Goal: Task Accomplishment & Management: Manage account settings

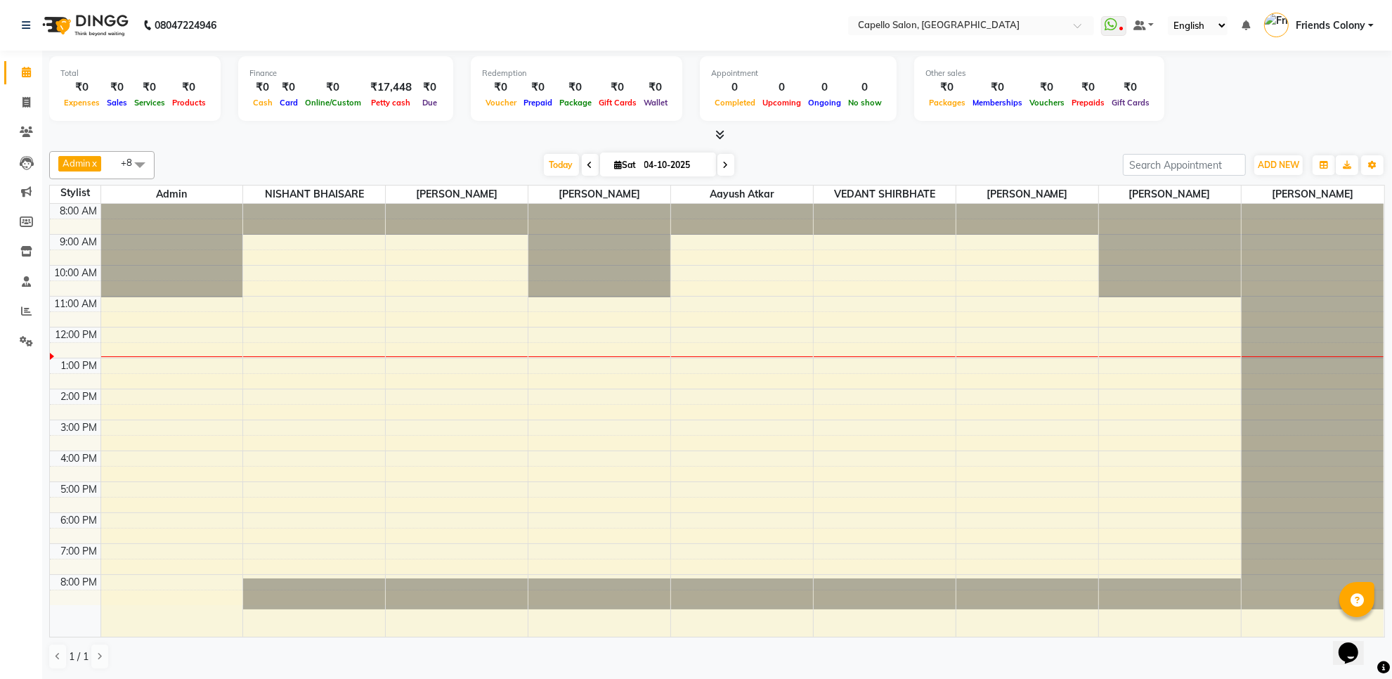
scroll to position [1, 0]
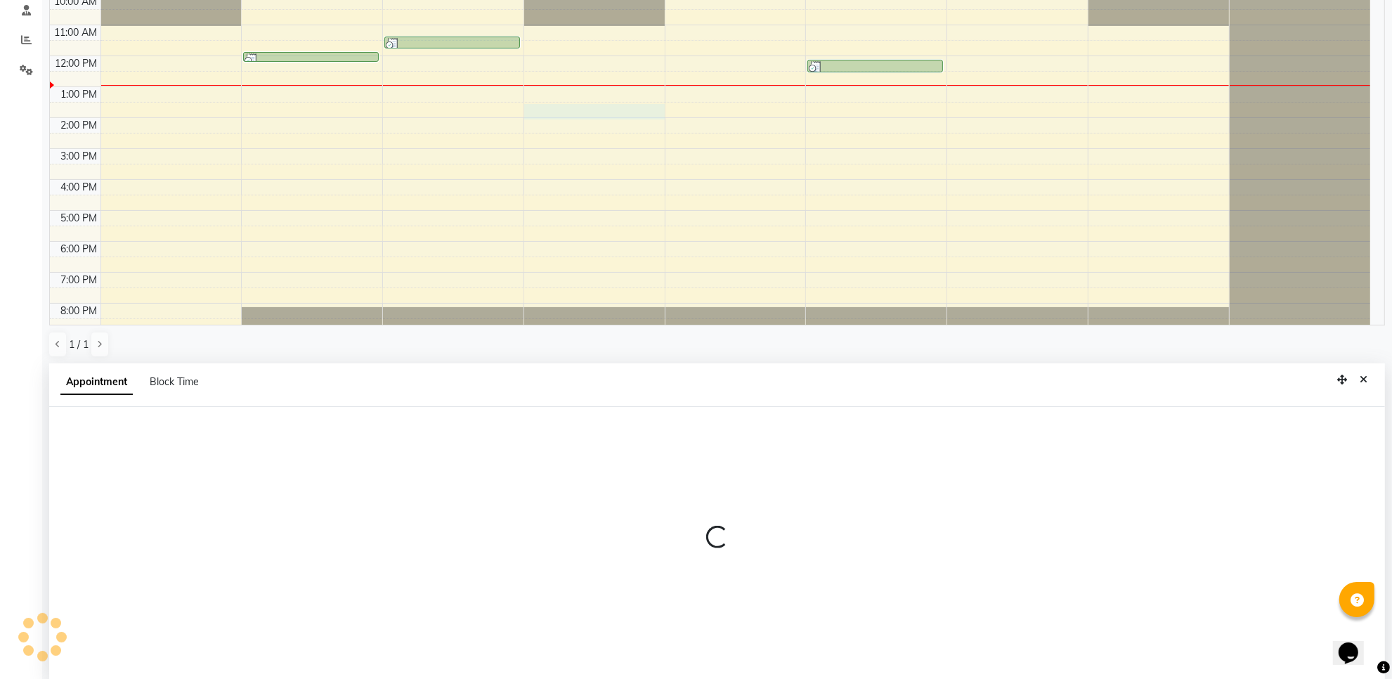
select select "29604"
select select "810"
select select "tentative"
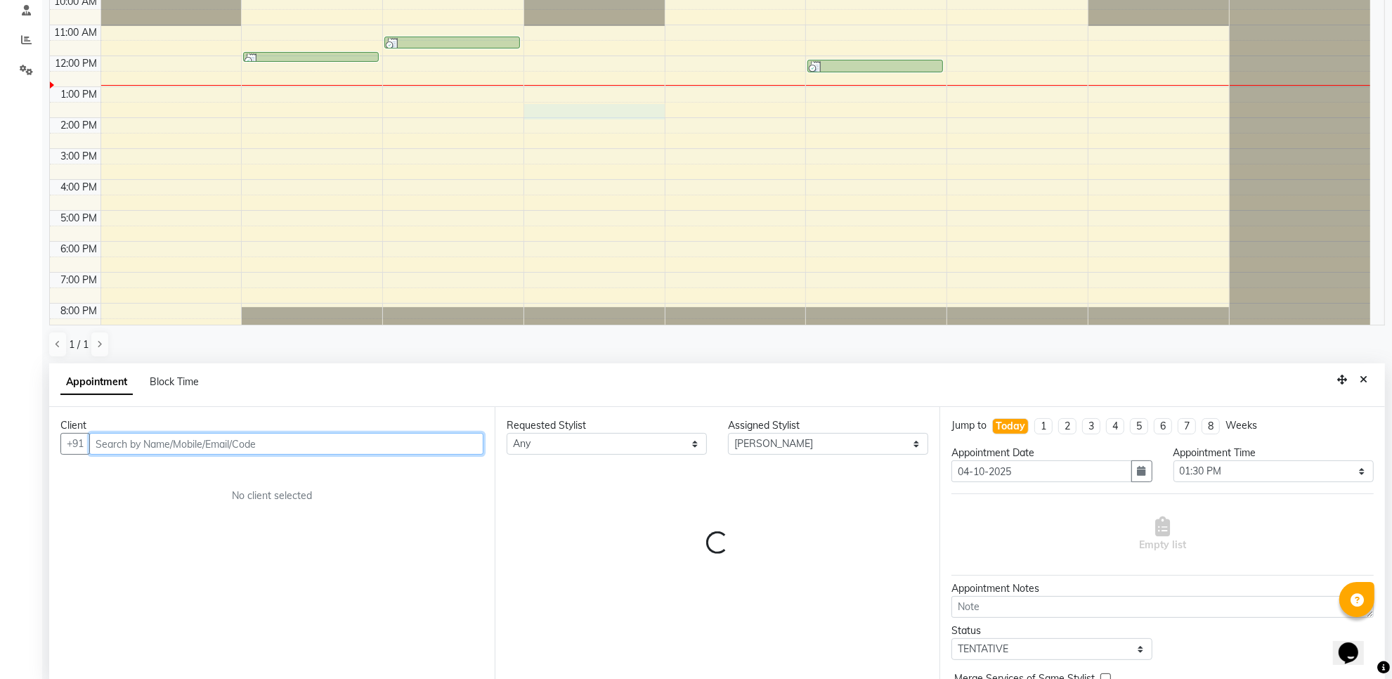
scroll to position [275, 0]
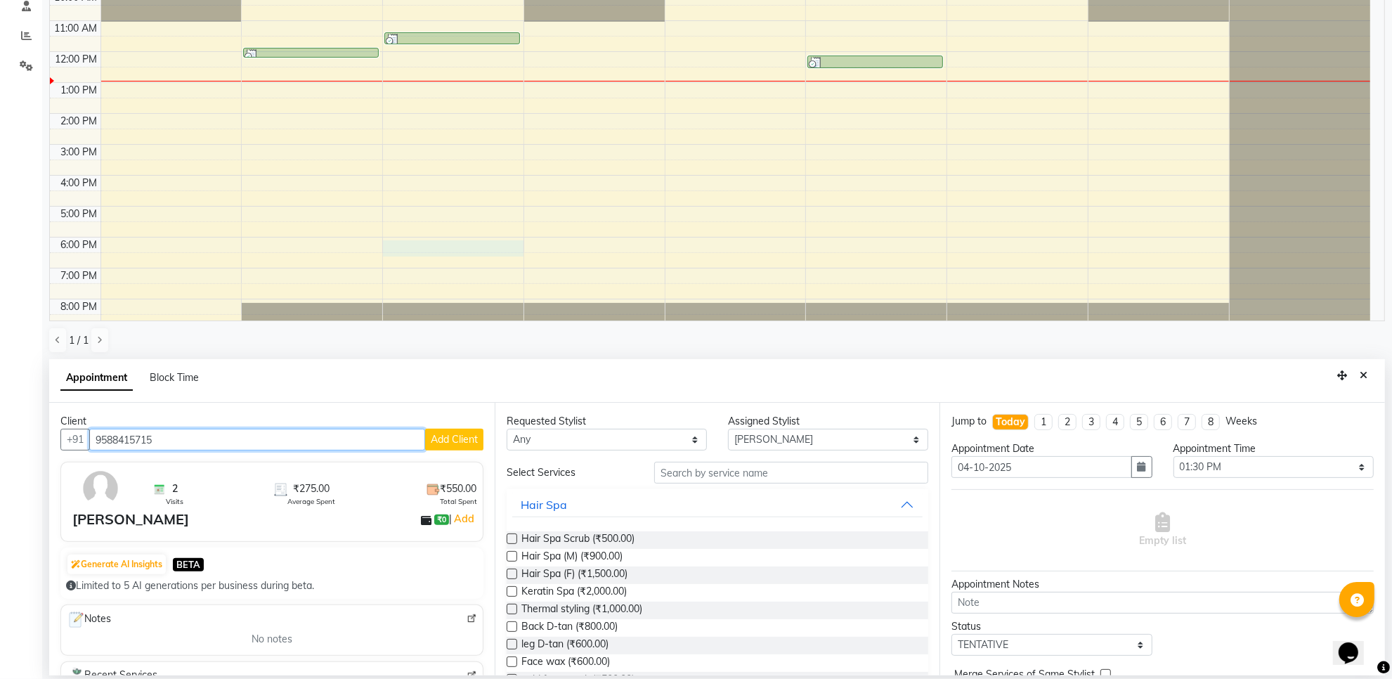
click at [395, 246] on div "8:00 AM 9:00 AM 10:00 AM 11:00 AM 12:00 PM 1:00 PM 2:00 PM 3:00 PM 4:00 PM 5:00…" at bounding box center [710, 128] width 1320 height 401
type input "9588415715"
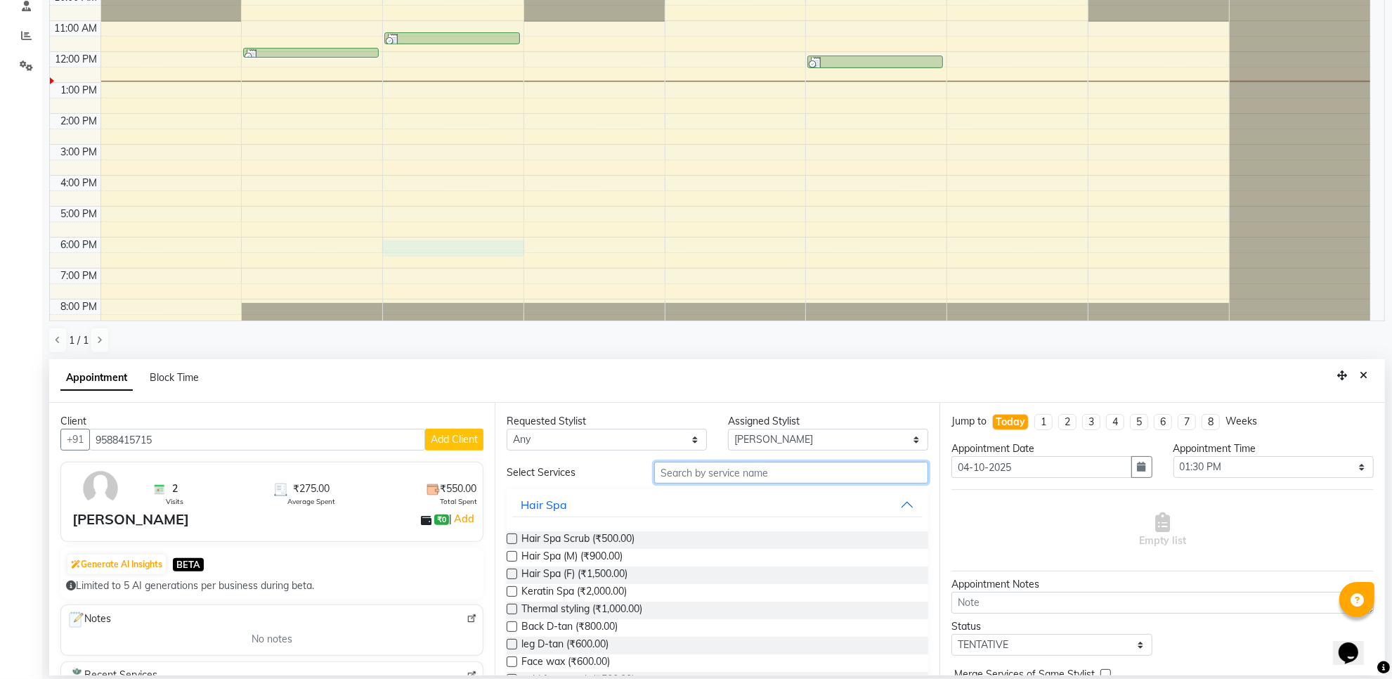
click at [703, 472] on input "text" at bounding box center [791, 473] width 274 height 22
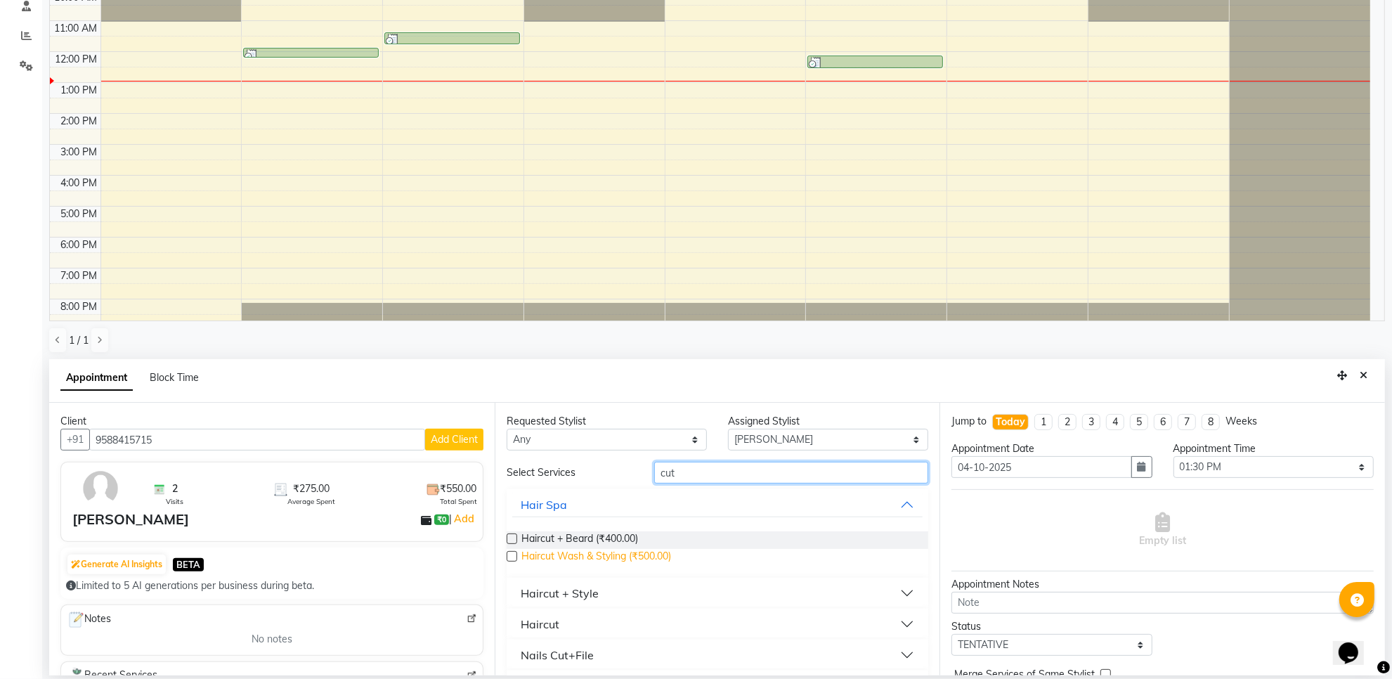
type input "cut"
click at [578, 552] on span "Haircut Wash & Styling (₹500.00)" at bounding box center [596, 558] width 150 height 18
checkbox input "false"
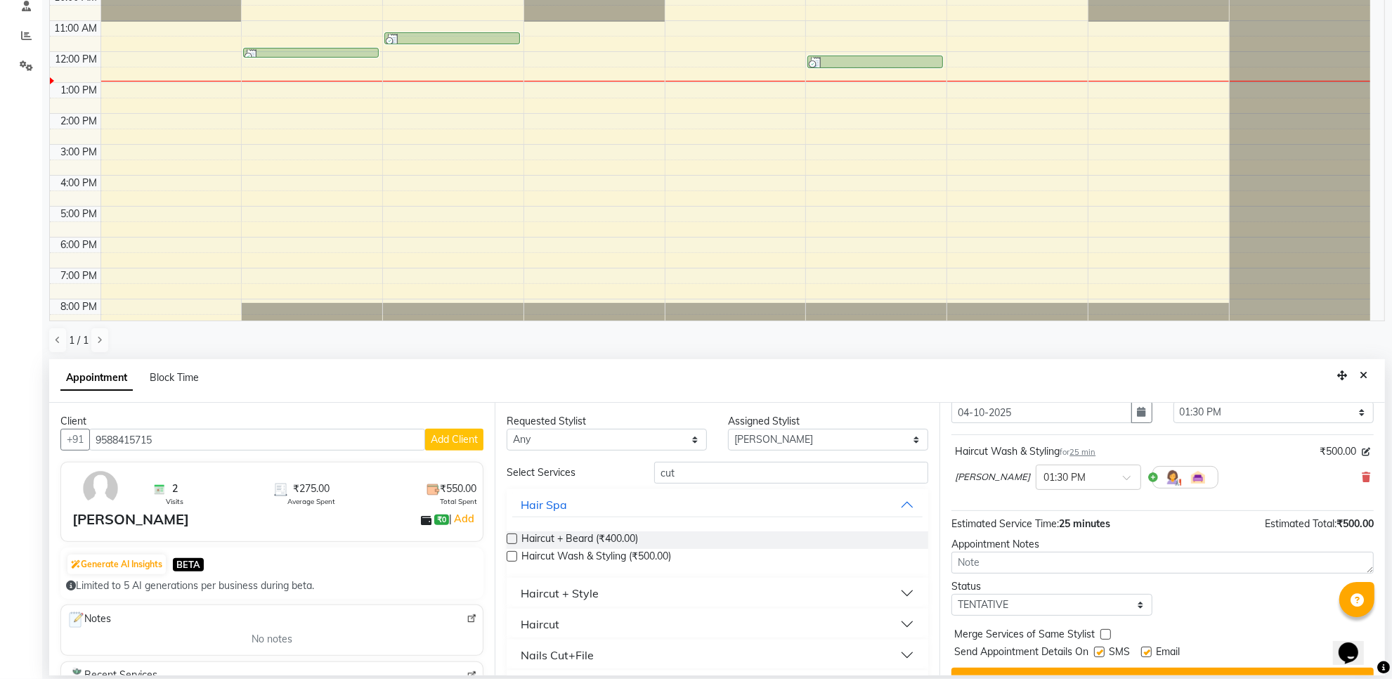
scroll to position [85, 0]
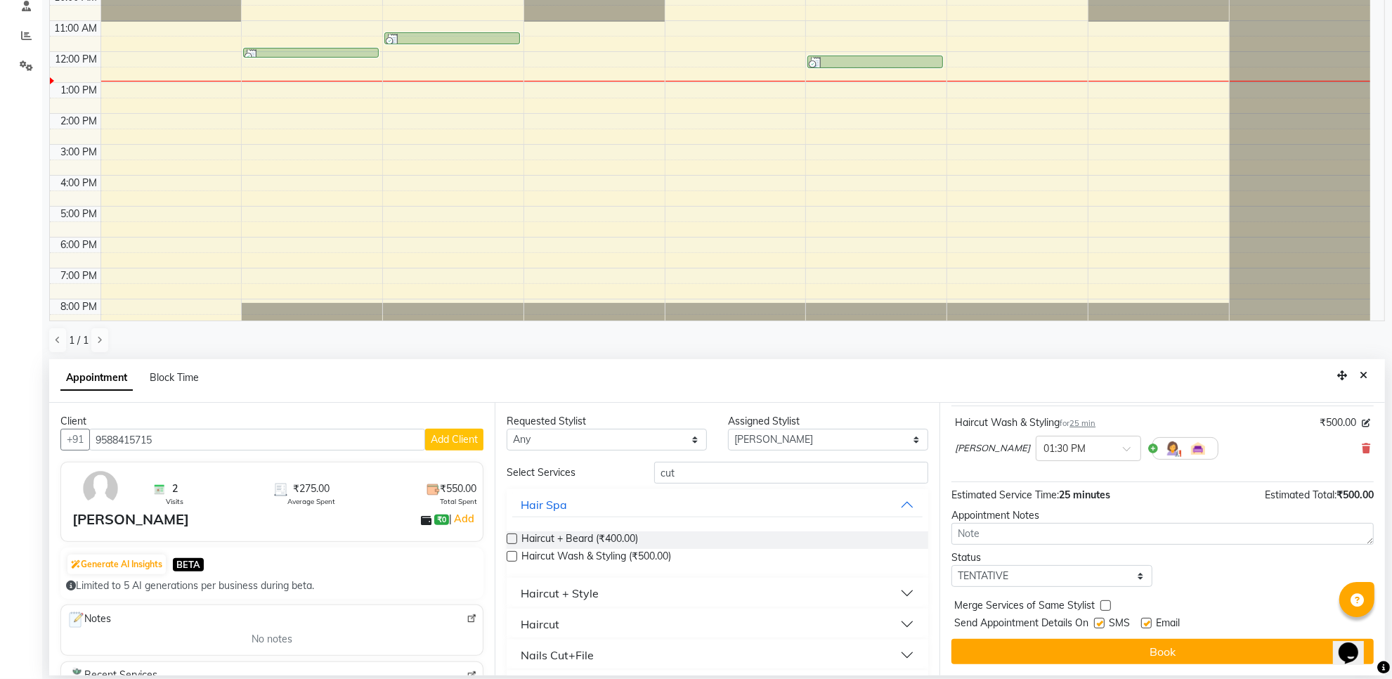
click at [1100, 653] on button "Book" at bounding box center [1162, 651] width 422 height 25
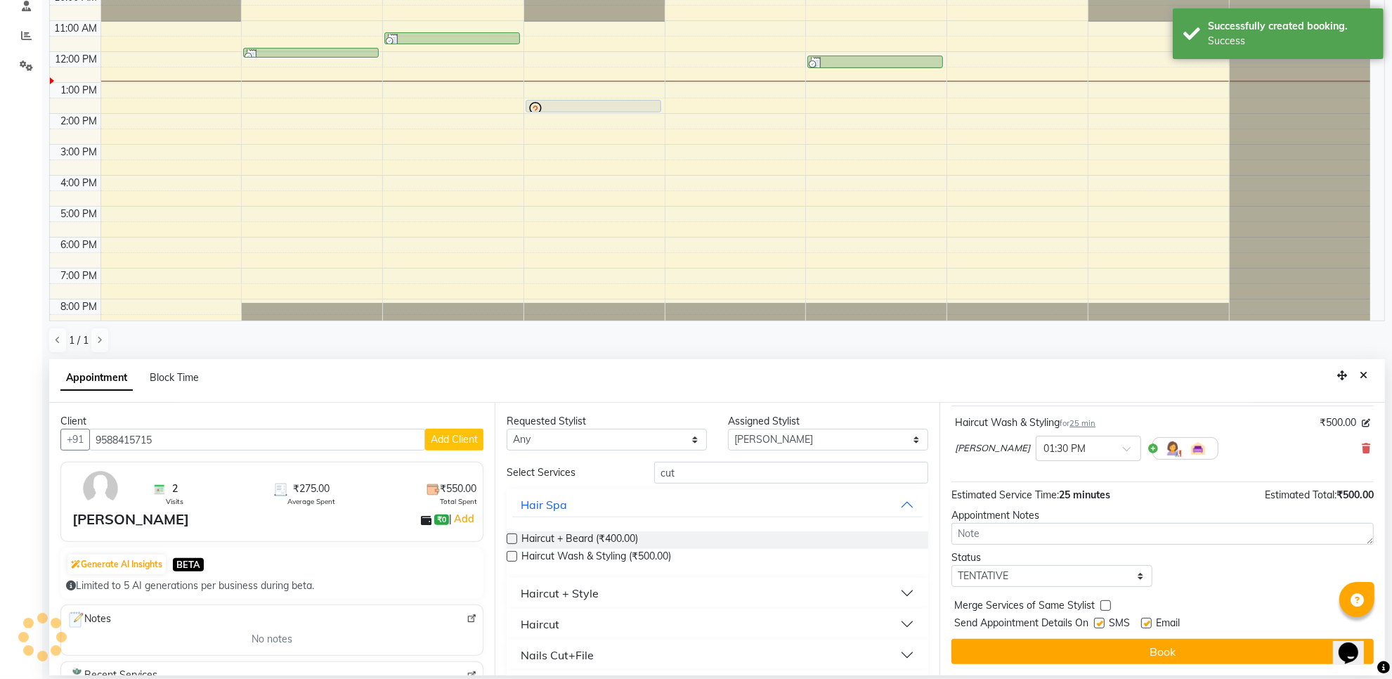
scroll to position [0, 0]
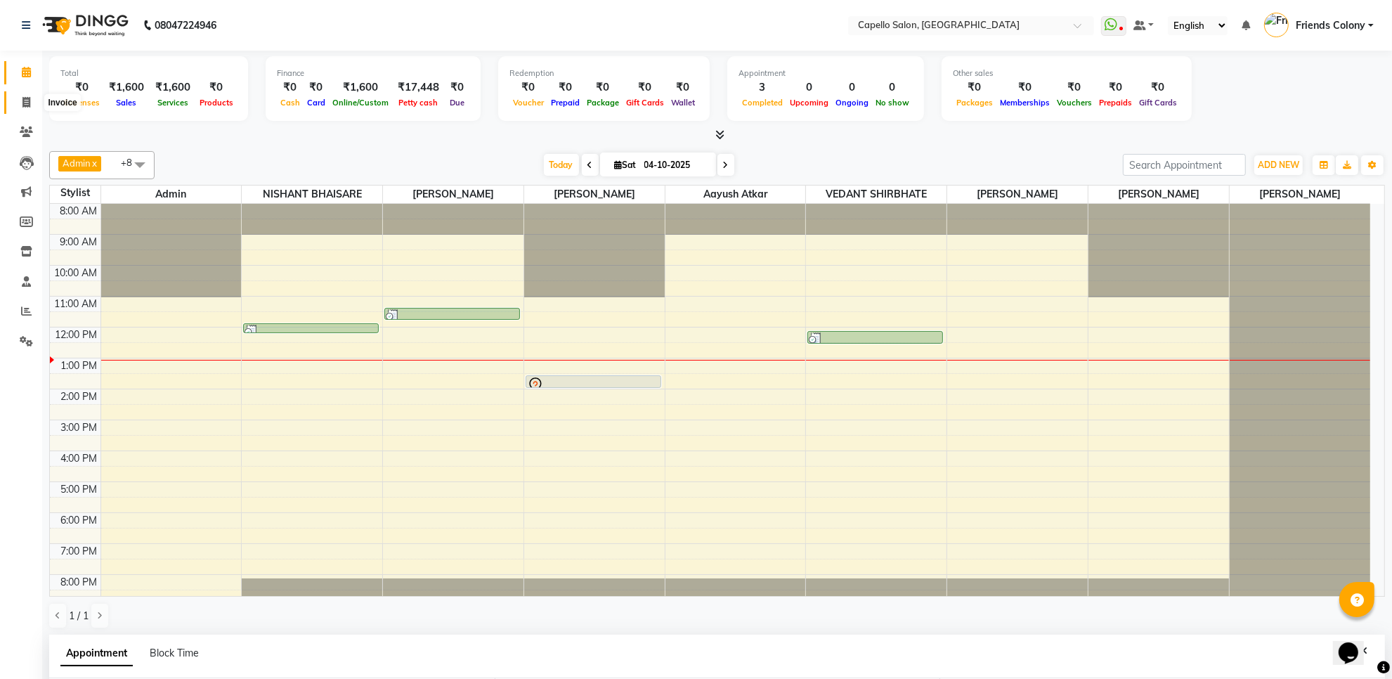
click at [26, 100] on icon at bounding box center [26, 102] width 8 height 11
select select "service"
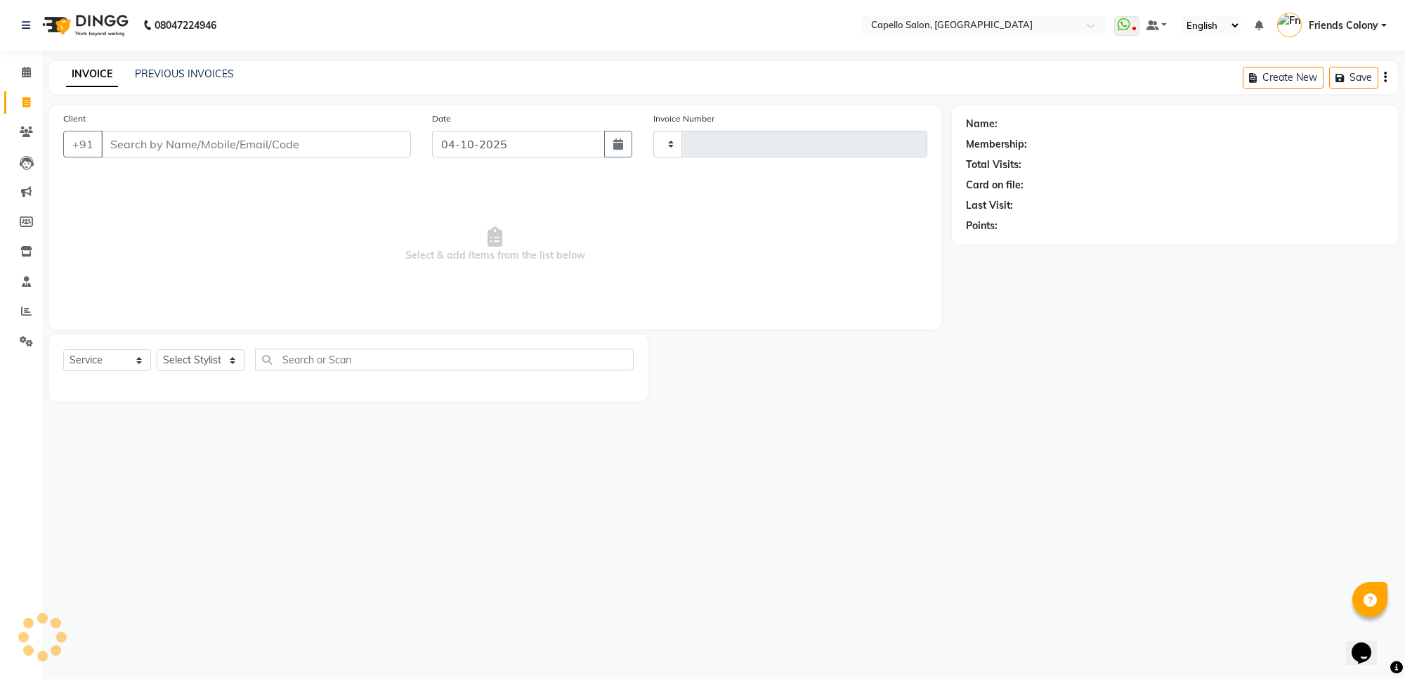
type input "3321"
select select "3583"
click at [201, 148] on input "Client" at bounding box center [256, 144] width 310 height 27
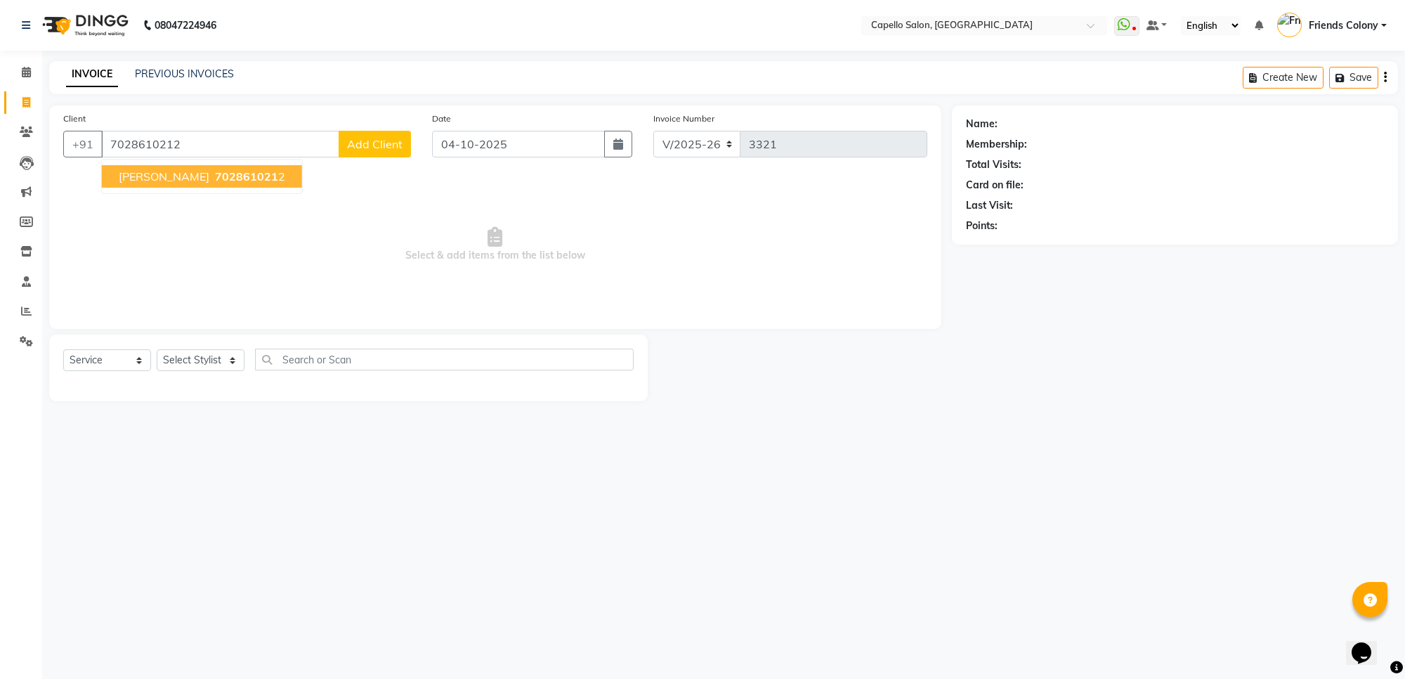
type input "7028610212"
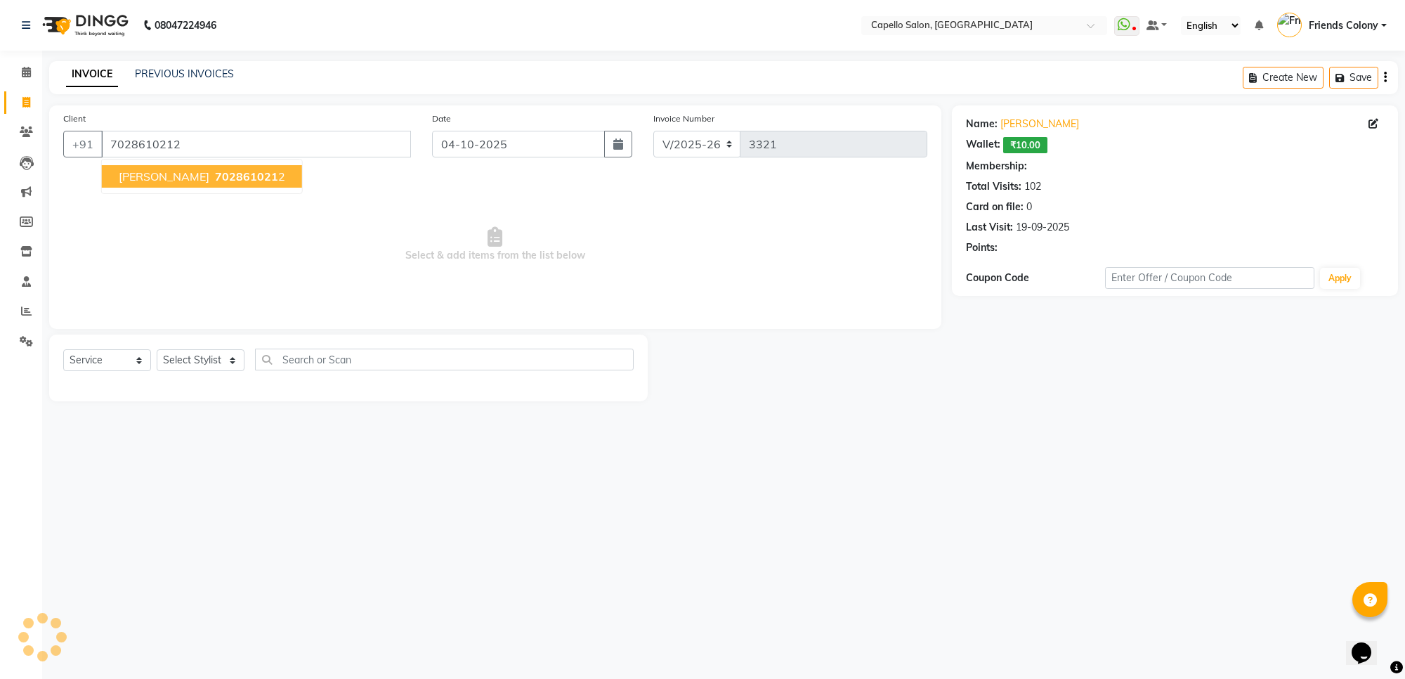
select select "1: Object"
click at [265, 466] on div "08047224946 Select Location × Capello Salon, Friends Colony WhatsApp Status ✕ S…" at bounding box center [702, 339] width 1405 height 679
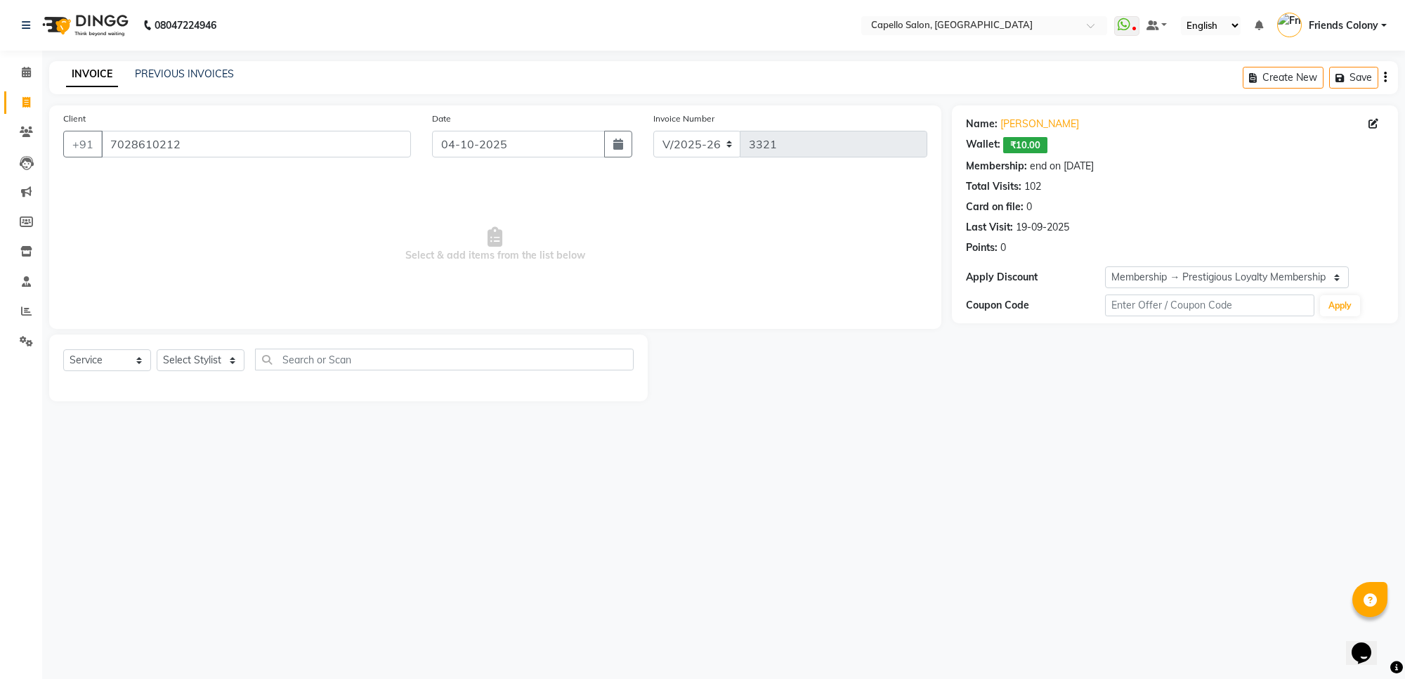
click at [215, 345] on div "Select Service Product Membership Package Voucher Prepaid Gift Card Select Styl…" at bounding box center [348, 367] width 599 height 67
click at [216, 358] on select "Select Stylist aayush atkar Admin ANKIT BANDEWAR Friends Colony Harsha Shiwanka…" at bounding box center [201, 360] width 88 height 22
select select "16603"
click at [157, 349] on select "Select Stylist aayush atkar Admin ANKIT BANDEWAR Friends Colony Harsha Shiwanka…" at bounding box center [201, 360] width 88 height 22
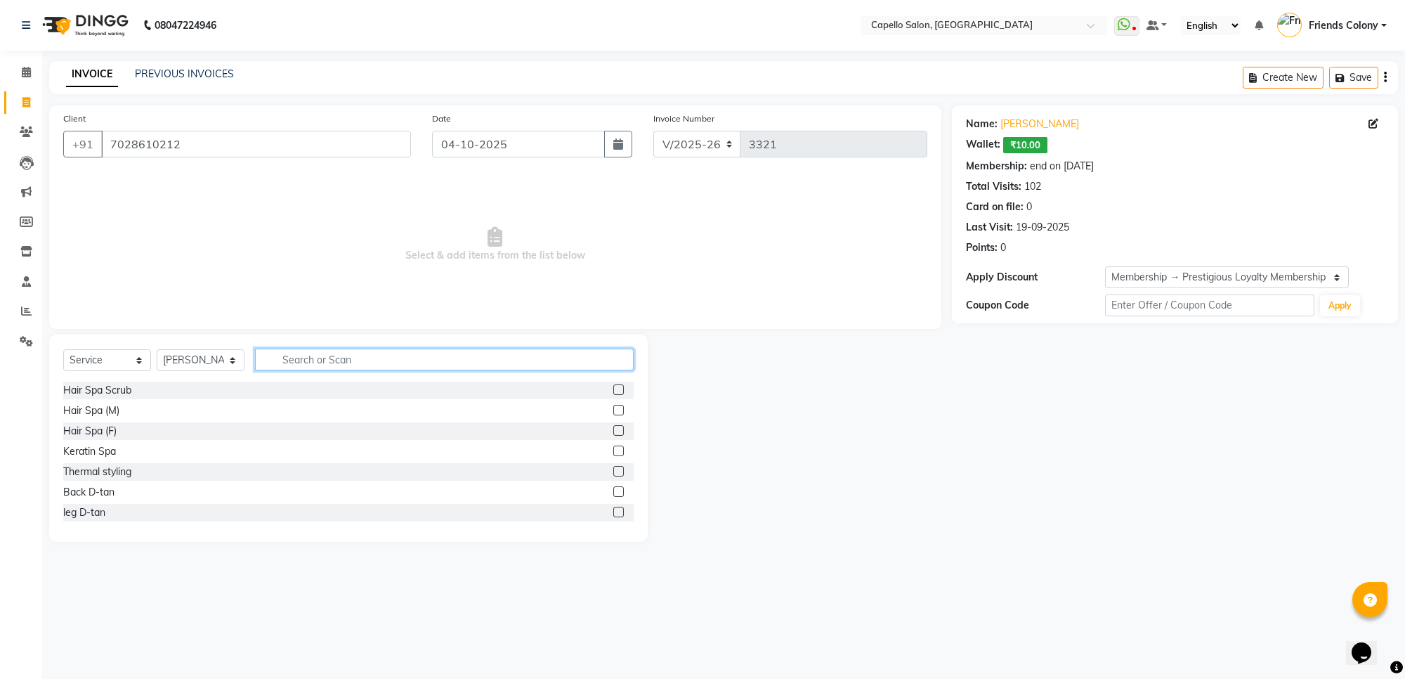
click at [310, 359] on input "text" at bounding box center [444, 360] width 379 height 22
type input "spa"
click at [102, 432] on div "Hair Spa (F)" at bounding box center [89, 431] width 53 height 15
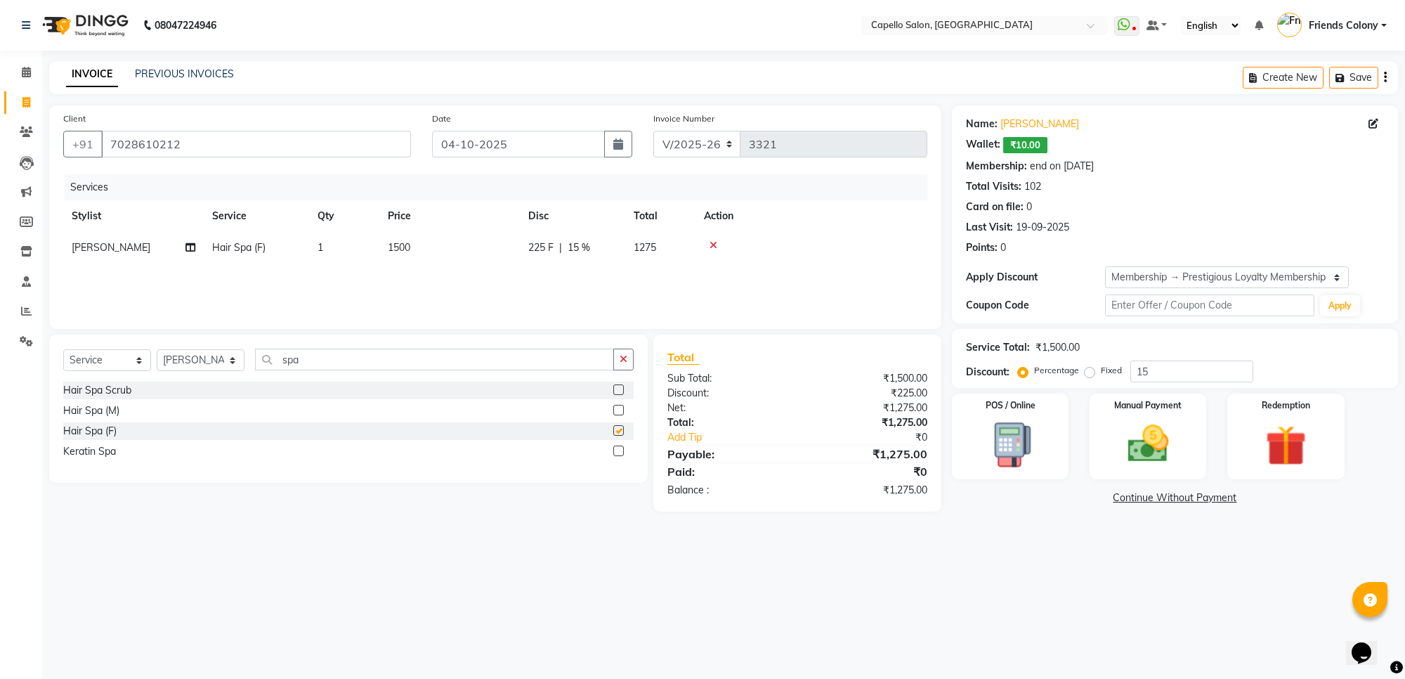
checkbox input "false"
click at [402, 252] on span "1500" at bounding box center [399, 247] width 22 height 13
select select "16603"
drag, startPoint x: 508, startPoint y: 254, endPoint x: 408, endPoint y: 247, distance: 100.0
click at [408, 247] on tr "aayush atkar Admin ANKIT BANDEWAR Friends Colony Harsha Shiwankar mohini godhan…" at bounding box center [495, 258] width 864 height 53
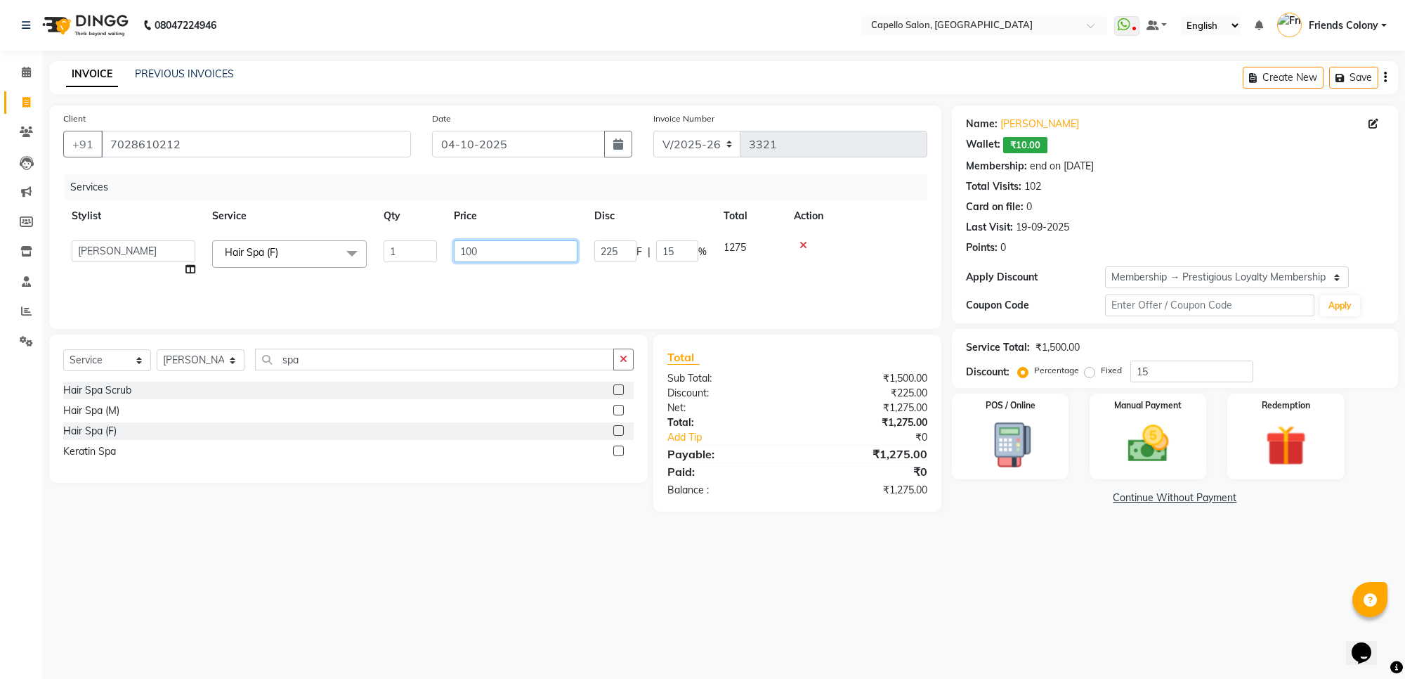
type input "1000"
click at [623, 560] on div "08047224946 Select Location × Capello Salon, Friends Colony WhatsApp Status ✕ S…" at bounding box center [702, 339] width 1405 height 679
drag, startPoint x: 1188, startPoint y: 369, endPoint x: 1073, endPoint y: 412, distance: 122.3
click at [1080, 411] on div "Name: Meena Khunger Wallet: ₹10.00 Membership: end on 21-07-2026 Total Visits: …" at bounding box center [1180, 308] width 457 height 406
type input "0"
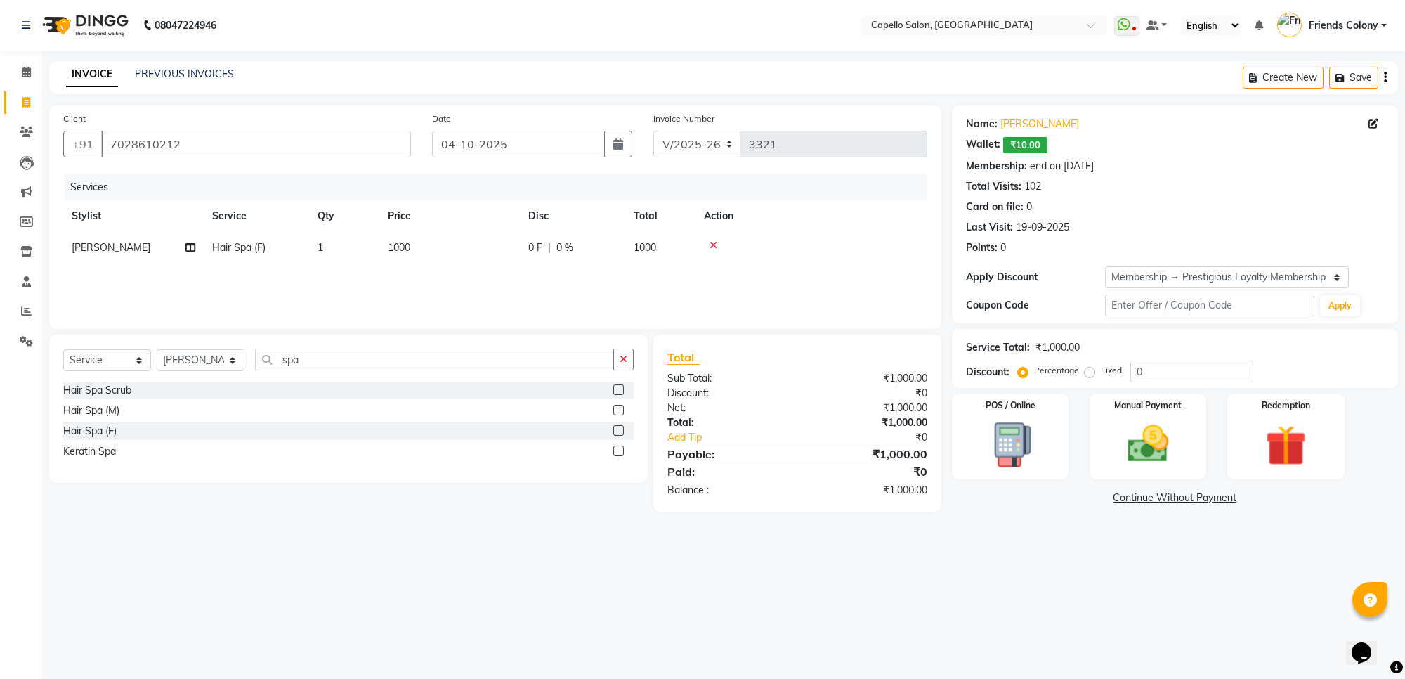
drag, startPoint x: 1205, startPoint y: 585, endPoint x: 1196, endPoint y: 564, distance: 22.3
click at [1204, 585] on div "08047224946 Select Location × Capello Salon, Friends Colony WhatsApp Status ✕ S…" at bounding box center [702, 339] width 1405 height 679
click at [1185, 431] on div "Manual Payment" at bounding box center [1149, 436] width 122 height 89
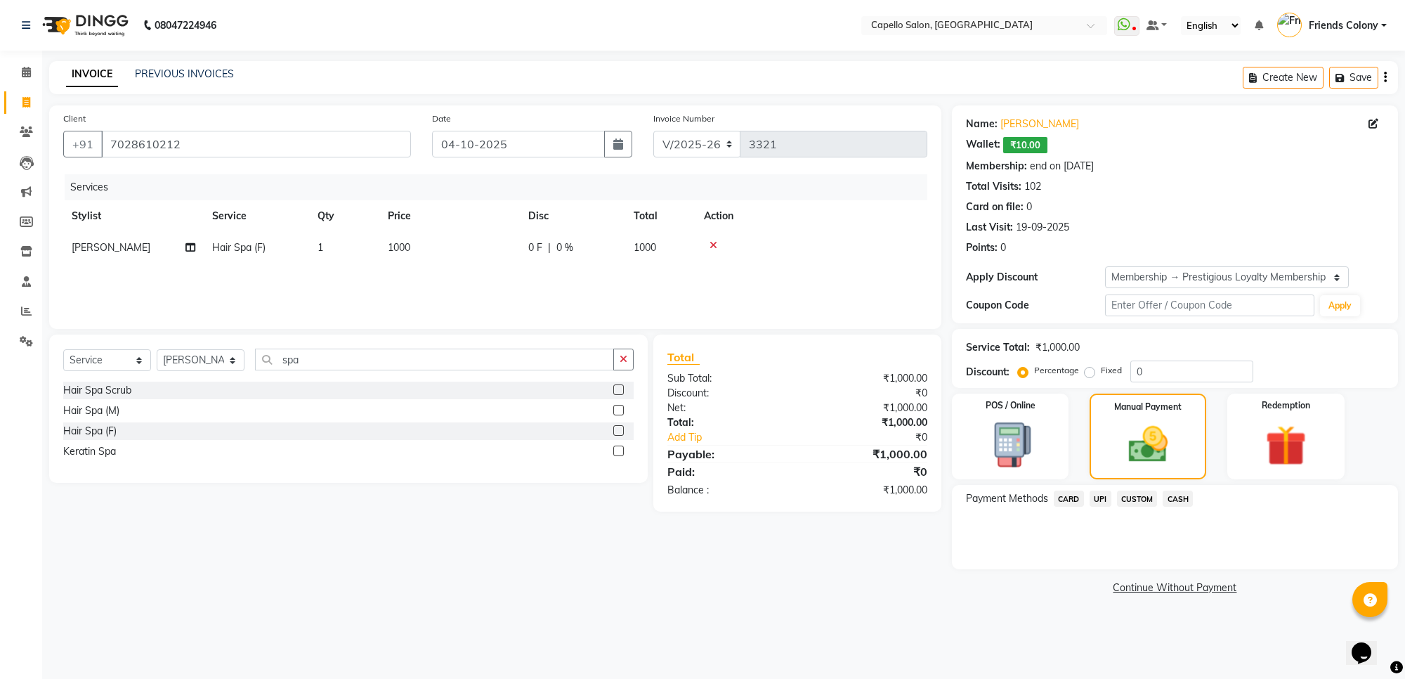
click at [1098, 500] on span "UPI" at bounding box center [1101, 498] width 22 height 16
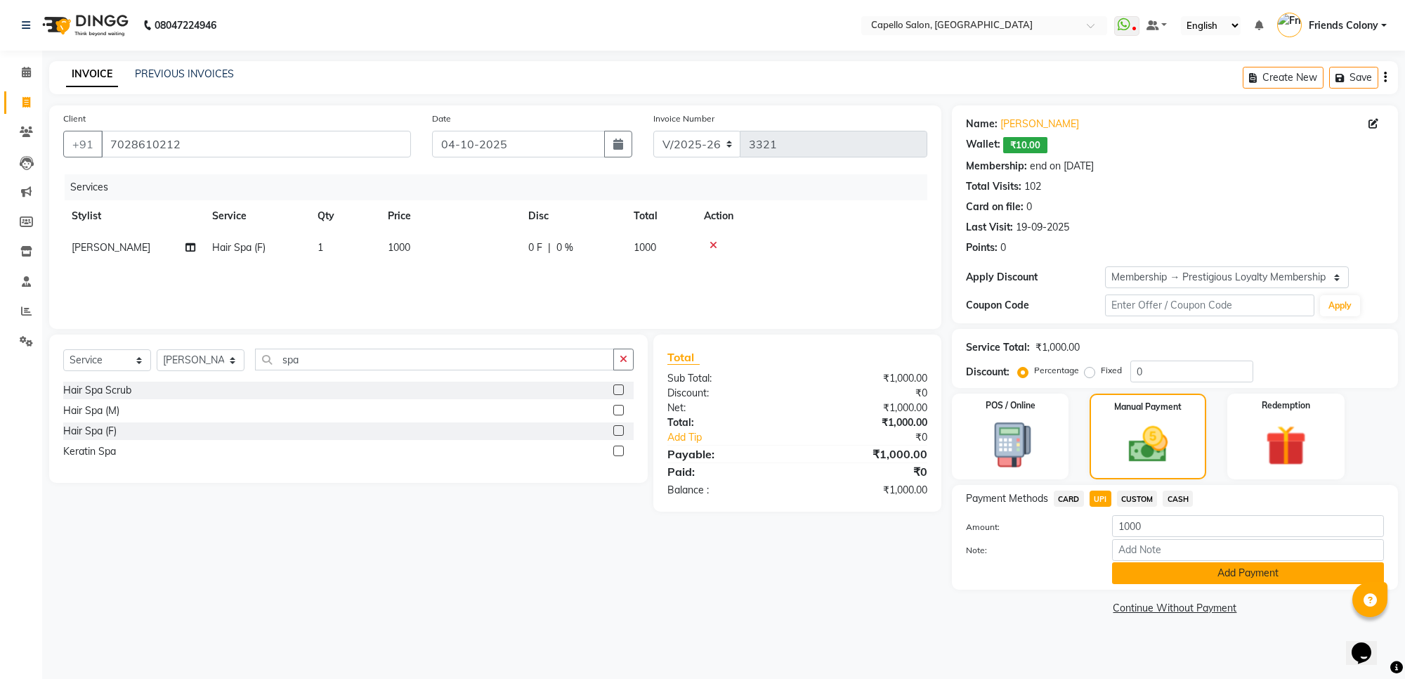
click at [1137, 575] on button "Add Payment" at bounding box center [1248, 573] width 272 height 22
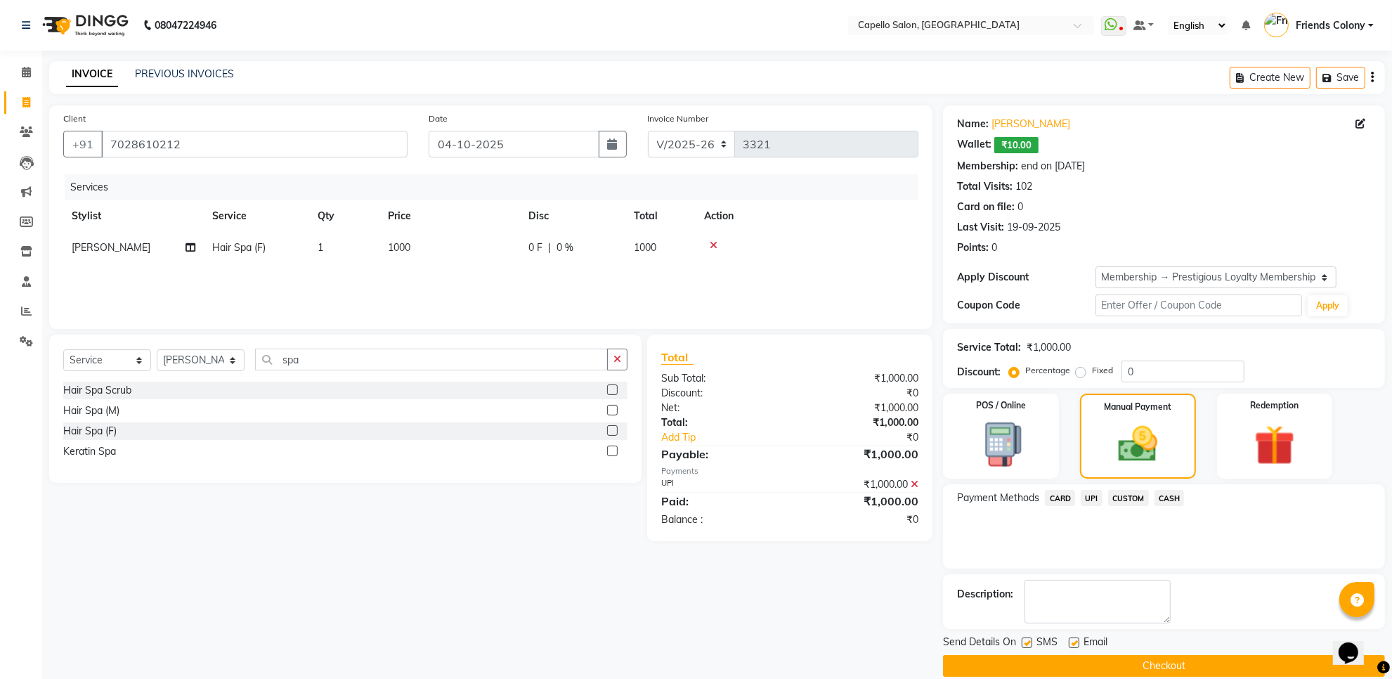
click at [1139, 657] on button "Checkout" at bounding box center [1164, 666] width 442 height 22
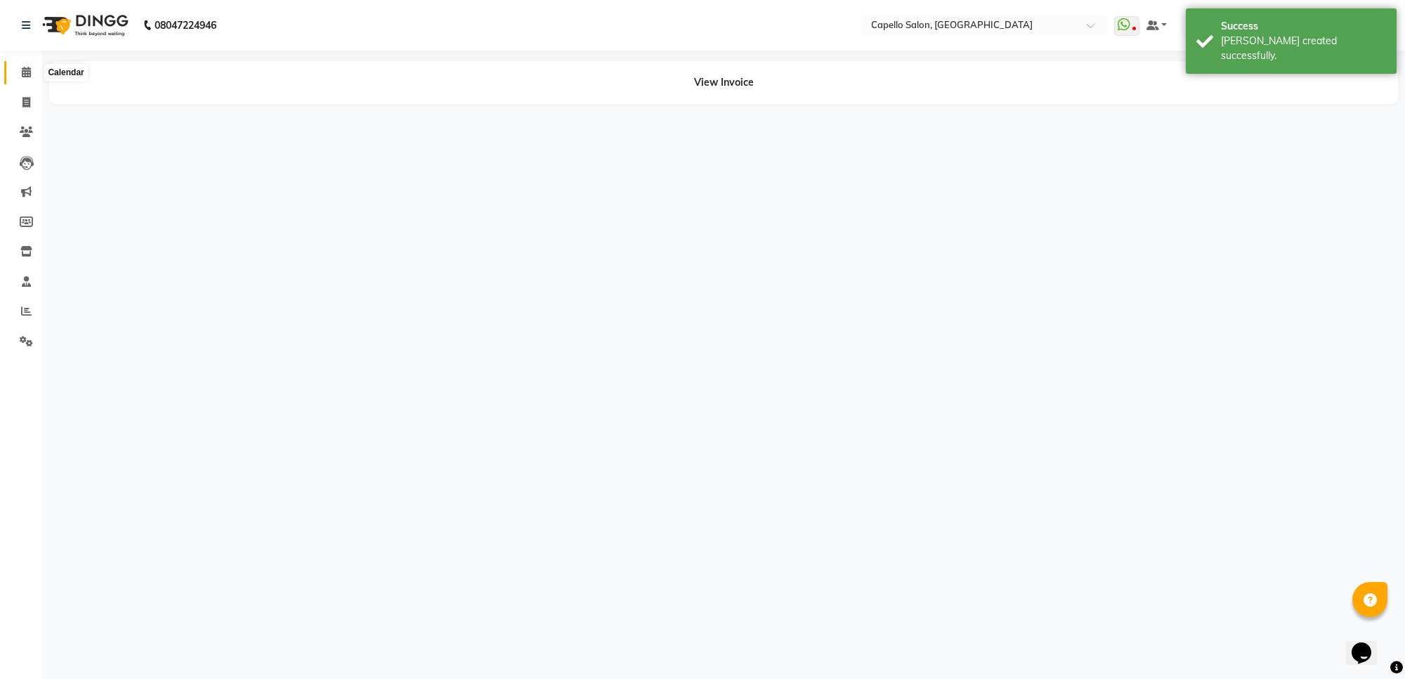
click at [25, 69] on icon at bounding box center [26, 72] width 9 height 11
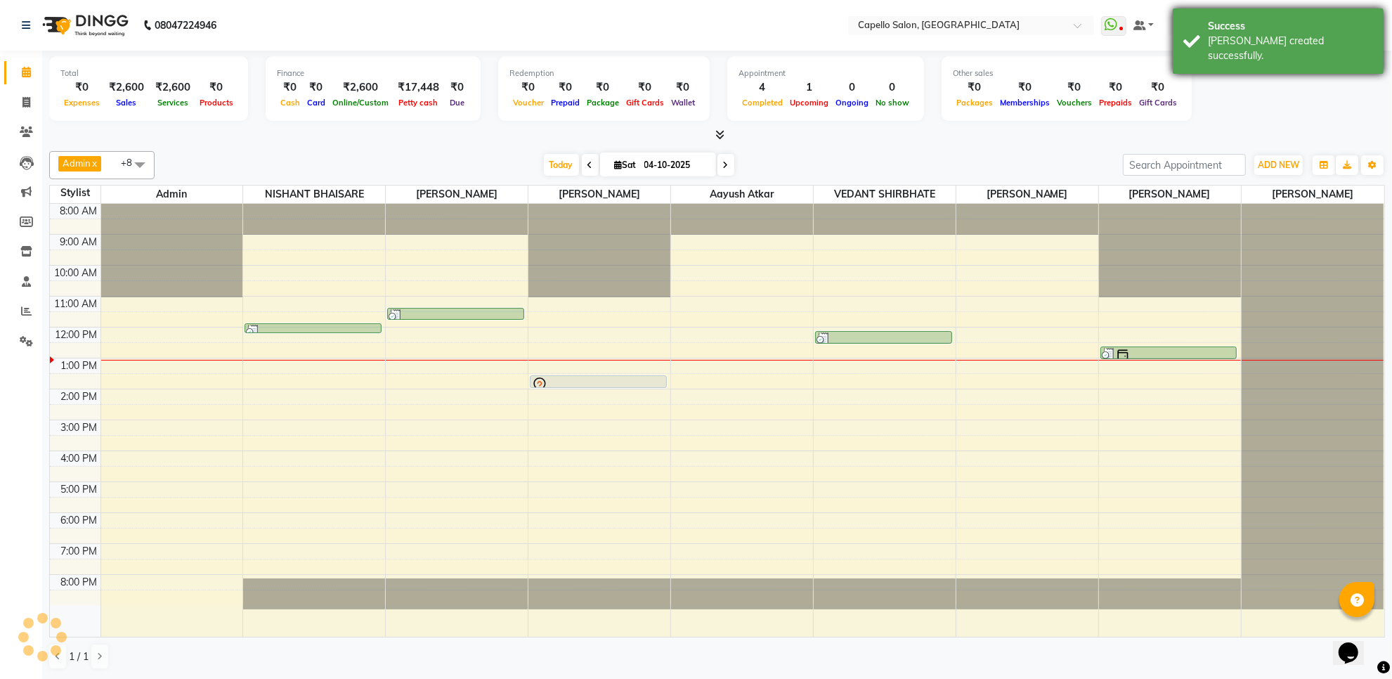
click at [1245, 41] on div "Bill created successfully." at bounding box center [1290, 49] width 165 height 30
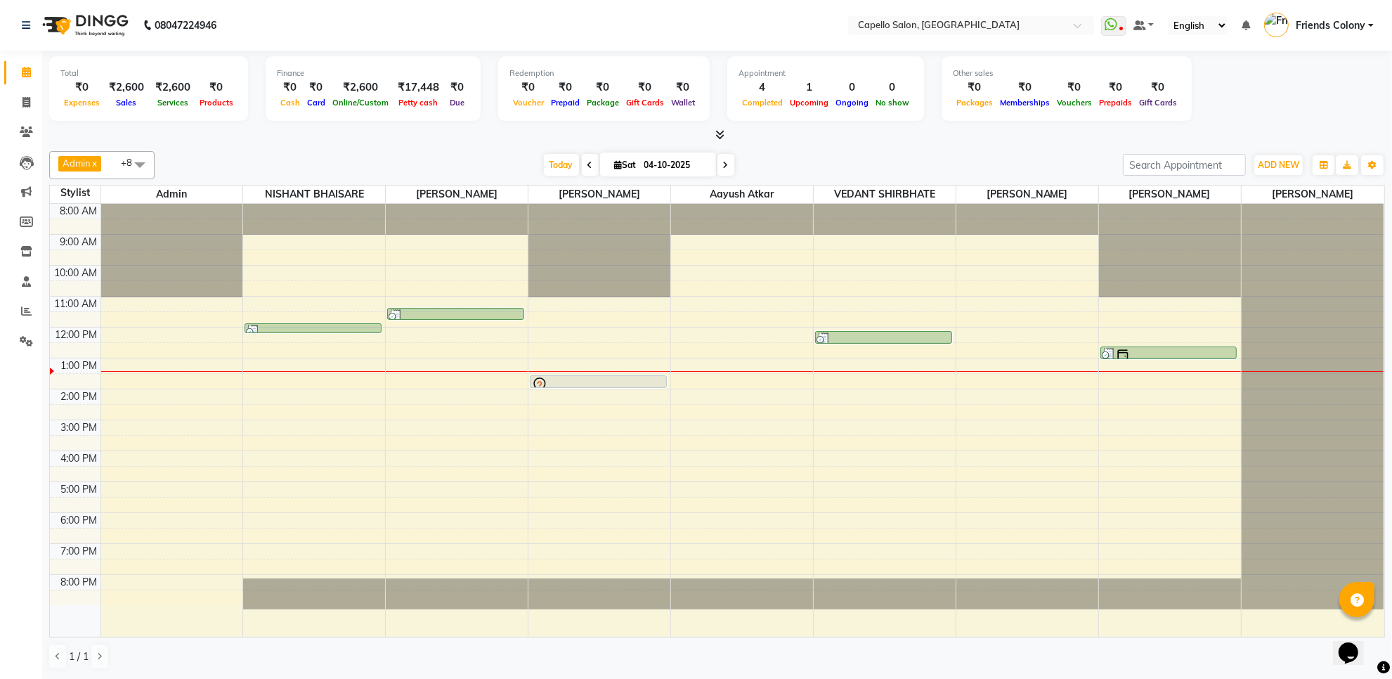
click at [963, 144] on div "Total ₹0 Expenses ₹2,600 Sales ₹2,600 Services ₹0 Products Finance ₹0 Cash ₹0 C…" at bounding box center [717, 365] width 1350 height 628
click at [1046, 155] on div "Today Sat 04-10-2025" at bounding box center [639, 165] width 954 height 21
click at [886, 148] on div "Admin x VEDANT SHIRBHATE x aayush atkar x NISHANT BHAISARE x PALLAVI CHINCHALKA…" at bounding box center [717, 410] width 1336 height 530
click at [30, 100] on icon at bounding box center [26, 102] width 8 height 11
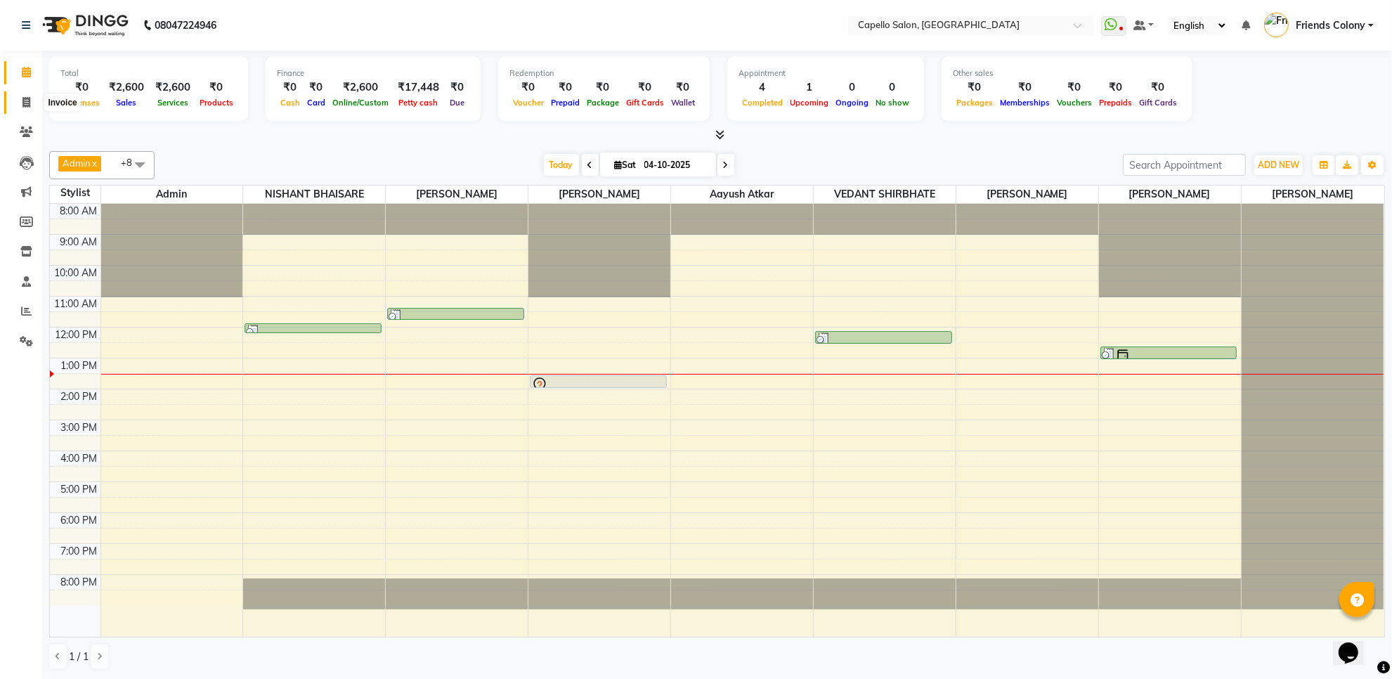
select select "service"
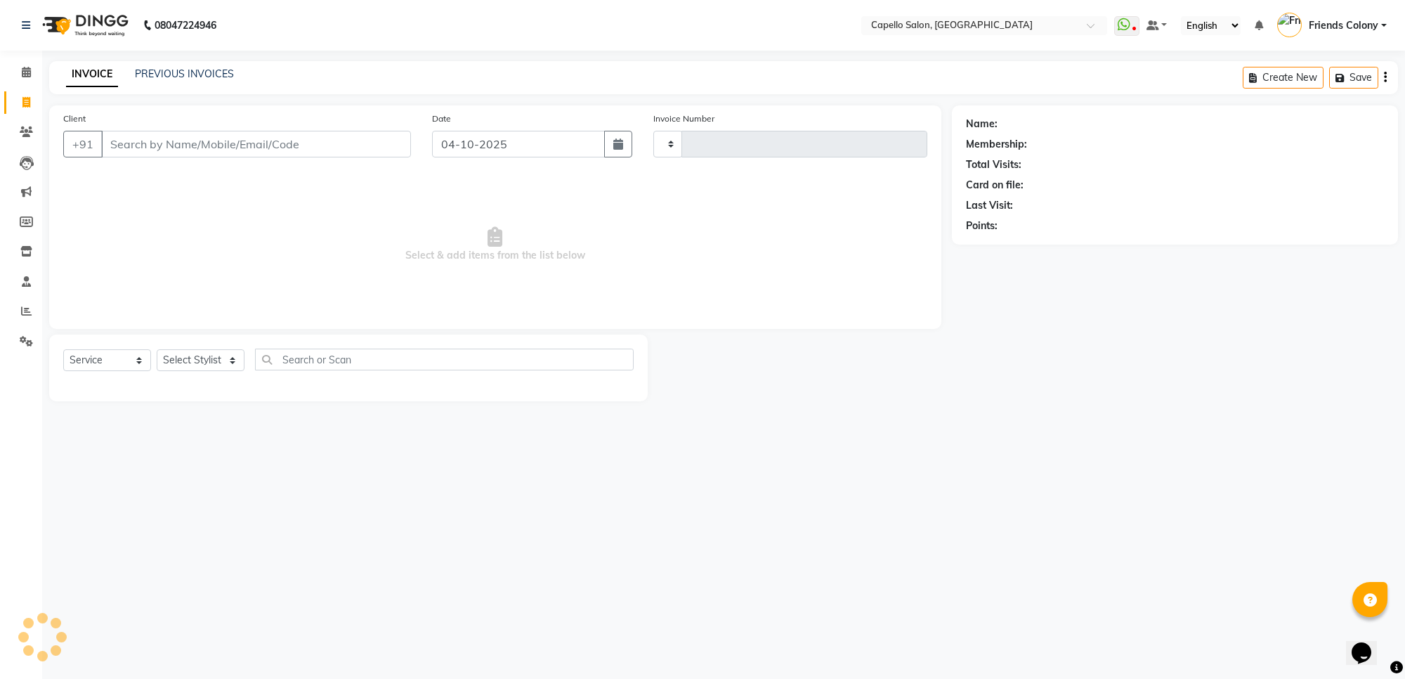
type input "3322"
select select "3583"
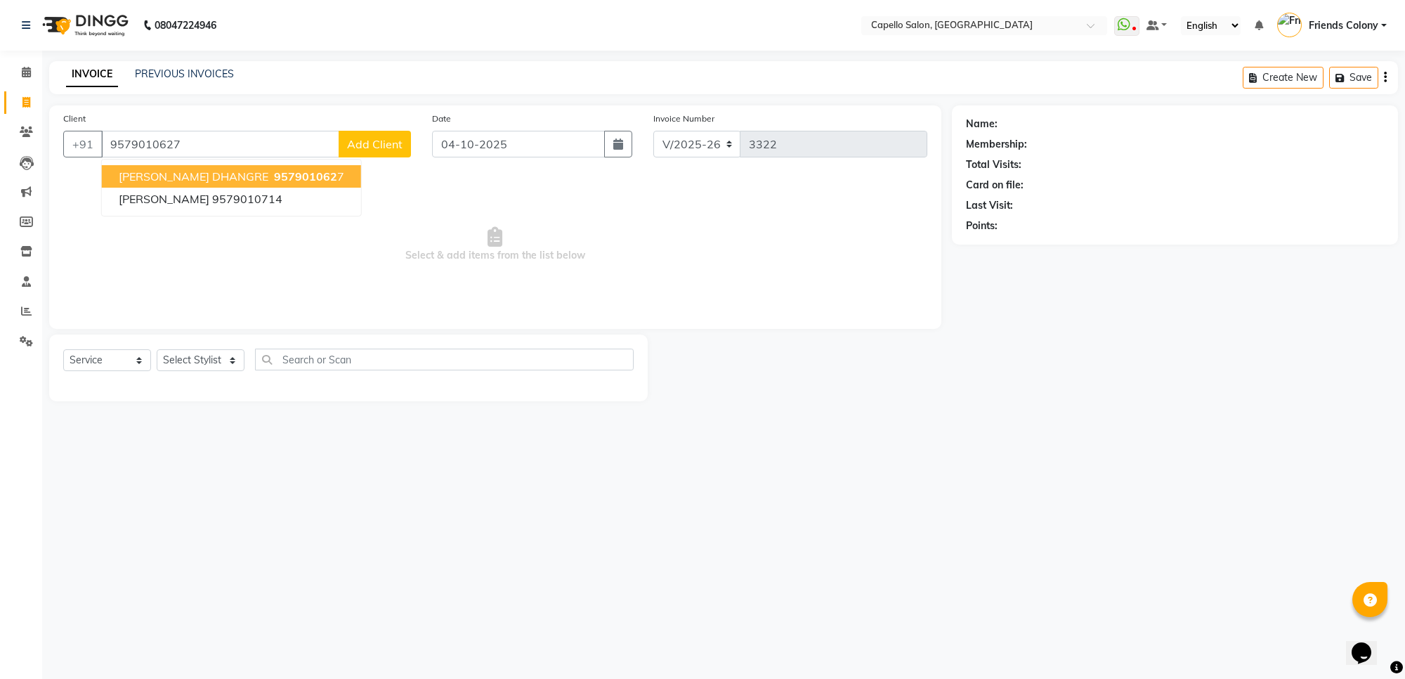
type input "9579010627"
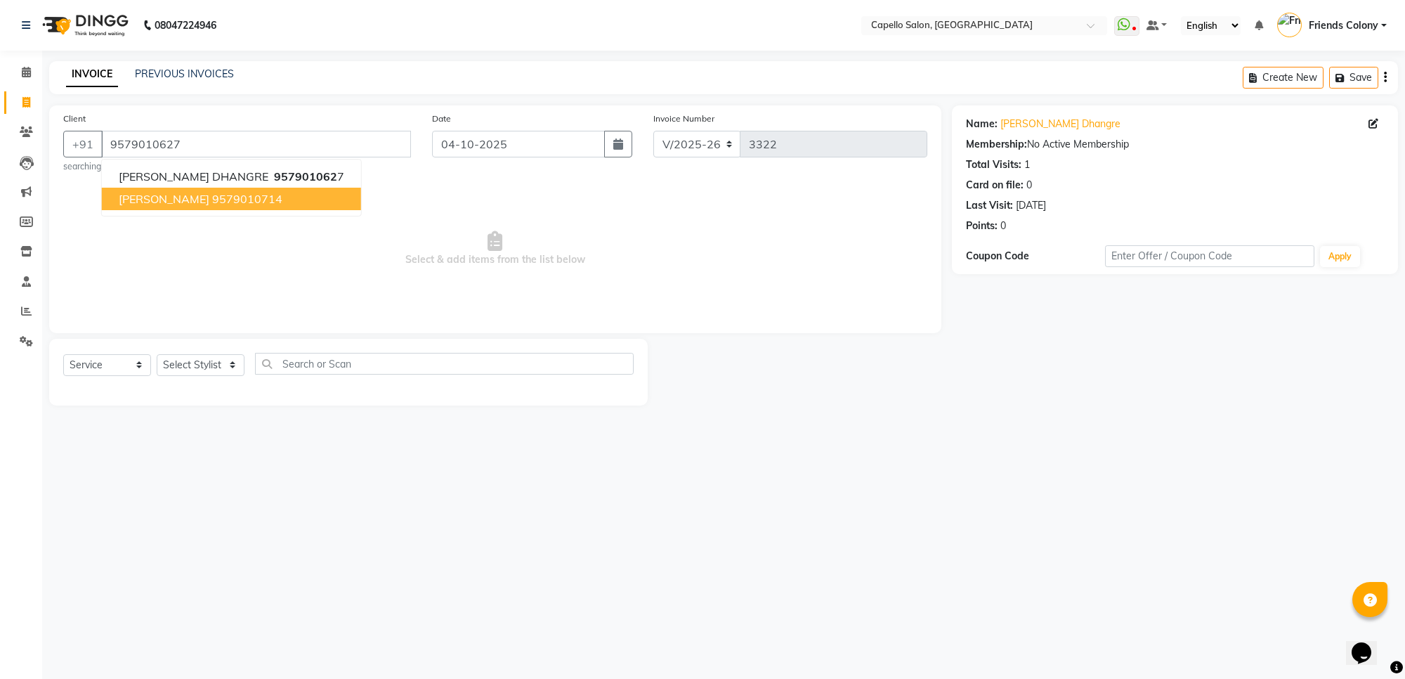
click at [176, 441] on div "08047224946 Select Location × Capello Salon, Friends Colony WhatsApp Status ✕ S…" at bounding box center [702, 339] width 1405 height 679
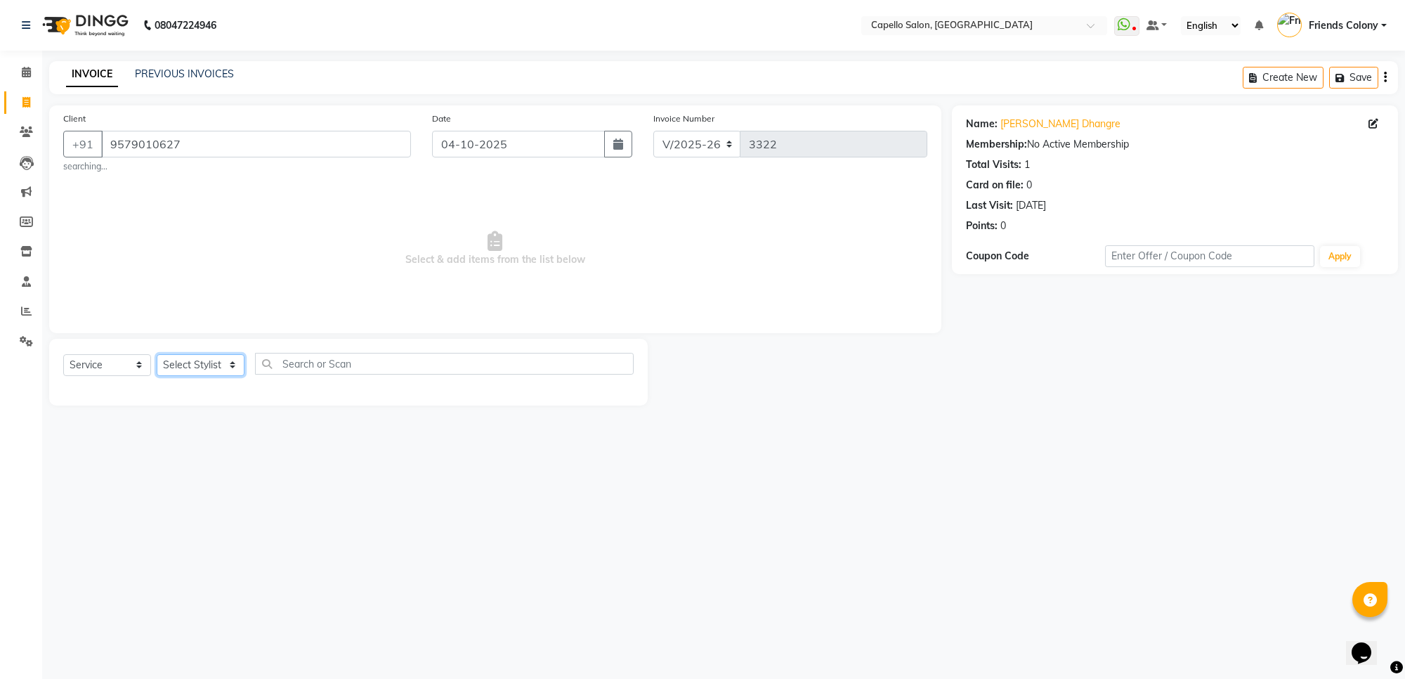
drag, startPoint x: 202, startPoint y: 363, endPoint x: 221, endPoint y: 350, distance: 23.2
click at [211, 360] on select "Select Stylist aayush atkar Admin ANKIT BANDEWAR Friends Colony Harsha Shiwanka…" at bounding box center [201, 365] width 88 height 22
select select "85869"
click at [157, 354] on select "Select Stylist aayush atkar Admin ANKIT BANDEWAR Friends Colony Harsha Shiwanka…" at bounding box center [201, 365] width 88 height 22
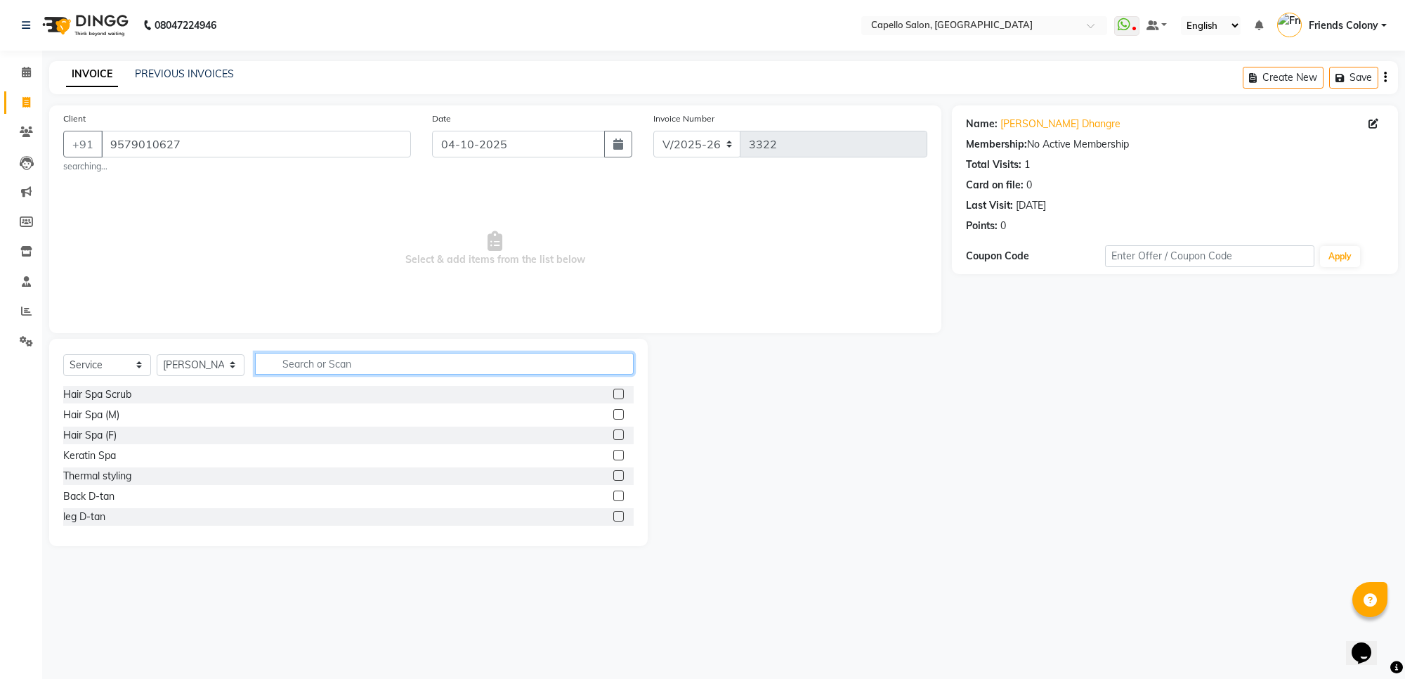
click at [317, 363] on input "text" at bounding box center [444, 364] width 379 height 22
type input "cut"
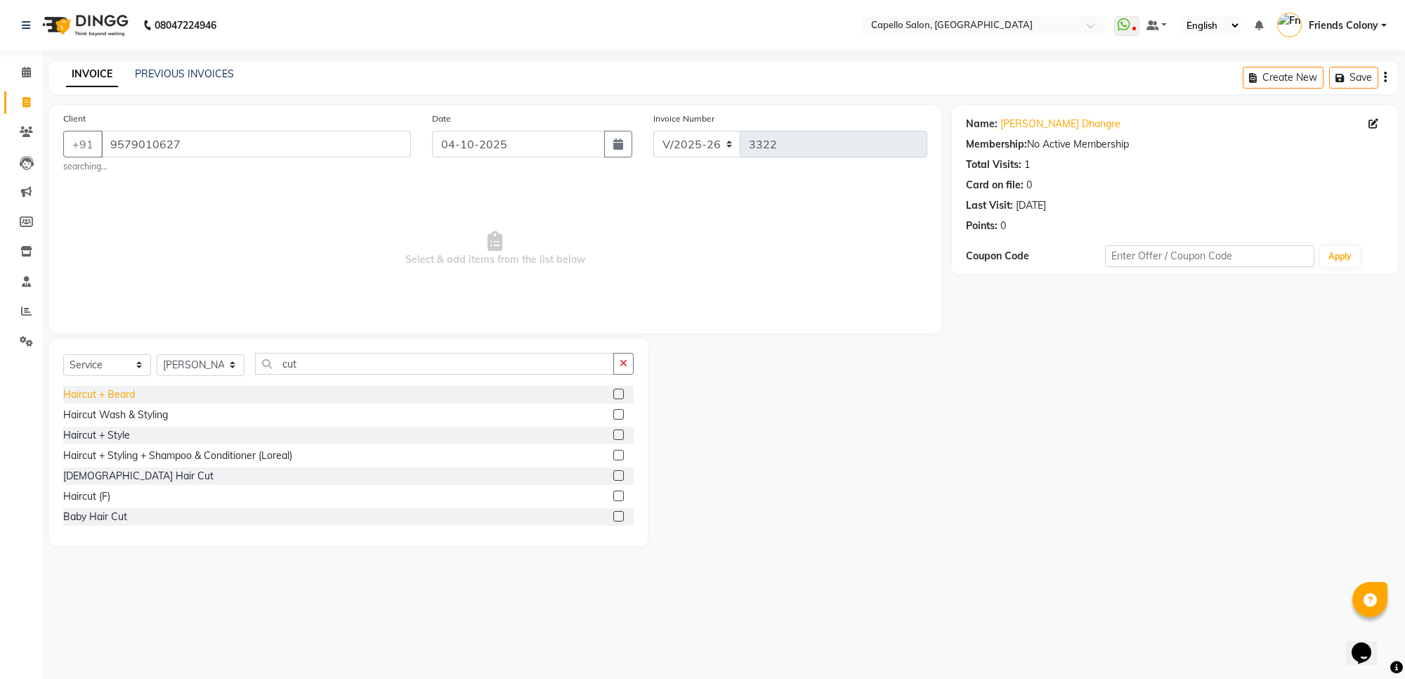
click at [110, 394] on div "Haircut + Beard" at bounding box center [99, 394] width 72 height 15
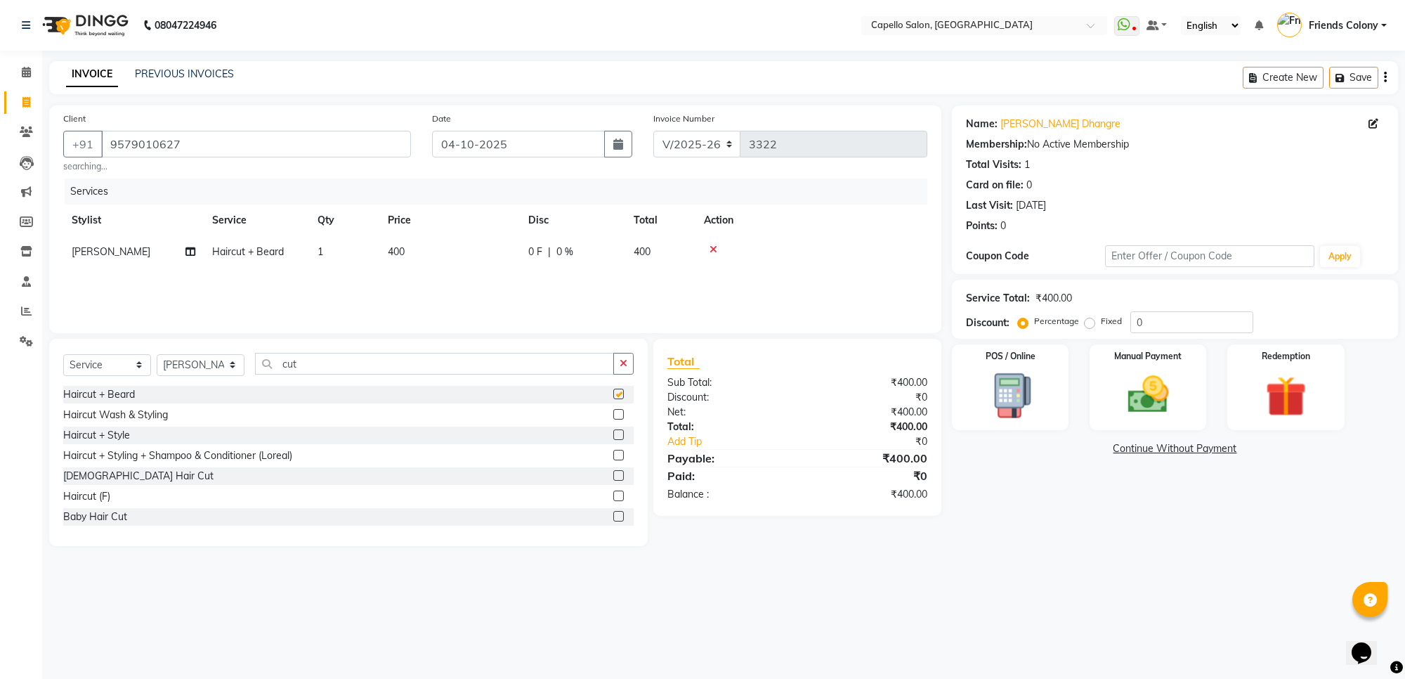
checkbox input "false"
click at [207, 364] on select "Select Stylist aayush atkar Admin ANKIT BANDEWAR Friends Colony Harsha Shiwanka…" at bounding box center [201, 365] width 88 height 22
select select "90898"
click at [157, 354] on select "Select Stylist aayush atkar Admin ANKIT BANDEWAR Friends Colony Harsha Shiwanka…" at bounding box center [201, 365] width 88 height 22
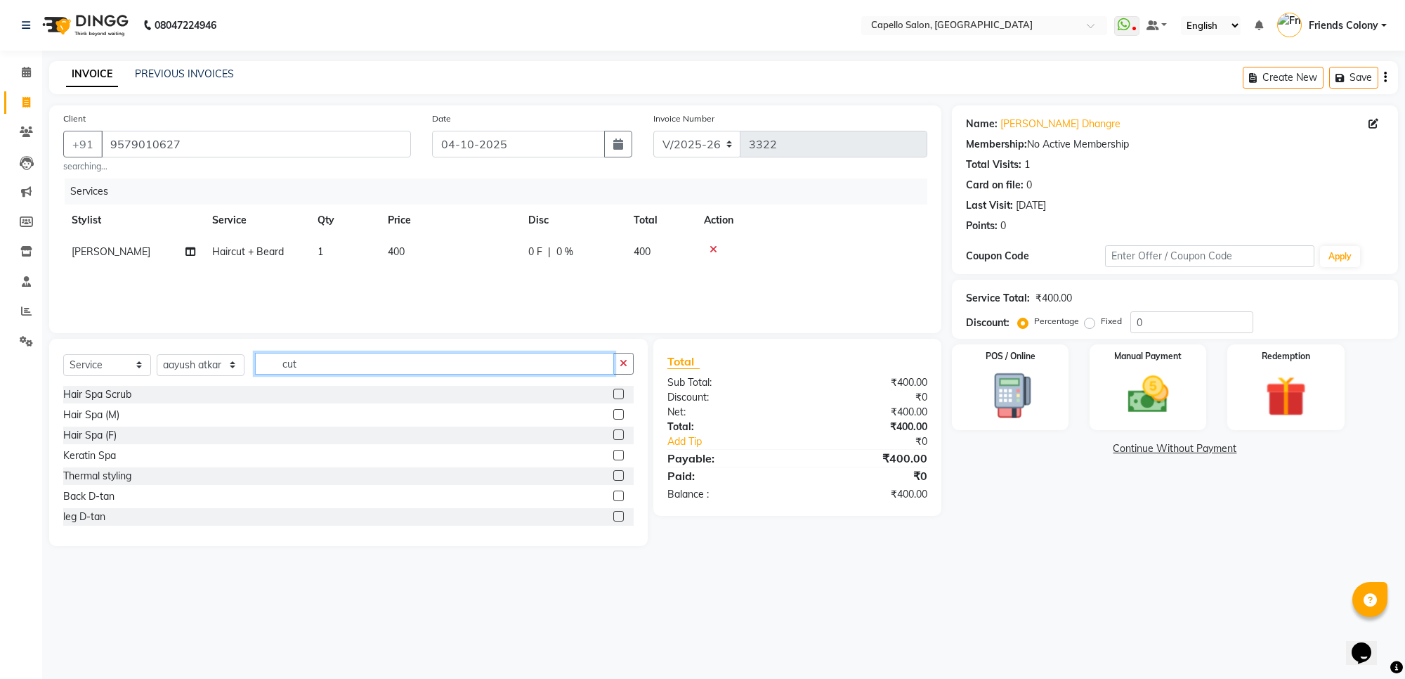
drag, startPoint x: 353, startPoint y: 356, endPoint x: 145, endPoint y: 411, distance: 216.0
click at [164, 408] on div "Select Service Product Membership Package Voucher Prepaid Gift Card Select Styl…" at bounding box center [348, 442] width 599 height 207
type input "cut"
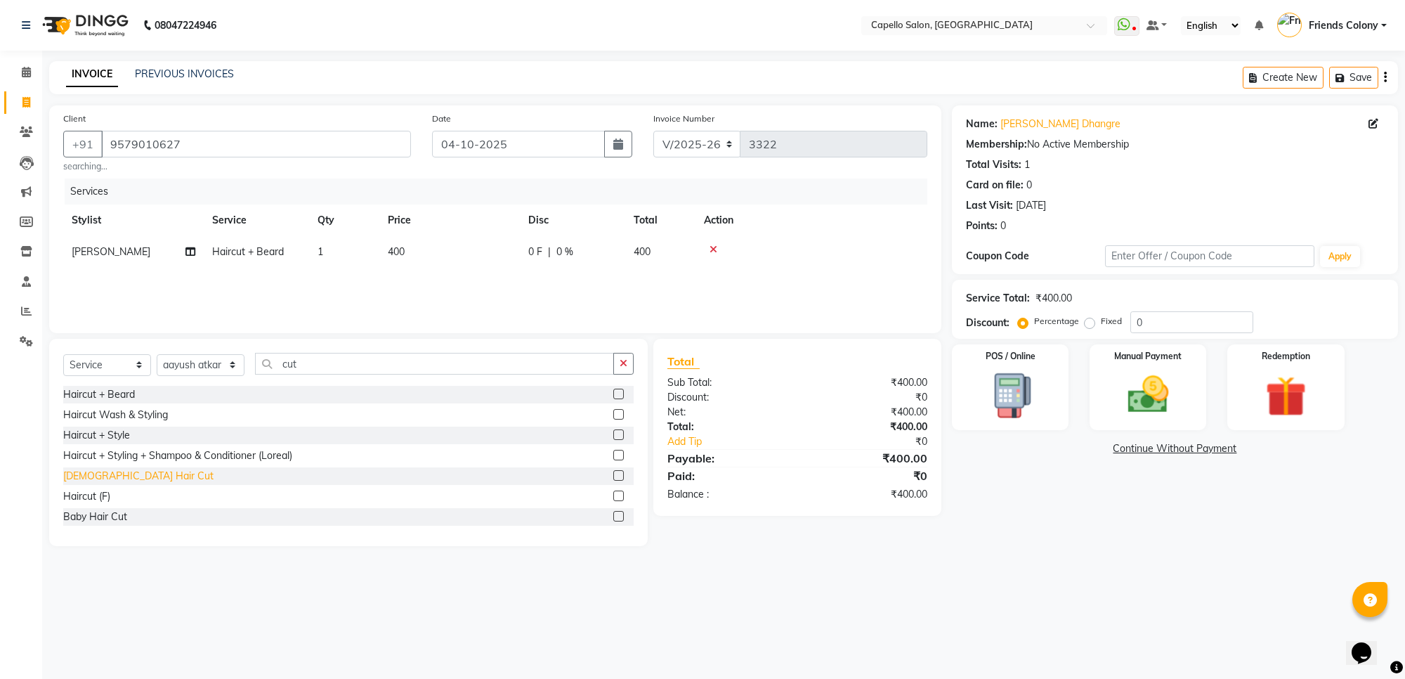
click at [67, 475] on div "[DEMOGRAPHIC_DATA] Hair Cut" at bounding box center [138, 476] width 150 height 15
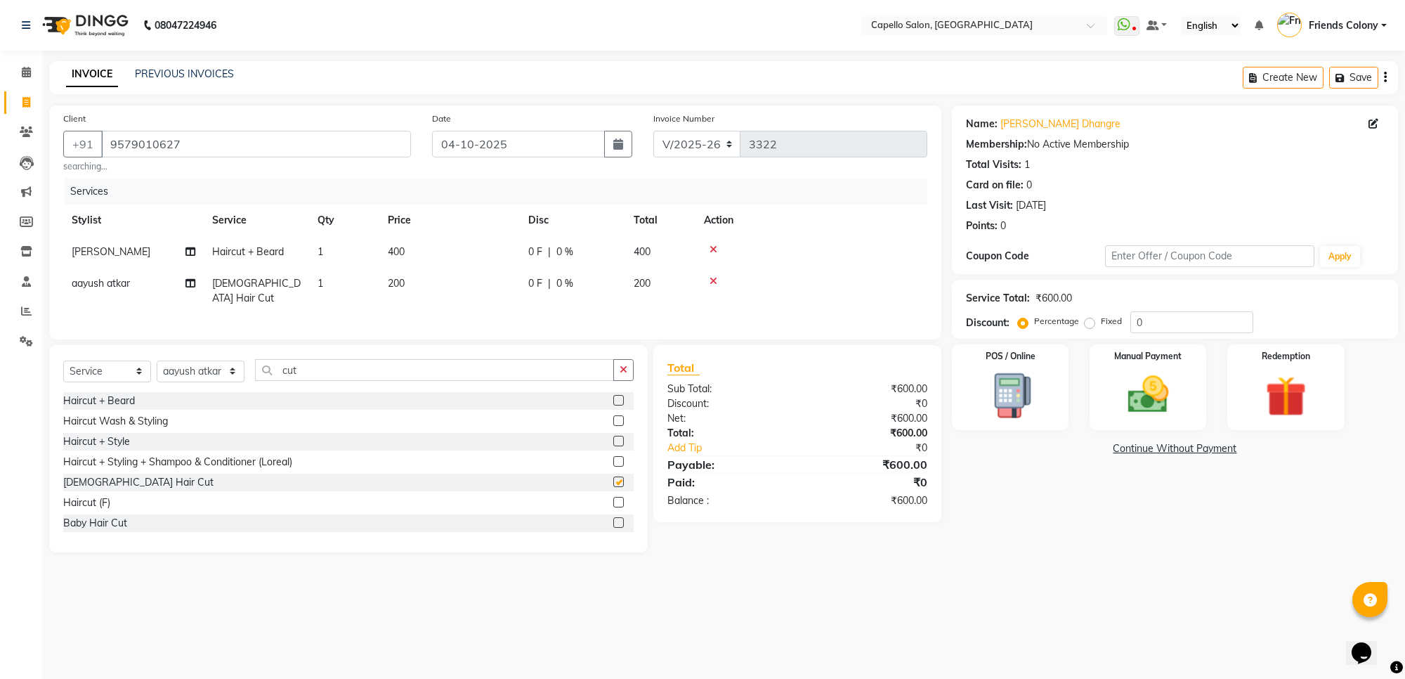
checkbox input "false"
drag, startPoint x: 1147, startPoint y: 408, endPoint x: 1154, endPoint y: 405, distance: 7.3
click at [1149, 408] on img at bounding box center [1148, 394] width 69 height 49
click at [1100, 447] on span "UPI" at bounding box center [1101, 449] width 22 height 16
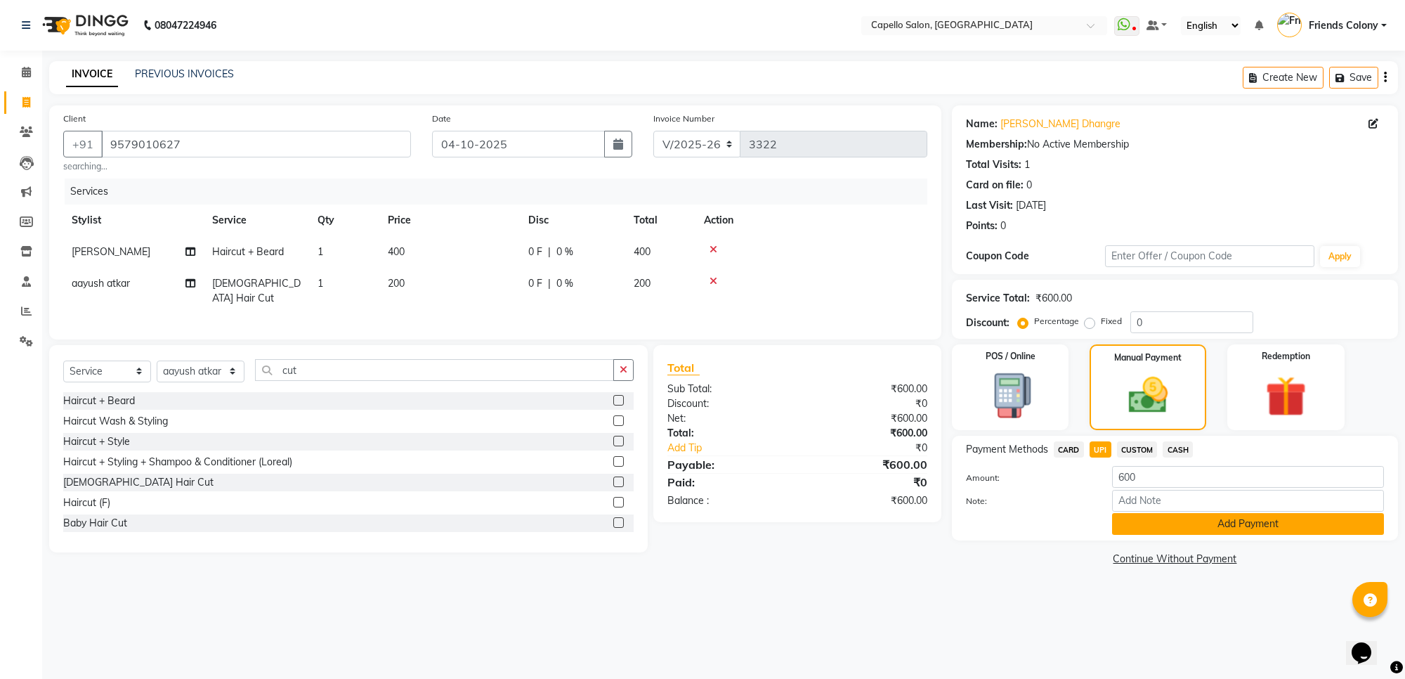
click at [1136, 521] on button "Add Payment" at bounding box center [1248, 524] width 272 height 22
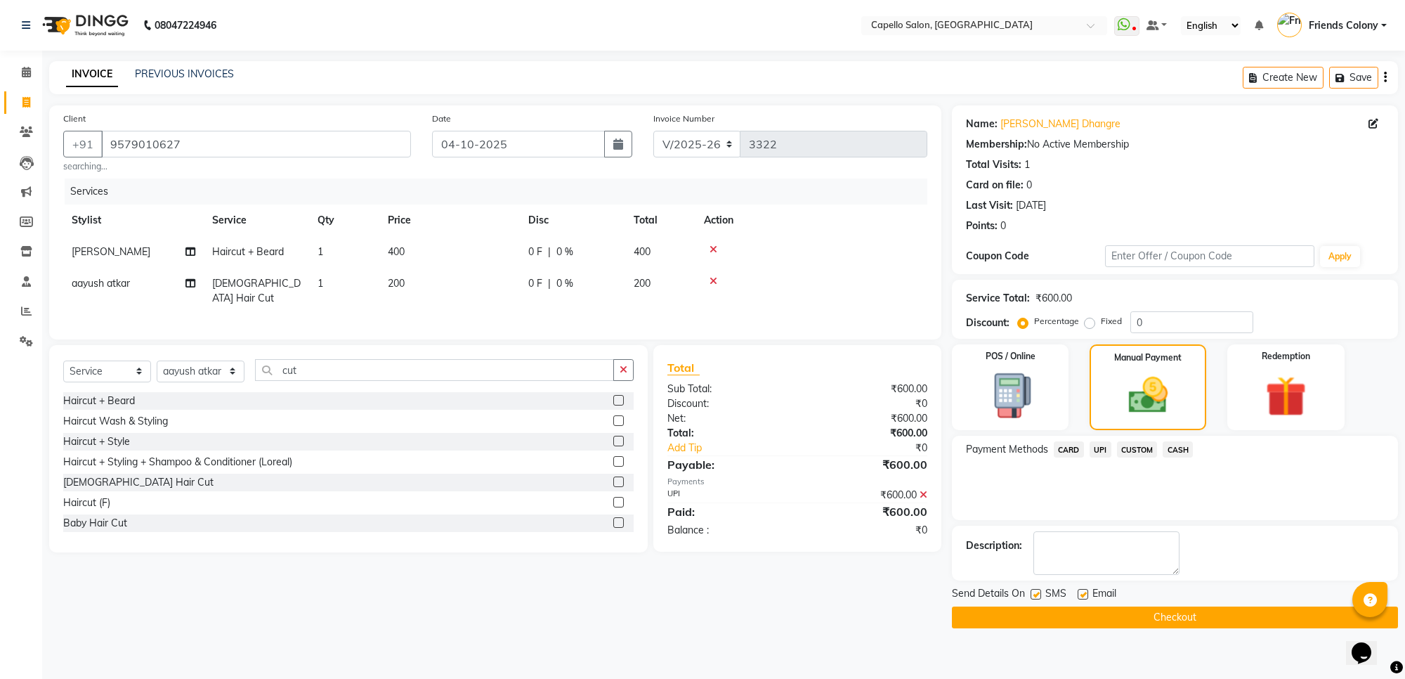
click at [1037, 596] on label at bounding box center [1036, 594] width 11 height 11
click at [1037, 596] on input "checkbox" at bounding box center [1035, 594] width 9 height 9
checkbox input "false"
click at [1084, 594] on label at bounding box center [1083, 594] width 11 height 11
click at [1084, 594] on input "checkbox" at bounding box center [1082, 594] width 9 height 9
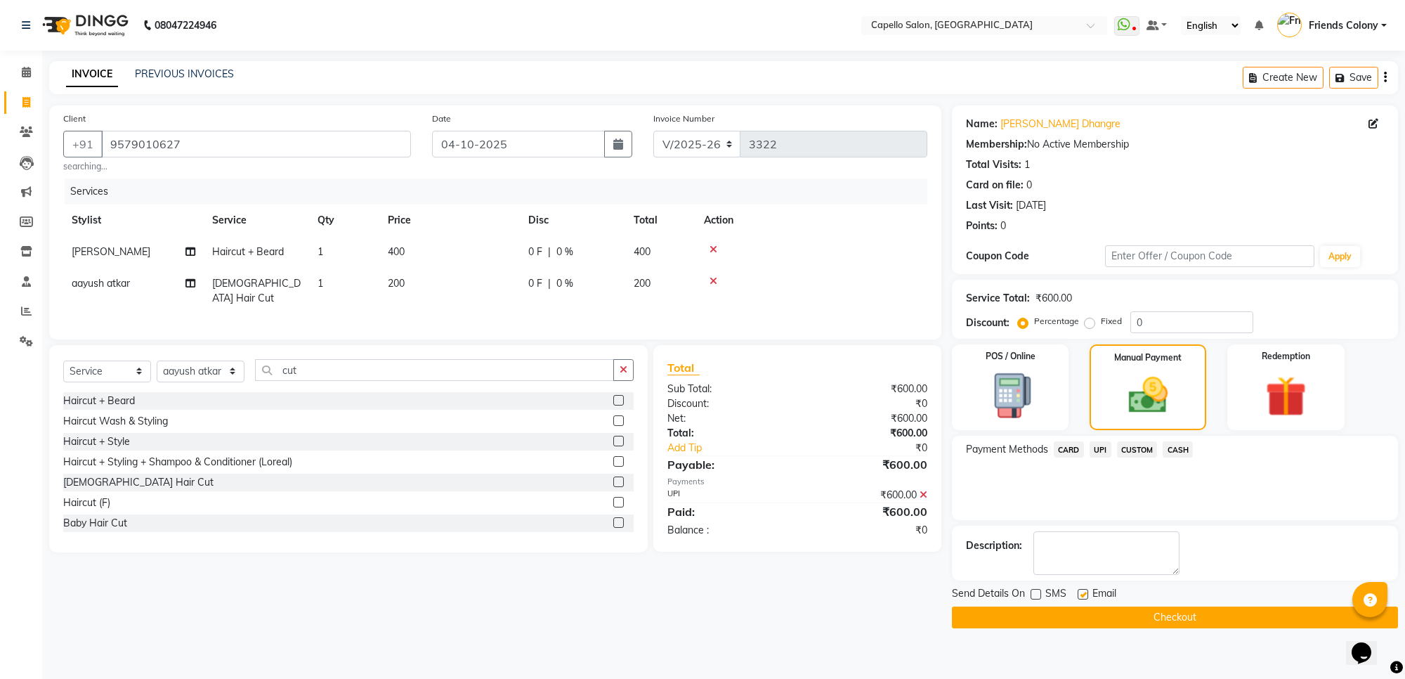
checkbox input "false"
click at [1088, 620] on button "Checkout" at bounding box center [1175, 617] width 446 height 22
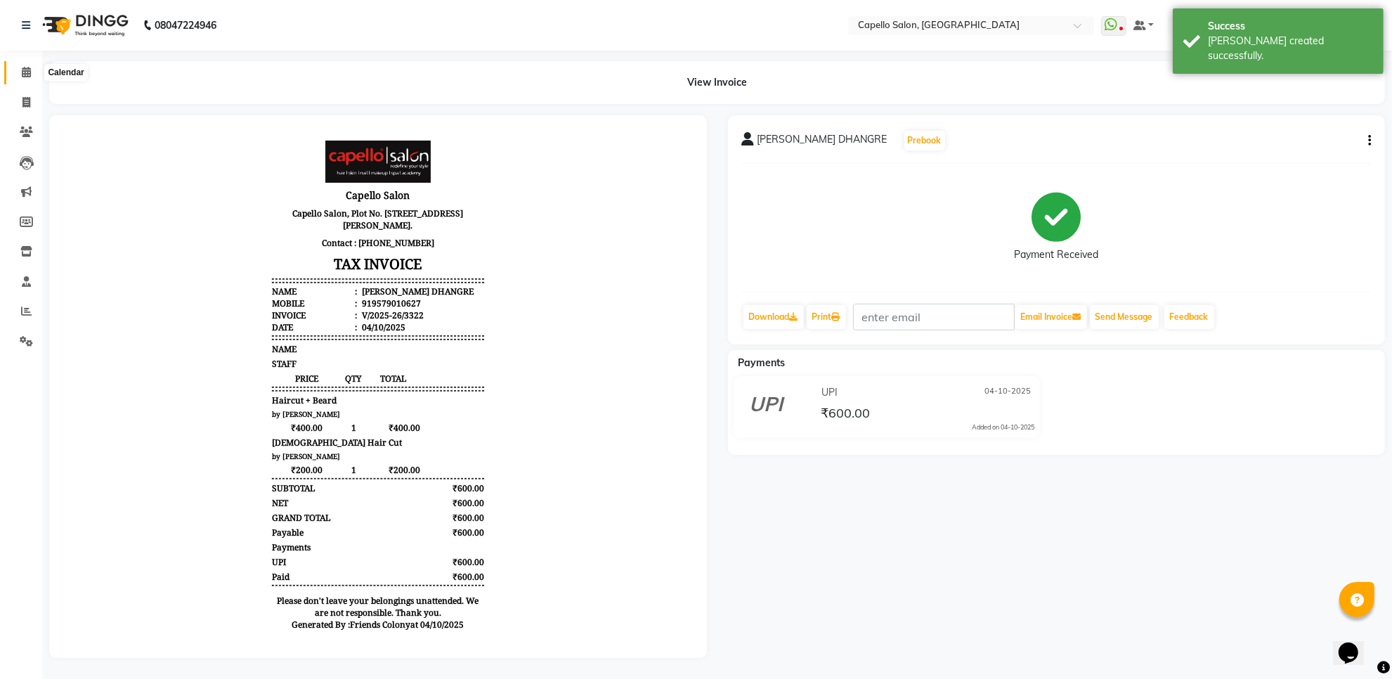
click at [30, 72] on icon at bounding box center [26, 72] width 9 height 11
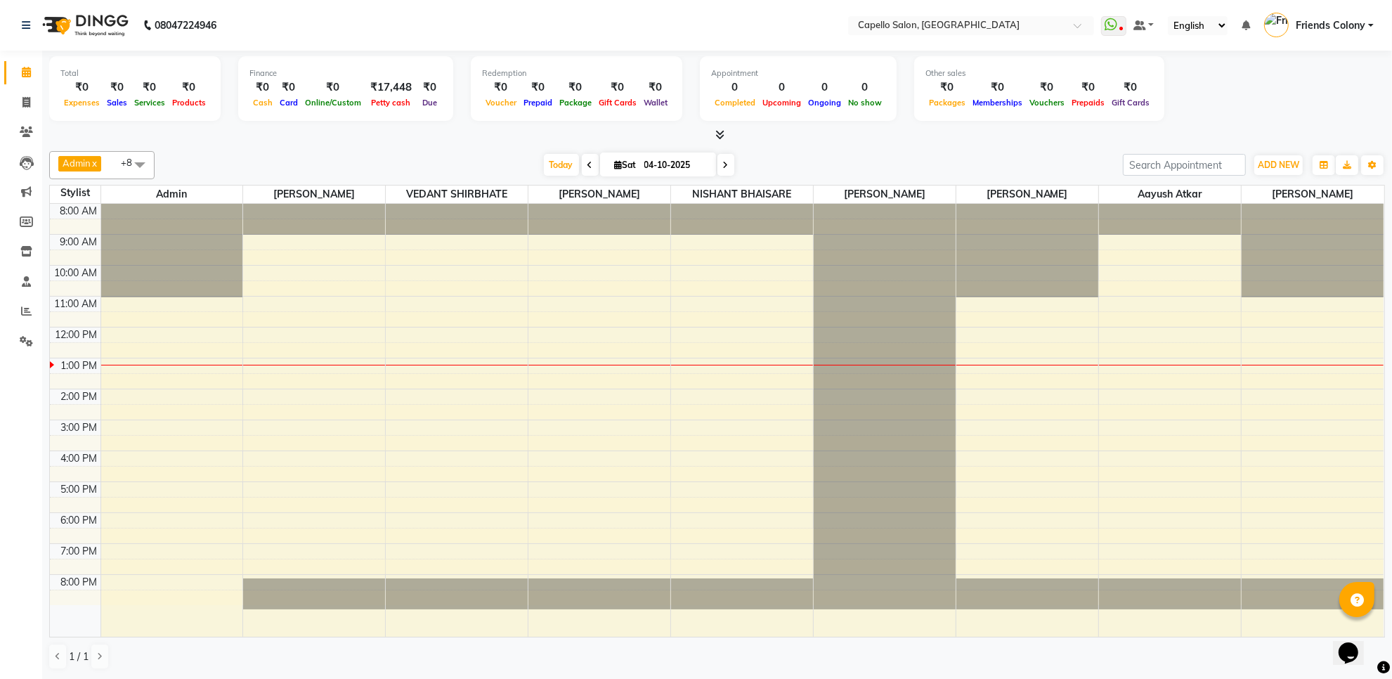
click at [723, 161] on icon at bounding box center [726, 165] width 6 height 8
type input "05-10-2025"
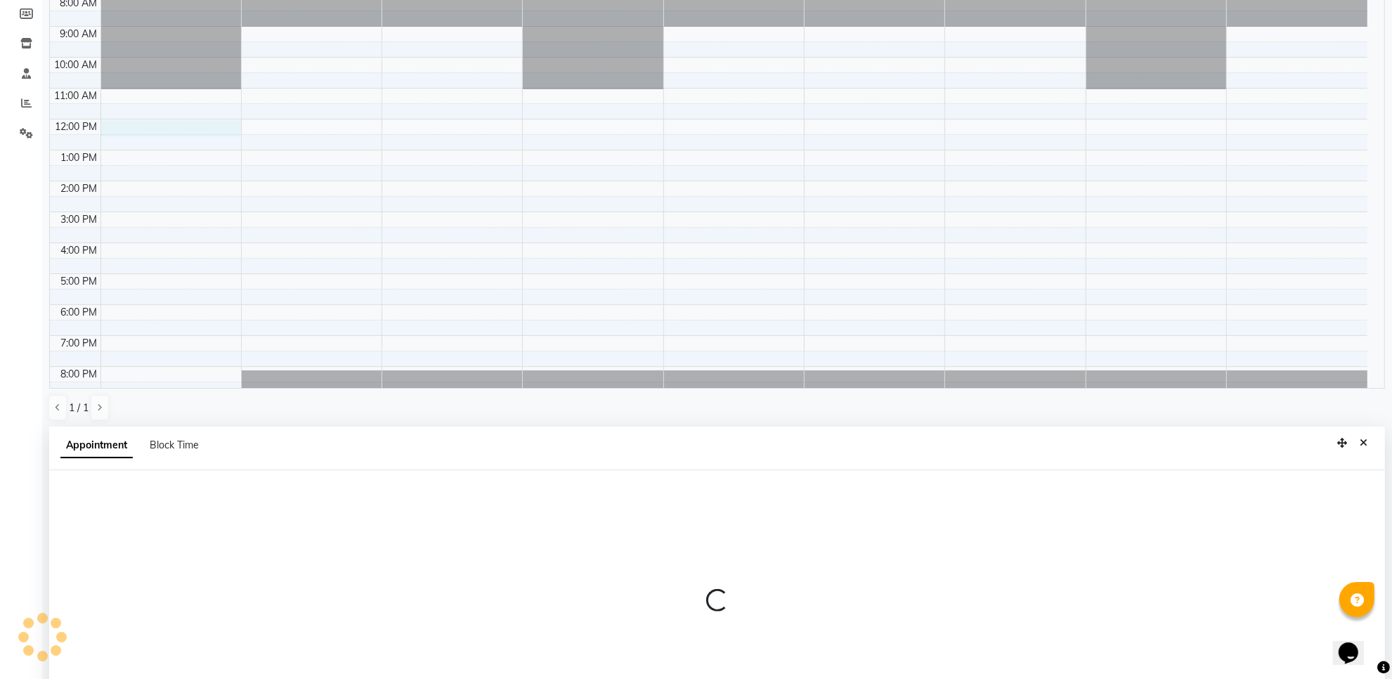
scroll to position [275, 0]
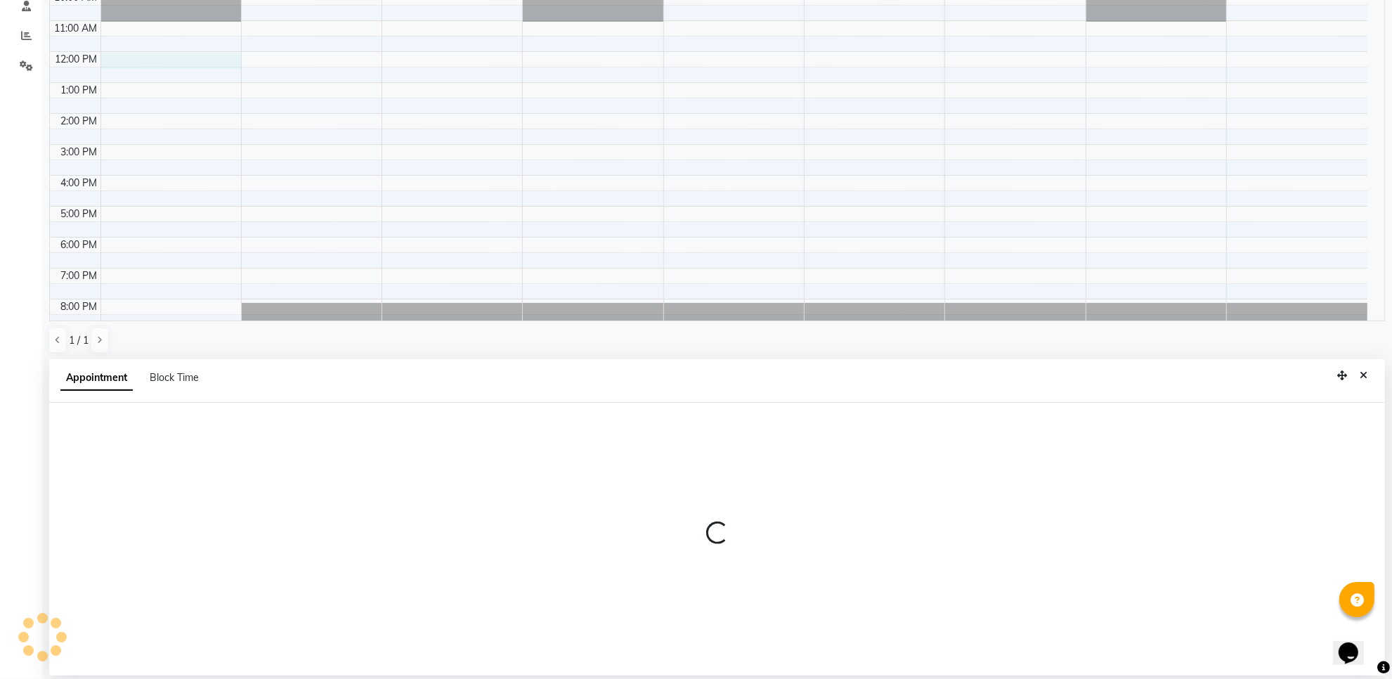
select select "16604"
select select "720"
select select "tentative"
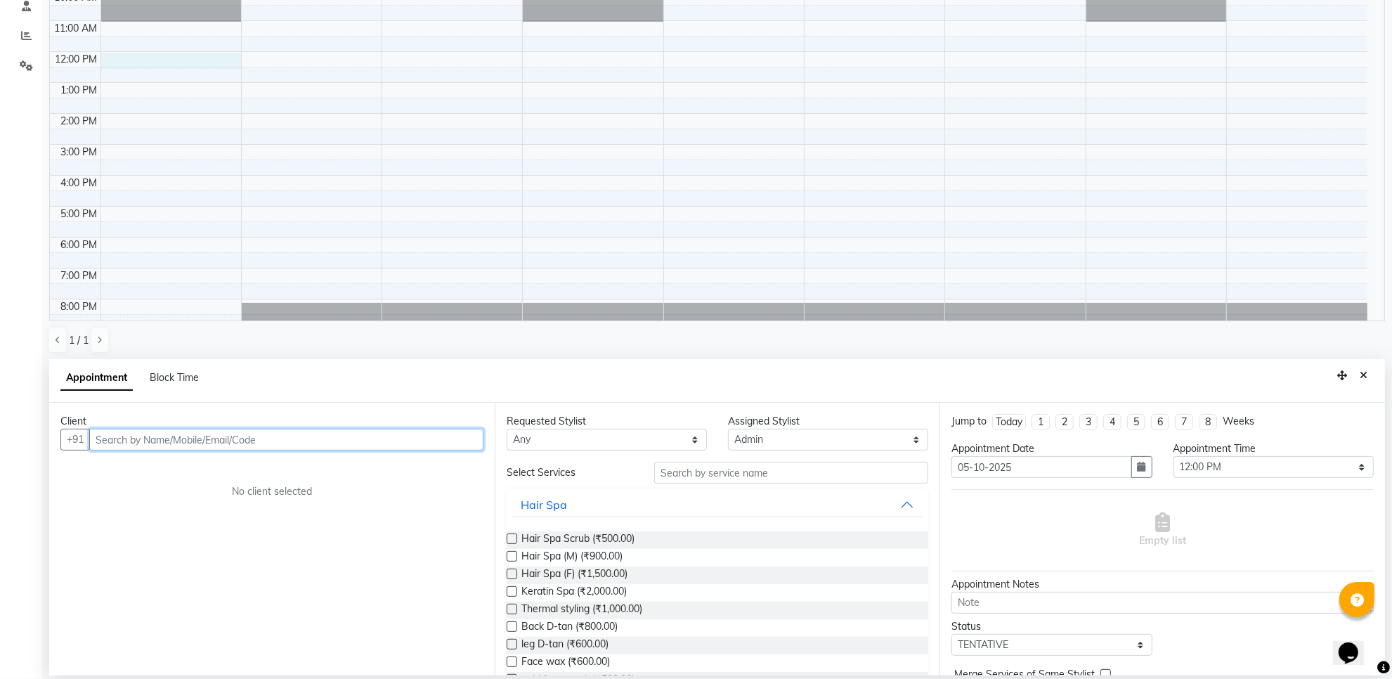
click at [198, 433] on input "text" at bounding box center [286, 440] width 394 height 22
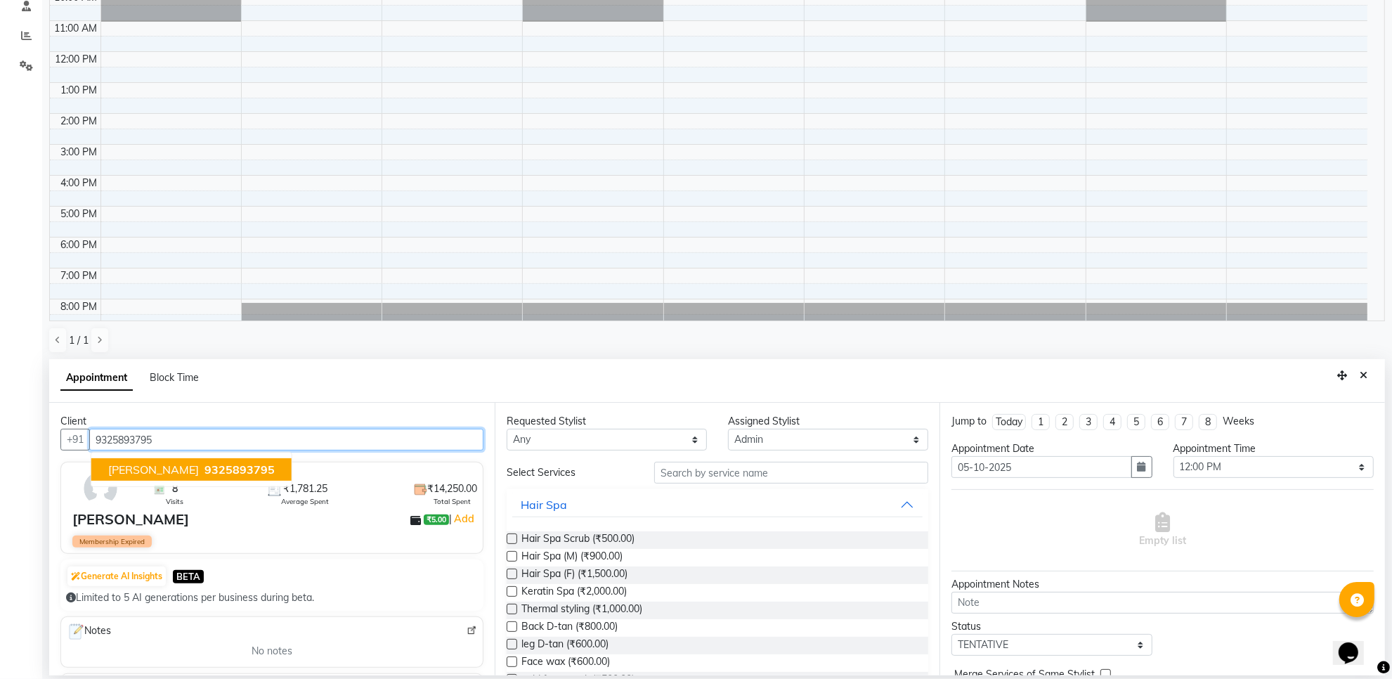
type input "9325893795"
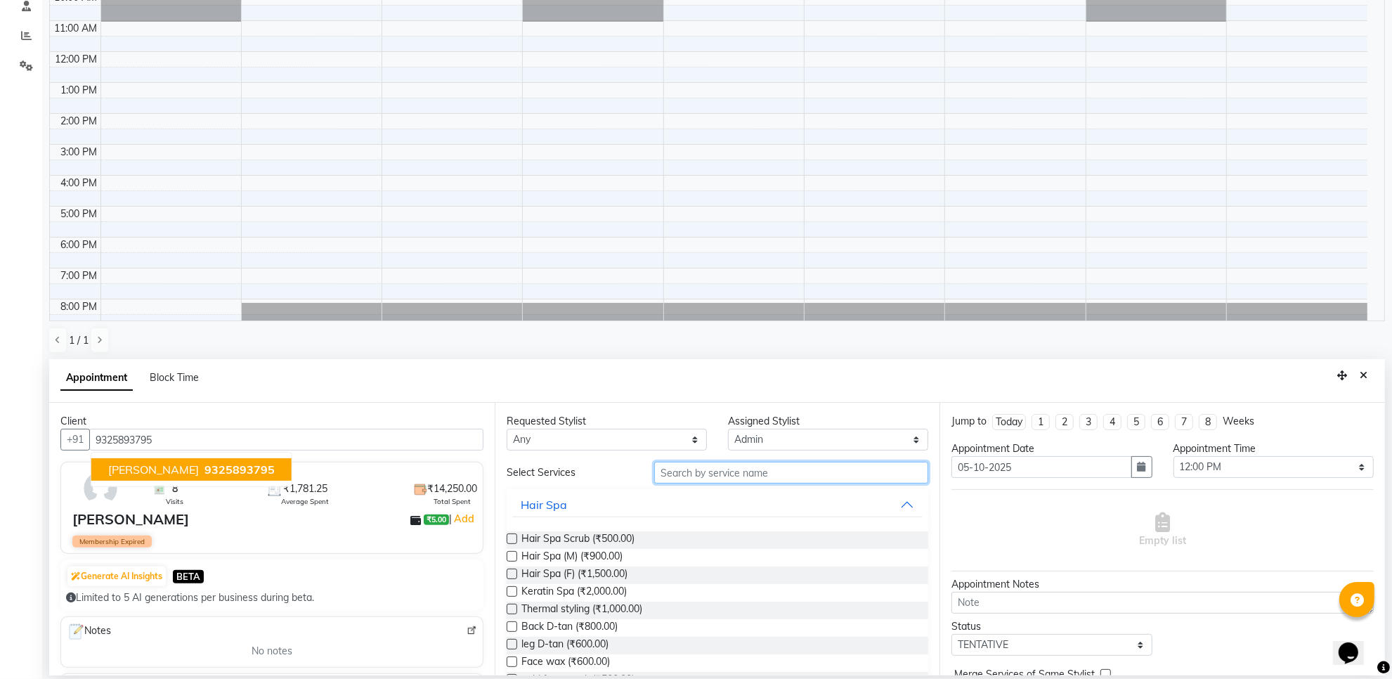
click at [809, 475] on input "text" at bounding box center [791, 473] width 274 height 22
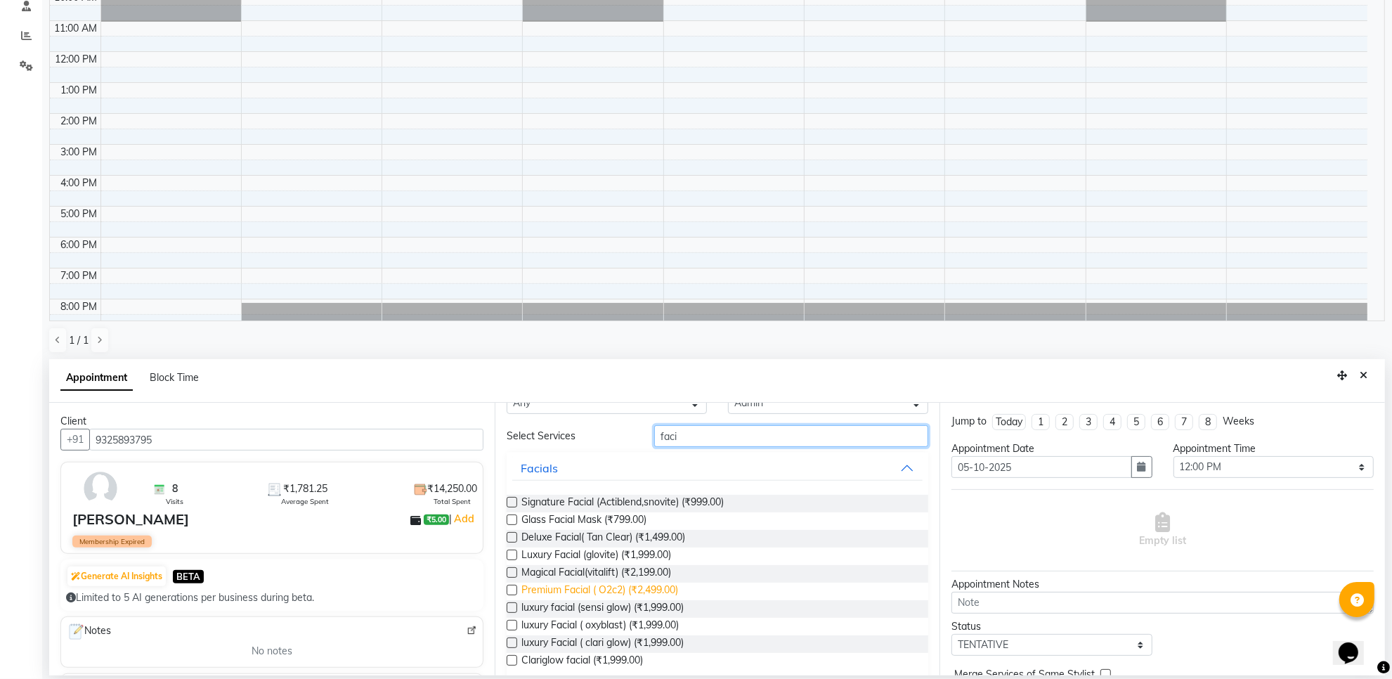
scroll to position [54, 0]
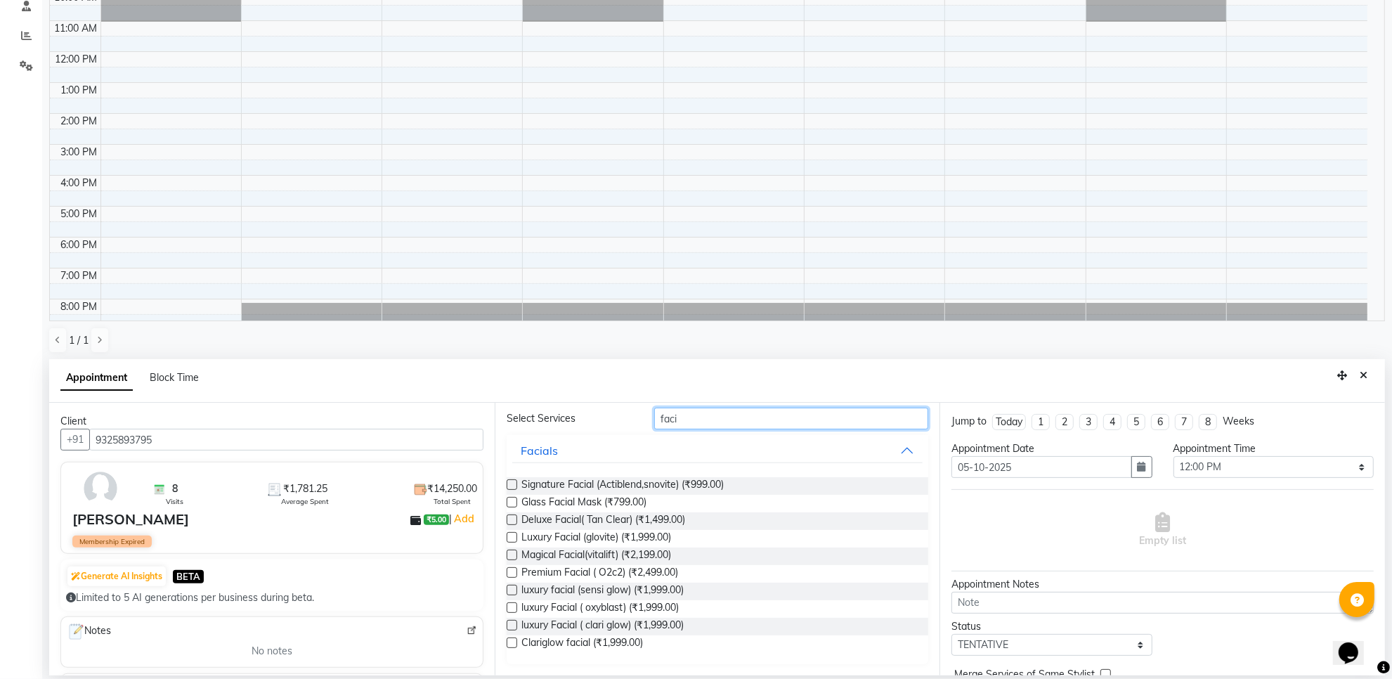
drag, startPoint x: 691, startPoint y: 422, endPoint x: 404, endPoint y: 450, distance: 288.1
click at [404, 450] on div "Client +91 9325893795 8 Visits ₹1,781.25 Average Spent ₹14,250.00 Total Spent a…" at bounding box center [717, 539] width 1336 height 273
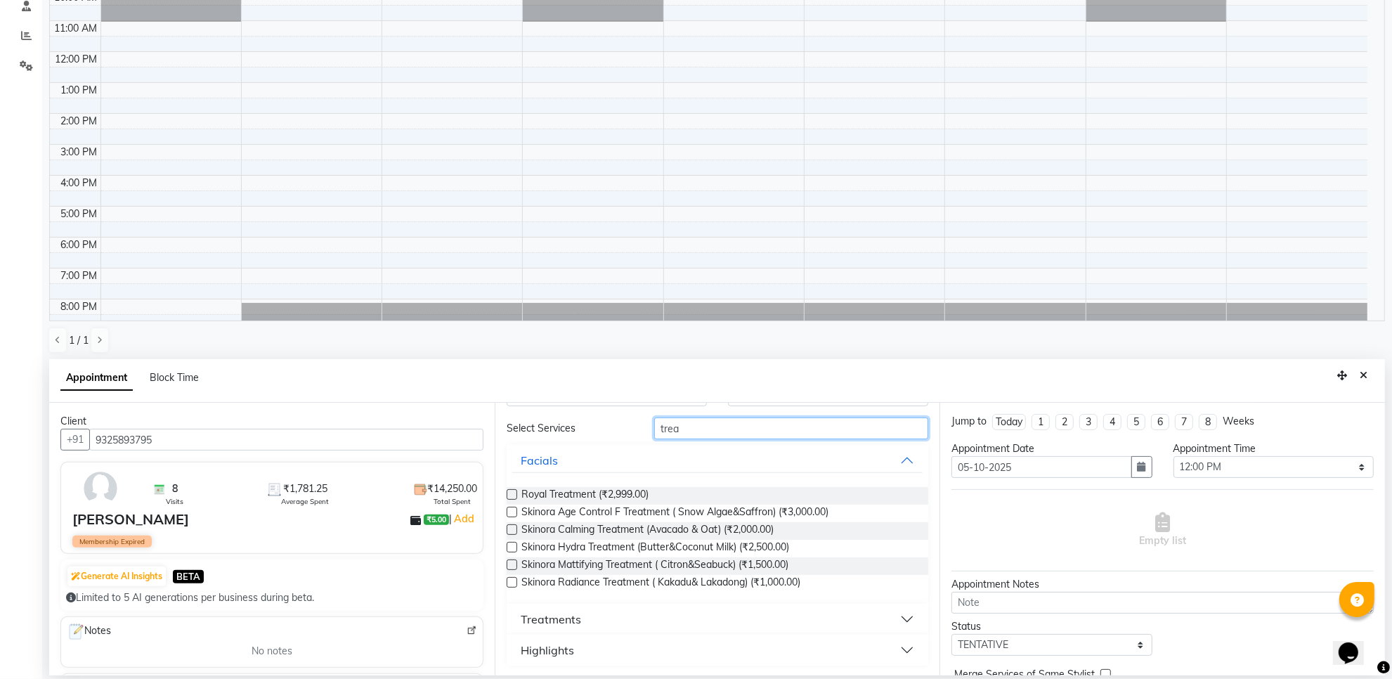
scroll to position [46, 0]
type input "trea"
click at [623, 616] on button "Treatments" at bounding box center [717, 617] width 411 height 25
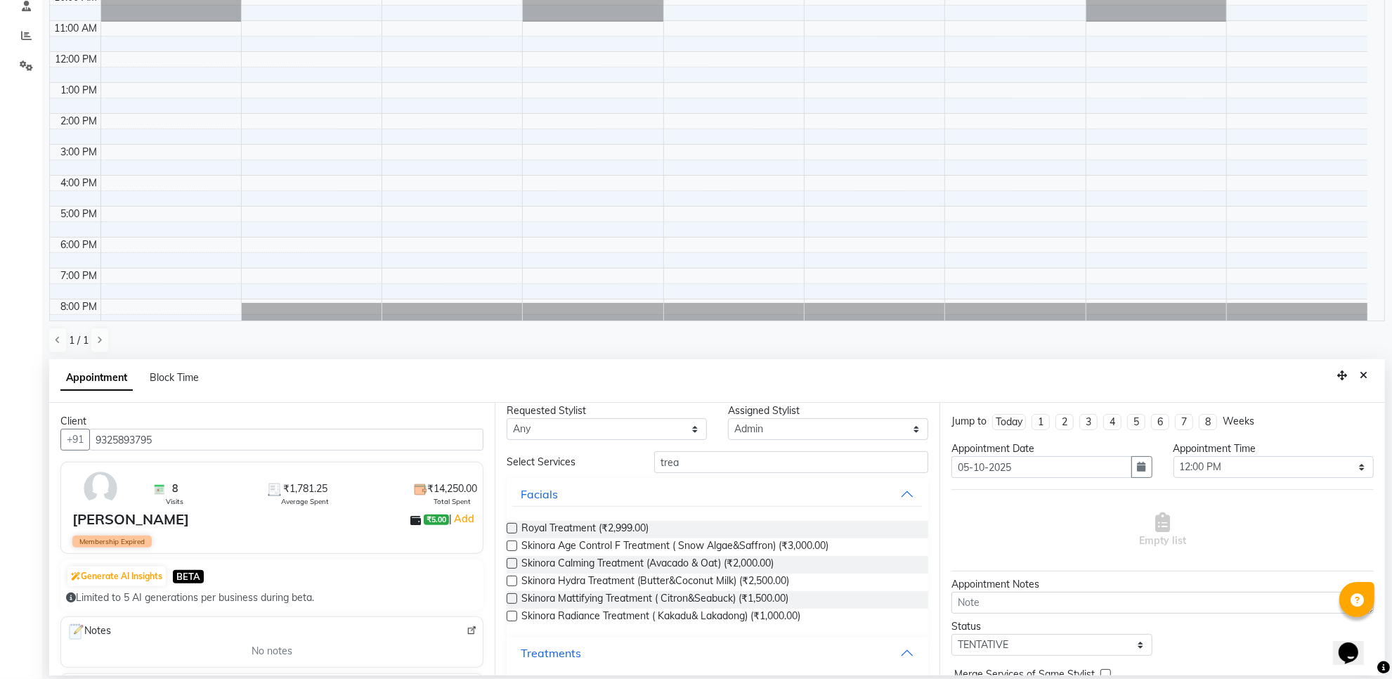
scroll to position [0, 0]
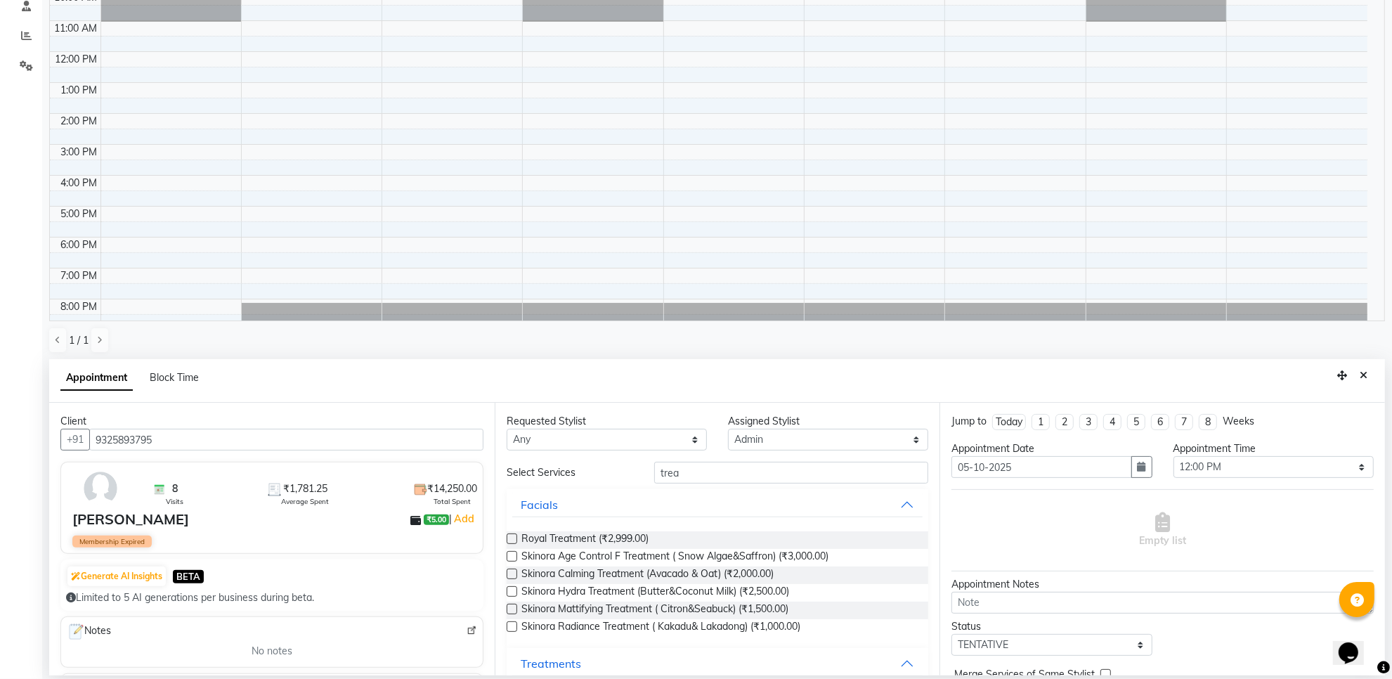
click at [511, 625] on label at bounding box center [512, 626] width 11 height 11
click at [511, 625] on input "checkbox" at bounding box center [511, 627] width 9 height 9
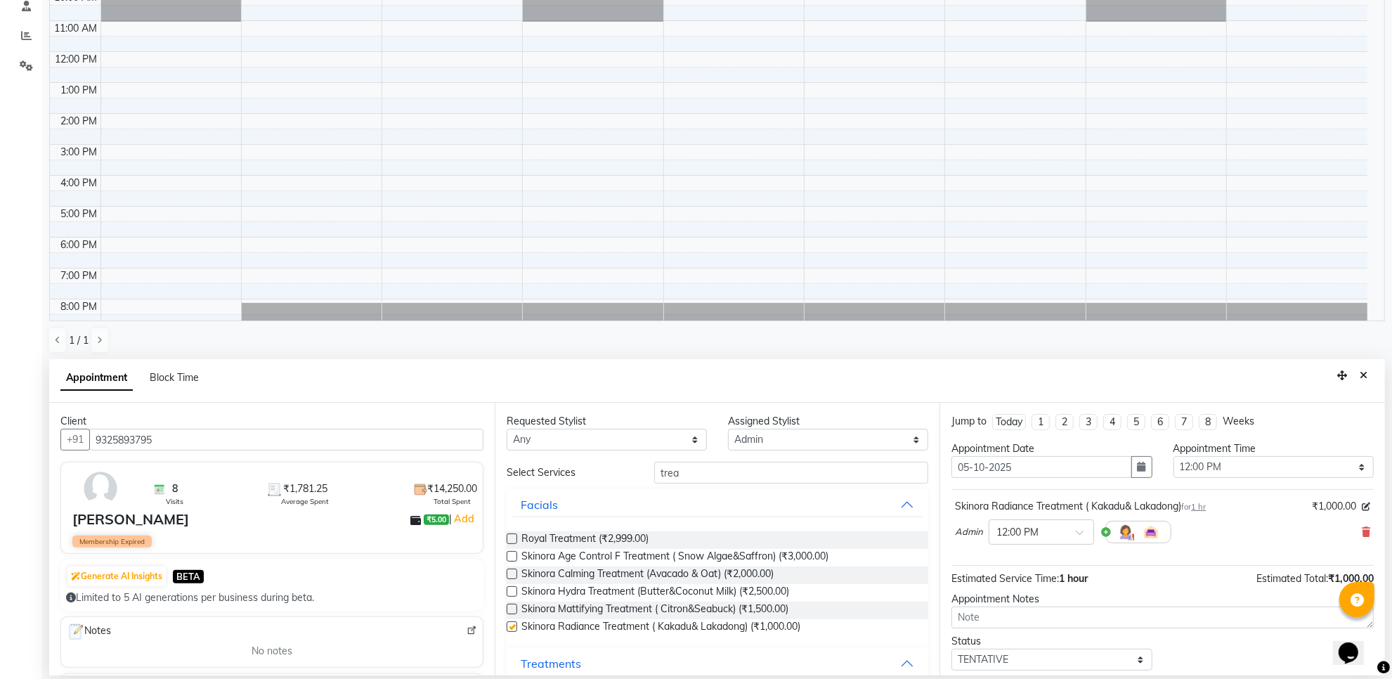
checkbox input "false"
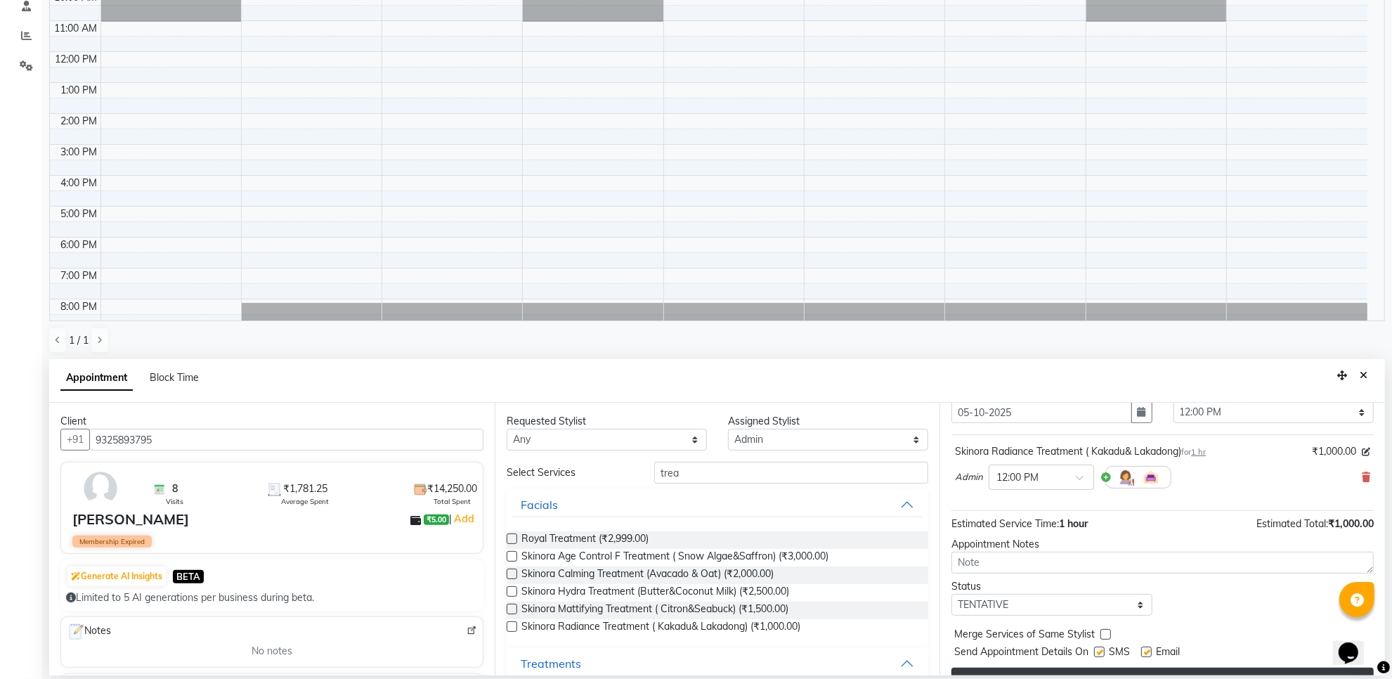
scroll to position [85, 0]
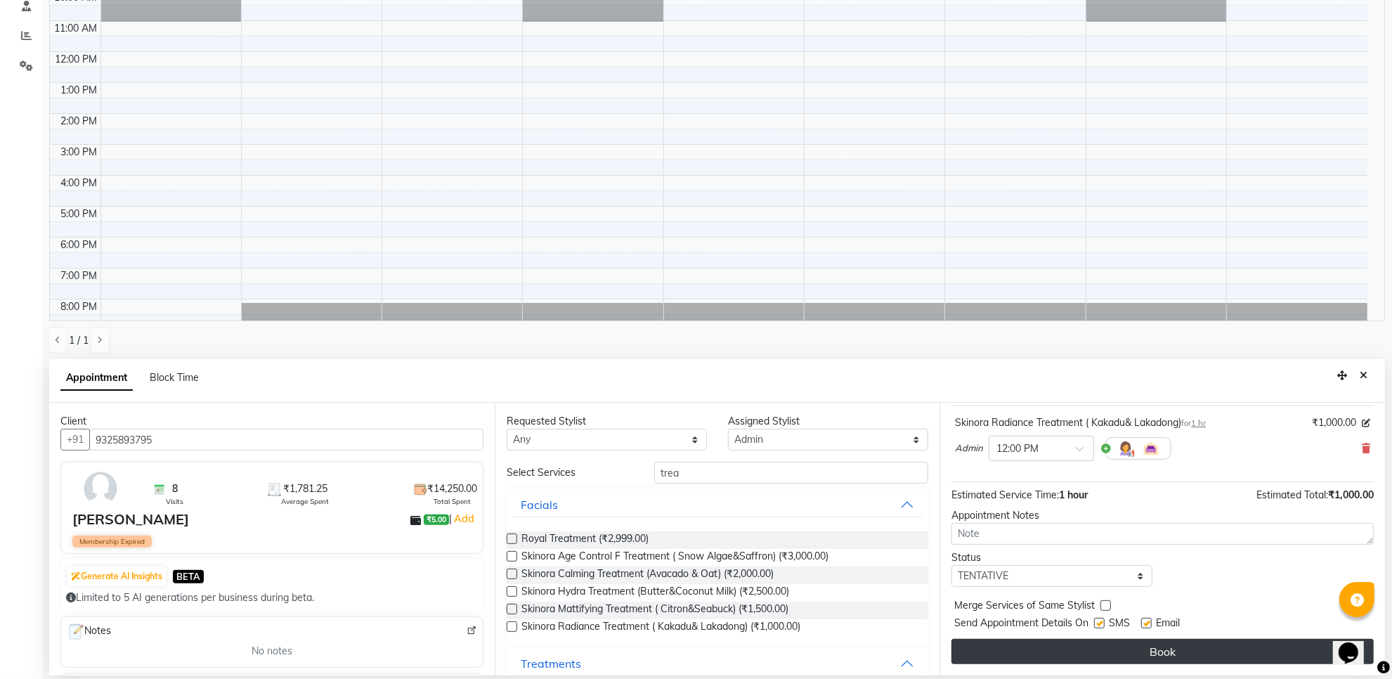
click at [1058, 652] on button "Book" at bounding box center [1162, 651] width 422 height 25
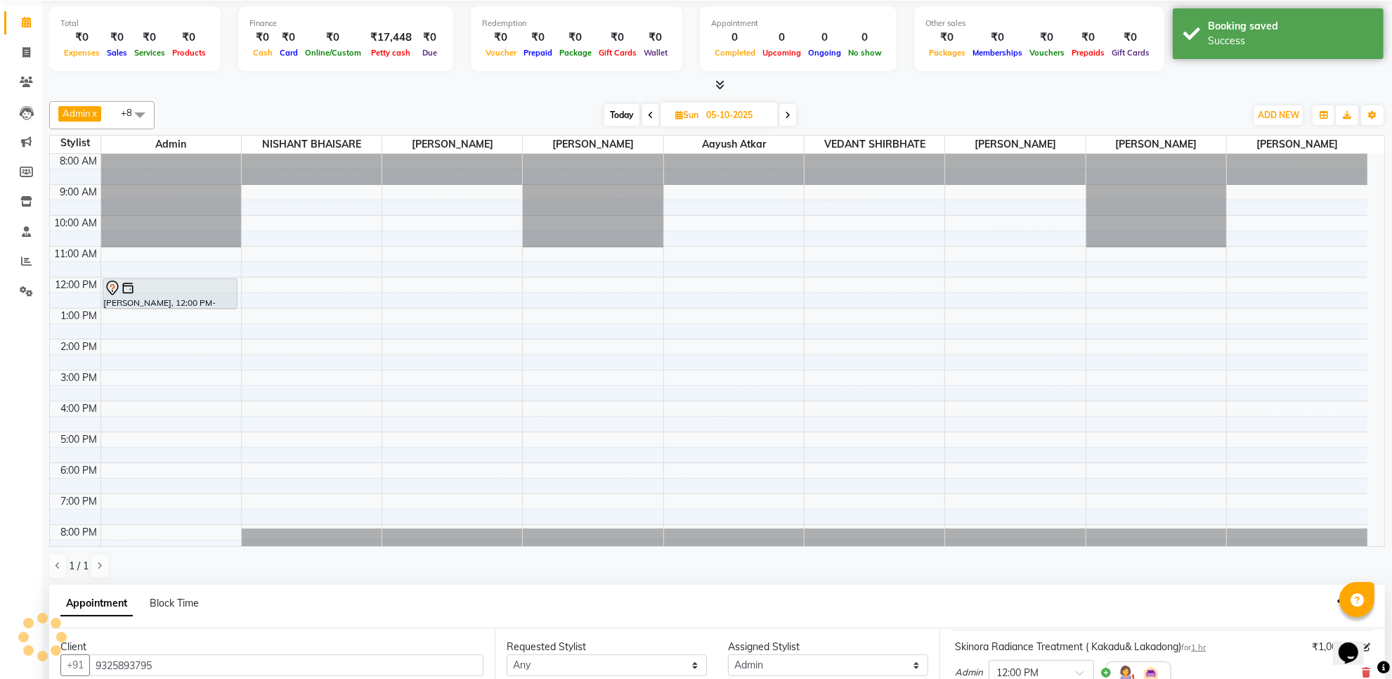
scroll to position [0, 0]
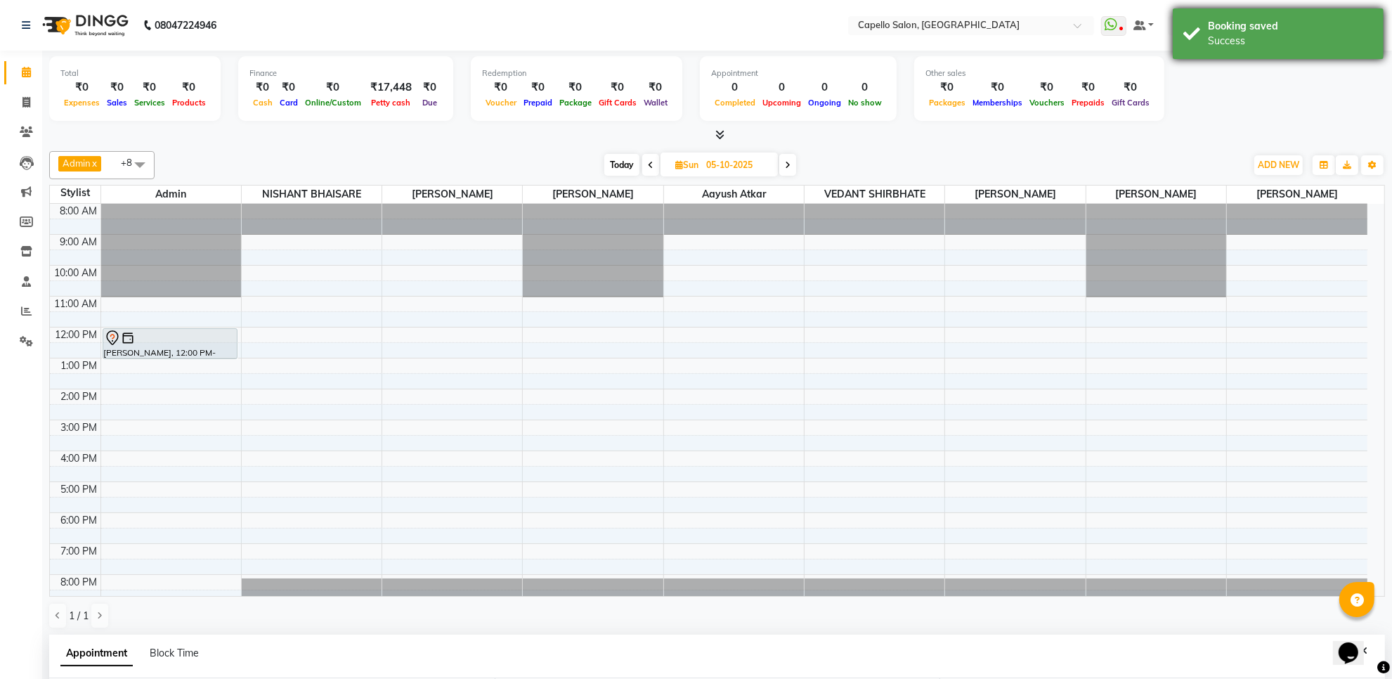
click at [1258, 19] on div "Booking saved" at bounding box center [1290, 26] width 165 height 15
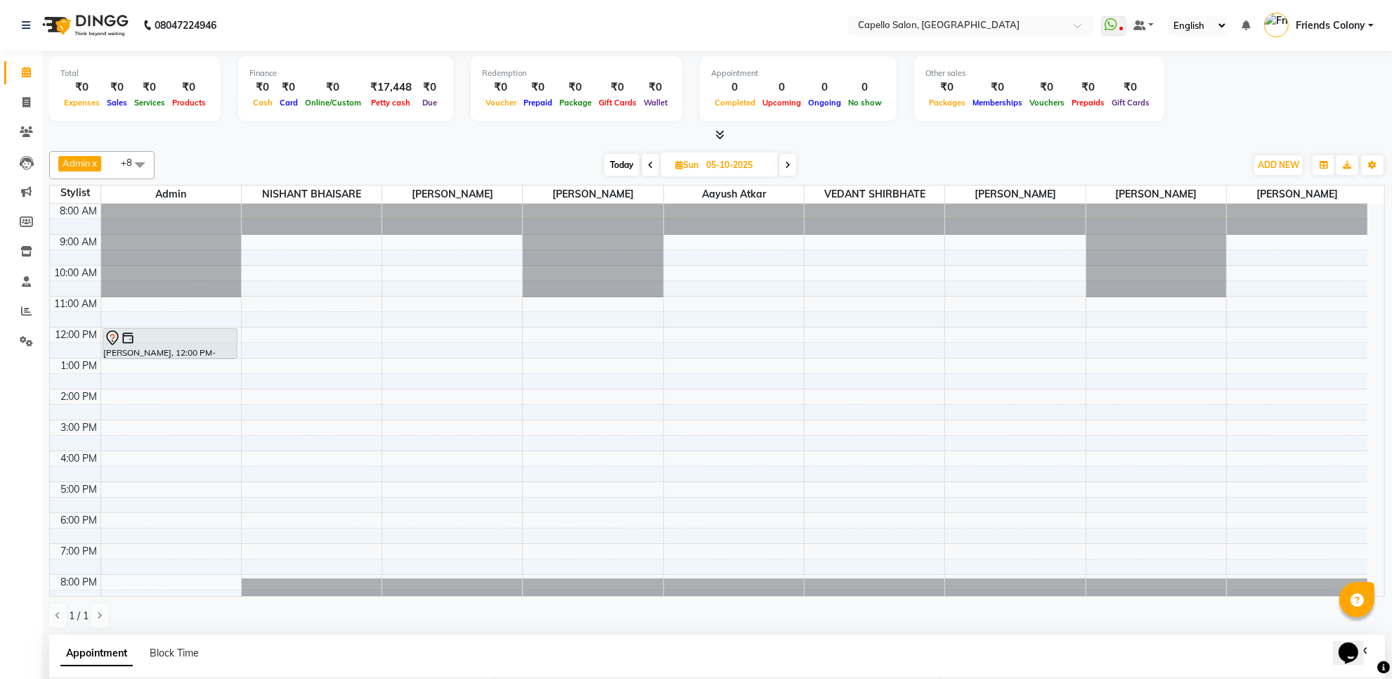
click at [623, 165] on span "Today" at bounding box center [621, 165] width 35 height 22
type input "04-10-2025"
select select "720"
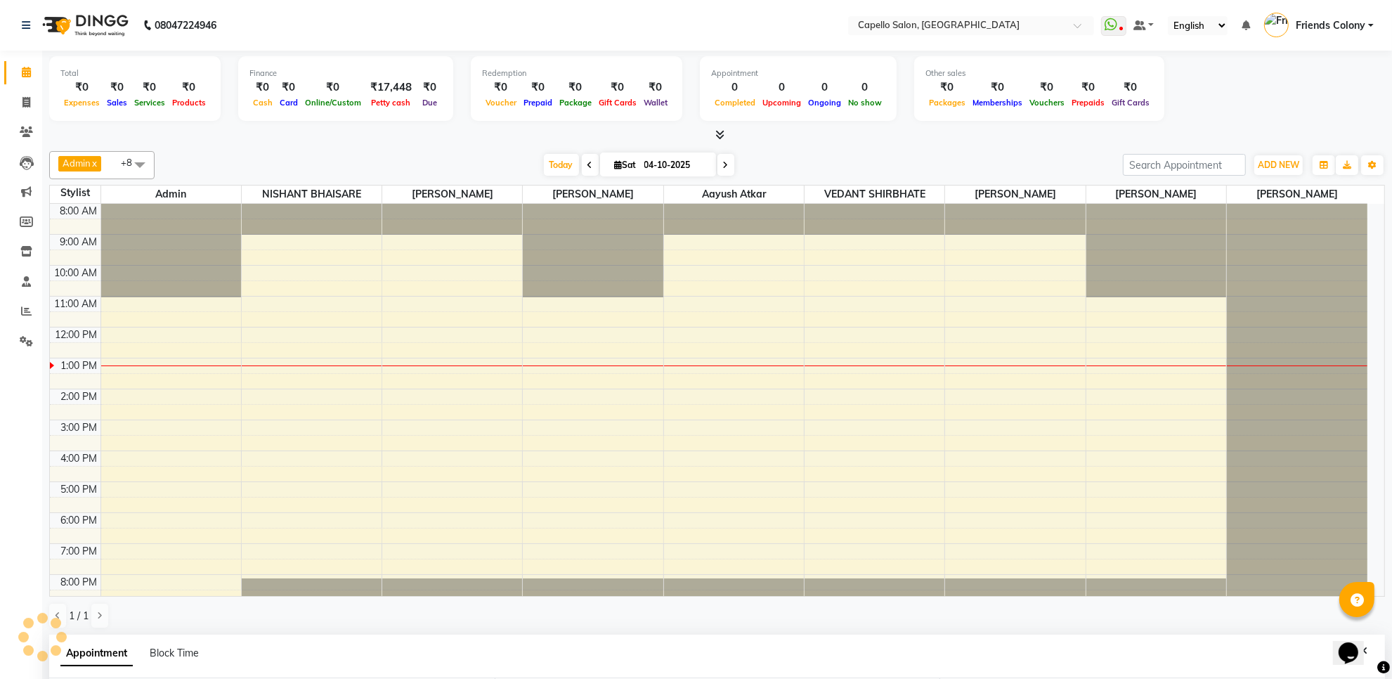
scroll to position [14, 0]
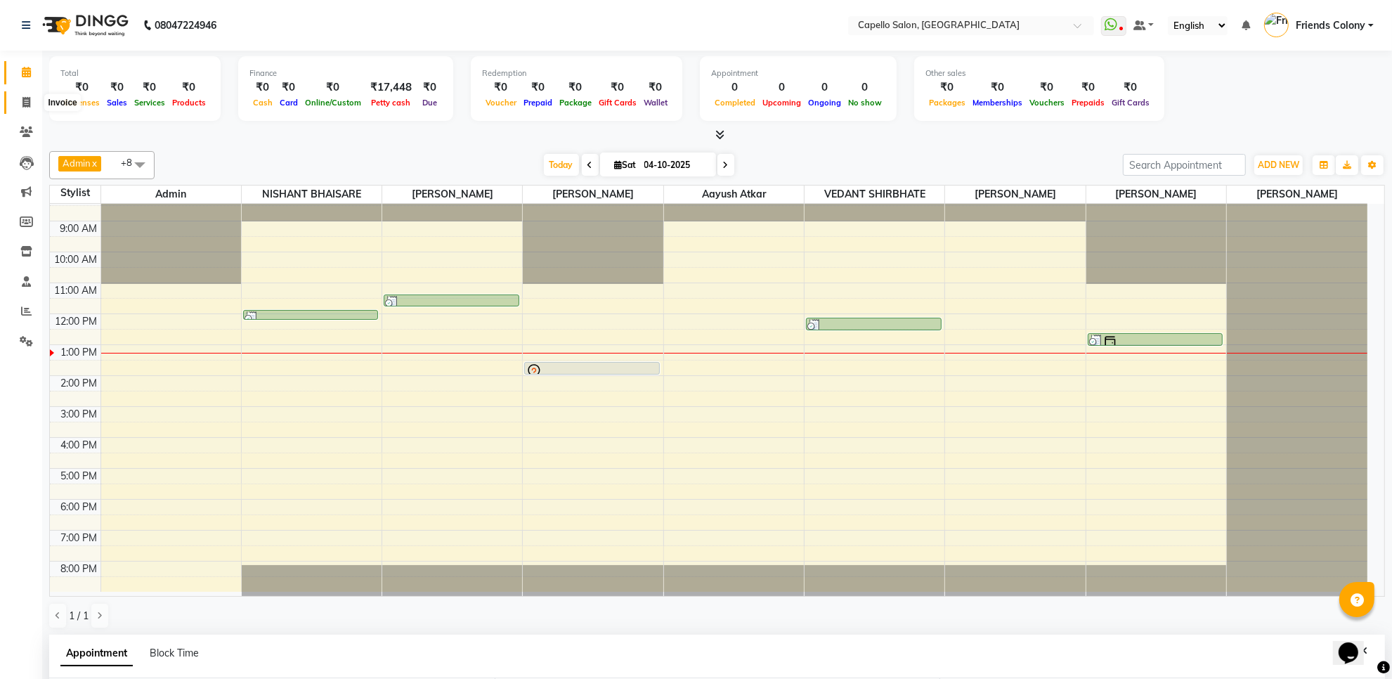
click at [25, 100] on icon at bounding box center [26, 102] width 8 height 11
select select "service"
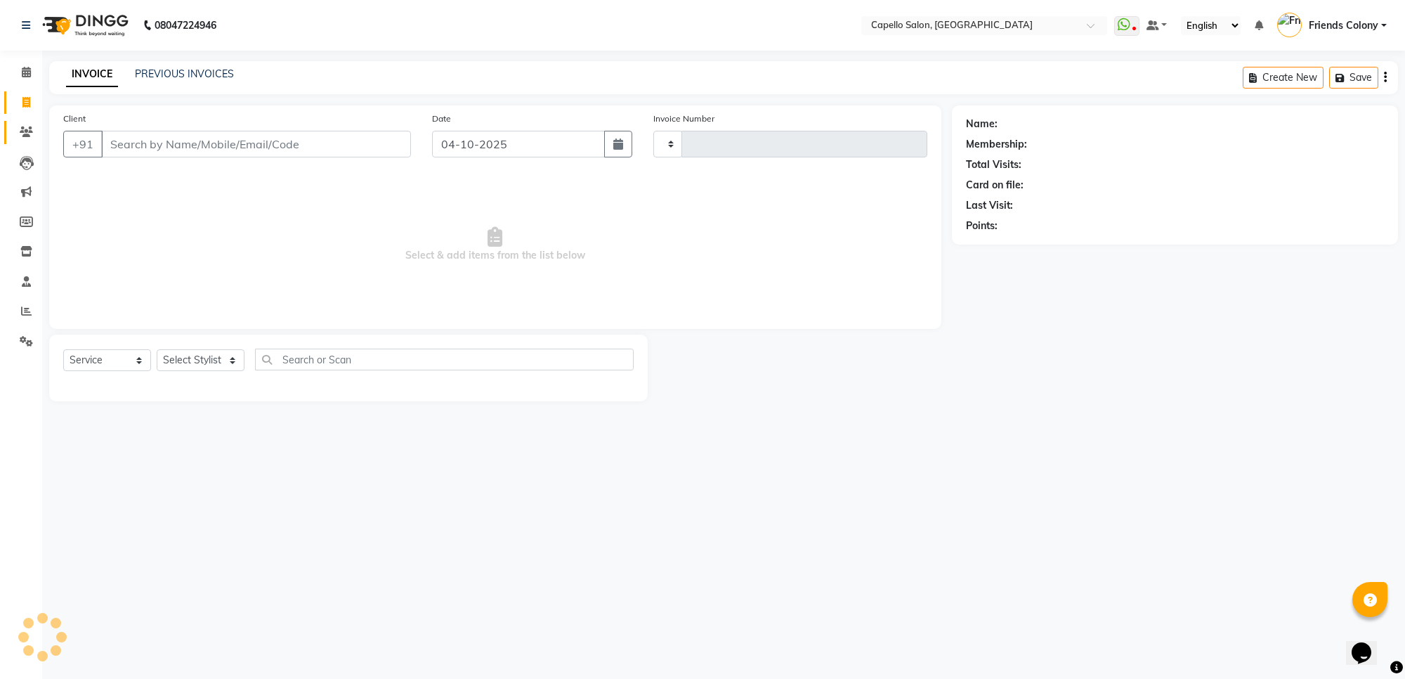
type input "3322"
select select "3583"
click at [174, 360] on select "Select Stylist [PERSON_NAME] Admin [PERSON_NAME] Friends Colony [PERSON_NAME] […" at bounding box center [201, 360] width 88 height 22
select select "90898"
click at [157, 349] on select "Select Stylist [PERSON_NAME] Admin [PERSON_NAME] Friends Colony [PERSON_NAME] […" at bounding box center [201, 360] width 88 height 22
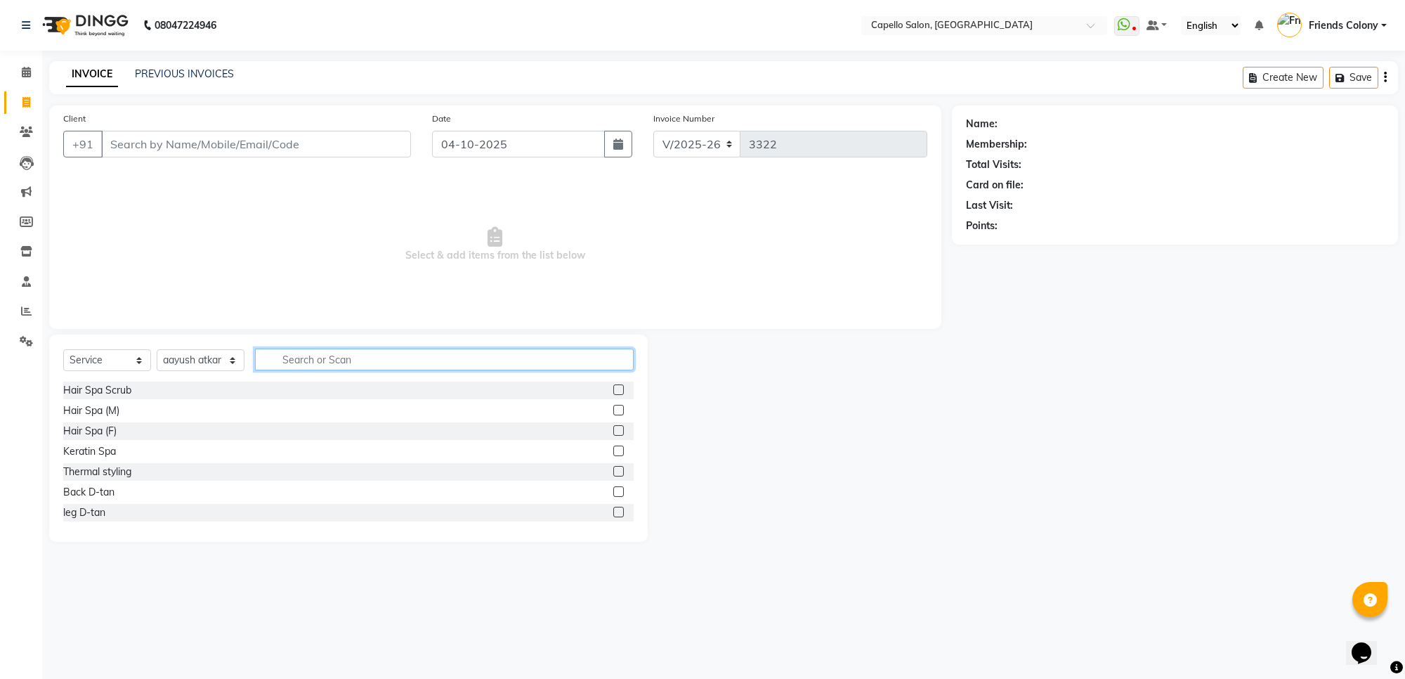
click at [283, 367] on input "text" at bounding box center [444, 360] width 379 height 22
type input "cut"
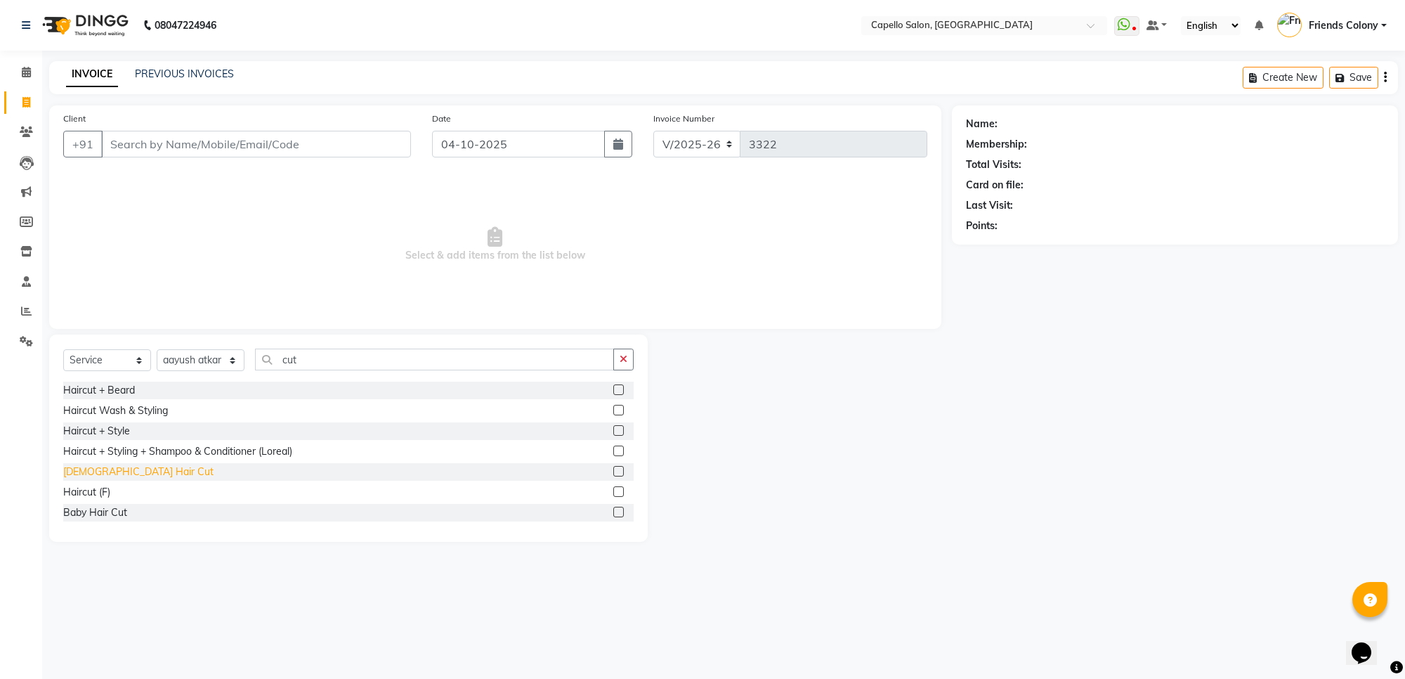
click at [88, 474] on div "[DEMOGRAPHIC_DATA] Hair Cut" at bounding box center [138, 471] width 150 height 15
checkbox input "false"
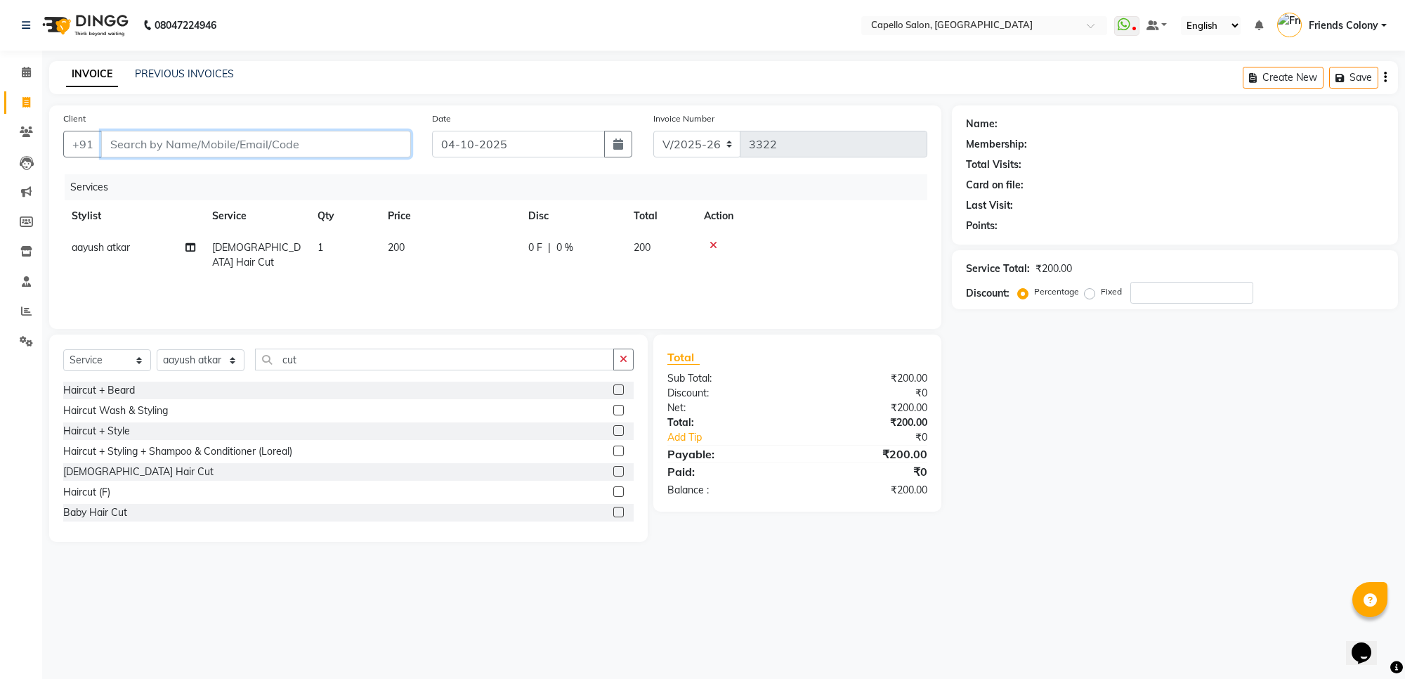
click at [185, 143] on input "Client" at bounding box center [256, 144] width 310 height 27
type input "9"
type input "0"
type input "9309753738"
click at [367, 150] on span "Add Client" at bounding box center [375, 144] width 56 height 14
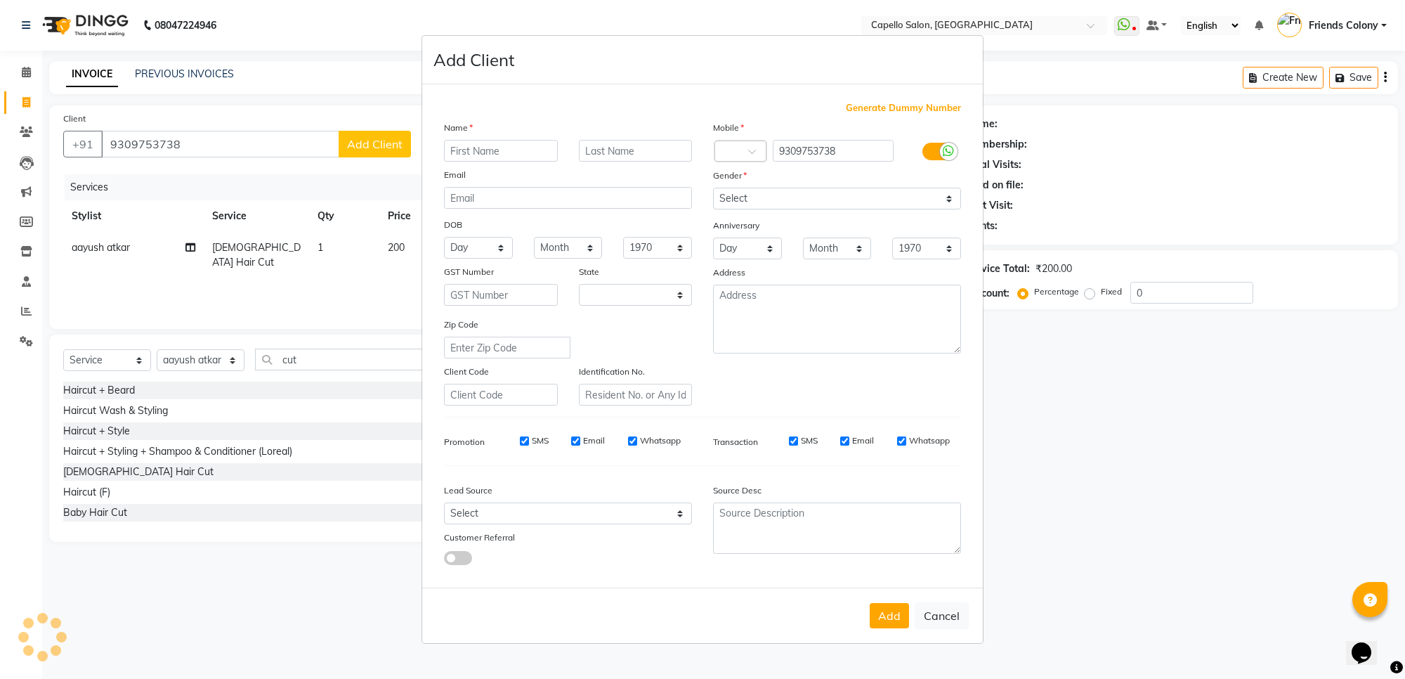
select select "22"
type input "shruja"
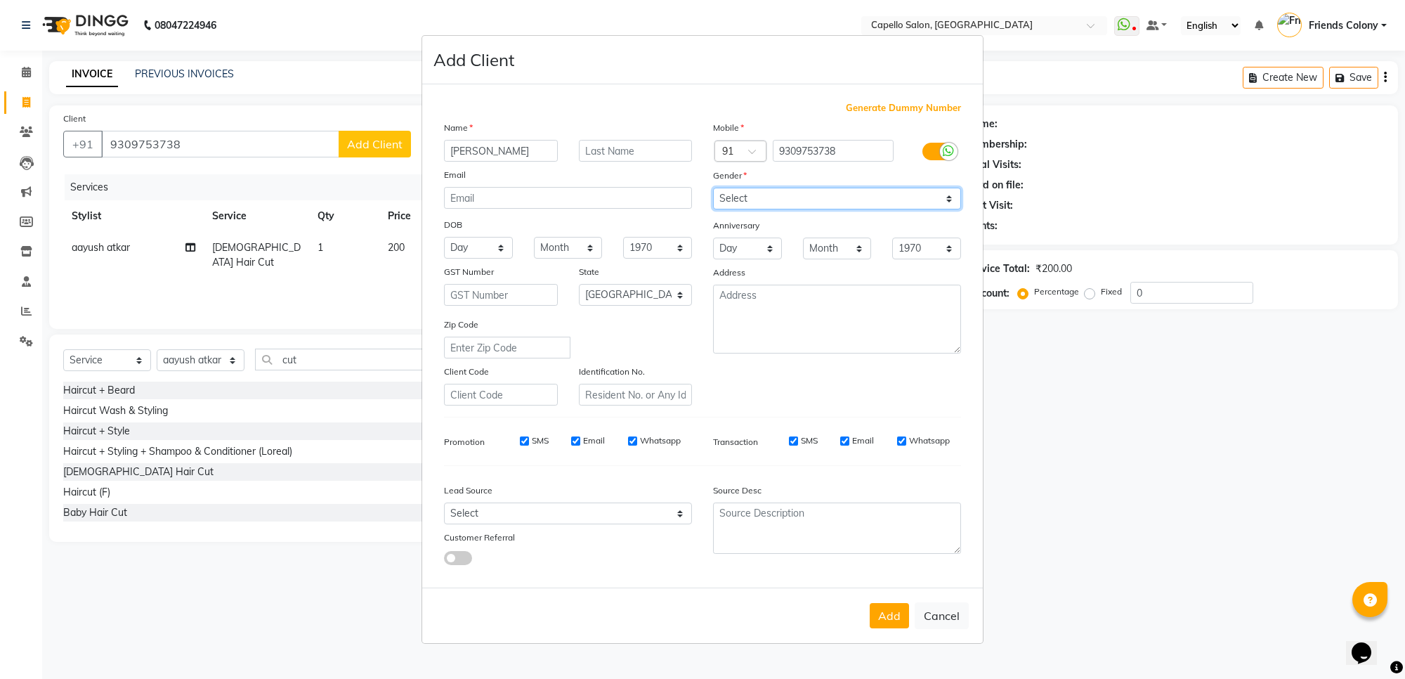
click at [750, 204] on select "Select Male Female Other Prefer Not To Say" at bounding box center [837, 199] width 248 height 22
select select "male"
click at [713, 189] on select "Select Male Female Other Prefer Not To Say" at bounding box center [837, 199] width 248 height 22
click at [878, 610] on button "Add" at bounding box center [889, 615] width 39 height 25
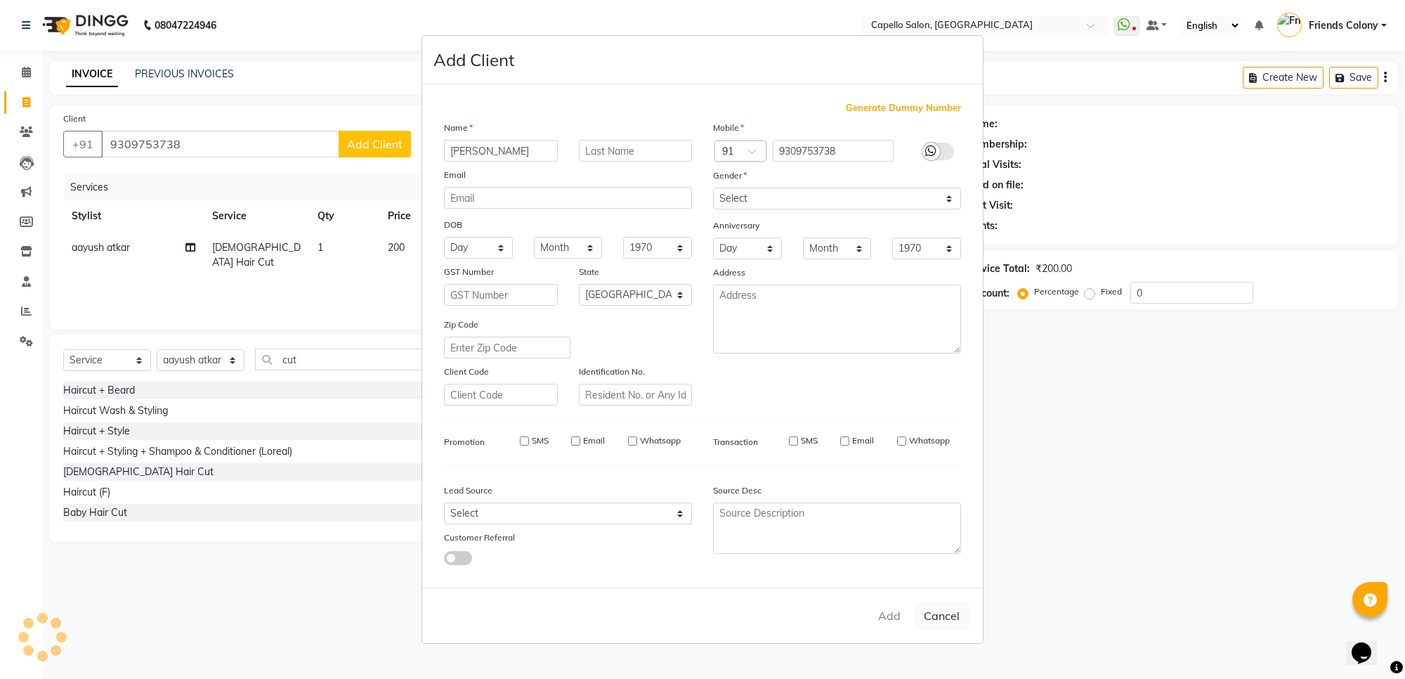
select select
select select "null"
select select
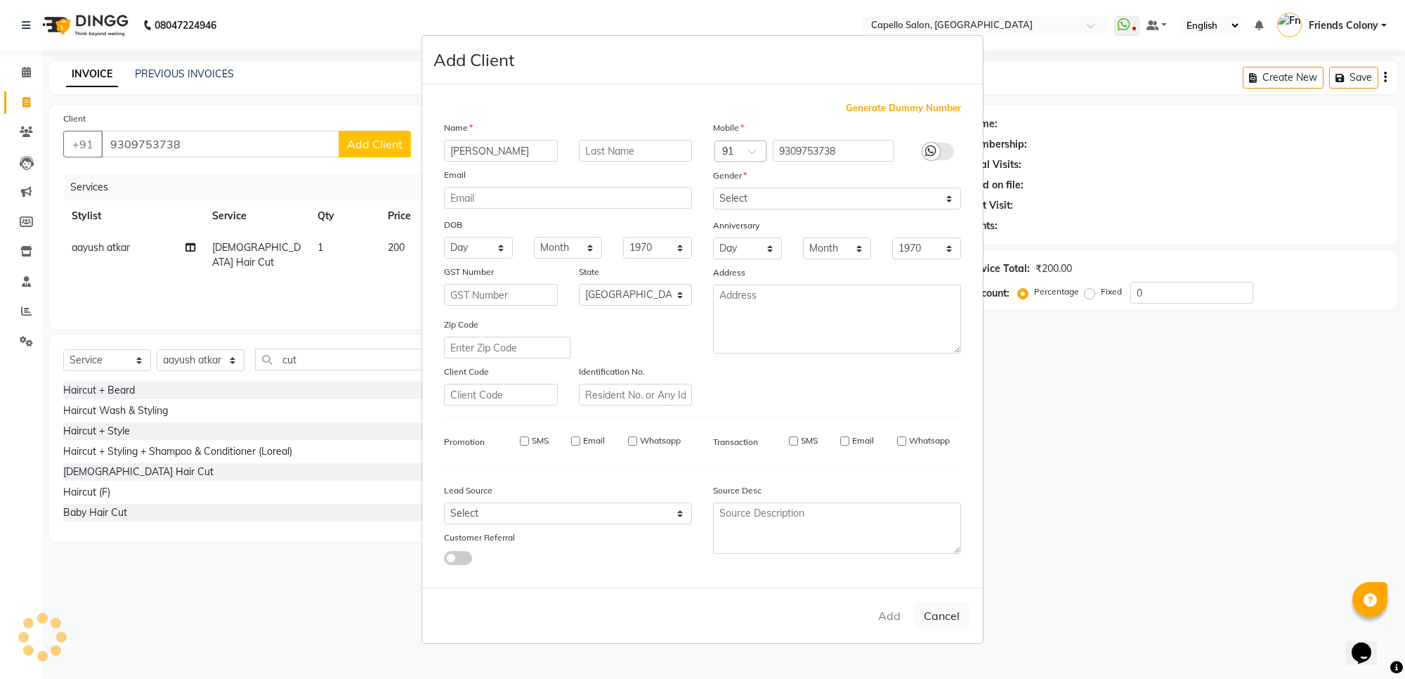
select select
checkbox input "false"
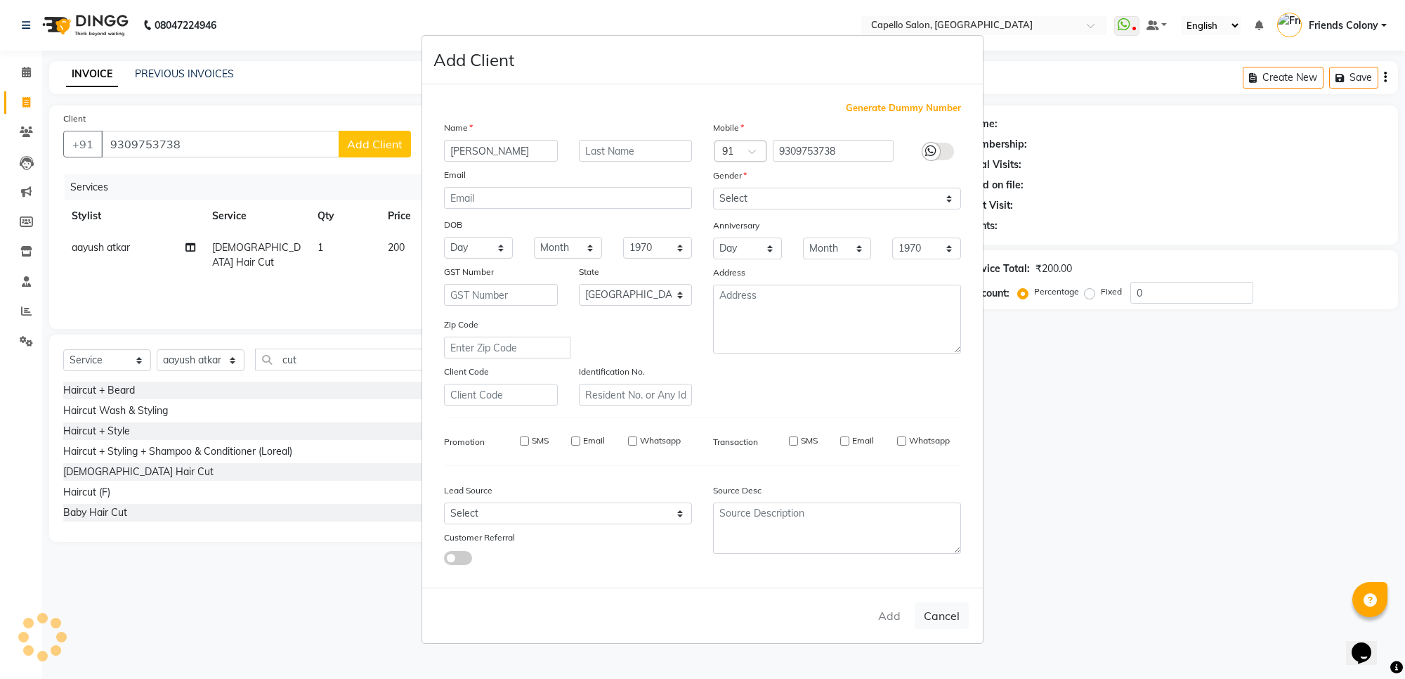
checkbox input "false"
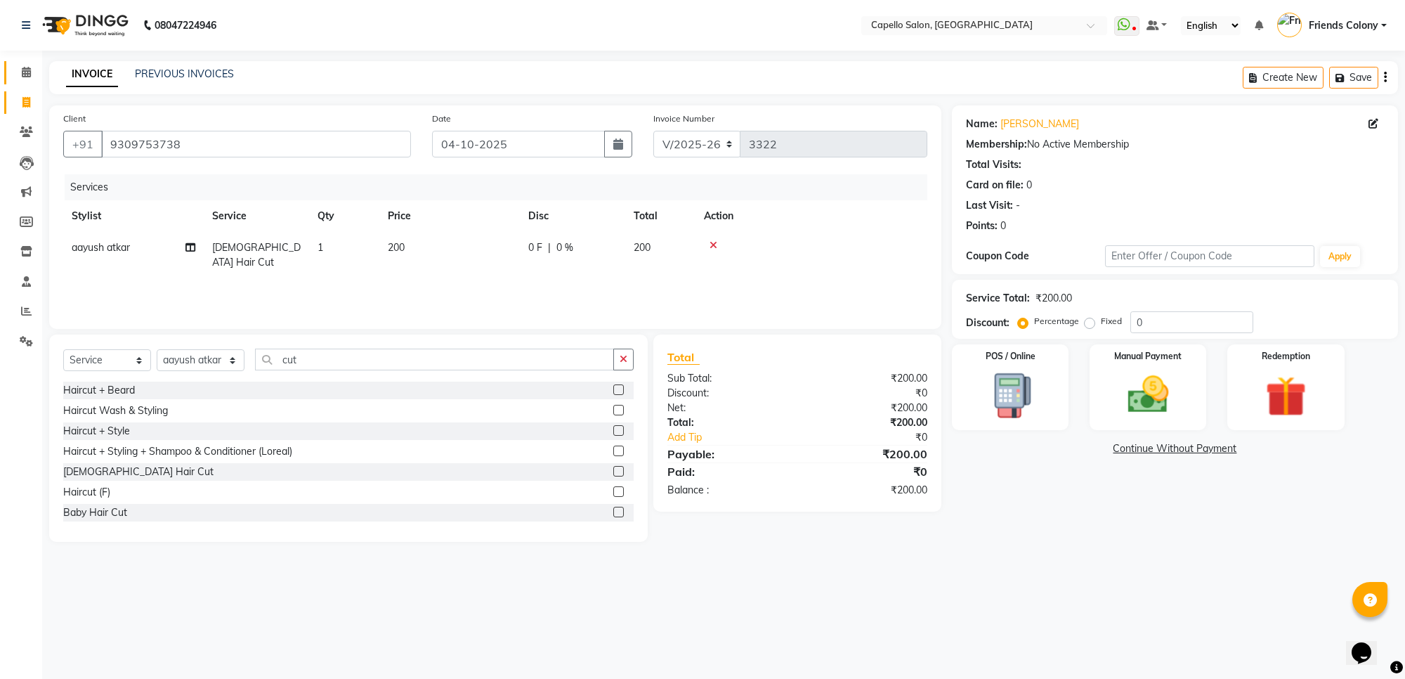
click at [8, 82] on link "Calendar" at bounding box center [21, 72] width 34 height 23
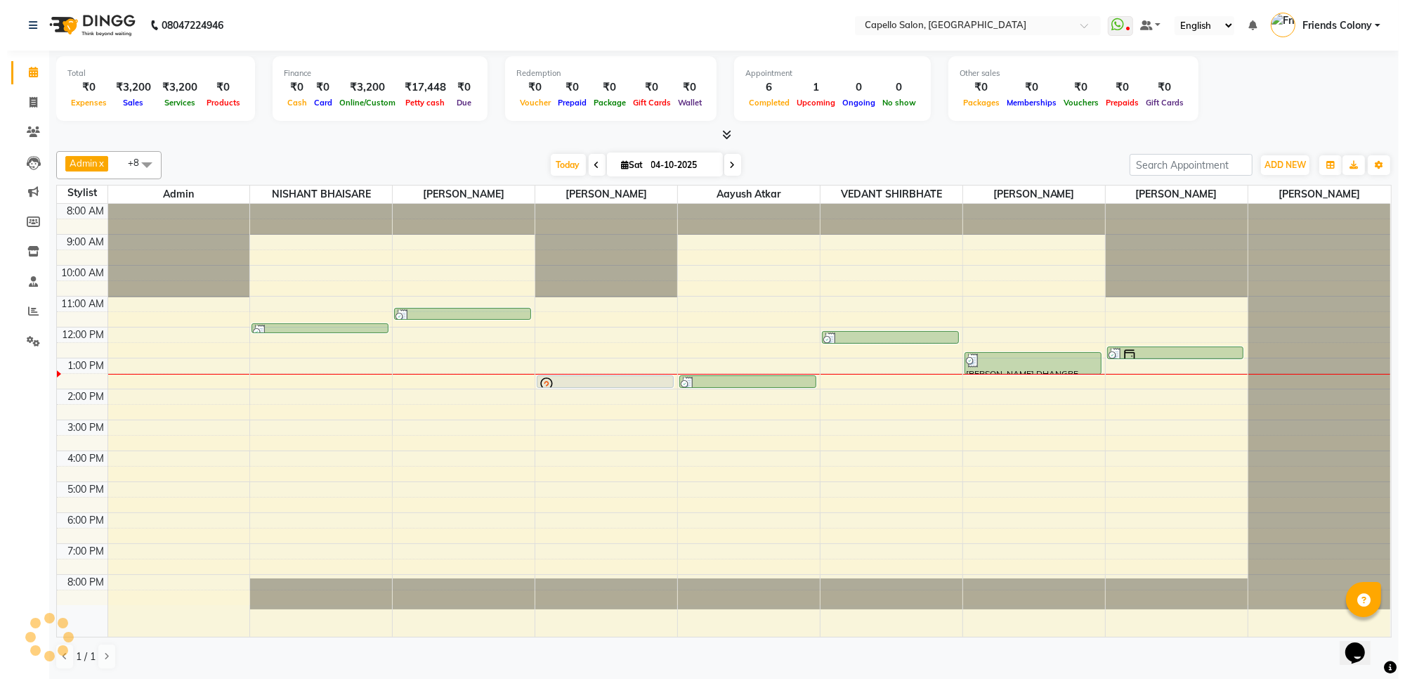
scroll to position [1, 0]
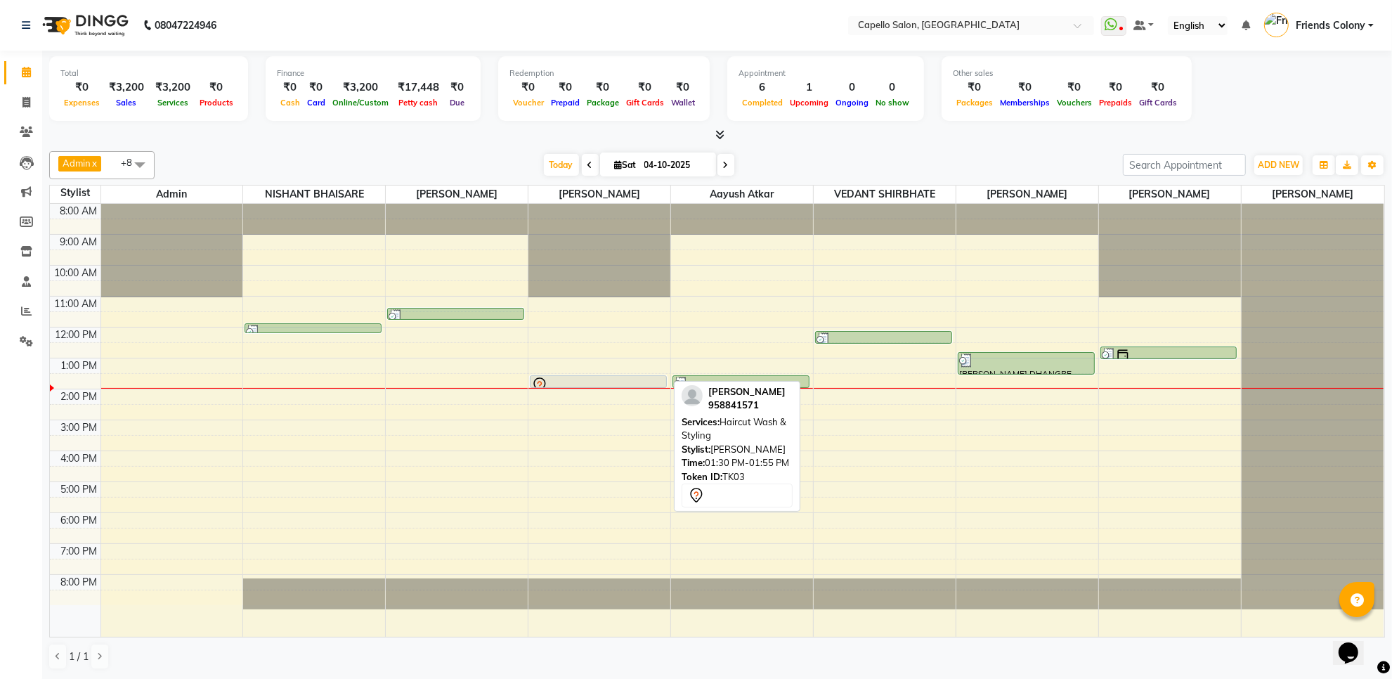
click at [613, 383] on div at bounding box center [598, 385] width 134 height 17
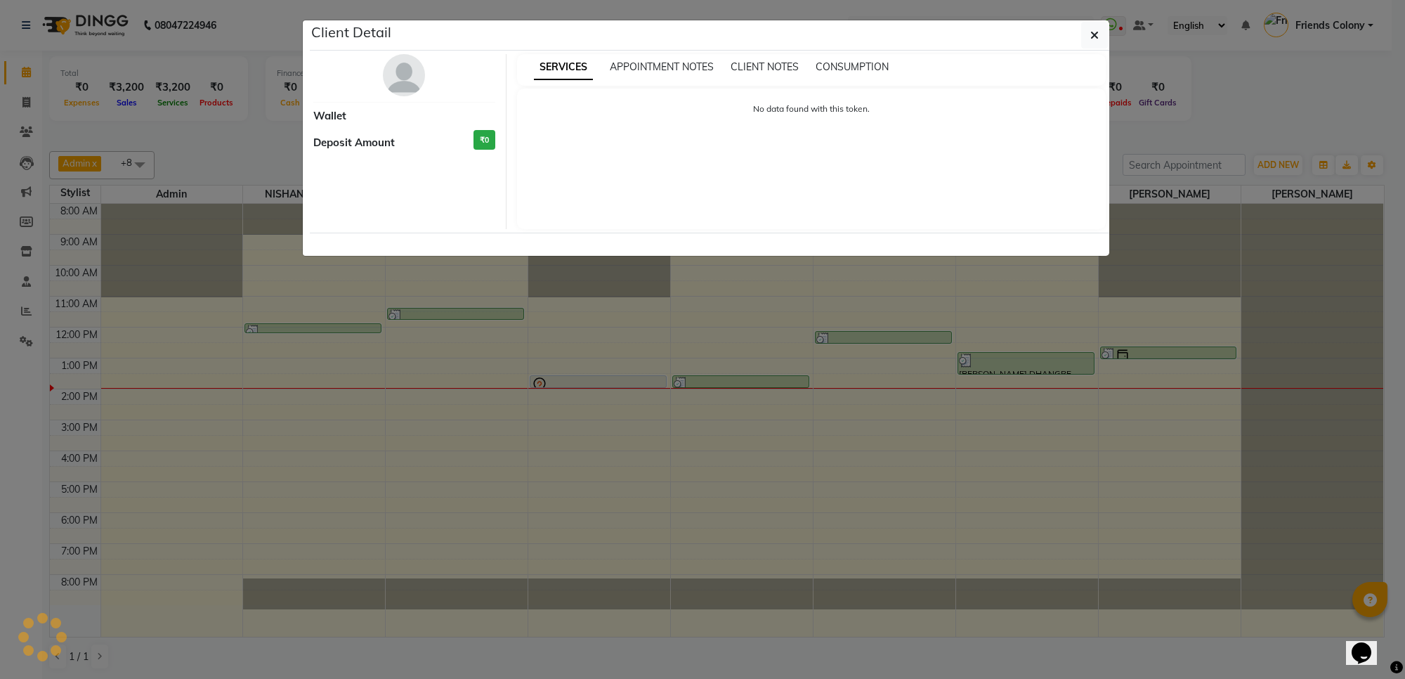
select select "7"
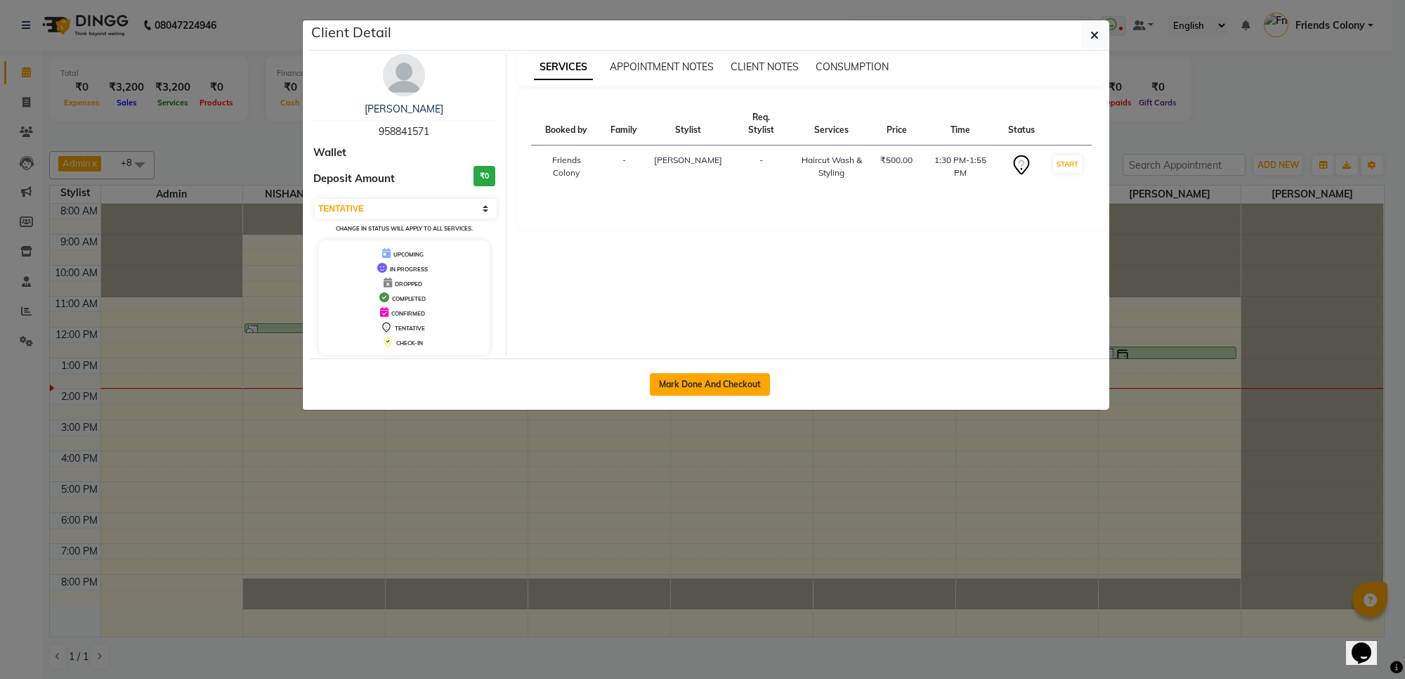
click at [715, 379] on button "Mark Done And Checkout" at bounding box center [710, 384] width 120 height 22
select select "service"
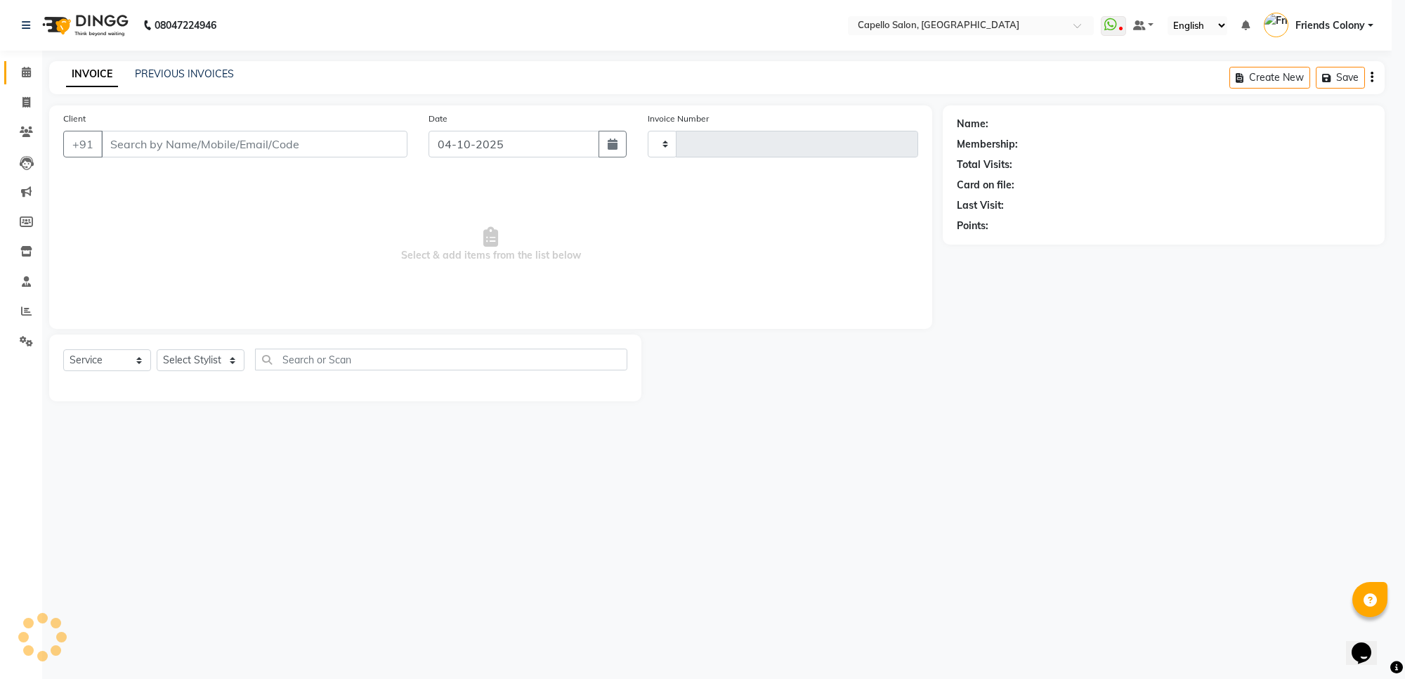
type input "3323"
select select "3583"
type input "958841571"
select select "29604"
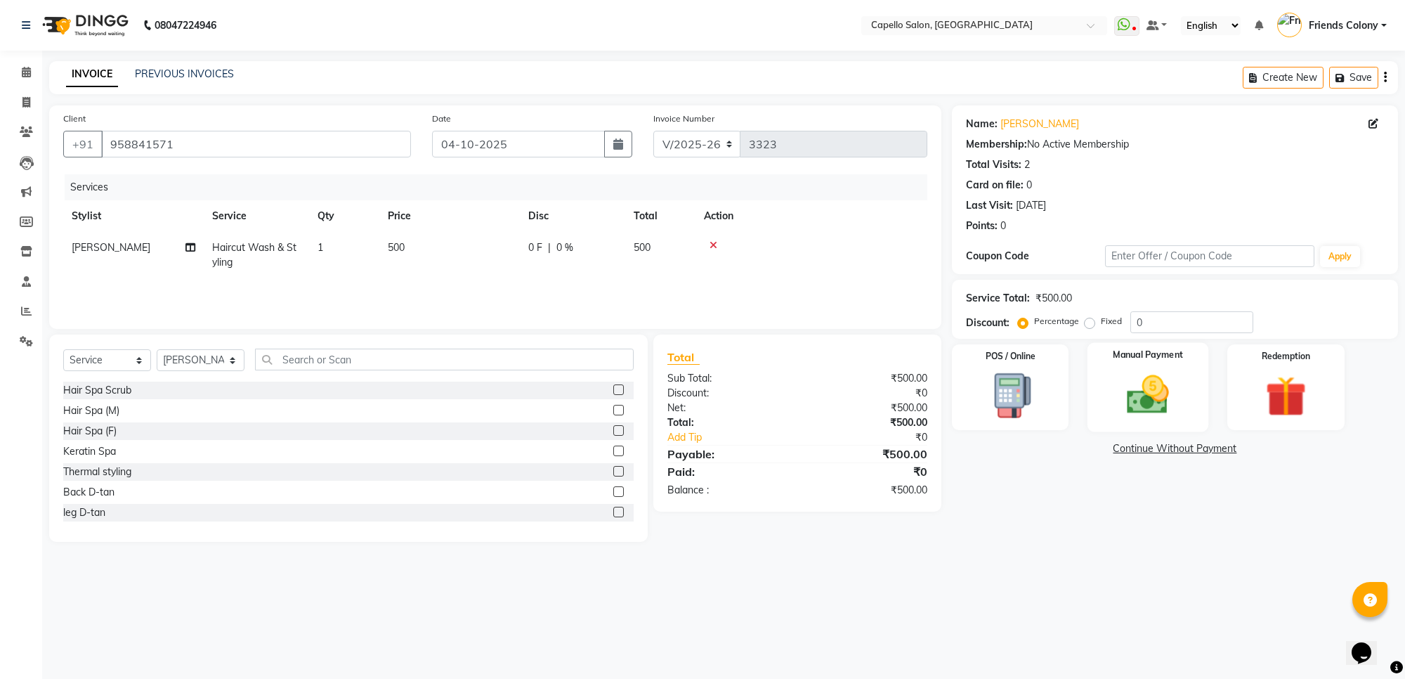
click at [1117, 377] on img at bounding box center [1148, 394] width 69 height 49
click at [1104, 454] on span "UPI" at bounding box center [1101, 449] width 22 height 16
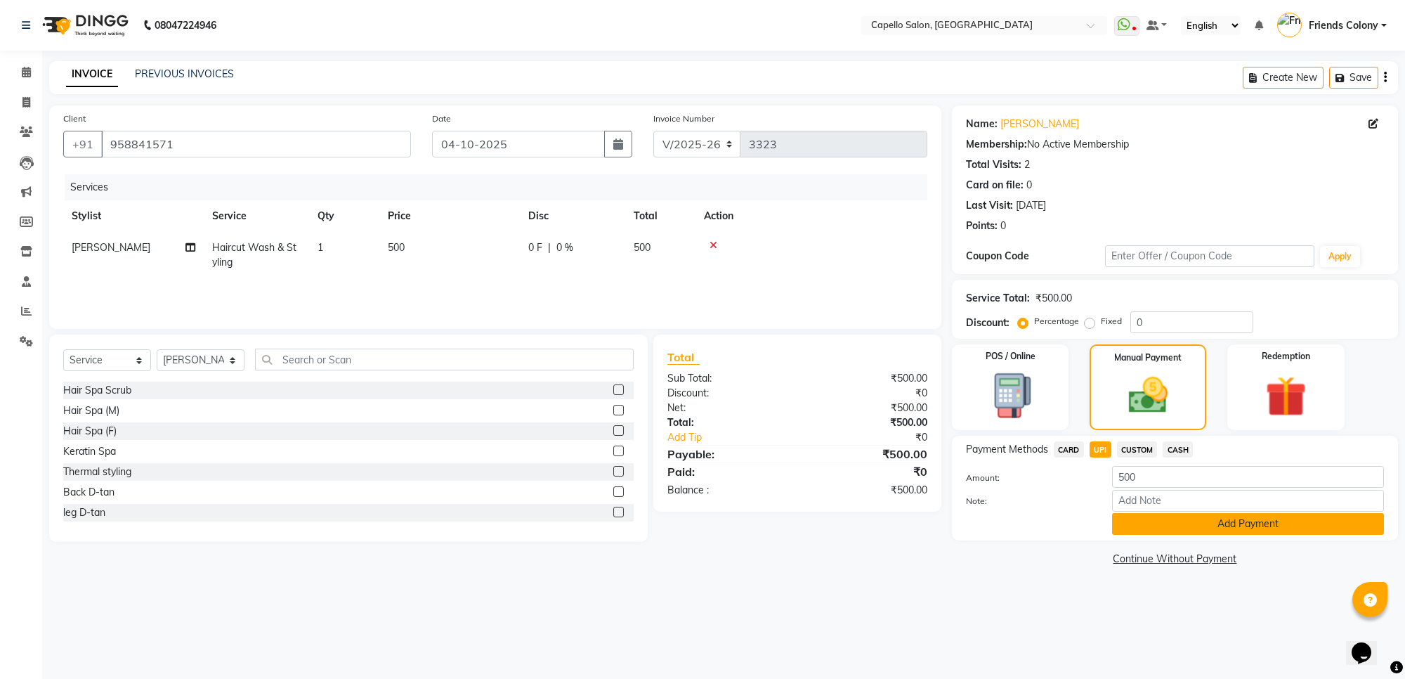
click at [1202, 518] on button "Add Payment" at bounding box center [1248, 524] width 272 height 22
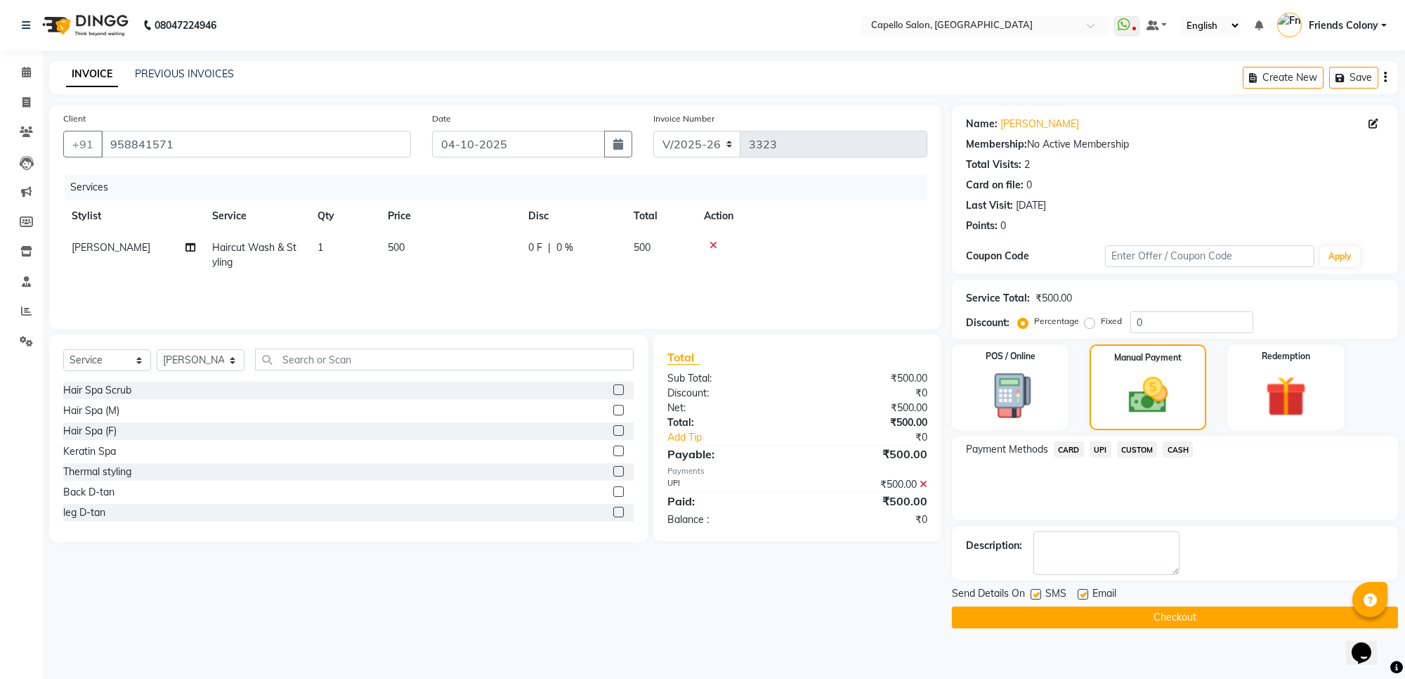
click at [1181, 618] on button "Checkout" at bounding box center [1175, 617] width 446 height 22
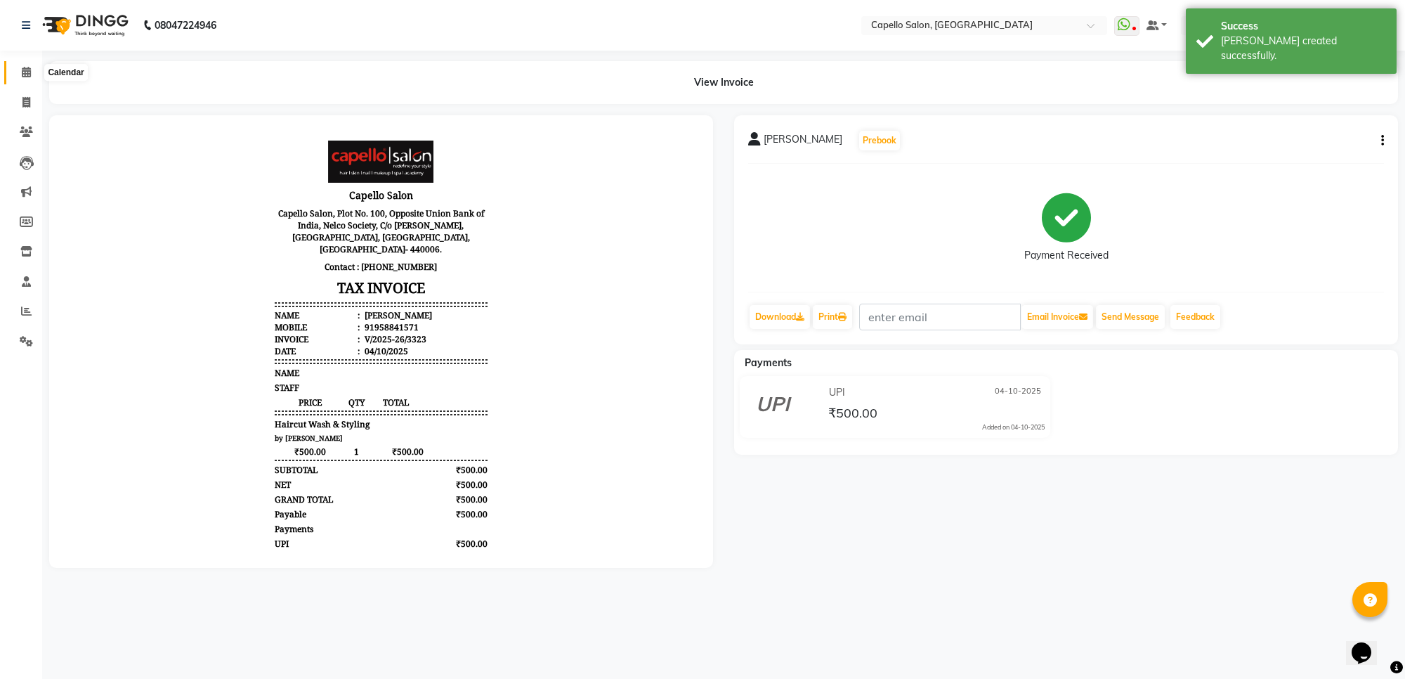
click at [25, 74] on icon at bounding box center [26, 72] width 9 height 11
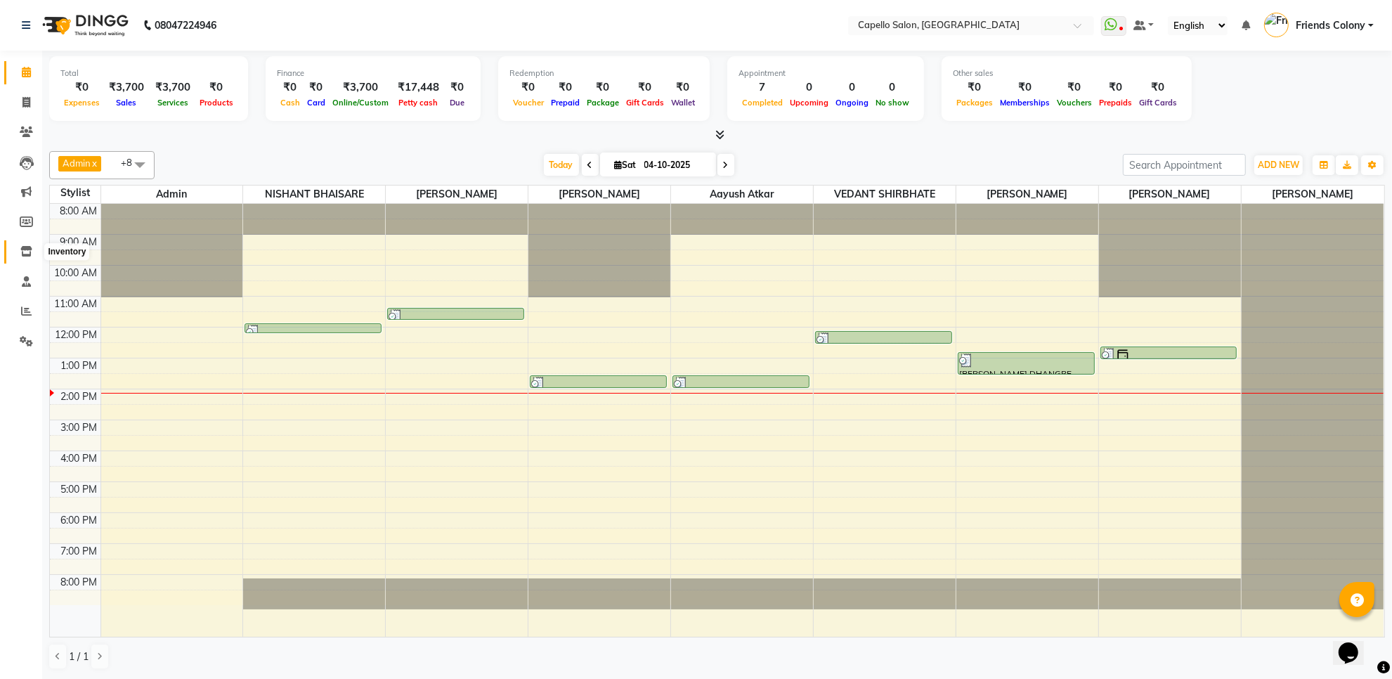
click at [32, 253] on icon at bounding box center [26, 251] width 12 height 11
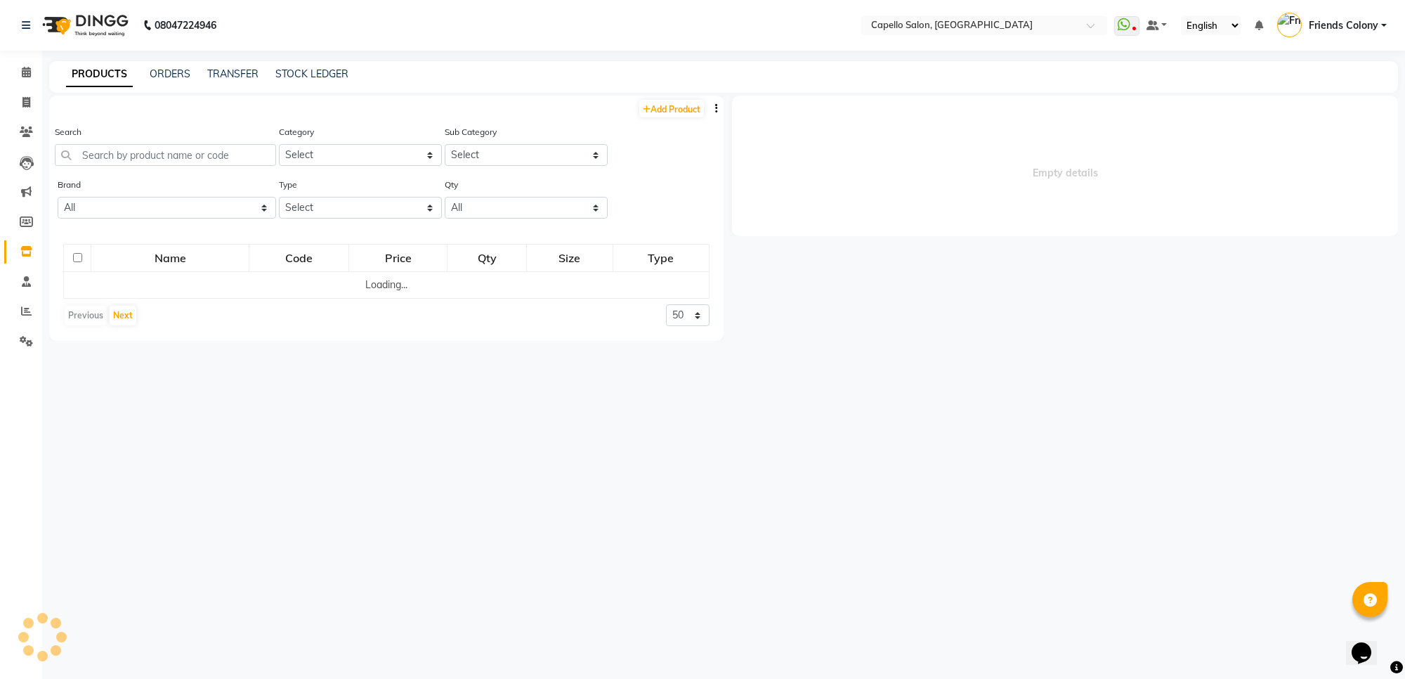
select select
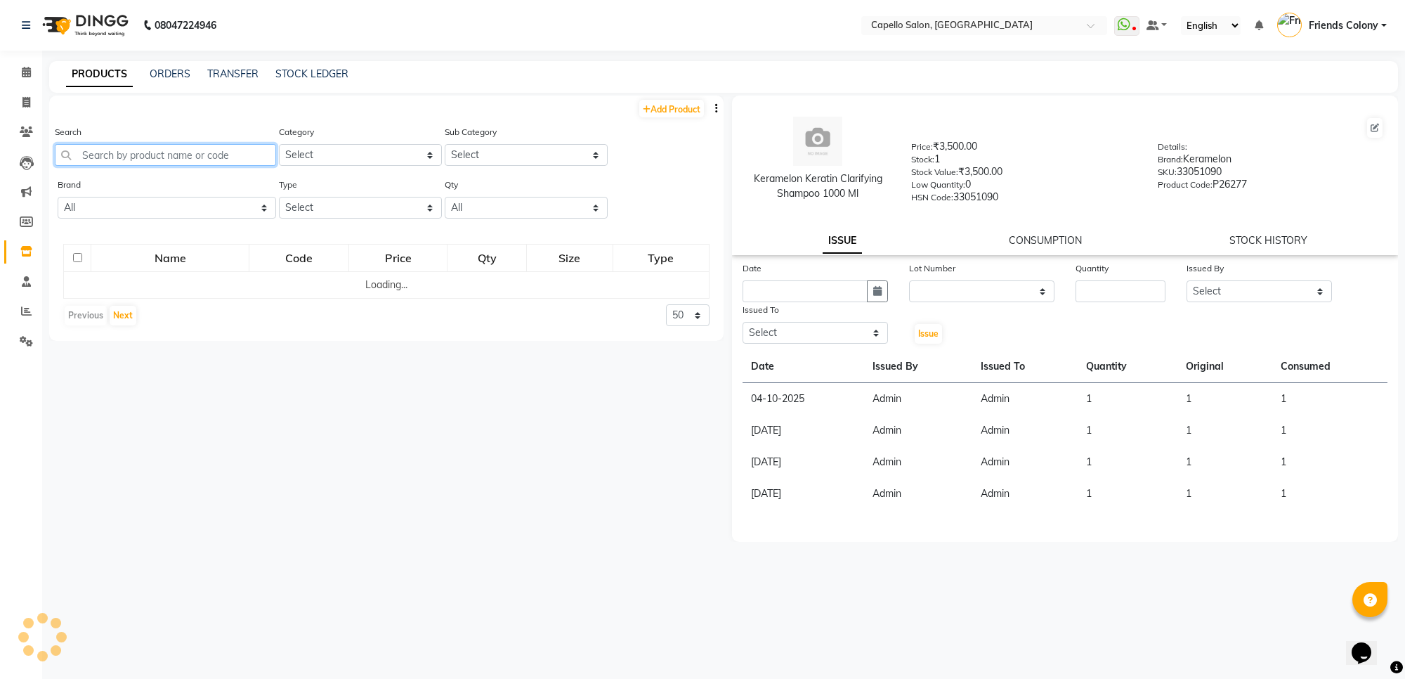
click at [233, 150] on input "text" at bounding box center [165, 155] width 221 height 22
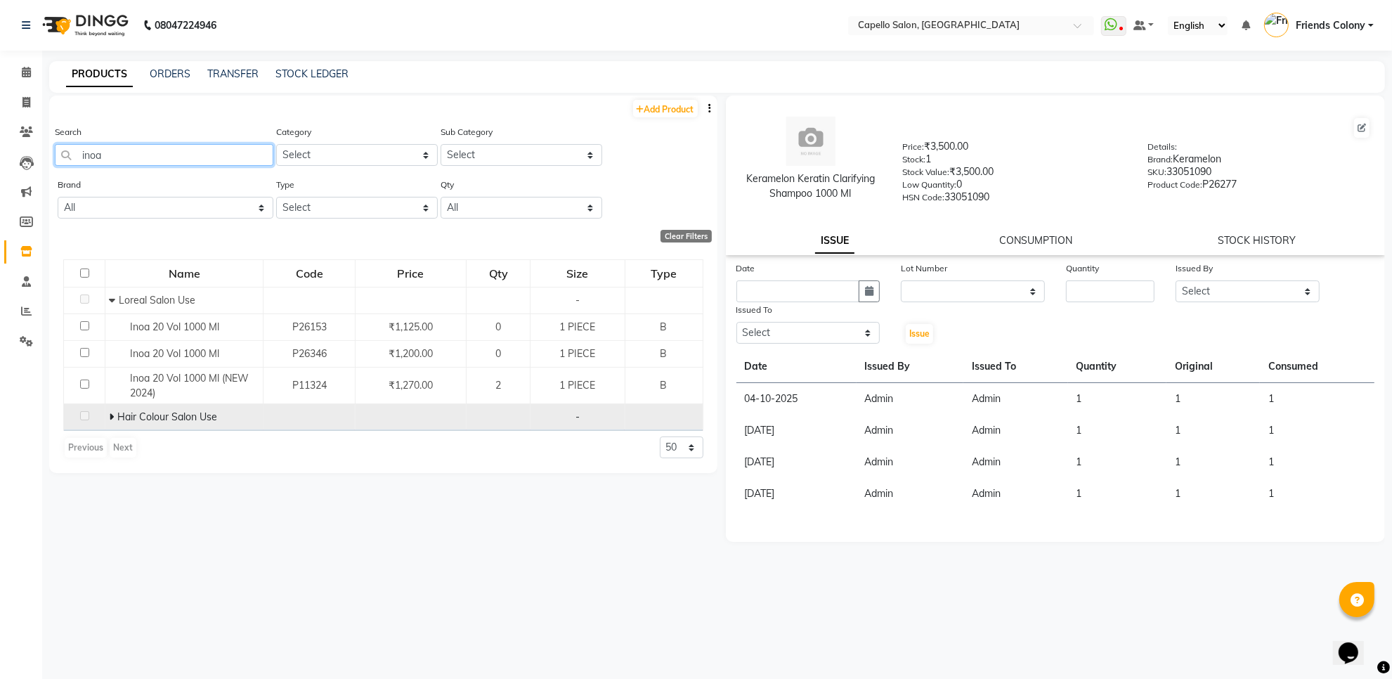
type input "inoa"
click at [110, 415] on icon at bounding box center [111, 417] width 5 height 10
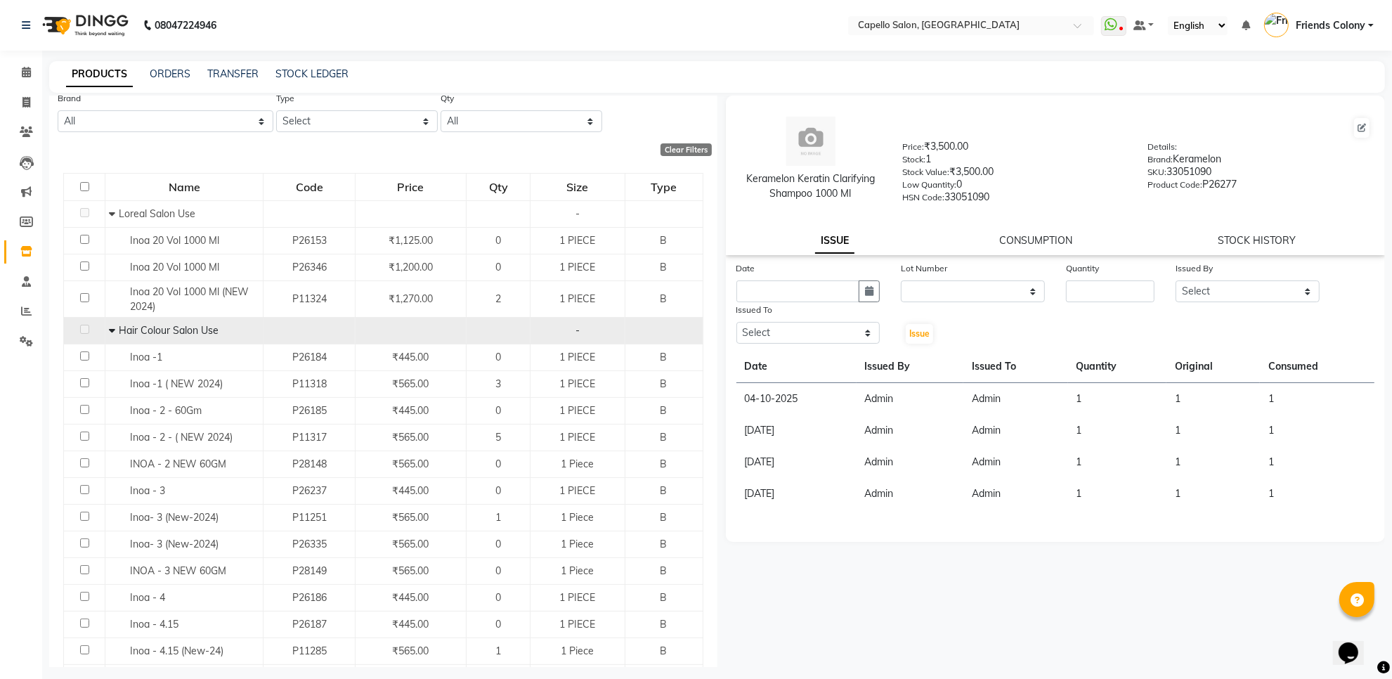
scroll to position [88, 0]
click at [27, 75] on icon at bounding box center [26, 72] width 9 height 11
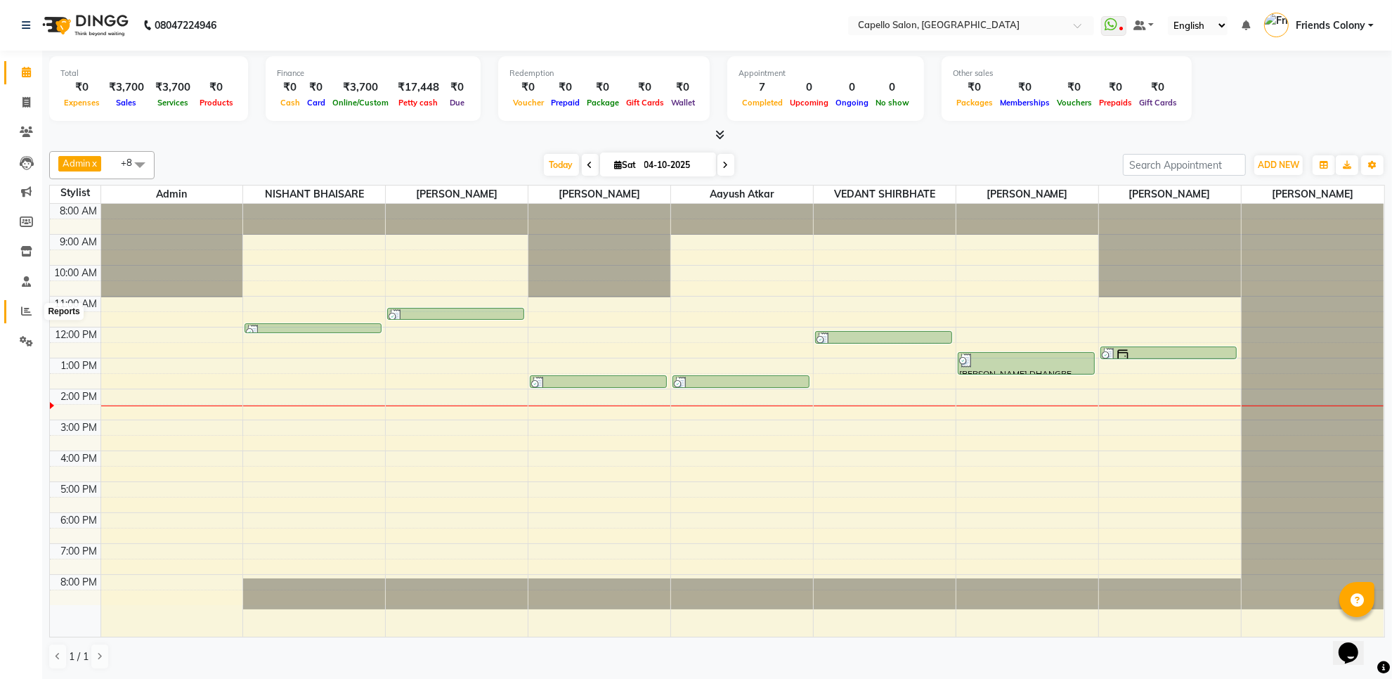
click at [33, 304] on span at bounding box center [26, 312] width 25 height 16
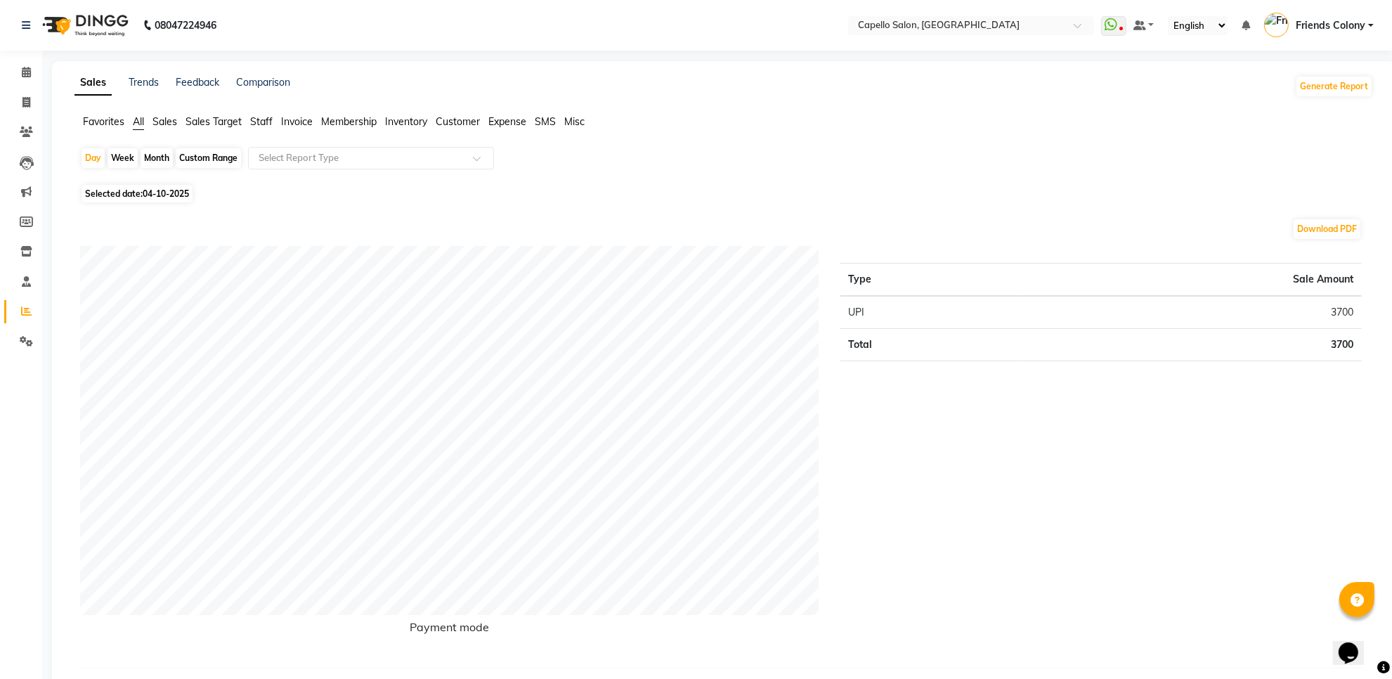
click at [259, 123] on span "Staff" at bounding box center [261, 121] width 22 height 13
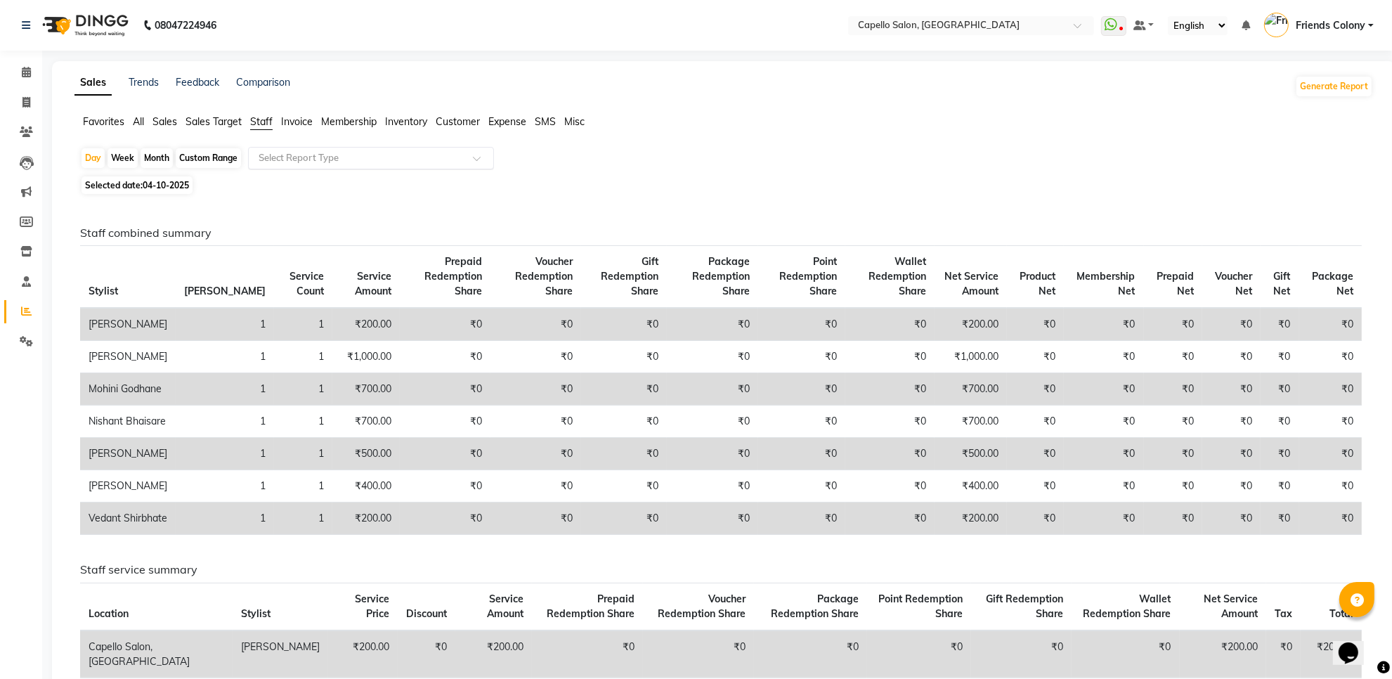
click at [273, 150] on div "Select Report Type" at bounding box center [371, 158] width 246 height 22
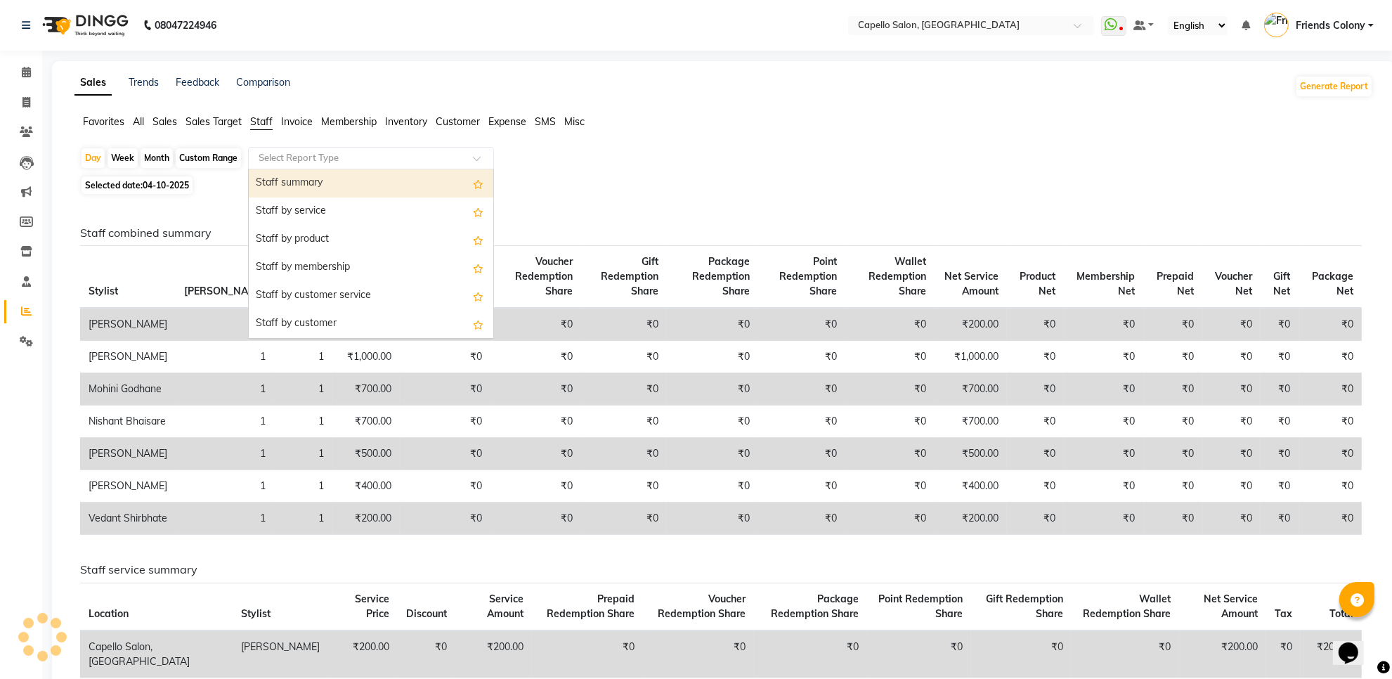
click at [287, 177] on div "Staff summary" at bounding box center [371, 183] width 245 height 28
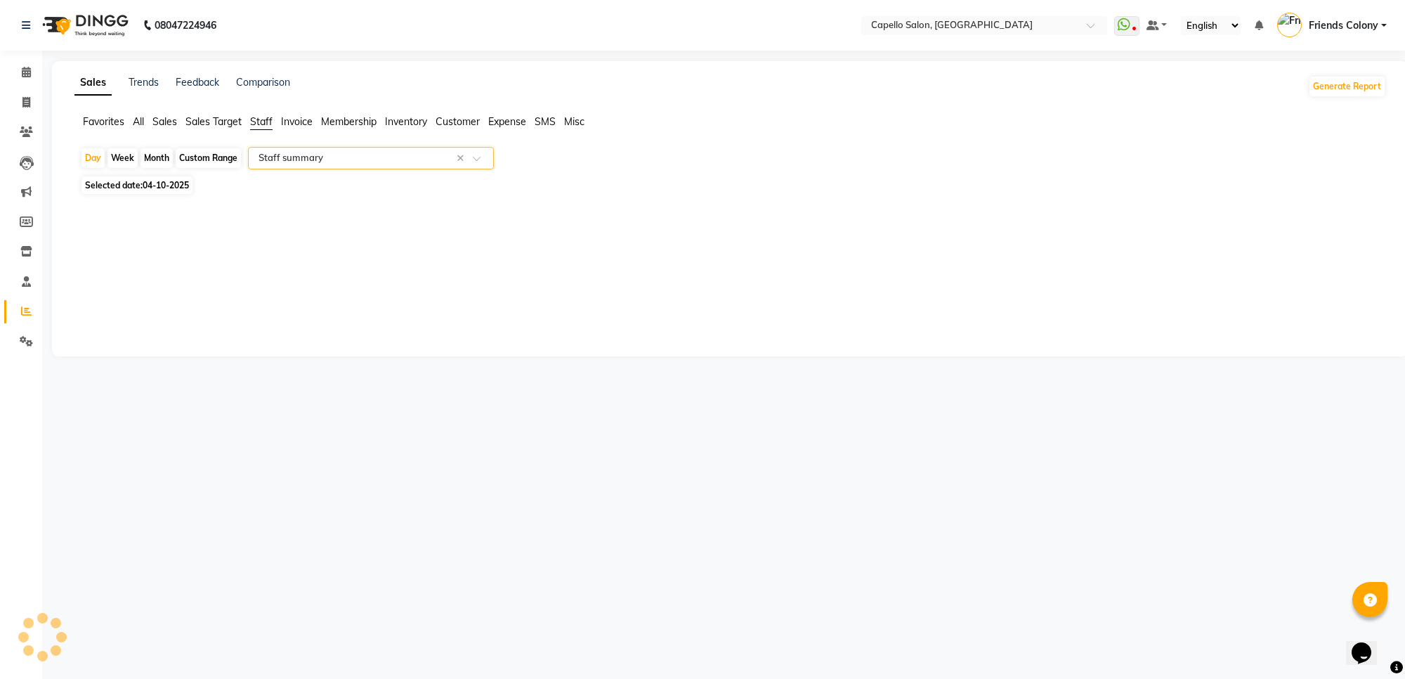
select select "full_report"
select select "csv"
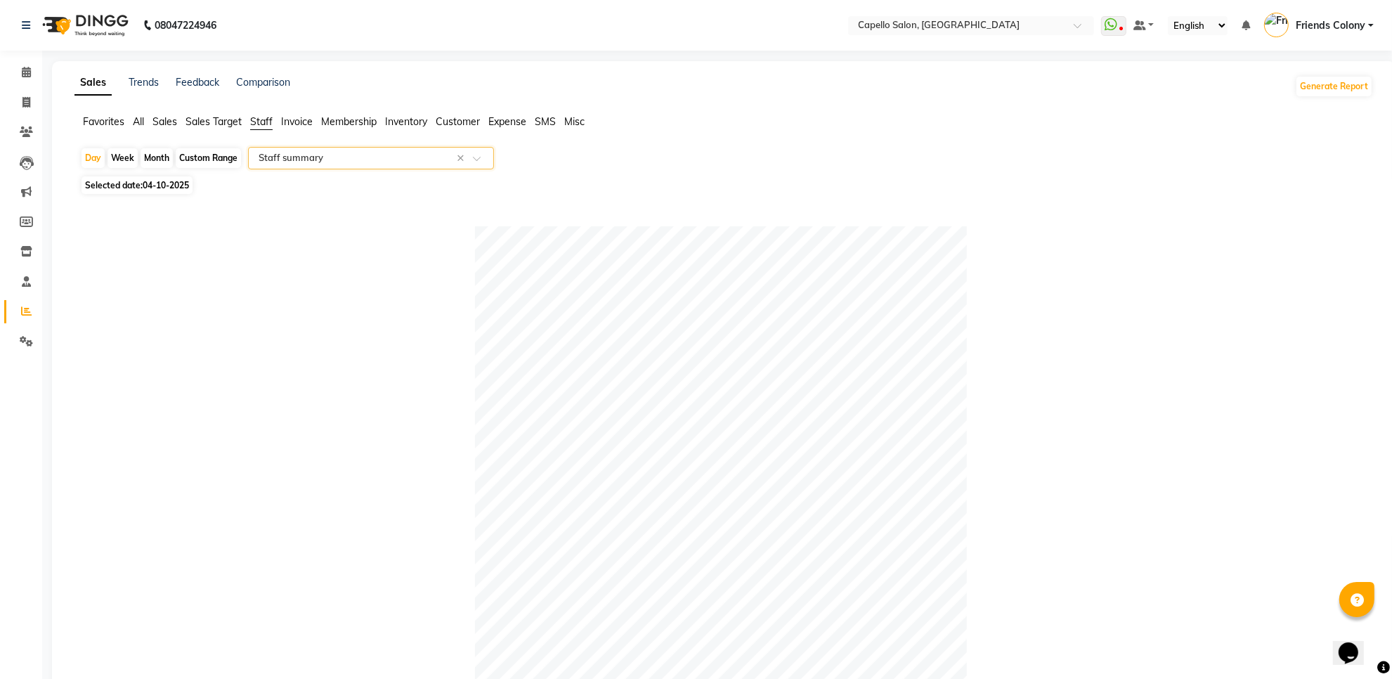
click at [162, 159] on div "Month" at bounding box center [157, 158] width 32 height 20
click at [160, 167] on div "Month" at bounding box center [157, 158] width 32 height 20
click at [160, 155] on div "Month" at bounding box center [157, 158] width 32 height 20
select select "10"
select select "2025"
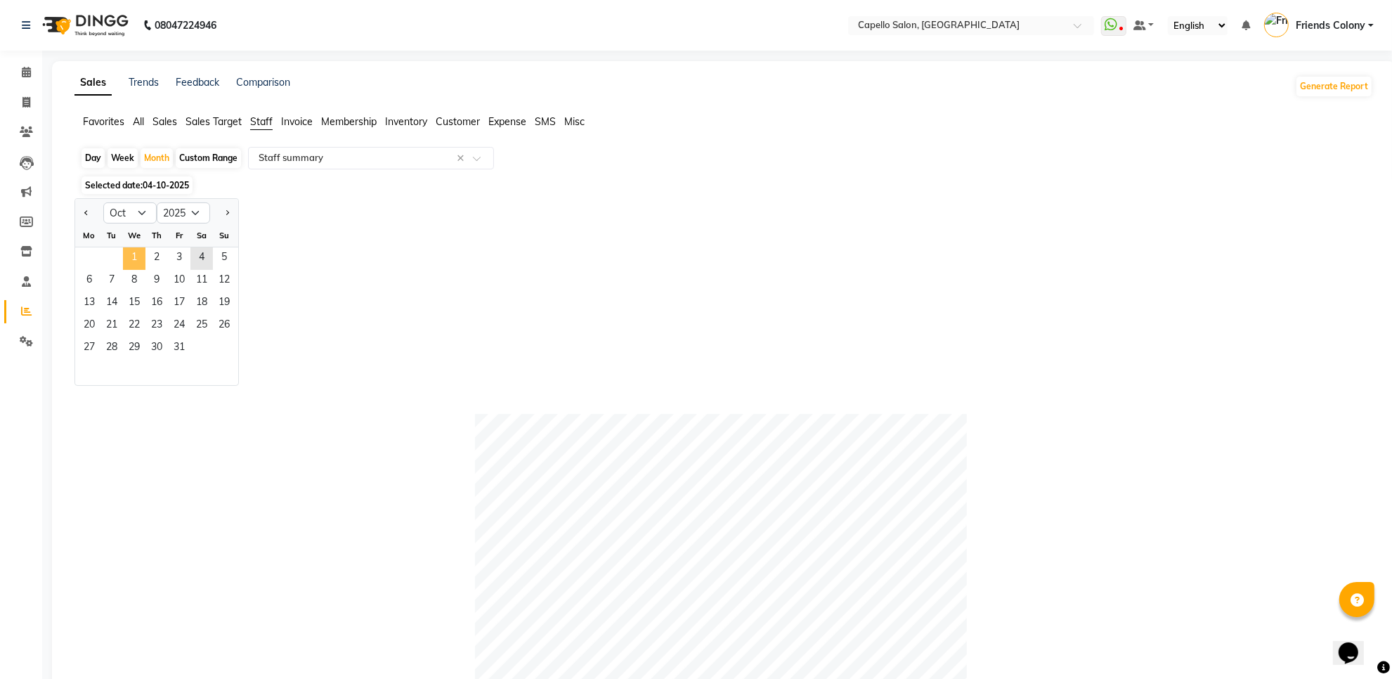
click at [131, 250] on span "1" at bounding box center [134, 258] width 22 height 22
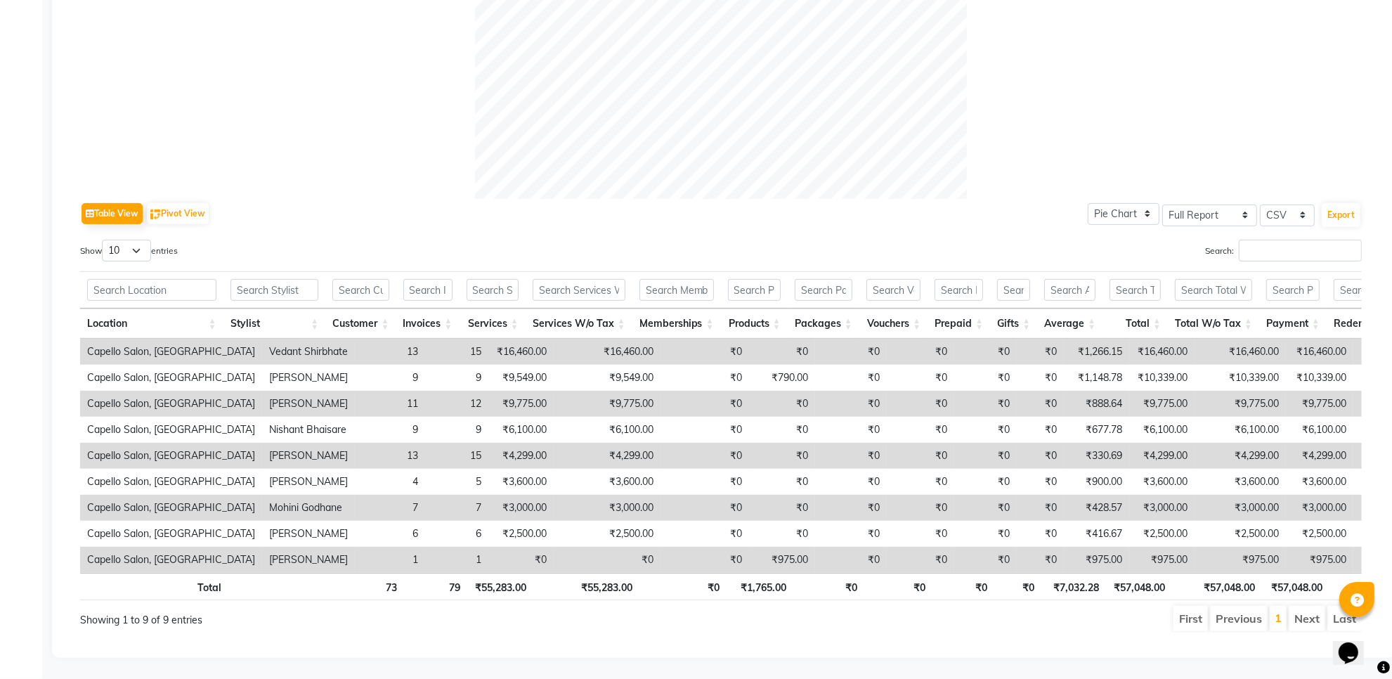
scroll to position [546, 0]
drag, startPoint x: 970, startPoint y: 124, endPoint x: 974, endPoint y: 72, distance: 52.8
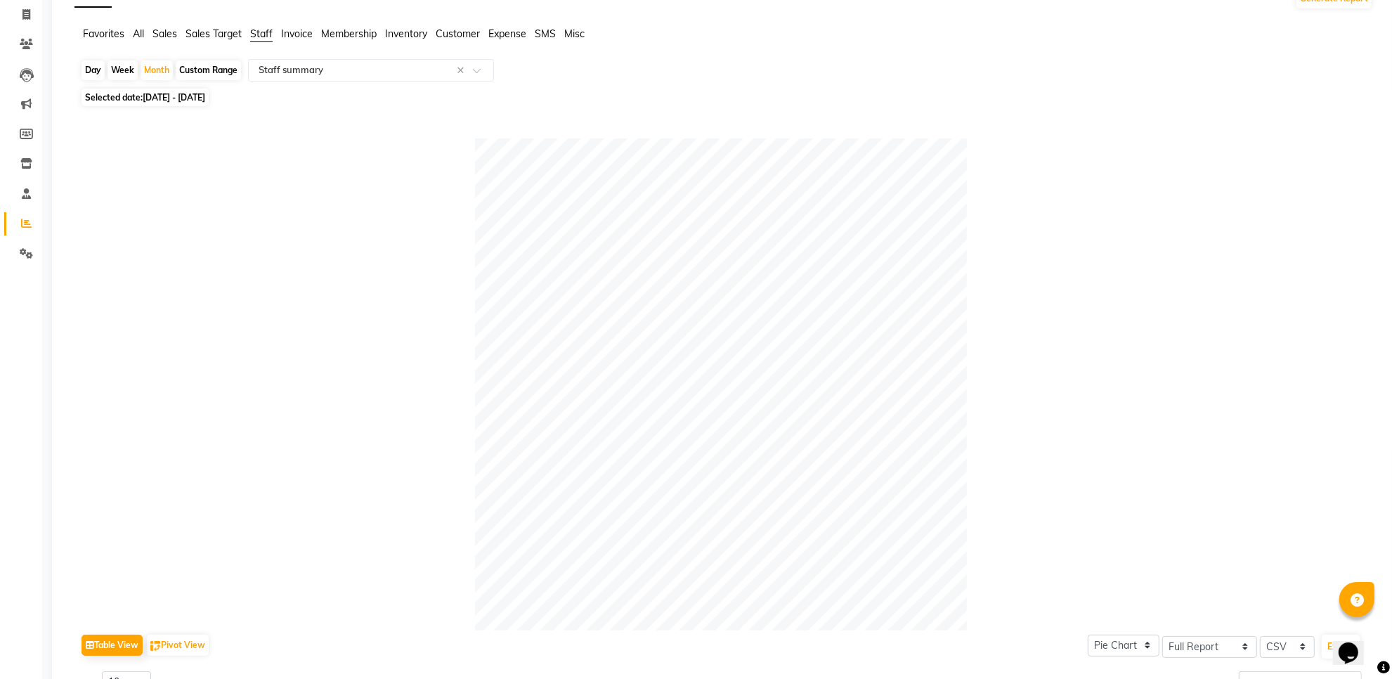
scroll to position [29, 0]
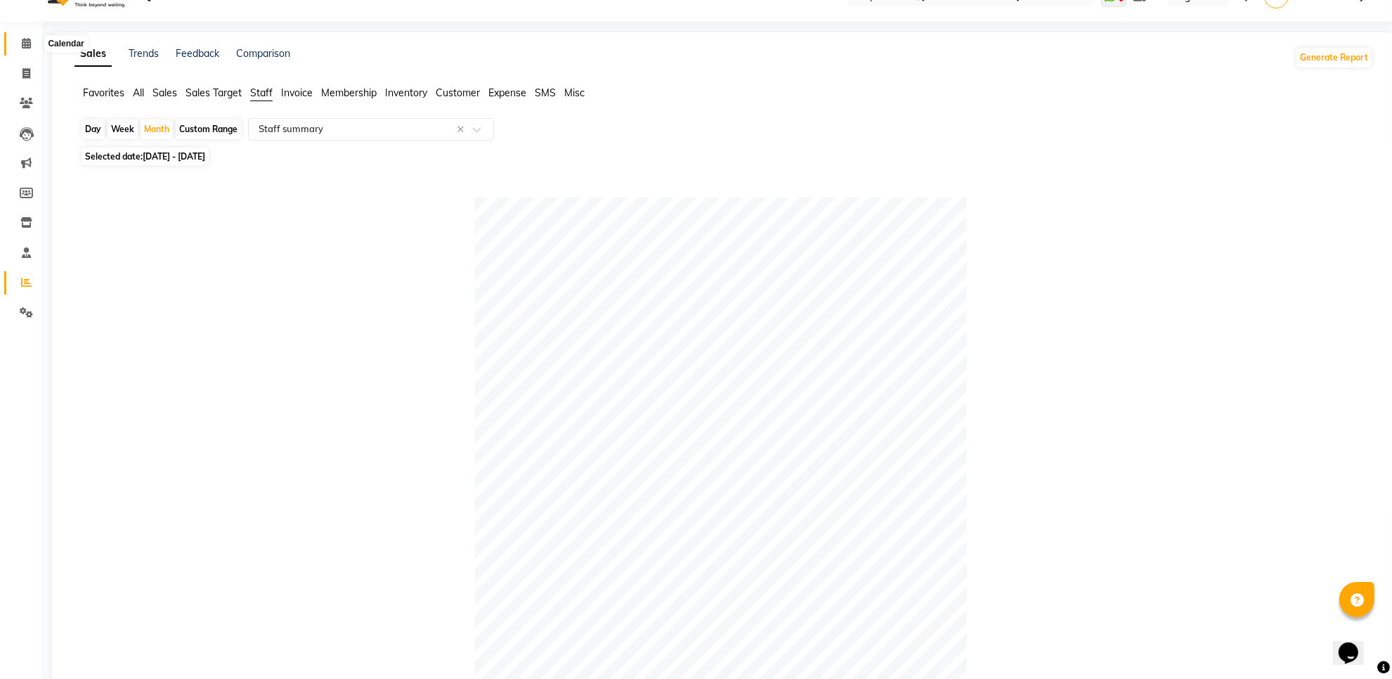
click at [26, 41] on icon at bounding box center [26, 43] width 9 height 11
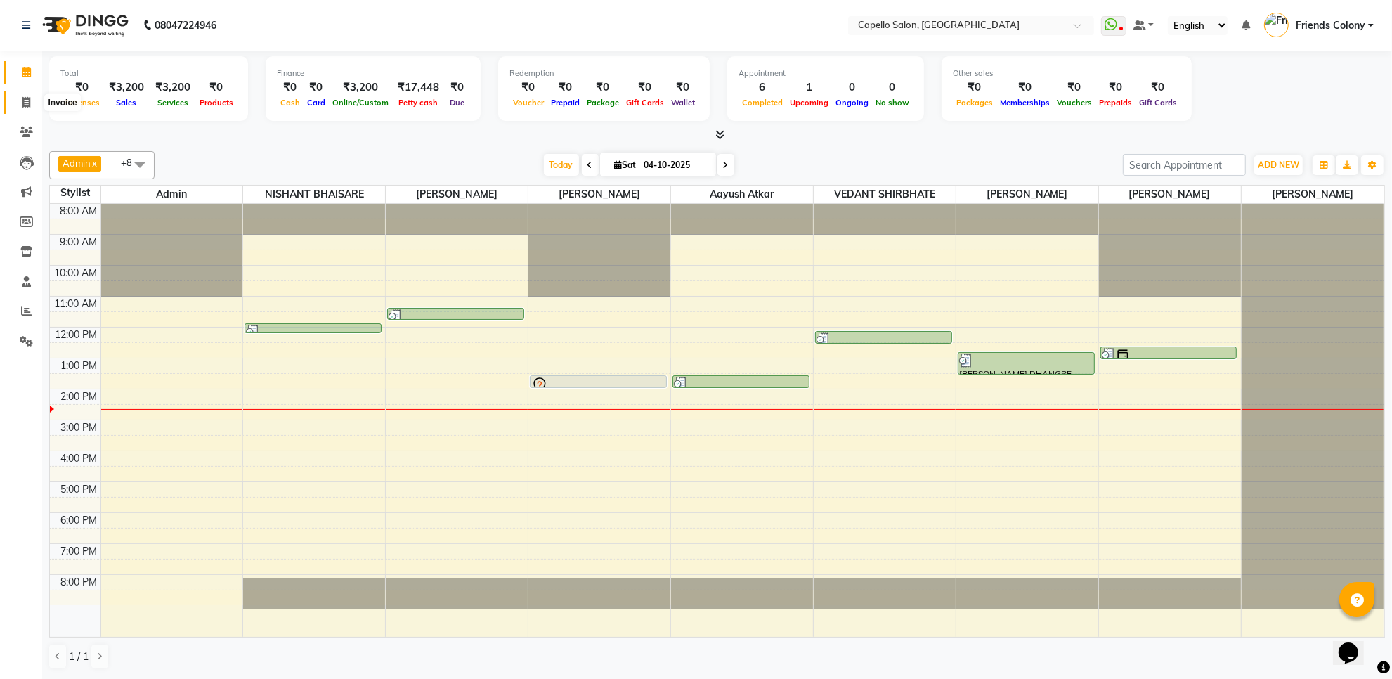
click at [28, 108] on span at bounding box center [26, 103] width 25 height 16
select select "service"
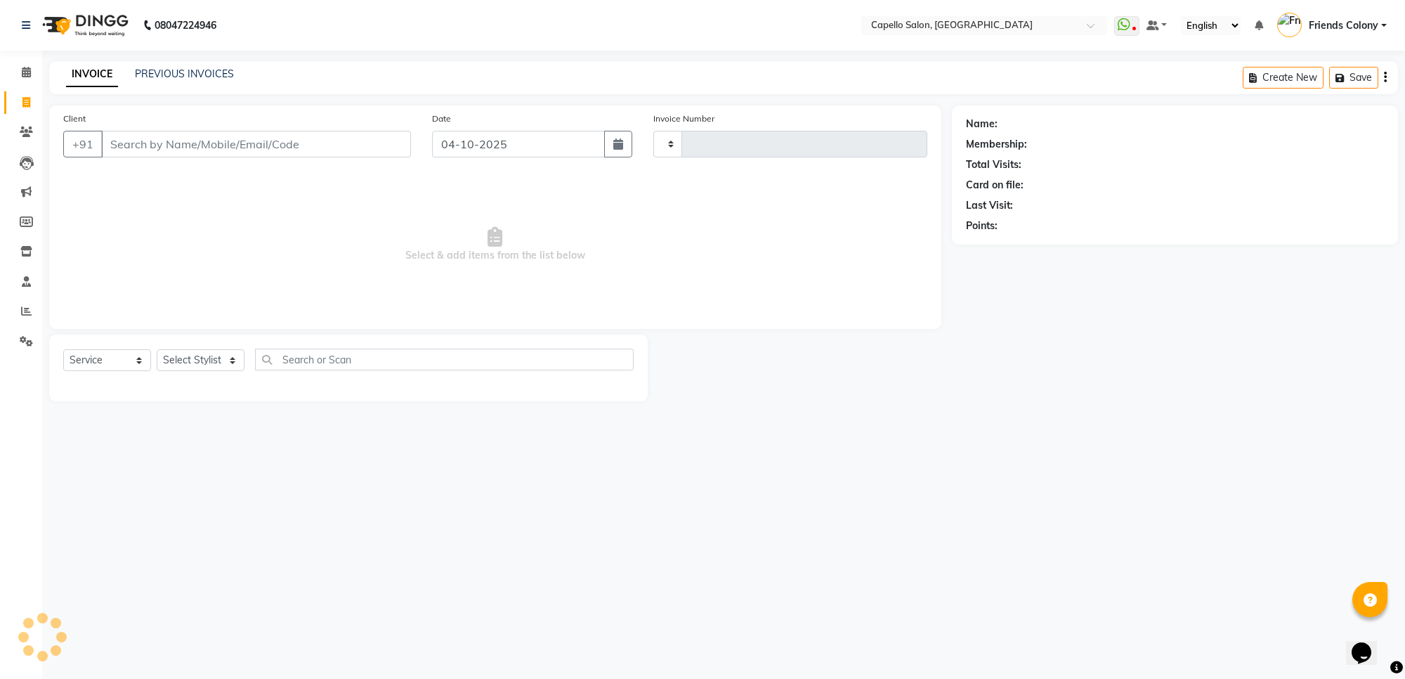
type input "3324"
select select "3583"
click at [225, 363] on select "Select Stylist" at bounding box center [201, 360] width 88 height 22
click at [220, 356] on select "Select Stylist" at bounding box center [201, 360] width 88 height 22
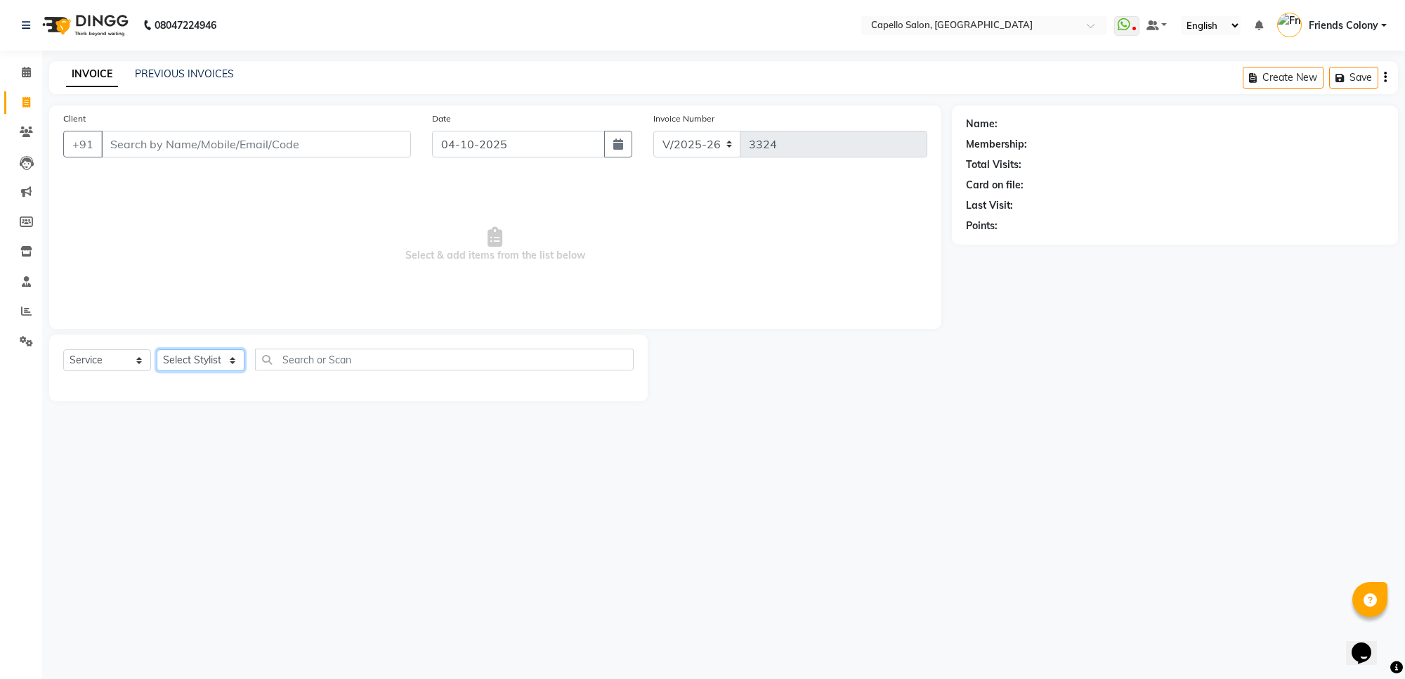
click at [220, 356] on select "Select Stylist" at bounding box center [201, 360] width 88 height 22
click at [218, 355] on select "Select Stylist [PERSON_NAME] Admin [PERSON_NAME] Friends Colony [PERSON_NAME] […" at bounding box center [201, 360] width 88 height 22
select select "87793"
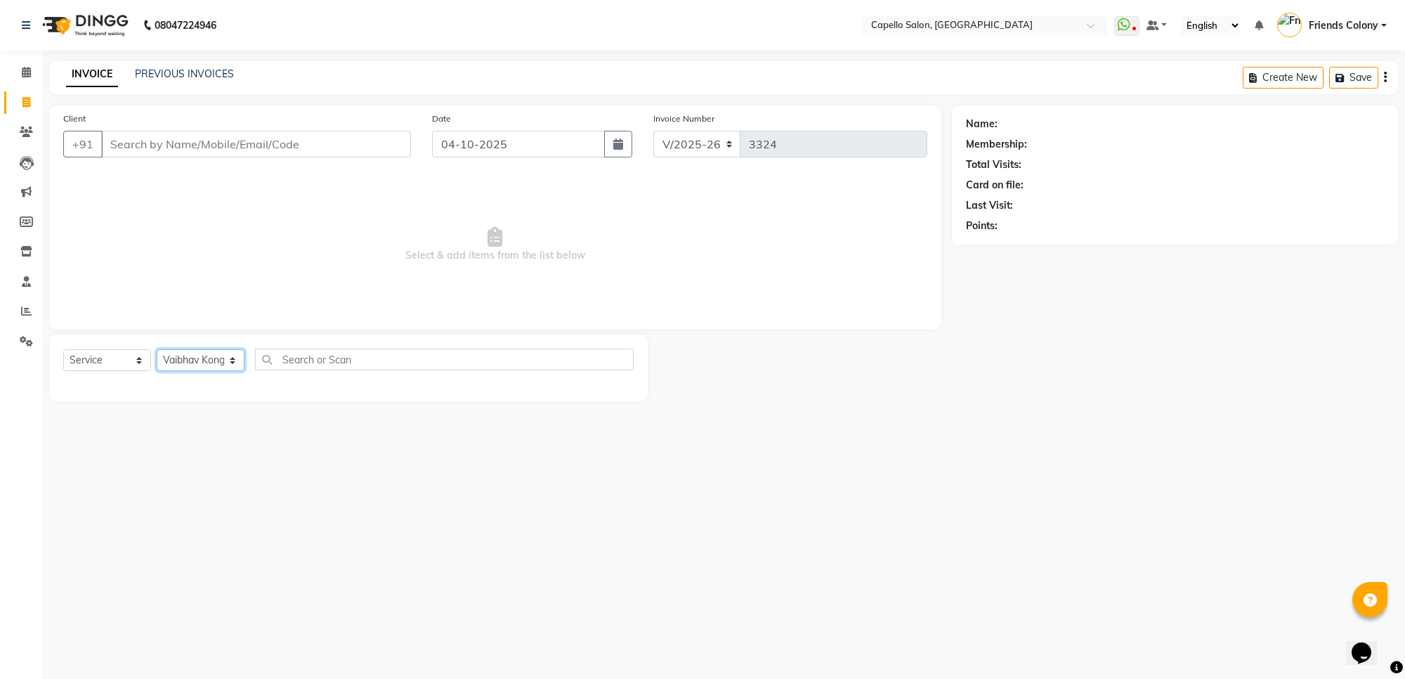
click at [157, 349] on select "Select Stylist [PERSON_NAME] Admin [PERSON_NAME] Friends Colony [PERSON_NAME] […" at bounding box center [201, 360] width 88 height 22
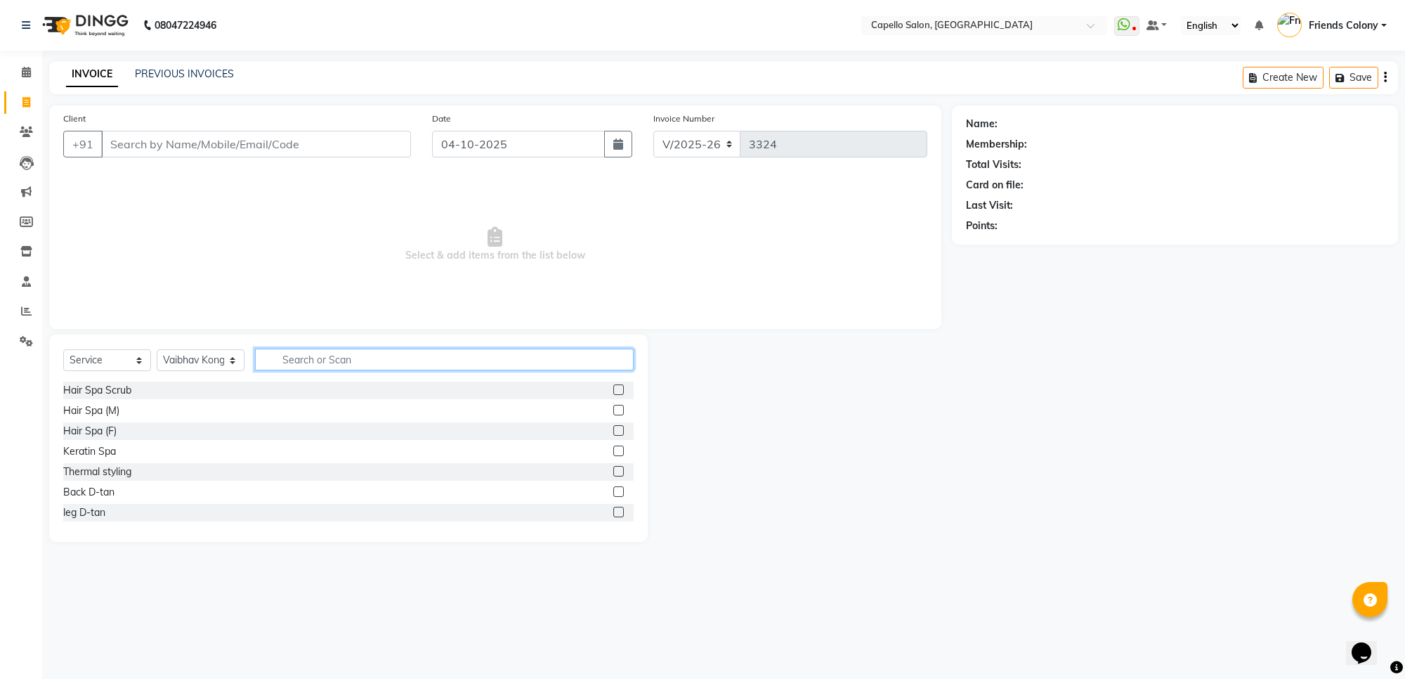
click at [379, 365] on input "text" at bounding box center [444, 360] width 379 height 22
click at [613, 432] on label at bounding box center [618, 430] width 11 height 11
click at [613, 432] on input "checkbox" at bounding box center [617, 431] width 9 height 9
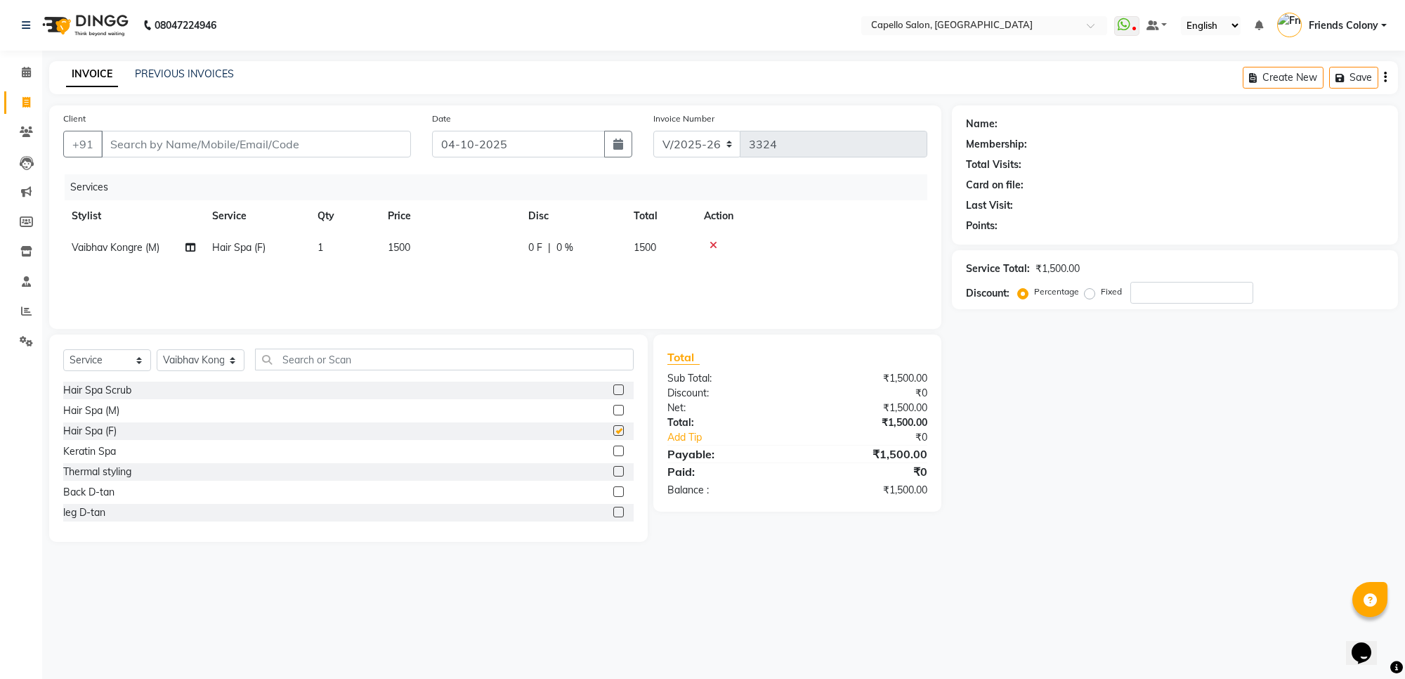
checkbox input "false"
click at [236, 363] on select "Select Stylist [PERSON_NAME] Admin [PERSON_NAME] Friends Colony [PERSON_NAME] […" at bounding box center [201, 360] width 88 height 22
click at [150, 245] on span "Vaibhav Kongre (M)" at bounding box center [116, 247] width 88 height 13
select select "87793"
select select "74625"
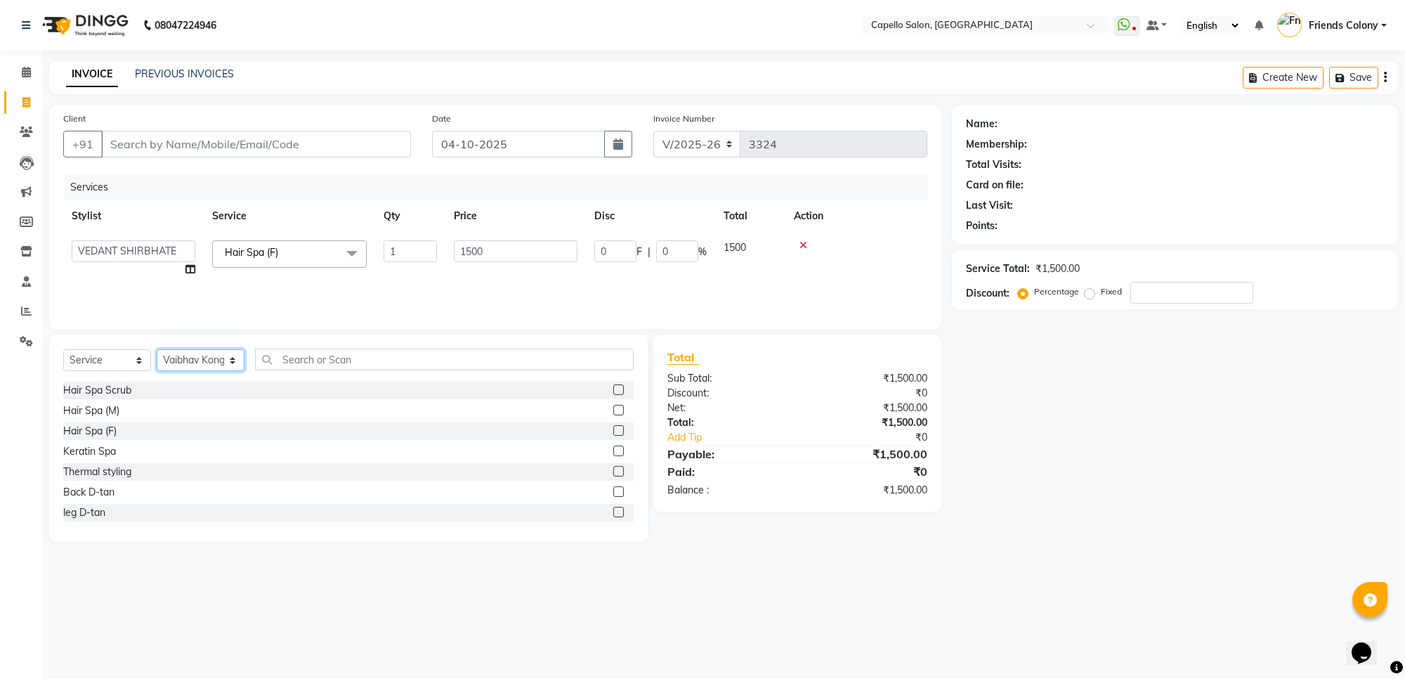
drag, startPoint x: 208, startPoint y: 360, endPoint x: 208, endPoint y: 370, distance: 9.1
click at [208, 360] on select "Select Stylist [PERSON_NAME] Admin [PERSON_NAME] Friends Colony [PERSON_NAME] […" at bounding box center [201, 360] width 88 height 22
select select "29604"
click at [157, 349] on select "Select Stylist [PERSON_NAME] Admin [PERSON_NAME] Friends Colony [PERSON_NAME] […" at bounding box center [201, 360] width 88 height 22
click at [310, 360] on input "text" at bounding box center [444, 360] width 379 height 22
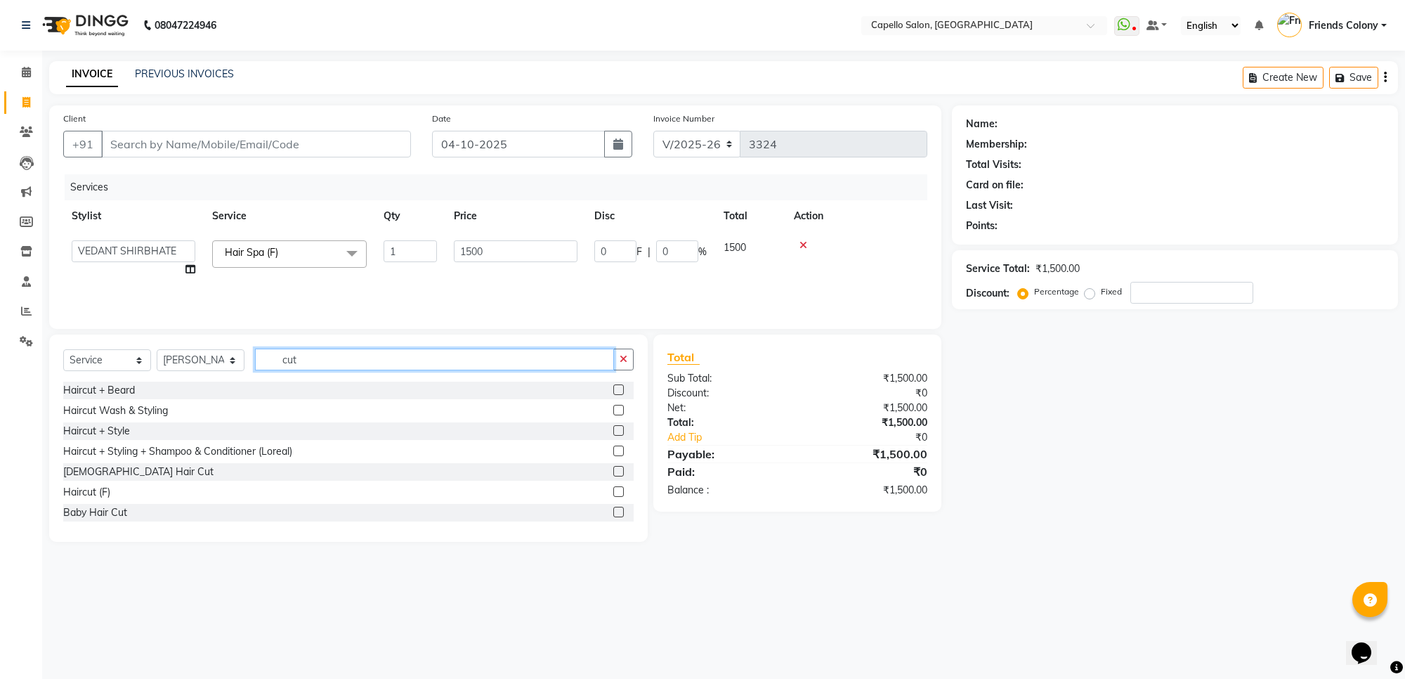
type input "cut"
click at [613, 429] on label at bounding box center [618, 430] width 11 height 11
click at [613, 429] on input "checkbox" at bounding box center [617, 431] width 9 height 9
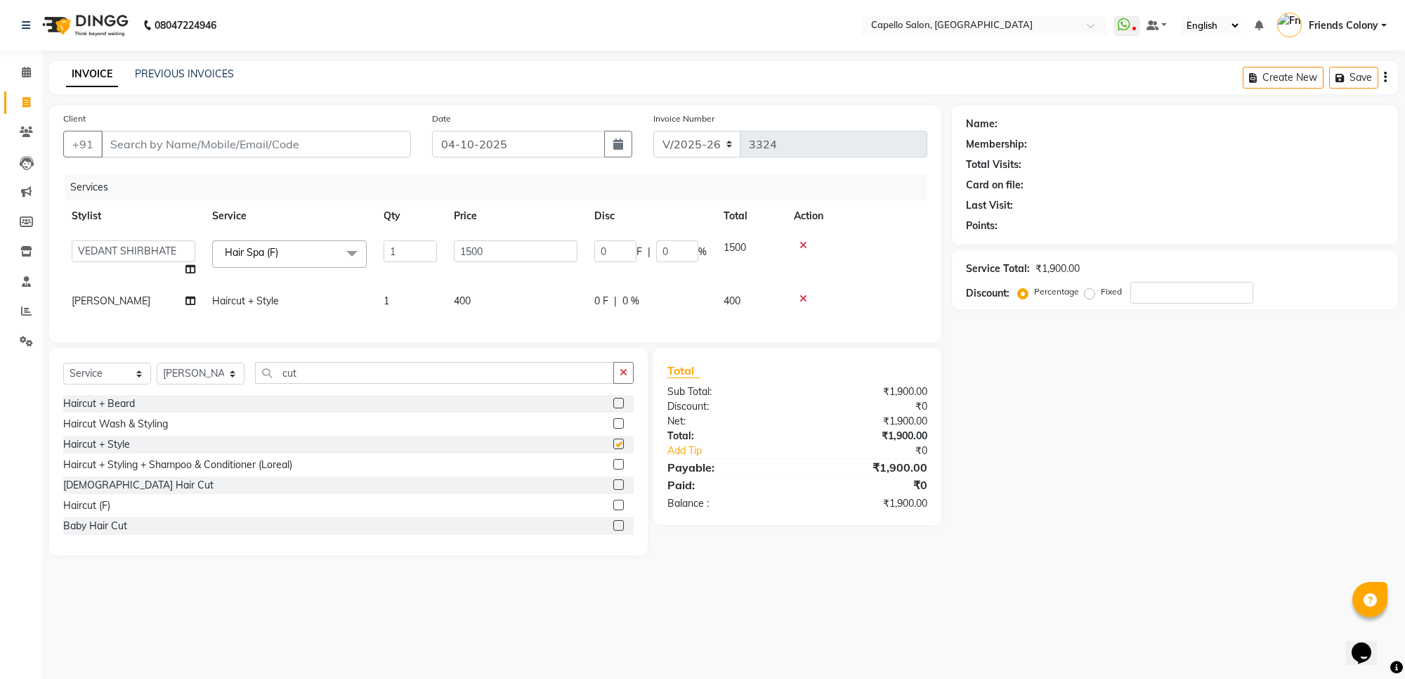
checkbox input "false"
click at [844, 299] on div at bounding box center [856, 299] width 125 height 10
drag, startPoint x: 495, startPoint y: 252, endPoint x: 418, endPoint y: 254, distance: 77.3
click at [418, 254] on tr "[PERSON_NAME] Admin [PERSON_NAME] Friends Colony [PERSON_NAME] [PERSON_NAME] NE…" at bounding box center [495, 258] width 864 height 53
type input "1000"
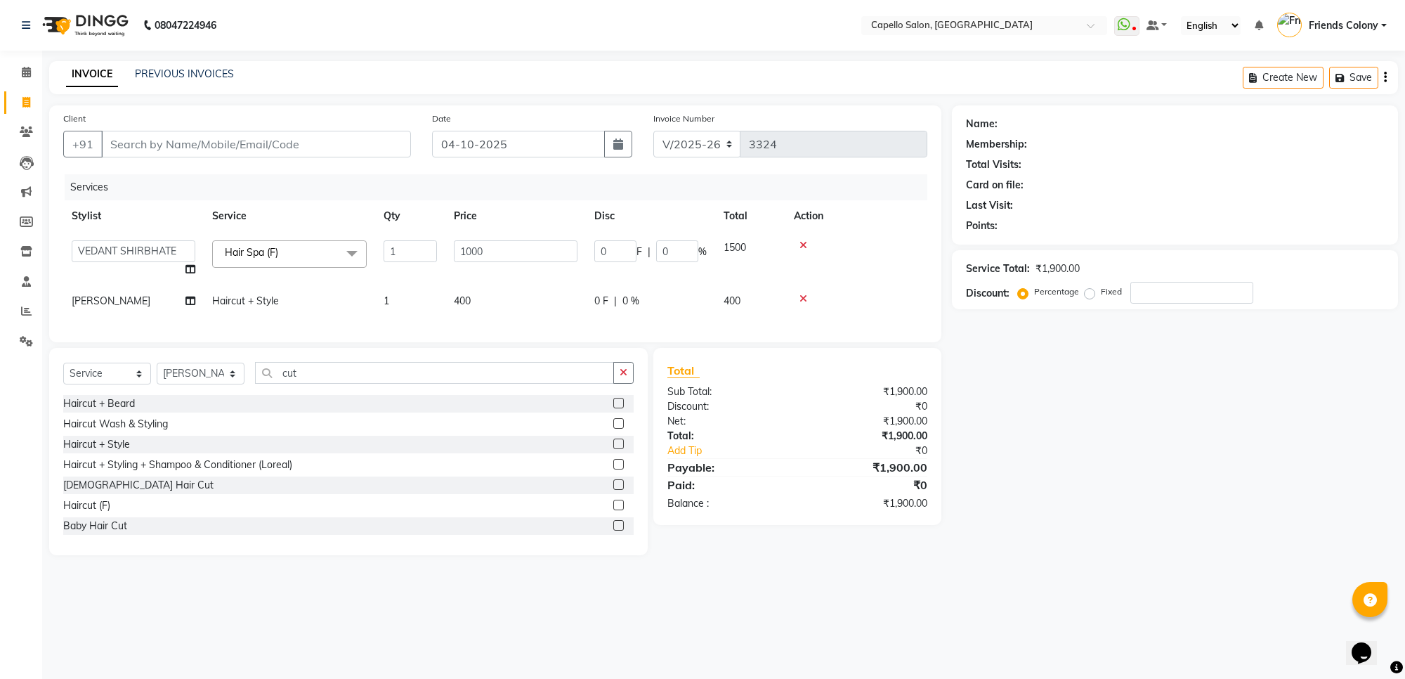
click at [474, 311] on div "Services Stylist Service Qty Price Disc Total Action aayush atkar Admin ANKIT B…" at bounding box center [495, 251] width 864 height 154
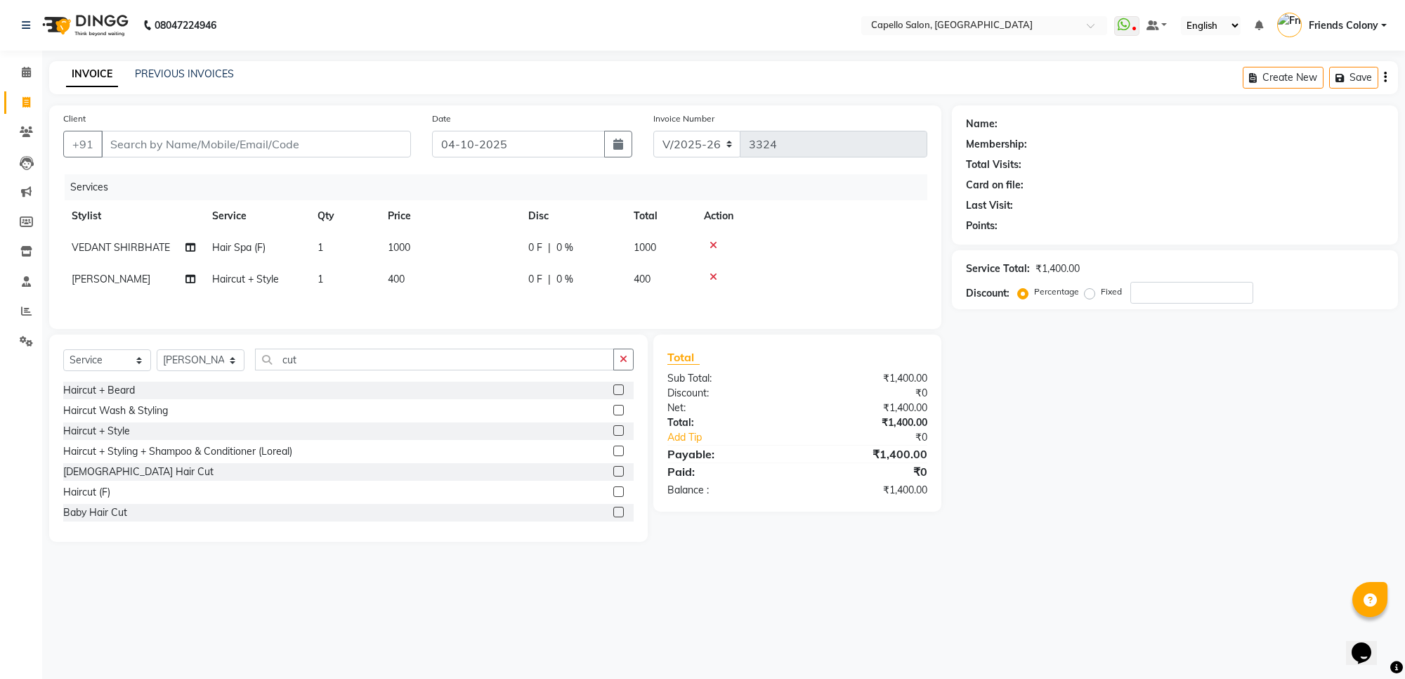
click at [715, 272] on icon at bounding box center [714, 277] width 8 height 10
click at [97, 492] on div "Haircut (F)" at bounding box center [86, 492] width 47 height 15
checkbox input "false"
click at [1040, 509] on div "Name: Membership: Total Visits: Card on file: Last Visit: Points: Service Total…" at bounding box center [1180, 323] width 457 height 436
click at [187, 148] on input "Client" at bounding box center [256, 144] width 310 height 27
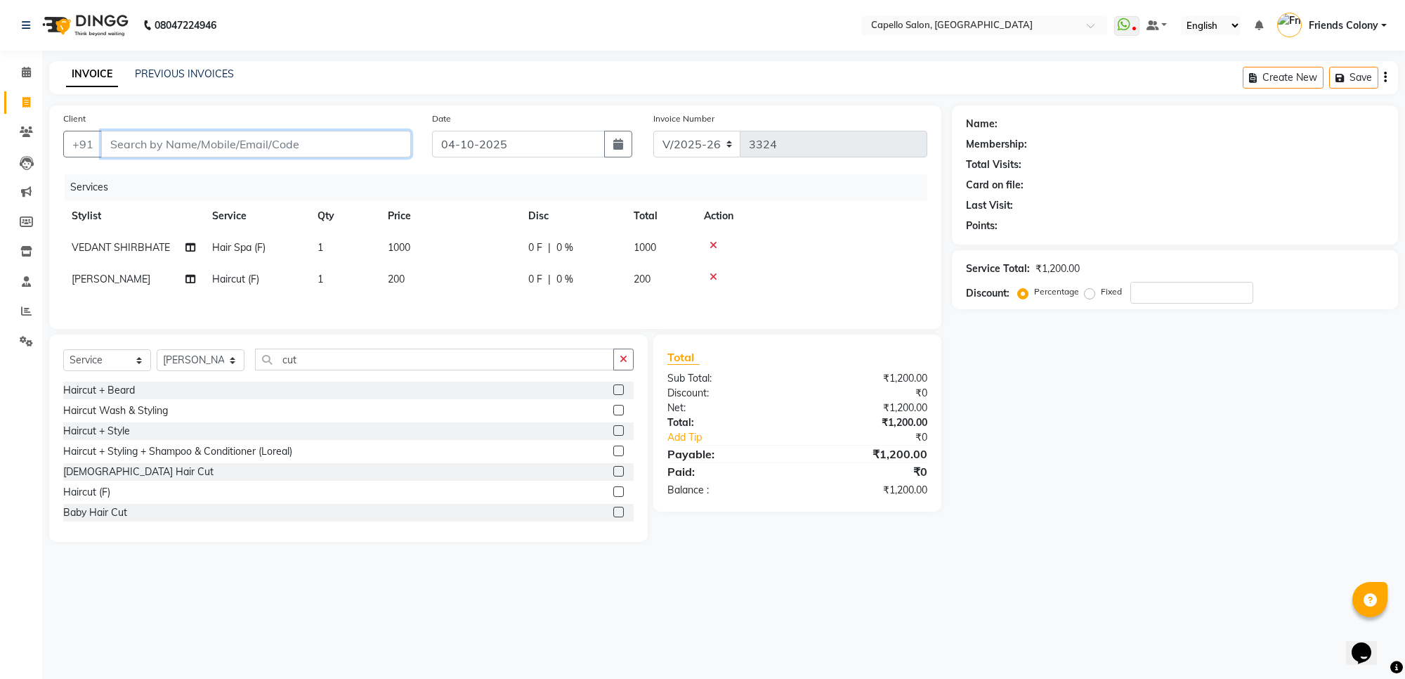
type input "8"
type input "0"
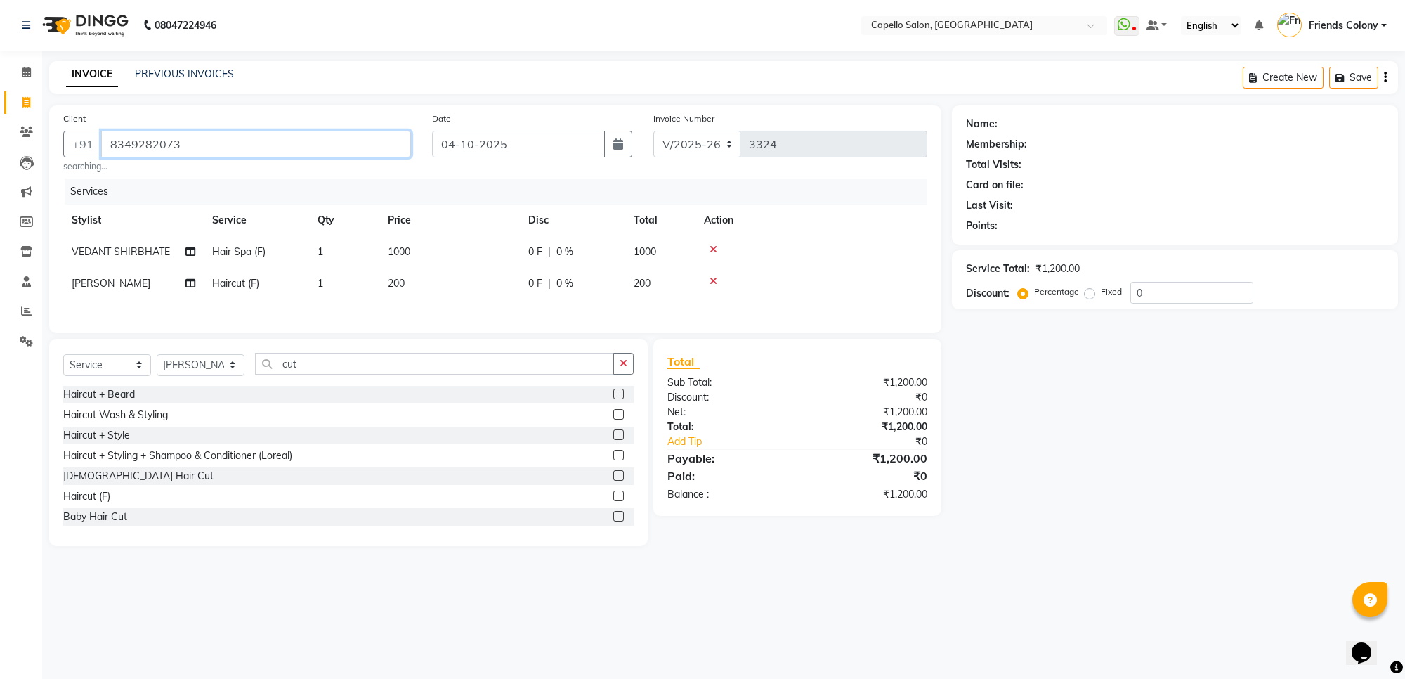
type input "8349282073"
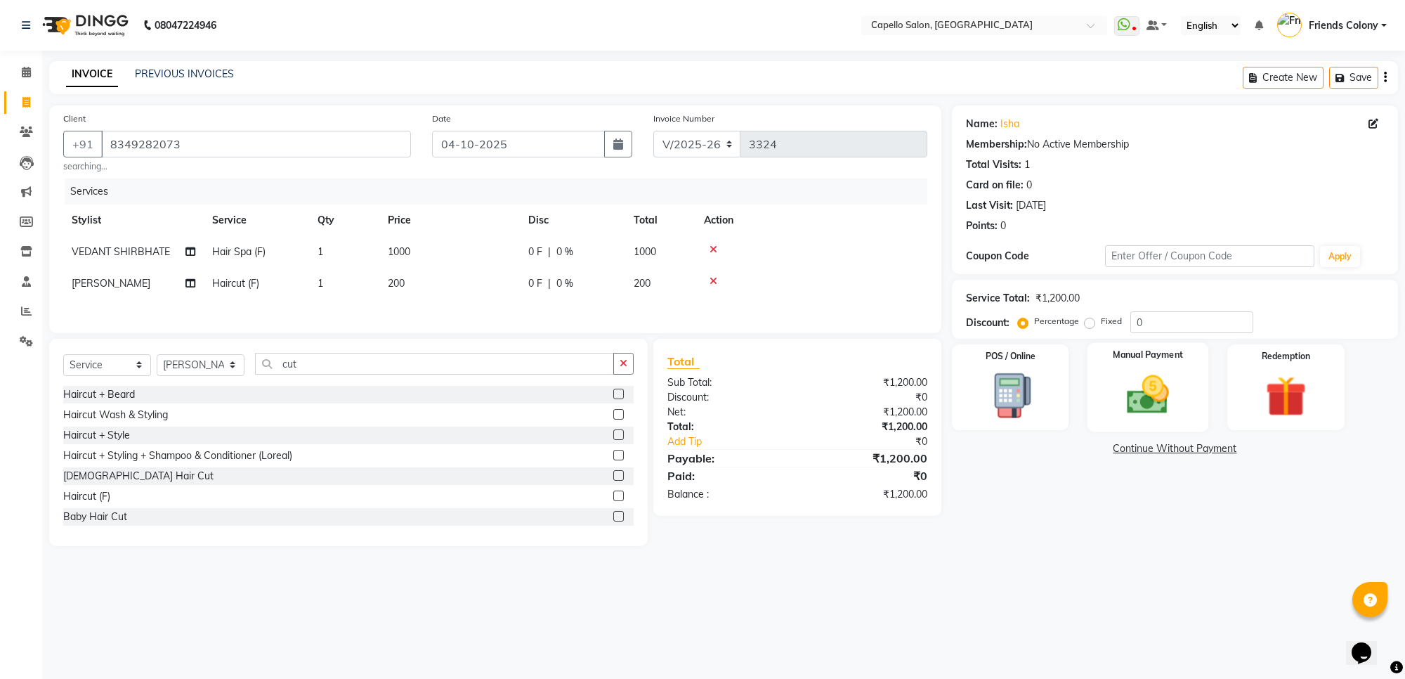
drag, startPoint x: 1181, startPoint y: 401, endPoint x: 1171, endPoint y: 401, distance: 9.1
click at [1179, 401] on img at bounding box center [1148, 394] width 69 height 49
click at [1096, 454] on span "UPI" at bounding box center [1101, 449] width 22 height 16
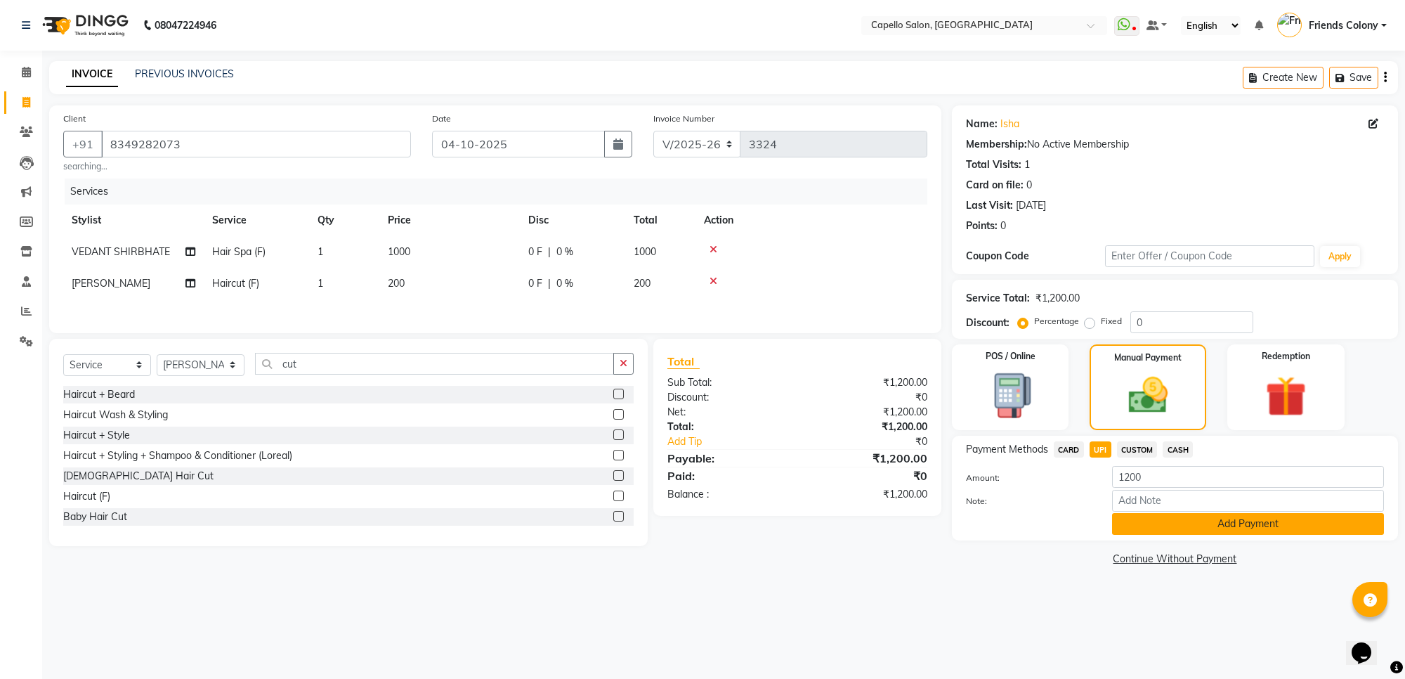
click at [1237, 528] on button "Add Payment" at bounding box center [1248, 524] width 272 height 22
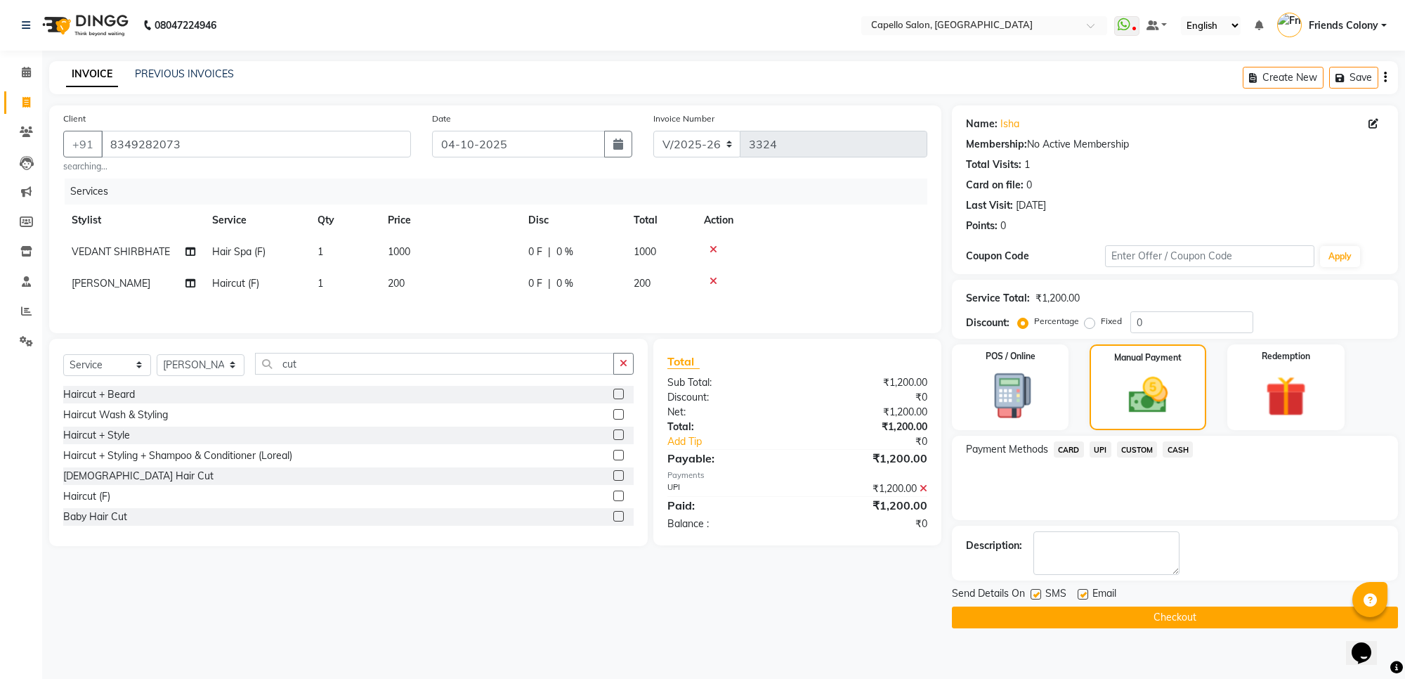
click at [1185, 617] on button "Checkout" at bounding box center [1175, 617] width 446 height 22
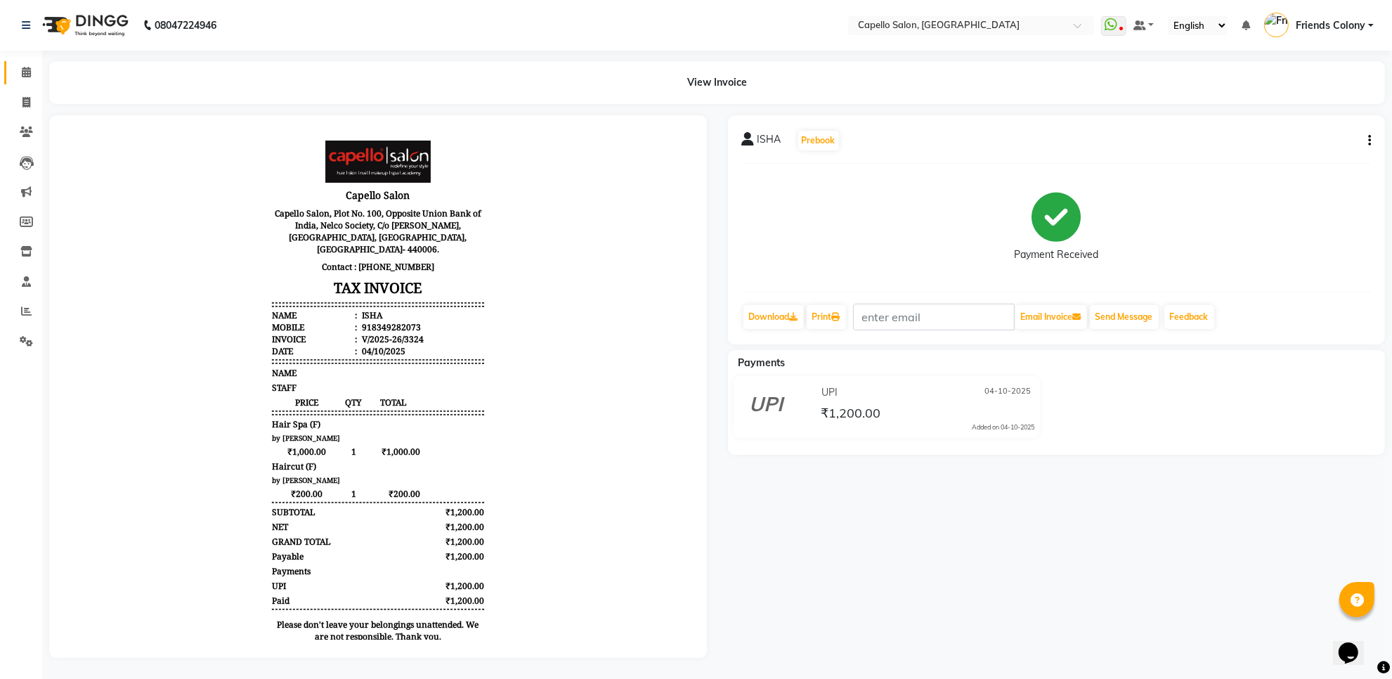
click at [21, 81] on link "Calendar" at bounding box center [21, 72] width 34 height 23
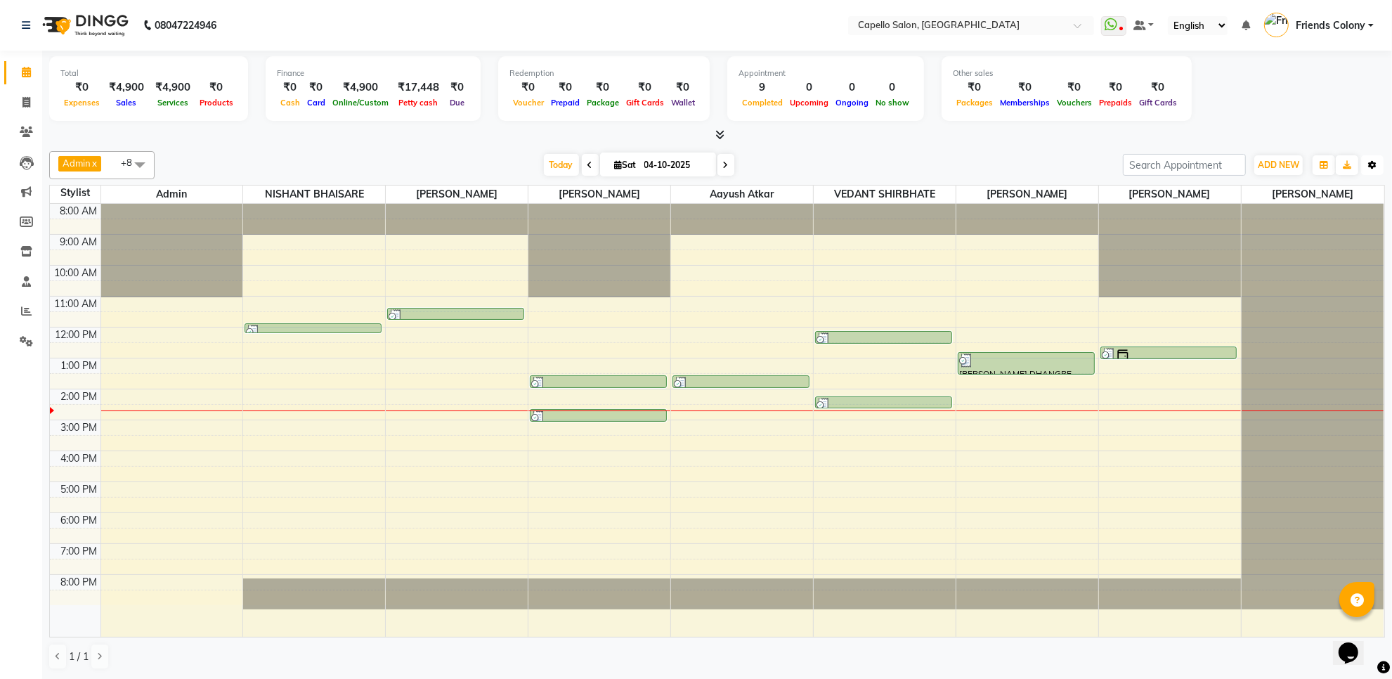
click at [1365, 165] on button "Toggle Dropdown" at bounding box center [1372, 165] width 22 height 20
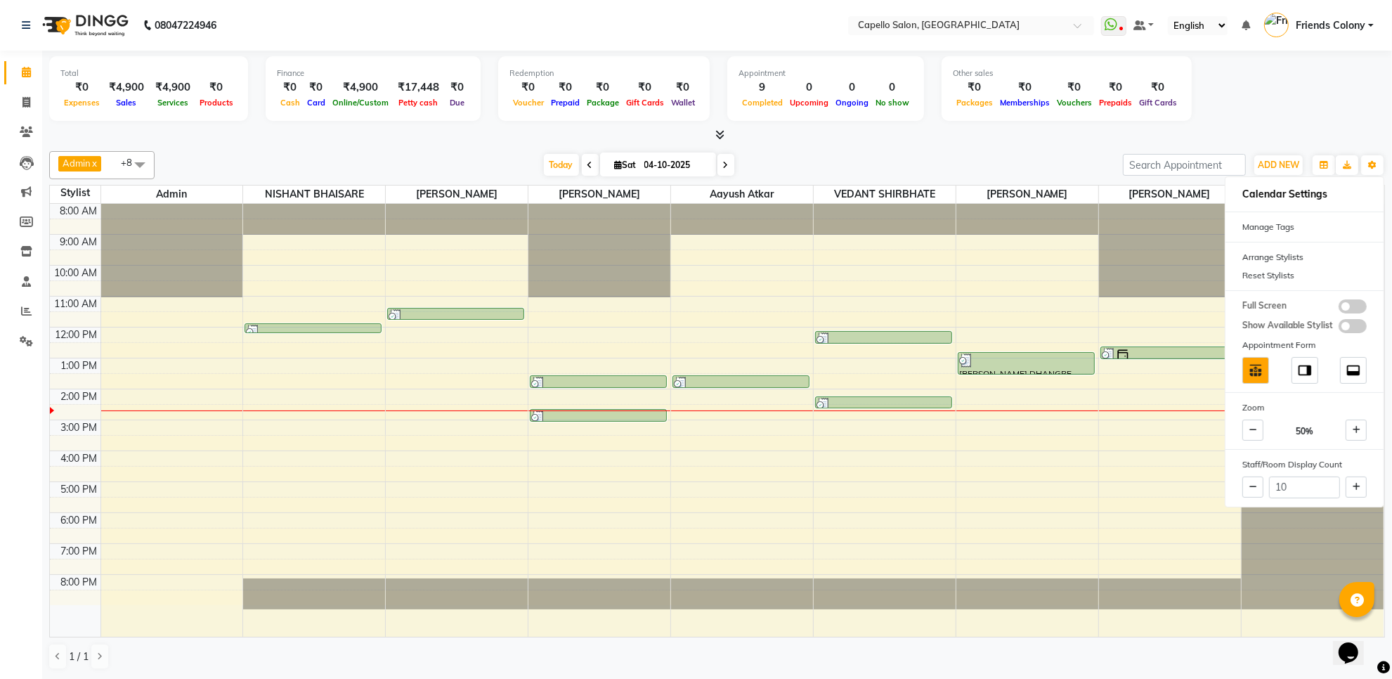
drag, startPoint x: 919, startPoint y: 176, endPoint x: 502, endPoint y: 139, distance: 418.4
click at [918, 176] on div "Admin x VEDANT SHIRBHATE x aayush atkar x NISHANT BHAISARE x PALLAVI CHINCHALKA…" at bounding box center [717, 165] width 1336 height 28
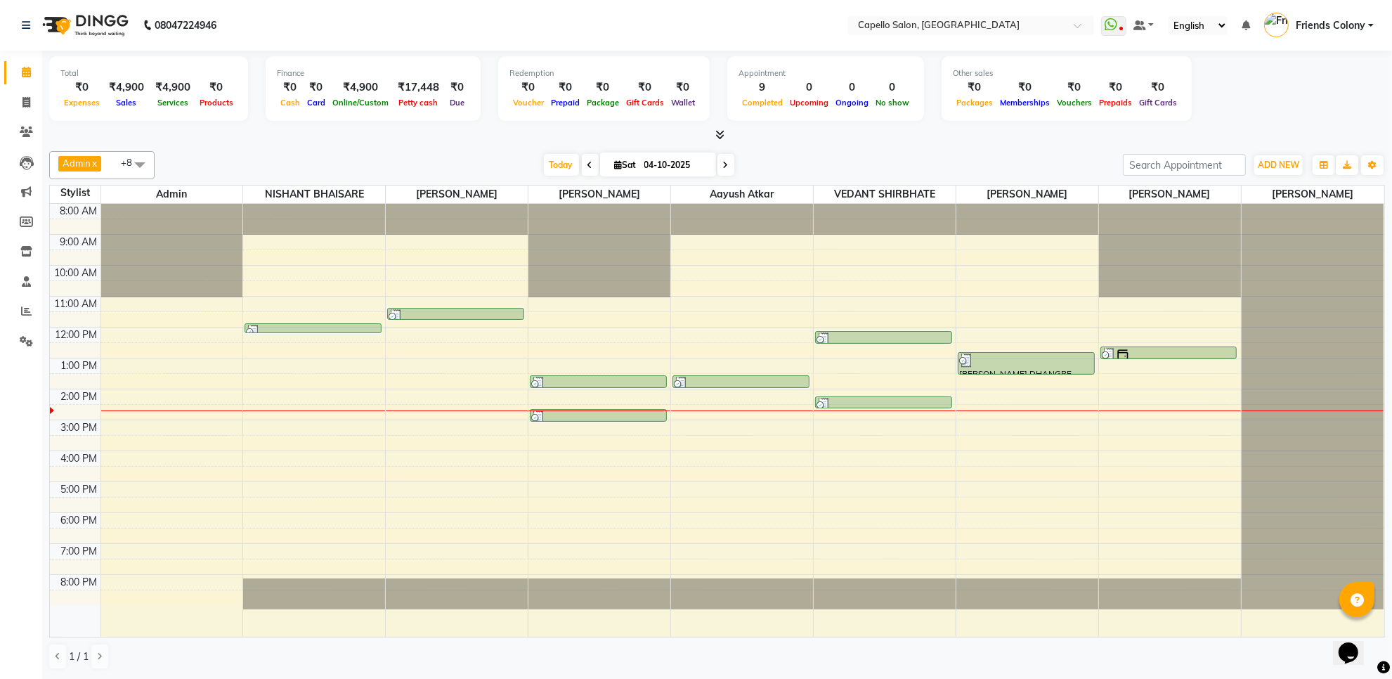
click at [121, 162] on span "+8" at bounding box center [133, 163] width 25 height 14
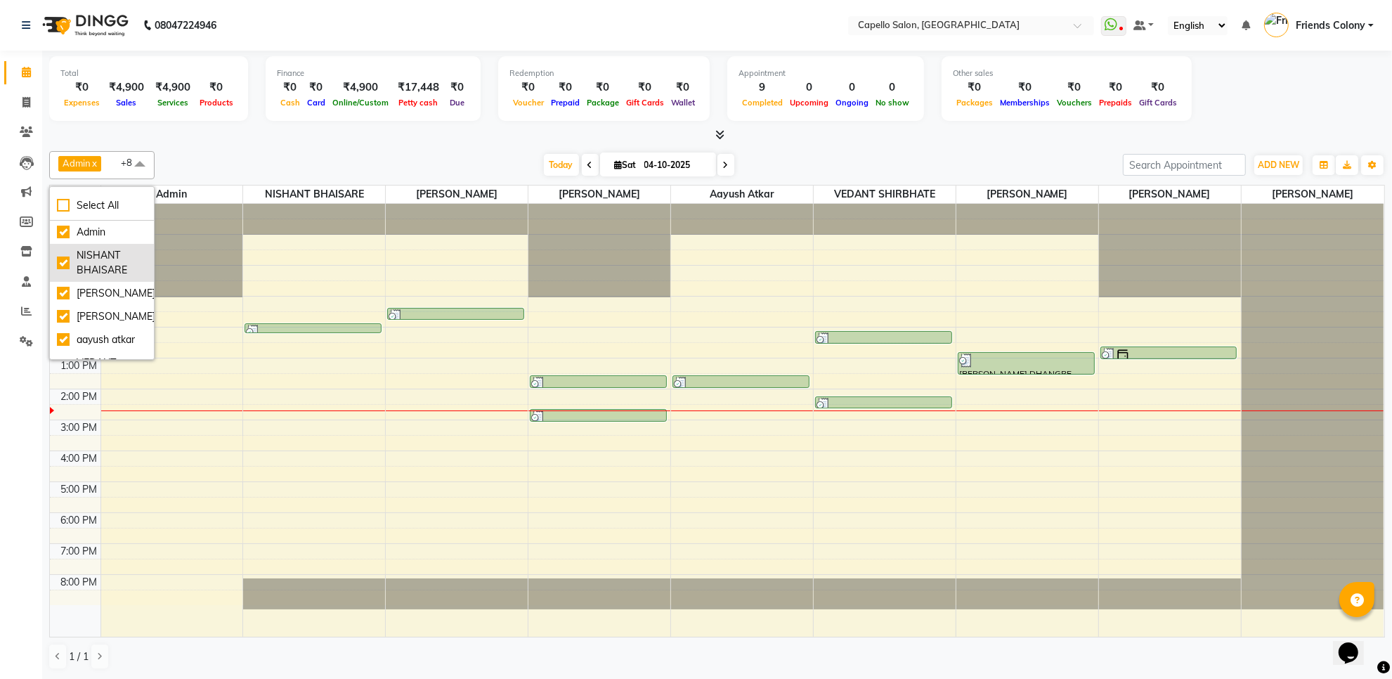
click at [79, 275] on div "NISHANT BHAISARE" at bounding box center [102, 263] width 90 height 30
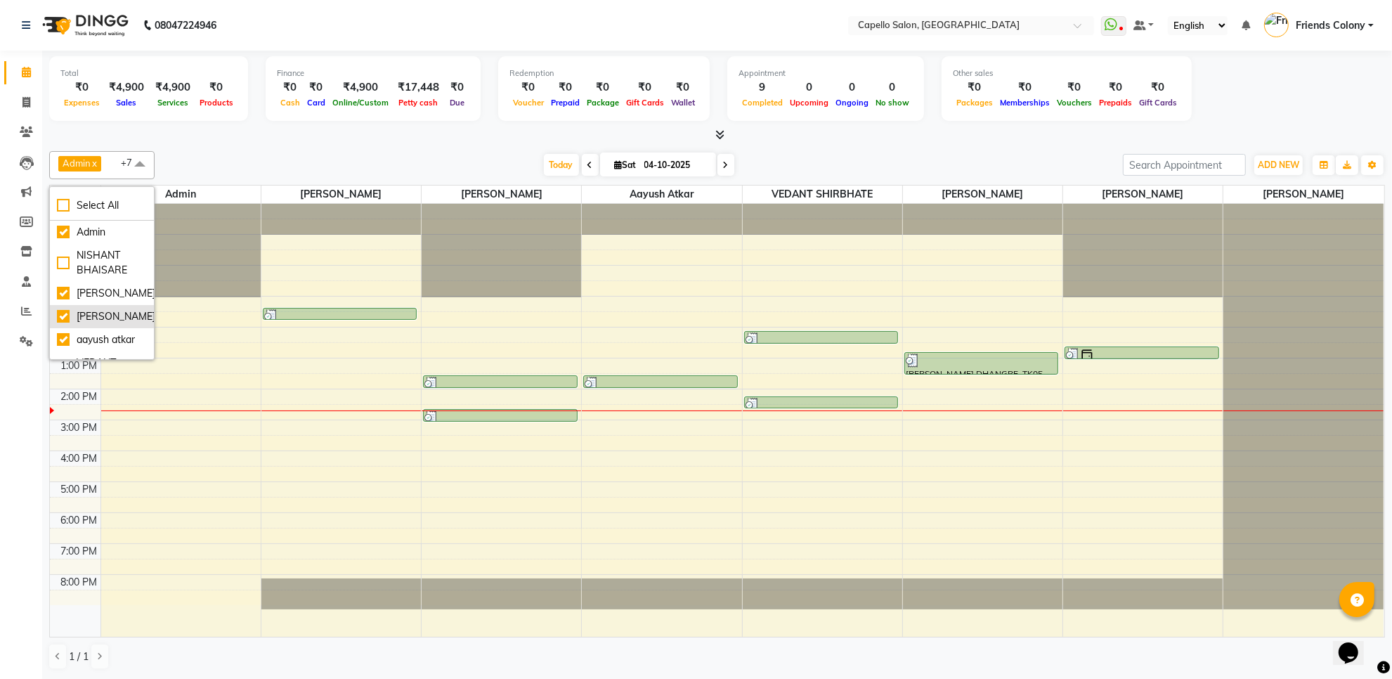
drag, startPoint x: 79, startPoint y: 275, endPoint x: 90, endPoint y: 320, distance: 46.4
click at [90, 320] on ul "Admin NISHANT BHAISARE mohini godhane PALLAVI CHINCHALKAR aayush atkar VEDANT S…" at bounding box center [102, 290] width 104 height 138
click at [112, 264] on div "NISHANT BHAISARE" at bounding box center [102, 263] width 90 height 30
checkbox input "true"
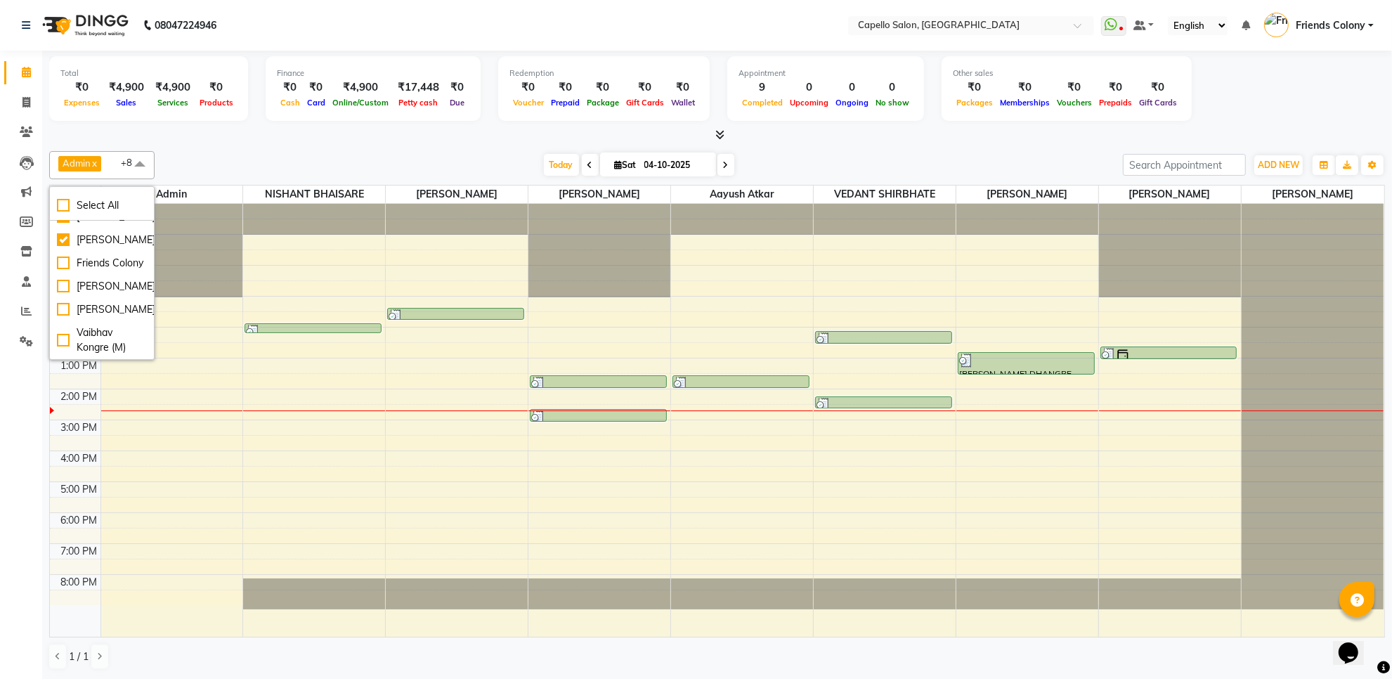
scroll to position [226, 0]
click at [110, 247] on div "[PERSON_NAME]" at bounding box center [102, 240] width 90 height 15
checkbox input "false"
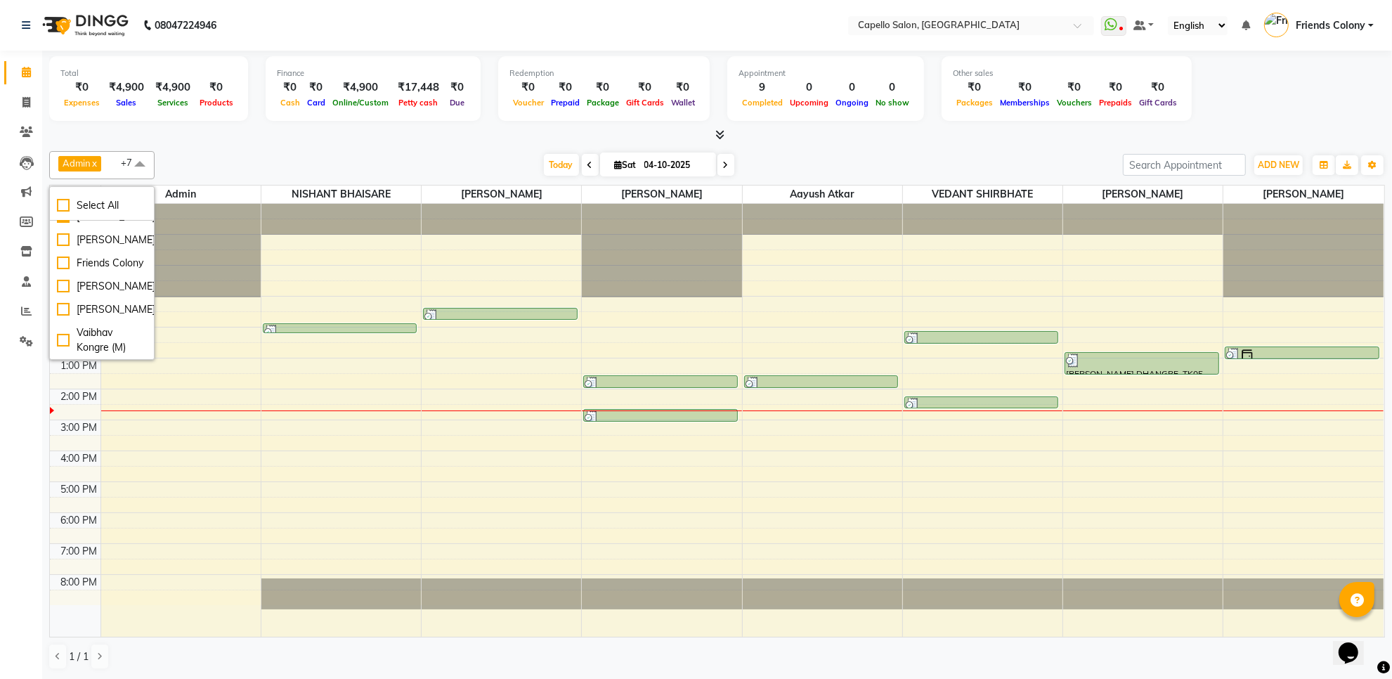
click at [388, 137] on div at bounding box center [717, 135] width 1336 height 15
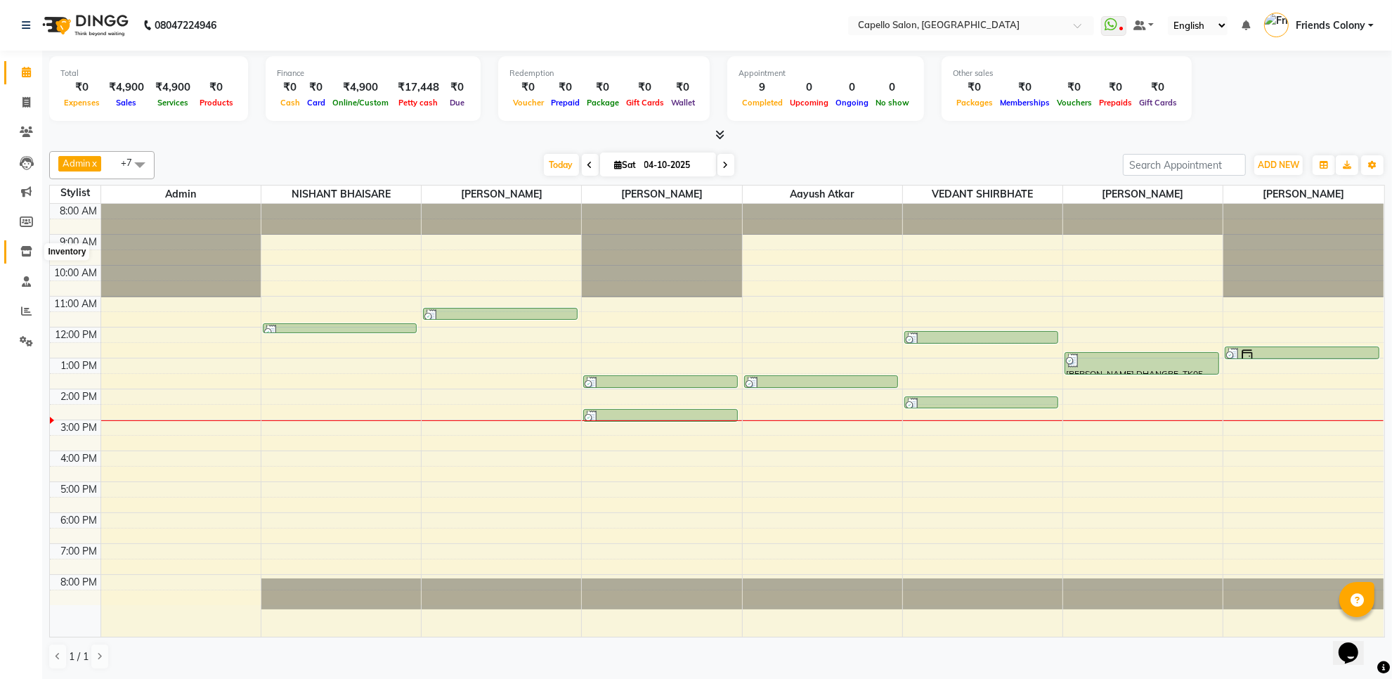
click at [25, 254] on icon at bounding box center [26, 251] width 12 height 11
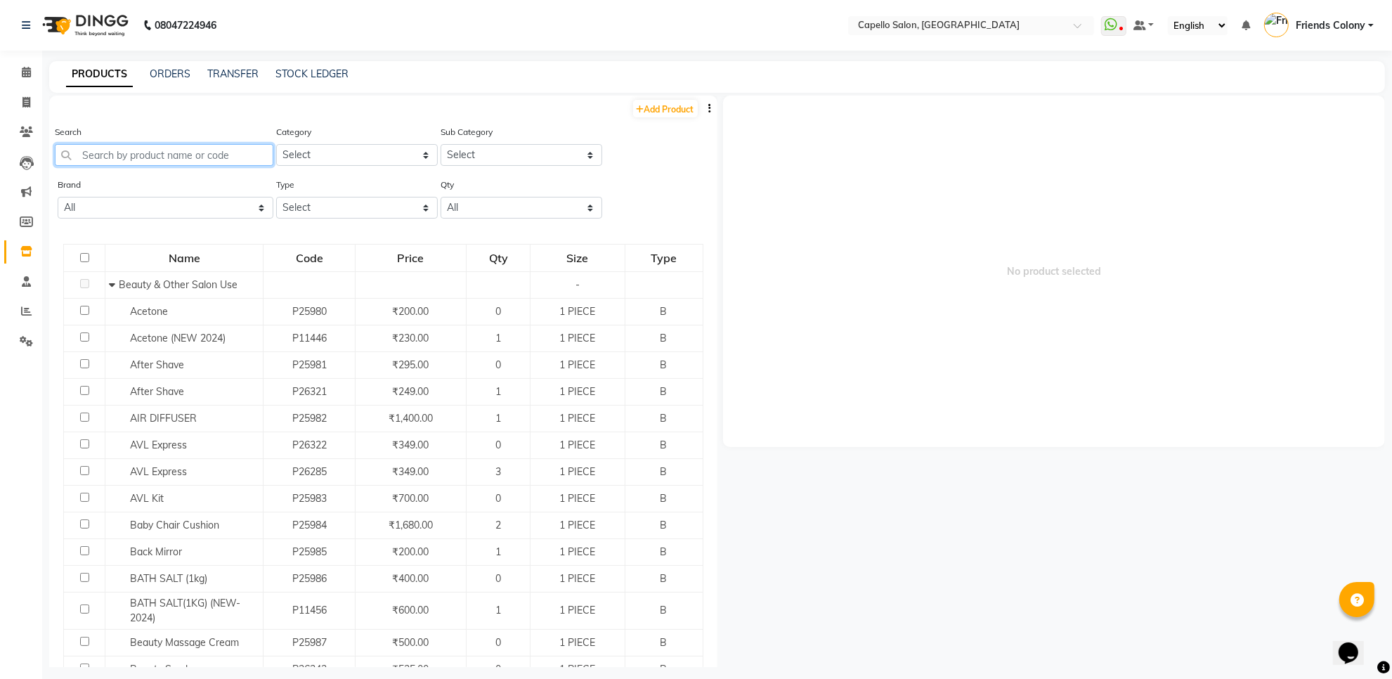
click at [135, 145] on input "text" at bounding box center [164, 155] width 219 height 22
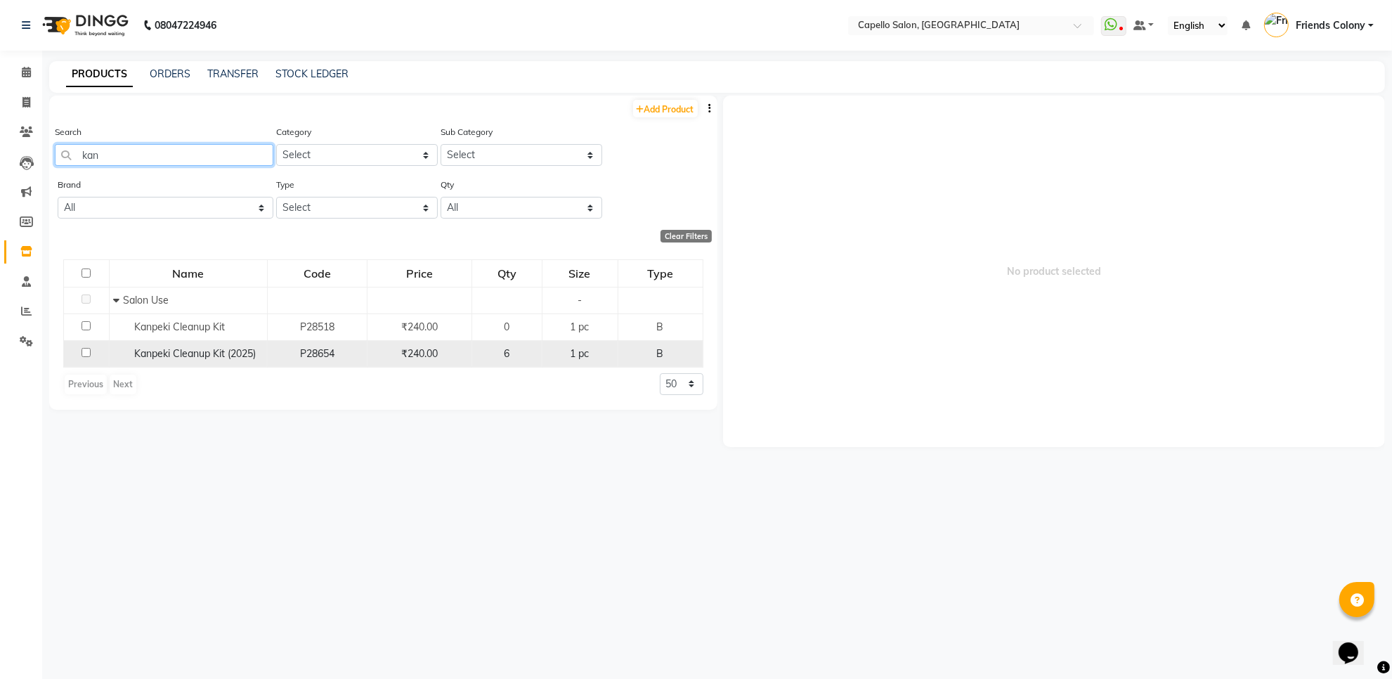
type input "kan"
click at [85, 356] on input "checkbox" at bounding box center [86, 352] width 9 height 9
checkbox input "true"
select select
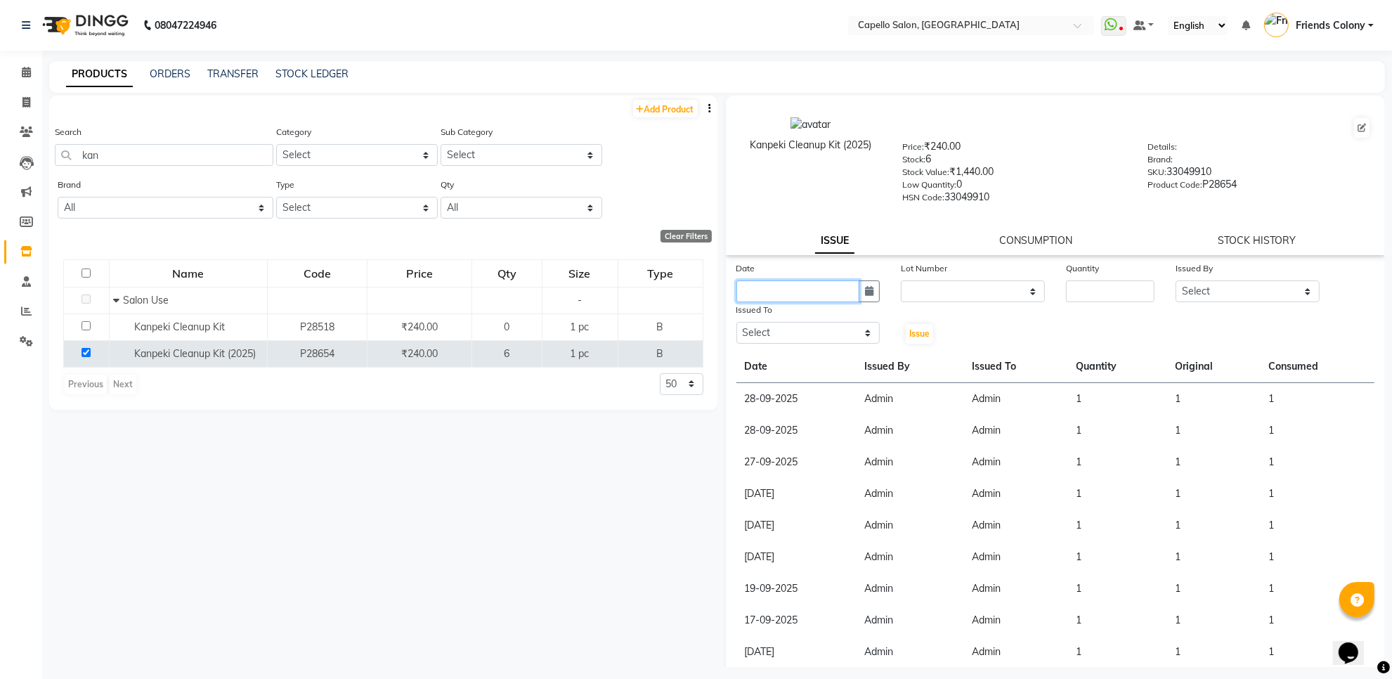
click at [774, 280] on input "text" at bounding box center [798, 291] width 124 height 22
select select "10"
select select "2025"
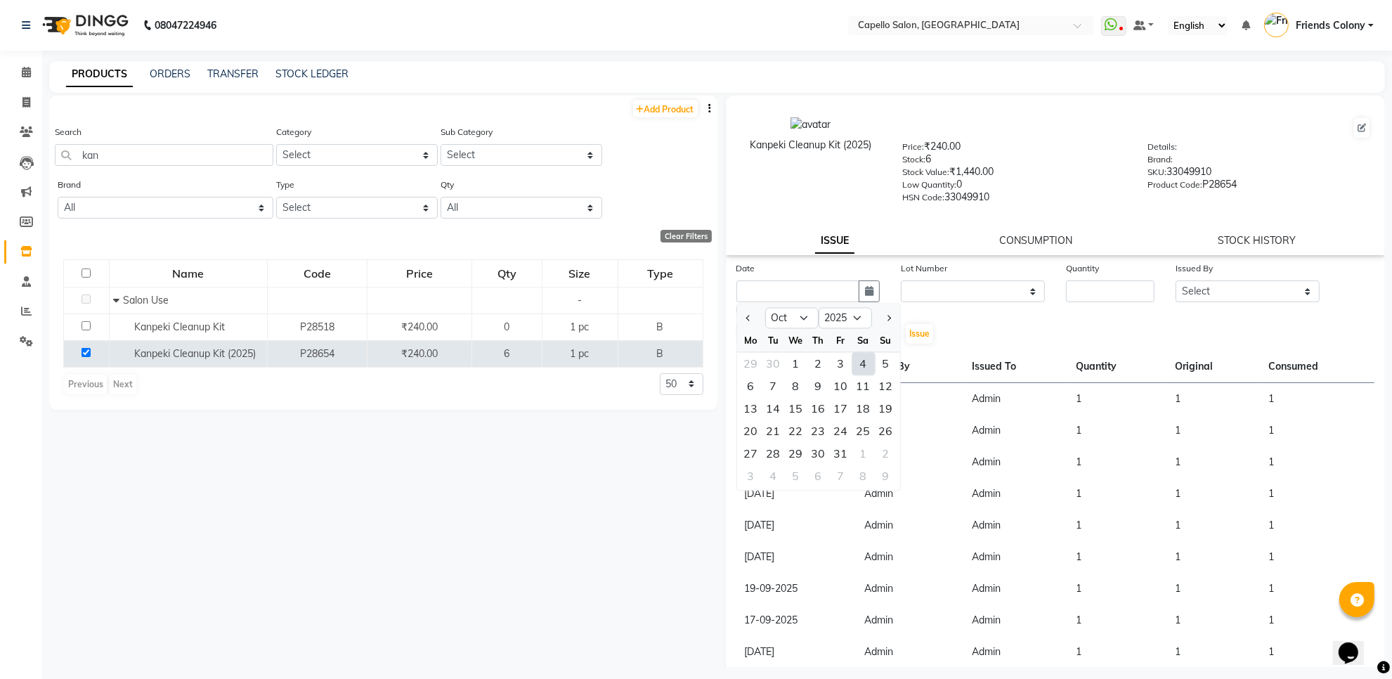
click at [859, 356] on div "4" at bounding box center [863, 364] width 22 height 22
type input "04-10-2025"
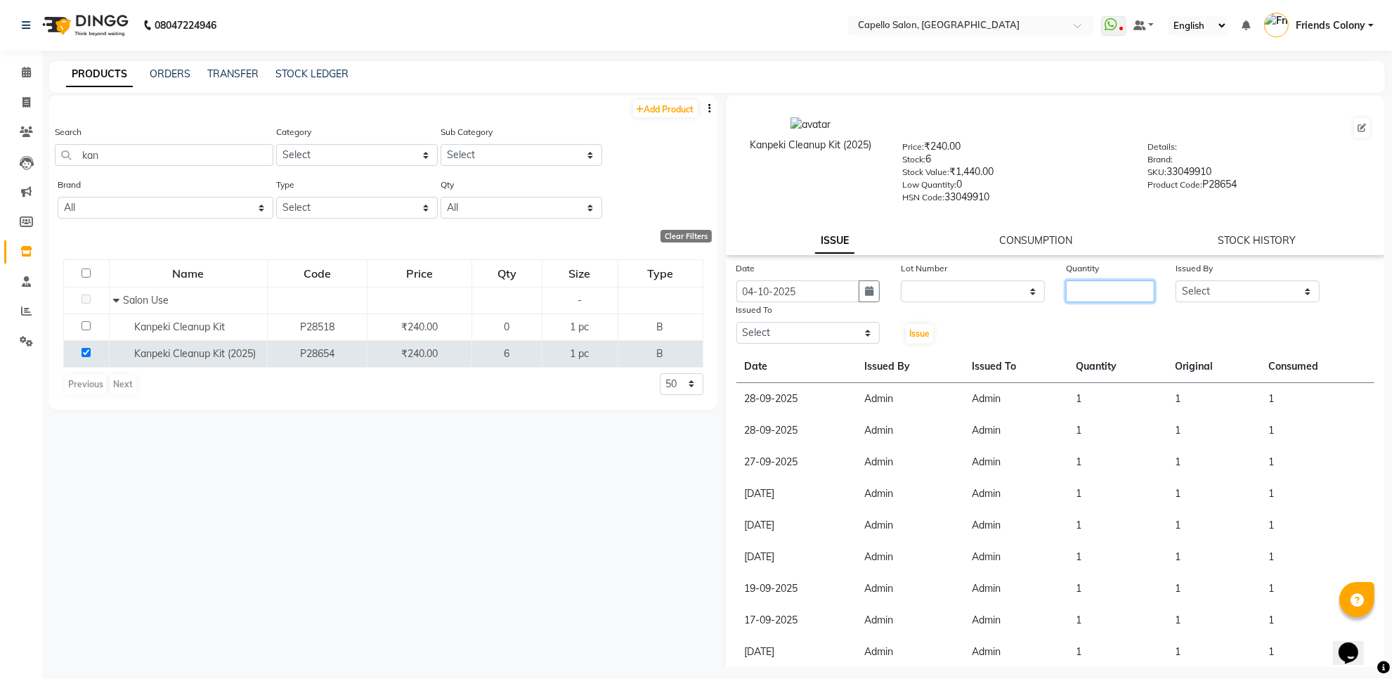
click at [1079, 290] on input "number" at bounding box center [1110, 291] width 89 height 22
type input "1"
click at [1270, 283] on select "Select [PERSON_NAME] Admin [PERSON_NAME] Friends Colony [PERSON_NAME] [PERSON_N…" at bounding box center [1248, 291] width 144 height 22
select select "16604"
click at [1176, 280] on select "Select [PERSON_NAME] Admin [PERSON_NAME] Friends Colony [PERSON_NAME] [PERSON_N…" at bounding box center [1248, 291] width 144 height 22
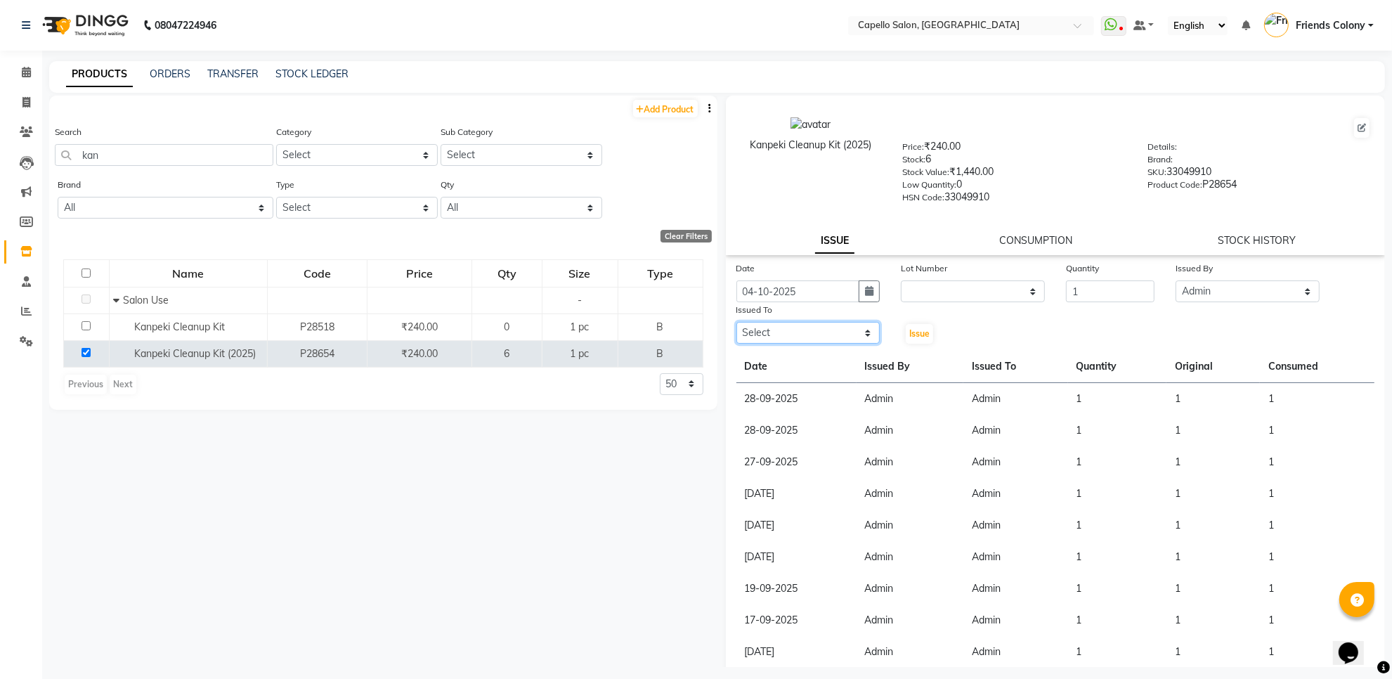
click at [816, 334] on select "Select [PERSON_NAME] Admin [PERSON_NAME] Friends Colony [PERSON_NAME] [PERSON_N…" at bounding box center [808, 333] width 144 height 22
select select "16604"
click at [736, 322] on select "Select [PERSON_NAME] Admin [PERSON_NAME] Friends Colony [PERSON_NAME] [PERSON_N…" at bounding box center [808, 333] width 144 height 22
click at [918, 330] on span "Issue" at bounding box center [919, 333] width 20 height 11
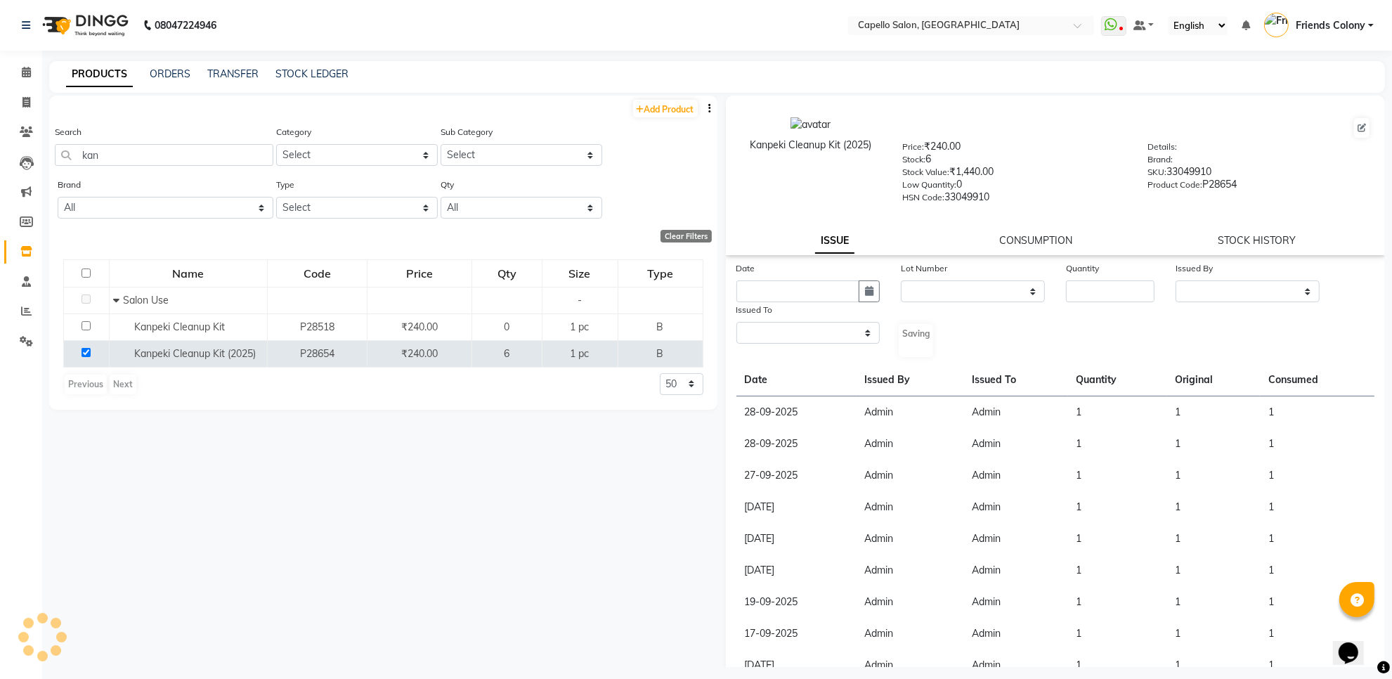
select select
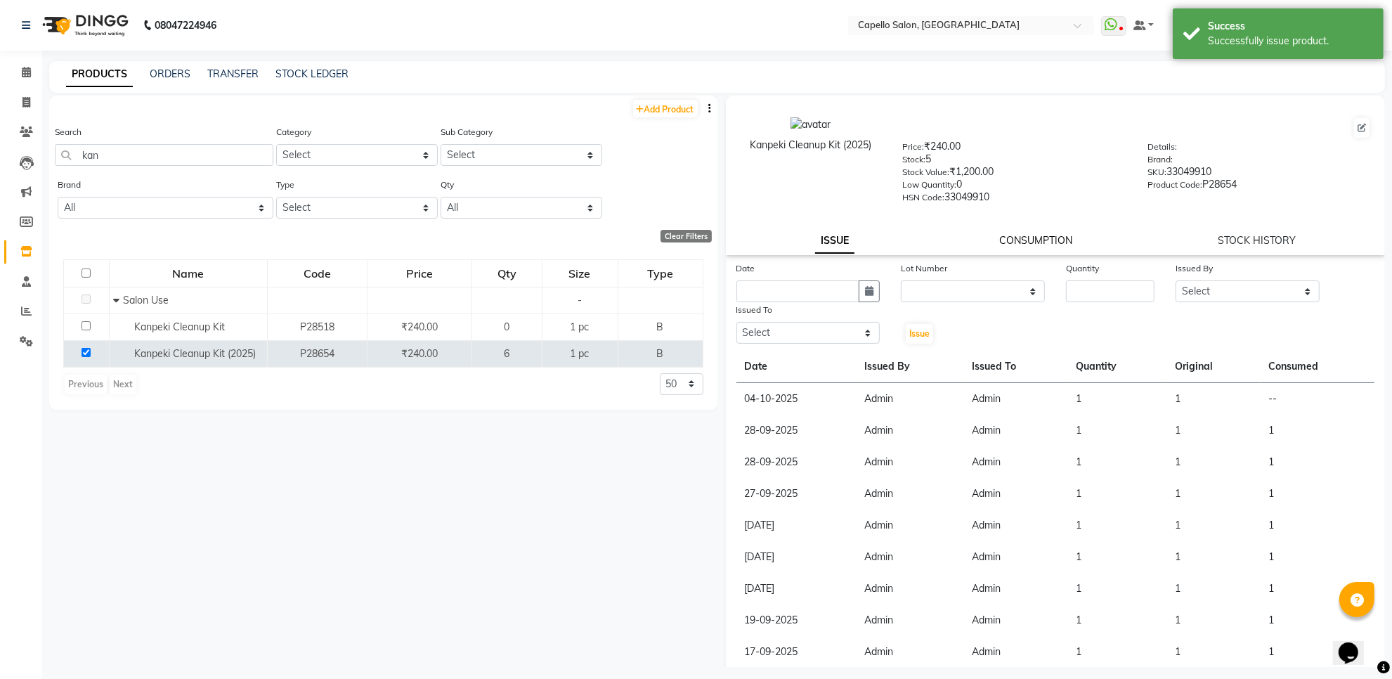
click at [1016, 234] on link "CONSUMPTION" at bounding box center [1035, 240] width 73 height 13
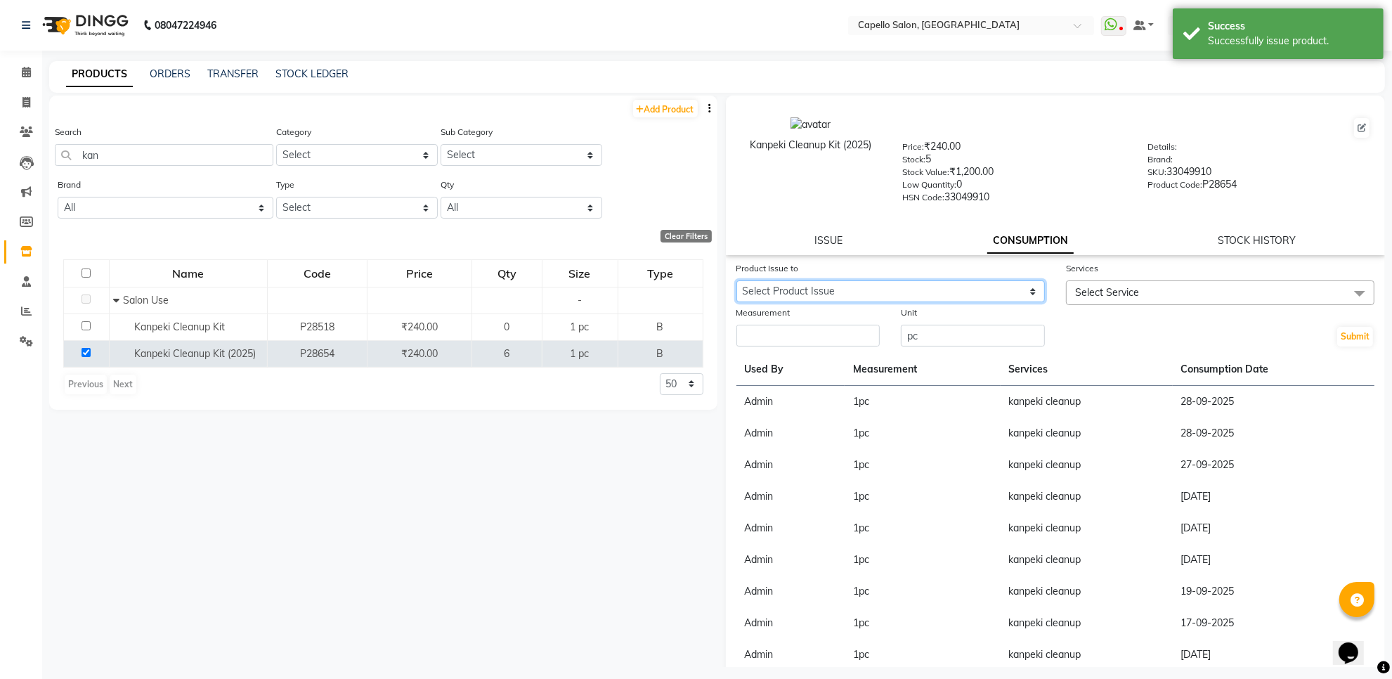
click at [988, 285] on select "Select Product Issue [DATE], Issued to: Admin, Balance: 1" at bounding box center [890, 291] width 308 height 22
select select "1285459"
click at [736, 280] on select "Select Product Issue [DATE], Issued to: Admin, Balance: 1" at bounding box center [890, 291] width 308 height 22
click at [1119, 286] on span "Select Service" at bounding box center [1107, 292] width 64 height 13
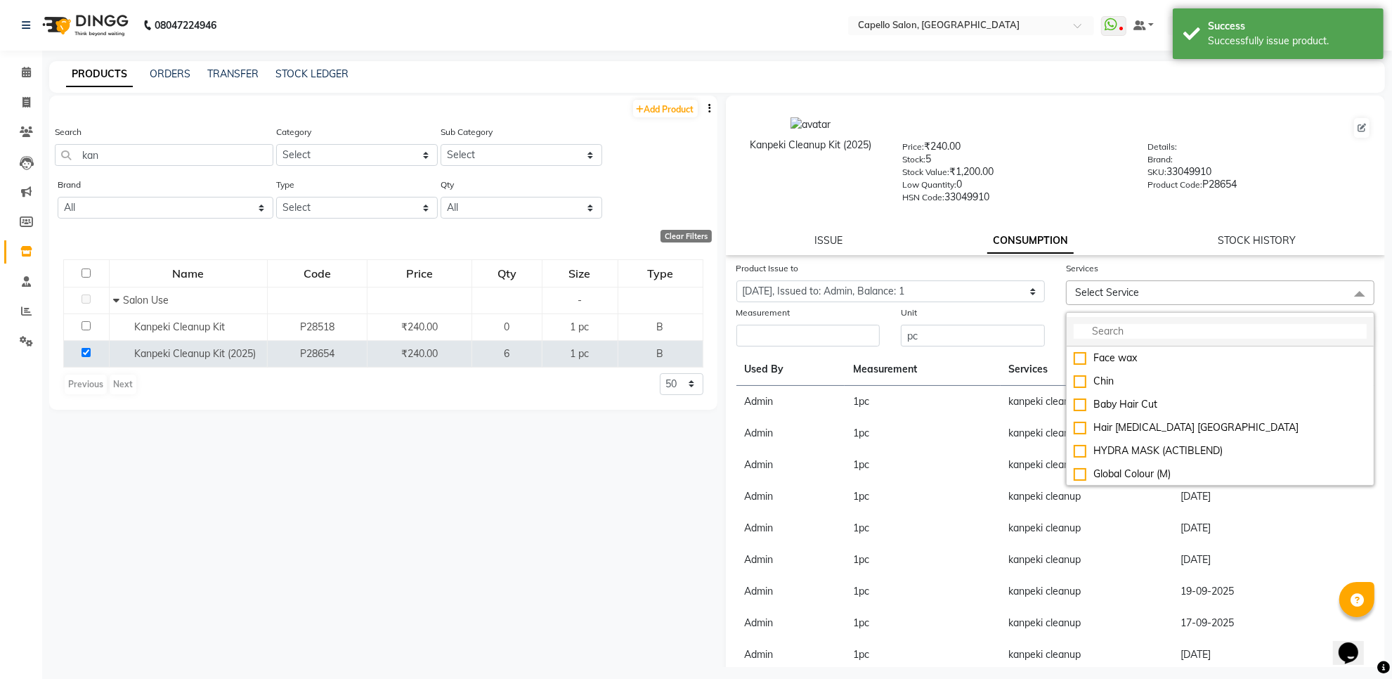
click at [1125, 329] on input "multiselect-search" at bounding box center [1220, 331] width 293 height 15
click at [857, 331] on input "number" at bounding box center [808, 336] width 144 height 22
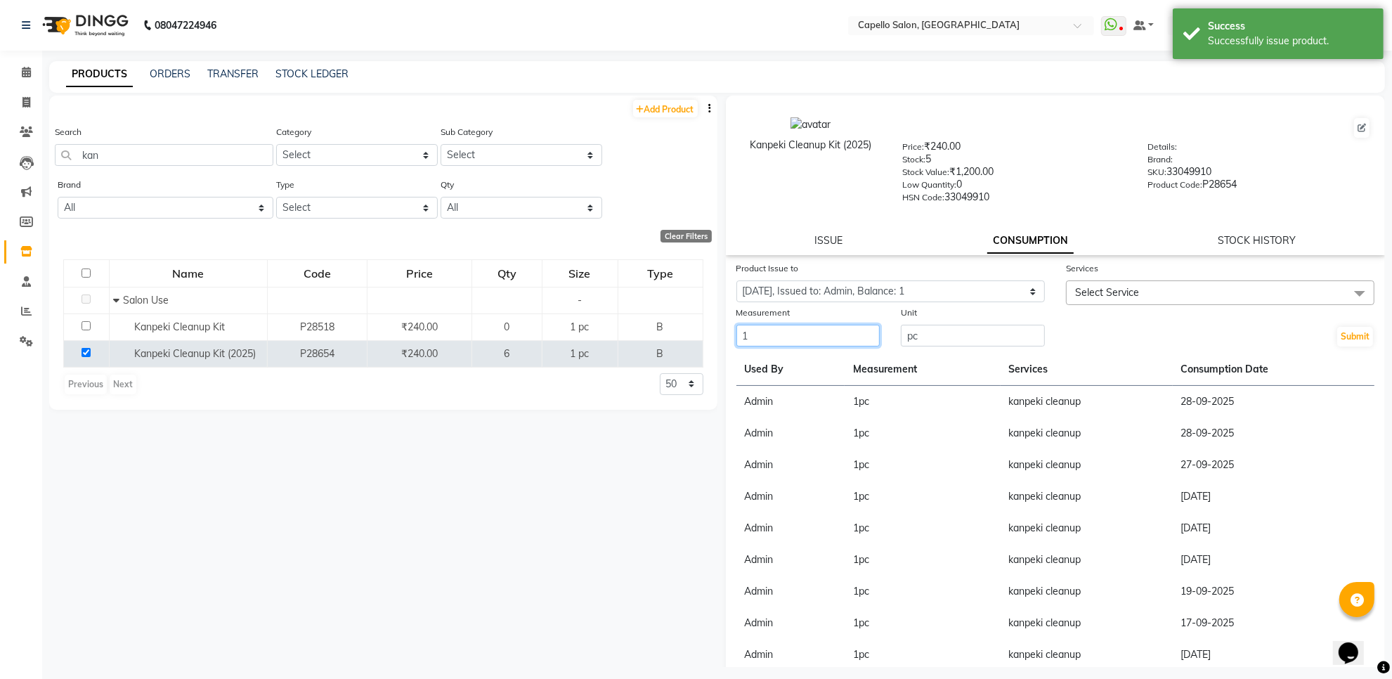
type input "1"
click at [1125, 280] on span "Select Service" at bounding box center [1220, 292] width 308 height 25
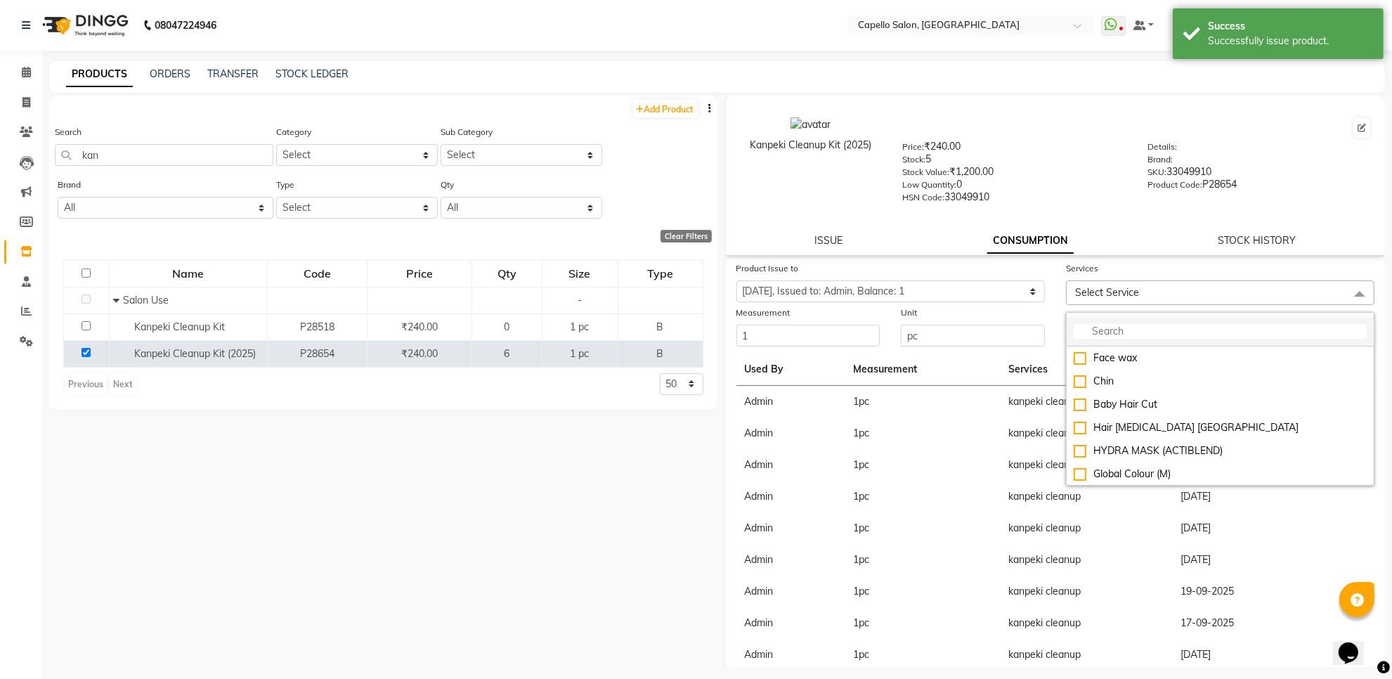
click at [1128, 332] on input "multiselect-search" at bounding box center [1220, 331] width 293 height 15
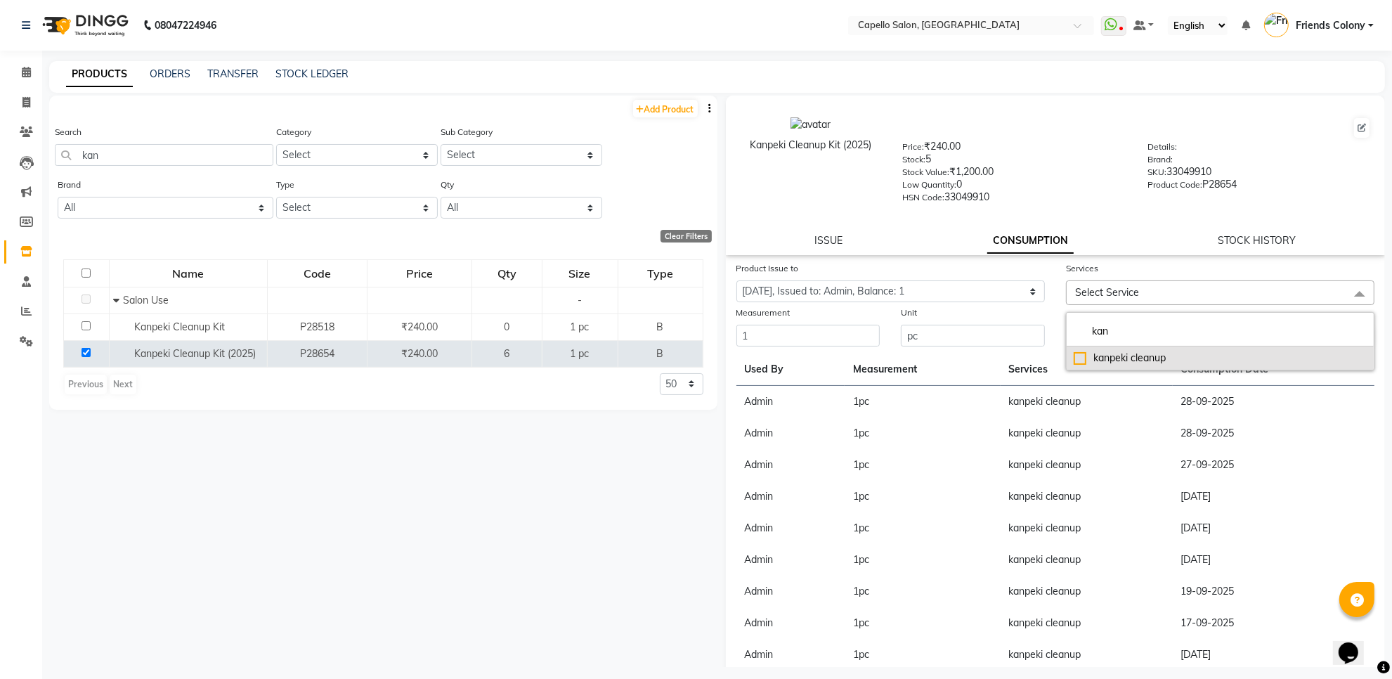
type input "kan"
click at [1143, 358] on div "kanpeki cleanup" at bounding box center [1220, 358] width 293 height 15
checkbox input "true"
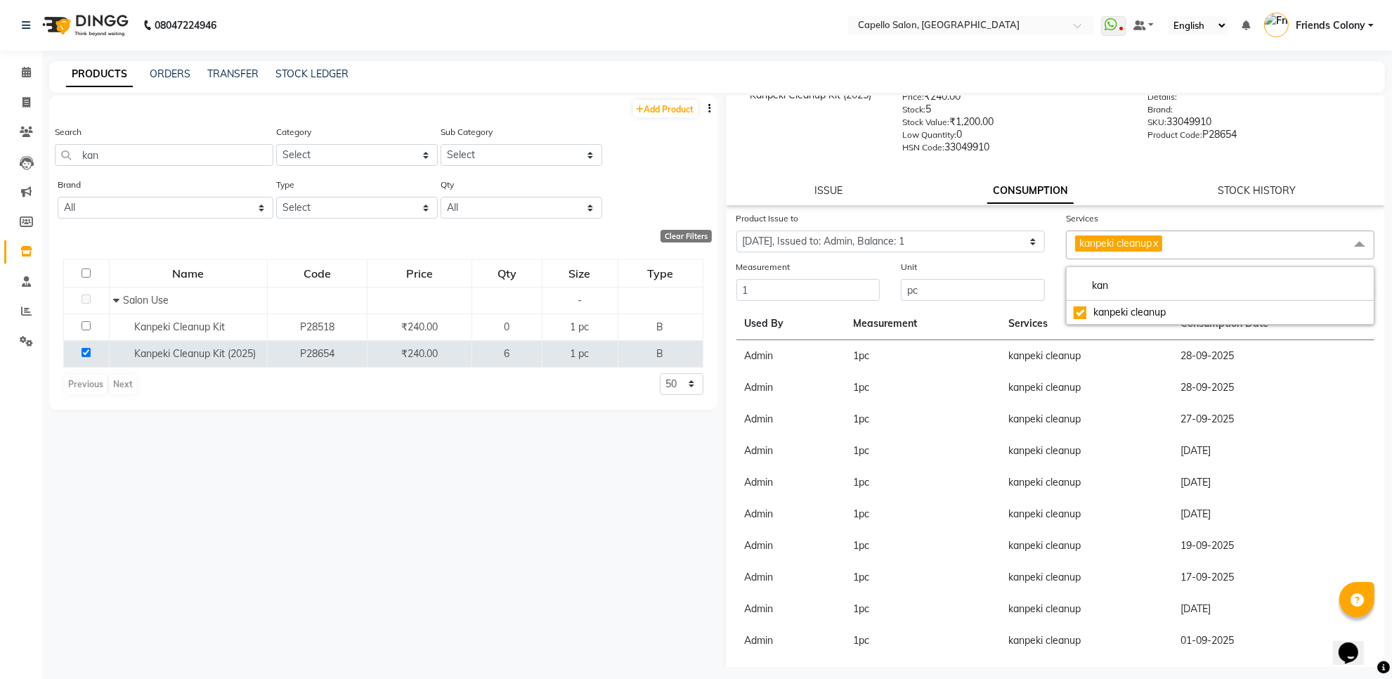
scroll to position [78, 0]
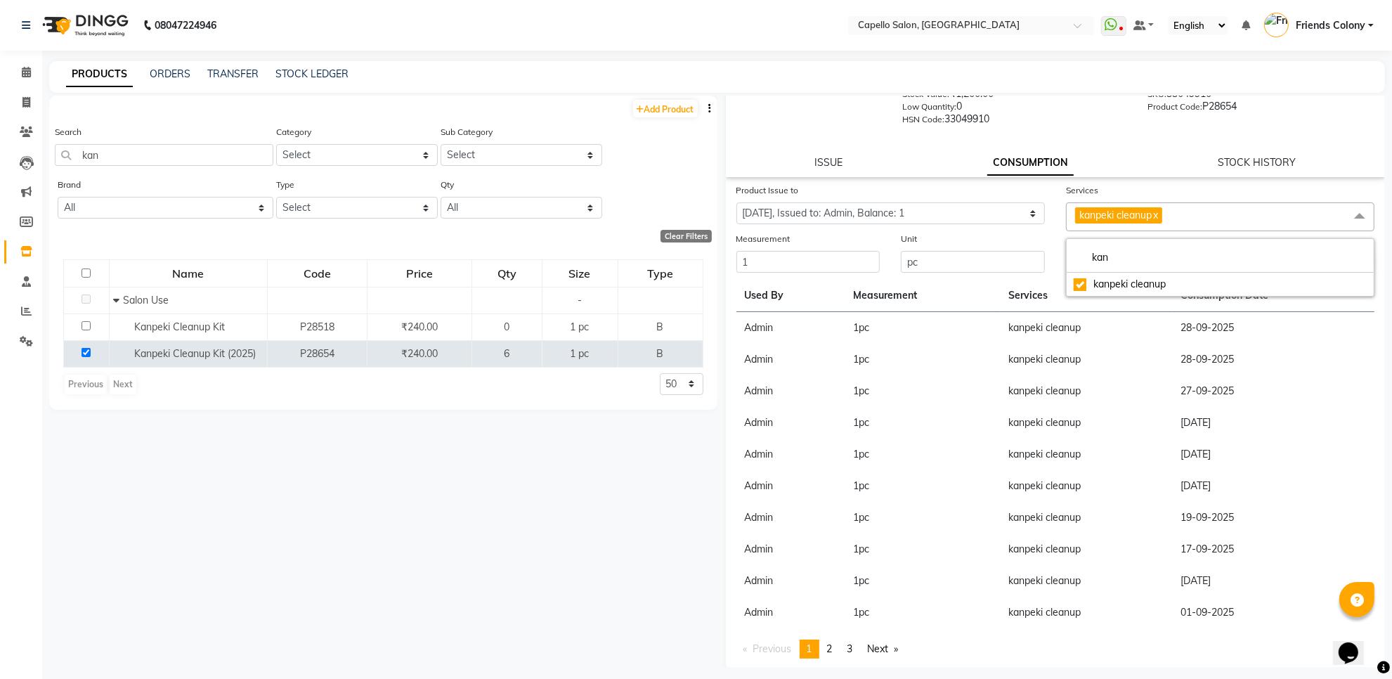
click at [1048, 226] on div "Product Issue to Select Product Issue 2025-10-04, Issued to: Admin, Balance: 1" at bounding box center [891, 207] width 330 height 48
click at [1341, 256] on button "Submit" at bounding box center [1355, 263] width 36 height 20
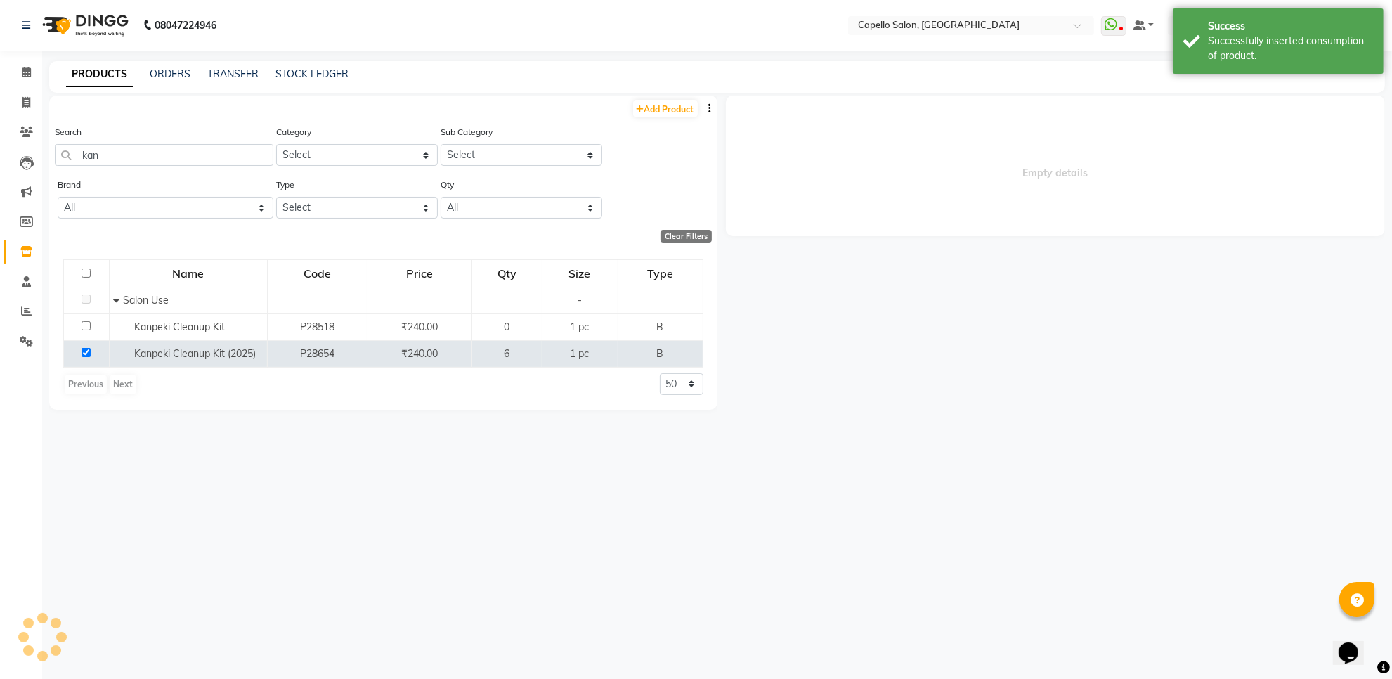
scroll to position [0, 0]
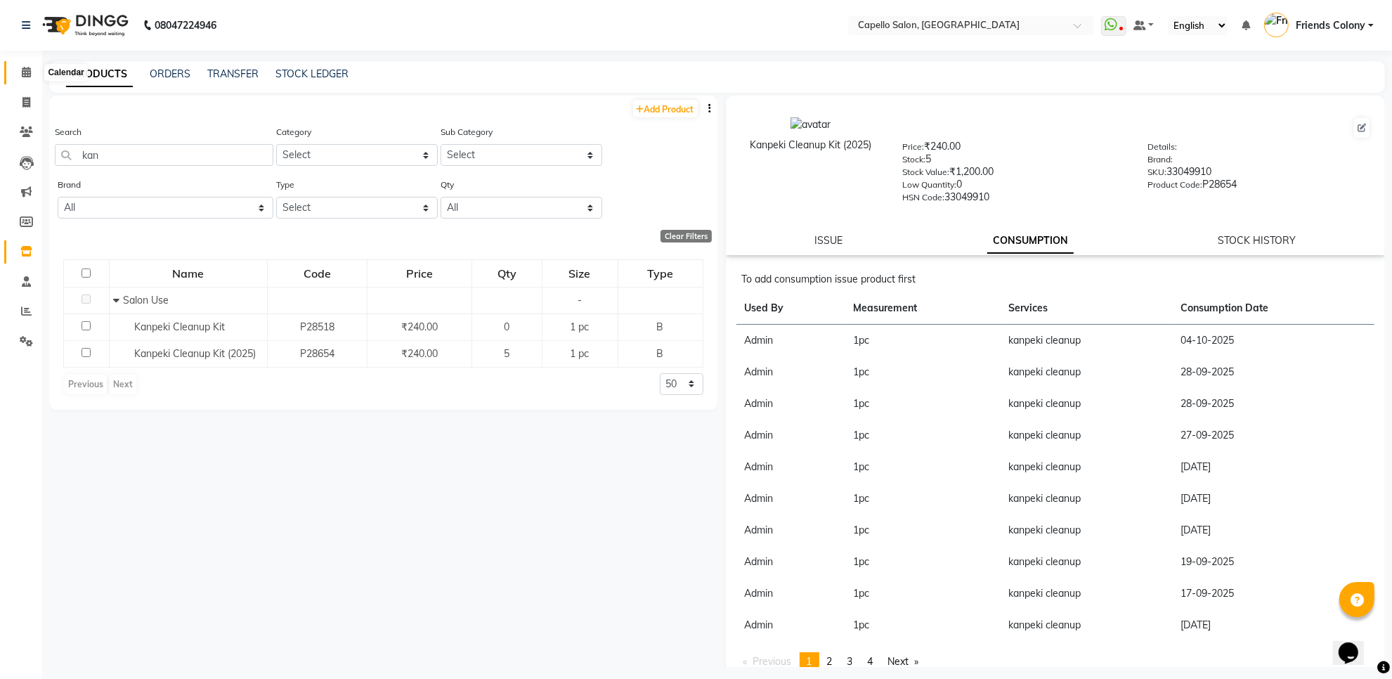
click at [32, 76] on span at bounding box center [26, 73] width 25 height 16
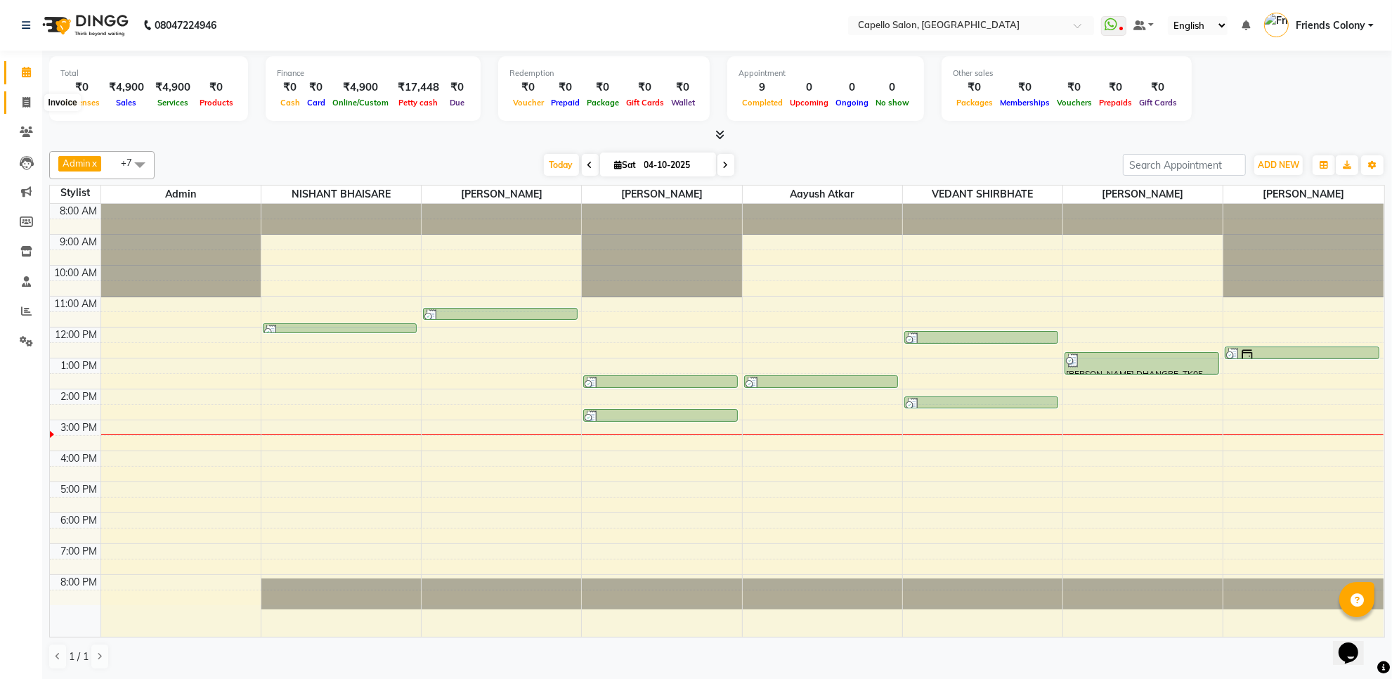
click at [29, 97] on icon at bounding box center [26, 102] width 8 height 11
select select "3583"
select select "service"
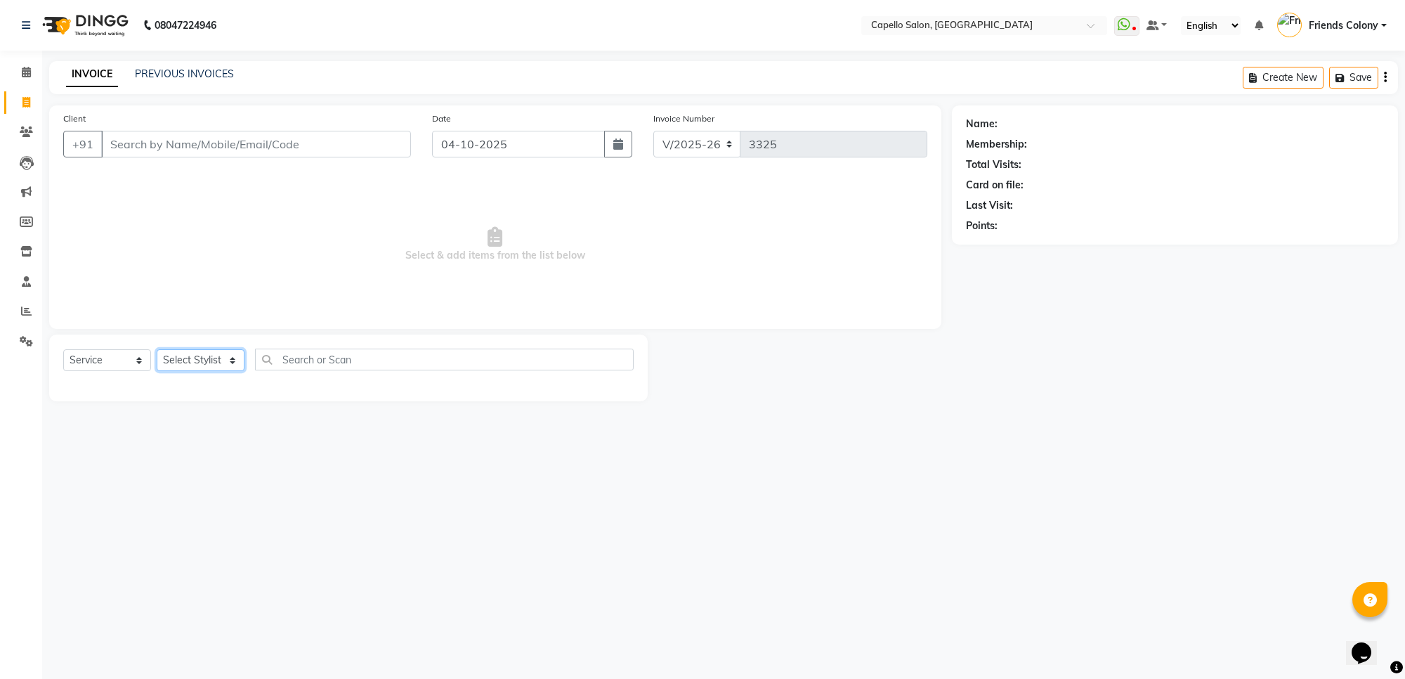
click at [201, 362] on select "Select Stylist [PERSON_NAME] Admin [PERSON_NAME] Friends Colony [PERSON_NAME] […" at bounding box center [201, 360] width 88 height 22
select select "85869"
click at [157, 349] on select "Select Stylist [PERSON_NAME] Admin [PERSON_NAME] Friends Colony [PERSON_NAME] […" at bounding box center [201, 360] width 88 height 22
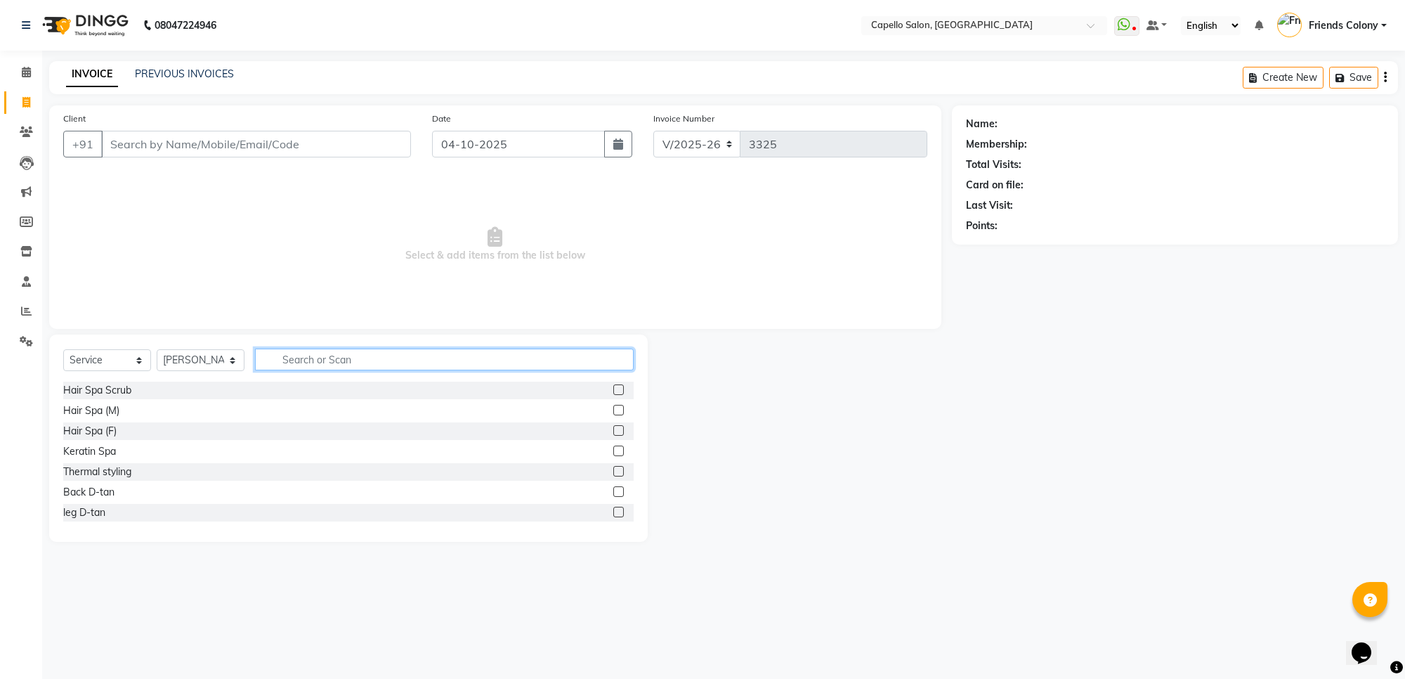
click at [334, 355] on input "text" at bounding box center [444, 360] width 379 height 22
type input "wash"
click at [128, 448] on div "Hair Wash (M)" at bounding box center [95, 451] width 65 height 15
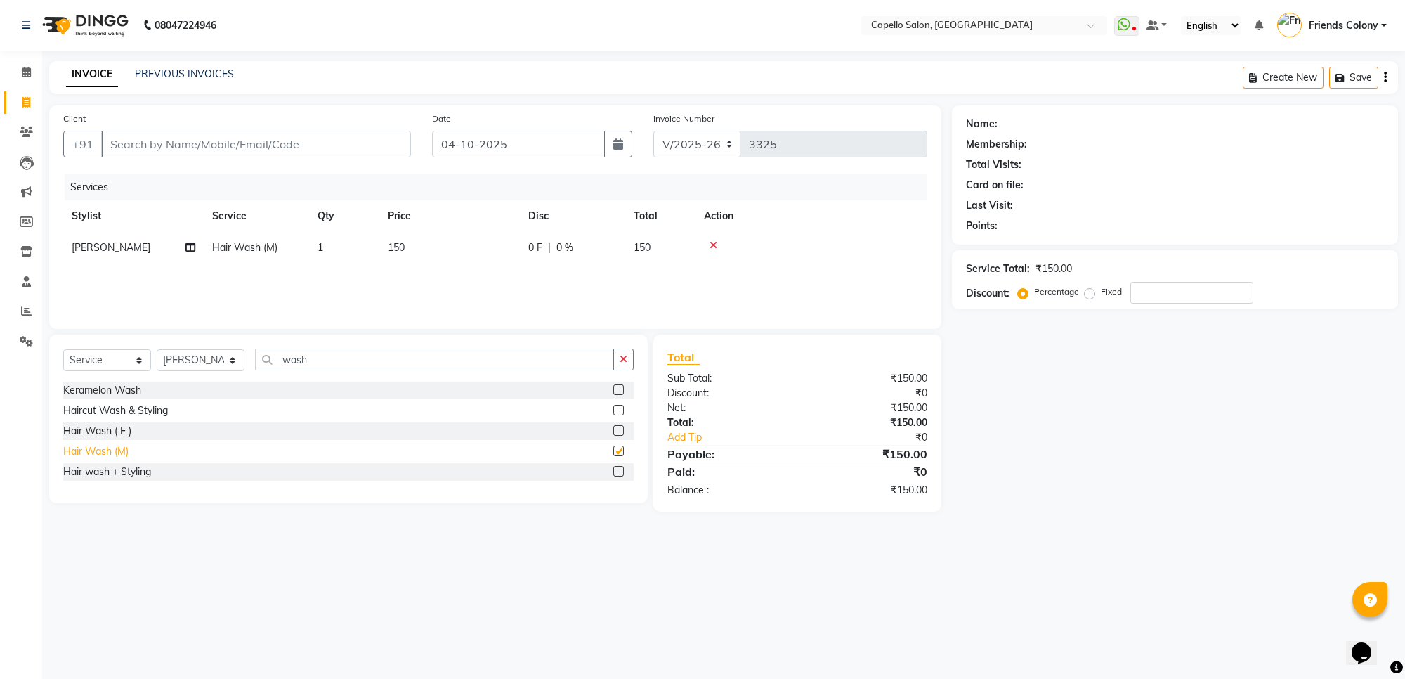
checkbox input "false"
drag, startPoint x: 325, startPoint y: 363, endPoint x: 264, endPoint y: 359, distance: 60.6
click at [264, 359] on input "wash" at bounding box center [434, 360] width 359 height 22
type input "beard"
click at [138, 425] on div "Beard Trim/Shave" at bounding box center [103, 431] width 80 height 15
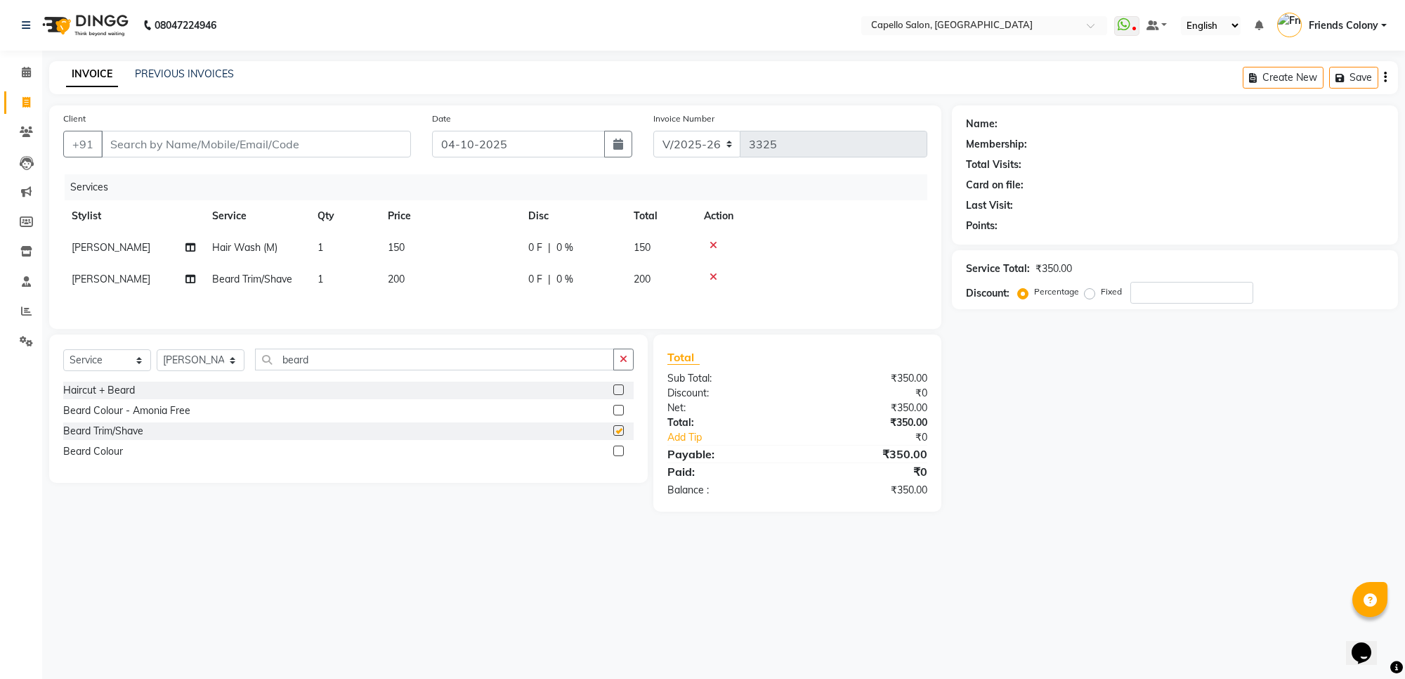
checkbox input "false"
drag, startPoint x: 313, startPoint y: 370, endPoint x: 237, endPoint y: 362, distance: 77.0
click at [237, 362] on div "Select Service Product Membership Package Voucher Prepaid Gift Card Select Styl…" at bounding box center [348, 365] width 571 height 33
type input "kan"
click at [218, 395] on div "kanpeki cleanup" at bounding box center [348, 391] width 571 height 18
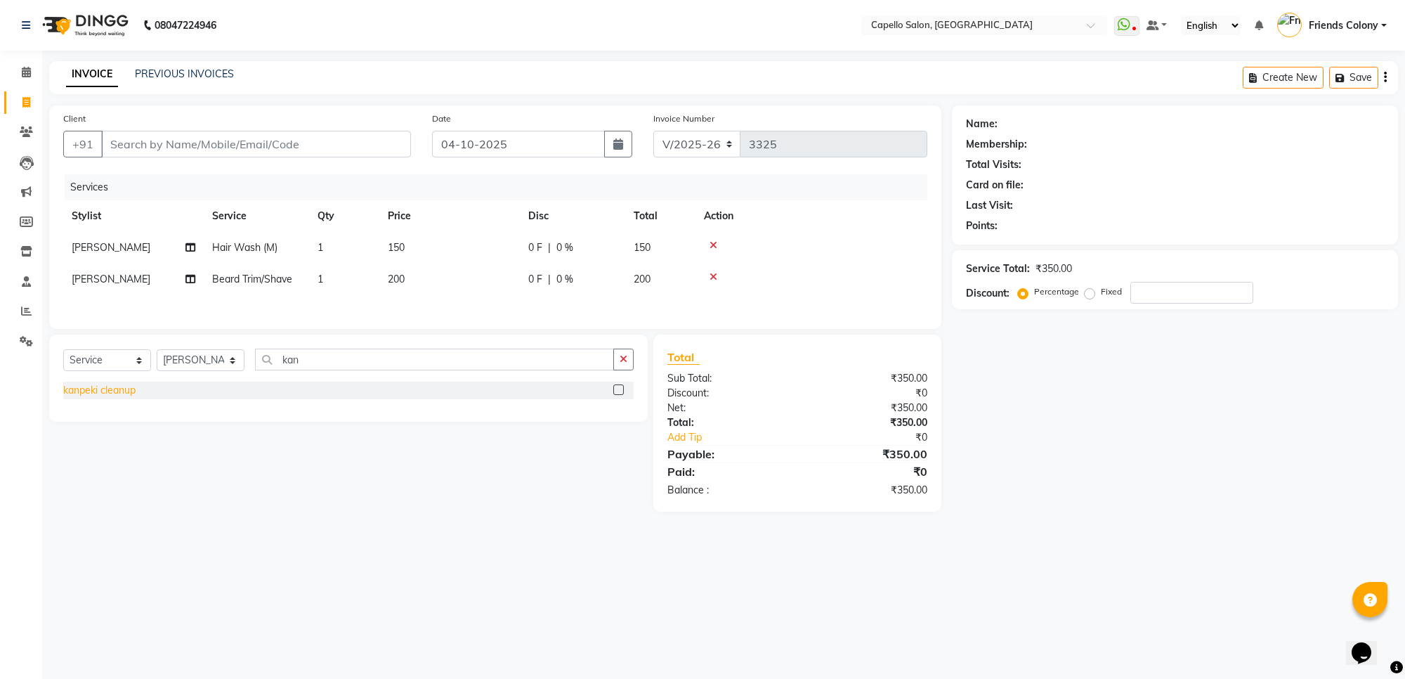
click at [121, 394] on div "kanpeki cleanup" at bounding box center [99, 390] width 72 height 15
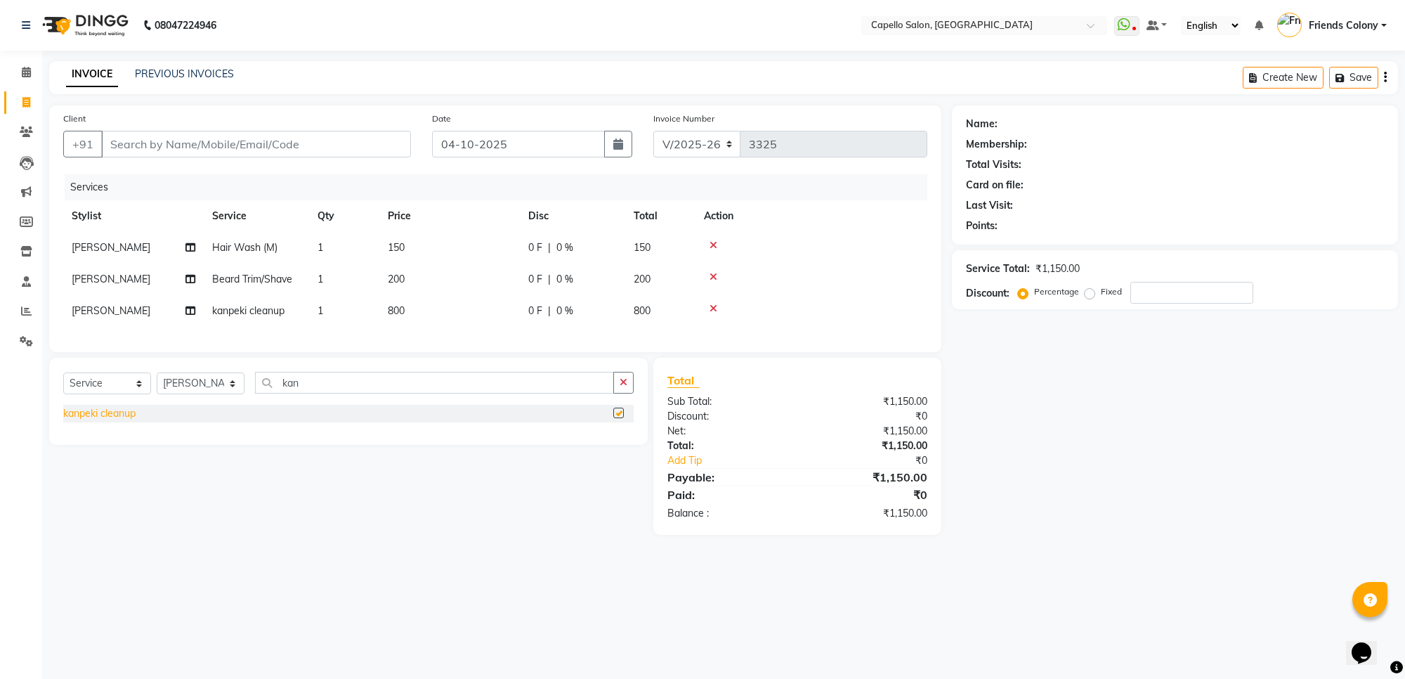
checkbox input "false"
click at [388, 247] on span "150" at bounding box center [396, 247] width 17 height 13
select select "85869"
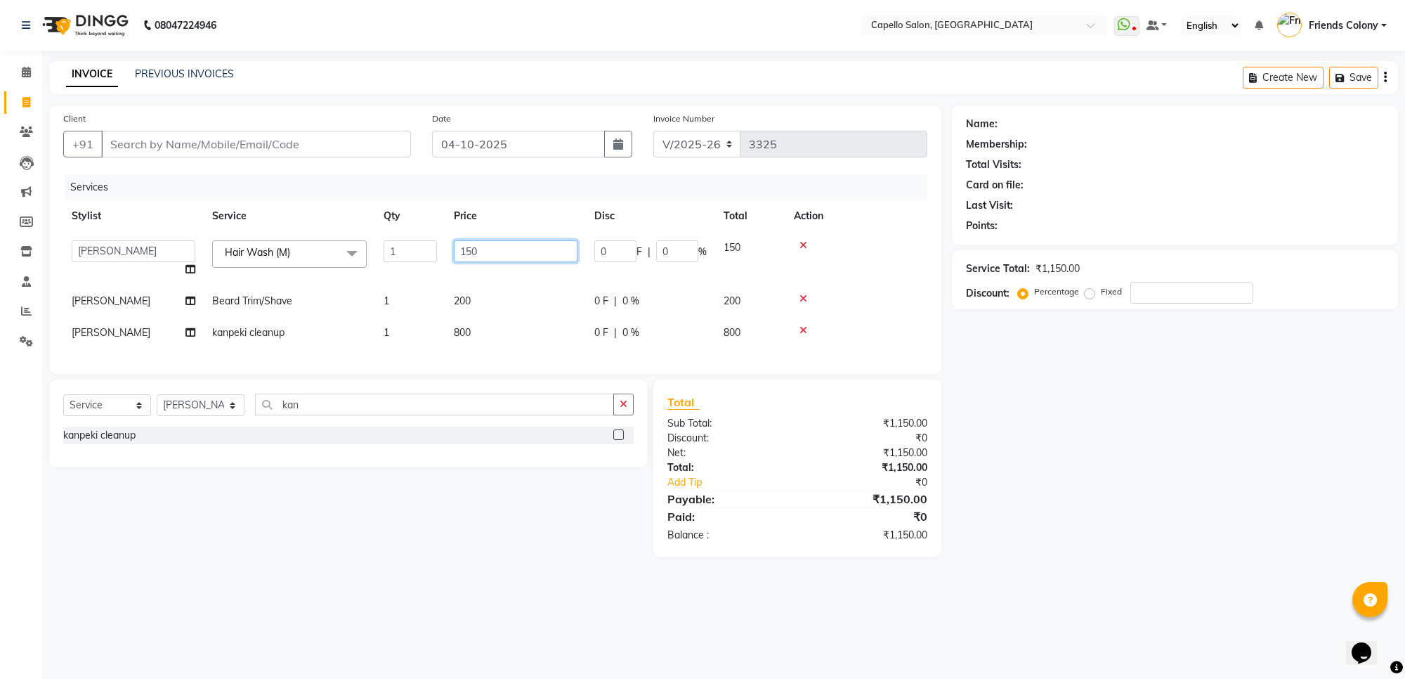
drag, startPoint x: 506, startPoint y: 244, endPoint x: 416, endPoint y: 250, distance: 90.2
click at [416, 250] on tr "aayush atkar Admin ANKIT BANDEWAR Friends Colony Harsha Shiwankar mohini godhan…" at bounding box center [495, 258] width 864 height 53
type input "100"
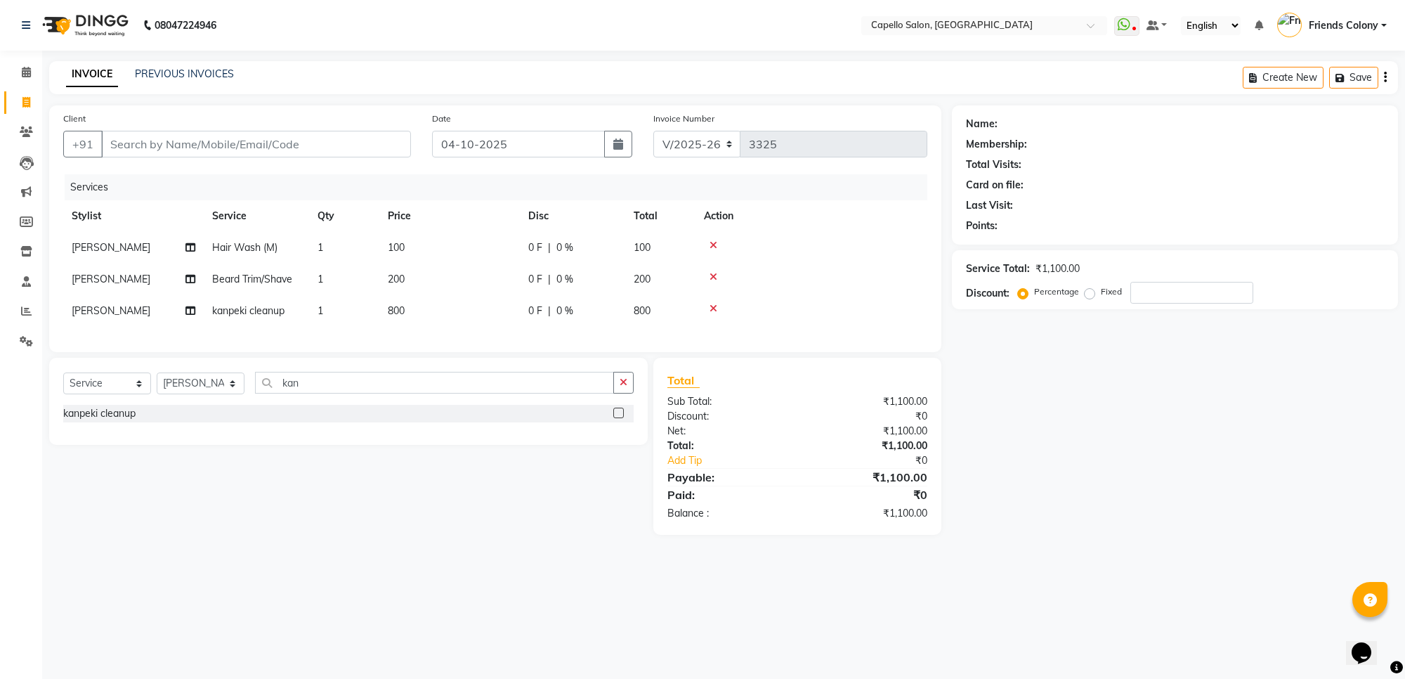
click at [1209, 472] on div "Name: Membership: Total Visits: Card on file: Last Visit: Points: Service Total…" at bounding box center [1180, 319] width 457 height 429
click at [230, 129] on div "Client +91" at bounding box center [237, 140] width 369 height 58
click at [234, 142] on input "Client" at bounding box center [256, 144] width 310 height 27
type input "9"
type input "0"
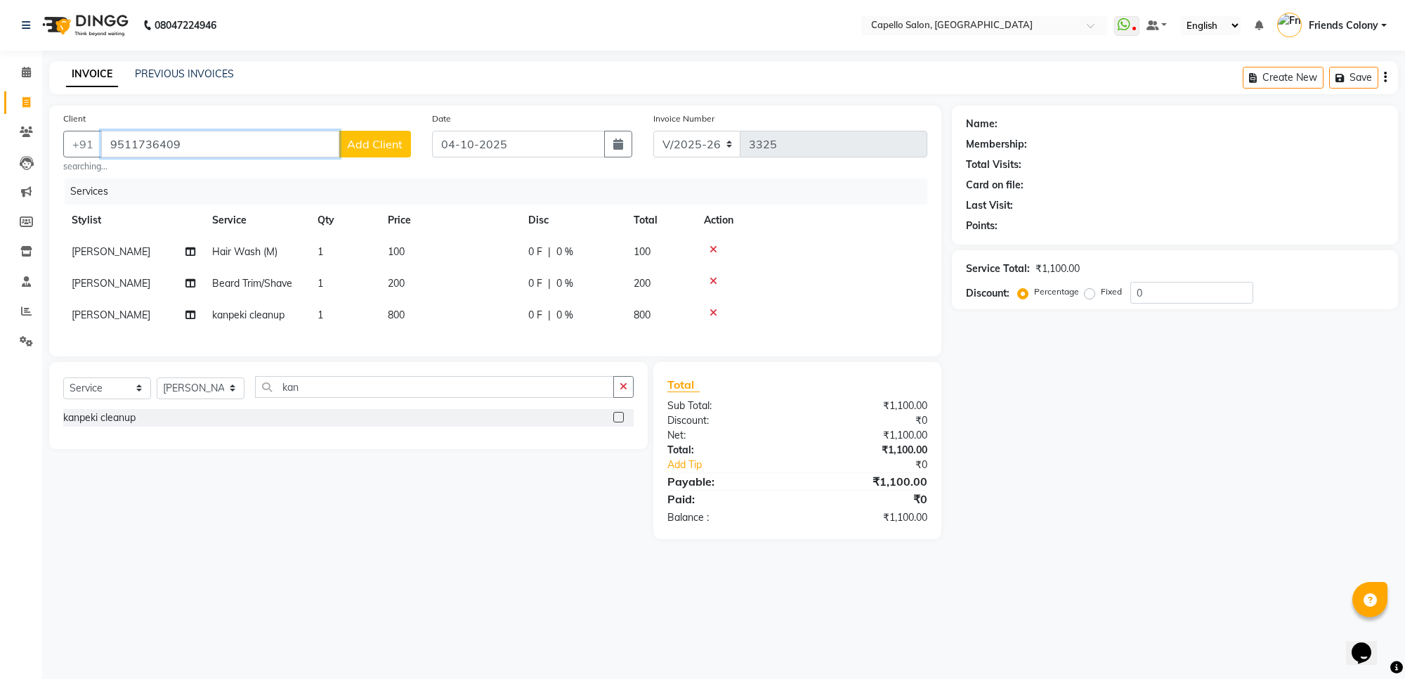
type input "9511736409"
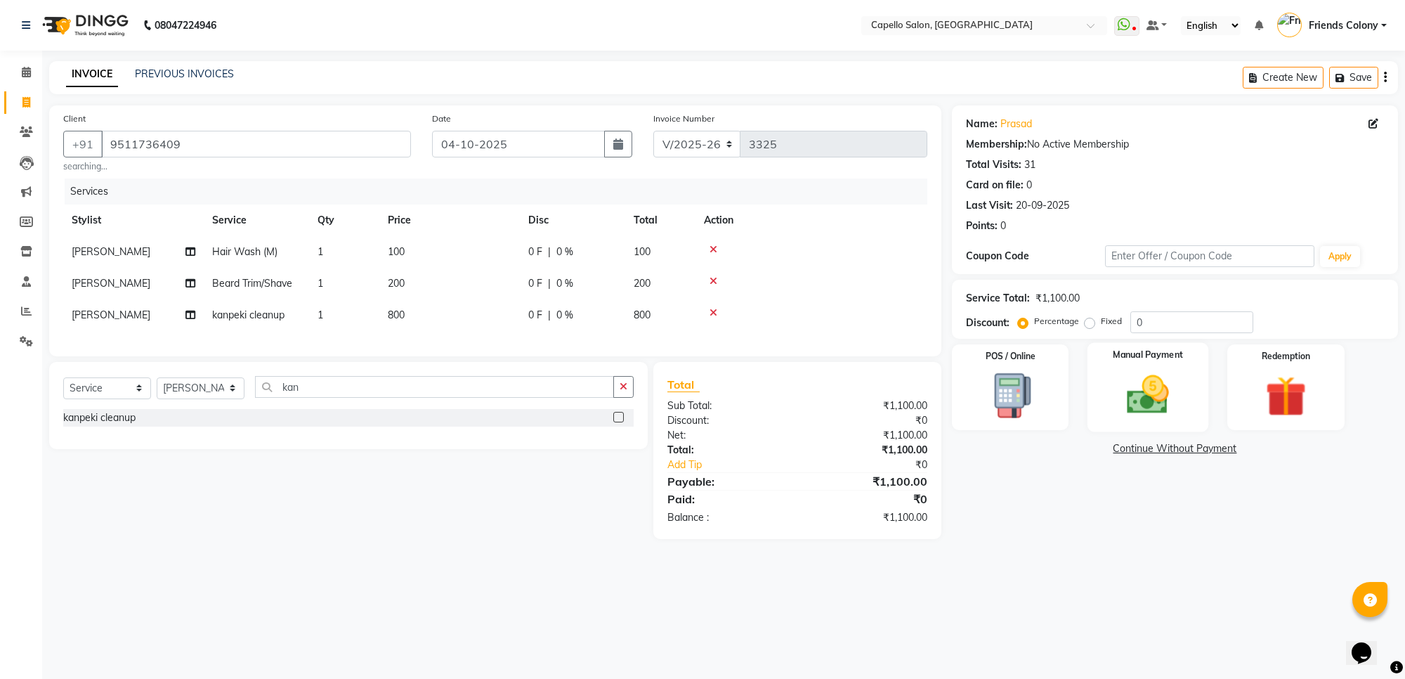
click at [1143, 364] on div "Manual Payment" at bounding box center [1149, 387] width 122 height 89
click at [1101, 444] on span "UPI" at bounding box center [1101, 449] width 22 height 16
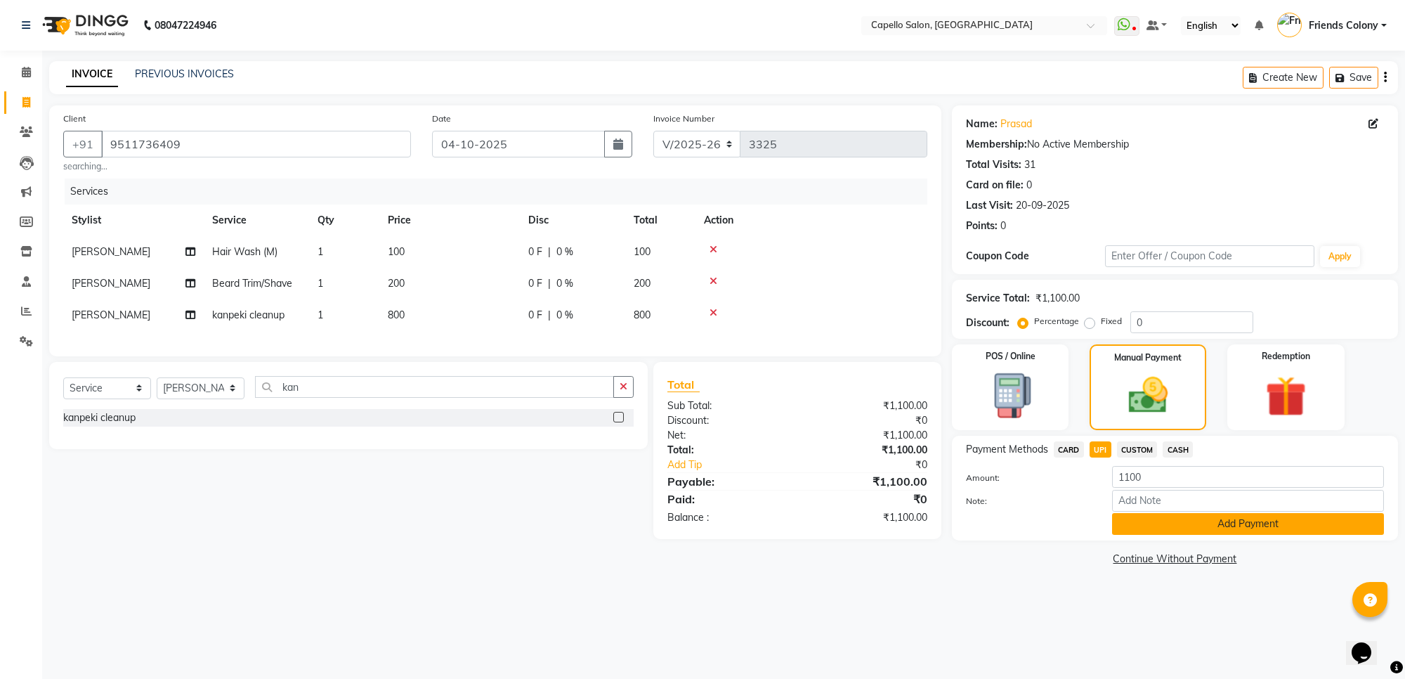
click at [1157, 526] on button "Add Payment" at bounding box center [1248, 524] width 272 height 22
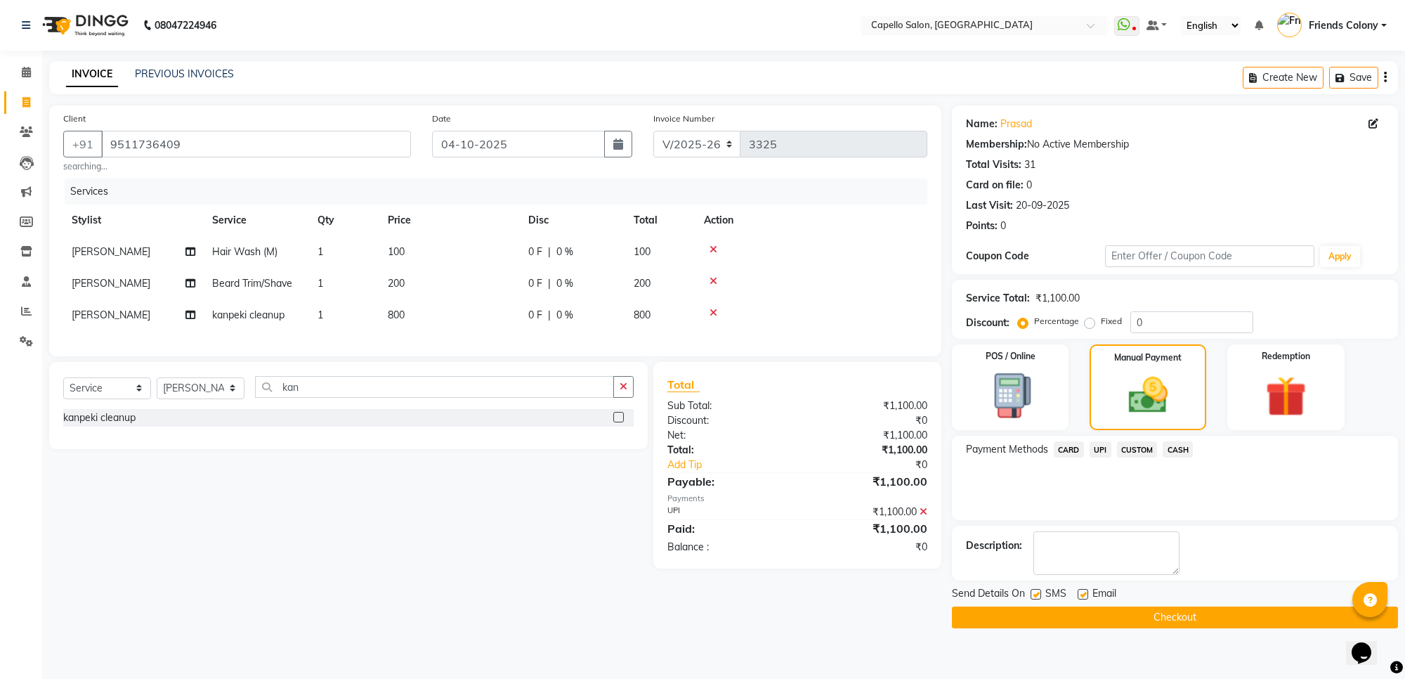
click at [1157, 613] on button "Checkout" at bounding box center [1175, 617] width 446 height 22
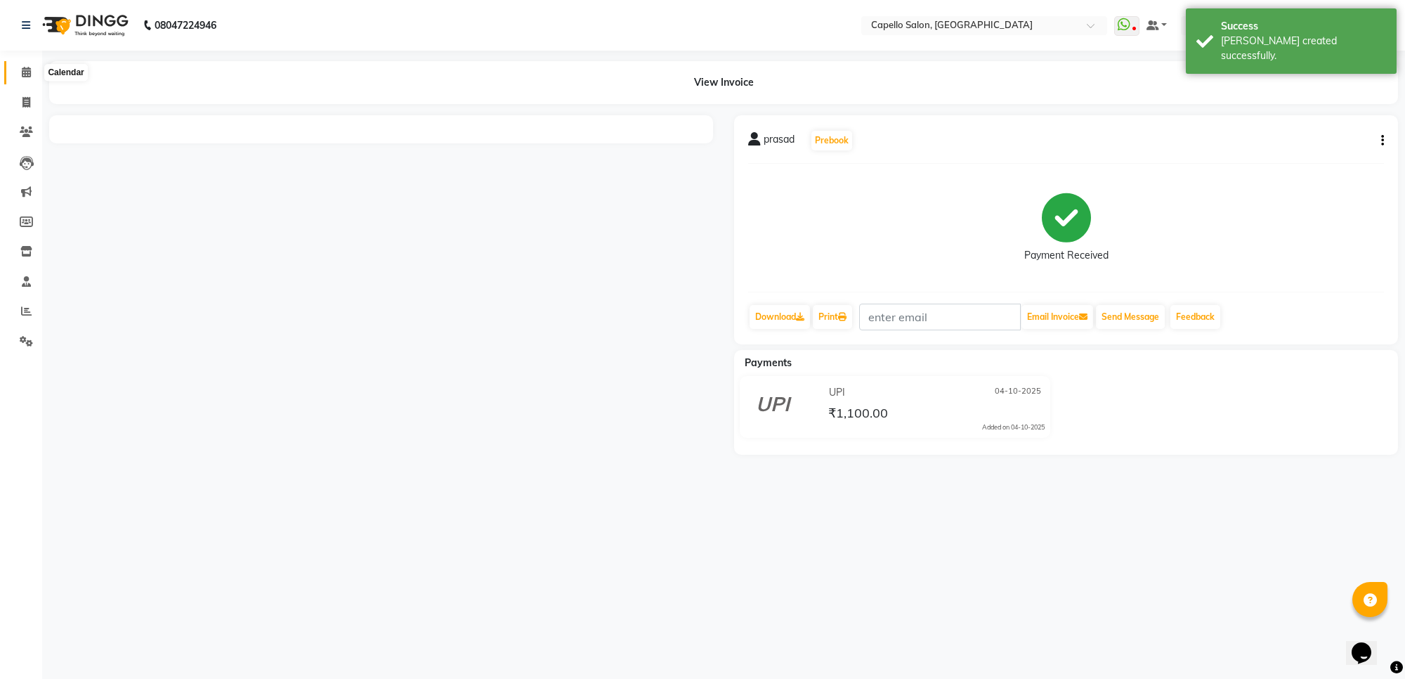
click at [15, 74] on span at bounding box center [26, 73] width 25 height 16
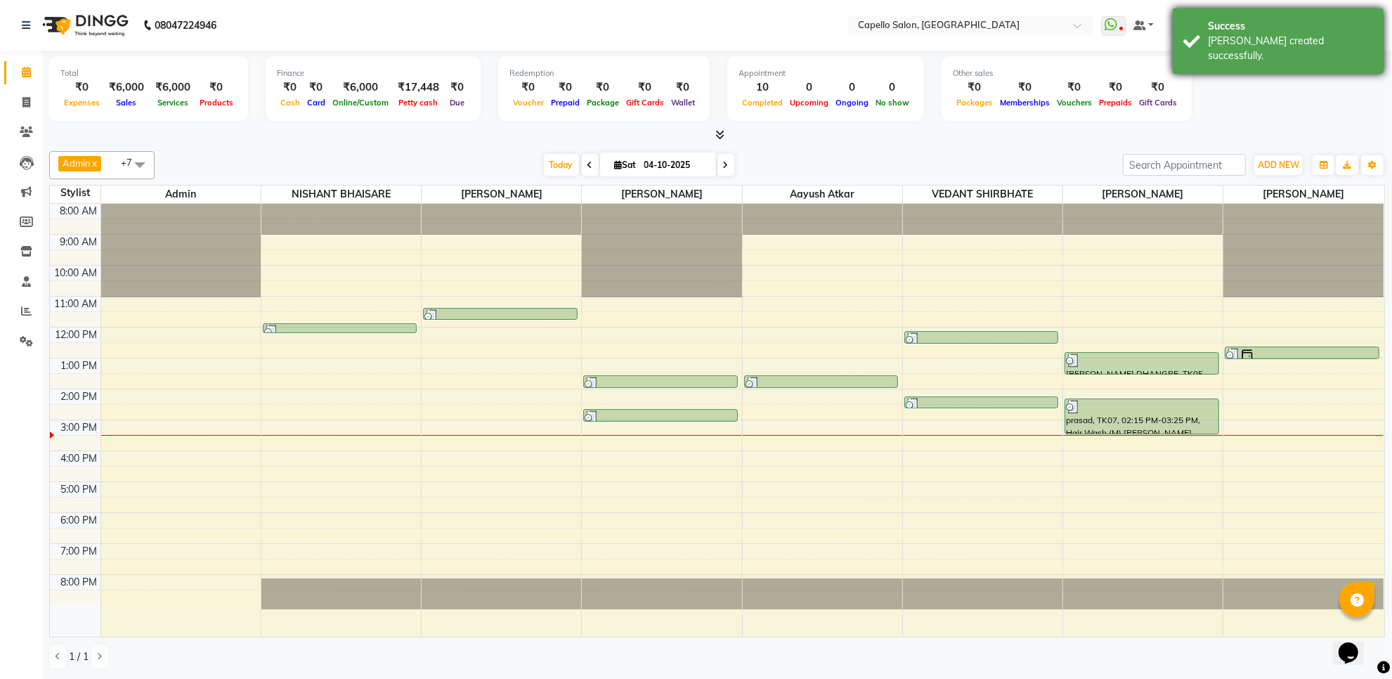
click at [1289, 46] on div "[PERSON_NAME] created successfully." at bounding box center [1290, 49] width 165 height 30
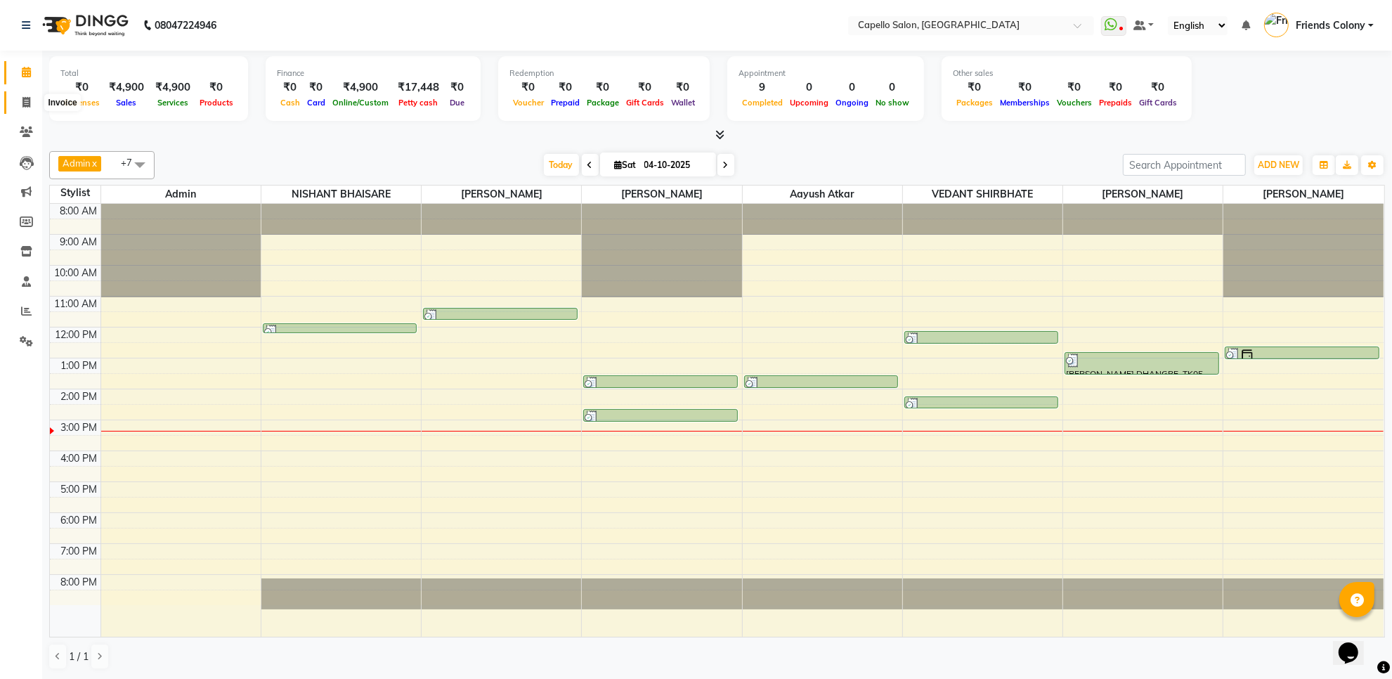
click at [15, 103] on span at bounding box center [26, 103] width 25 height 16
select select "service"
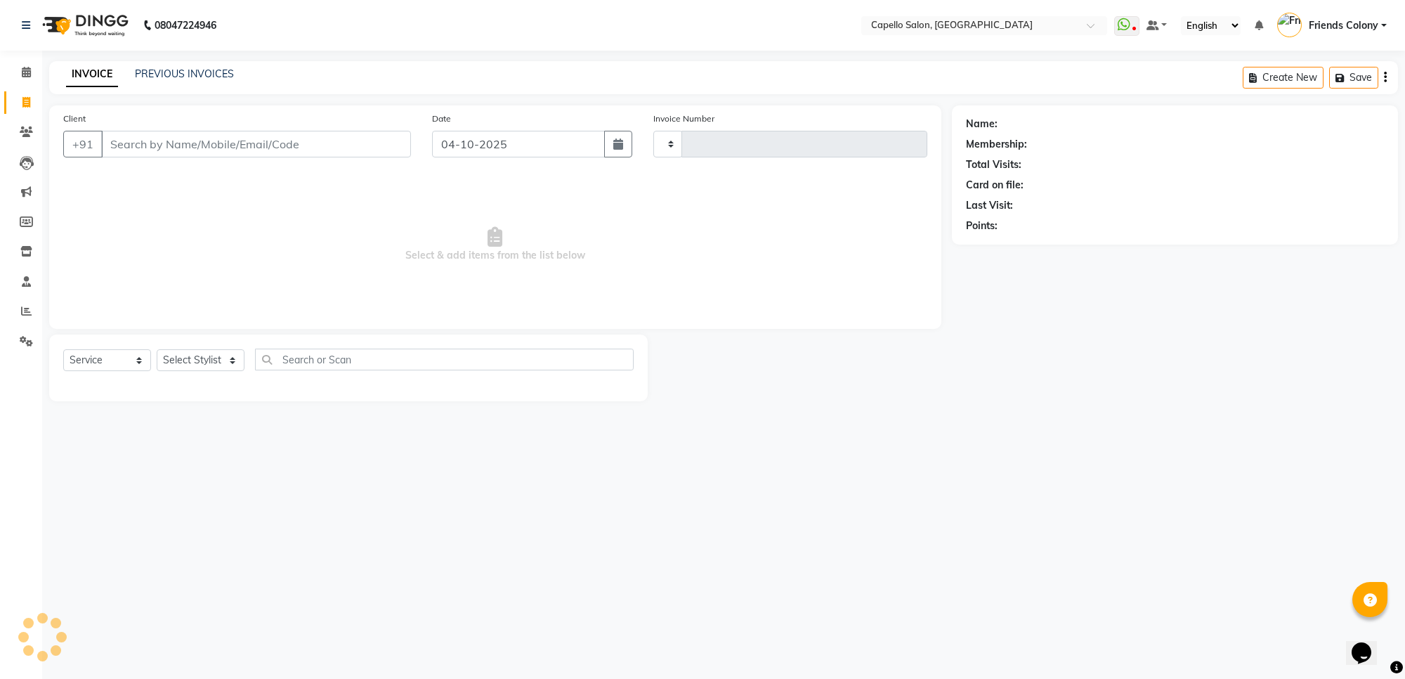
type input "3325"
select select "3583"
click at [279, 151] on input "Client" at bounding box center [256, 144] width 310 height 27
type input "9096350293"
click at [381, 141] on span "Add Client" at bounding box center [375, 144] width 56 height 14
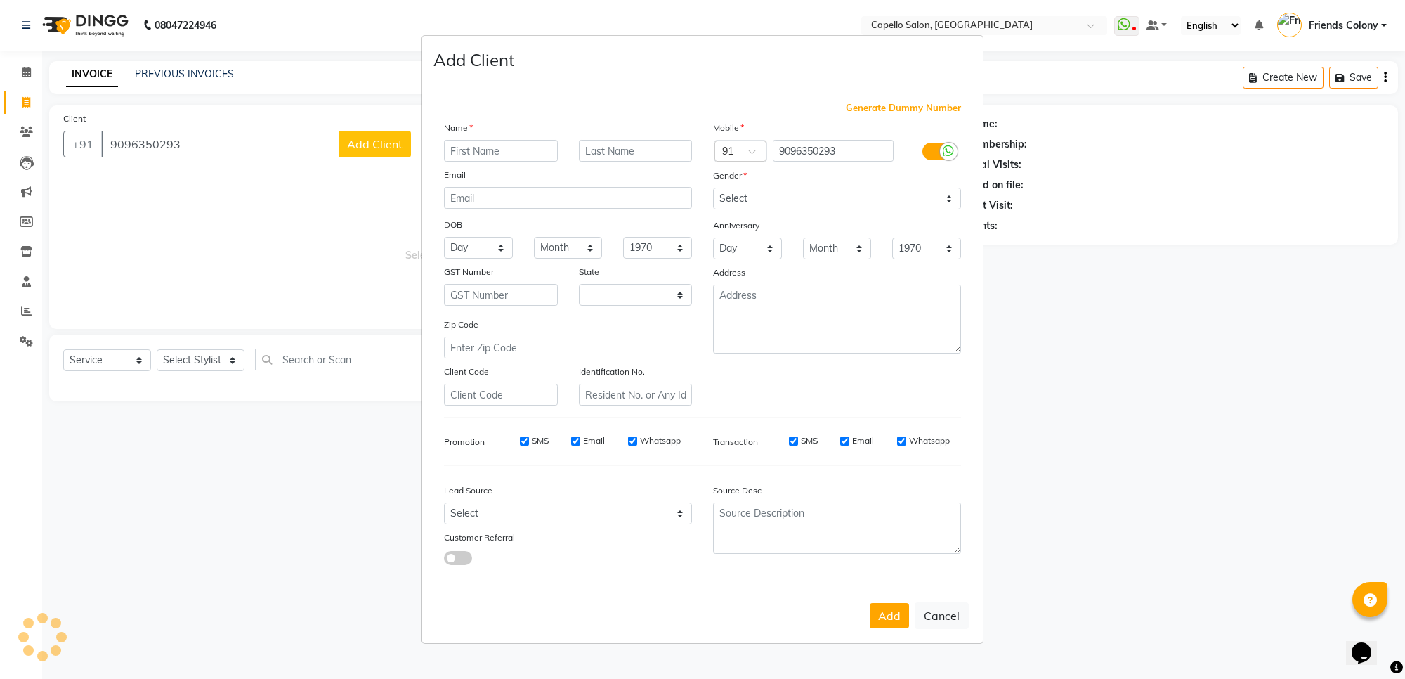
select select "22"
type input "shubhash"
click at [768, 204] on select "Select Male Female Other Prefer Not To Say" at bounding box center [837, 199] width 248 height 22
select select "male"
click at [713, 189] on select "Select Male Female Other Prefer Not To Say" at bounding box center [837, 199] width 248 height 22
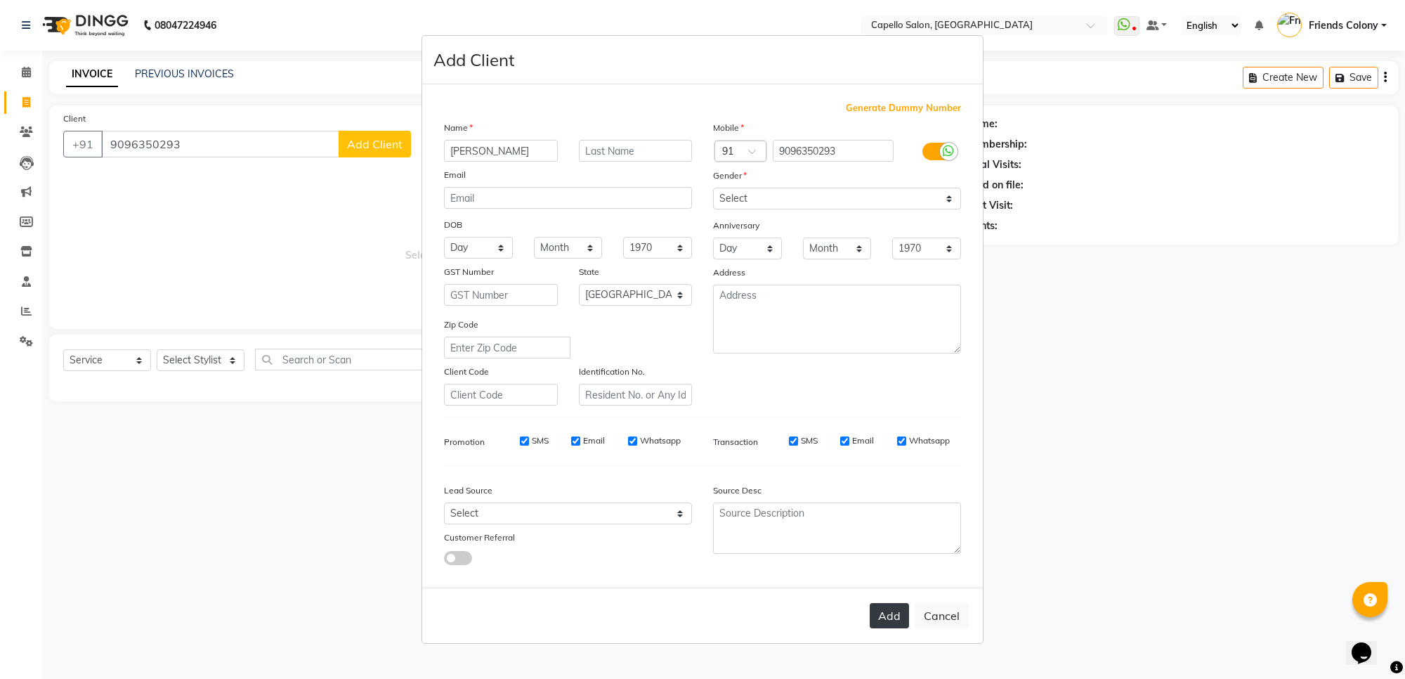
click at [889, 609] on button "Add" at bounding box center [889, 615] width 39 height 25
select select
select select "null"
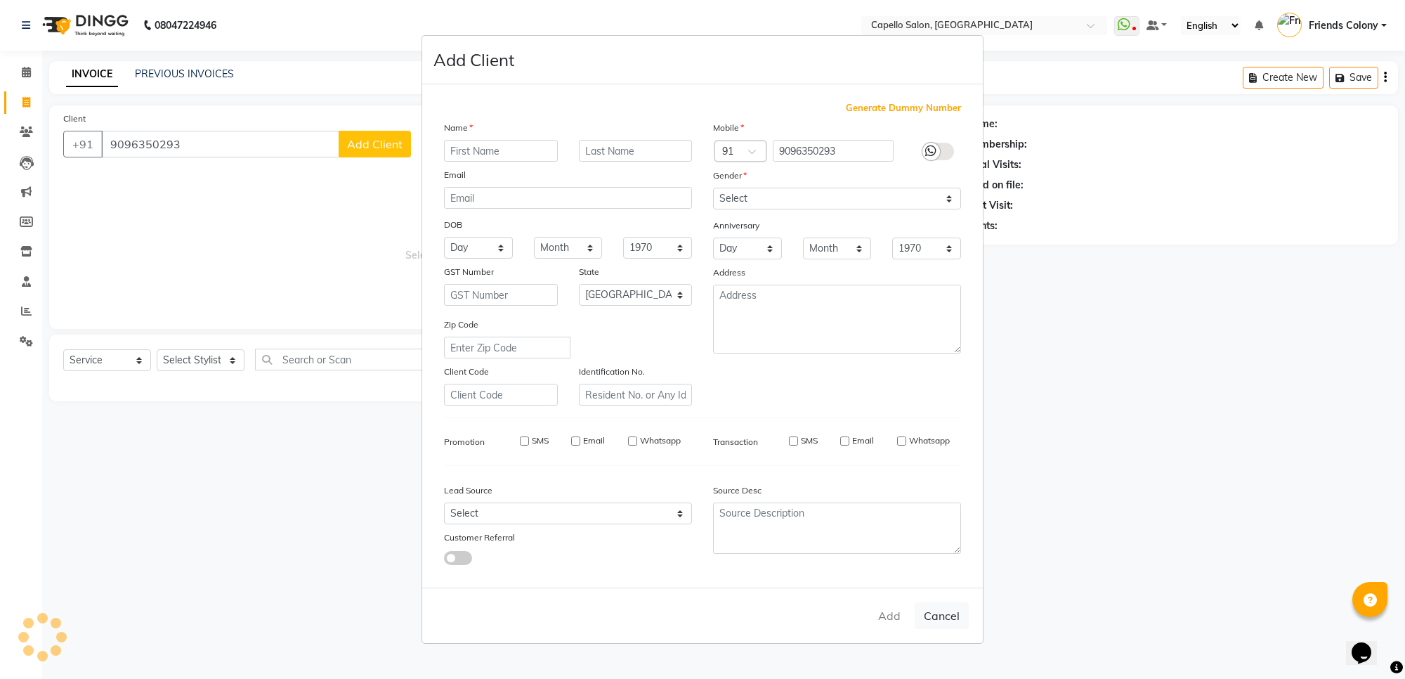
select select
checkbox input "false"
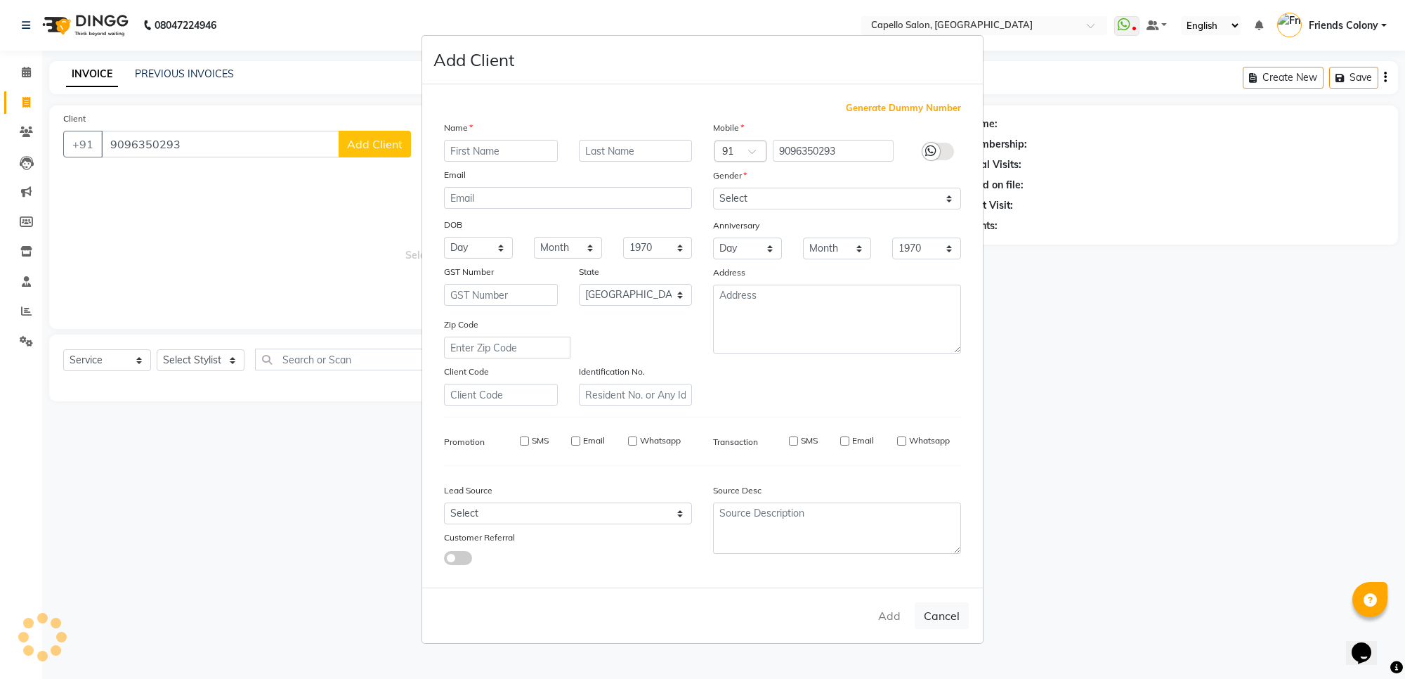
checkbox input "false"
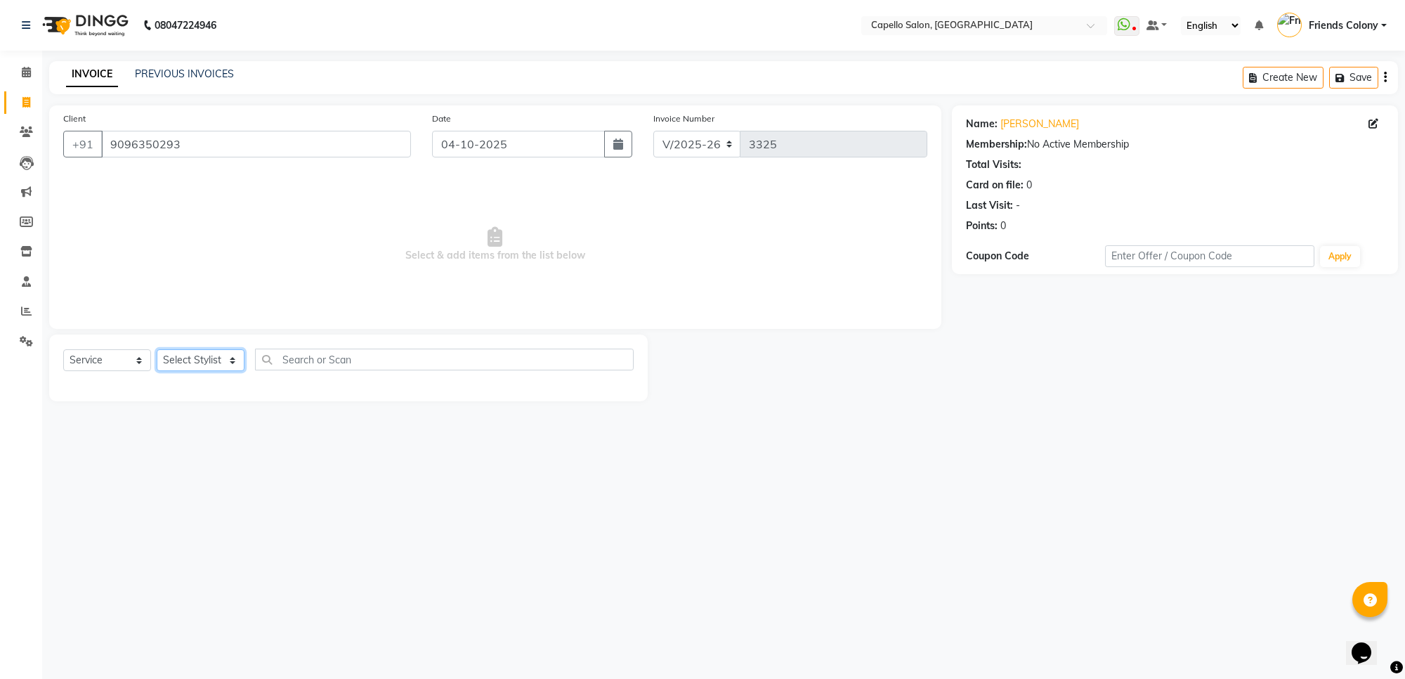
click at [216, 349] on select "Select Stylist [PERSON_NAME] Admin [PERSON_NAME] Friends Colony [PERSON_NAME] […" at bounding box center [201, 360] width 88 height 22
select select "90898"
click at [157, 349] on select "Select Stylist [PERSON_NAME] Admin [PERSON_NAME] Friends Colony [PERSON_NAME] […" at bounding box center [201, 360] width 88 height 22
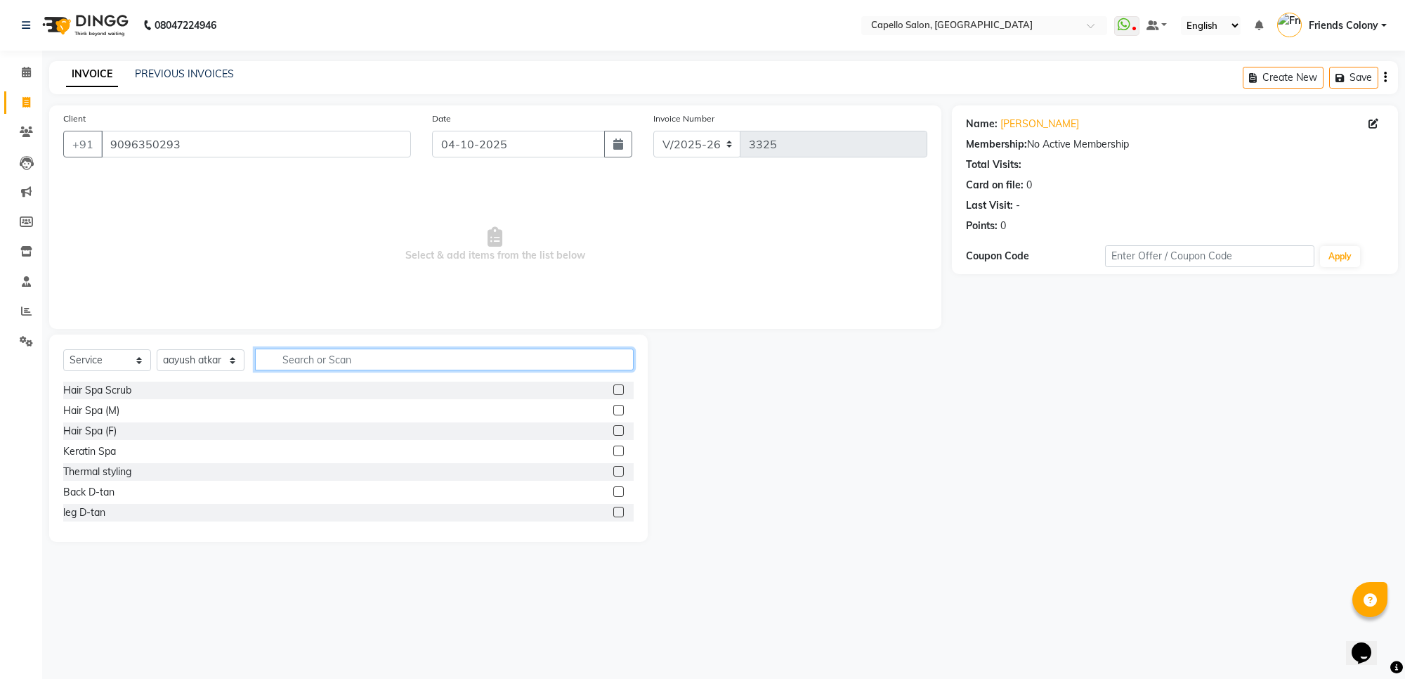
click at [348, 351] on input "text" at bounding box center [444, 360] width 379 height 22
type input "colo"
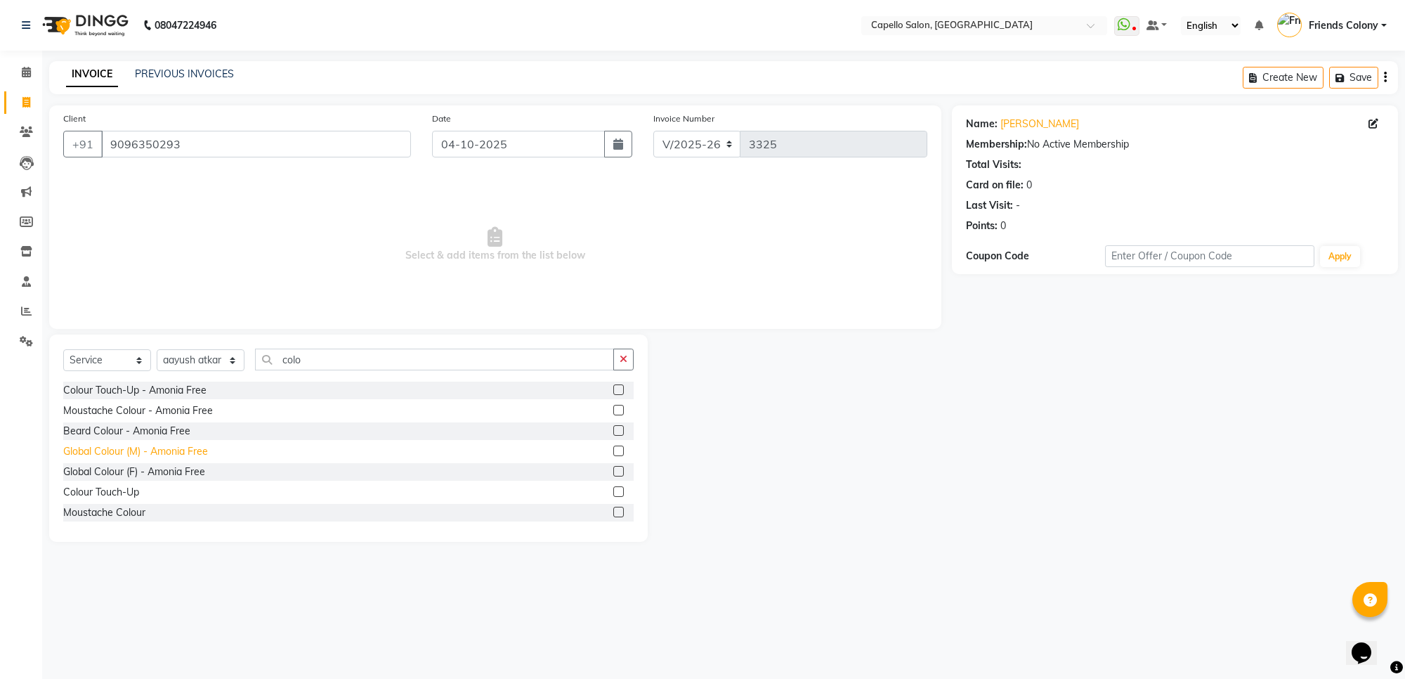
click at [90, 450] on div "Global Colour (M) - Amonia Free" at bounding box center [135, 451] width 145 height 15
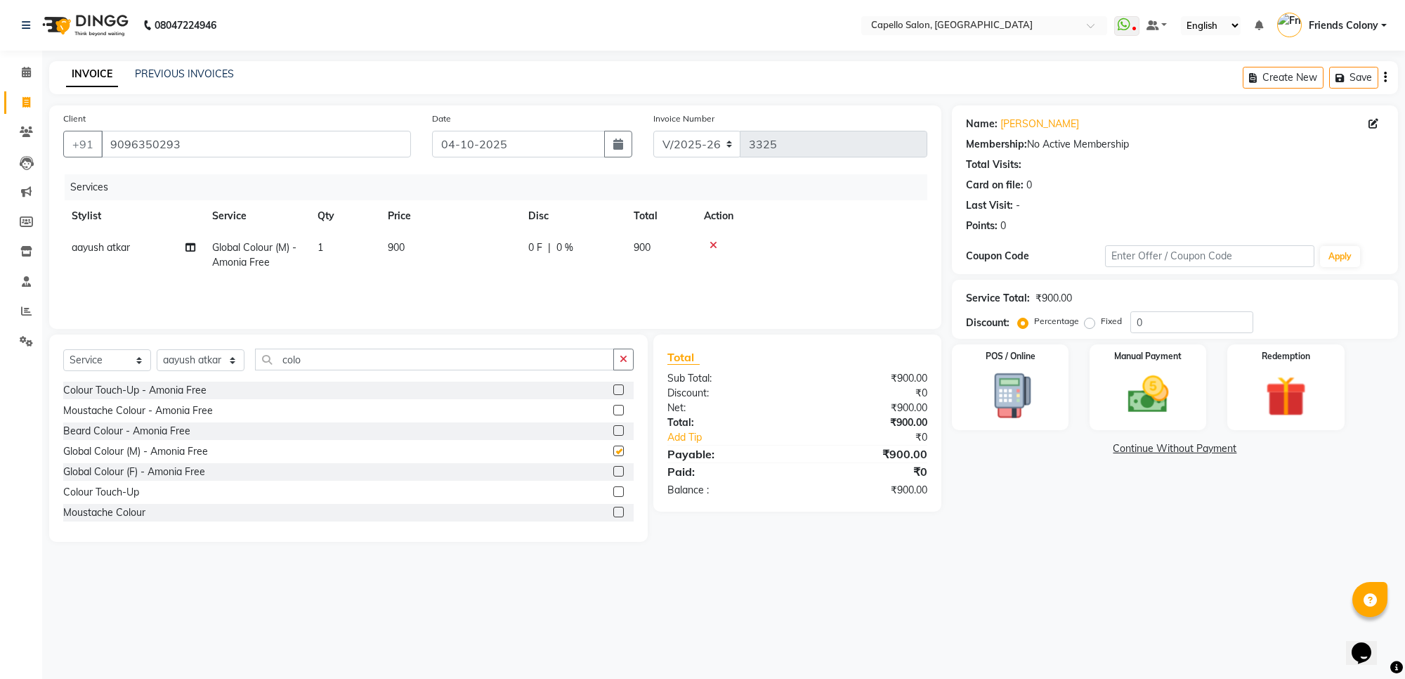
checkbox input "false"
click at [402, 245] on span "900" at bounding box center [396, 247] width 17 height 13
drag, startPoint x: 469, startPoint y: 255, endPoint x: 444, endPoint y: 256, distance: 24.6
click at [444, 256] on tr "aayush atkar Admin ANKIT BANDEWAR Friends Colony Harsha Shiwankar mohini godhan…" at bounding box center [495, 262] width 864 height 60
type input "1000"
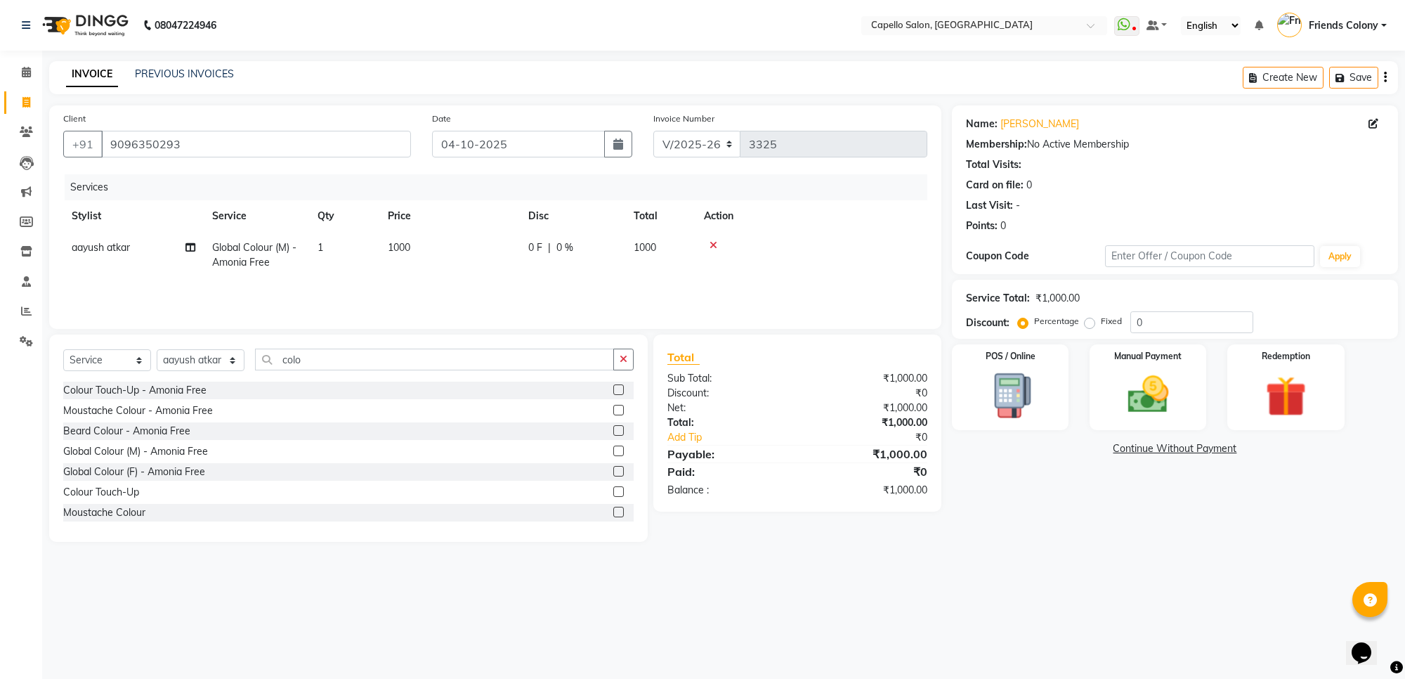
click at [1068, 581] on div "08047224946 Select Location × Capello Salon, Friends Colony WhatsApp Status ✕ S…" at bounding box center [702, 339] width 1405 height 679
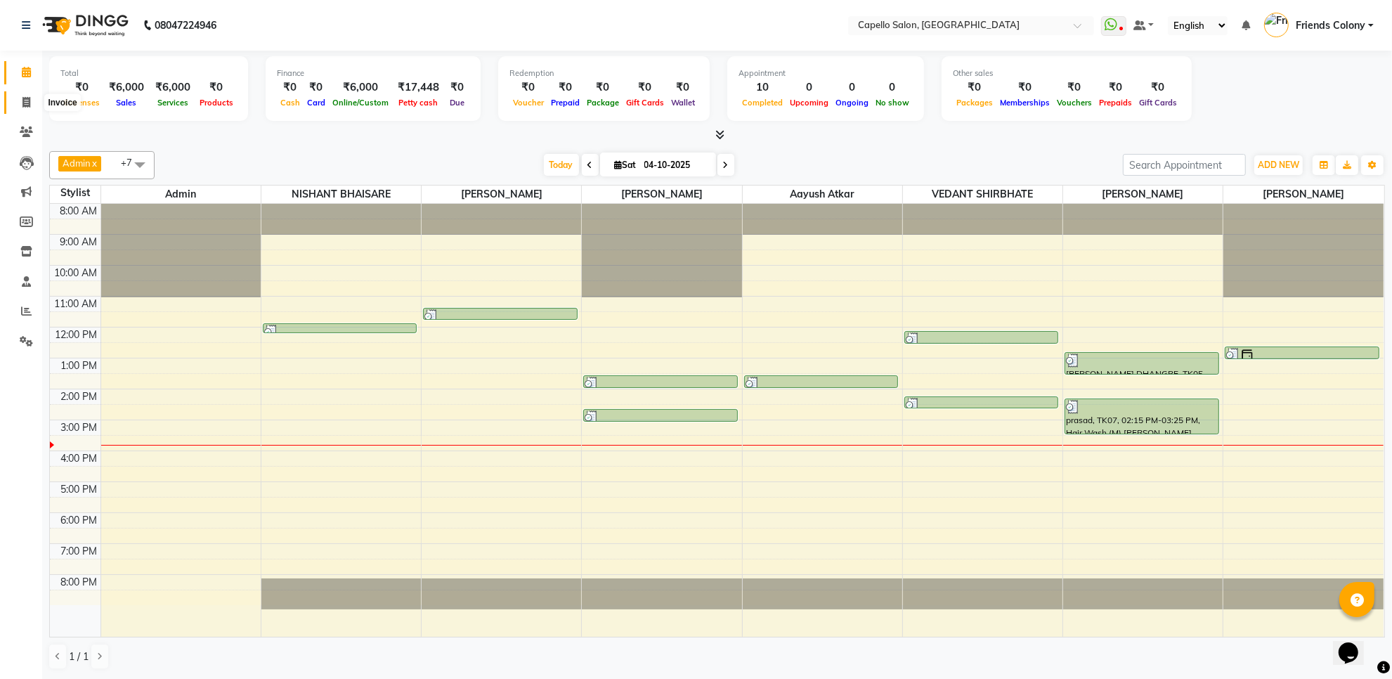
click at [28, 98] on icon at bounding box center [26, 102] width 8 height 11
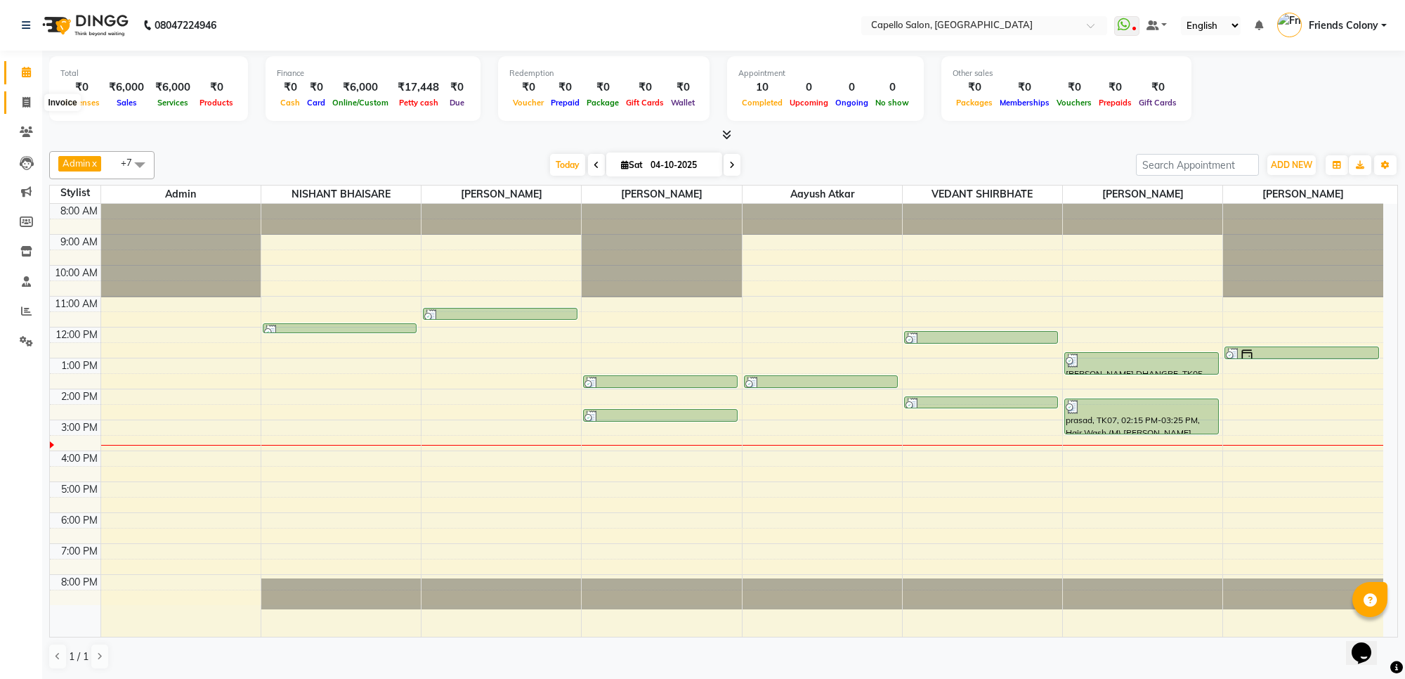
select select "service"
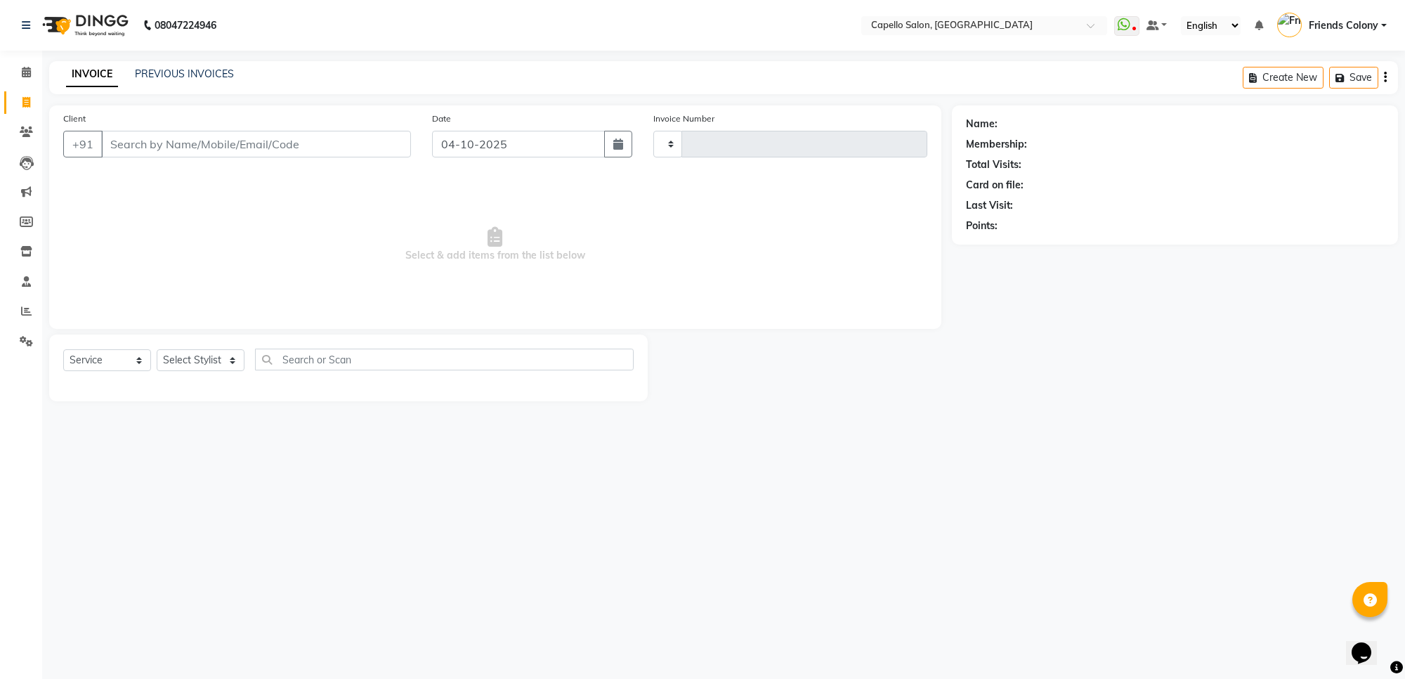
type input "3326"
select select "3583"
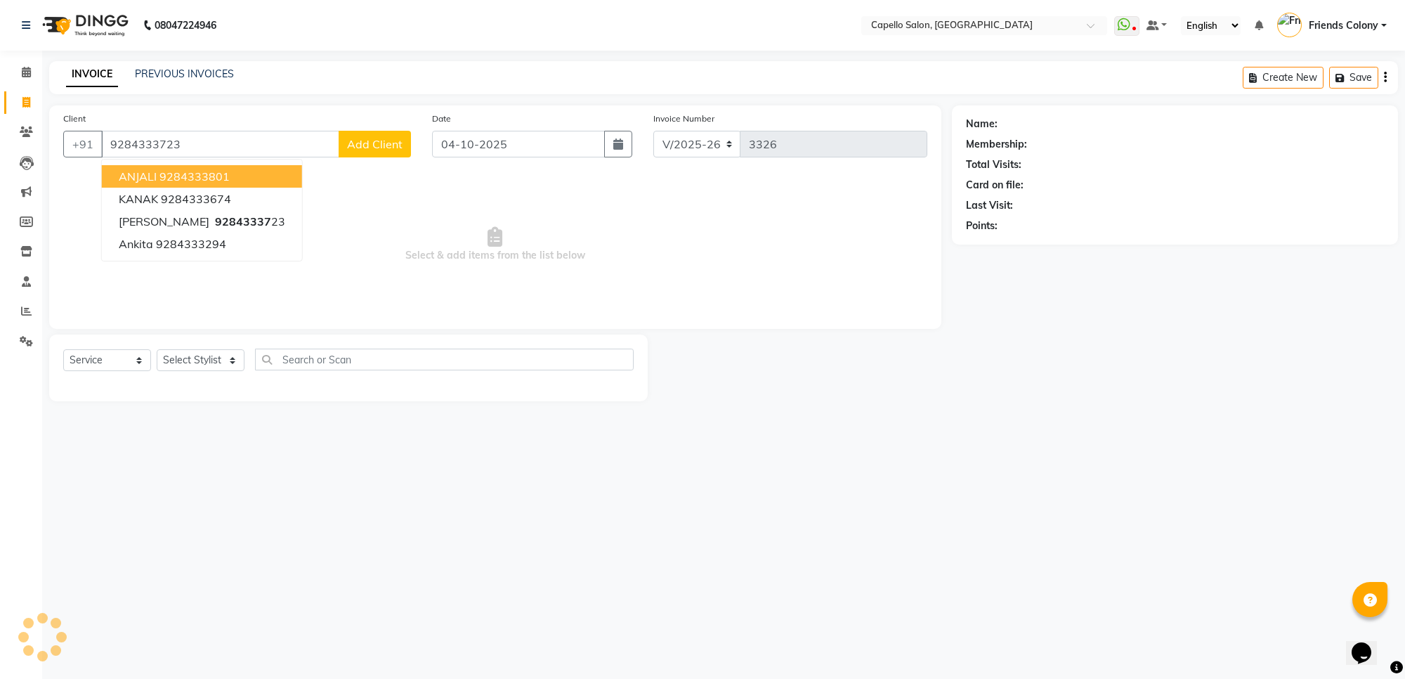
type input "9284333723"
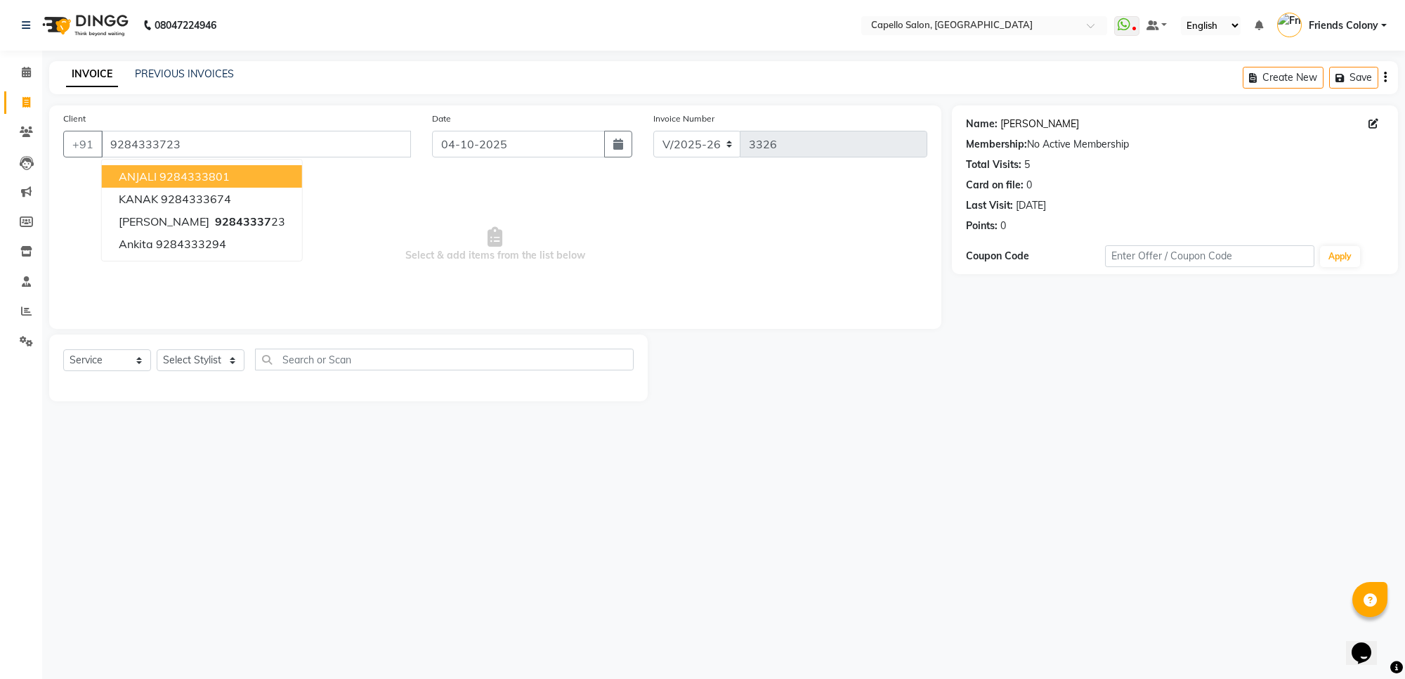
click at [1010, 124] on link "[PERSON_NAME]" at bounding box center [1040, 124] width 79 height 15
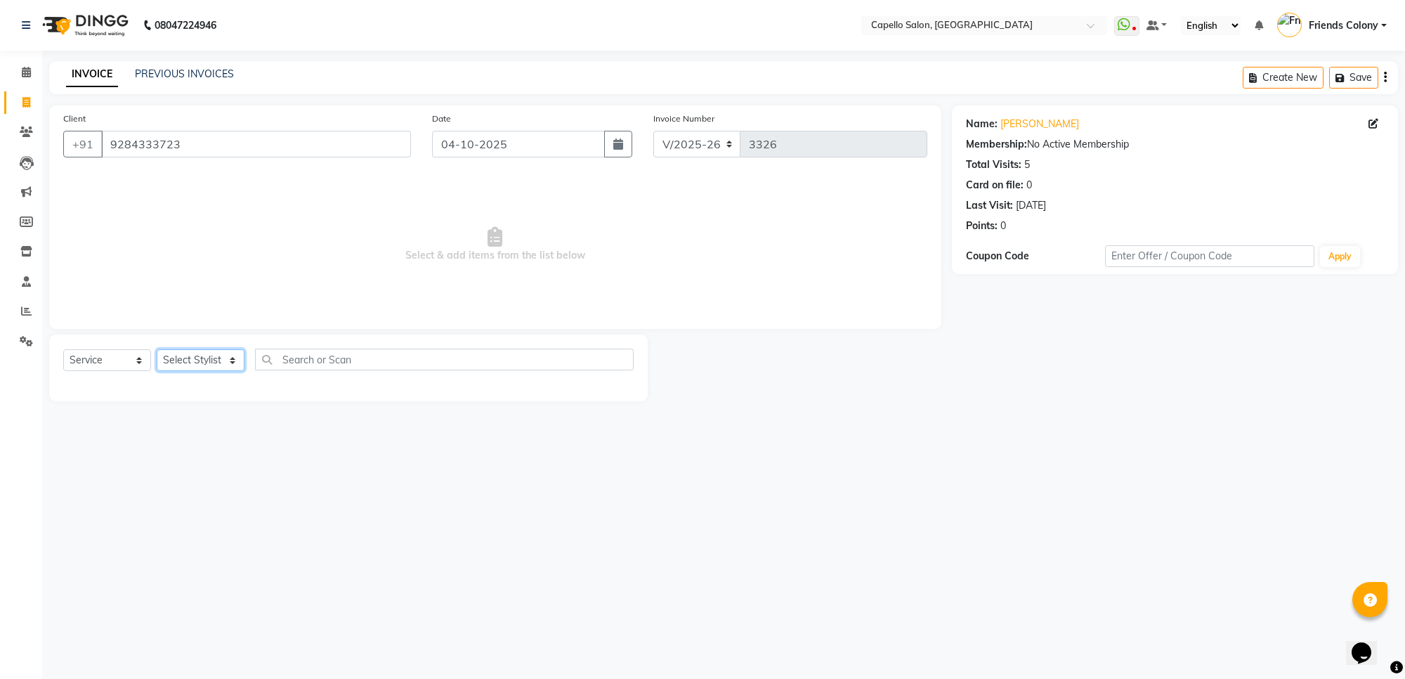
click at [222, 364] on select "Select Stylist [PERSON_NAME] Admin [PERSON_NAME] Friends Colony [PERSON_NAME] […" at bounding box center [201, 360] width 88 height 22
click at [415, 482] on div "08047224946 Select Location × Capello Salon, Friends Colony WhatsApp Status ✕ S…" at bounding box center [702, 339] width 1405 height 679
click at [206, 355] on select "Select Stylist [PERSON_NAME] Admin [PERSON_NAME] Friends Colony [PERSON_NAME] […" at bounding box center [201, 360] width 88 height 22
select select "90898"
click at [157, 349] on select "Select Stylist [PERSON_NAME] Admin [PERSON_NAME] Friends Colony [PERSON_NAME] […" at bounding box center [201, 360] width 88 height 22
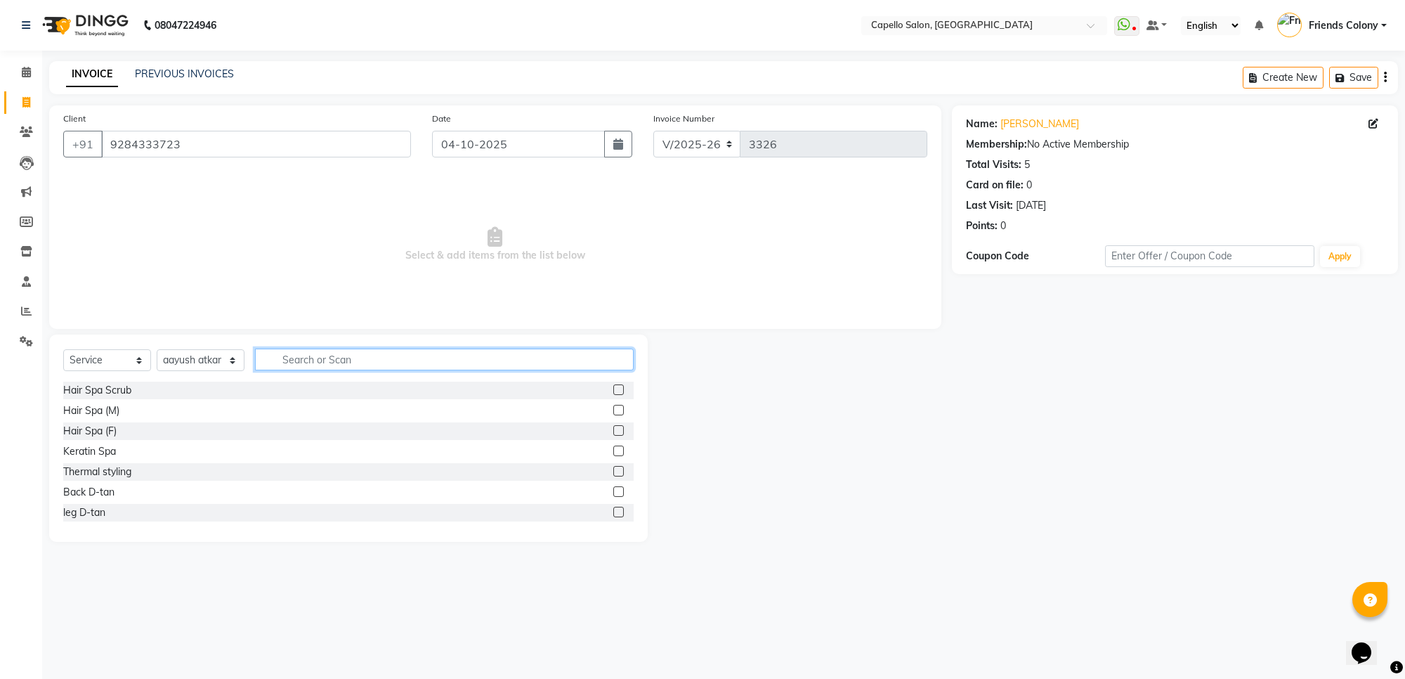
click at [341, 363] on input "text" at bounding box center [444, 360] width 379 height 22
type input "cut"
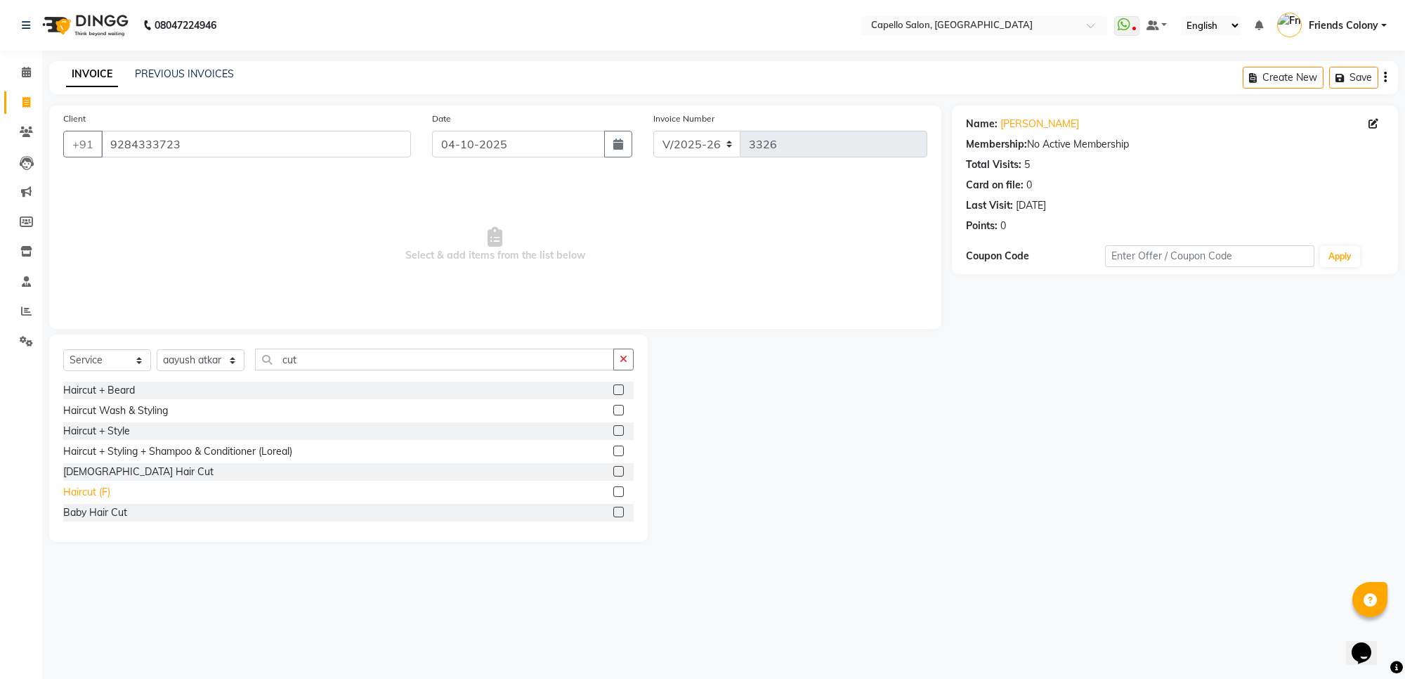
click at [105, 489] on div "Haircut (F)" at bounding box center [86, 492] width 47 height 15
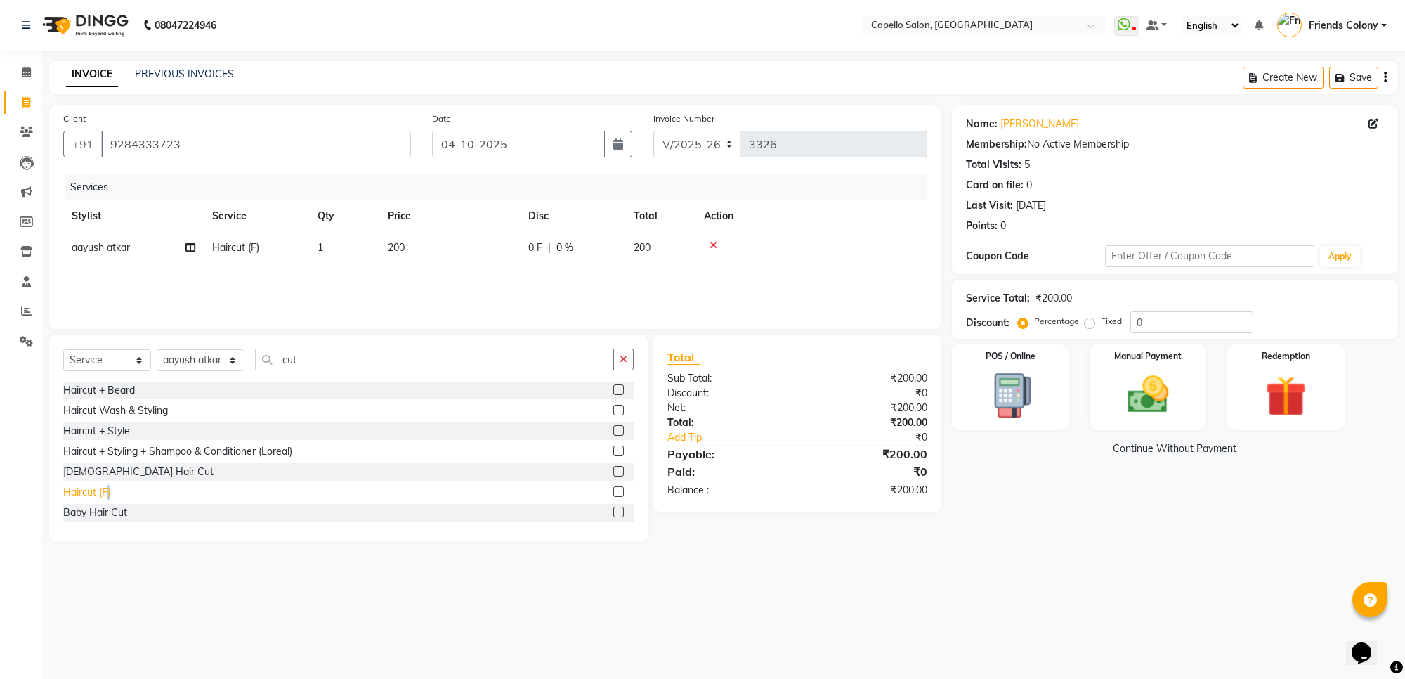
click at [105, 489] on div "Haircut (F)" at bounding box center [86, 492] width 47 height 15
checkbox input "false"
click at [1149, 415] on img at bounding box center [1148, 394] width 69 height 49
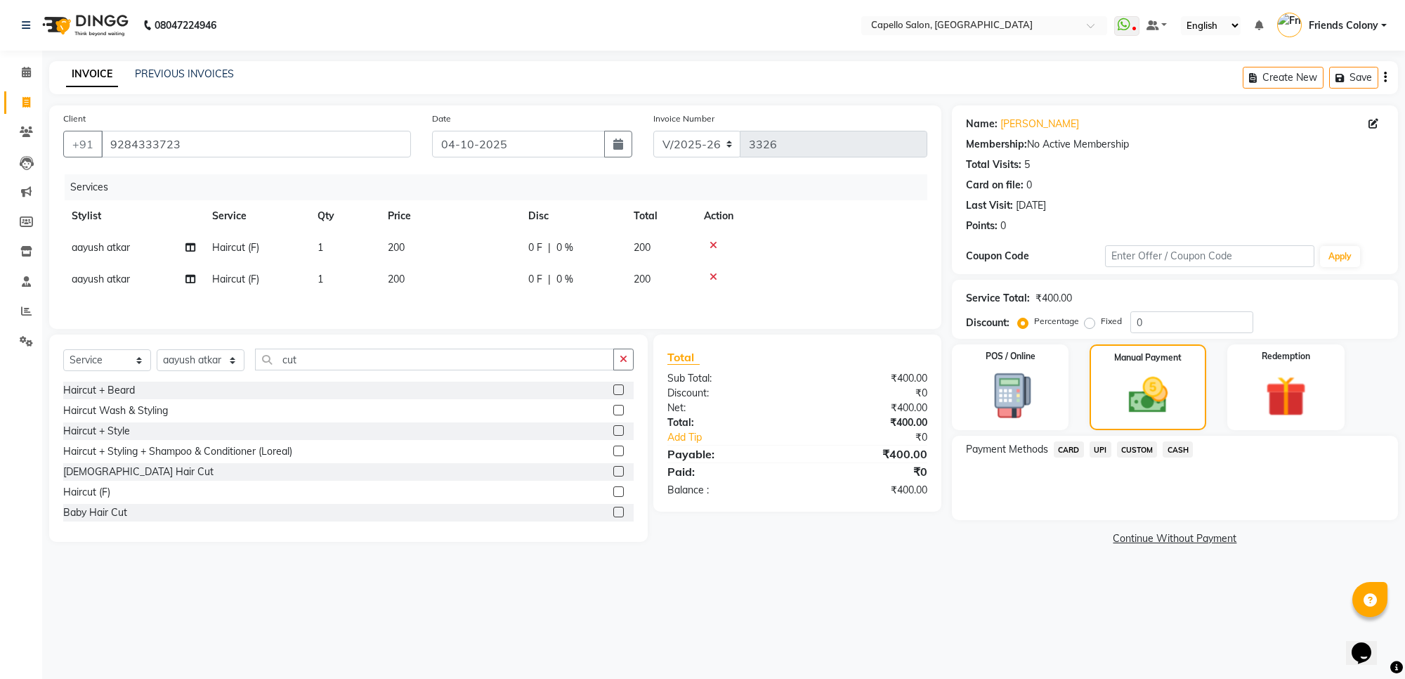
click at [1103, 450] on span "UPI" at bounding box center [1101, 449] width 22 height 16
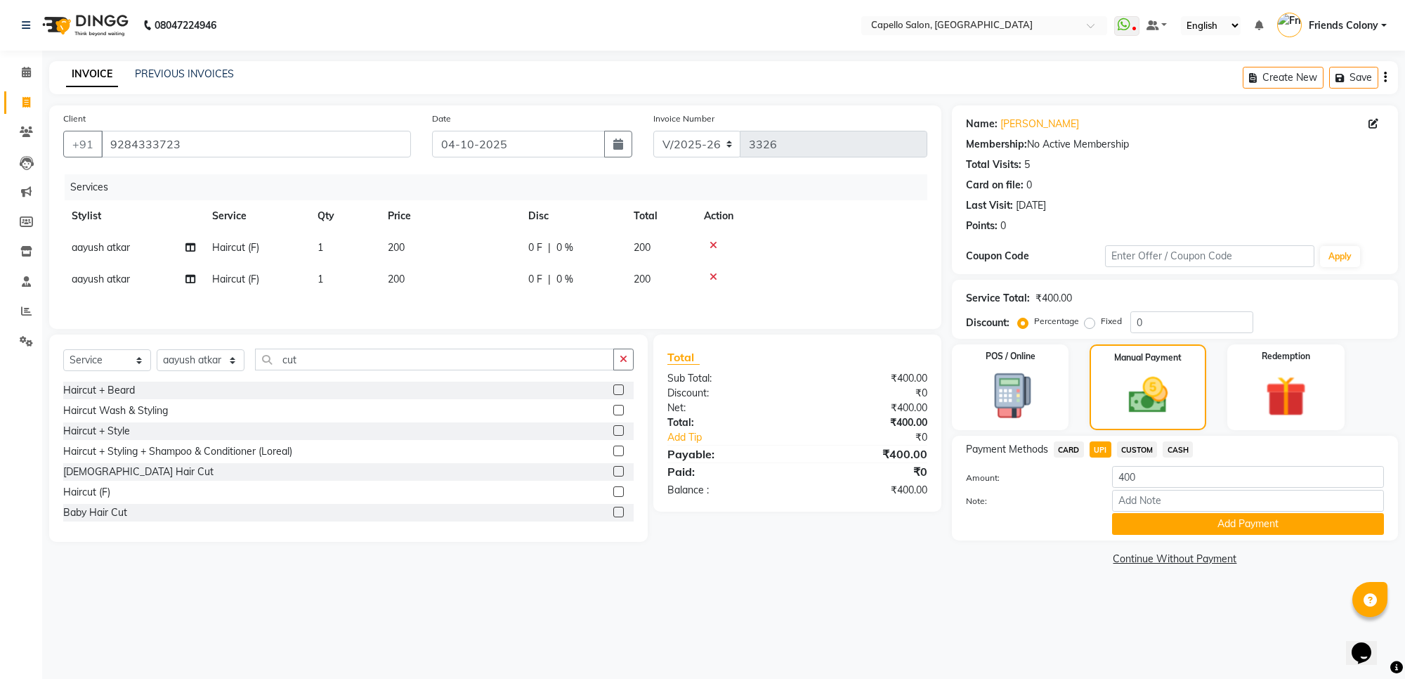
click at [710, 275] on icon at bounding box center [714, 277] width 8 height 10
drag, startPoint x: 290, startPoint y: 369, endPoint x: 223, endPoint y: 370, distance: 66.8
click at [223, 370] on div "Select Service Product Membership Package Voucher Prepaid Gift Card Select Styl…" at bounding box center [348, 365] width 571 height 33
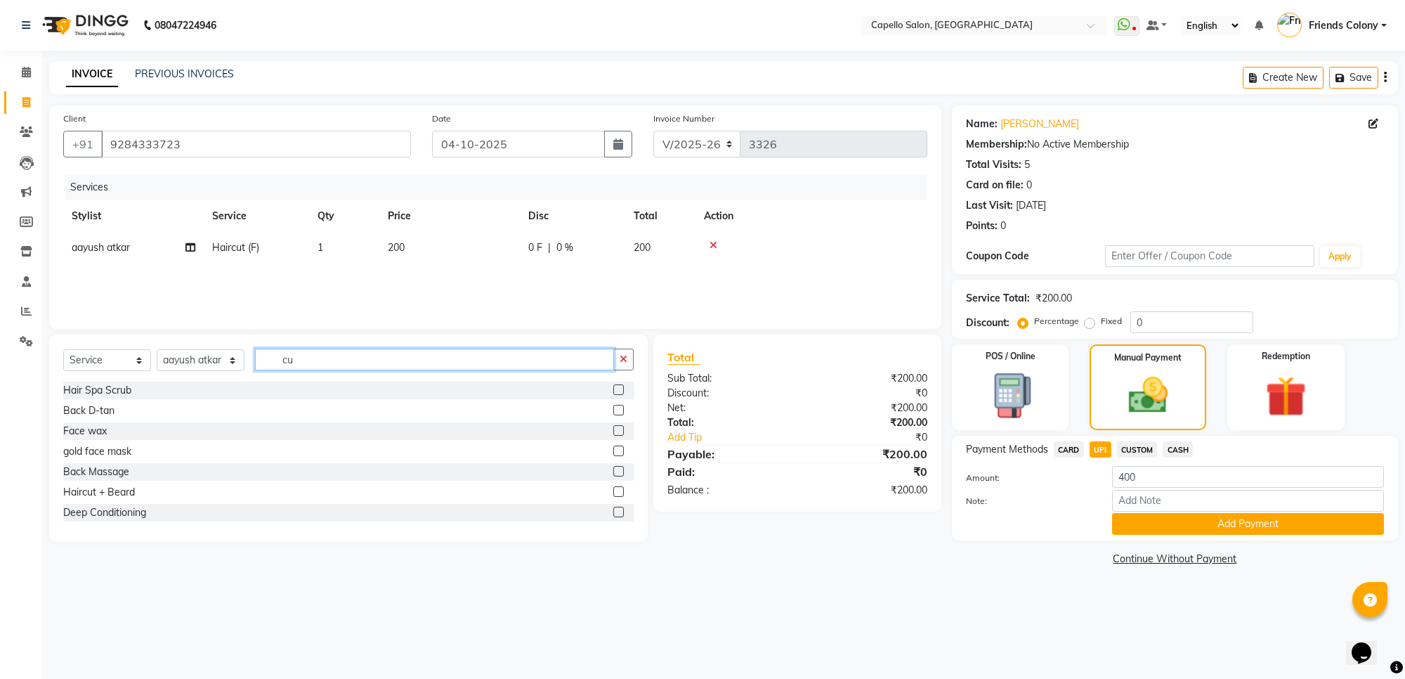
type input "cut"
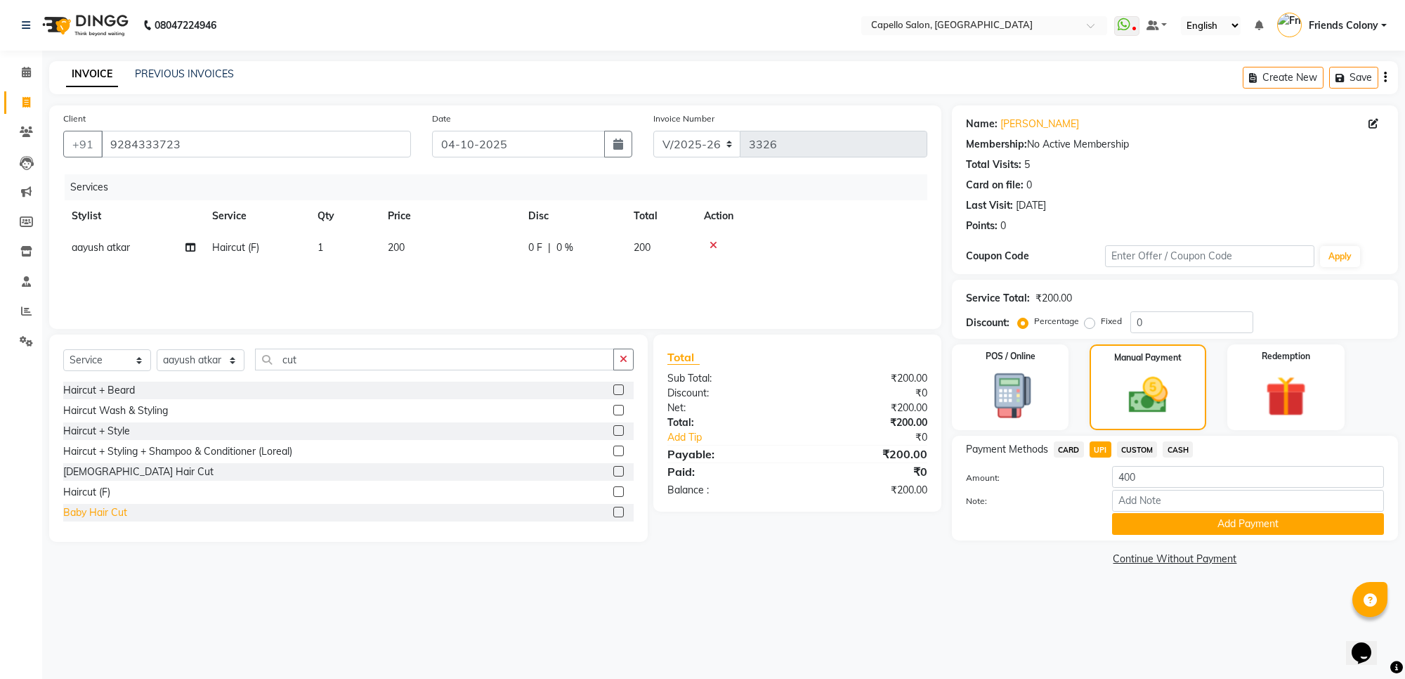
click at [118, 514] on div "Baby Hair Cut" at bounding box center [95, 512] width 64 height 15
checkbox input "false"
click at [1054, 604] on div "08047224946 Select Location × Capello Salon, Friends Colony WhatsApp Status ✕ S…" at bounding box center [702, 339] width 1405 height 679
click at [1065, 455] on span "CARD" at bounding box center [1069, 449] width 30 height 16
click at [1090, 454] on span "UPI" at bounding box center [1101, 449] width 22 height 16
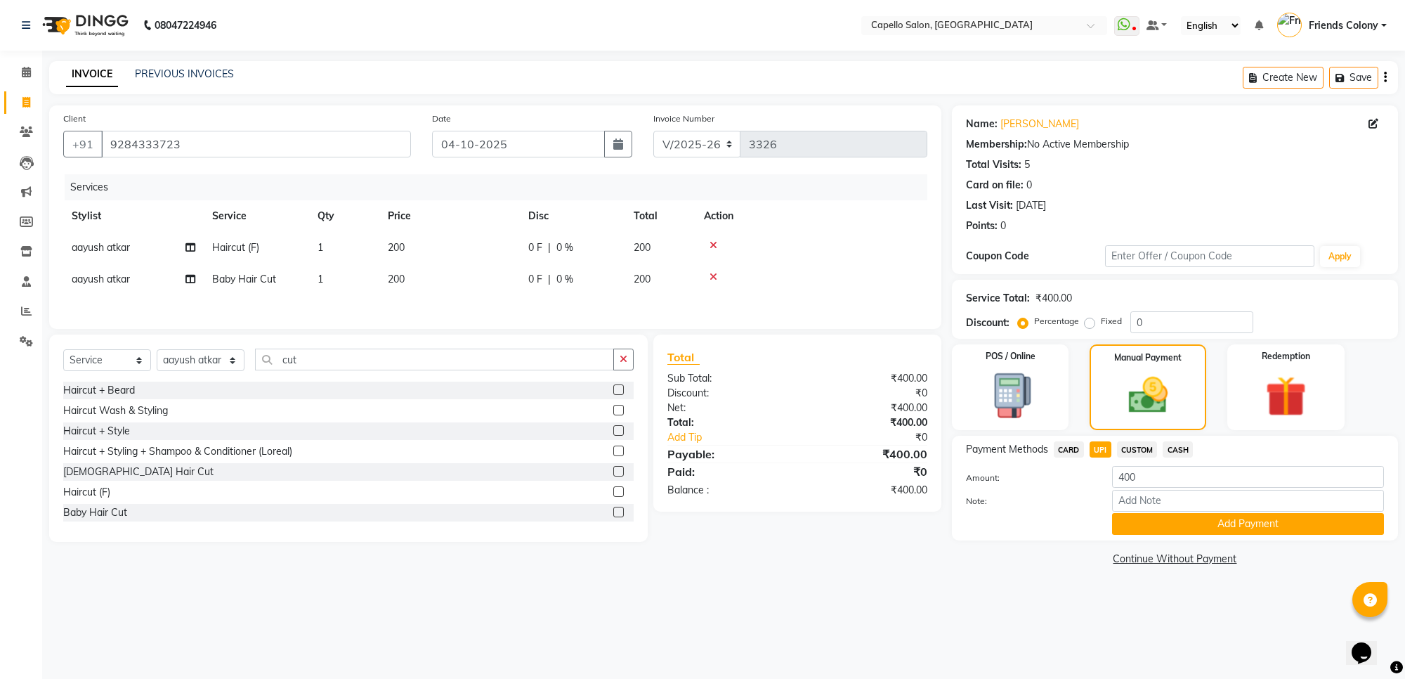
click at [1098, 454] on span "UPI" at bounding box center [1101, 449] width 22 height 16
click at [1244, 522] on button "Add Payment" at bounding box center [1248, 524] width 272 height 22
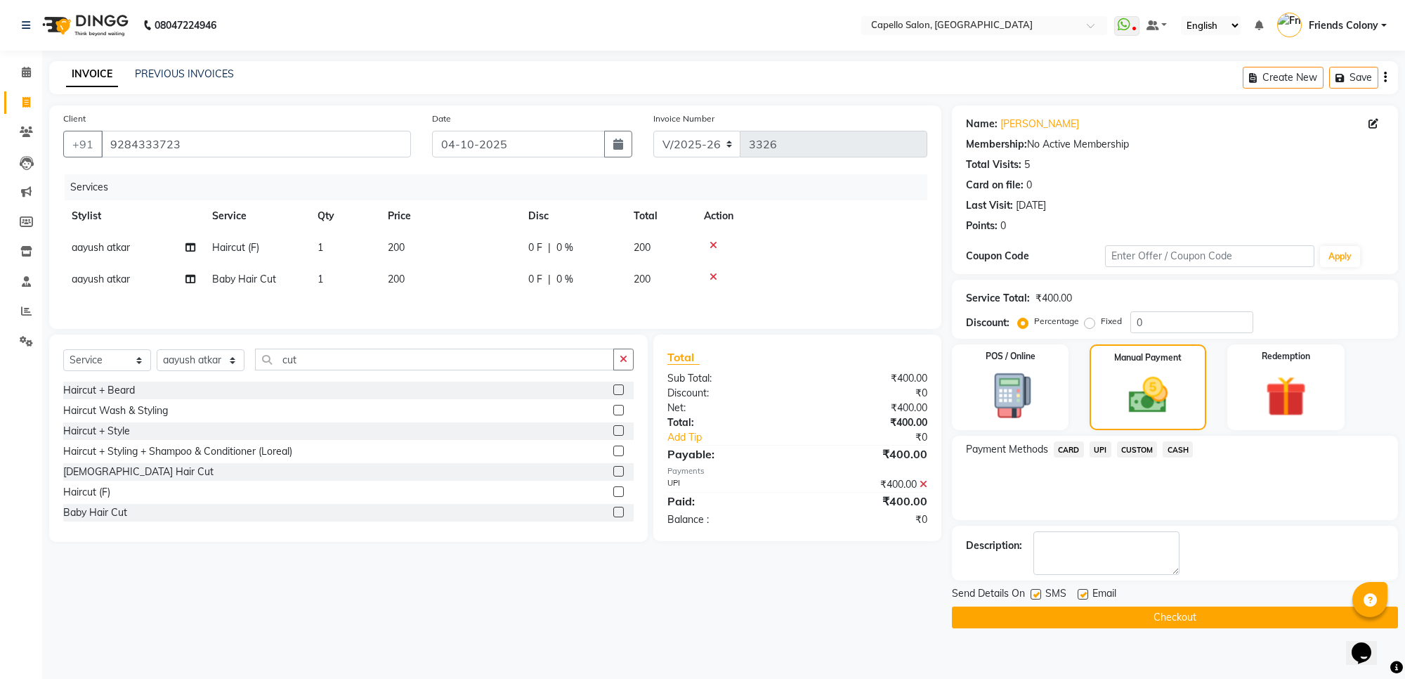
click at [1178, 616] on button "Checkout" at bounding box center [1175, 617] width 446 height 22
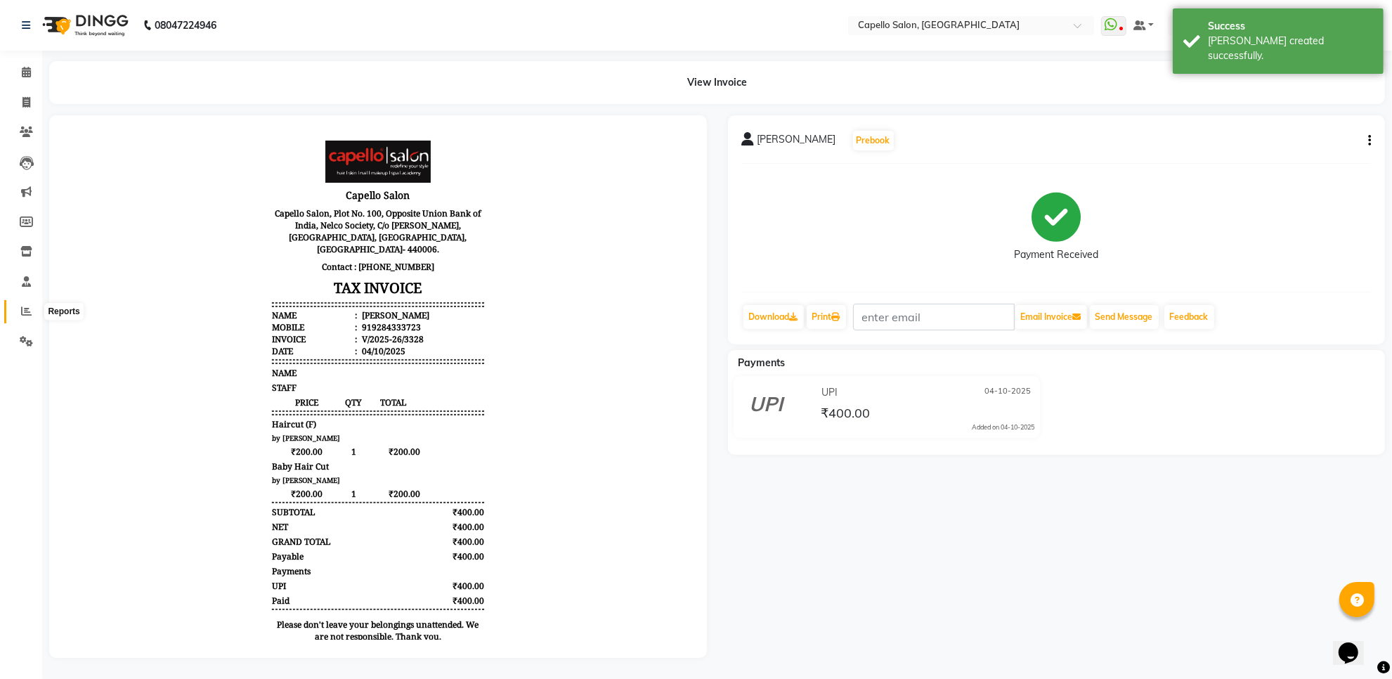
click at [22, 318] on span at bounding box center [26, 312] width 25 height 16
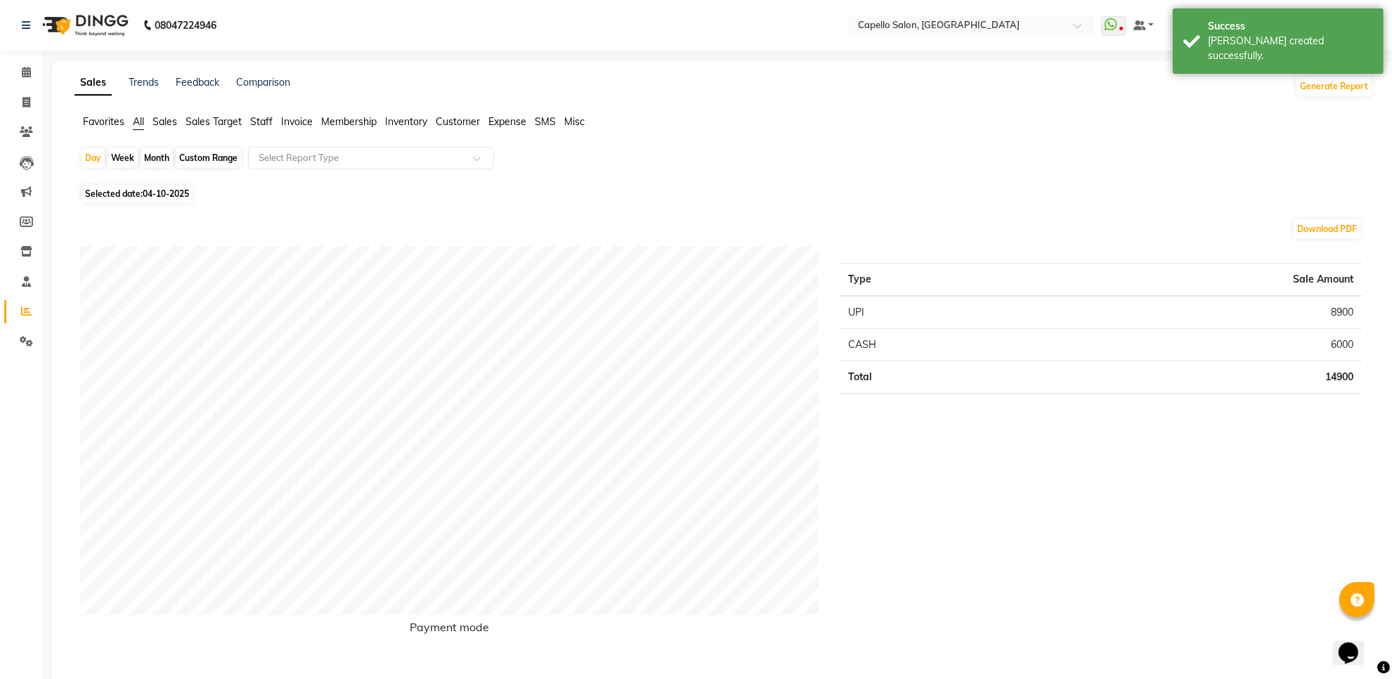
click at [250, 115] on ul "Favorites All Sales Sales Target Staff Invoice Membership Inventory Customer Ex…" at bounding box center [723, 122] width 1299 height 15
click at [258, 117] on span "Staff" at bounding box center [261, 121] width 22 height 13
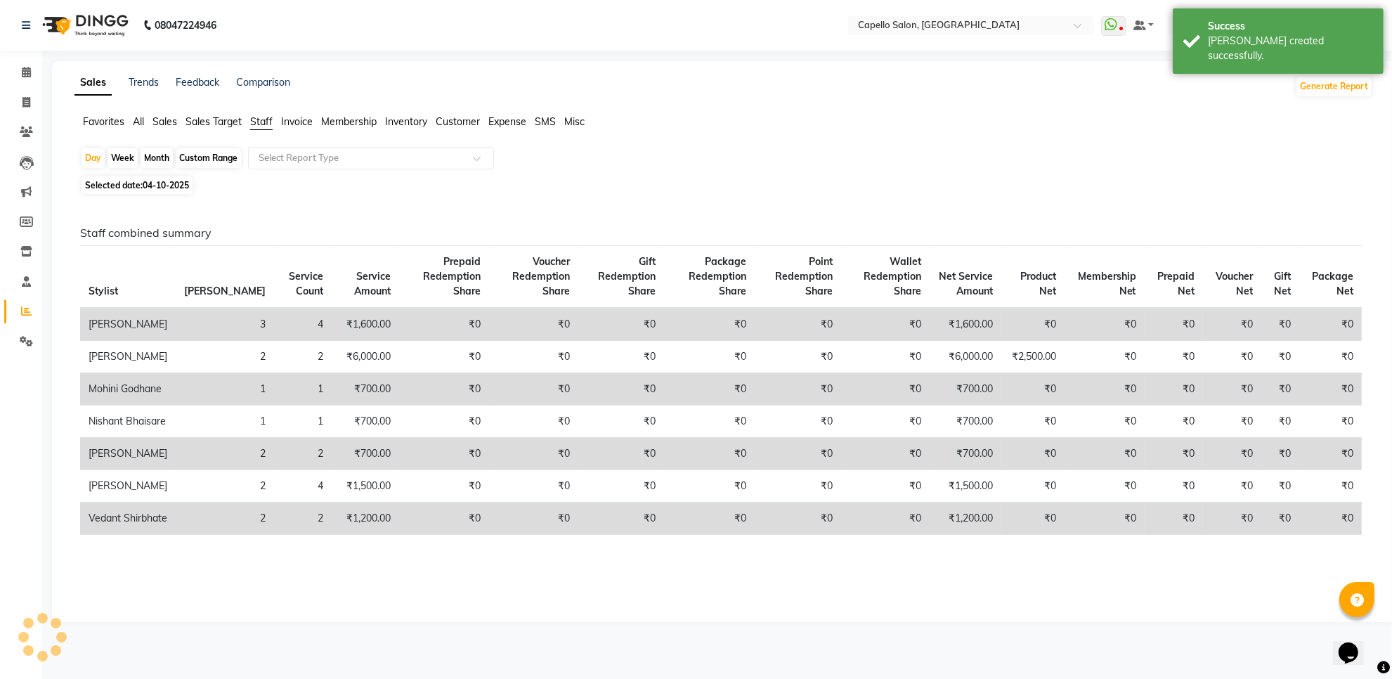
click at [272, 145] on app-reports "Favorites All Sales Sales Target Staff Invoice Membership Inventory Customer Ex…" at bounding box center [723, 361] width 1315 height 493
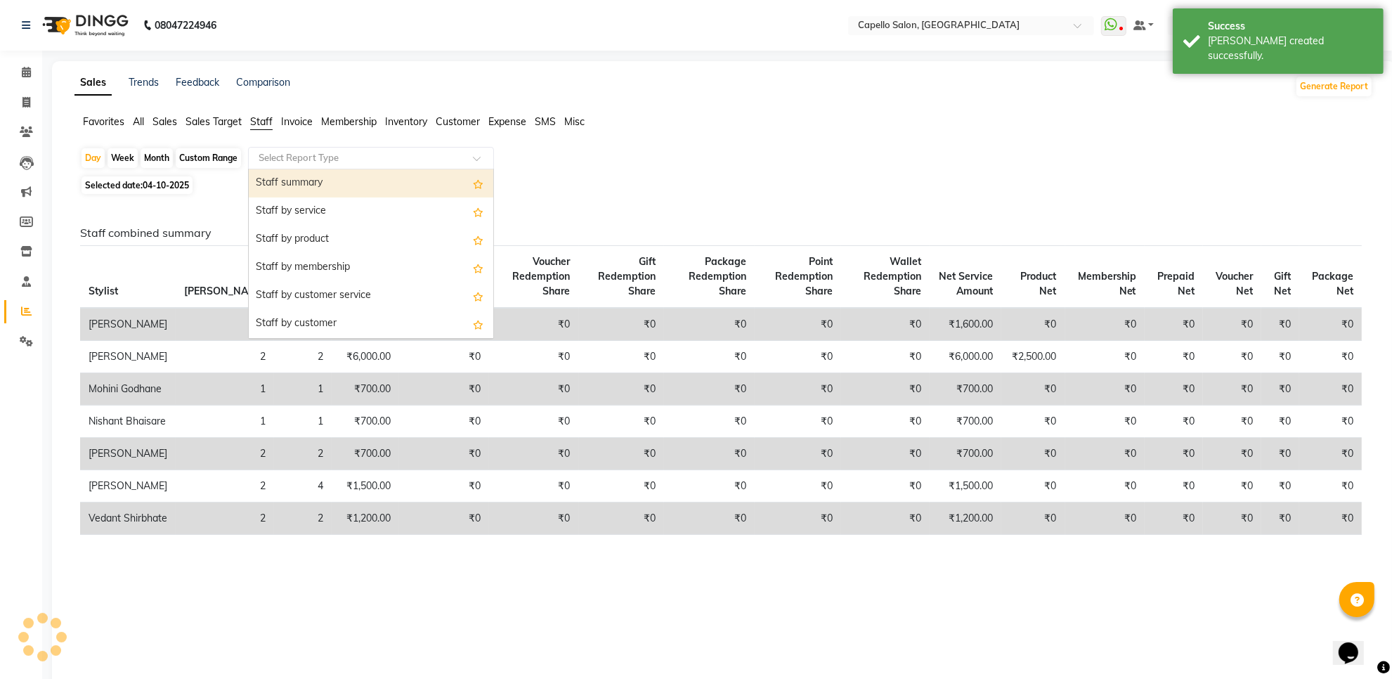
click at [275, 155] on input "text" at bounding box center [357, 158] width 202 height 14
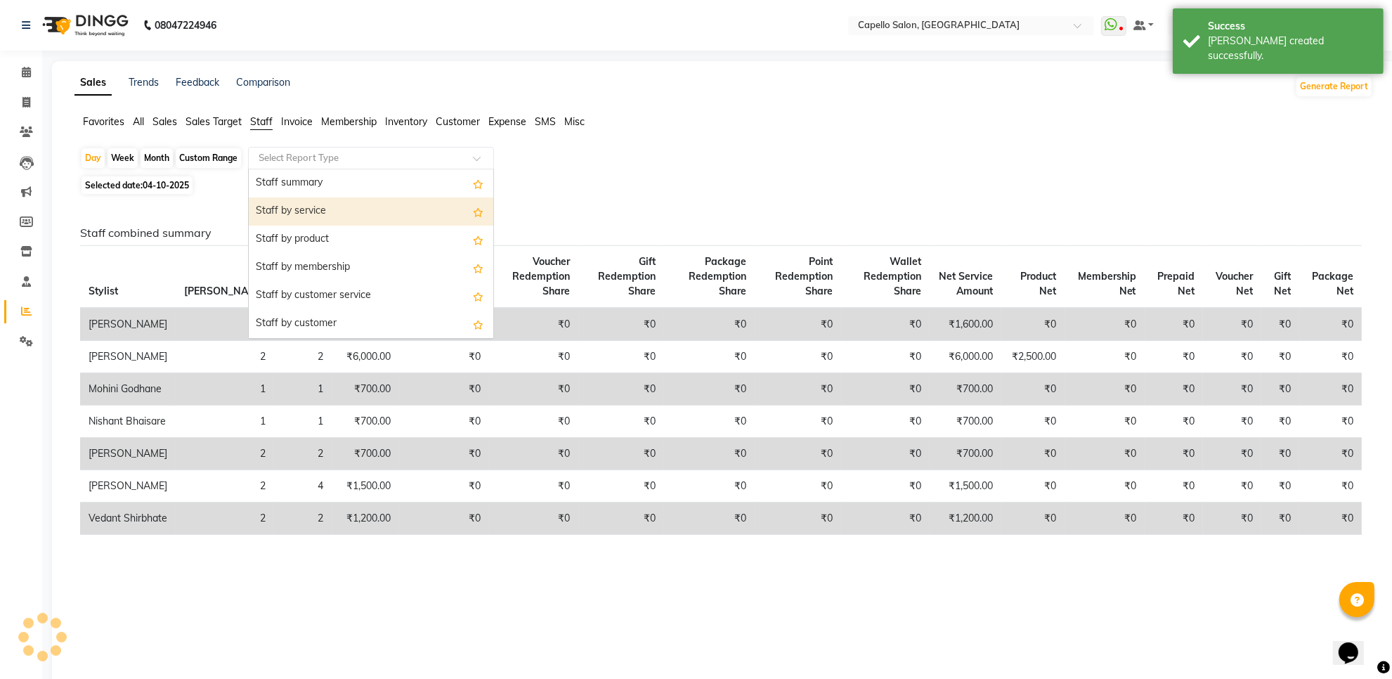
drag, startPoint x: 289, startPoint y: 204, endPoint x: 197, endPoint y: 197, distance: 92.3
click at [261, 202] on div "Staff by service" at bounding box center [371, 211] width 245 height 28
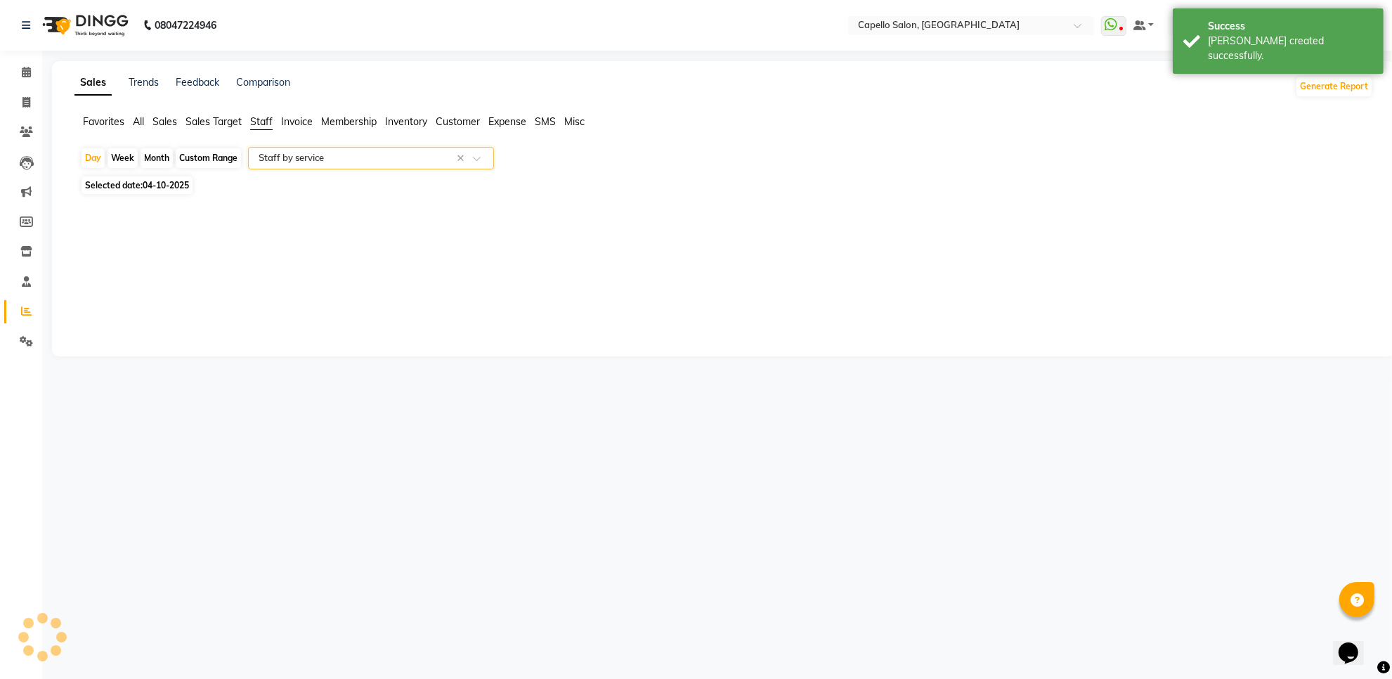
select select "full_report"
select select "csv"
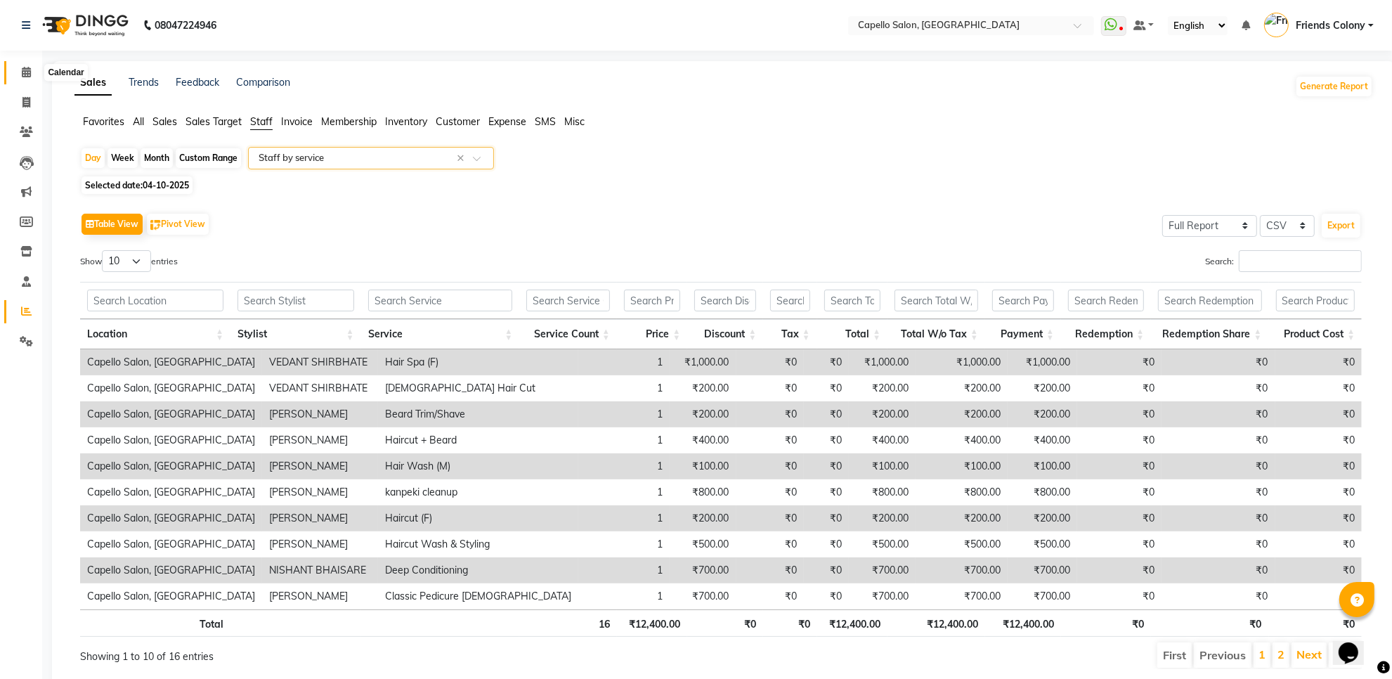
click at [22, 75] on icon at bounding box center [26, 72] width 9 height 11
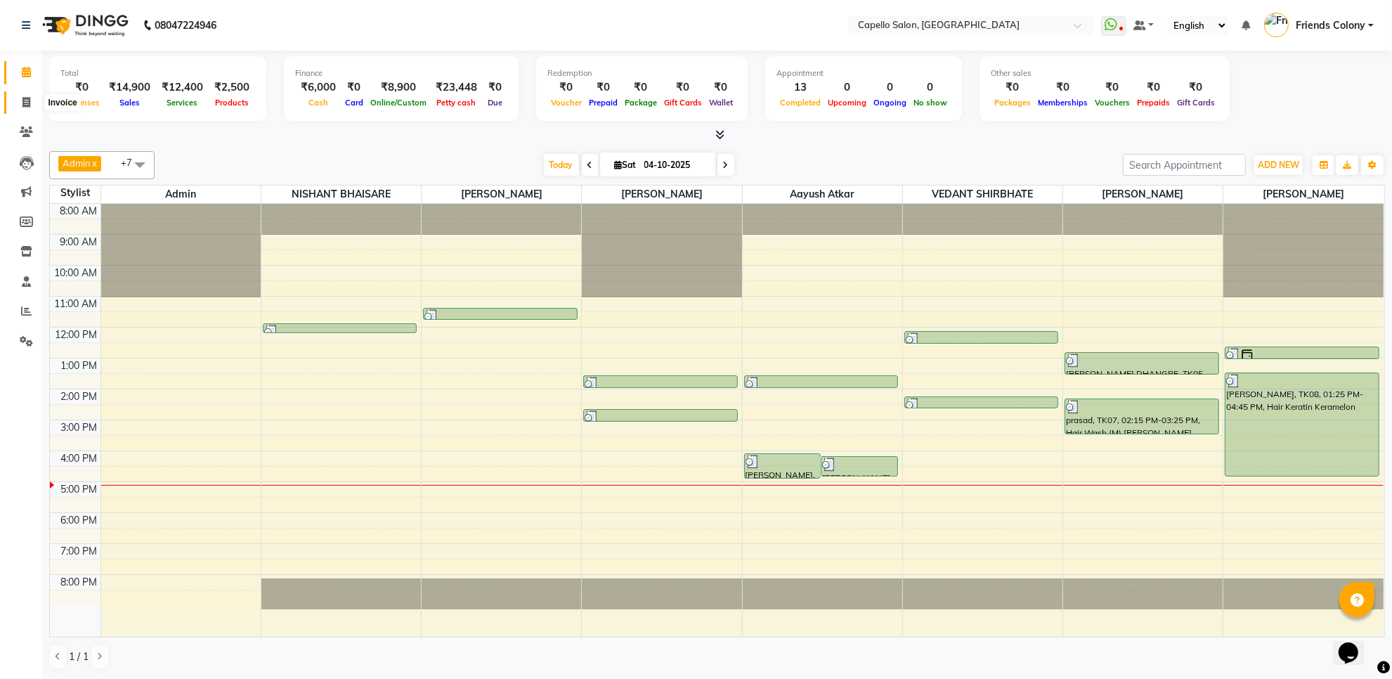
click at [27, 103] on icon at bounding box center [26, 102] width 8 height 11
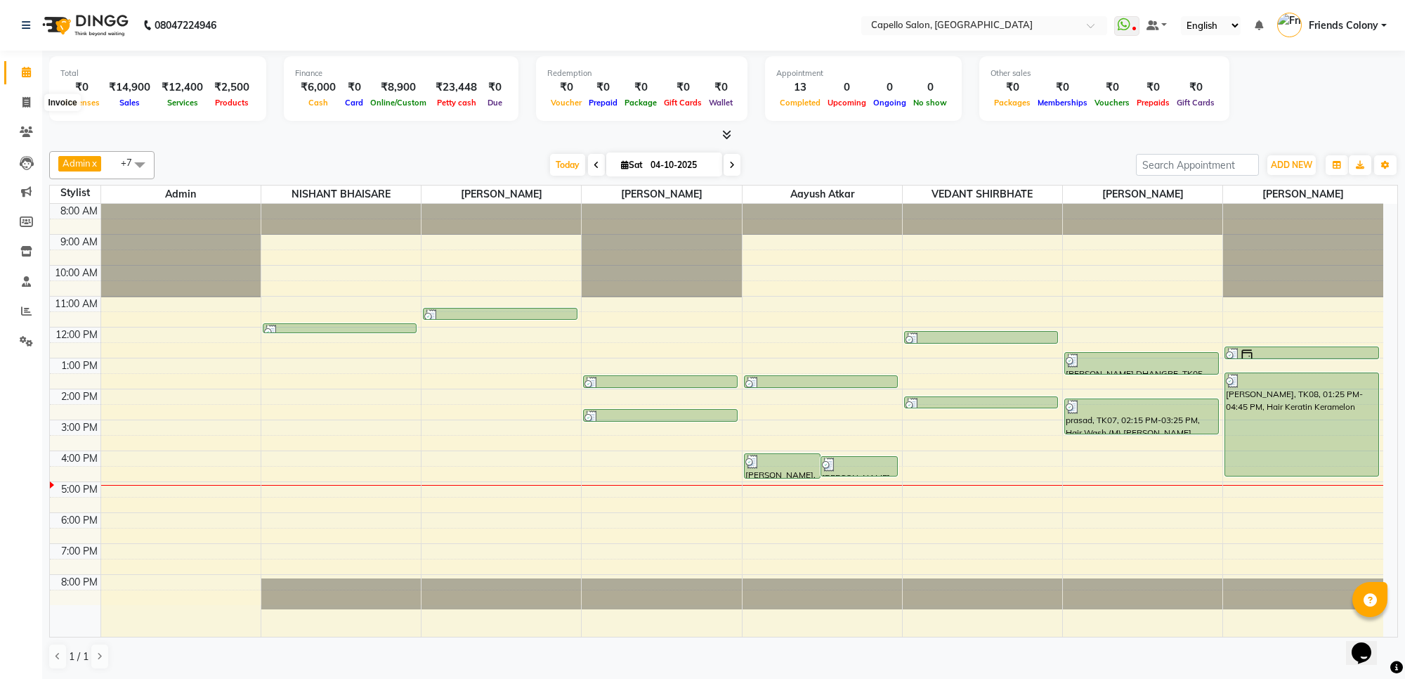
select select "service"
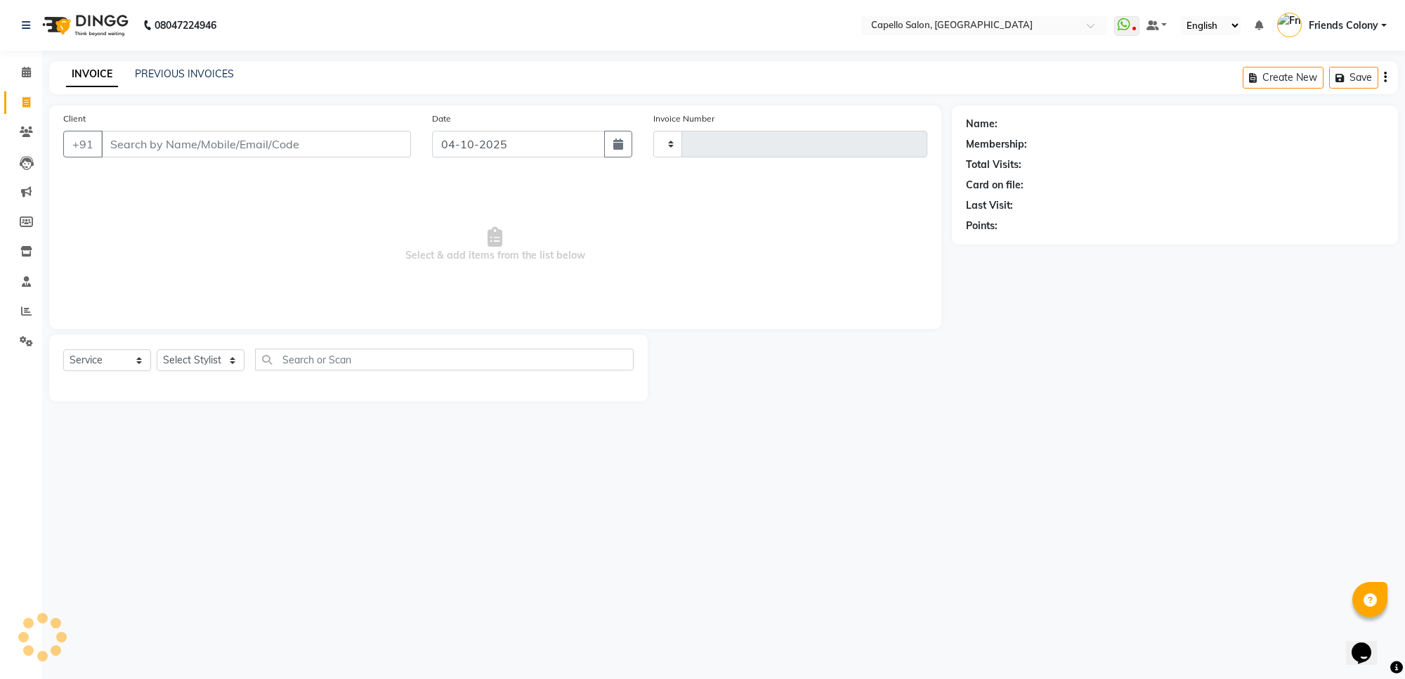
type input "3329"
select select "3583"
type input "9171116560"
click at [188, 359] on select "Select Stylist [PERSON_NAME] Admin [PERSON_NAME] Friends Colony [PERSON_NAME] […" at bounding box center [201, 365] width 88 height 22
select select "84459"
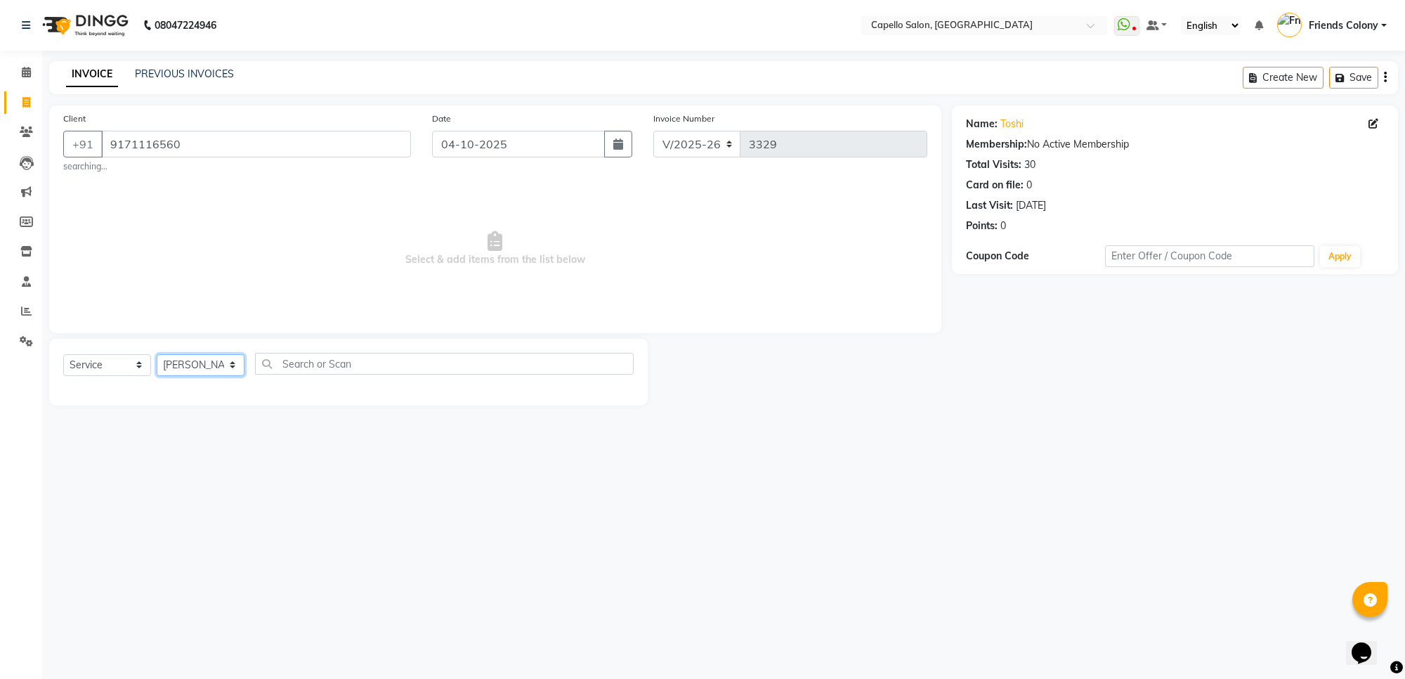
click at [157, 354] on select "Select Stylist [PERSON_NAME] Admin [PERSON_NAME] Friends Colony [PERSON_NAME] […" at bounding box center [201, 365] width 88 height 22
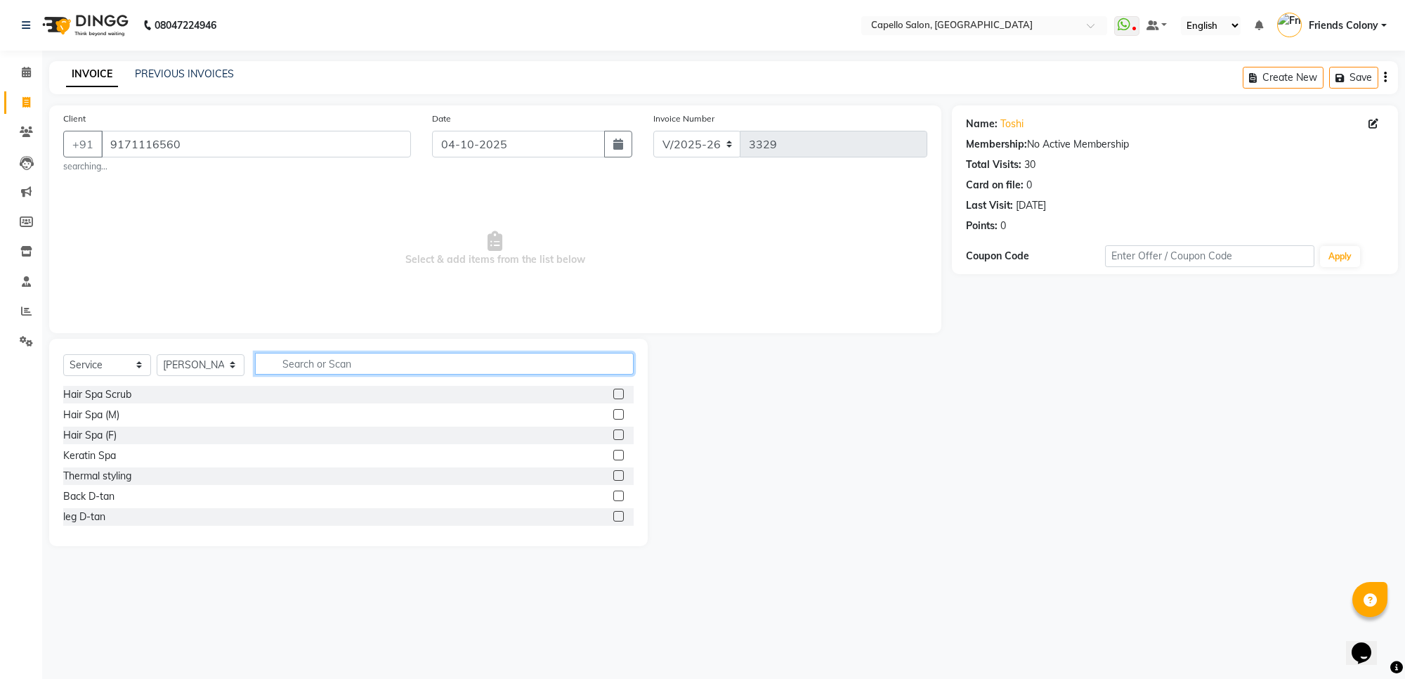
click at [318, 363] on input "text" at bounding box center [444, 364] width 379 height 22
type input "spa"
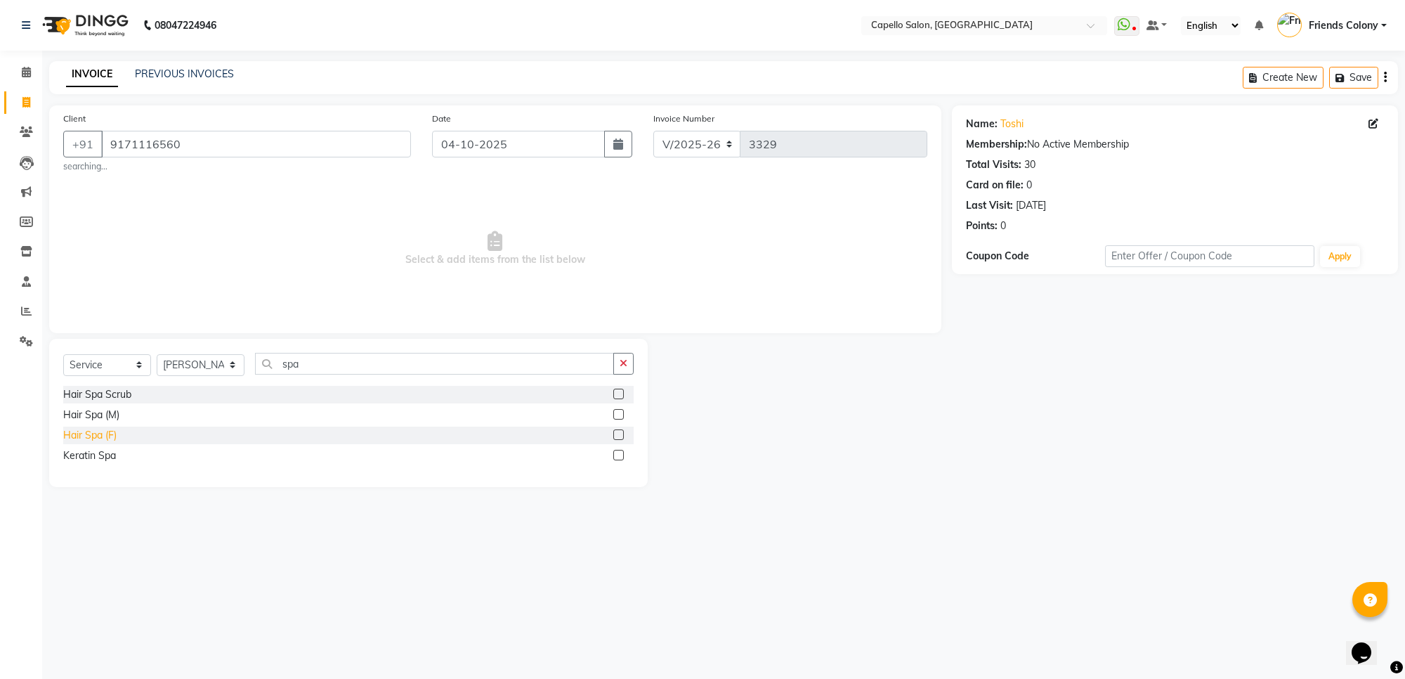
click at [106, 440] on div "Hair Spa (F)" at bounding box center [89, 435] width 53 height 15
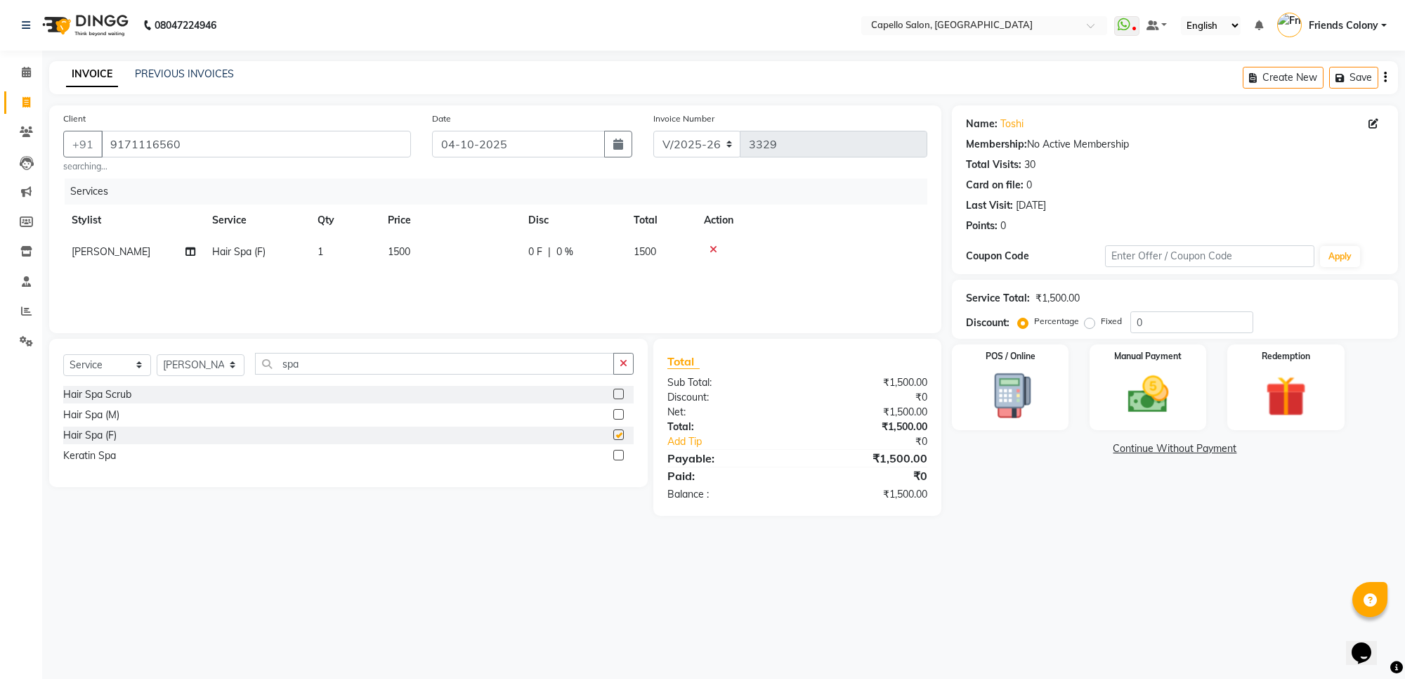
checkbox input "false"
click at [395, 257] on span "1500" at bounding box center [399, 251] width 22 height 13
select select "84459"
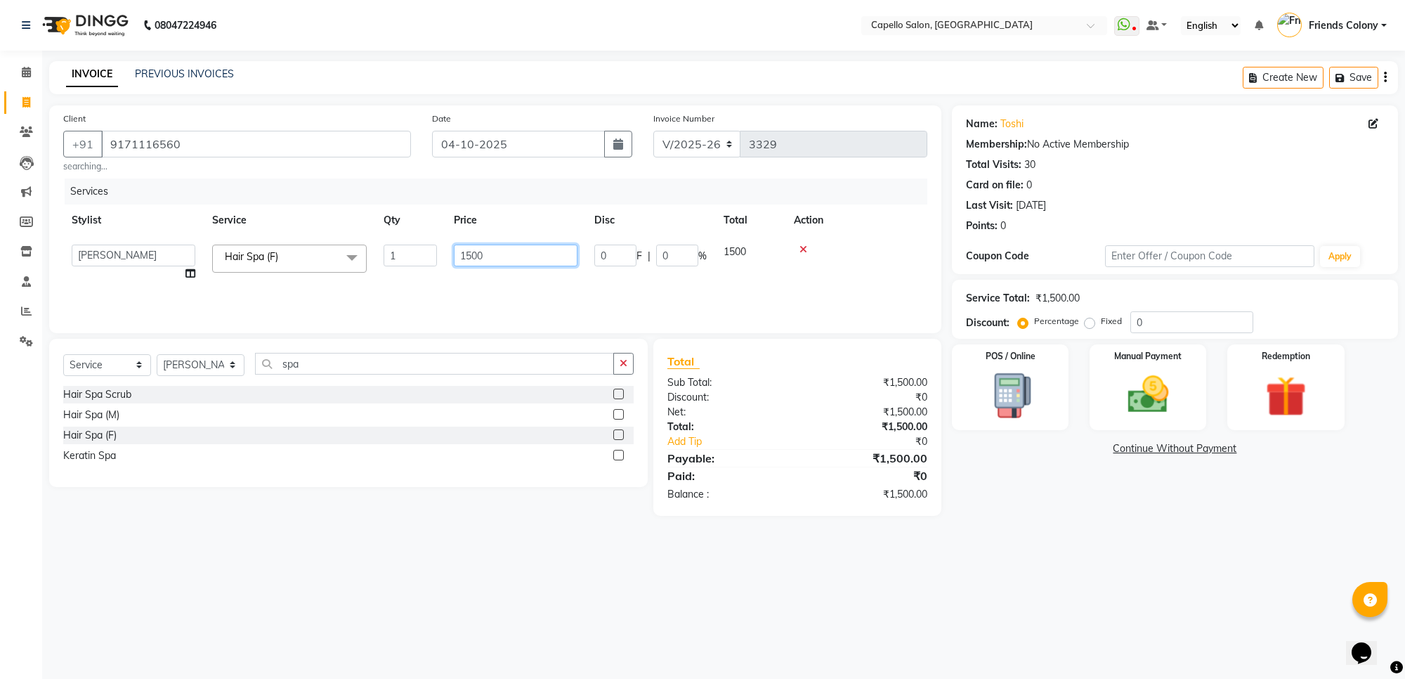
drag, startPoint x: 492, startPoint y: 255, endPoint x: 425, endPoint y: 252, distance: 66.8
click at [425, 252] on tr "[PERSON_NAME] Admin [PERSON_NAME] Friends Colony [PERSON_NAME] [PERSON_NAME] NE…" at bounding box center [495, 262] width 864 height 53
type input "1000"
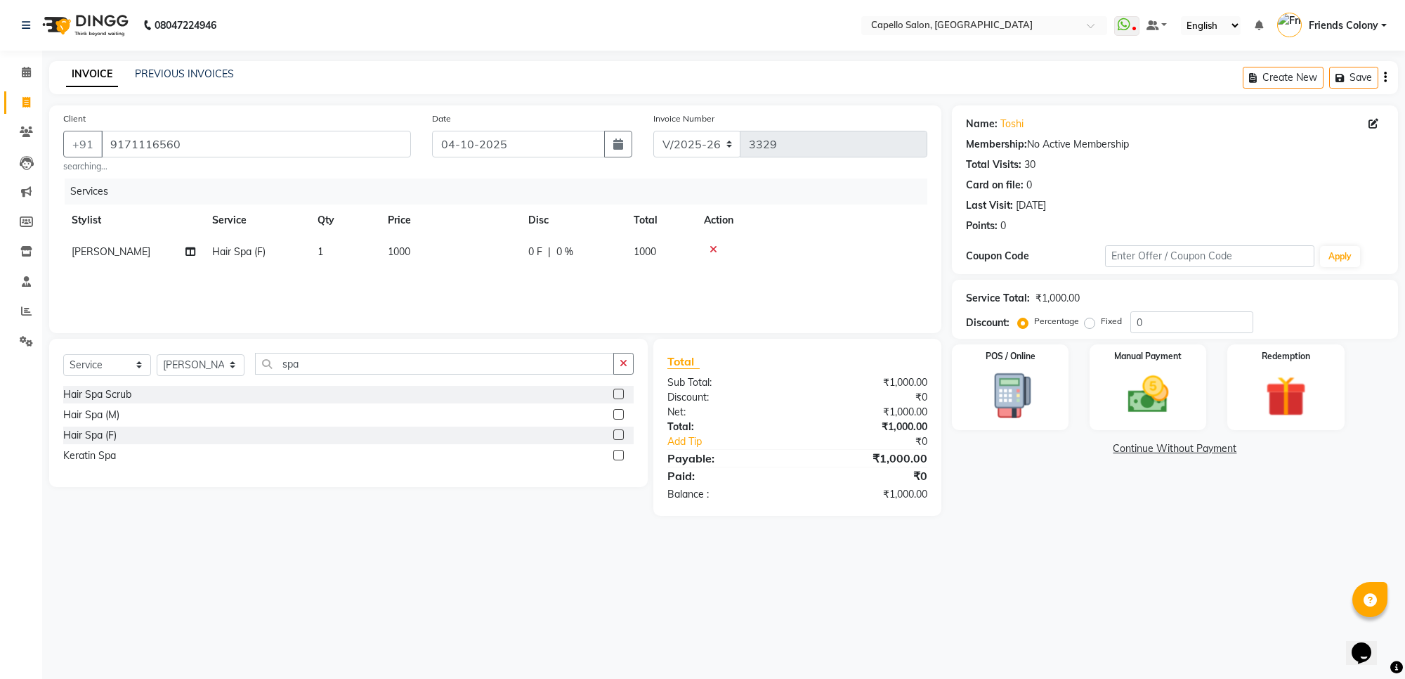
click at [1154, 601] on div "08047224946 Select Location × Capello Salon, Friends Colony WhatsApp Status ✕ S…" at bounding box center [702, 339] width 1405 height 679
click at [1119, 527] on main "INVOICE PREVIOUS INVOICES Create New Save Client [PHONE_NUMBER] searching... Da…" at bounding box center [723, 299] width 1363 height 476
click at [1131, 385] on img at bounding box center [1148, 394] width 69 height 49
click at [1098, 448] on span "UPI" at bounding box center [1101, 449] width 22 height 16
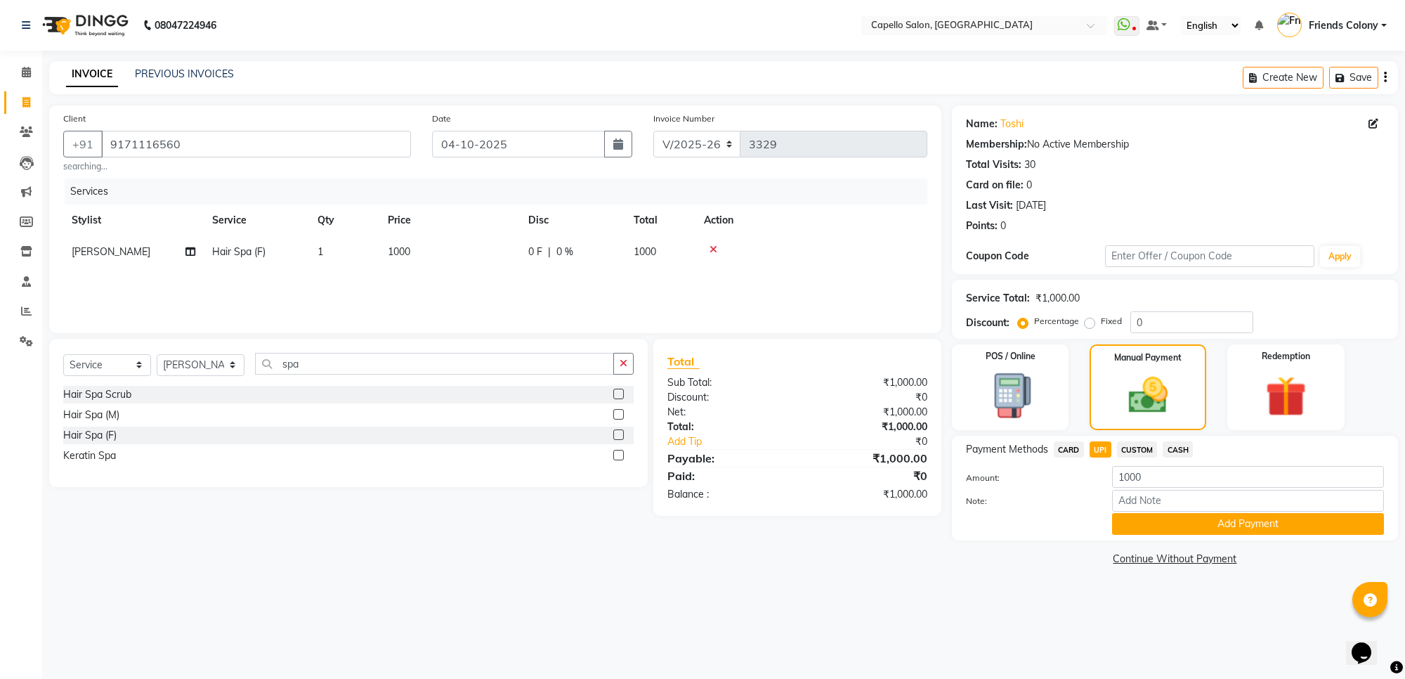
click at [1176, 452] on span "CASH" at bounding box center [1178, 449] width 30 height 16
click at [1244, 516] on button "Add Payment" at bounding box center [1248, 524] width 272 height 22
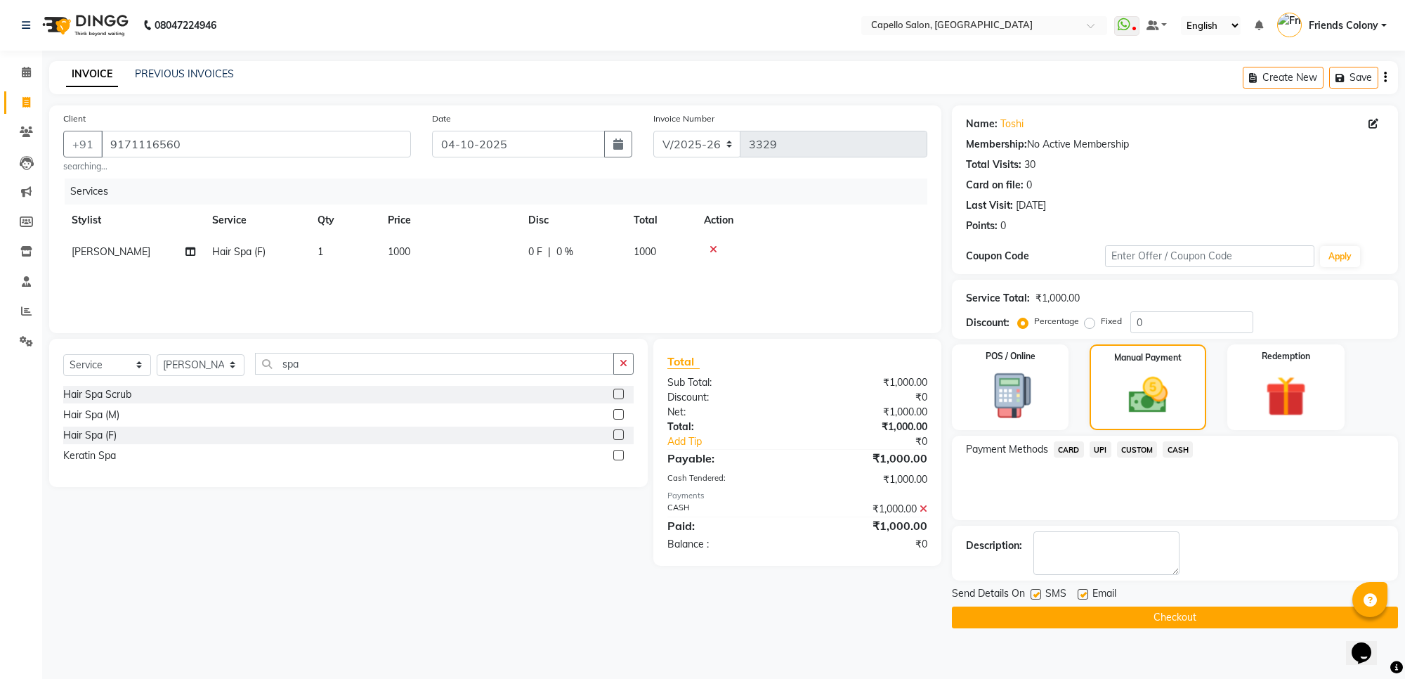
click at [1157, 627] on button "Checkout" at bounding box center [1175, 617] width 446 height 22
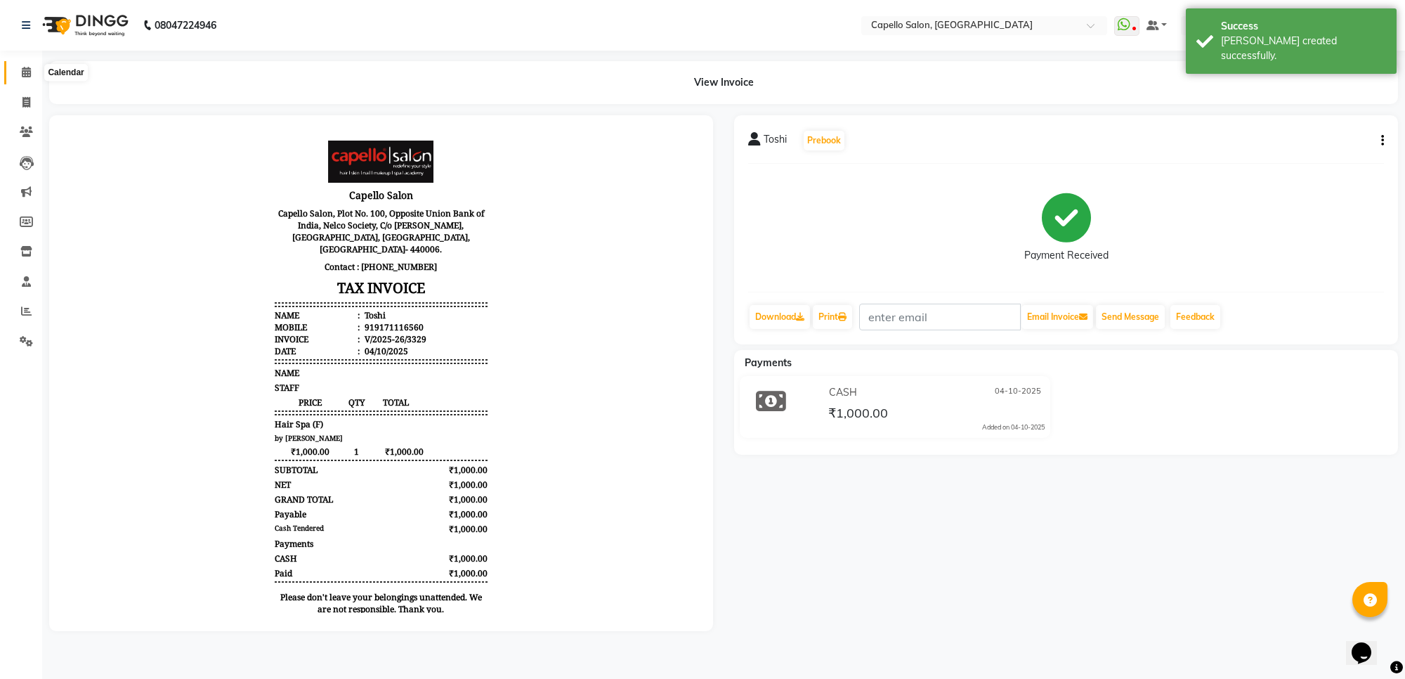
click at [22, 74] on icon at bounding box center [26, 72] width 9 height 11
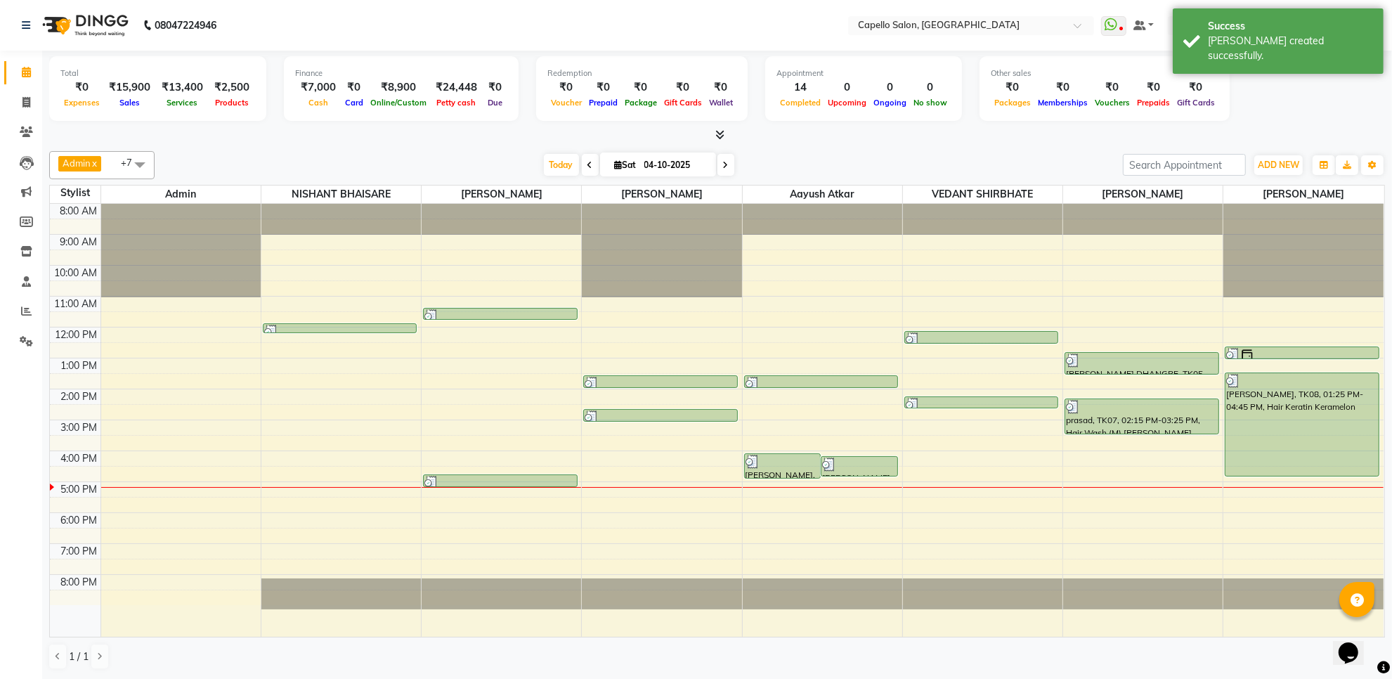
click at [1053, 134] on div at bounding box center [717, 135] width 1336 height 15
click at [1237, 39] on div "[PERSON_NAME] created successfully." at bounding box center [1290, 49] width 165 height 30
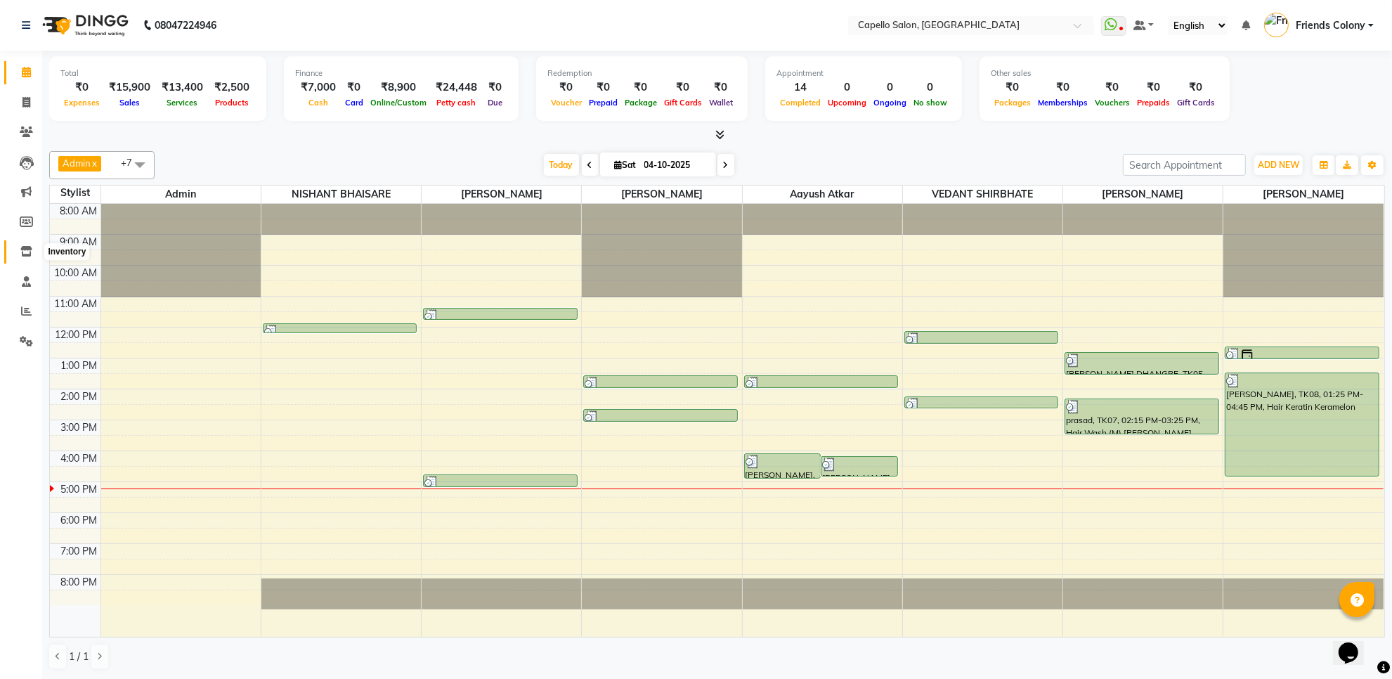
click at [25, 252] on icon at bounding box center [26, 251] width 12 height 11
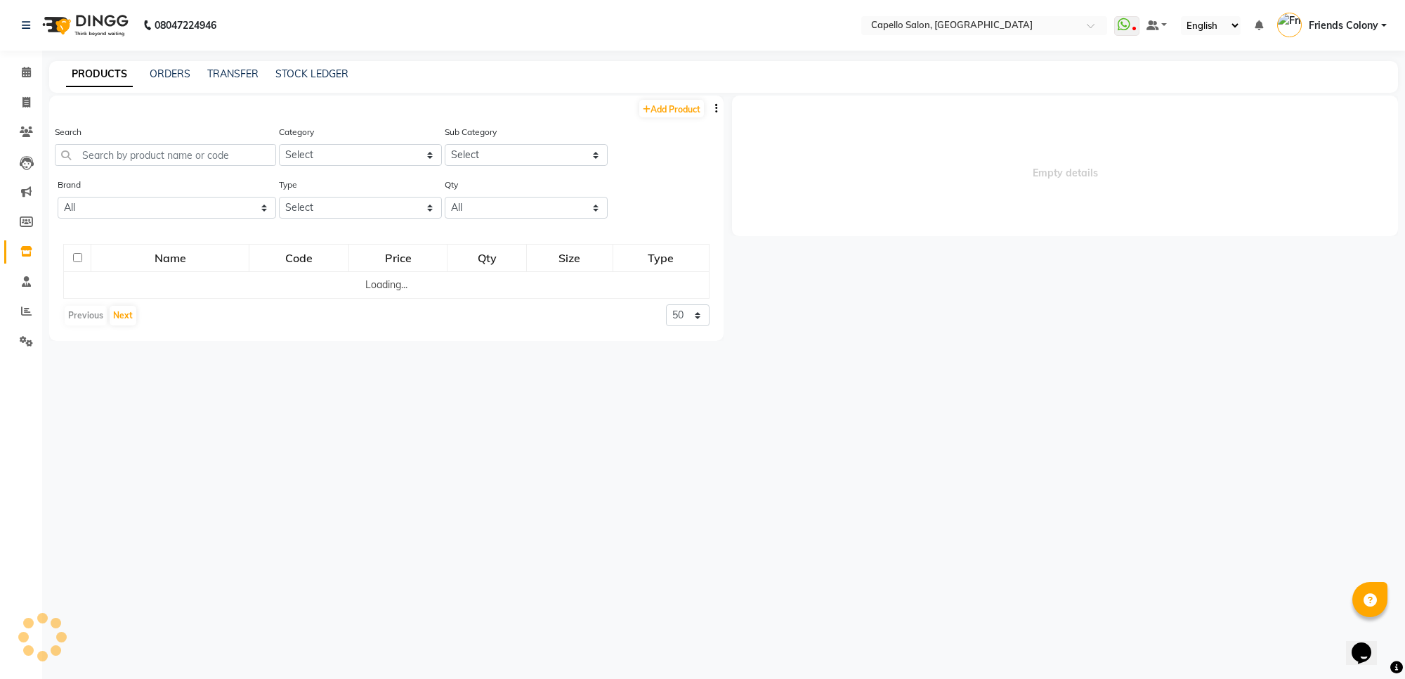
select select
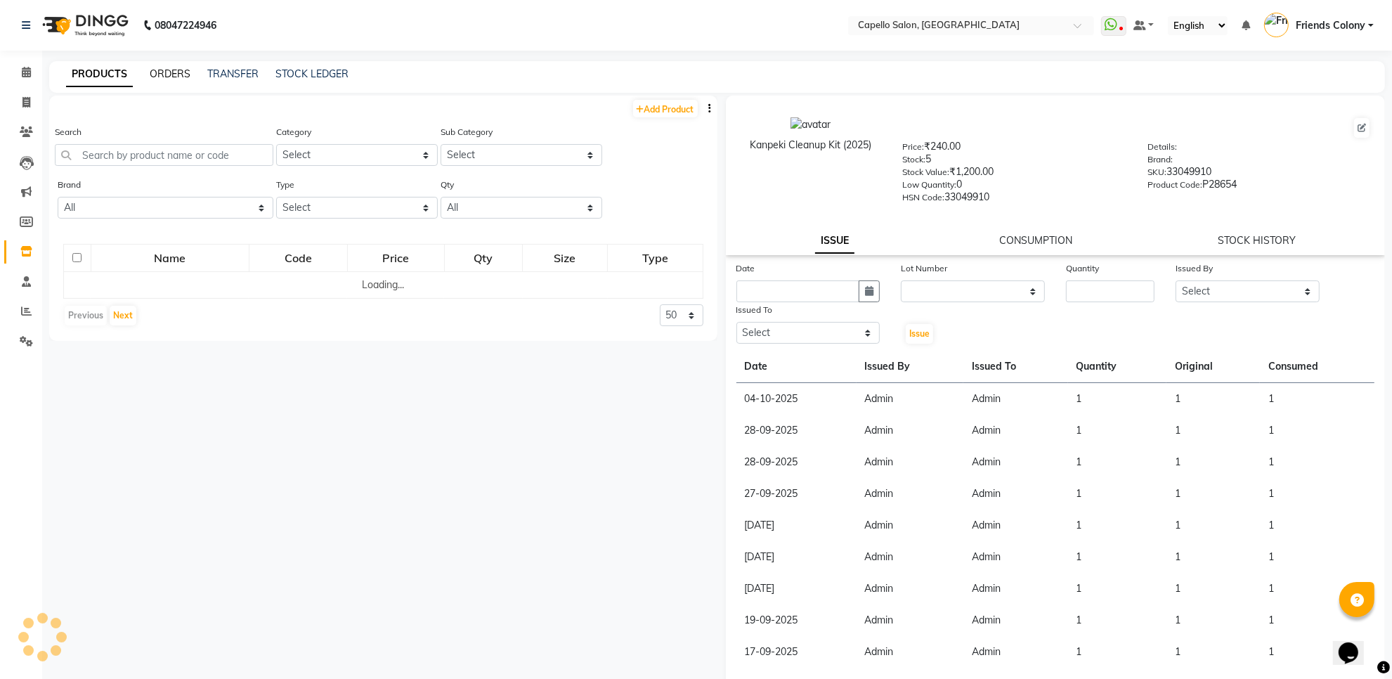
click at [160, 74] on link "ORDERS" at bounding box center [170, 73] width 41 height 13
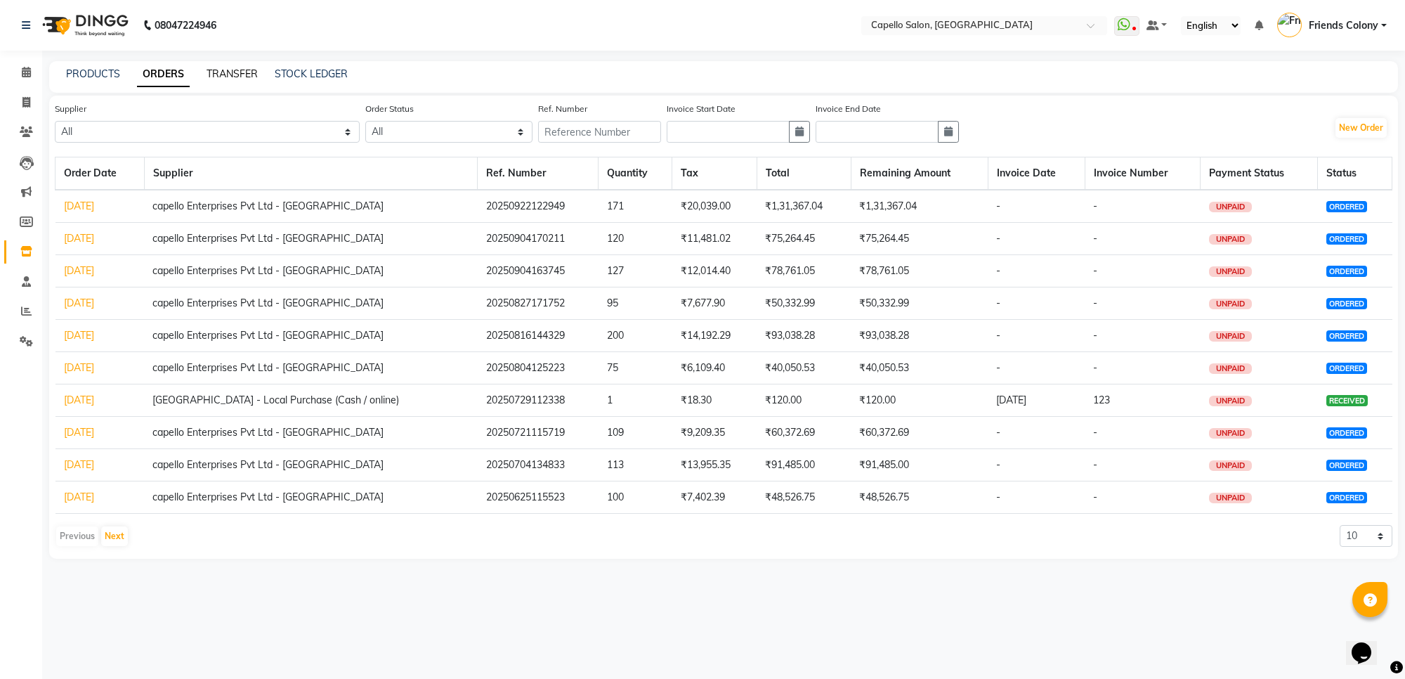
click at [226, 72] on link "TRANSFER" at bounding box center [232, 73] width 51 height 13
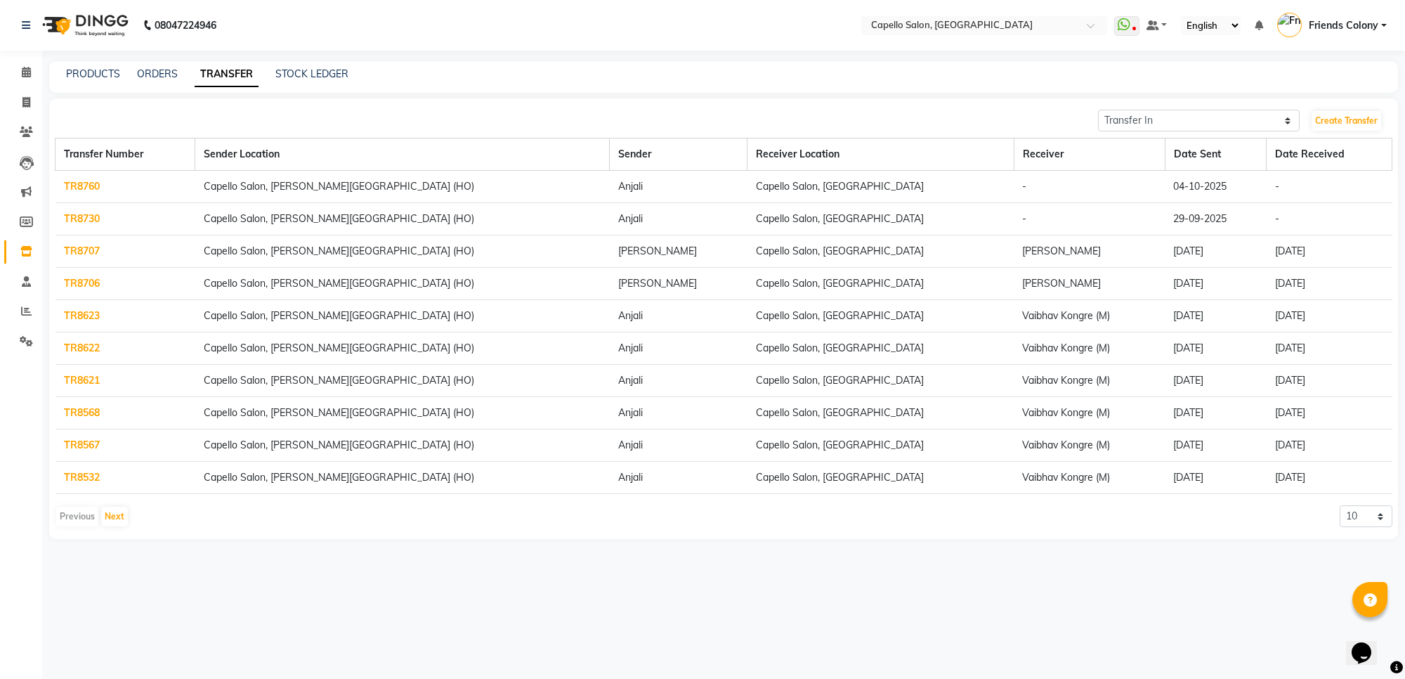
click at [92, 218] on link "TR8730" at bounding box center [82, 218] width 36 height 13
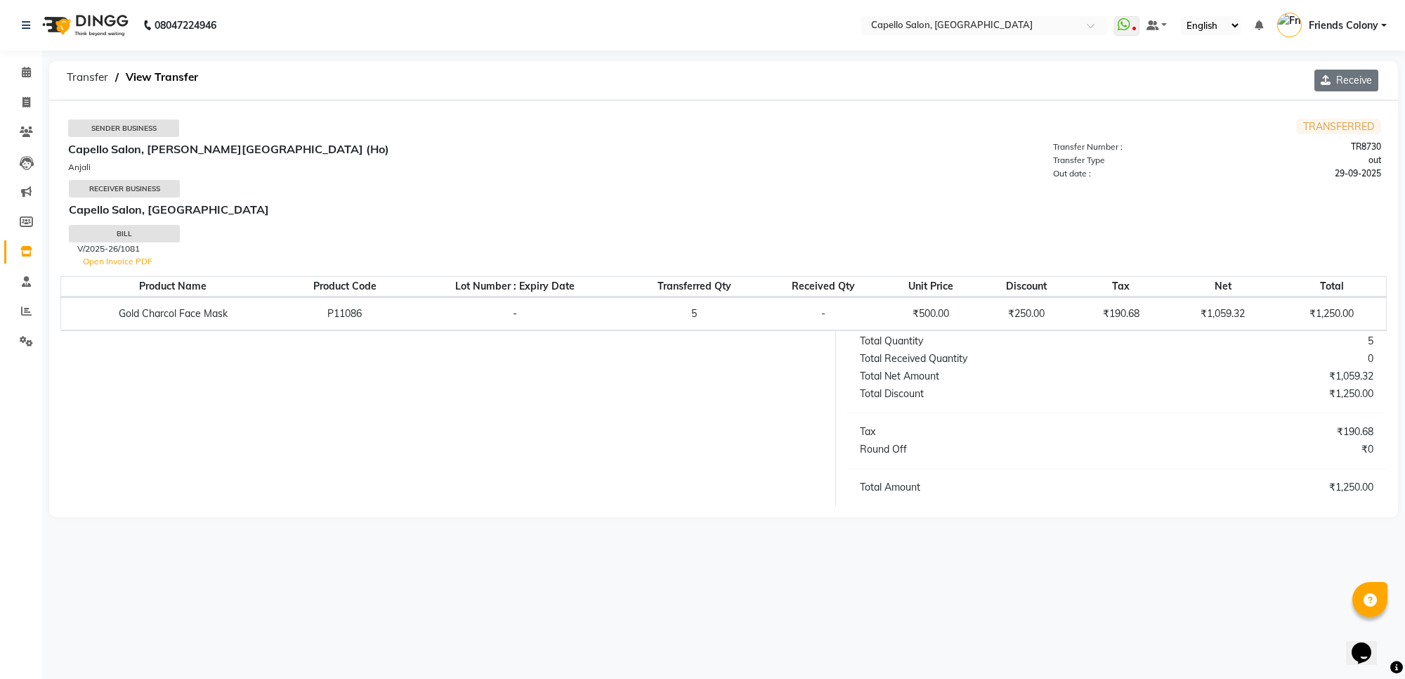
click at [1347, 77] on button "Receive" at bounding box center [1347, 81] width 64 height 22
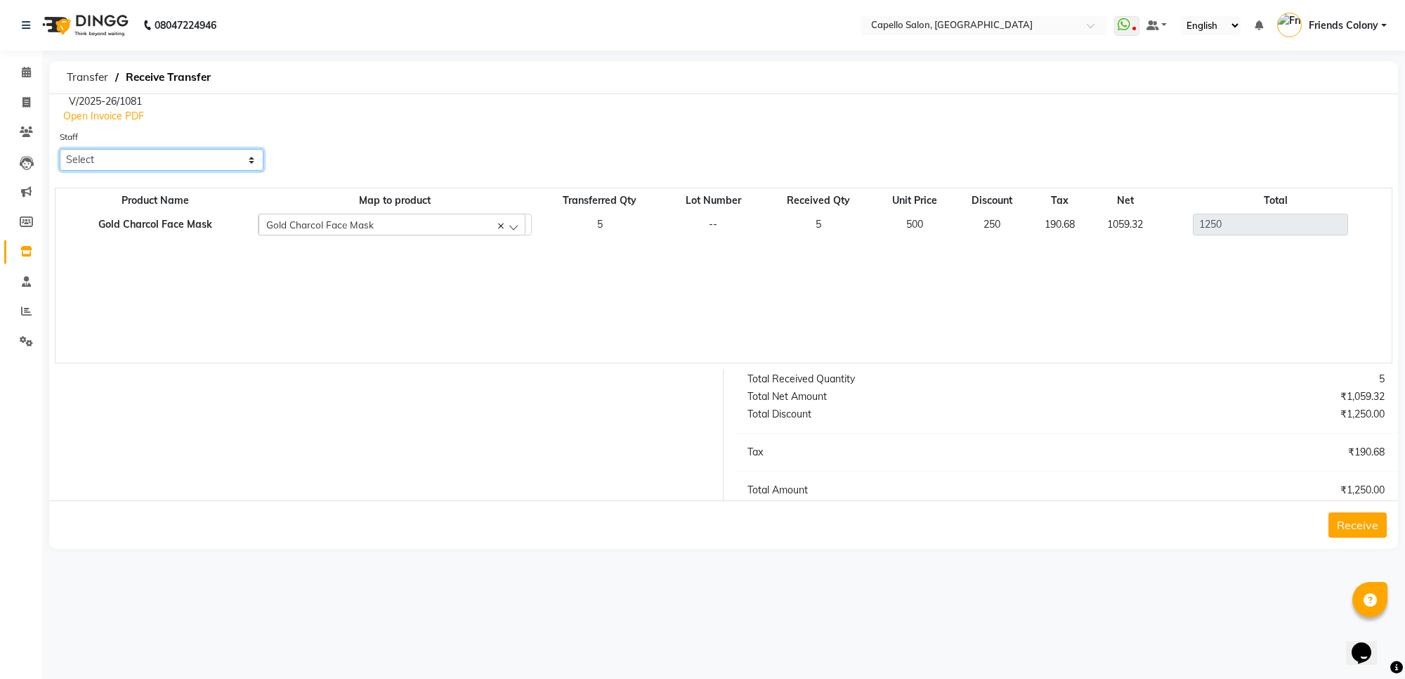
click at [91, 155] on select "Select [PERSON_NAME] Admin [PERSON_NAME] Friends Colony [PERSON_NAME] [PERSON_N…" at bounding box center [162, 160] width 204 height 22
select select "69591"
click at [60, 149] on select "Select [PERSON_NAME] Admin [PERSON_NAME] Friends Colony [PERSON_NAME] [PERSON_N…" at bounding box center [162, 160] width 204 height 22
click at [1344, 525] on button "Receive" at bounding box center [1358, 524] width 58 height 25
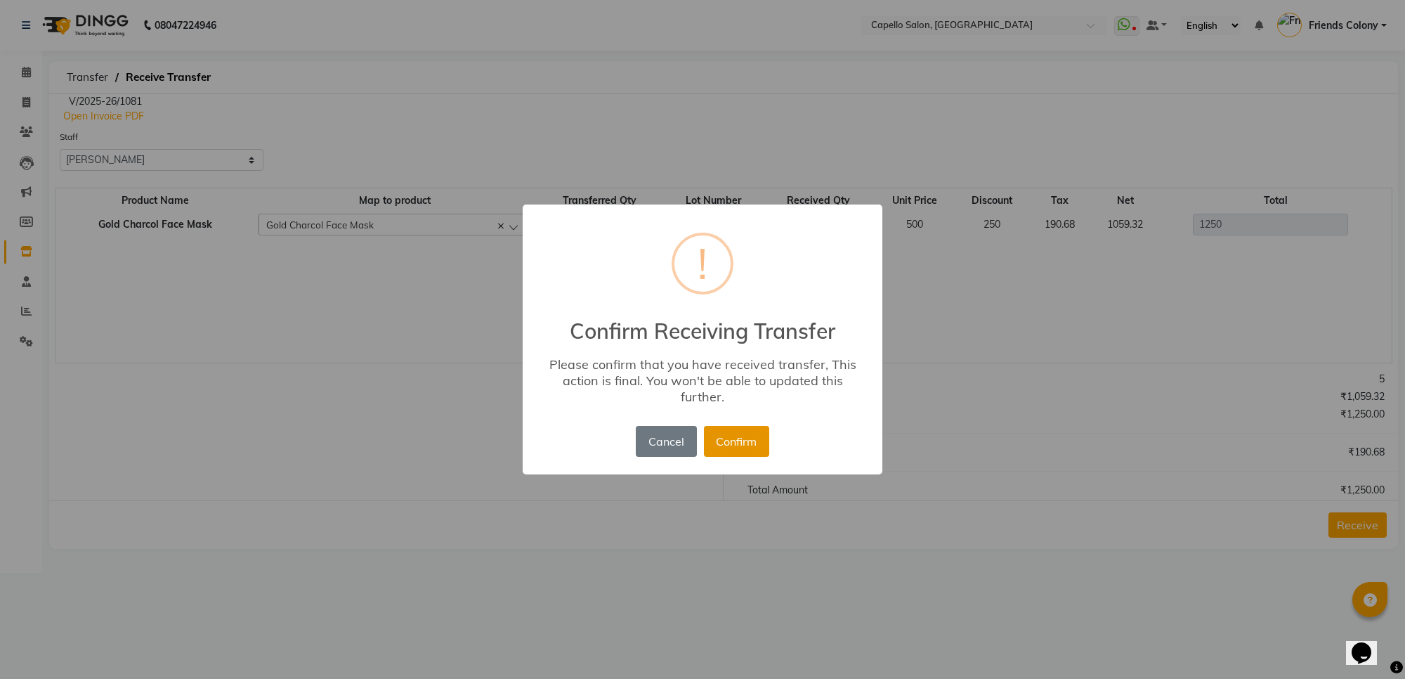
click at [726, 430] on button "Confirm" at bounding box center [736, 441] width 65 height 31
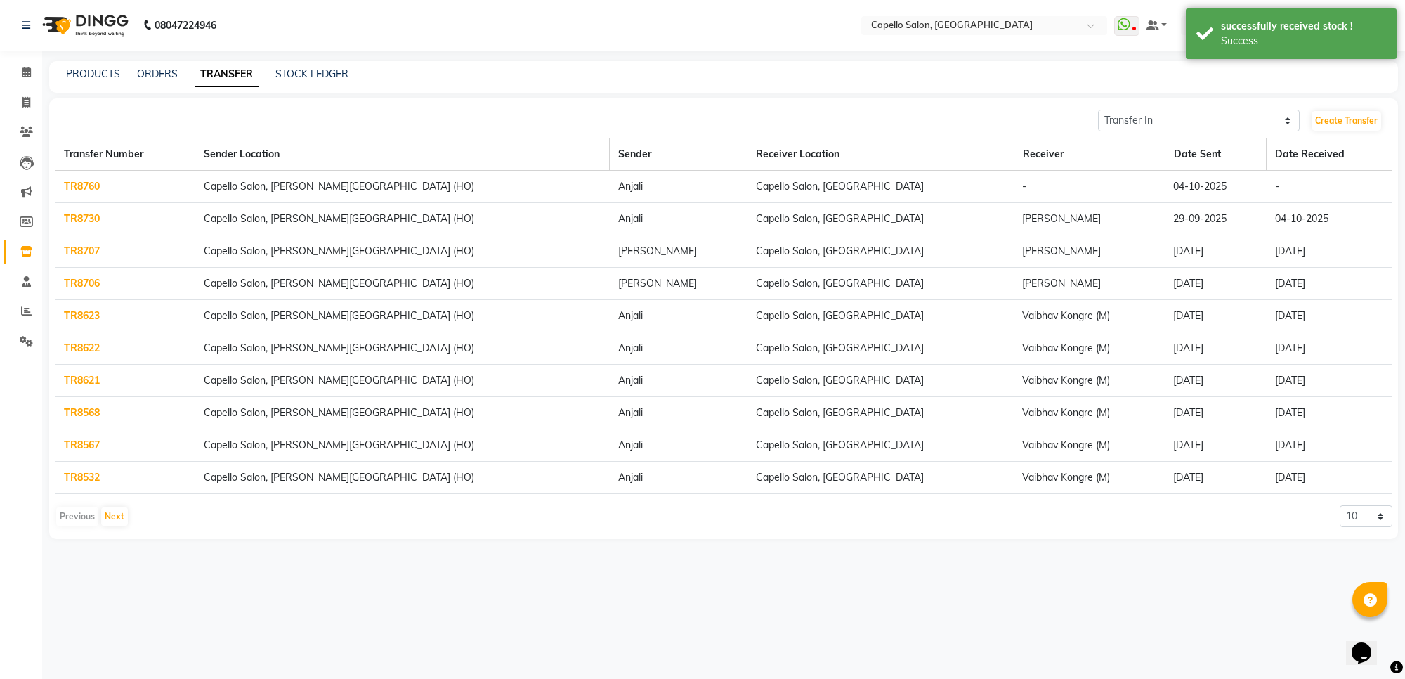
click at [77, 181] on link "TR8760" at bounding box center [82, 186] width 36 height 13
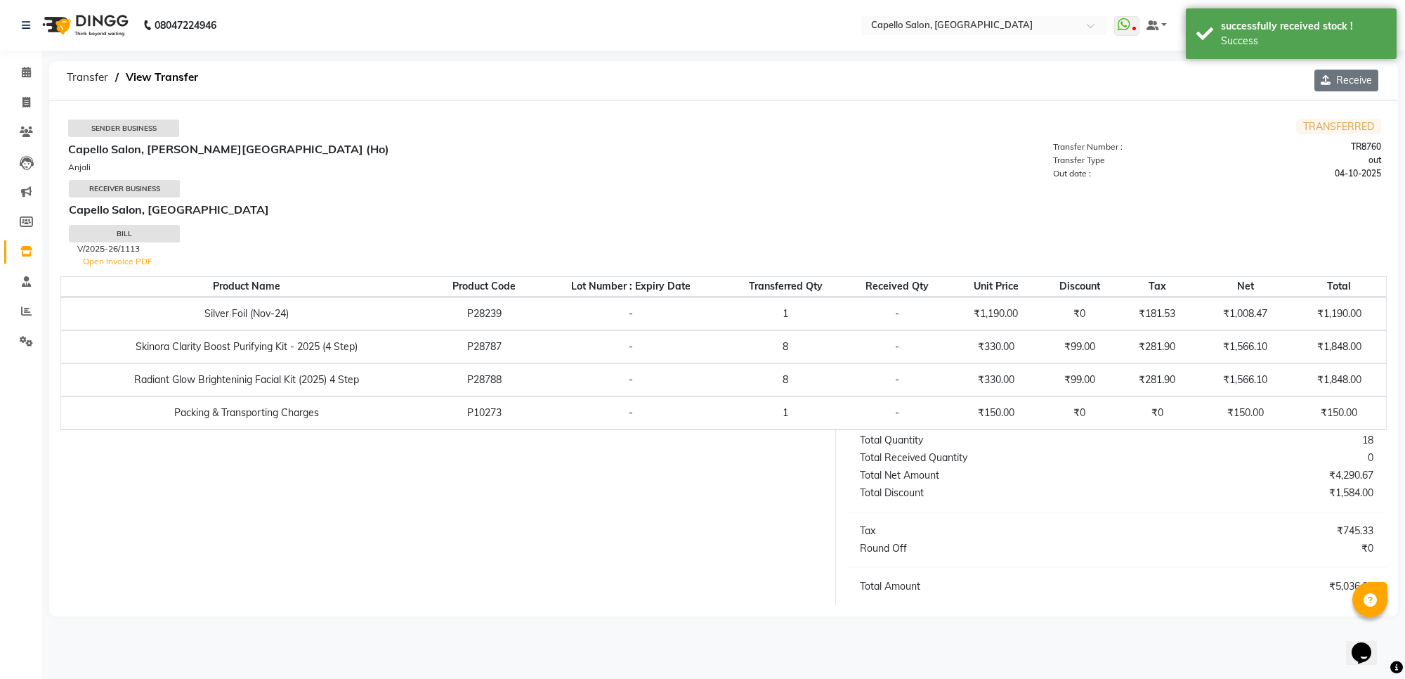
click at [1327, 78] on icon "button" at bounding box center [1328, 80] width 15 height 10
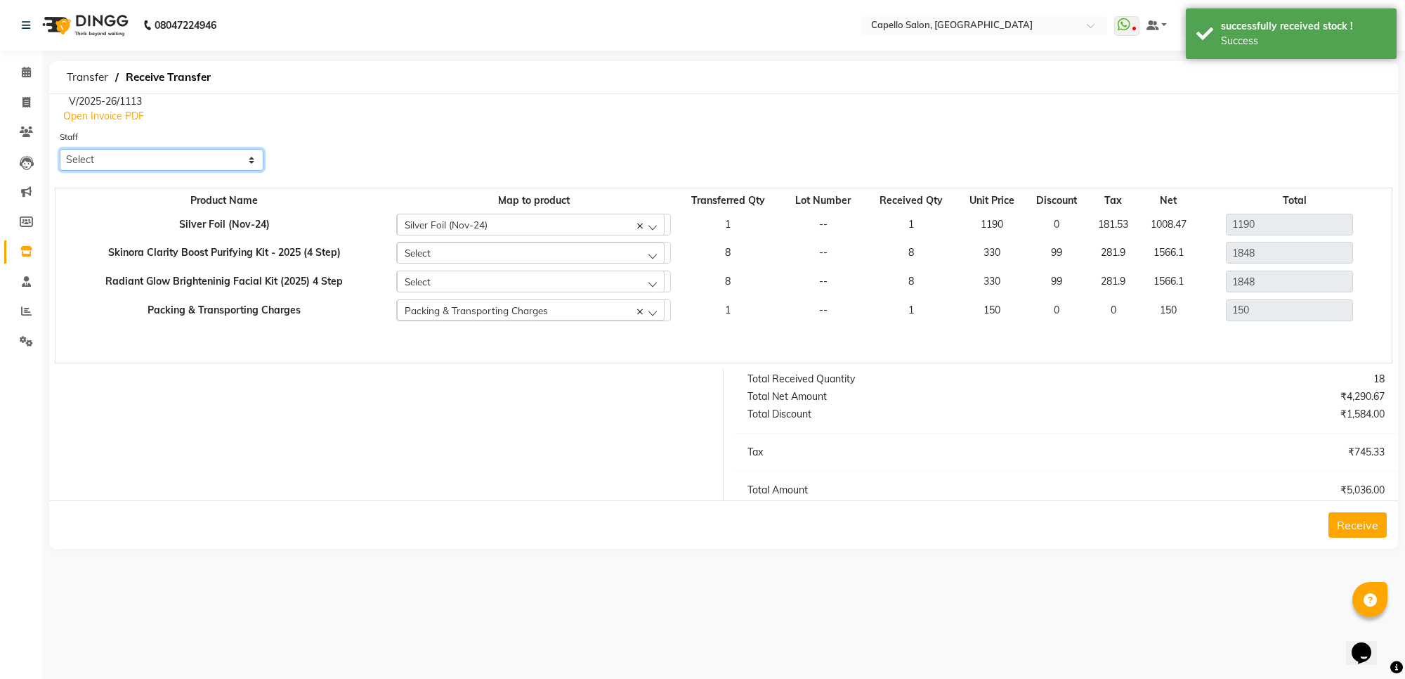
click at [155, 152] on select "Select aayush atkar Admin ANKIT BANDEWAR Friends Colony Harsha Shiwankar mohini…" at bounding box center [162, 160] width 204 height 22
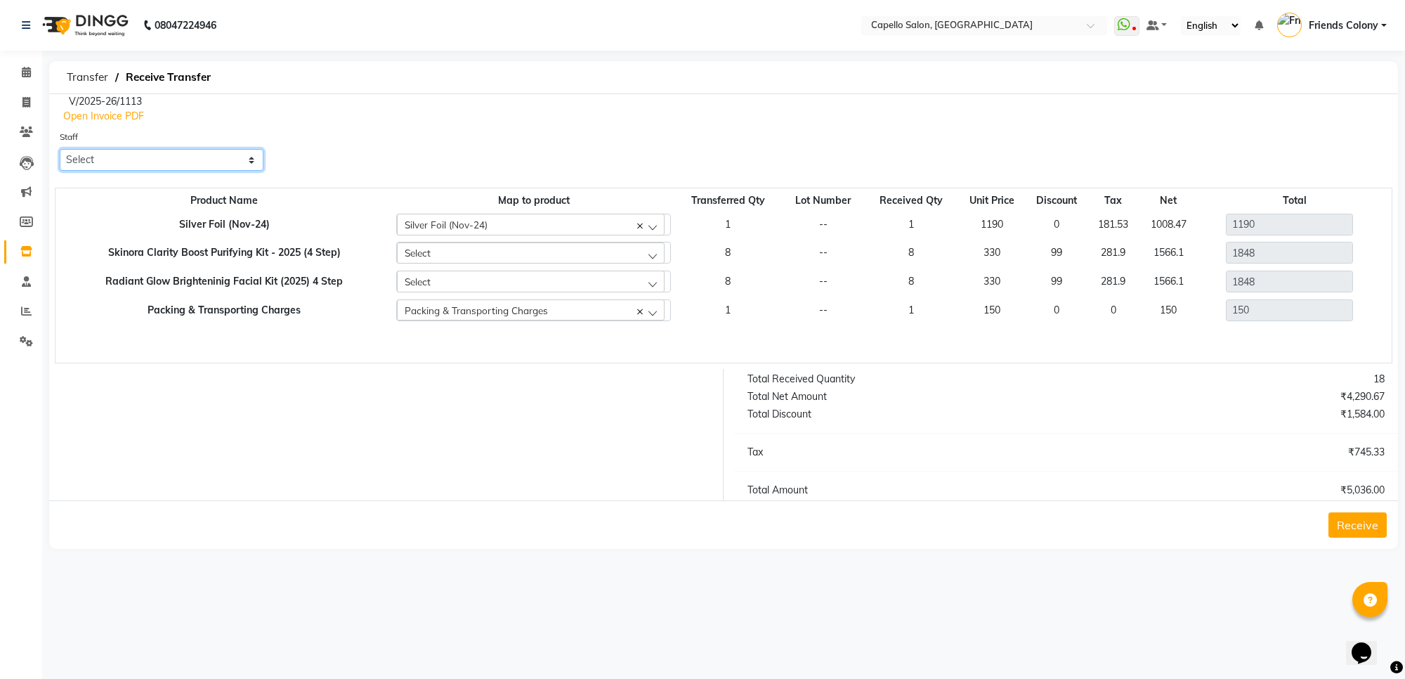
select select "69591"
click at [60, 149] on select "Select aayush atkar Admin ANKIT BANDEWAR Friends Colony Harsha Shiwankar mohini…" at bounding box center [162, 160] width 204 height 22
click at [1362, 526] on button "Receive" at bounding box center [1358, 524] width 58 height 25
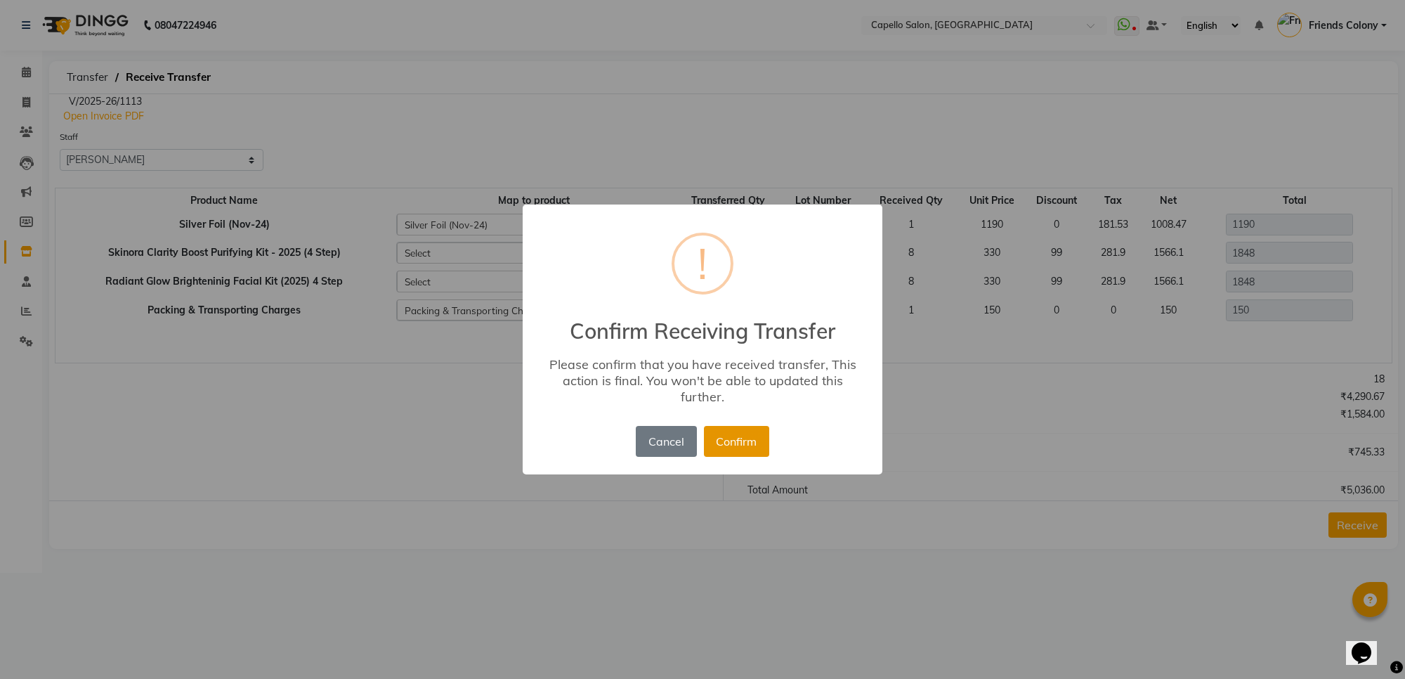
click at [722, 448] on button "Confirm" at bounding box center [736, 441] width 65 height 31
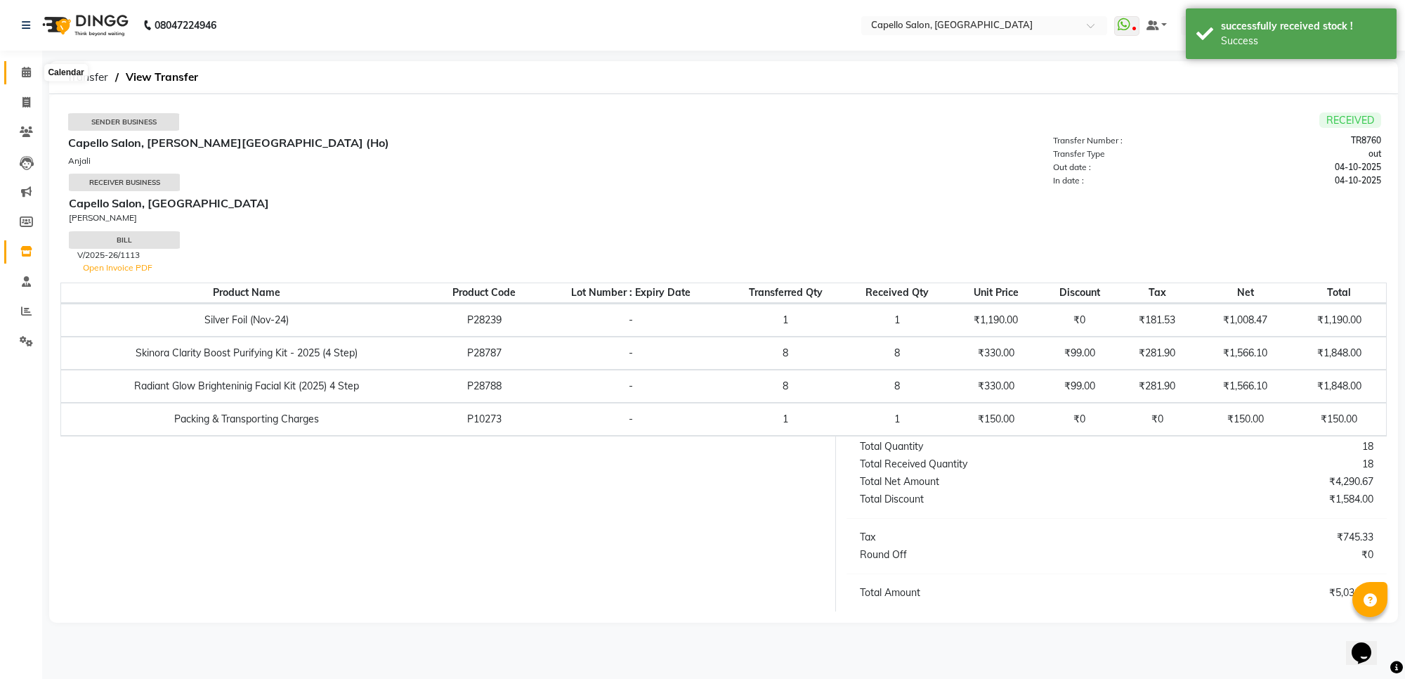
drag, startPoint x: 18, startPoint y: 74, endPoint x: 30, endPoint y: 74, distance: 11.9
click at [19, 74] on span at bounding box center [26, 73] width 25 height 16
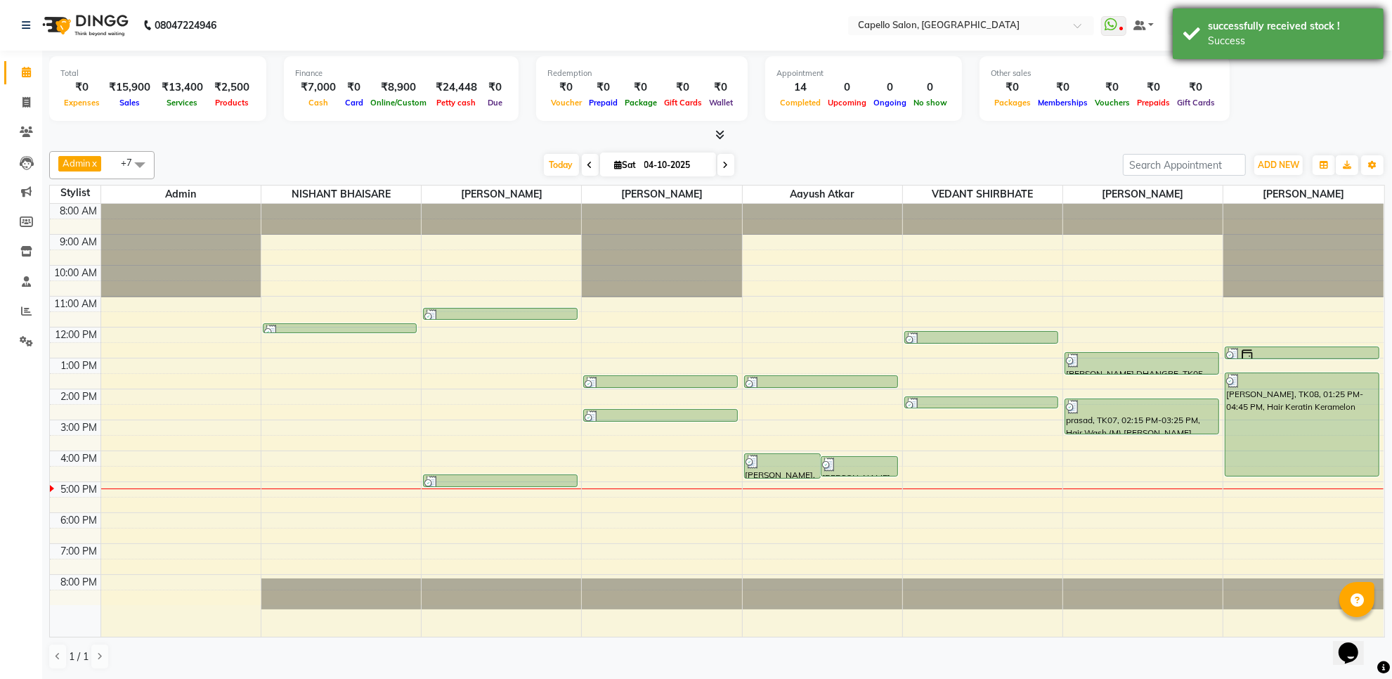
click at [1220, 30] on div "successfully received stock !" at bounding box center [1290, 26] width 165 height 15
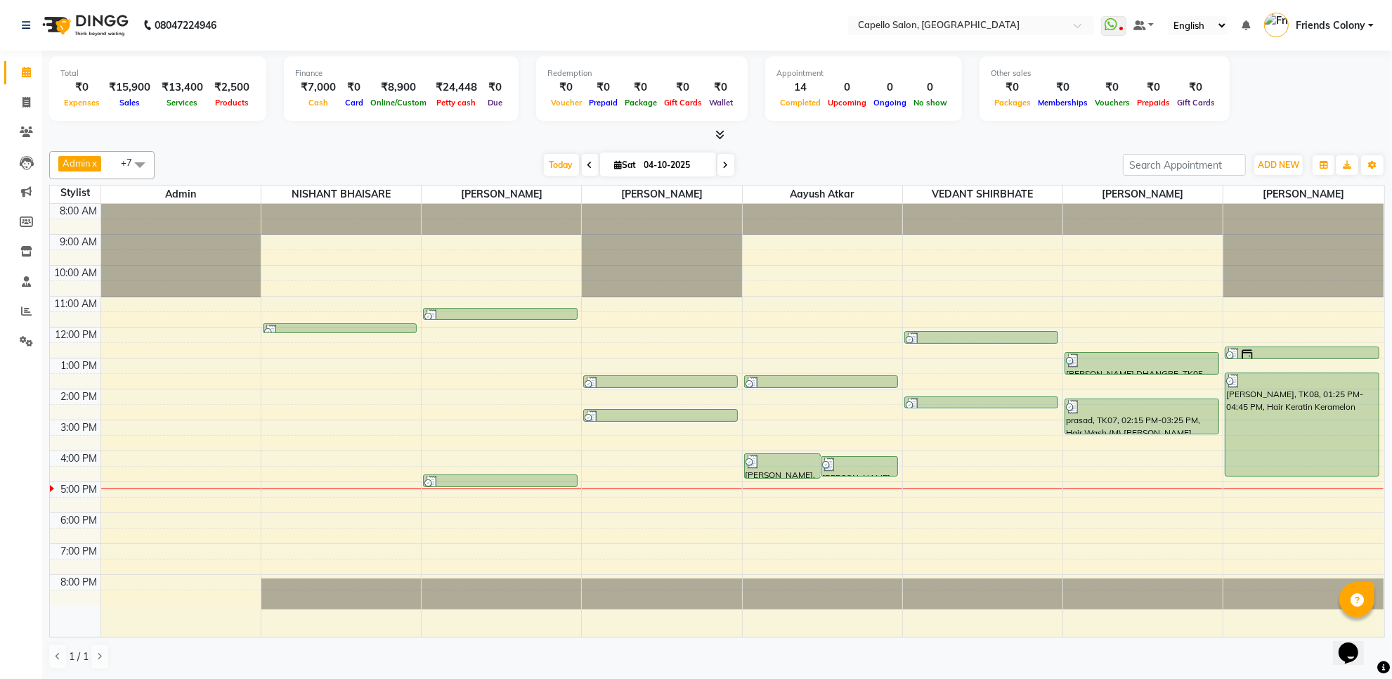
scroll to position [1, 0]
click at [16, 247] on span at bounding box center [26, 252] width 25 height 16
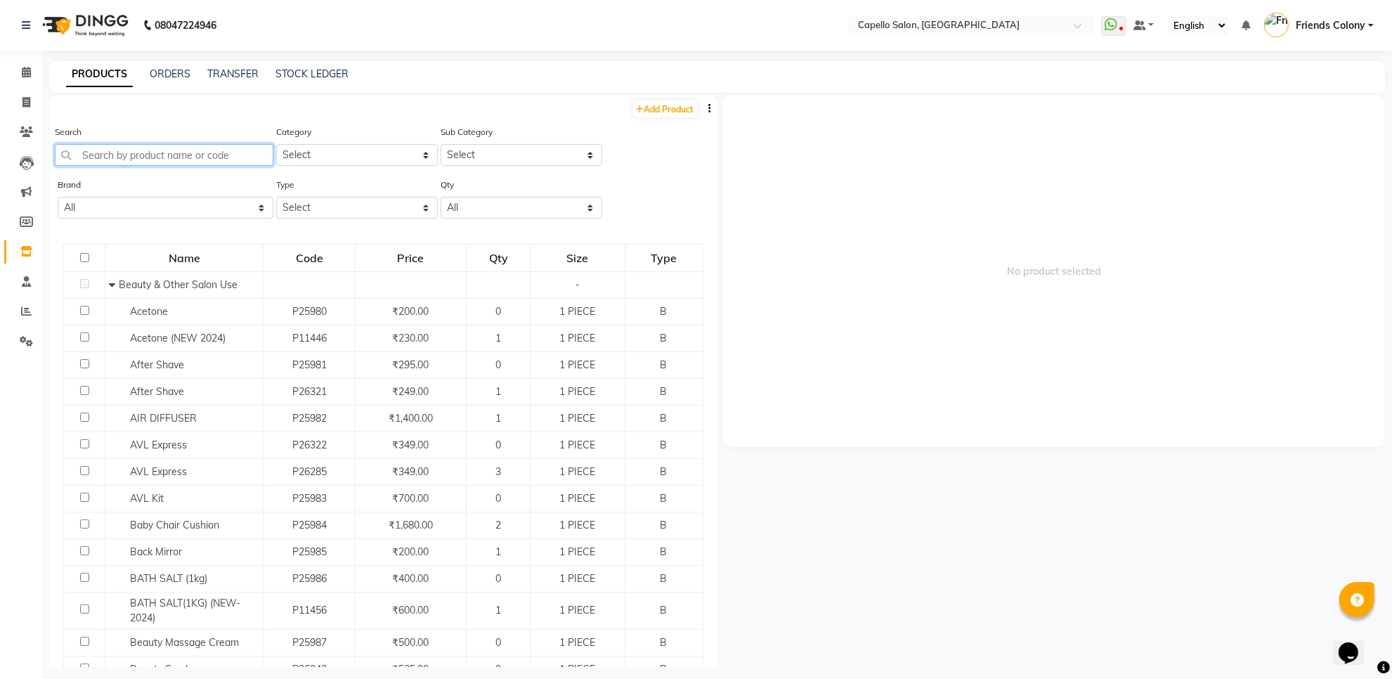
click at [220, 148] on input "text" at bounding box center [164, 155] width 219 height 22
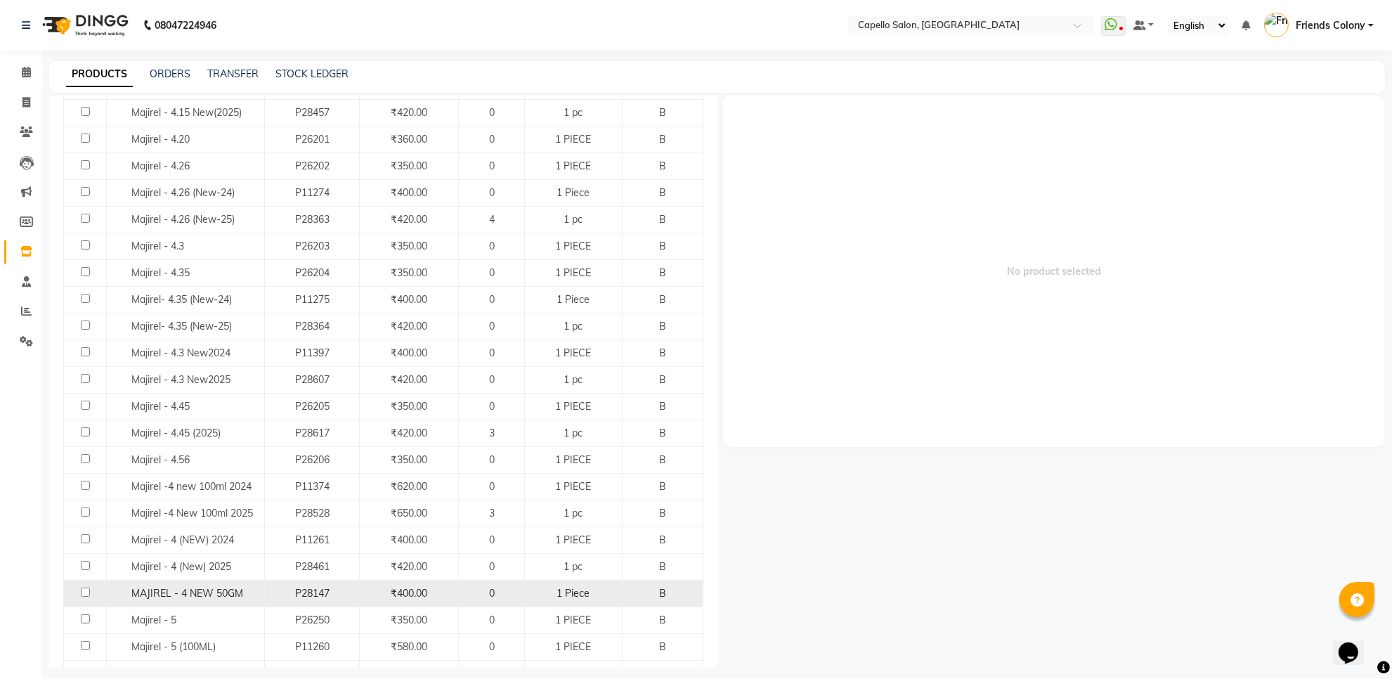
scroll to position [615, 0]
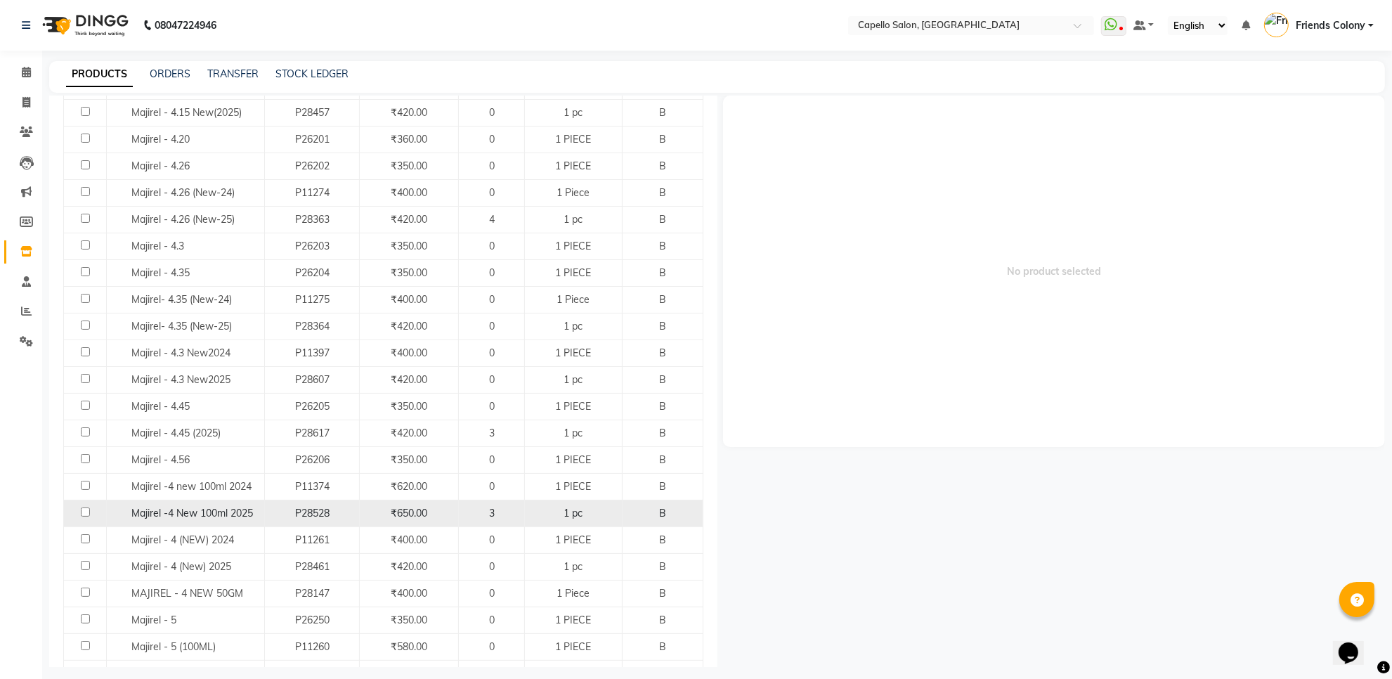
type input "majirel"
click at [81, 514] on input "checkbox" at bounding box center [85, 511] width 9 height 9
checkbox input "true"
select select
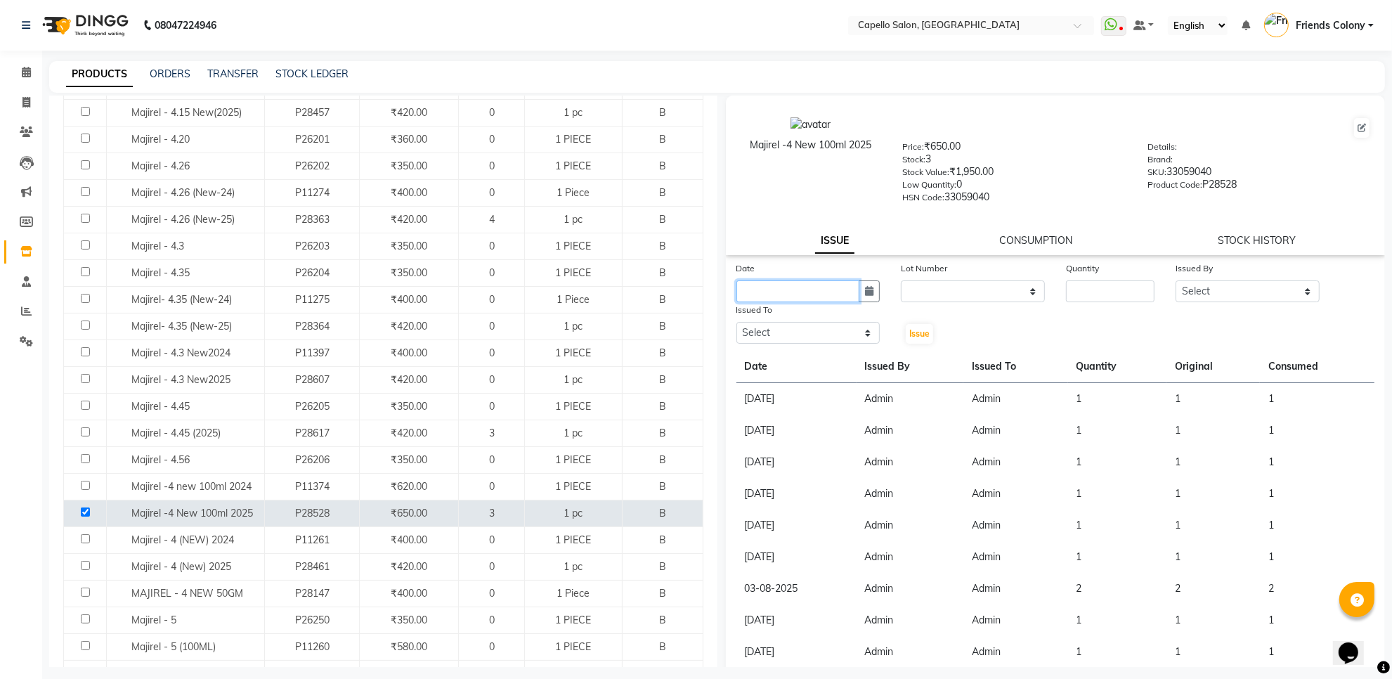
click at [776, 280] on input "text" at bounding box center [798, 291] width 124 height 22
select select "10"
select select "2025"
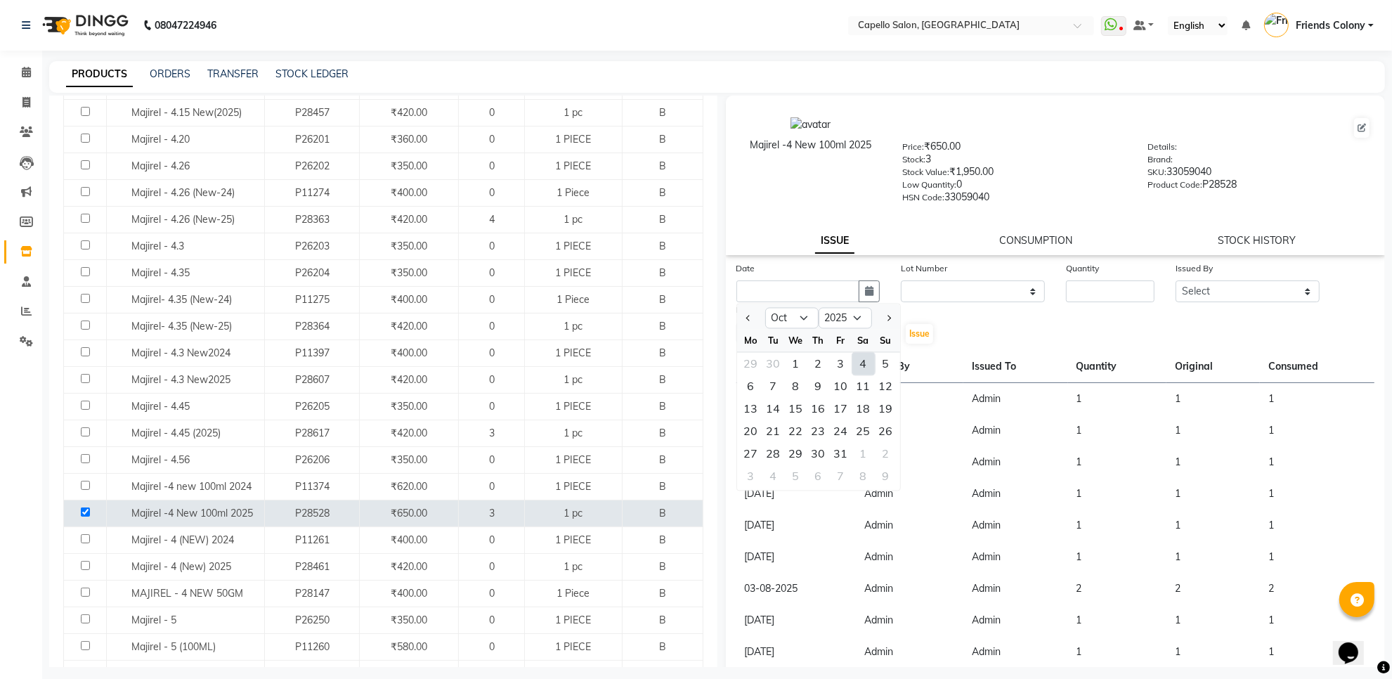
click at [858, 358] on div "4" at bounding box center [863, 364] width 22 height 22
type input "04-10-2025"
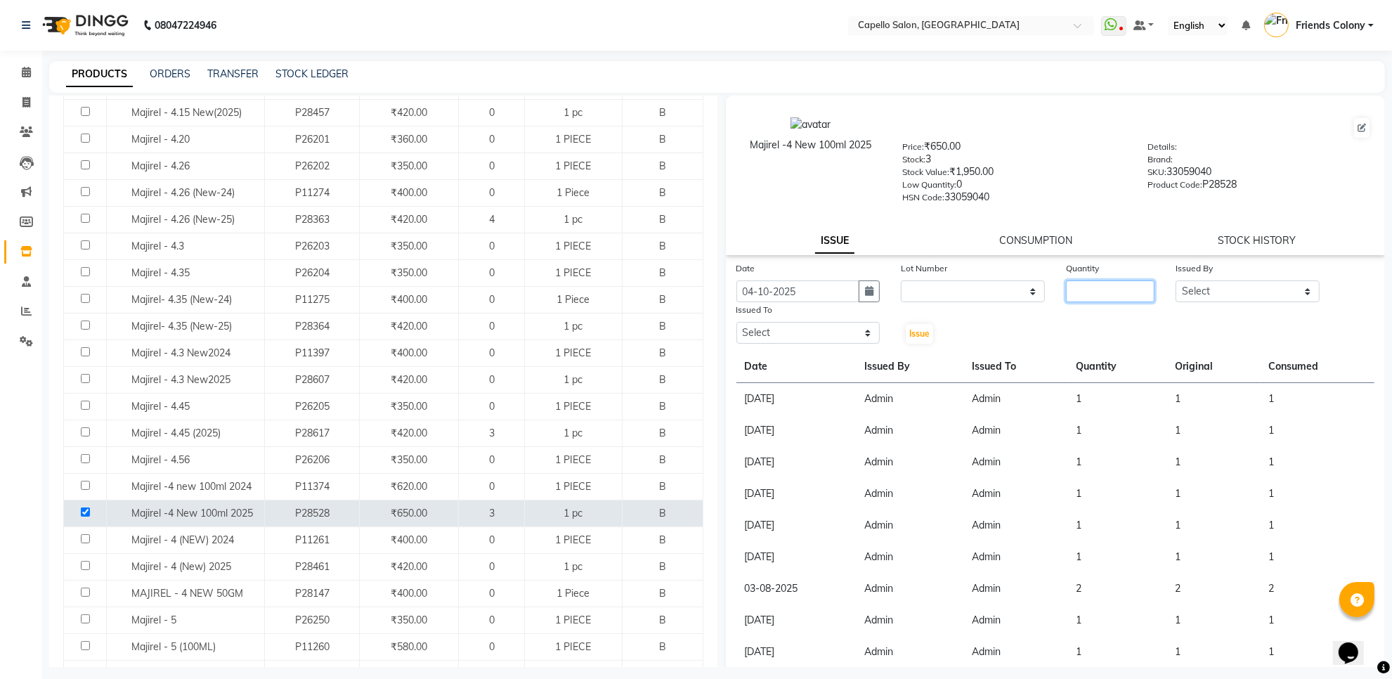
click at [1111, 290] on input "number" at bounding box center [1110, 291] width 89 height 22
type input "1"
click at [1219, 275] on div "Issued By" at bounding box center [1248, 271] width 144 height 20
click at [1214, 285] on select "Select aayush atkar Admin ANKIT BANDEWAR Friends Colony Harsha Shiwankar mohini…" at bounding box center [1248, 291] width 144 height 22
select select "16604"
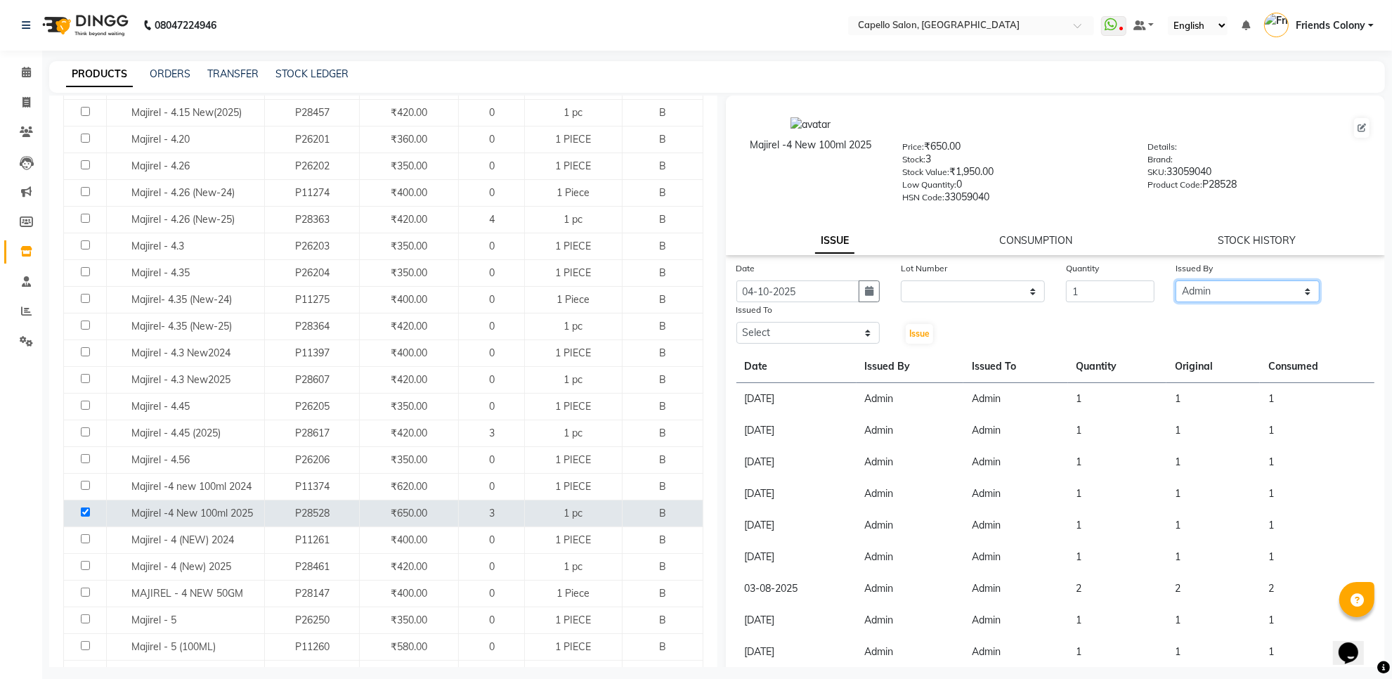
click at [1176, 280] on select "Select aayush atkar Admin ANKIT BANDEWAR Friends Colony Harsha Shiwankar mohini…" at bounding box center [1248, 291] width 144 height 22
click at [816, 327] on select "Select aayush atkar Admin ANKIT BANDEWAR Friends Colony Harsha Shiwankar mohini…" at bounding box center [808, 333] width 144 height 22
select select "16604"
click at [736, 322] on select "Select aayush atkar Admin ANKIT BANDEWAR Friends Colony Harsha Shiwankar mohini…" at bounding box center [808, 333] width 144 height 22
click at [909, 331] on span "Issue" at bounding box center [919, 333] width 20 height 11
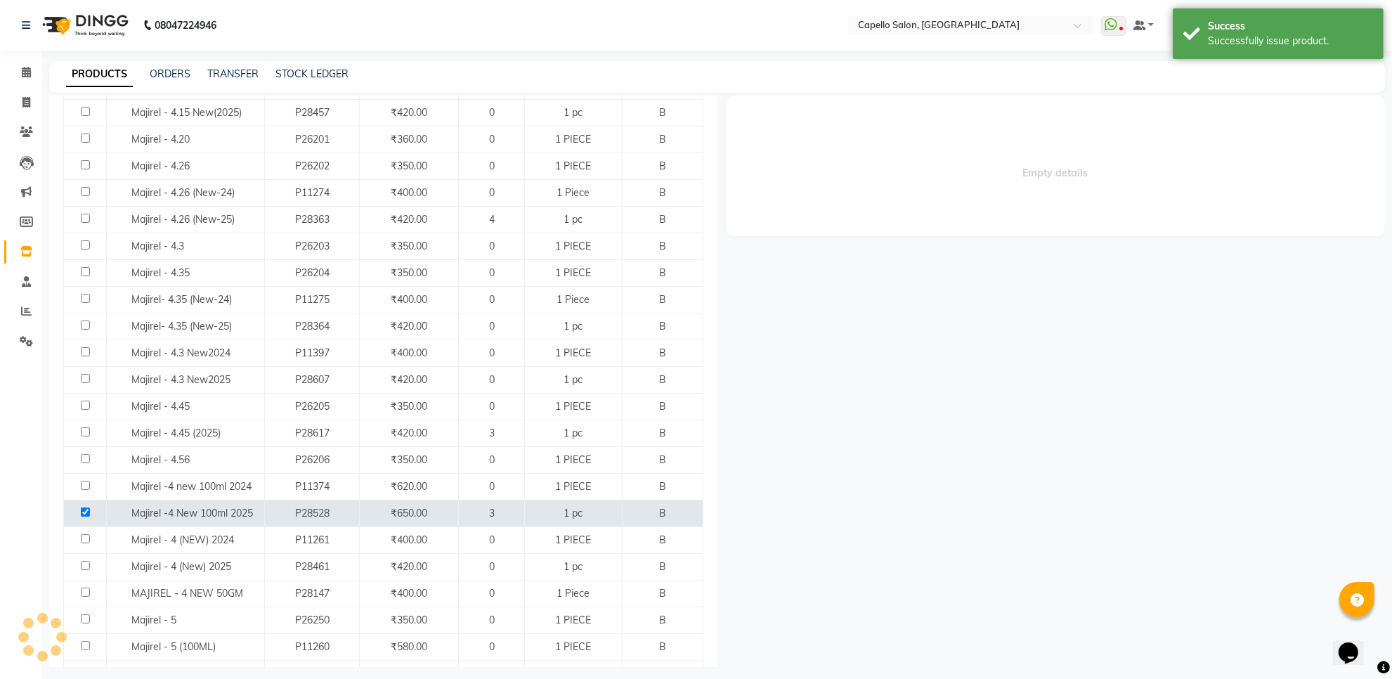
select select
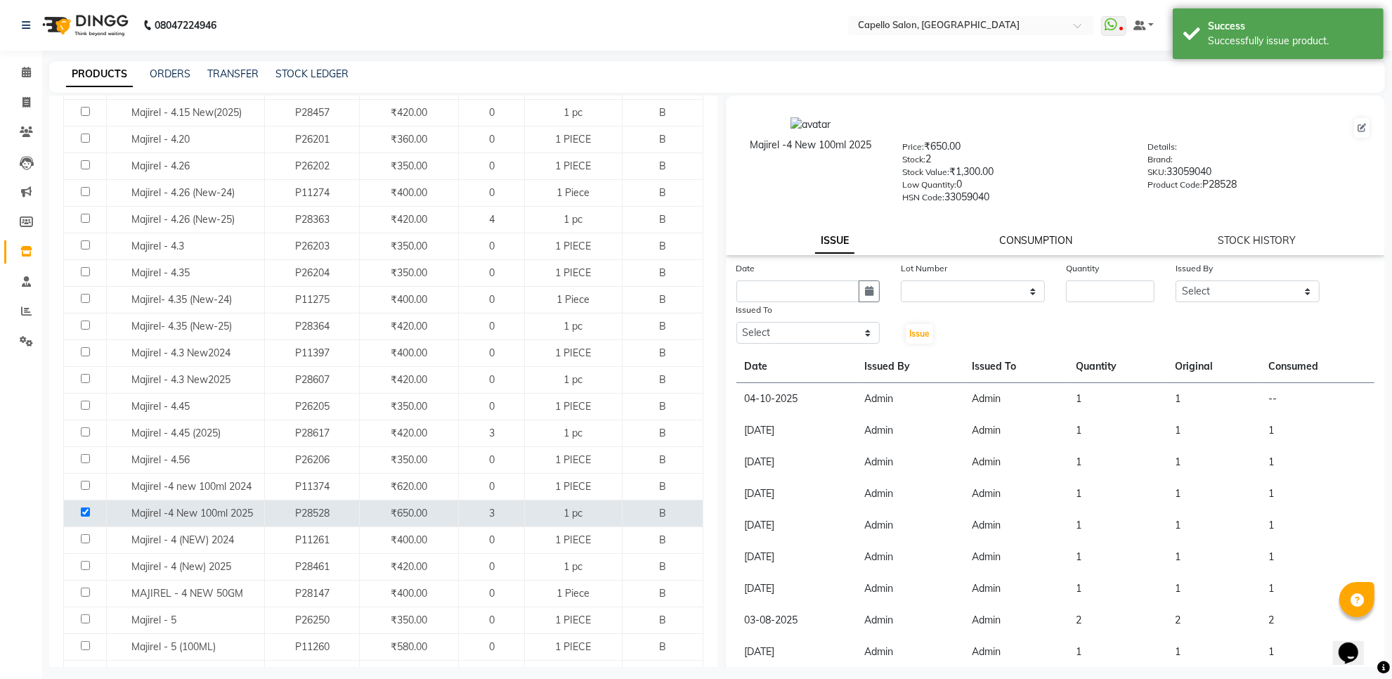
click at [1052, 234] on link "CONSUMPTION" at bounding box center [1035, 240] width 73 height 13
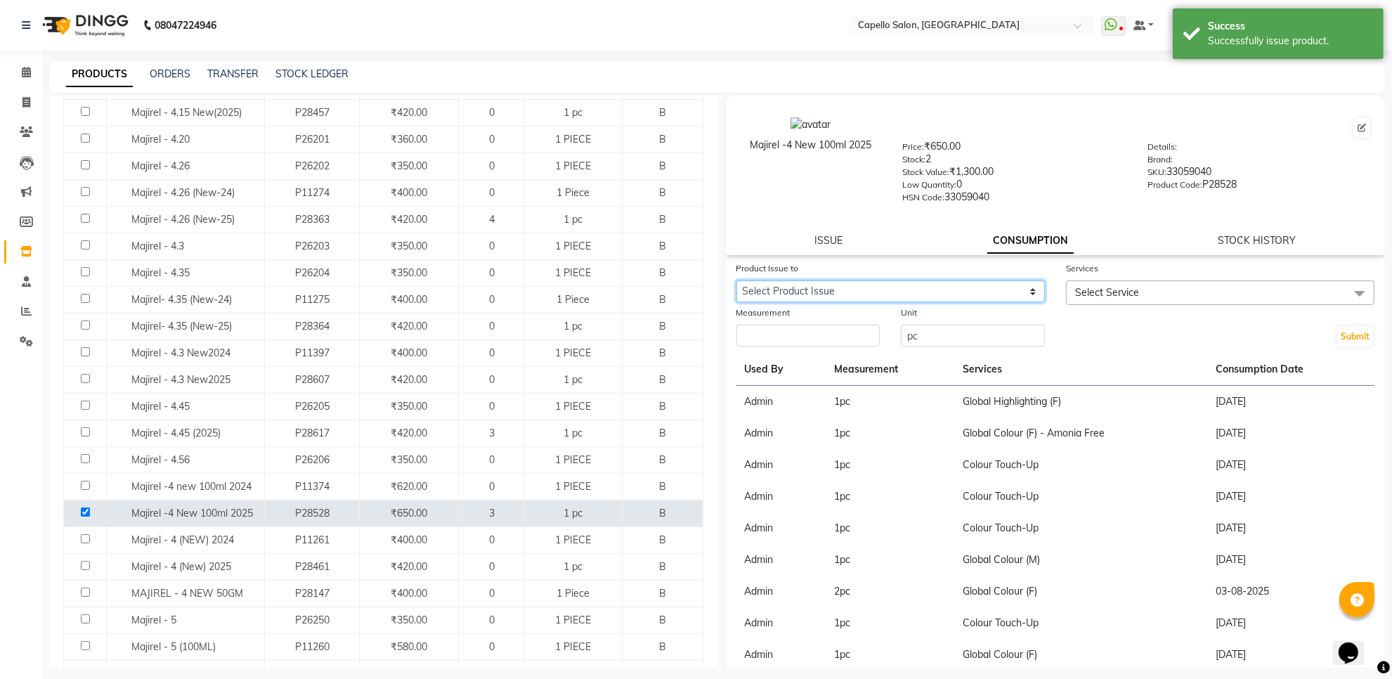
click at [1012, 282] on select "Select Product Issue 2025-10-04, Issued to: Admin, Balance: 1" at bounding box center [890, 291] width 308 height 22
select select "1286066"
click at [736, 280] on select "Select Product Issue 2025-10-04, Issued to: Admin, Balance: 1" at bounding box center [890, 291] width 308 height 22
click at [1125, 286] on span "Select Service" at bounding box center [1107, 292] width 64 height 13
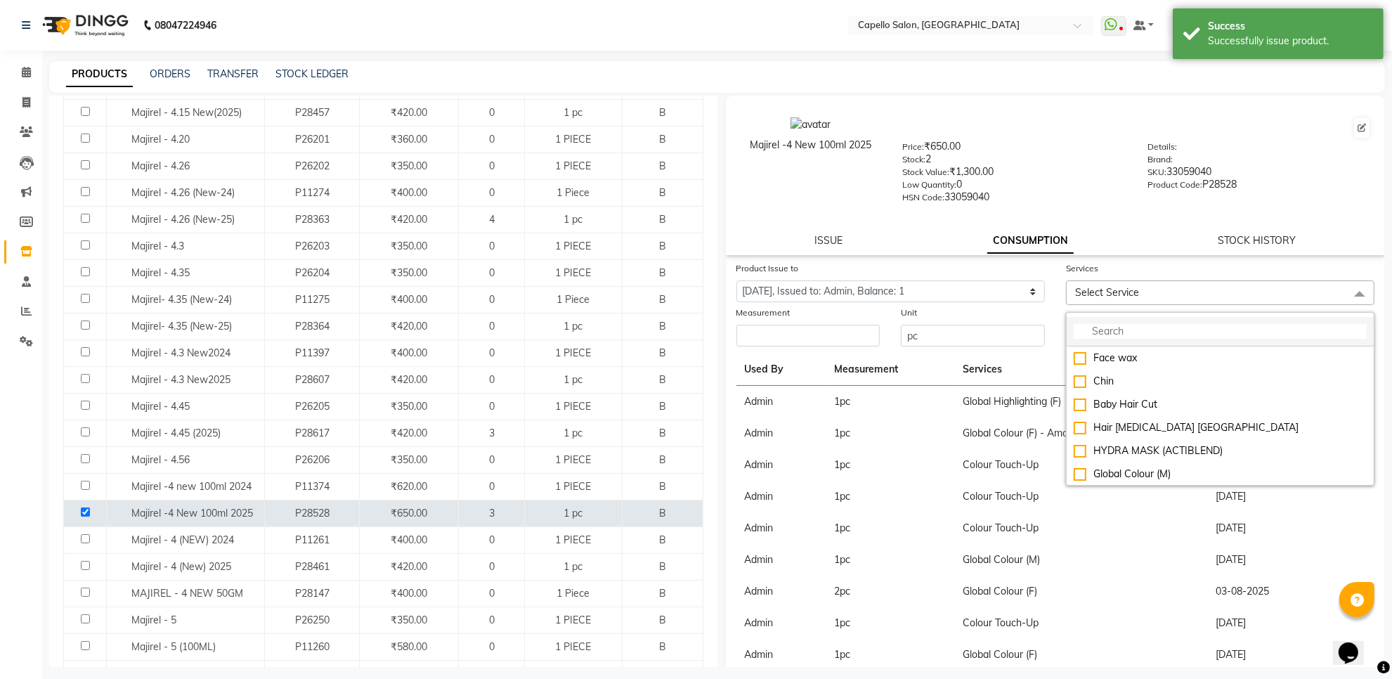
click at [1117, 328] on input "multiselect-search" at bounding box center [1220, 331] width 293 height 15
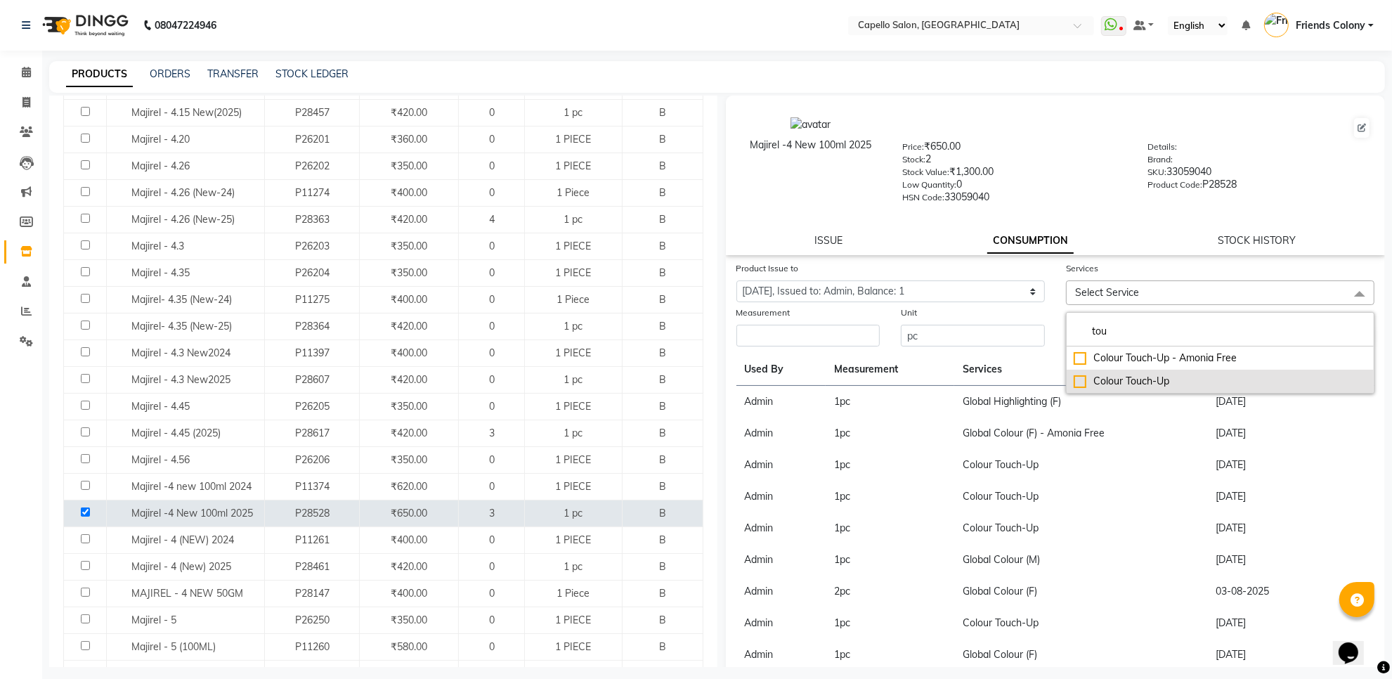
type input "tou"
click at [1080, 383] on div "Colour Touch-Up" at bounding box center [1220, 381] width 293 height 15
checkbox input "true"
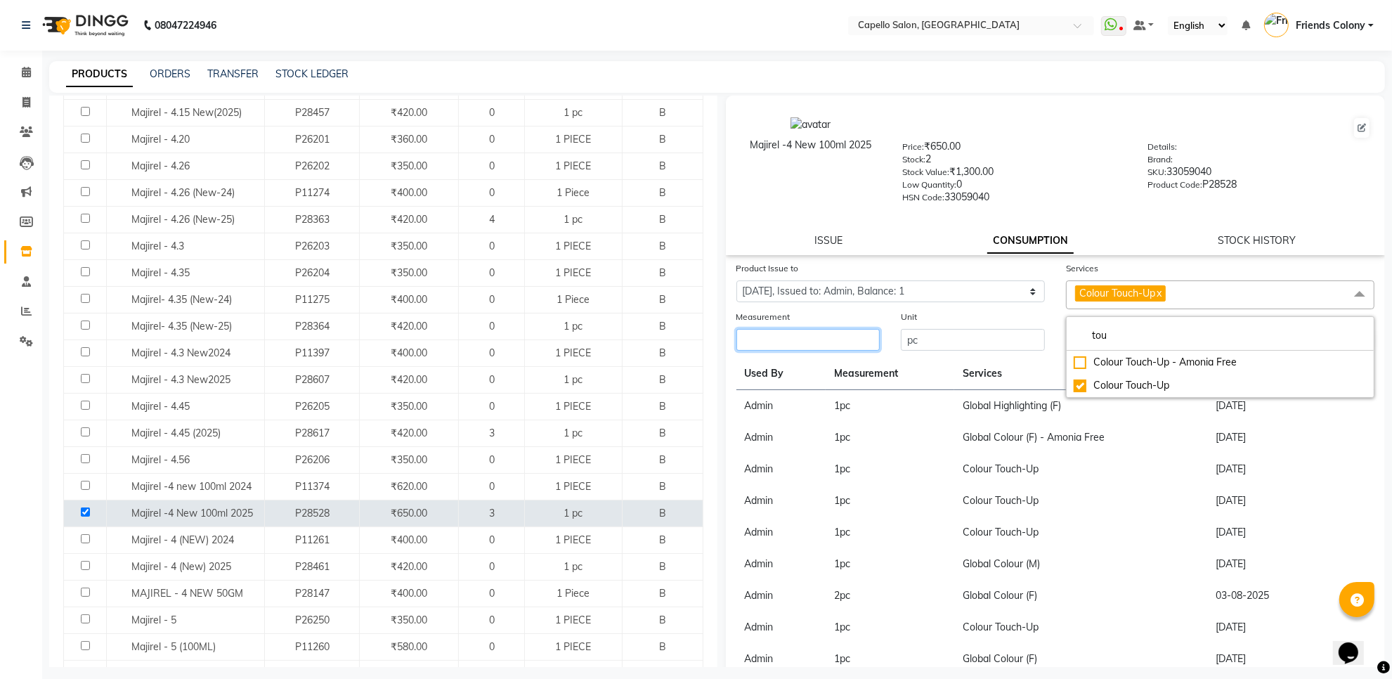
click at [819, 337] on input "number" at bounding box center [808, 340] width 144 height 22
type input "1"
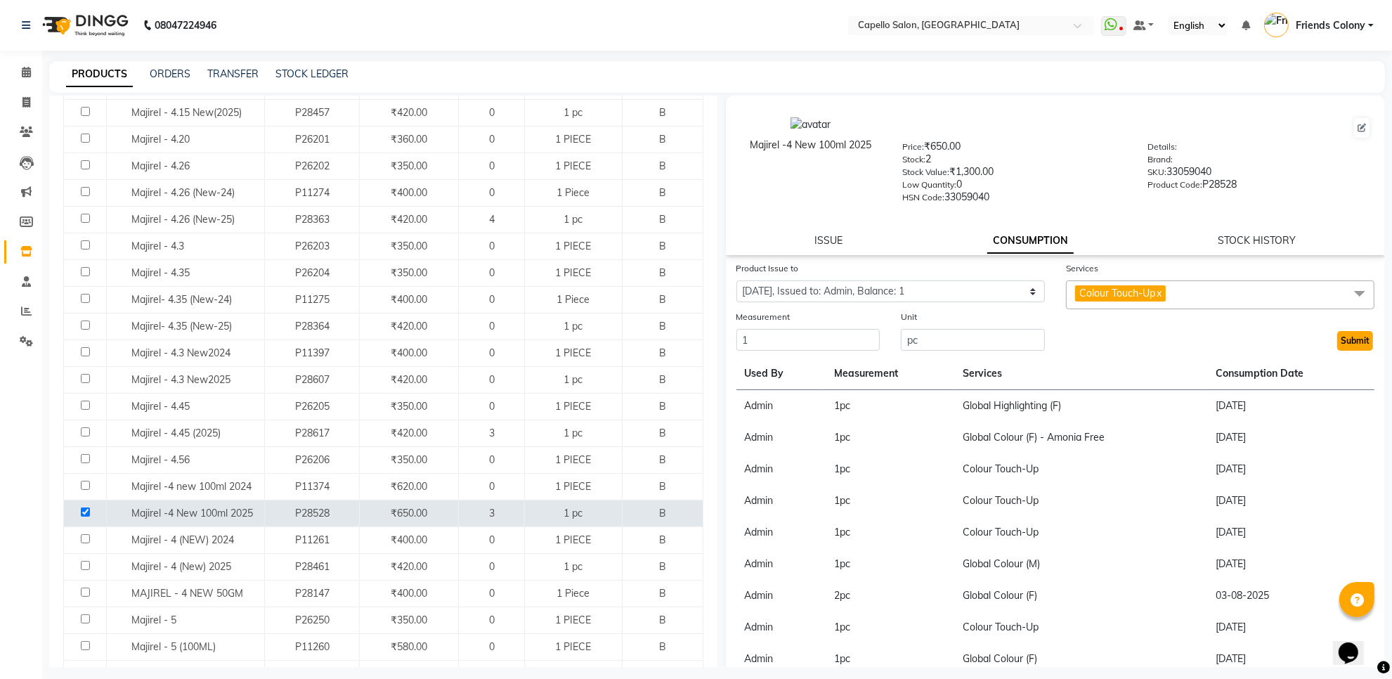
click at [1337, 345] on button "Submit" at bounding box center [1355, 341] width 36 height 20
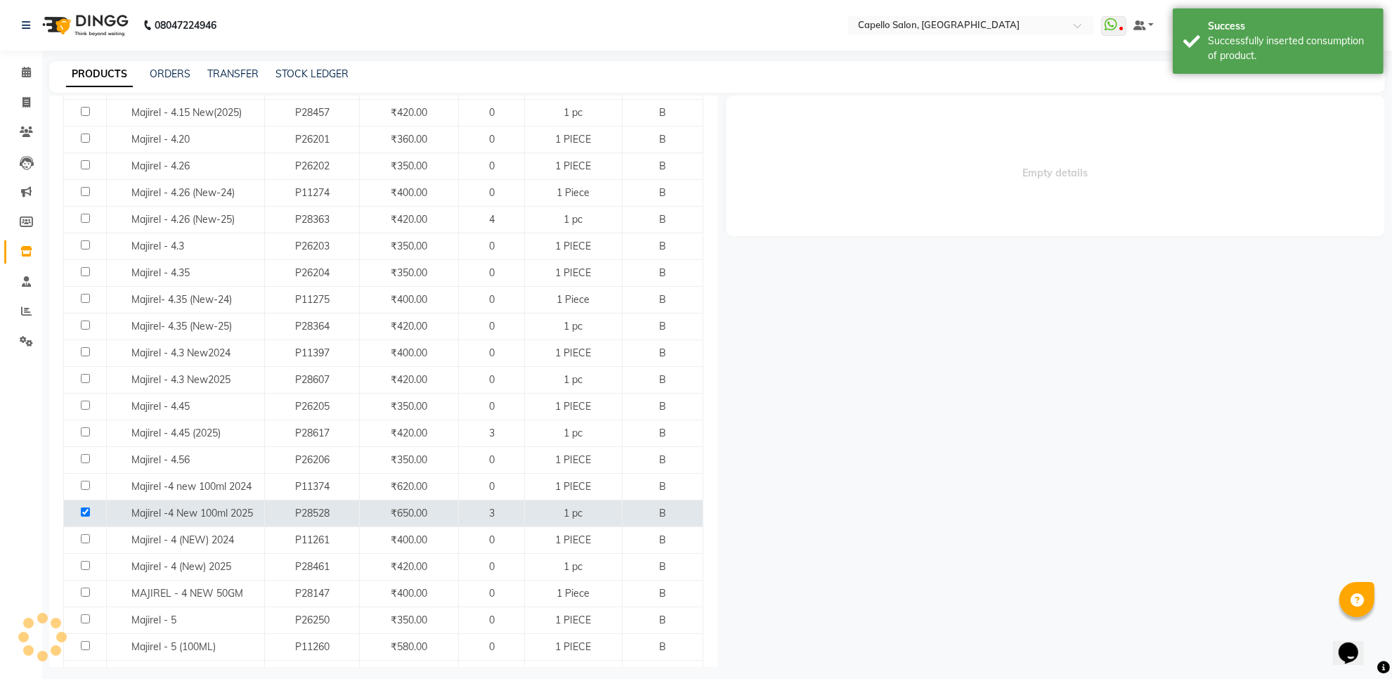
scroll to position [0, 0]
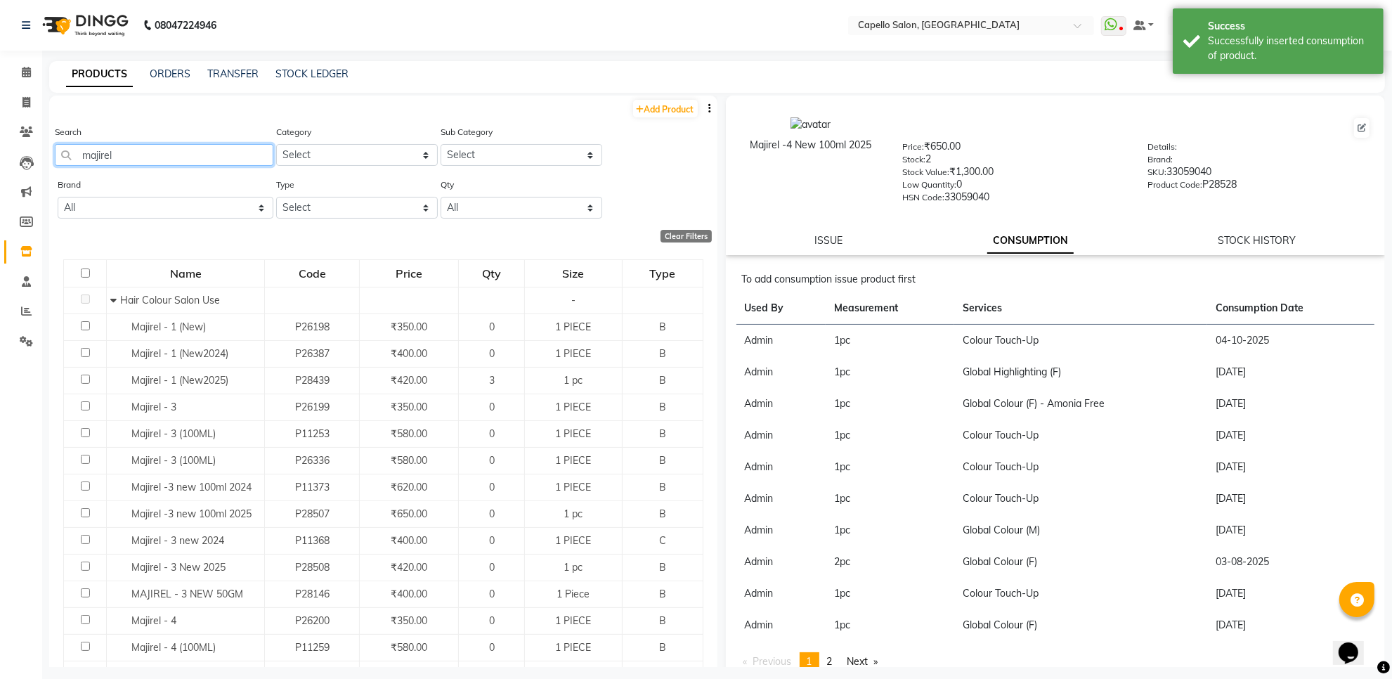
drag, startPoint x: 141, startPoint y: 156, endPoint x: 0, endPoint y: 213, distance: 152.3
click at [0, 211] on app-home "08047224946 Select Location × Capello Salon, Friends Colony WhatsApp Status ✕ S…" at bounding box center [696, 344] width 1392 height 688
type input "s"
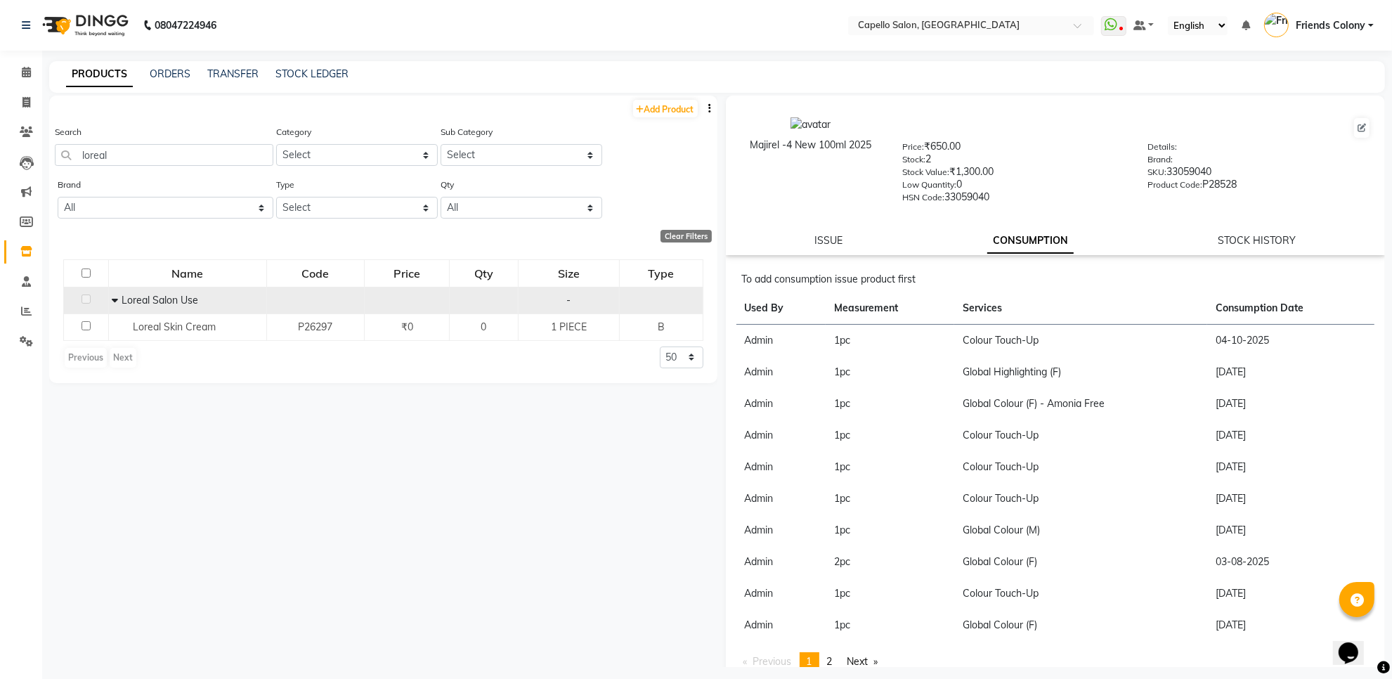
click at [115, 297] on icon at bounding box center [115, 300] width 6 height 10
click at [134, 163] on input "loreal" at bounding box center [164, 155] width 219 height 22
drag, startPoint x: 134, startPoint y: 163, endPoint x: 0, endPoint y: 198, distance: 138.7
click at [0, 194] on app-home "08047224946 Select Location × Capello Salon, Friends Colony WhatsApp Status ✕ S…" at bounding box center [696, 344] width 1392 height 688
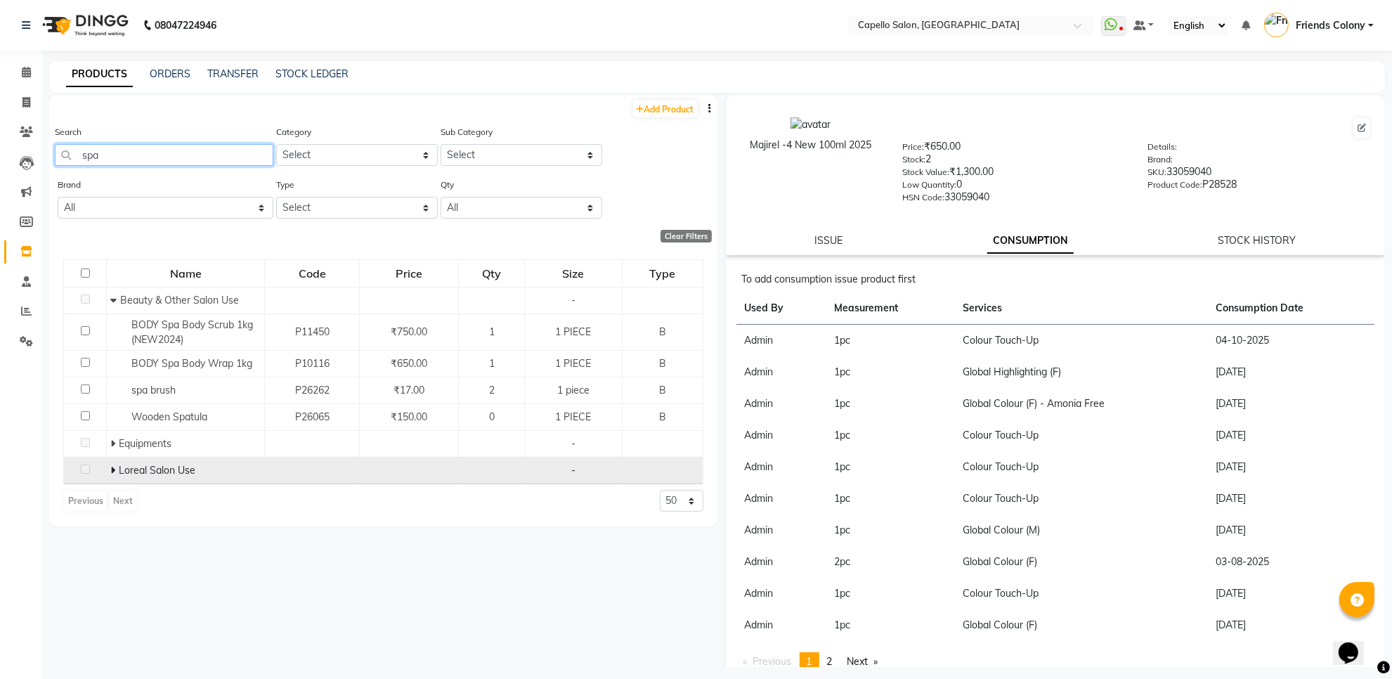
type input "spa"
click at [112, 471] on icon at bounding box center [112, 470] width 5 height 10
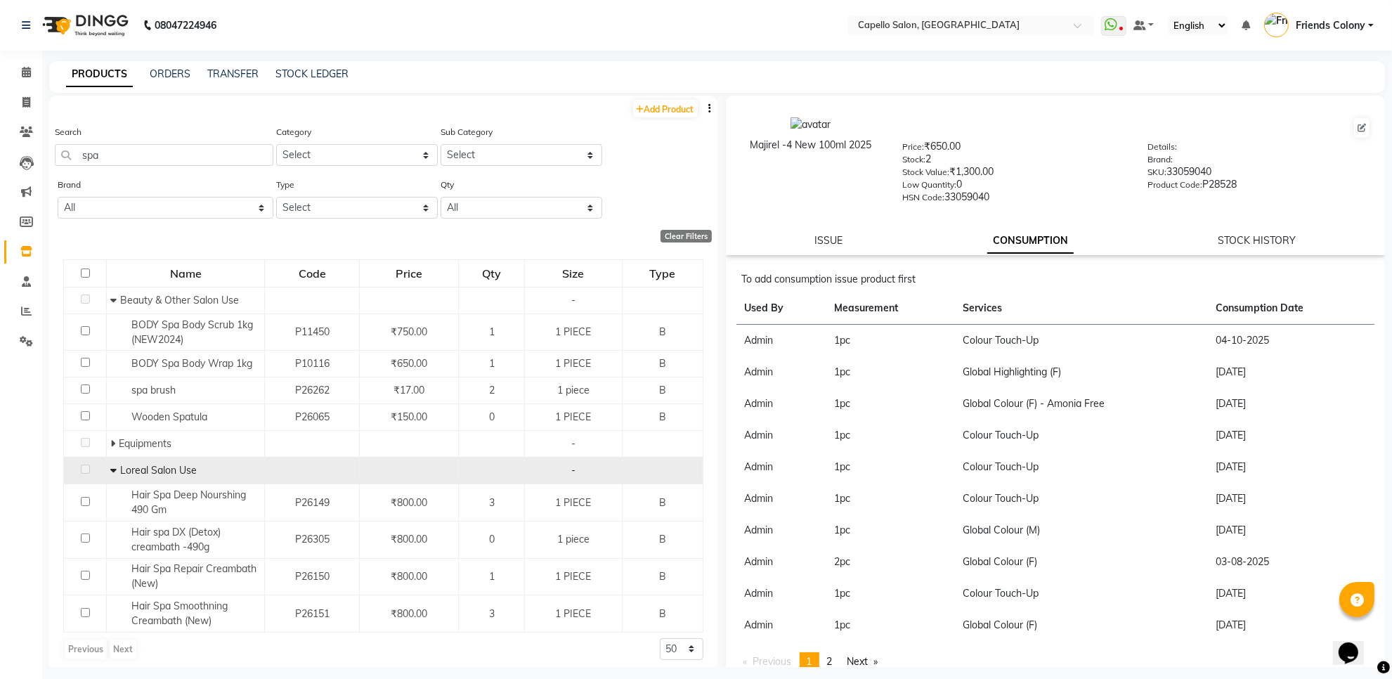
scroll to position [8, 0]
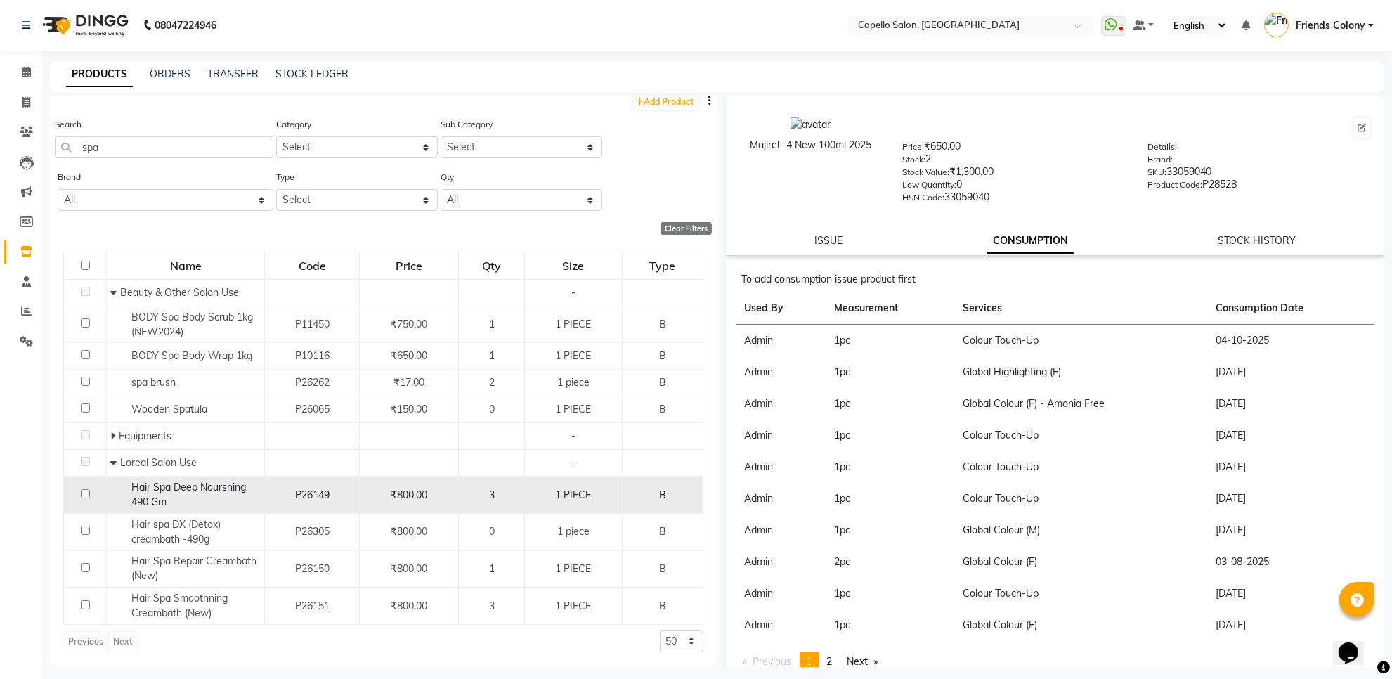
click at [85, 493] on input "checkbox" at bounding box center [85, 493] width 9 height 9
checkbox input "true"
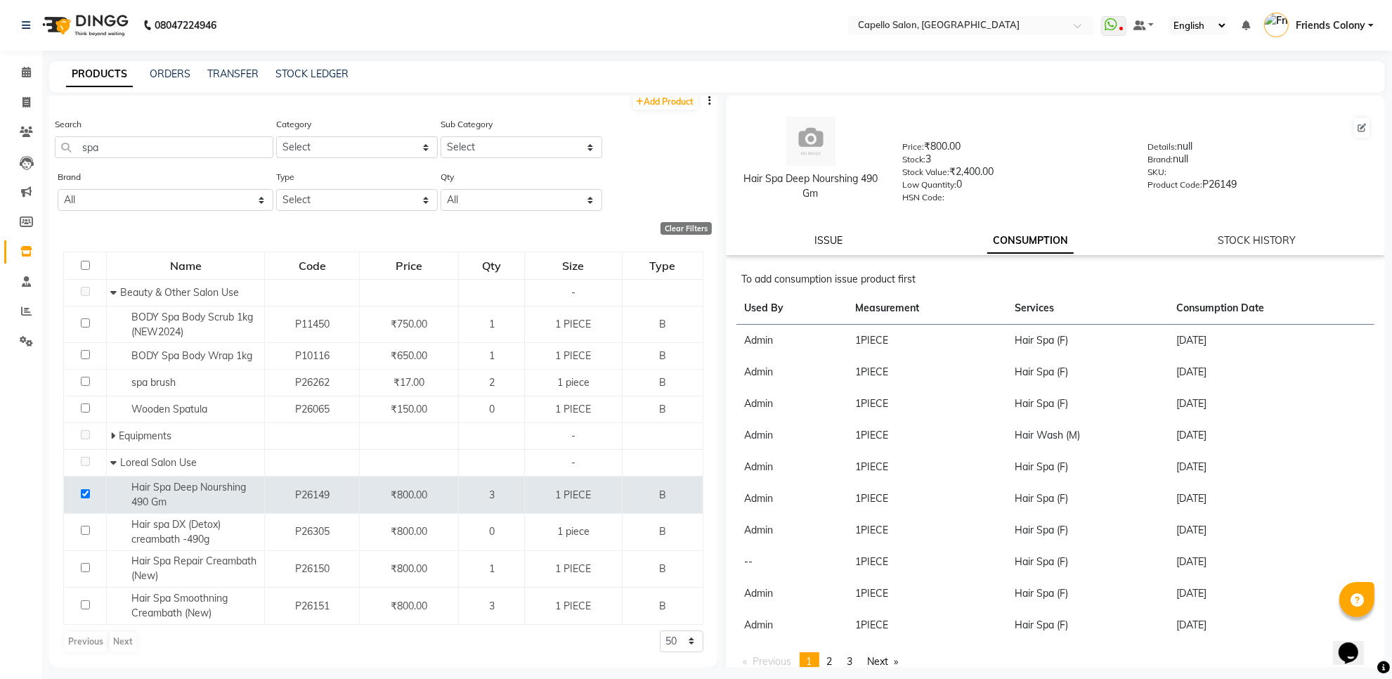
click at [814, 237] on link "ISSUE" at bounding box center [828, 240] width 28 height 13
select select
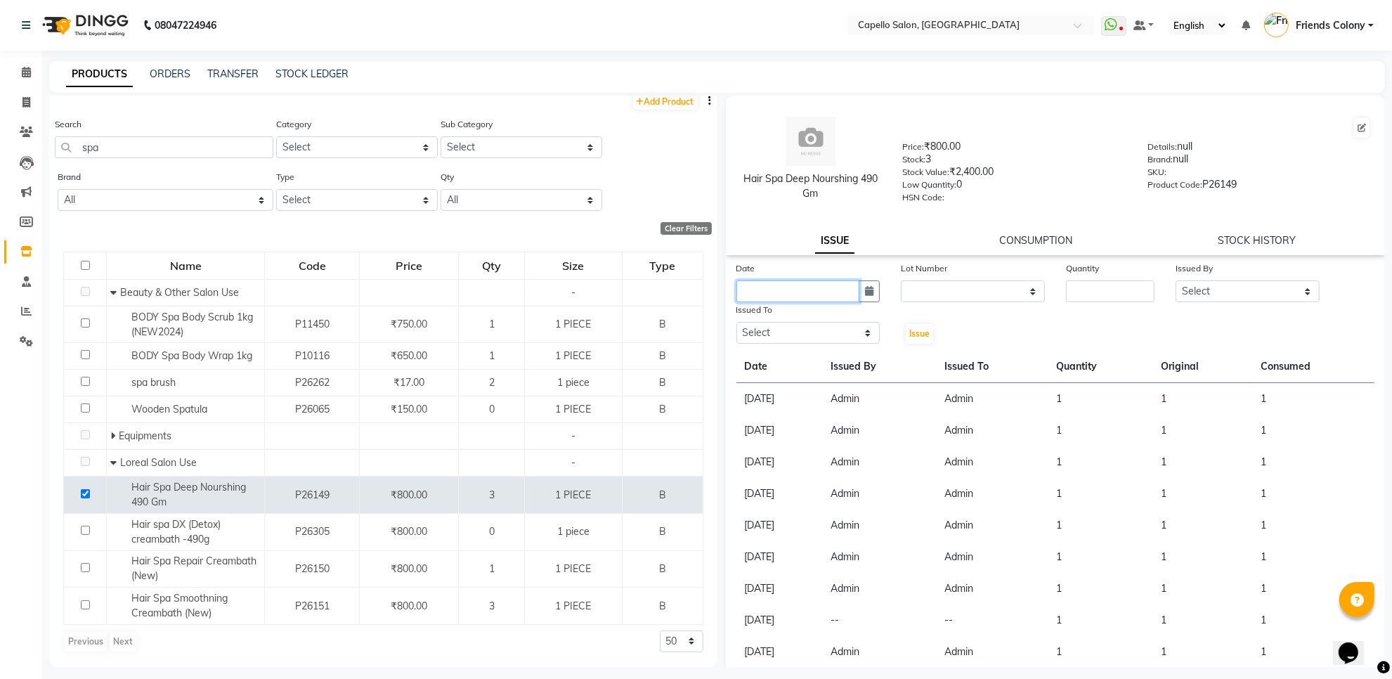
click at [791, 292] on input "text" at bounding box center [798, 291] width 124 height 22
select select "10"
select select "2025"
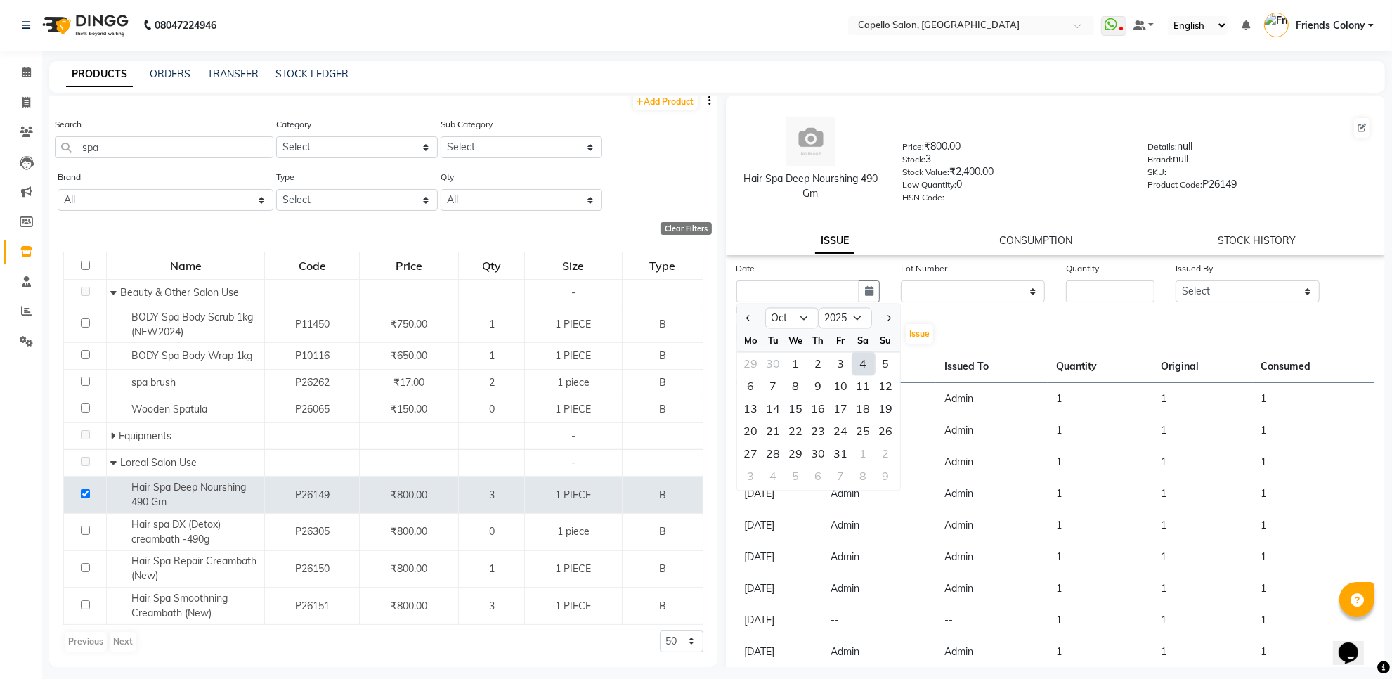
click at [859, 360] on div "4" at bounding box center [863, 364] width 22 height 22
type input "04-10-2025"
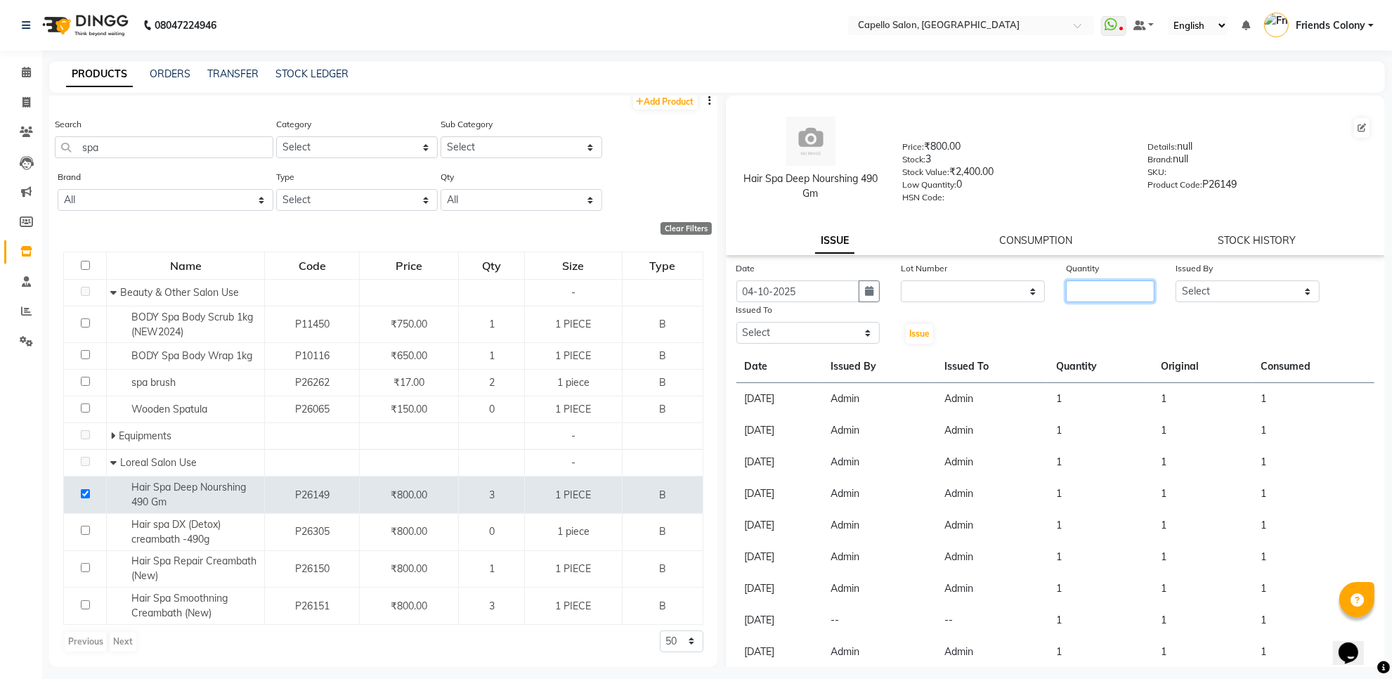
click at [1084, 290] on input "number" at bounding box center [1110, 291] width 89 height 22
type input "1"
click at [1192, 285] on select "Select aayush atkar Admin ANKIT BANDEWAR Friends Colony Harsha Shiwankar mohini…" at bounding box center [1248, 291] width 144 height 22
select select "16604"
click at [1176, 280] on select "Select aayush atkar Admin ANKIT BANDEWAR Friends Colony Harsha Shiwankar mohini…" at bounding box center [1248, 291] width 144 height 22
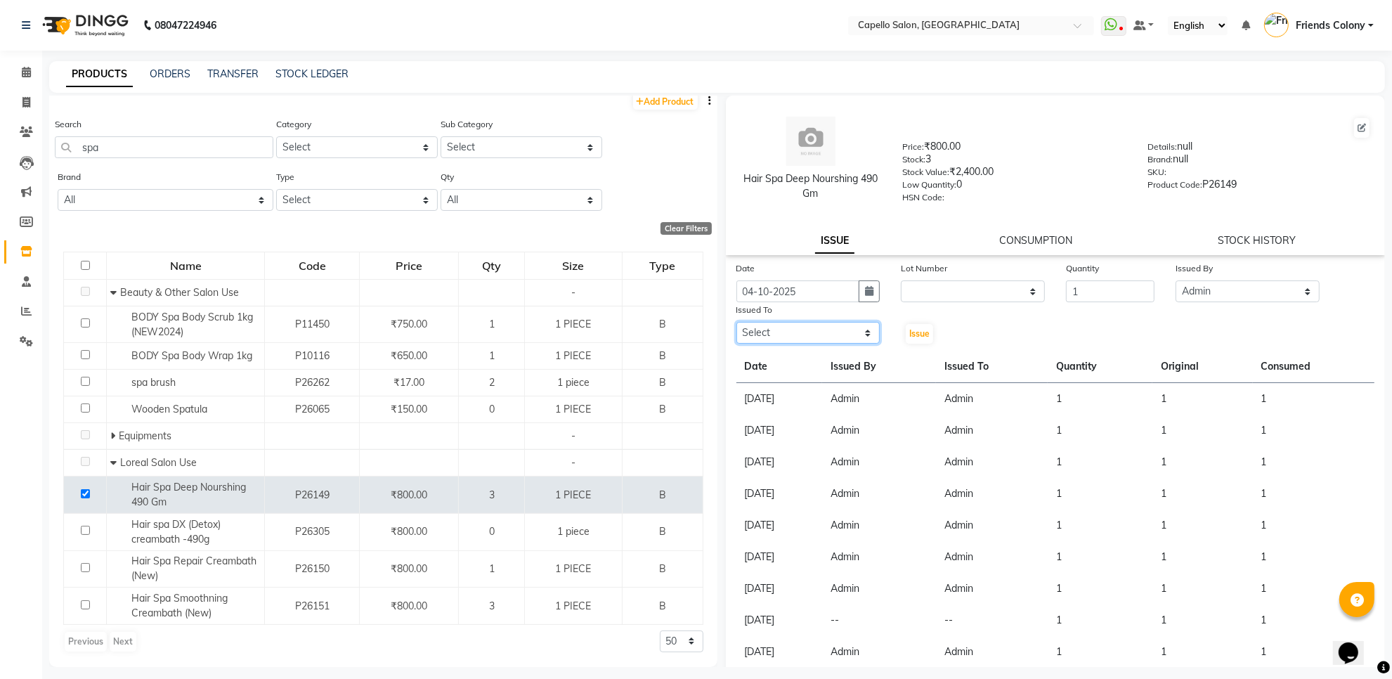
click at [805, 327] on select "Select aayush atkar Admin ANKIT BANDEWAR Friends Colony Harsha Shiwankar mohini…" at bounding box center [808, 333] width 144 height 22
select select "16604"
click at [736, 322] on select "Select aayush atkar Admin ANKIT BANDEWAR Friends Colony Harsha Shiwankar mohini…" at bounding box center [808, 333] width 144 height 22
click at [910, 328] on span "Issue" at bounding box center [919, 333] width 20 height 11
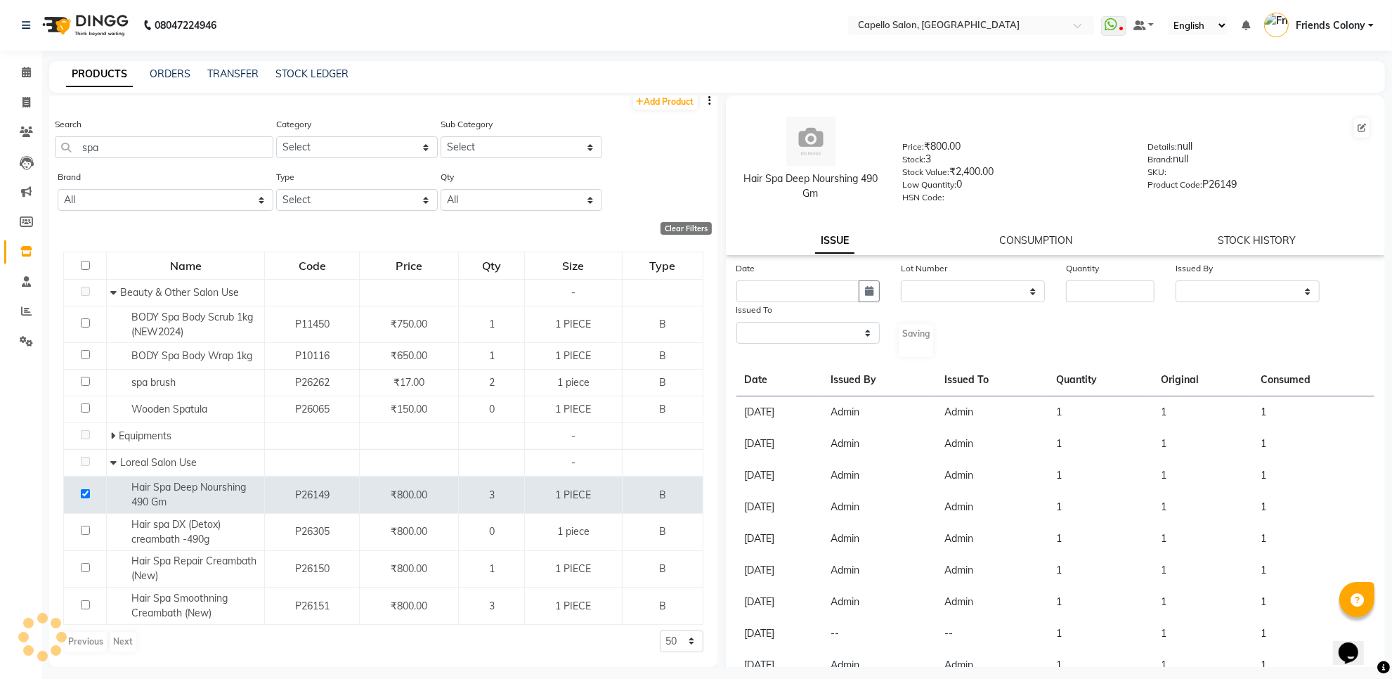
select select
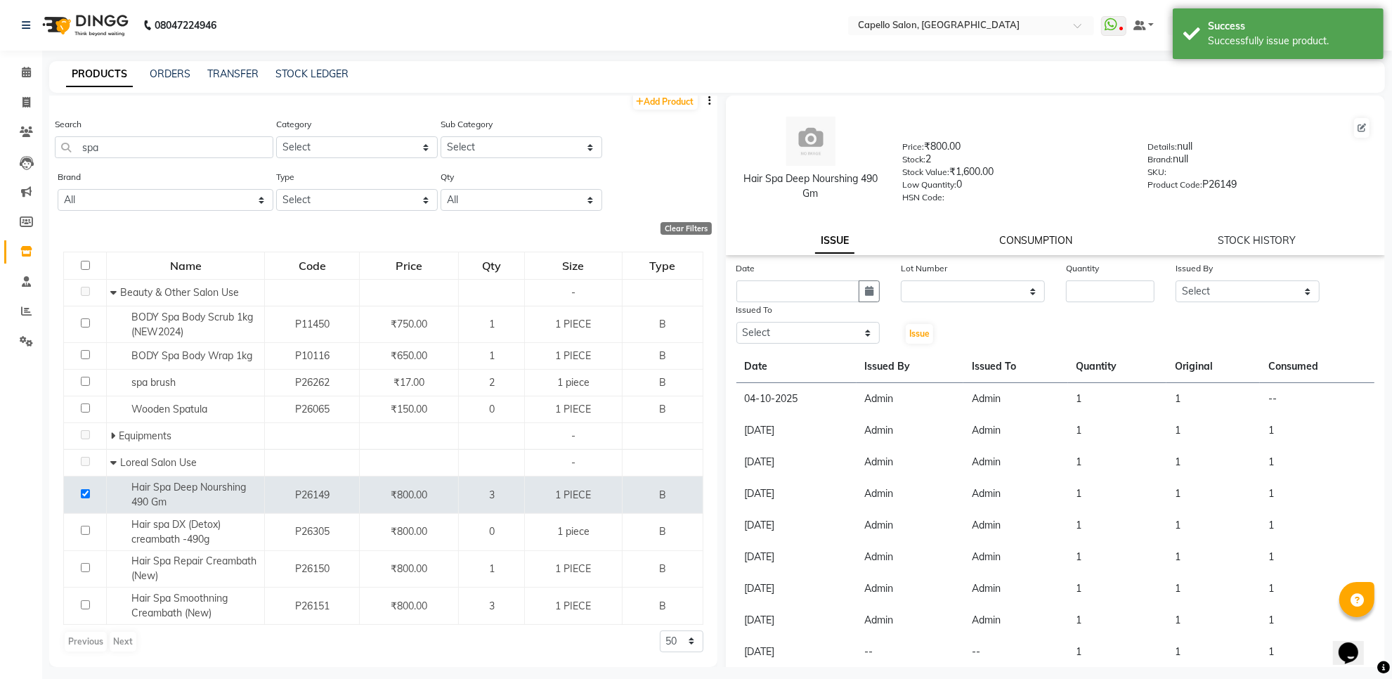
click at [1037, 234] on link "CONSUMPTION" at bounding box center [1035, 240] width 73 height 13
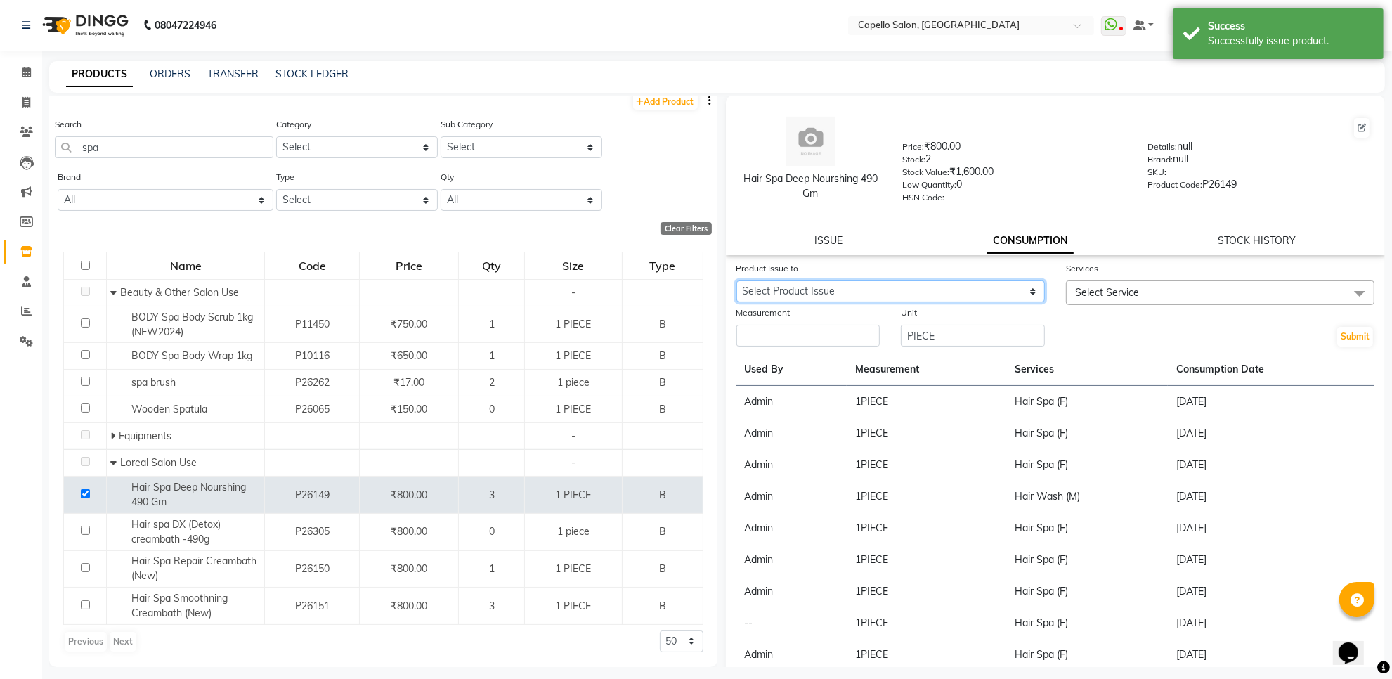
drag, startPoint x: 944, startPoint y: 286, endPoint x: 942, endPoint y: 295, distance: 9.2
click at [944, 286] on select "Select Product Issue 2025-10-04, Issued to: Admin, Balance: 1" at bounding box center [890, 291] width 308 height 22
select select "1286092"
click at [736, 280] on select "Select Product Issue 2025-10-04, Issued to: Admin, Balance: 1" at bounding box center [890, 291] width 308 height 22
click at [1097, 292] on span "Select Service" at bounding box center [1107, 292] width 64 height 13
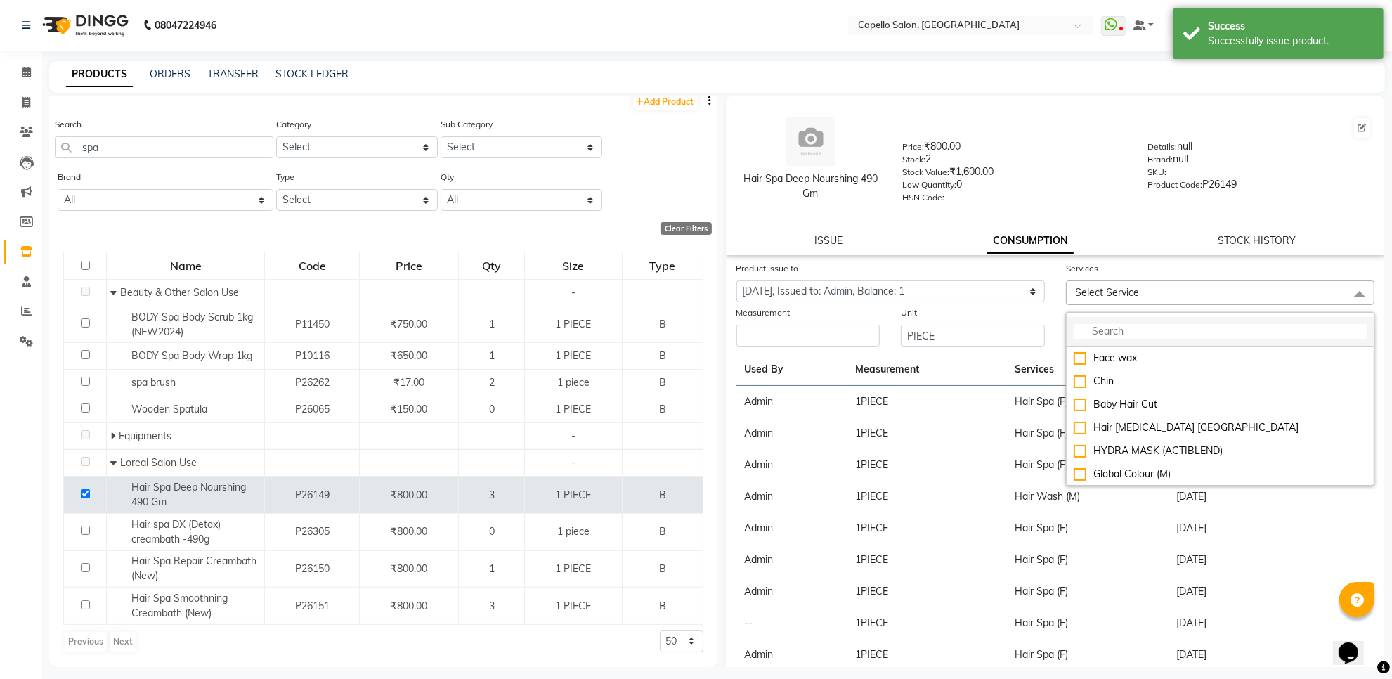
click at [1103, 325] on input "multiselect-search" at bounding box center [1220, 331] width 293 height 15
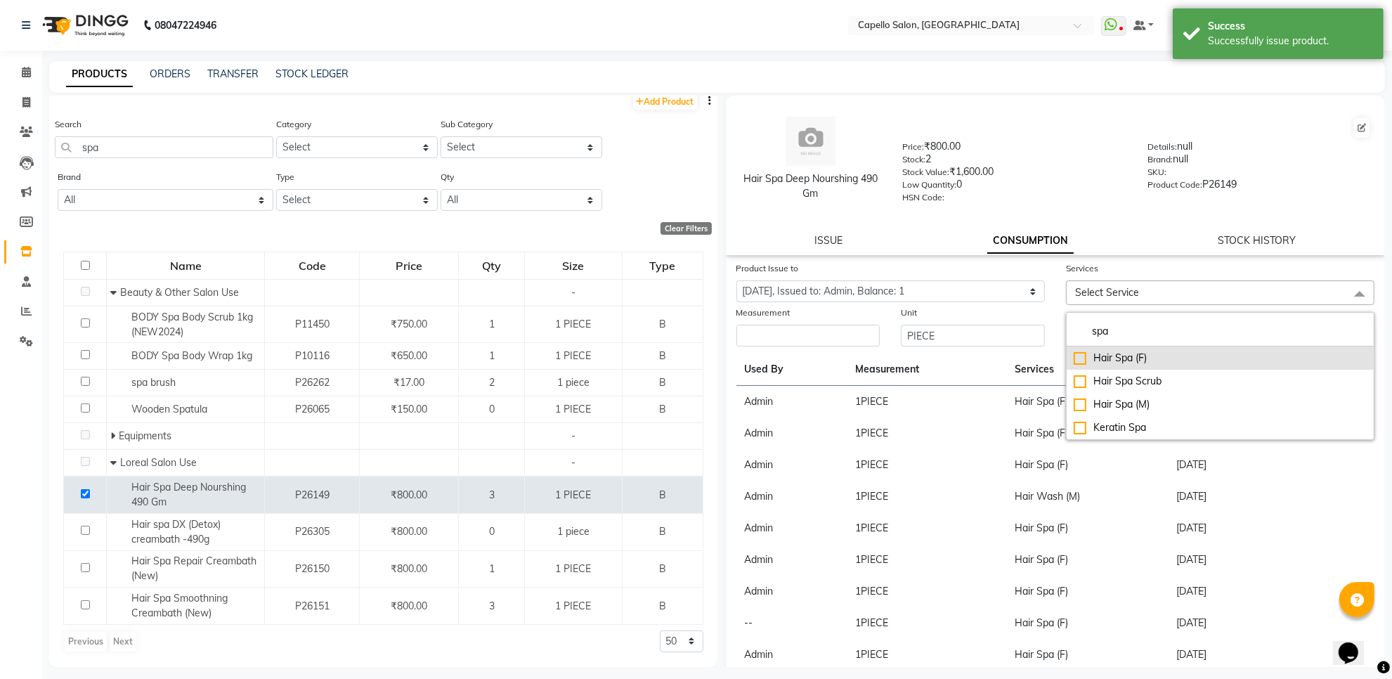
type input "spa"
click at [1093, 353] on div "Hair Spa (F)" at bounding box center [1220, 358] width 293 height 15
checkbox input "true"
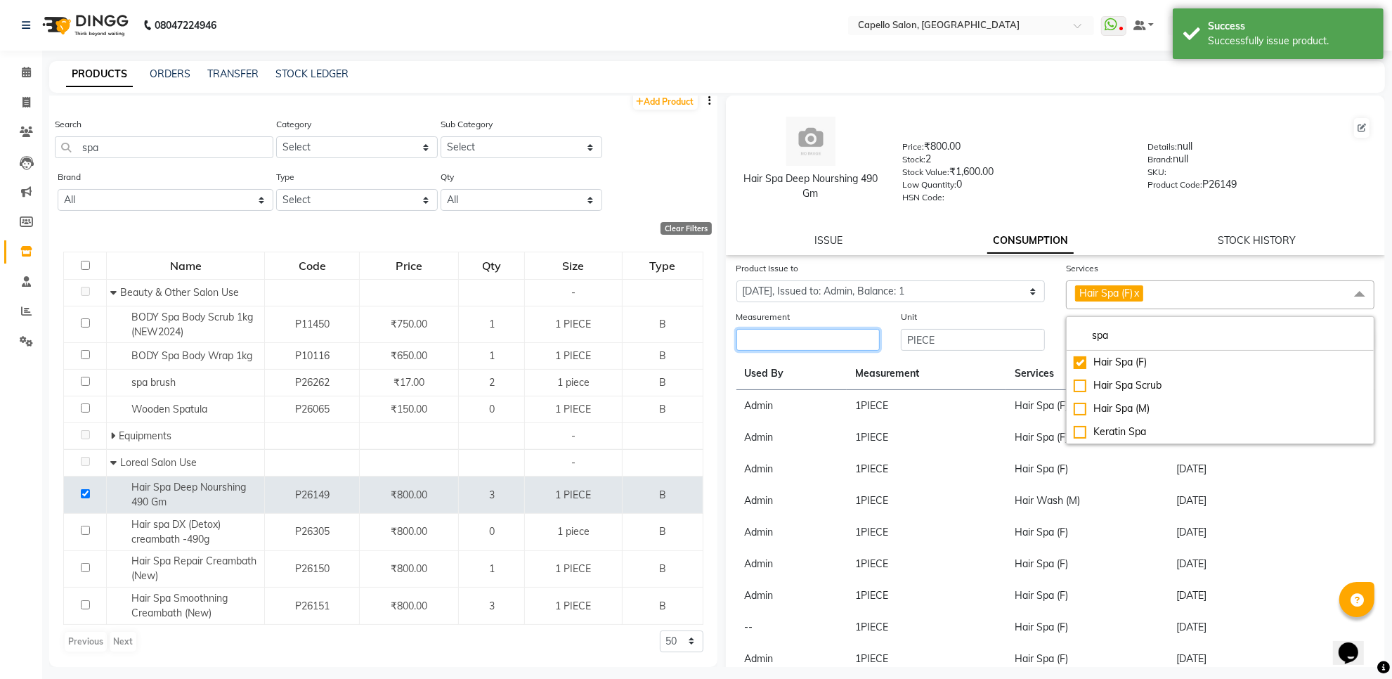
click at [817, 344] on input "number" at bounding box center [808, 340] width 144 height 22
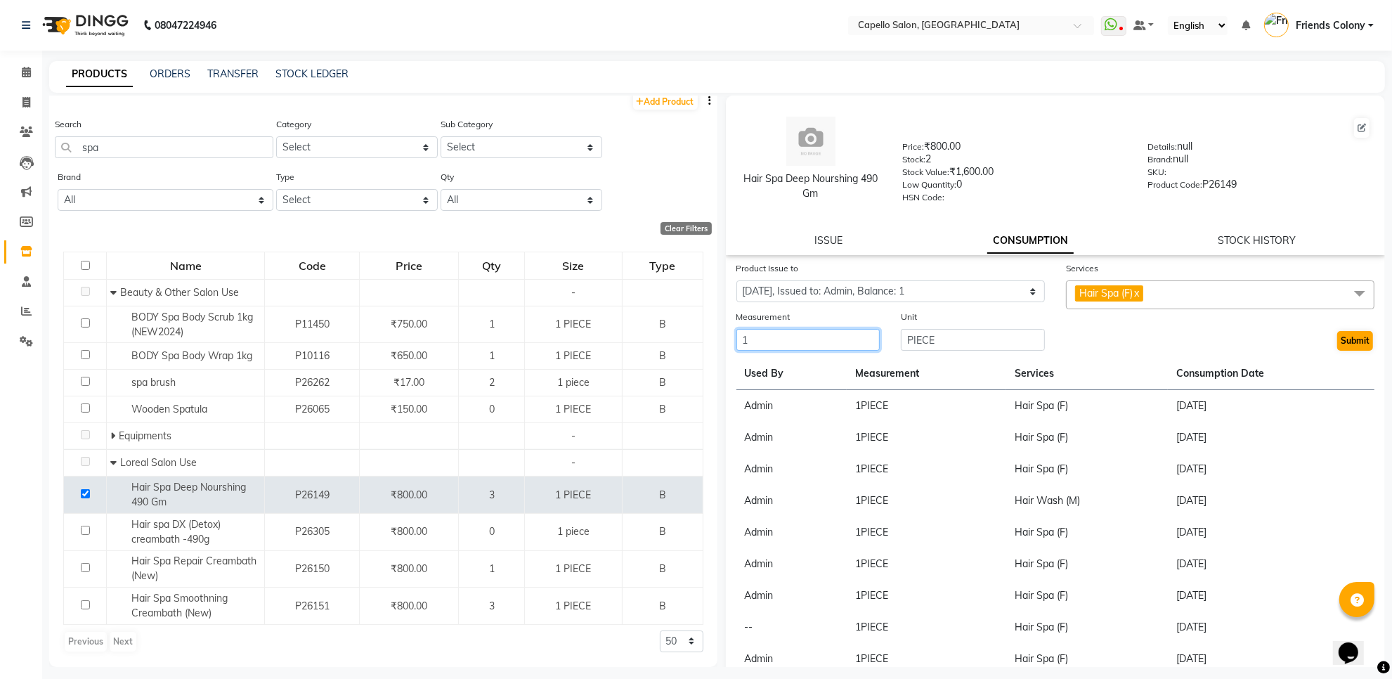
type input "1"
click at [1337, 342] on button "Submit" at bounding box center [1355, 341] width 36 height 20
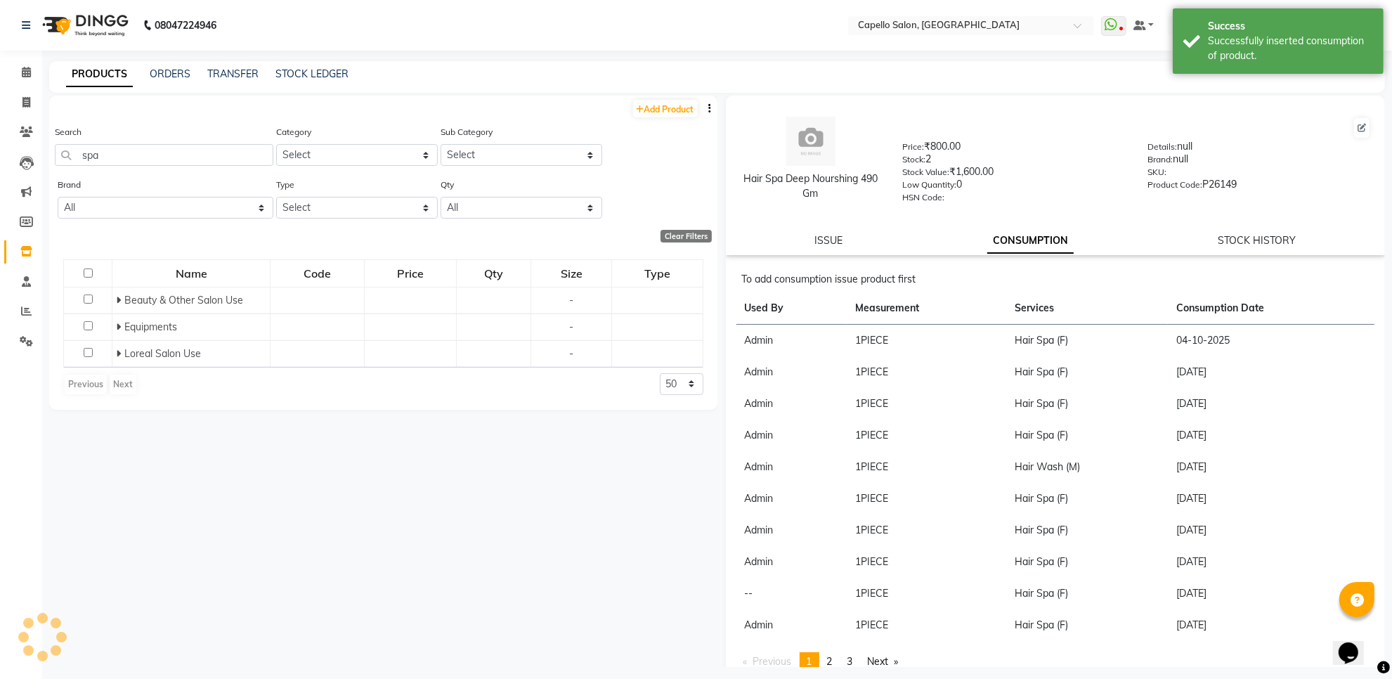
scroll to position [0, 0]
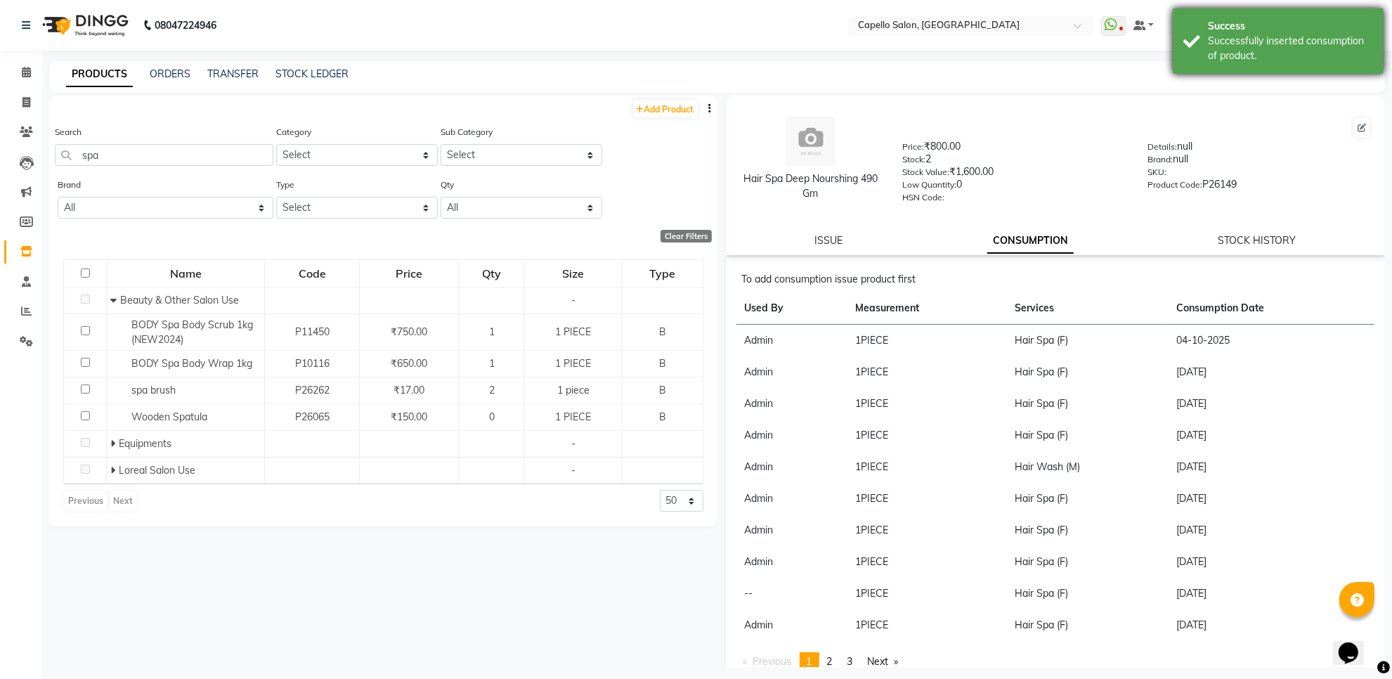
click at [1230, 36] on div "Successfully inserted consumption of product." at bounding box center [1290, 49] width 165 height 30
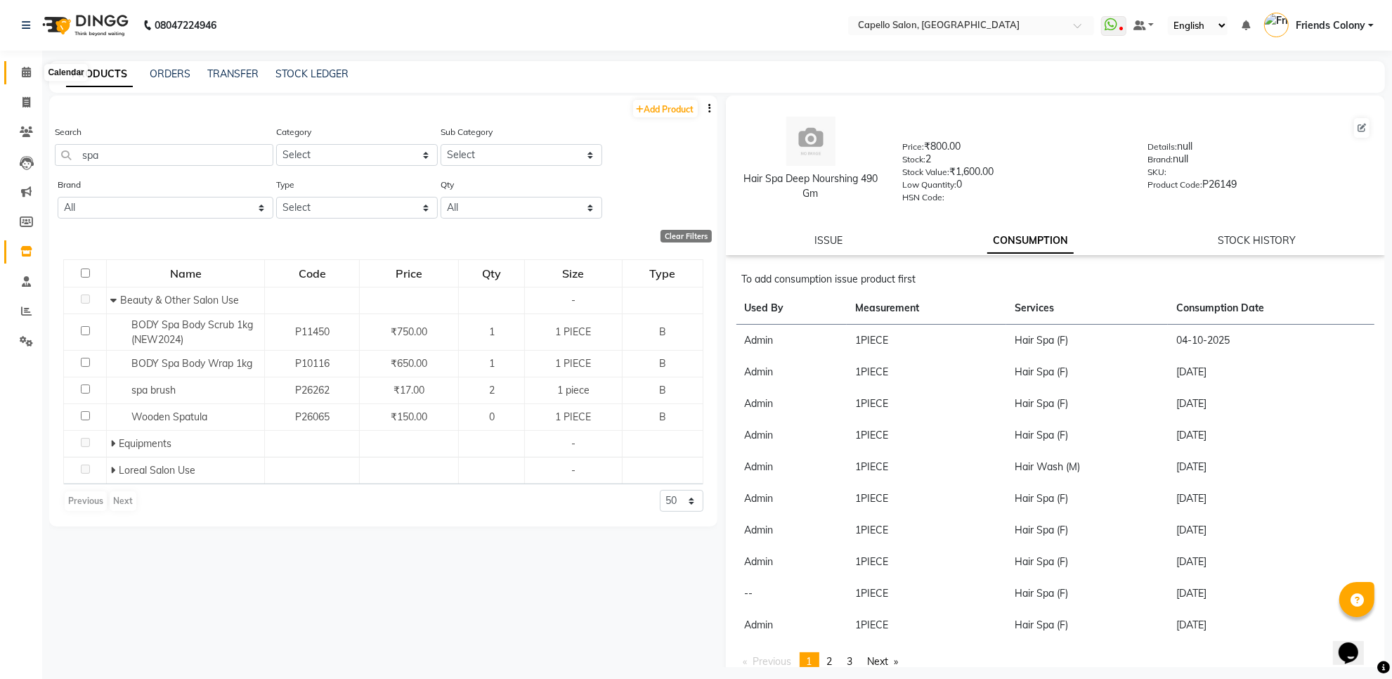
click at [34, 69] on span at bounding box center [26, 73] width 25 height 16
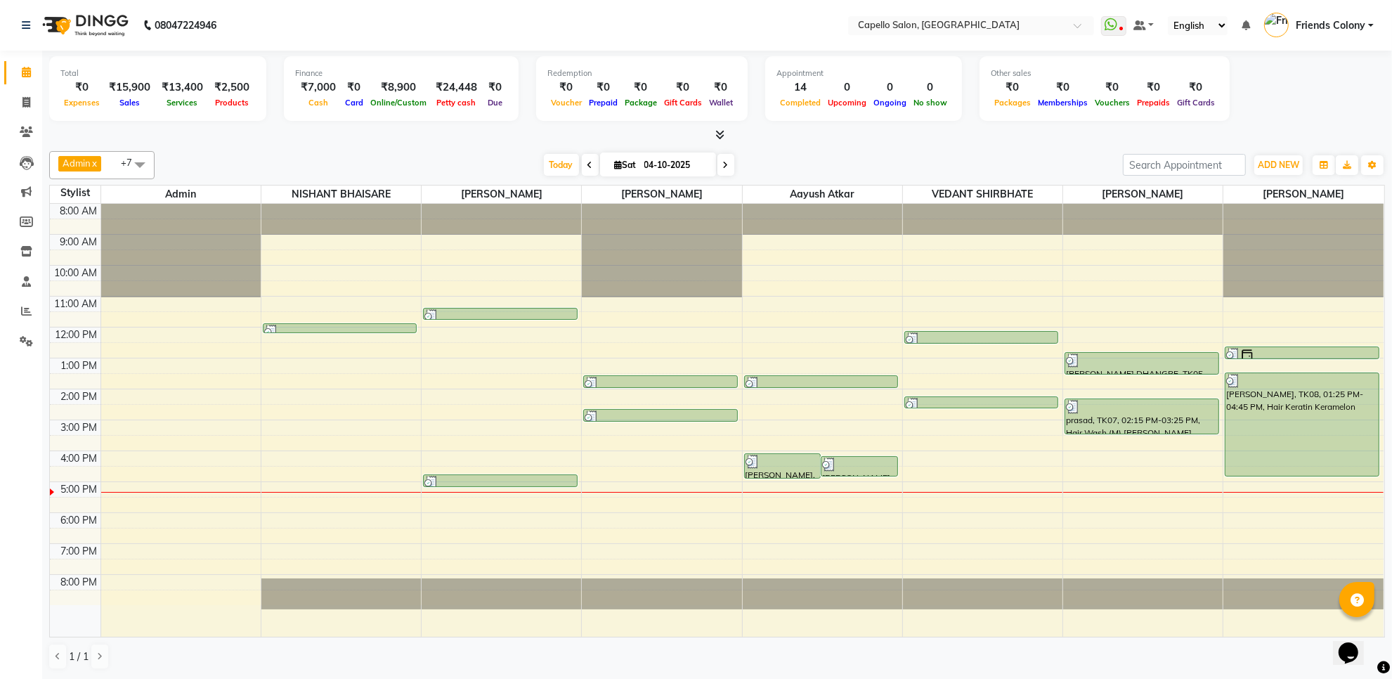
scroll to position [1, 0]
click at [21, 91] on link "Invoice" at bounding box center [21, 102] width 34 height 23
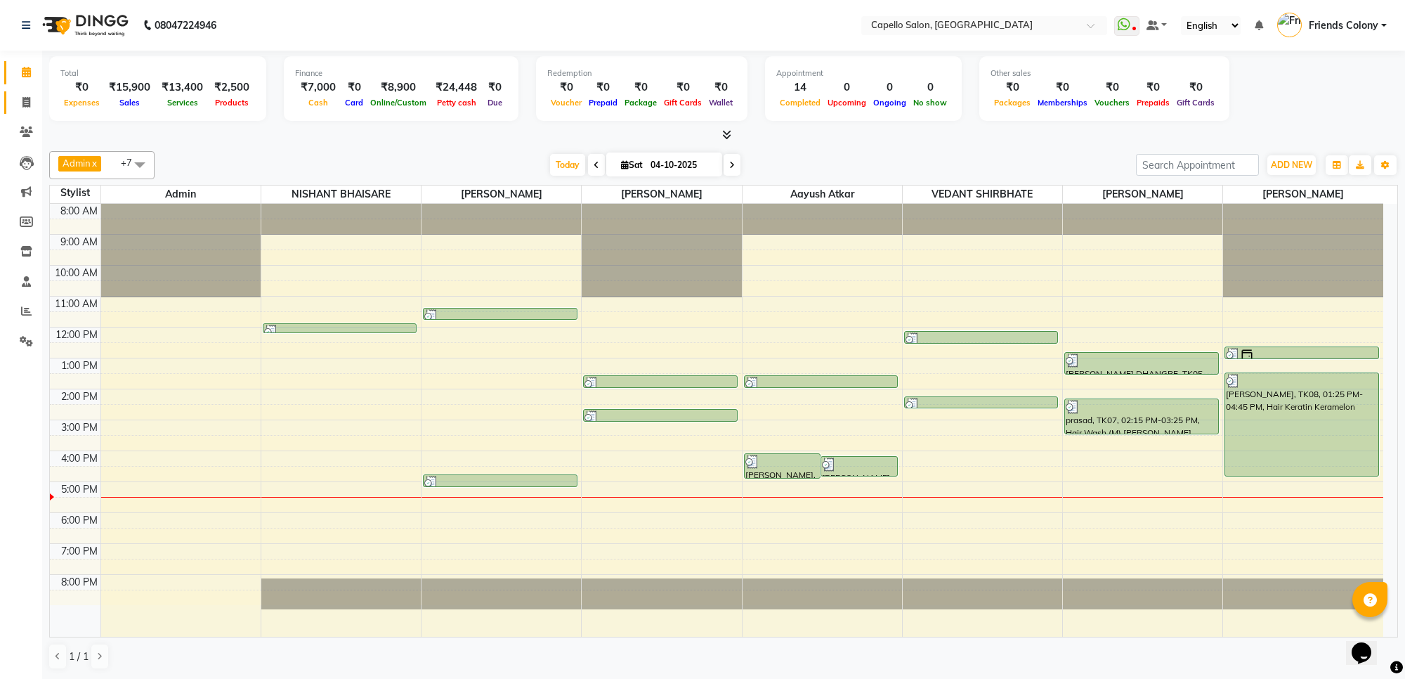
select select "3583"
select select "service"
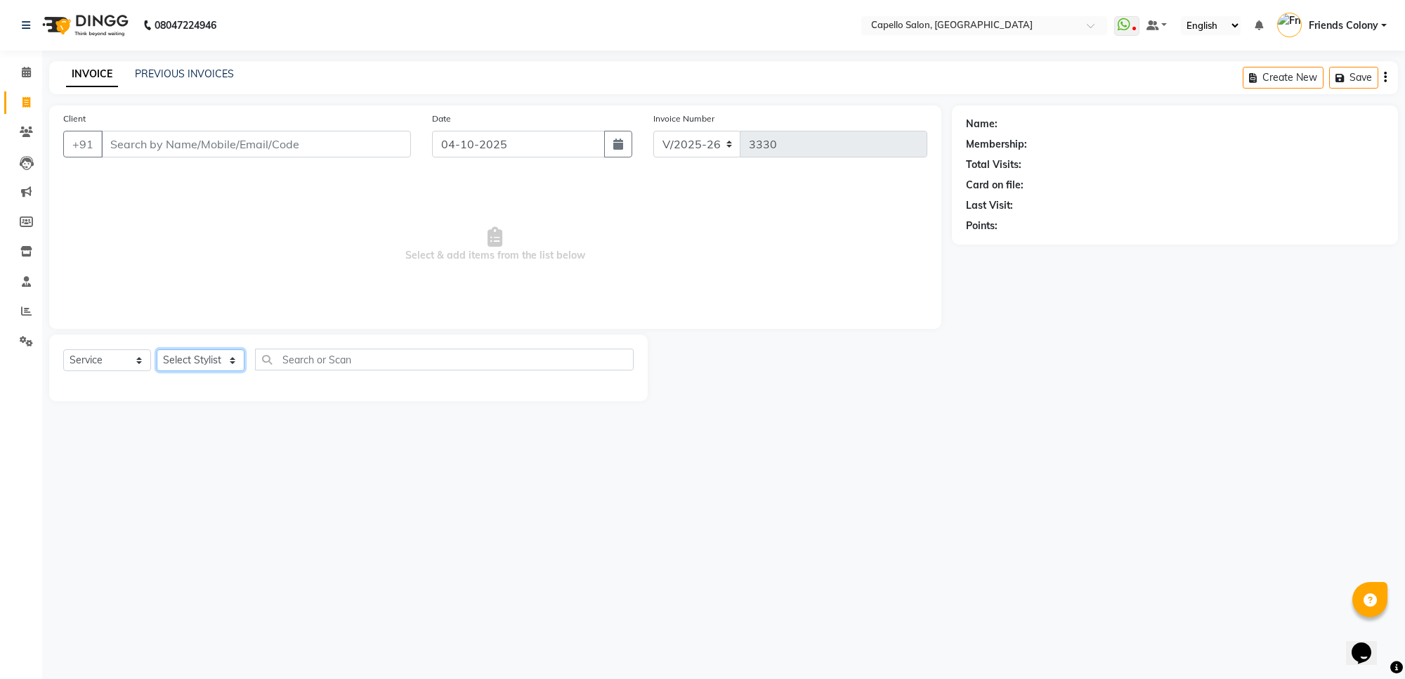
click at [195, 363] on select "Select Stylist [PERSON_NAME] Admin [PERSON_NAME] Friends Colony [PERSON_NAME] […" at bounding box center [201, 360] width 88 height 22
select select "74625"
click at [157, 349] on select "Select Stylist [PERSON_NAME] Admin [PERSON_NAME] Friends Colony [PERSON_NAME] […" at bounding box center [201, 360] width 88 height 22
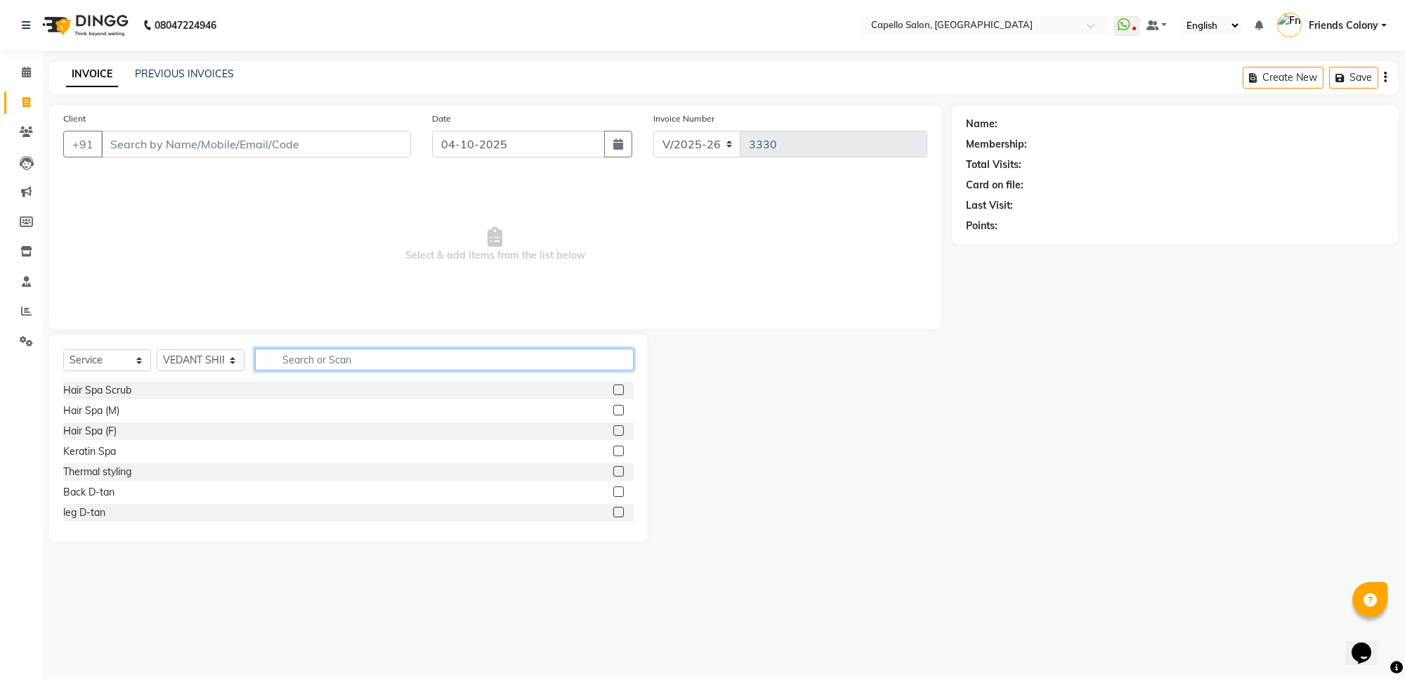
click at [280, 351] on input "text" at bounding box center [444, 360] width 379 height 22
type input "bab"
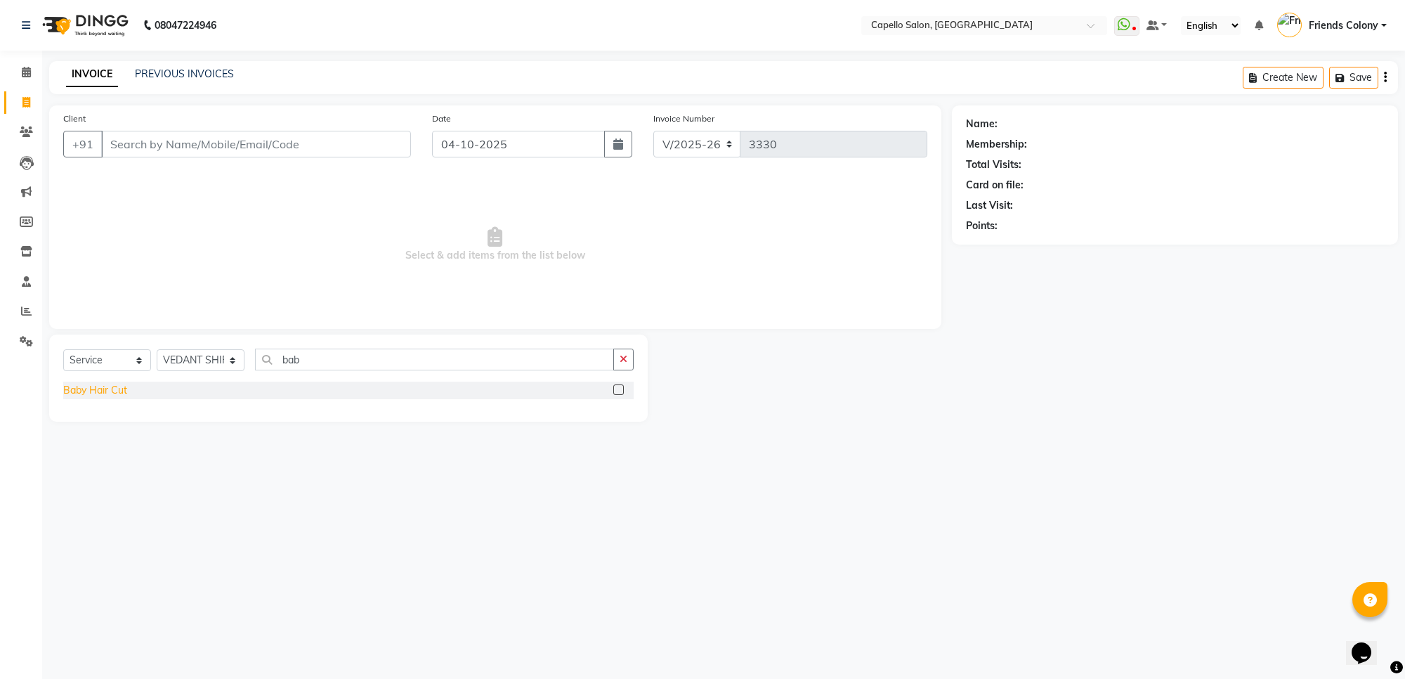
click at [99, 387] on div "Baby Hair Cut" at bounding box center [95, 390] width 64 height 15
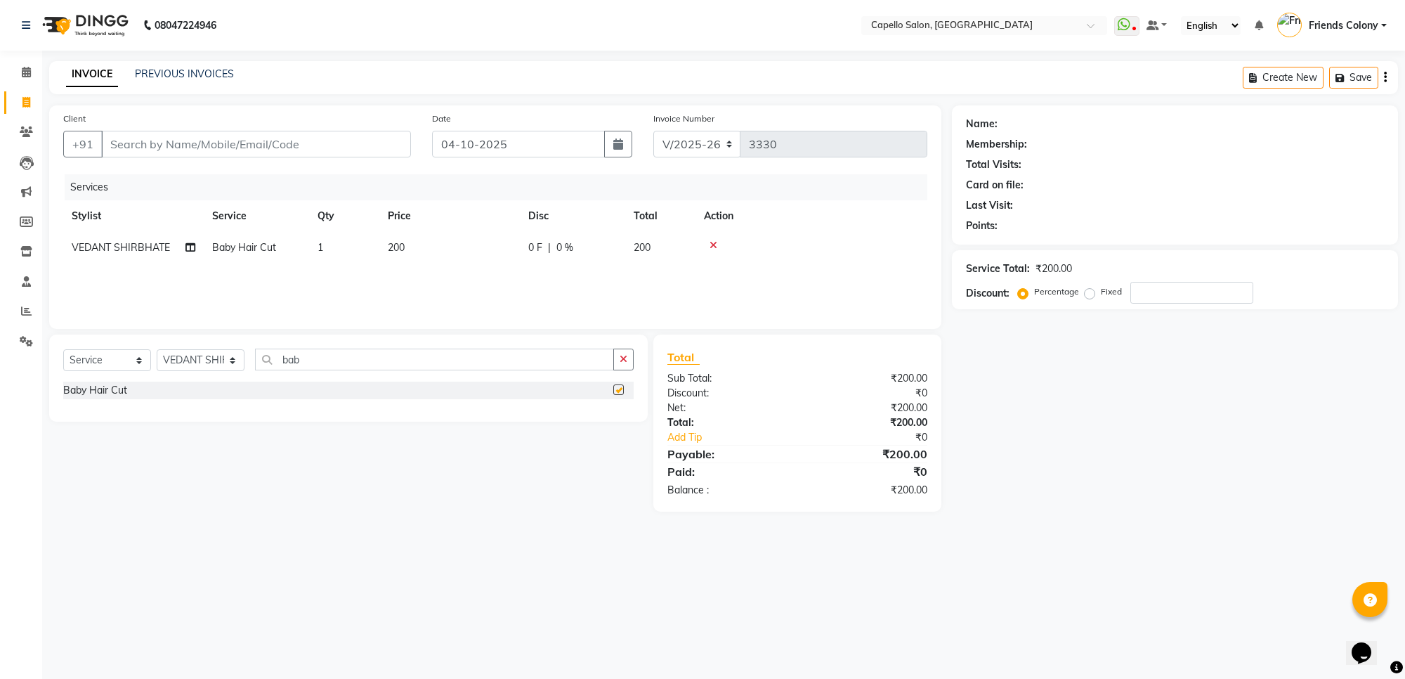
checkbox input "false"
click at [181, 358] on select "Select Stylist [PERSON_NAME] Admin [PERSON_NAME] Friends Colony [PERSON_NAME] […" at bounding box center [201, 360] width 88 height 22
select select "85869"
click at [157, 349] on select "Select Stylist [PERSON_NAME] Admin [PERSON_NAME] Friends Colony [PERSON_NAME] […" at bounding box center [201, 360] width 88 height 22
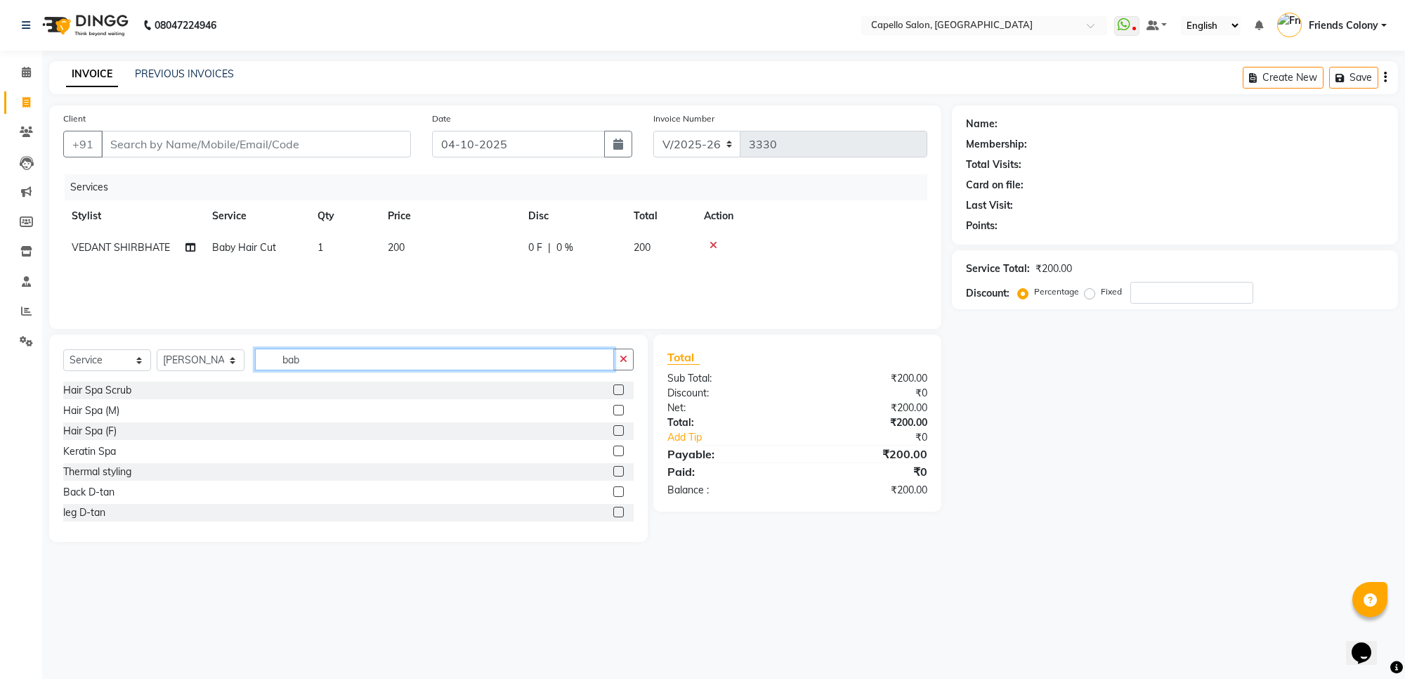
drag, startPoint x: 374, startPoint y: 351, endPoint x: 53, endPoint y: 389, distance: 322.6
click at [53, 389] on div "Select Service Product Membership Package Voucher Prepaid Gift Card Select Styl…" at bounding box center [348, 437] width 599 height 207
type input "colo"
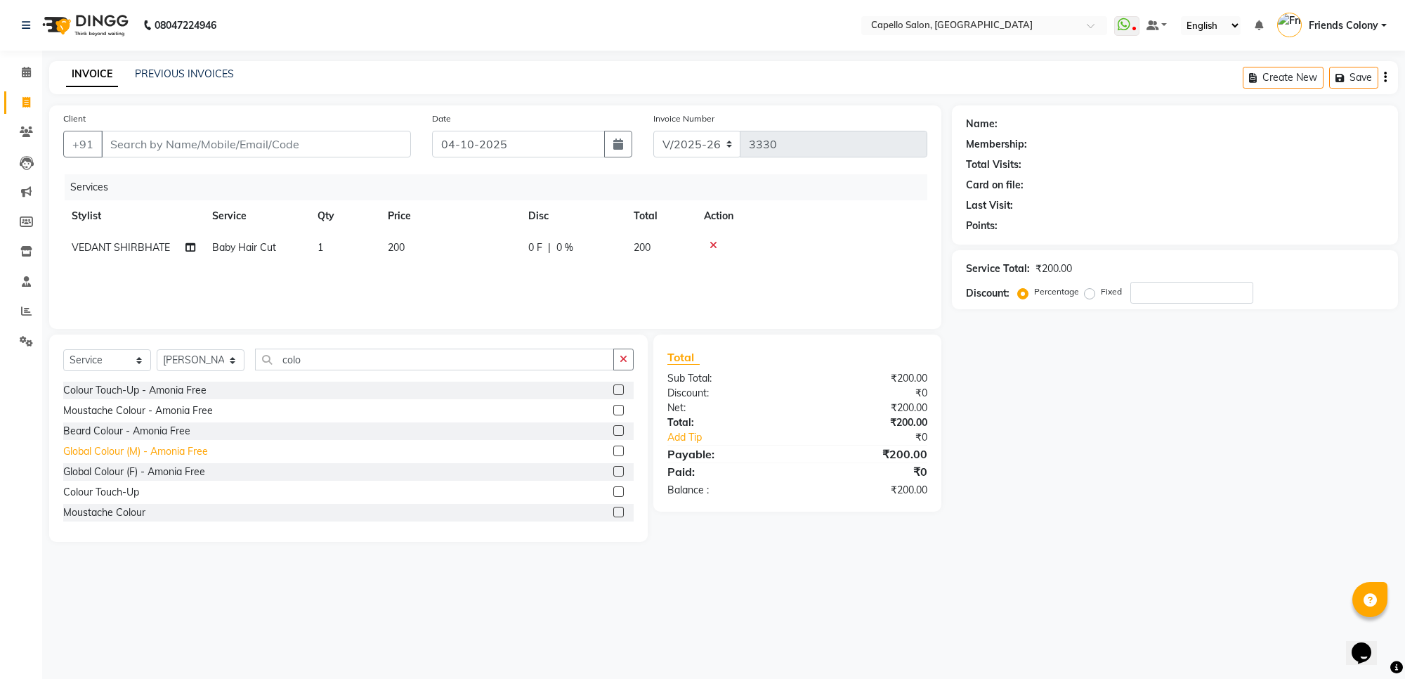
click at [98, 451] on div "Global Colour (M) - Amonia Free" at bounding box center [135, 451] width 145 height 15
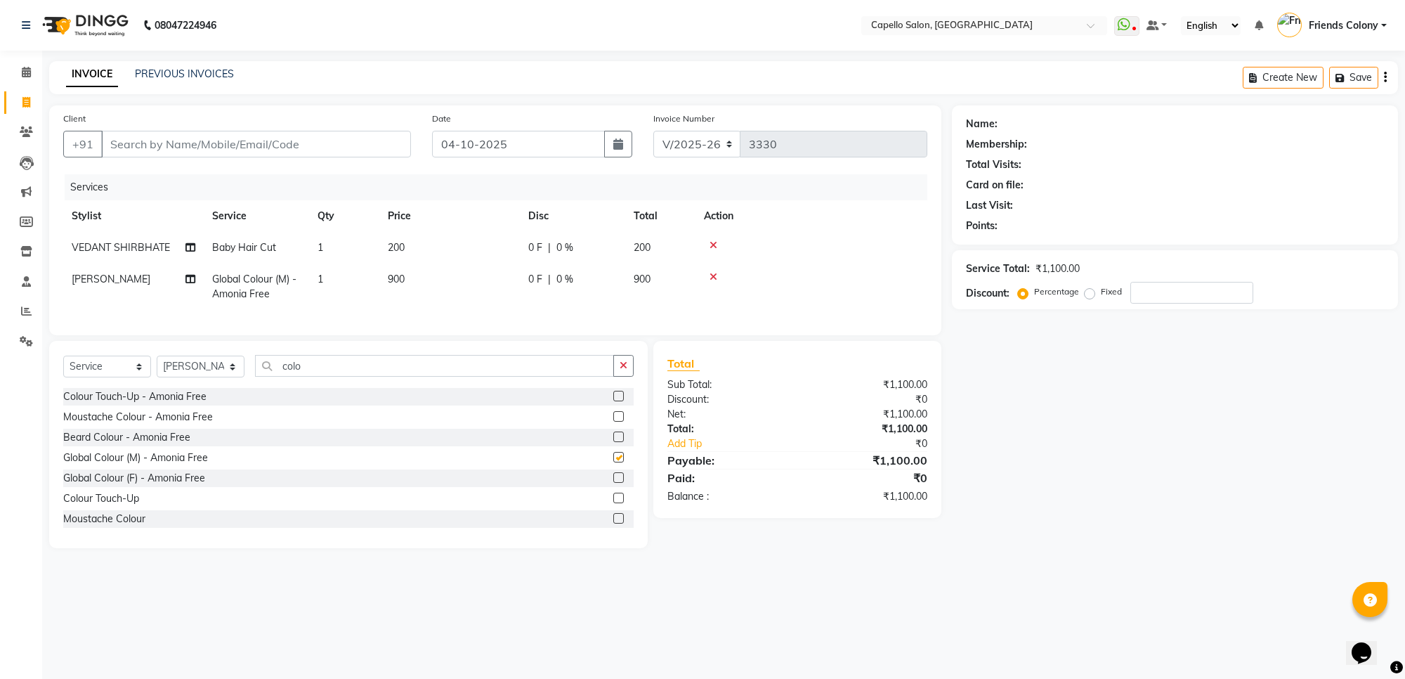
checkbox input "false"
click at [401, 275] on span "900" at bounding box center [396, 279] width 17 height 13
select select "85869"
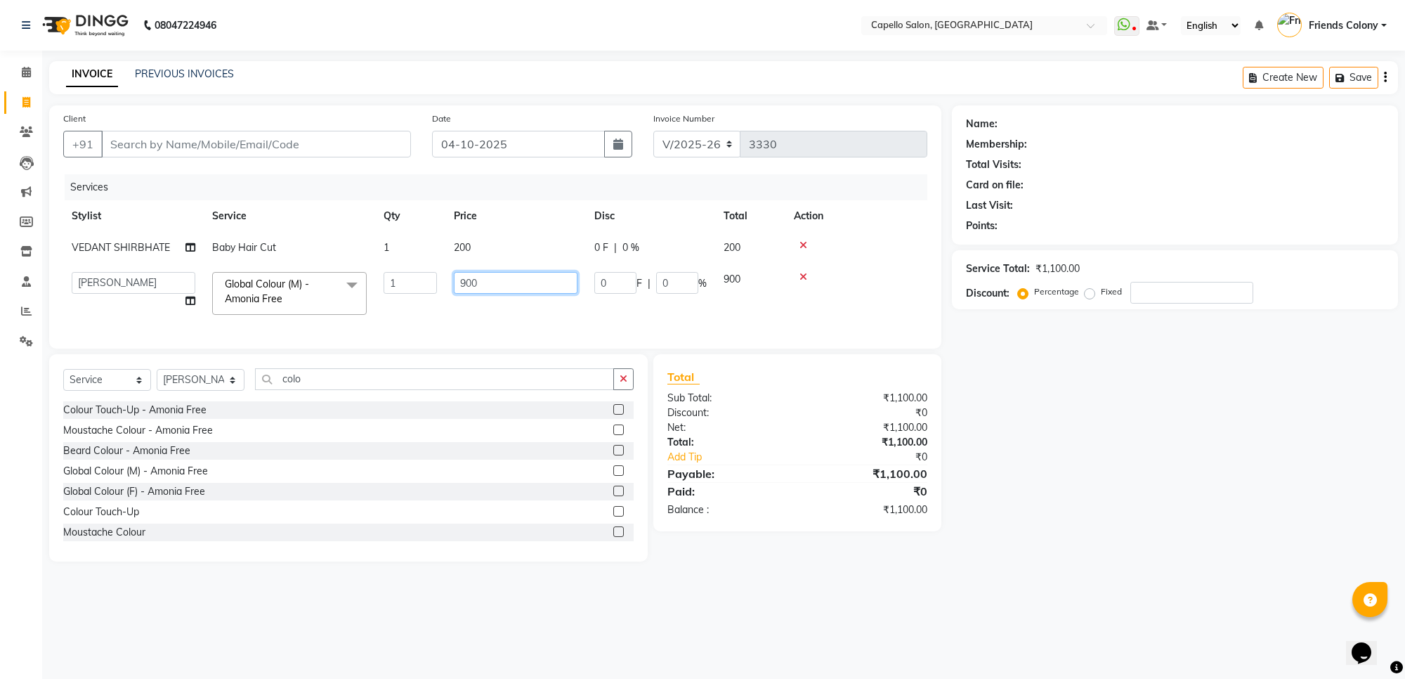
drag, startPoint x: 531, startPoint y: 286, endPoint x: 325, endPoint y: 286, distance: 205.2
click at [325, 286] on tr "aayush atkar Admin ANKIT BANDEWAR Friends Colony Harsha Shiwankar mohini godhan…" at bounding box center [495, 294] width 864 height 60
type input "1200"
click at [1258, 521] on div "Name: Membership: Total Visits: Card on file: Last Visit: Points: Service Total…" at bounding box center [1180, 333] width 457 height 456
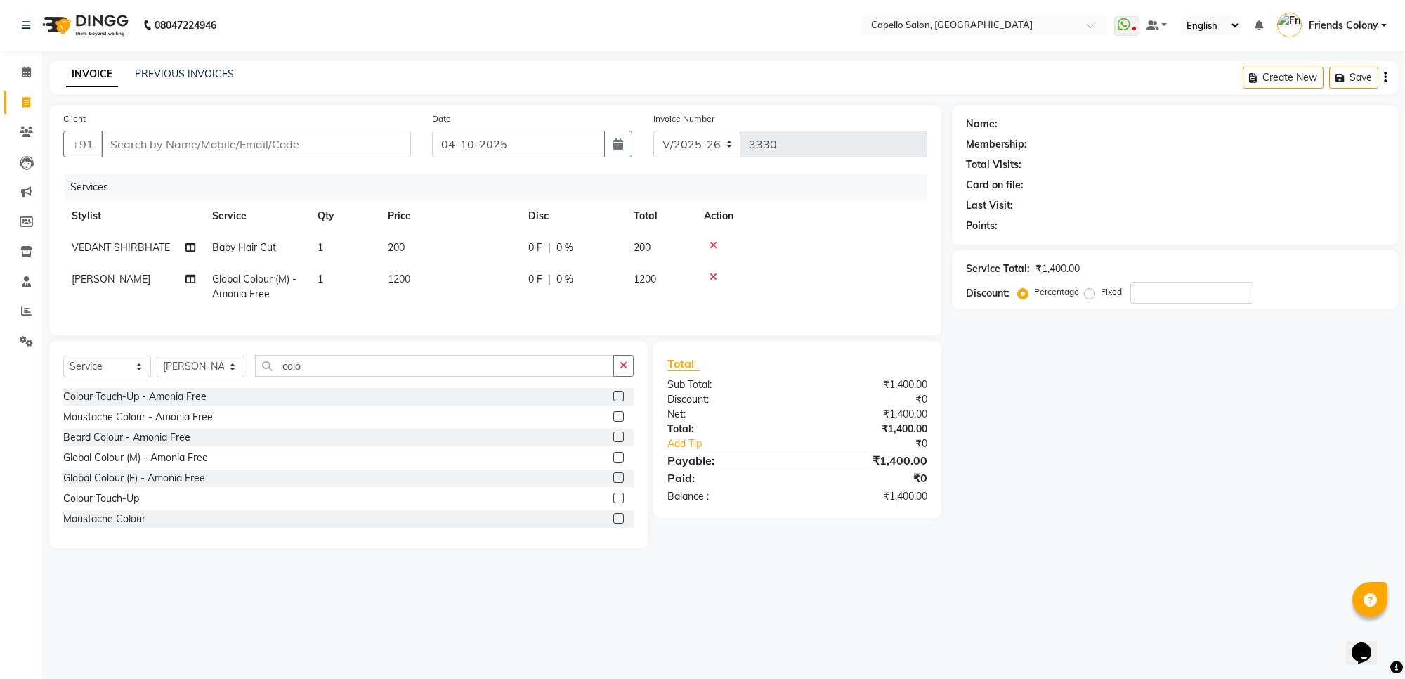
click at [1037, 604] on div "08047224946 Select Location × Capello Salon, Friends Colony WhatsApp Status ✕ S…" at bounding box center [702, 339] width 1405 height 679
click at [197, 376] on select "Select Stylist [PERSON_NAME] Admin [PERSON_NAME] Friends Colony [PERSON_NAME] […" at bounding box center [201, 367] width 88 height 22
select select "74625"
click at [157, 368] on select "Select Stylist [PERSON_NAME] Admin [PERSON_NAME] Friends Colony [PERSON_NAME] […" at bounding box center [201, 367] width 88 height 22
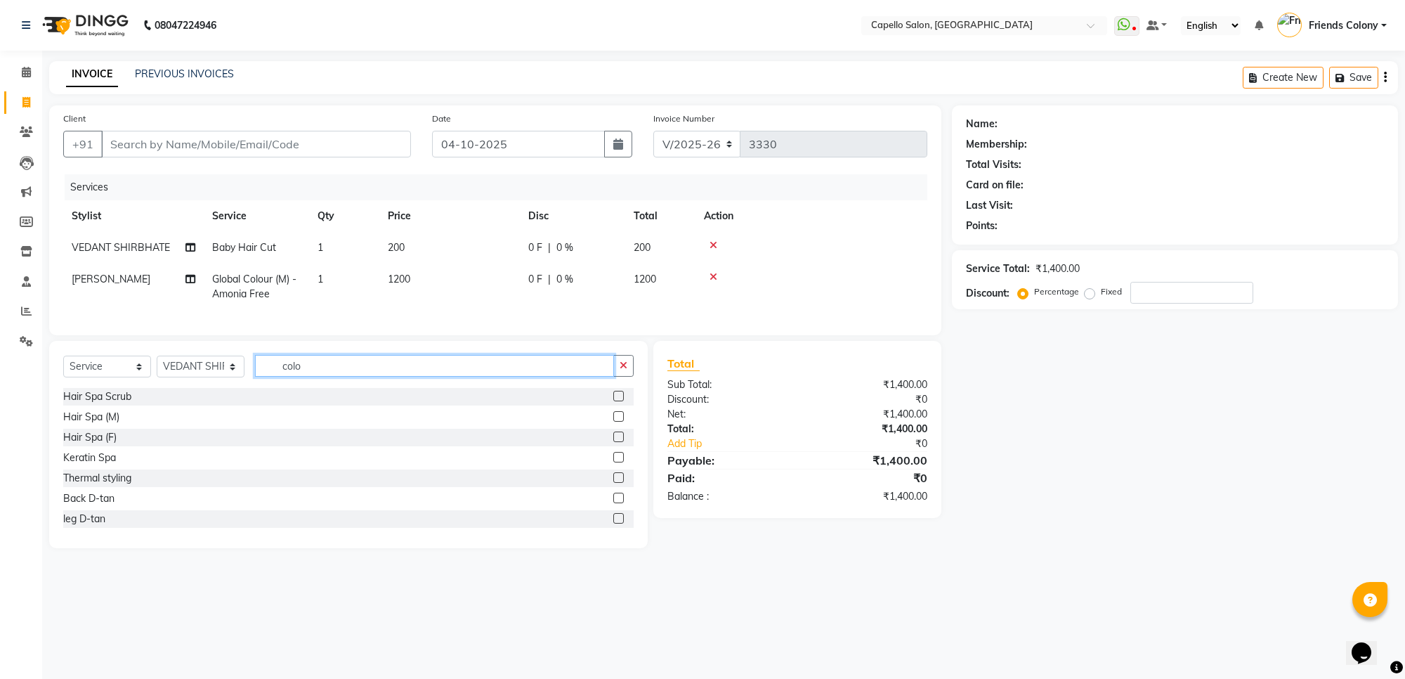
drag, startPoint x: 325, startPoint y: 385, endPoint x: 195, endPoint y: 398, distance: 131.3
click at [195, 388] on div "Select Service Product Membership Package Voucher Prepaid Gift Card Select Styl…" at bounding box center [348, 371] width 571 height 33
type input "cut"
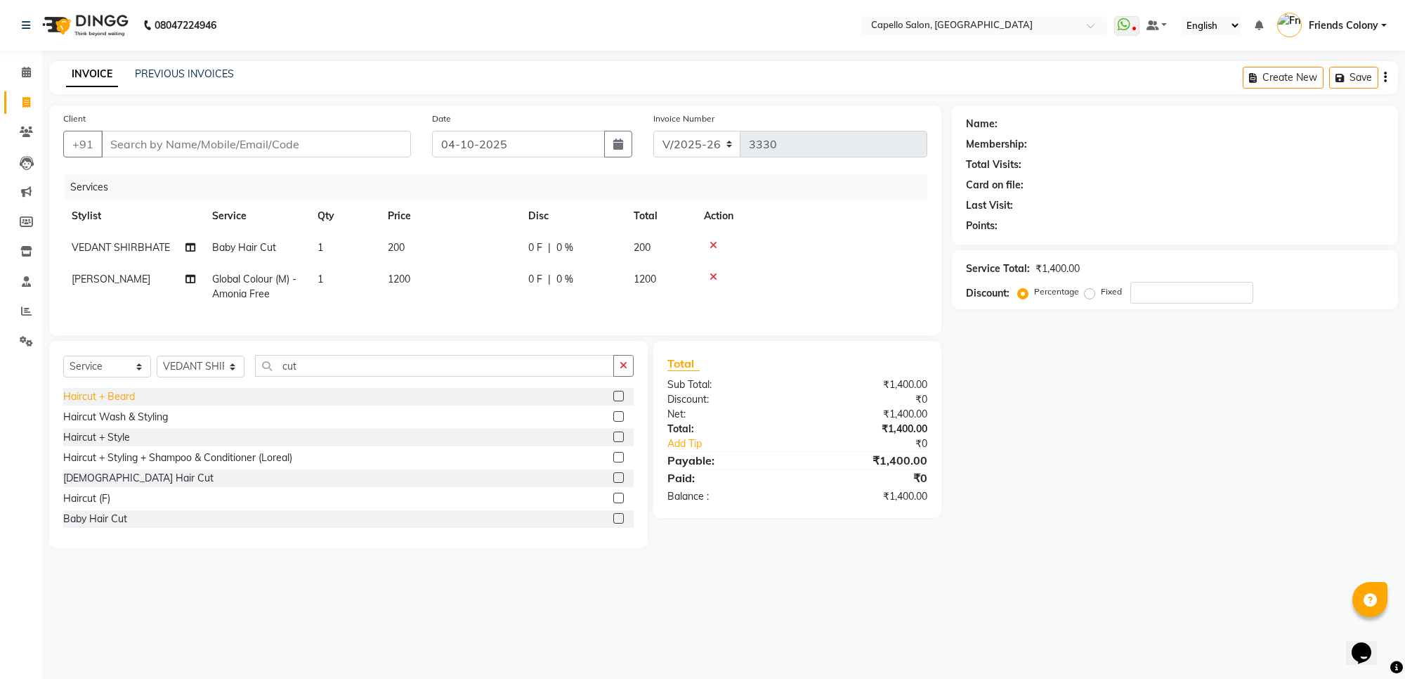
click at [100, 404] on div "Haircut + Beard" at bounding box center [99, 396] width 72 height 15
checkbox input "false"
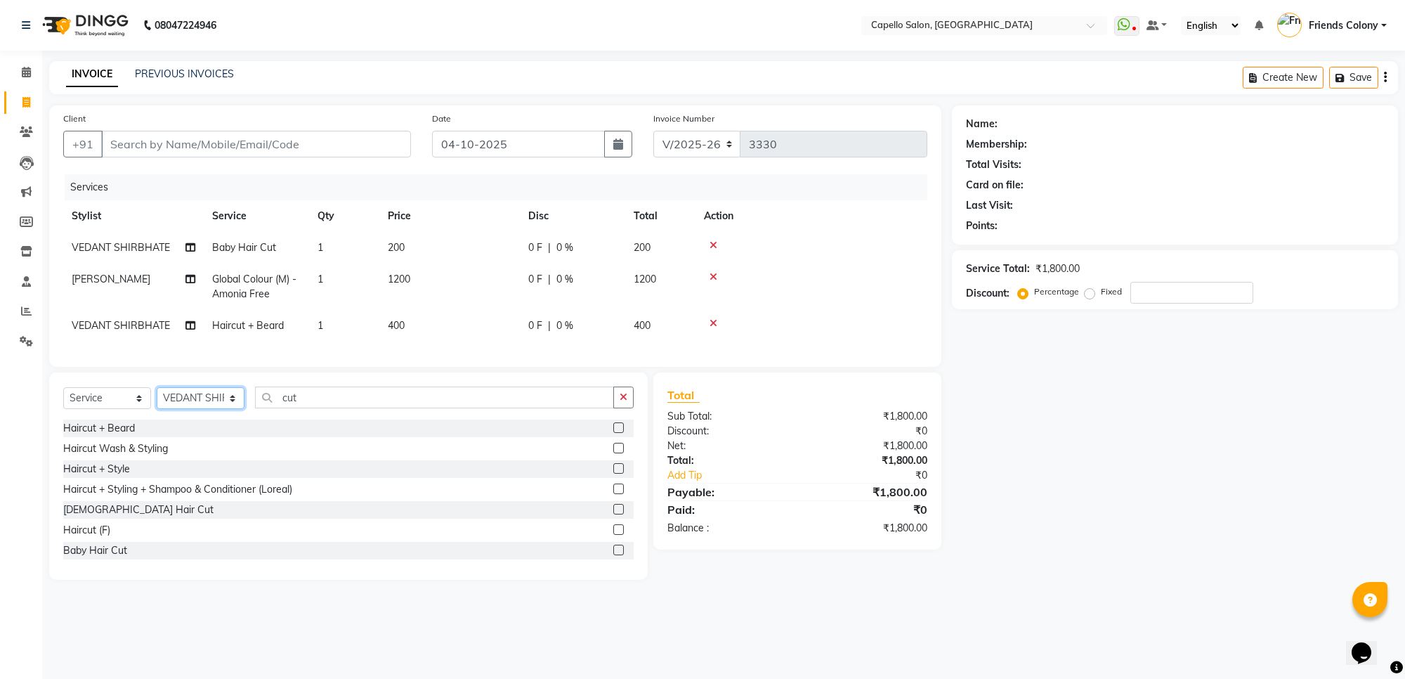
click at [212, 409] on select "Select Stylist [PERSON_NAME] Admin [PERSON_NAME] Friends Colony [PERSON_NAME] […" at bounding box center [201, 398] width 88 height 22
select select "84459"
click at [157, 400] on select "Select Stylist [PERSON_NAME] Admin [PERSON_NAME] Friends Colony [PERSON_NAME] […" at bounding box center [201, 398] width 88 height 22
drag, startPoint x: 346, startPoint y: 424, endPoint x: 327, endPoint y: 401, distance: 30.4
click at [329, 404] on div "Select Service Product Membership Package Voucher Prepaid Gift Card Select Styl…" at bounding box center [348, 402] width 571 height 33
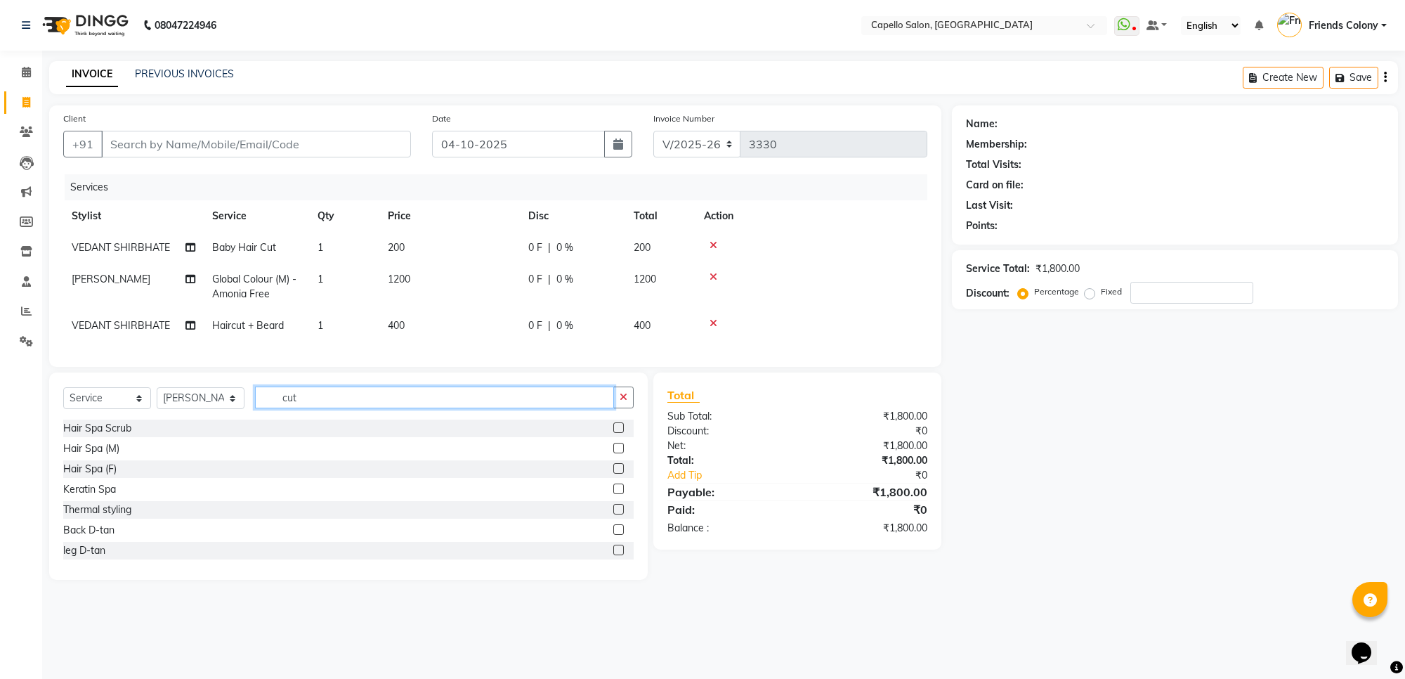
click at [327, 401] on input "cut" at bounding box center [434, 397] width 359 height 22
drag, startPoint x: 324, startPoint y: 401, endPoint x: 181, endPoint y: 431, distance: 146.4
click at [191, 419] on div "Select Service Product Membership Package Voucher Prepaid Gift Card Select Styl…" at bounding box center [348, 402] width 571 height 33
type input "spa"
click at [82, 476] on div "Hair Spa (F)" at bounding box center [89, 469] width 53 height 15
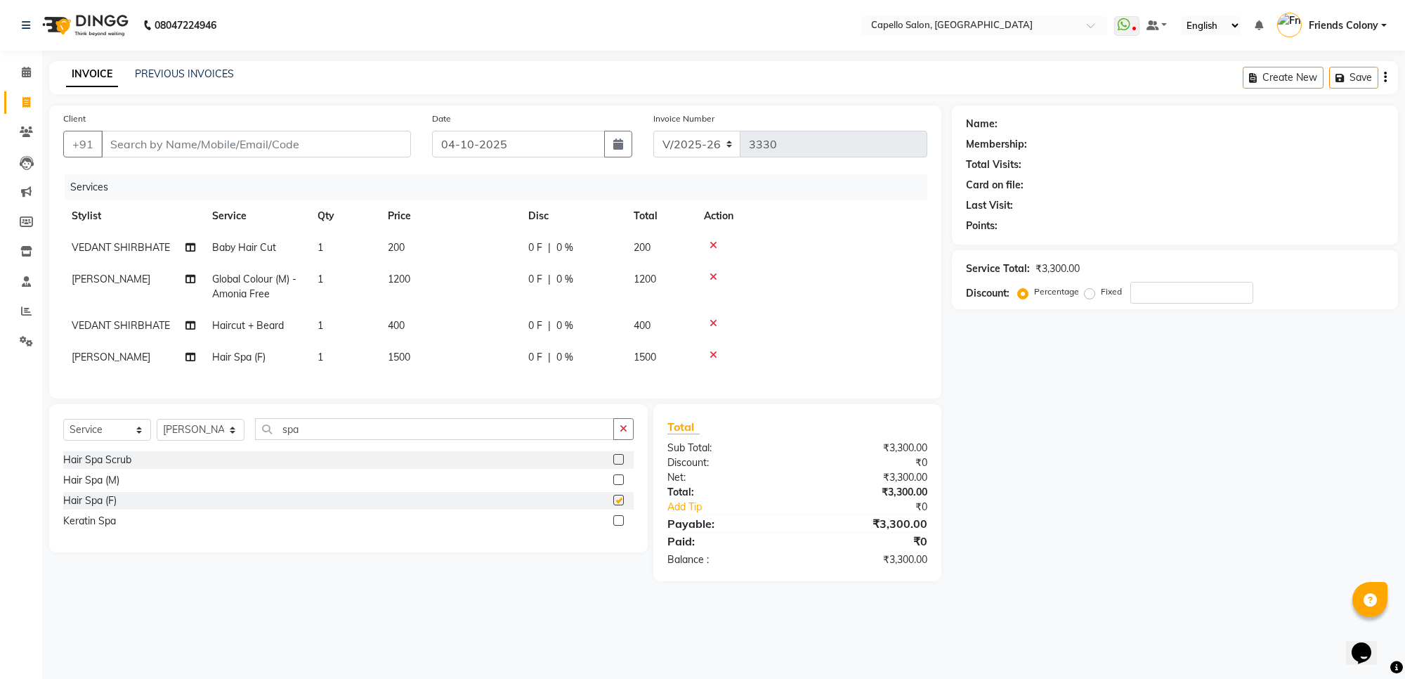
checkbox input "false"
click at [423, 360] on td "1500" at bounding box center [449, 358] width 141 height 32
select select "84459"
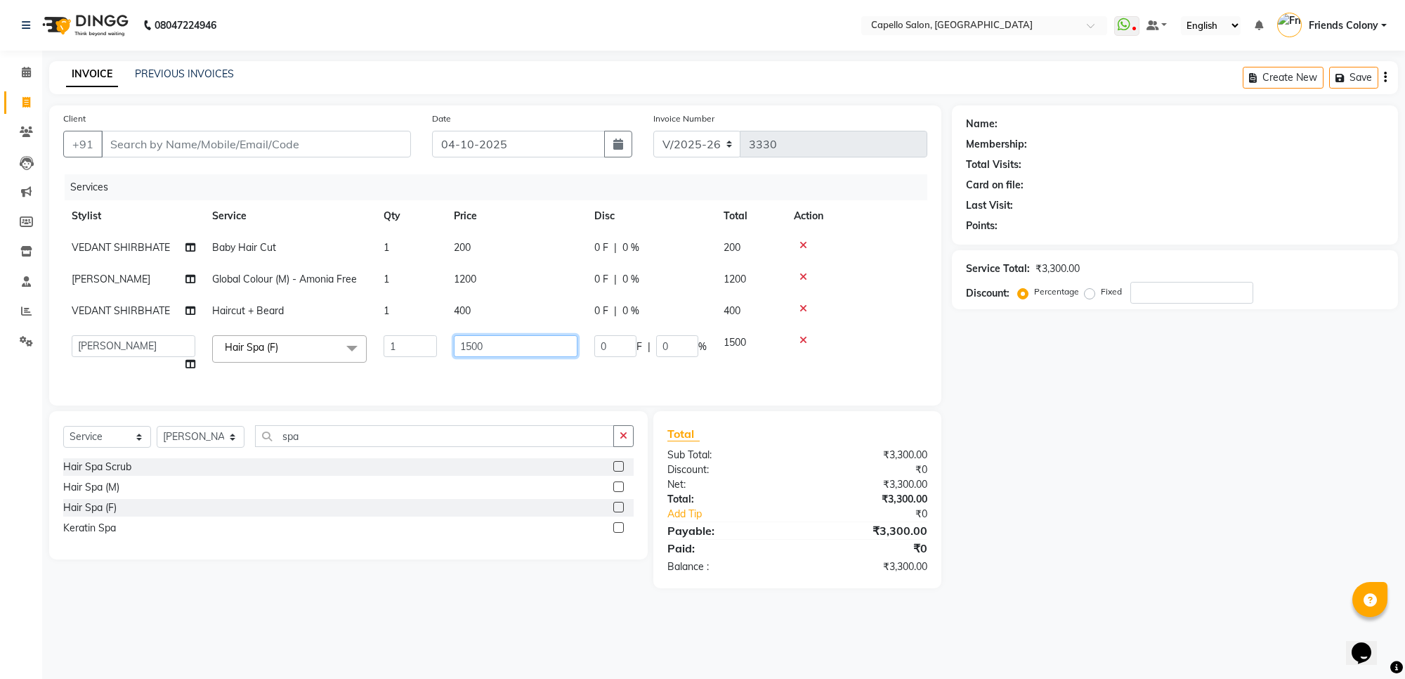
drag, startPoint x: 471, startPoint y: 349, endPoint x: 401, endPoint y: 353, distance: 71.1
click at [401, 353] on tr "aayush atkar Admin ANKIT BANDEWAR Friends Colony Harsha Shiwankar mohini godhan…" at bounding box center [495, 353] width 864 height 53
type input "1200"
drag, startPoint x: 1132, startPoint y: 494, endPoint x: 1123, endPoint y: 494, distance: 9.1
click at [1126, 494] on div "Name: Membership: Total Visits: Card on file: Last Visit: Points: Service Total…" at bounding box center [1180, 346] width 457 height 483
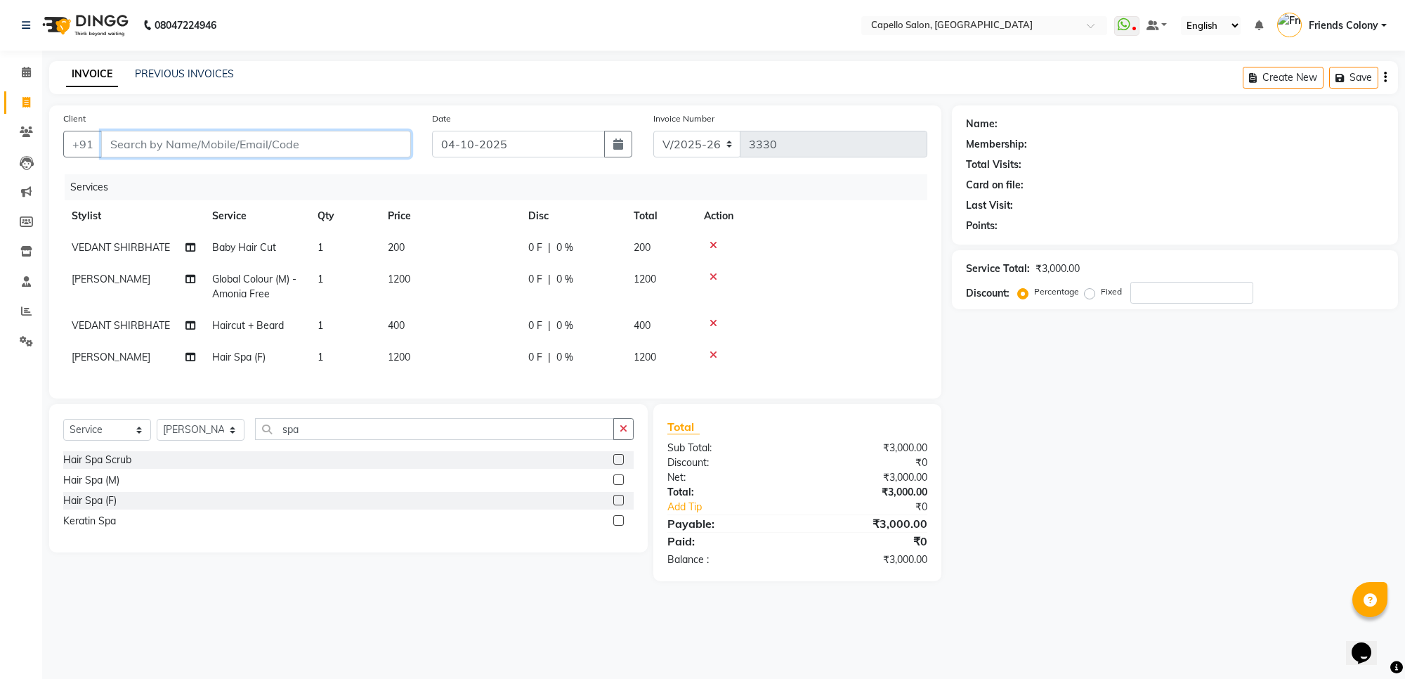
click at [200, 138] on input "Client" at bounding box center [256, 144] width 310 height 27
click at [273, 141] on input "Client" at bounding box center [256, 144] width 310 height 27
type input "7"
type input "0"
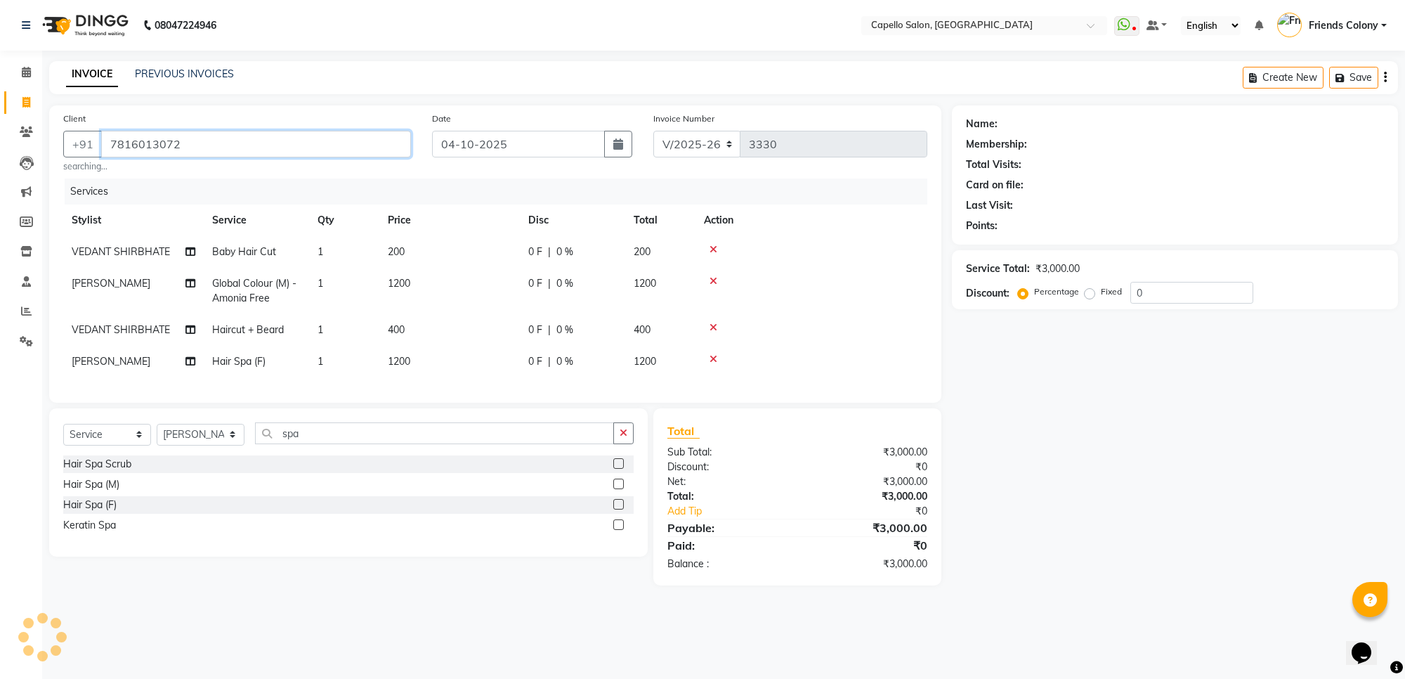
type input "7816013072"
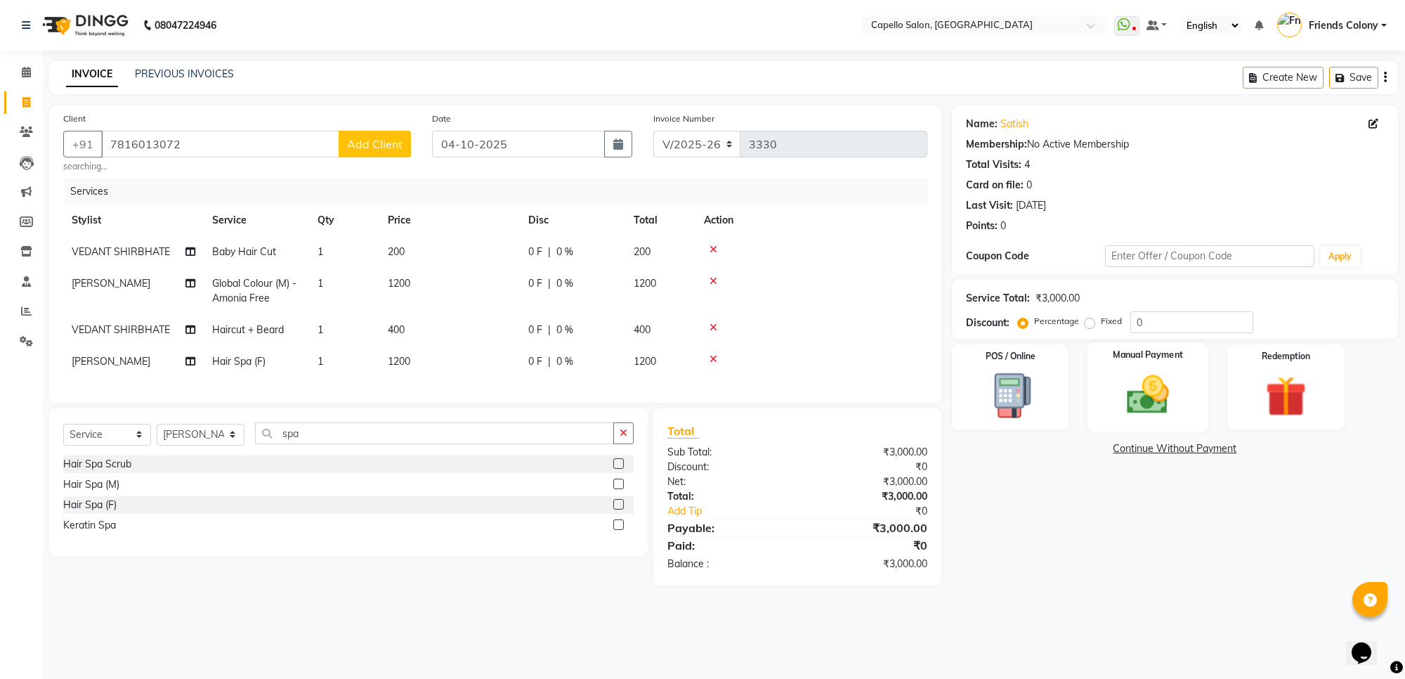
click at [1173, 402] on img at bounding box center [1148, 394] width 69 height 49
click at [1072, 447] on span "CARD" at bounding box center [1069, 449] width 30 height 16
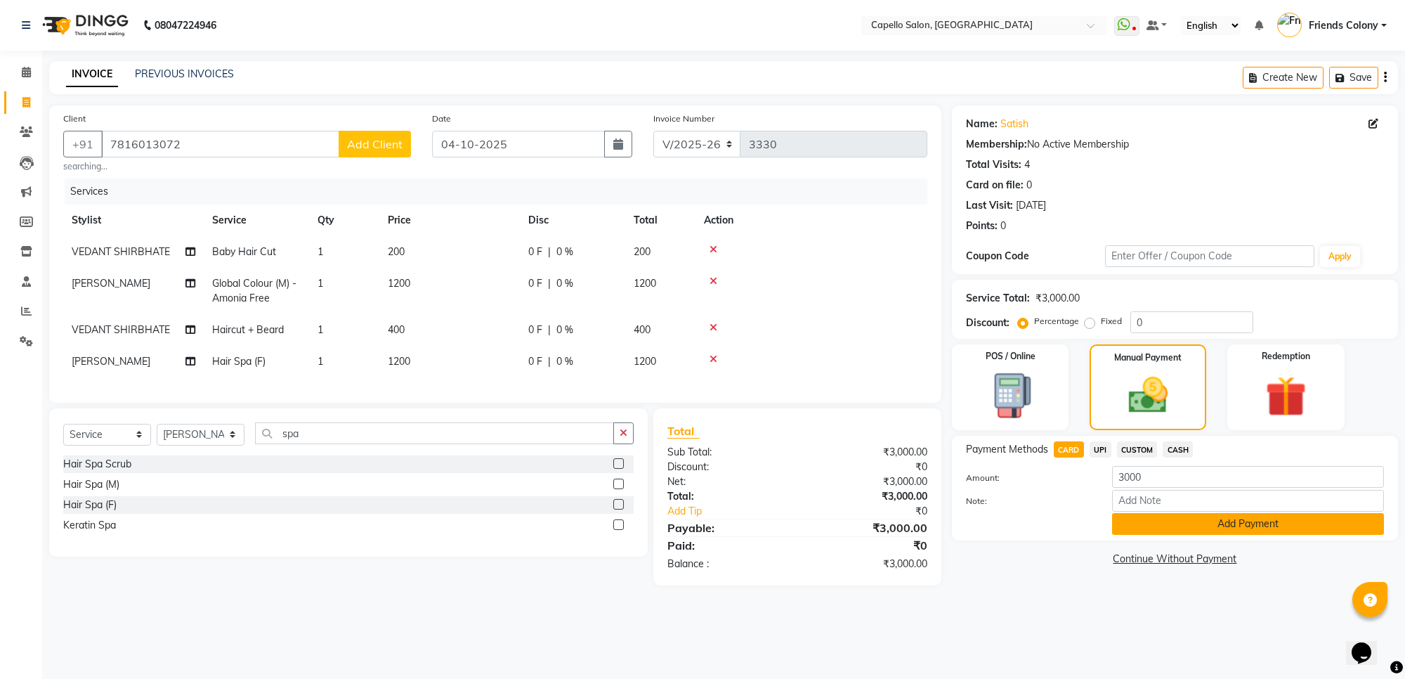
click at [1144, 531] on button "Add Payment" at bounding box center [1248, 524] width 272 height 22
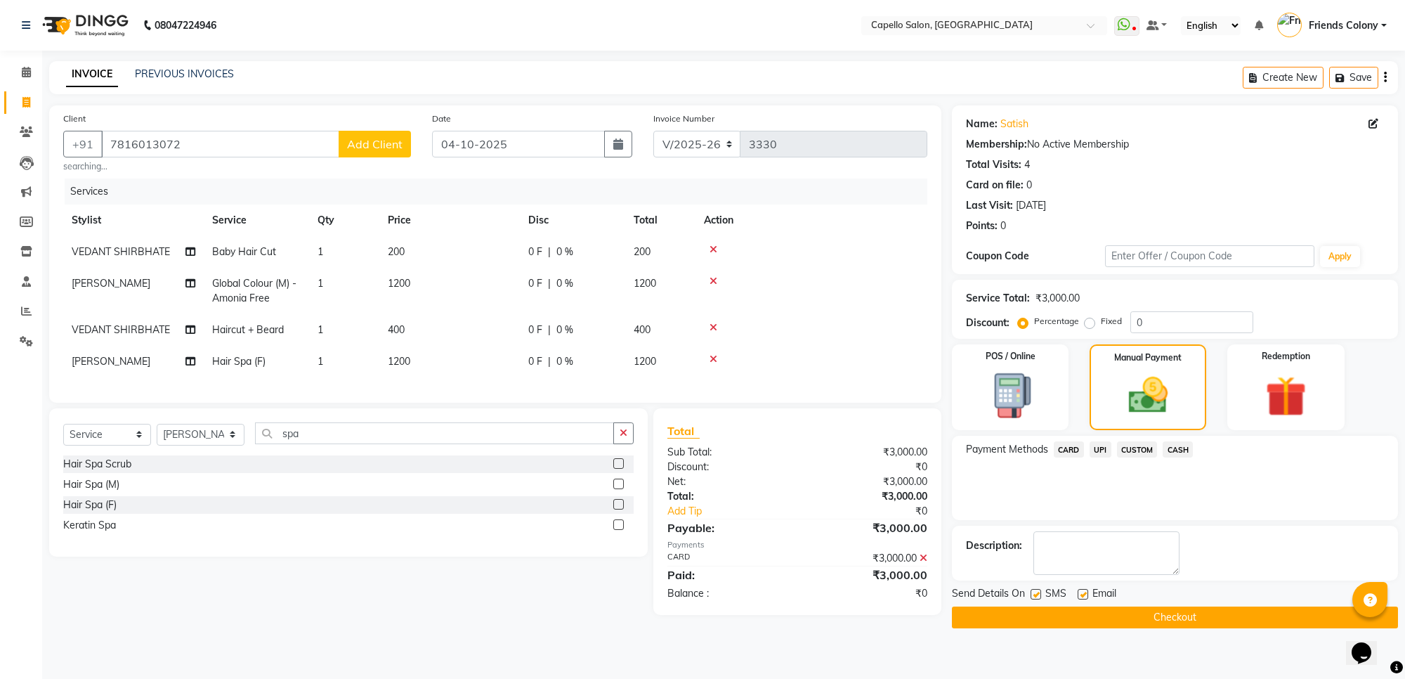
click at [1133, 623] on button "Checkout" at bounding box center [1175, 617] width 446 height 22
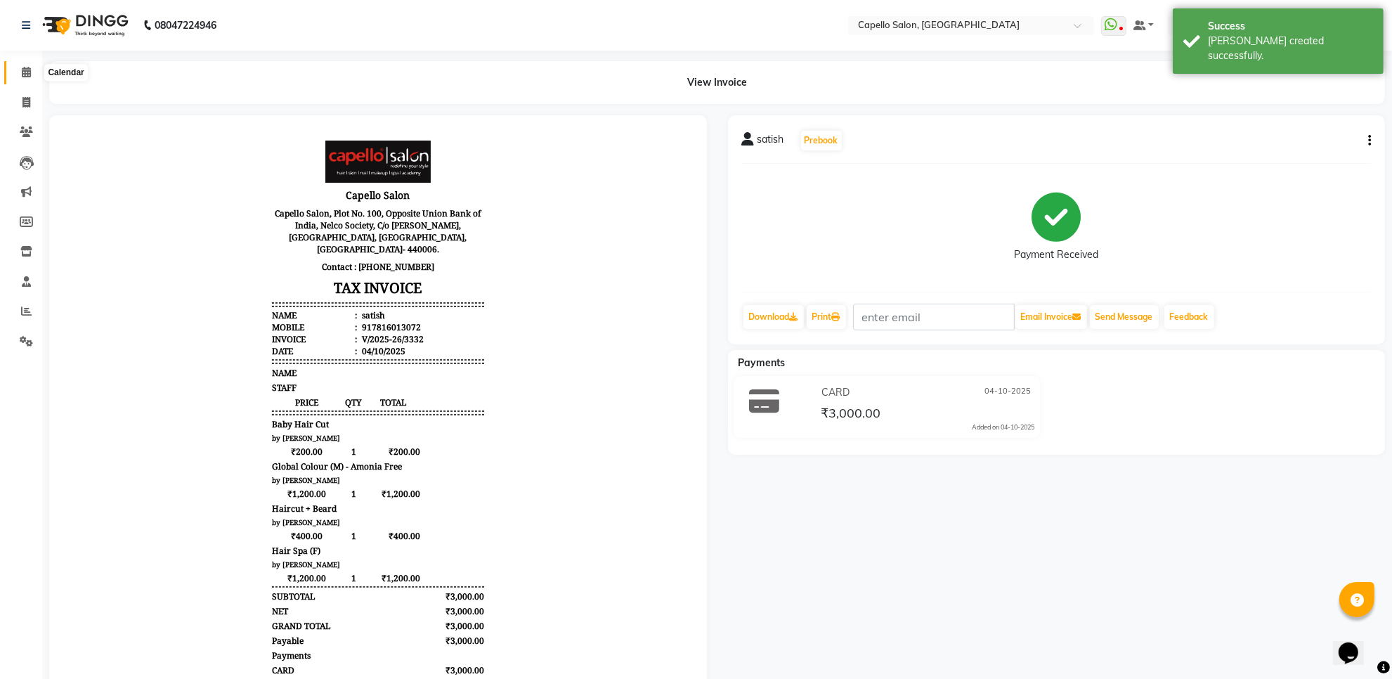
click at [22, 74] on icon at bounding box center [26, 72] width 9 height 11
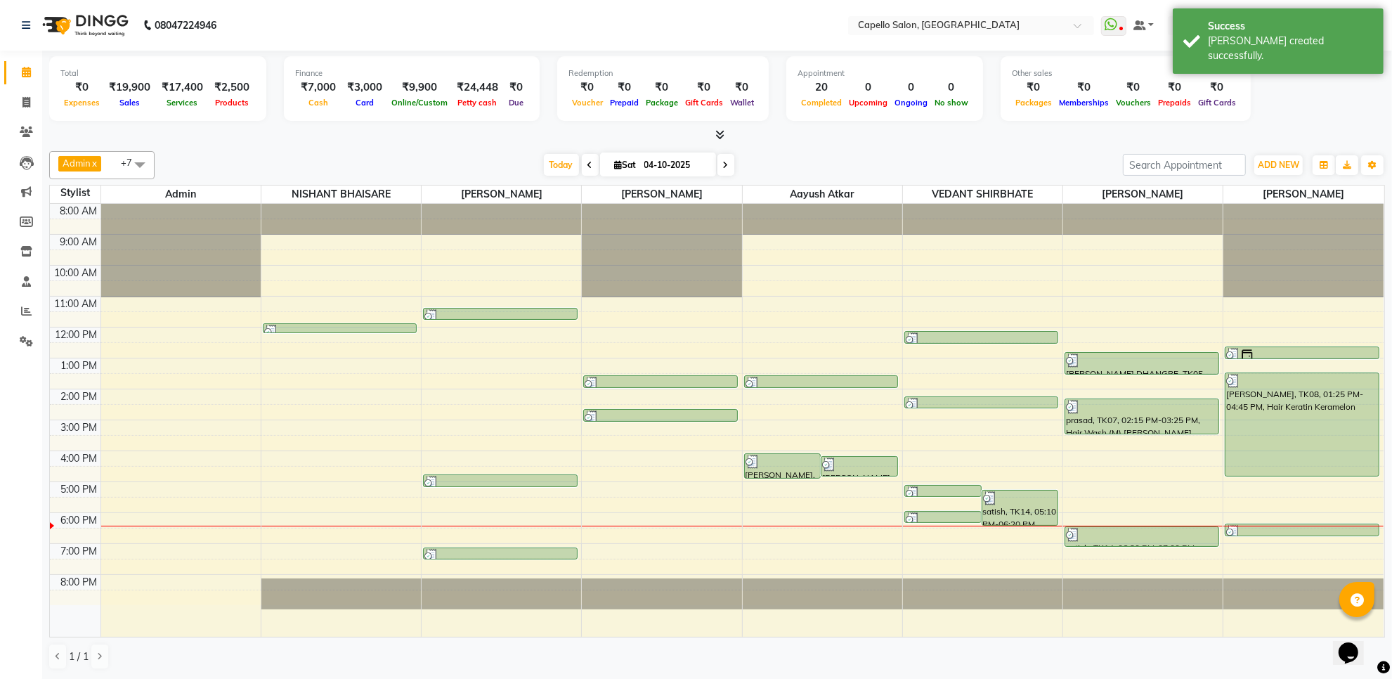
scroll to position [1, 0]
click at [914, 145] on div "Admin x VEDANT SHIRBHATE x aayush atkar x PALLAVI CHINCHALKAR x Shubham Dhoke x…" at bounding box center [717, 410] width 1336 height 530
click at [1234, 51] on div "Success Bill created successfully." at bounding box center [1278, 40] width 211 height 65
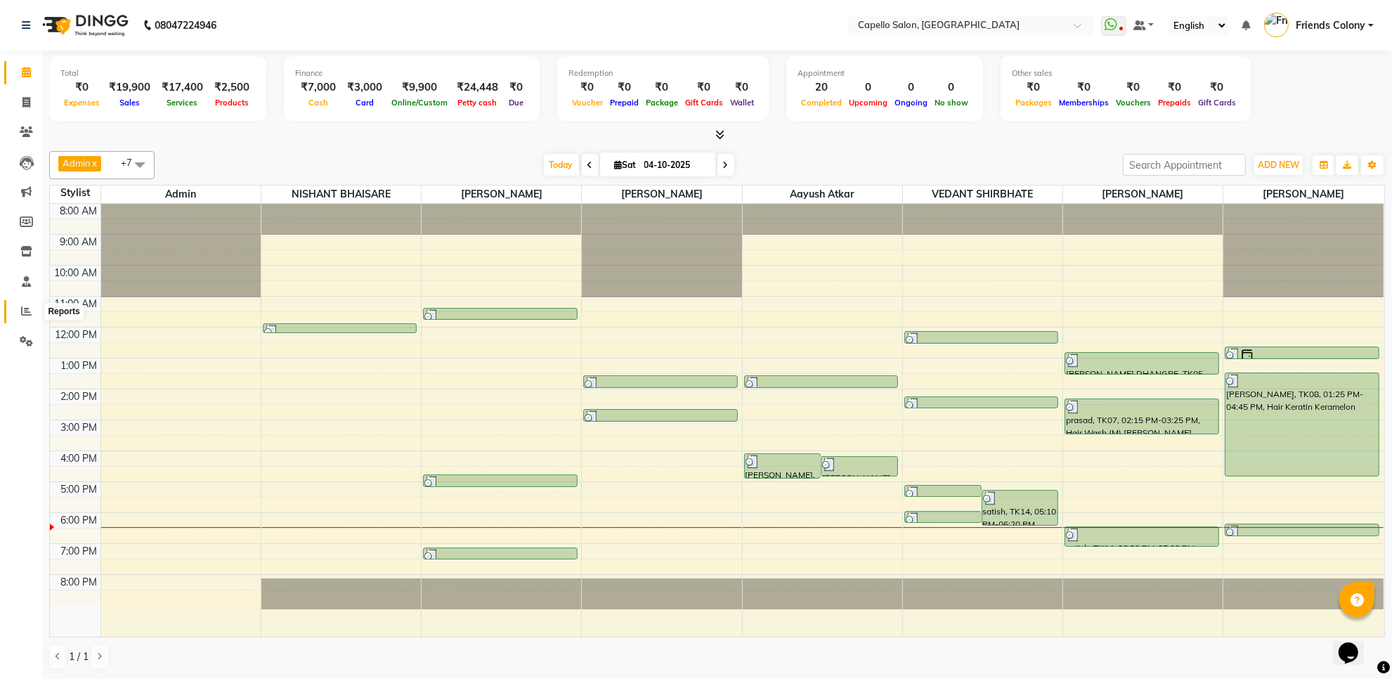
click at [35, 315] on span at bounding box center [26, 312] width 25 height 16
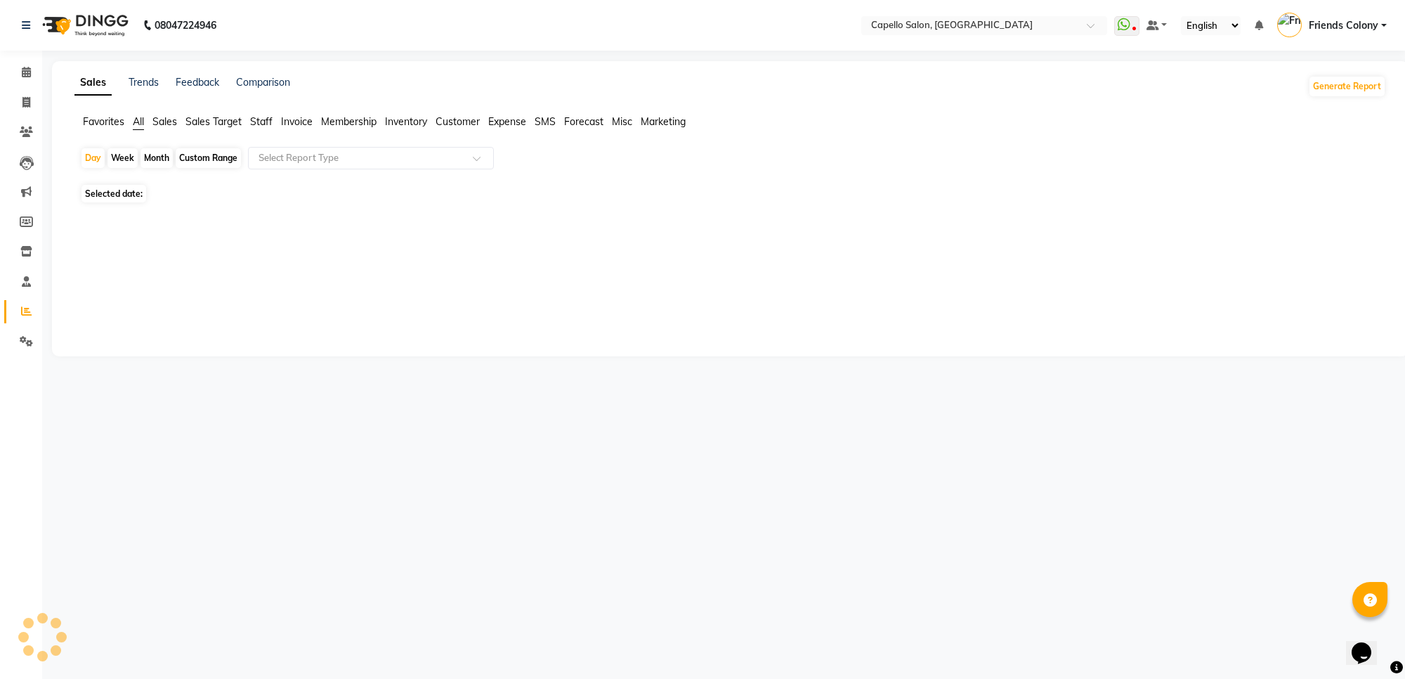
click at [258, 120] on span "Staff" at bounding box center [261, 121] width 22 height 13
click at [276, 156] on input "text" at bounding box center [357, 158] width 202 height 14
drag, startPoint x: 299, startPoint y: 138, endPoint x: 300, endPoint y: 150, distance: 11.3
click at [300, 145] on app-reports "Favorites All Sales Sales Target Staff Invoice Membership Inventory Customer Ex…" at bounding box center [730, 175] width 1329 height 121
click at [300, 153] on input "text" at bounding box center [357, 158] width 202 height 14
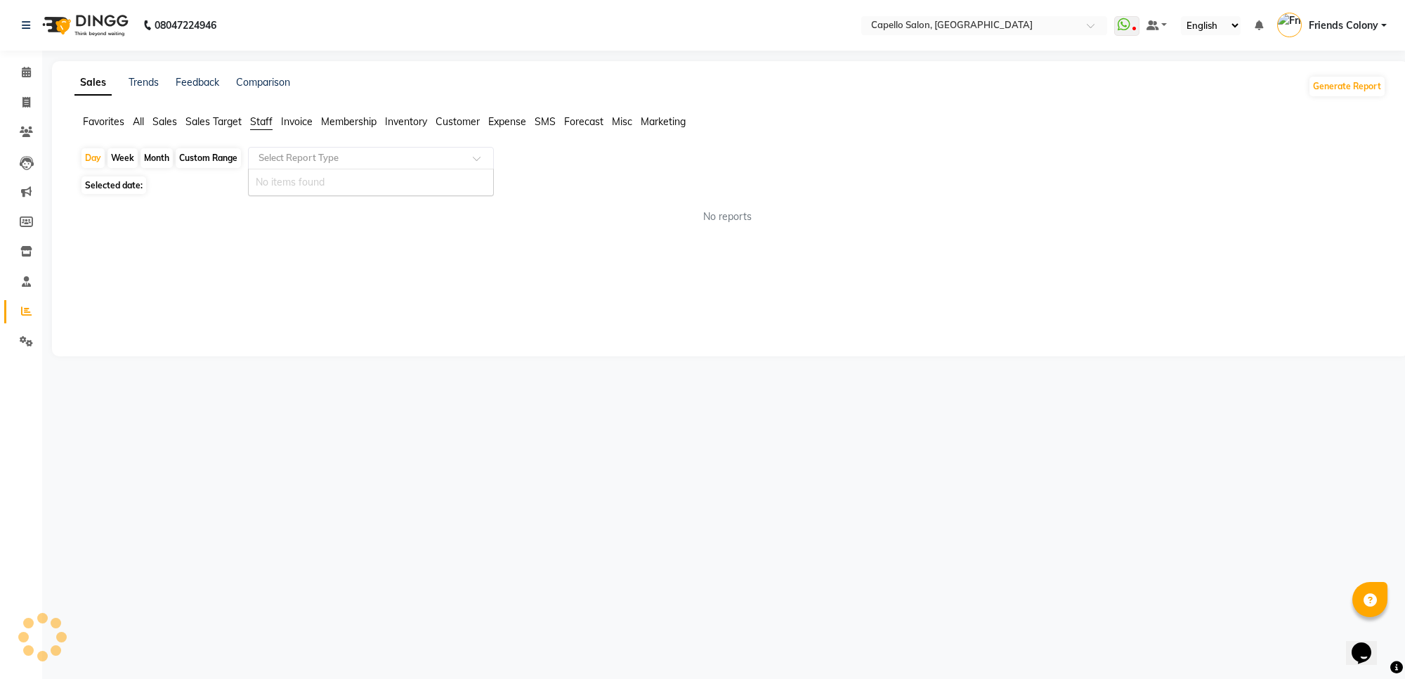
click at [301, 153] on input "text" at bounding box center [357, 158] width 202 height 14
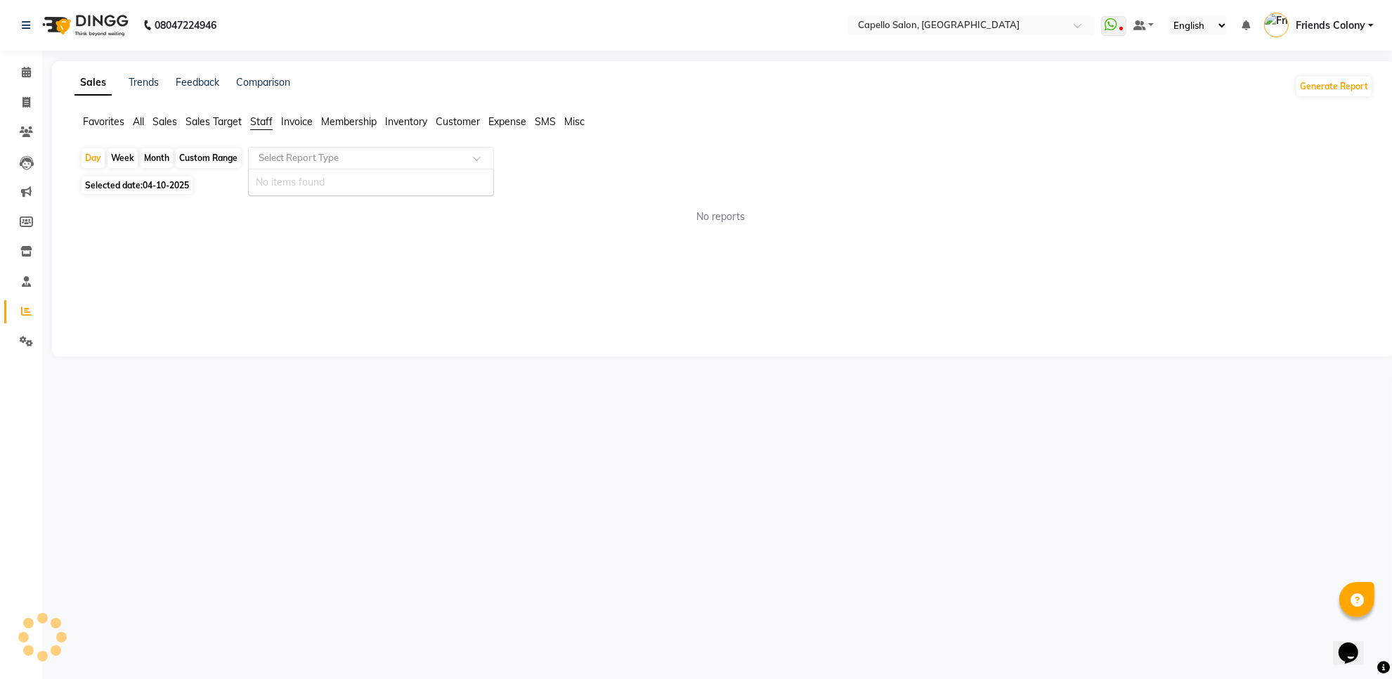
click at [301, 153] on input "text" at bounding box center [357, 158] width 202 height 14
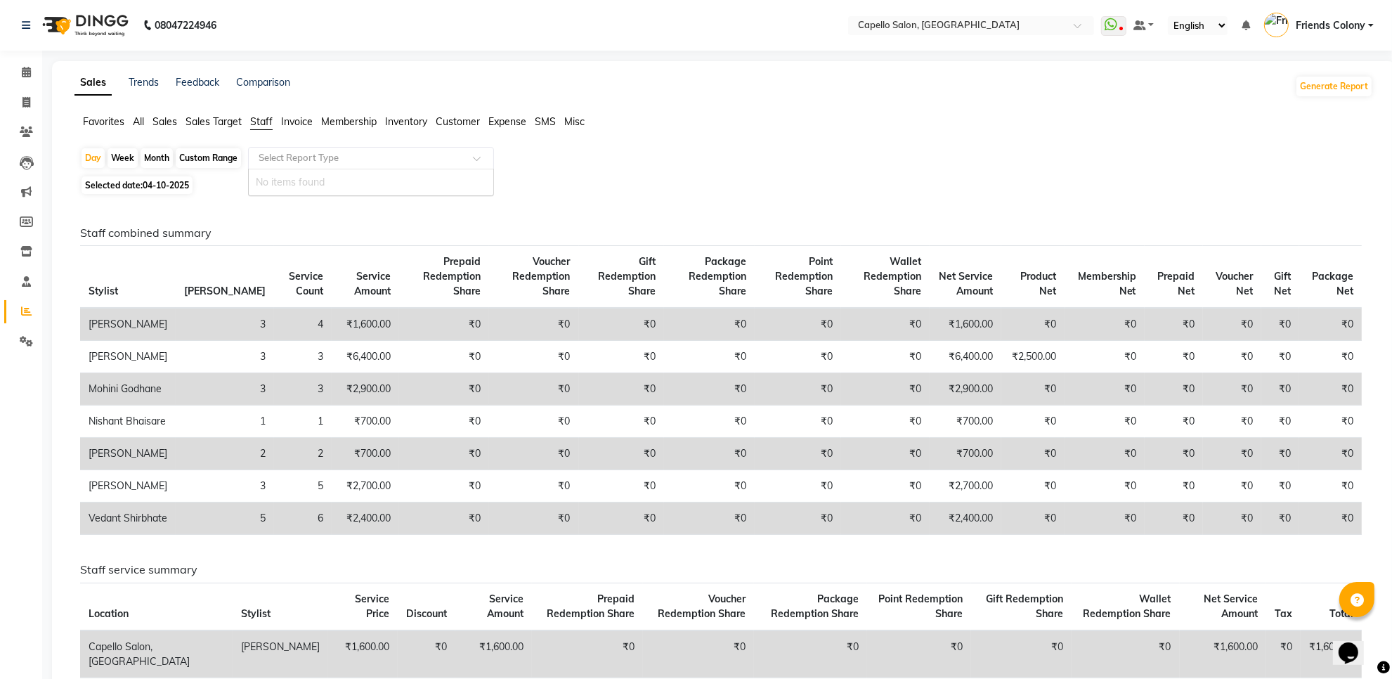
click at [306, 165] on input "text" at bounding box center [357, 158] width 202 height 14
click at [362, 152] on input "text" at bounding box center [357, 158] width 202 height 14
click at [195, 122] on span "Sales Target" at bounding box center [214, 121] width 56 height 13
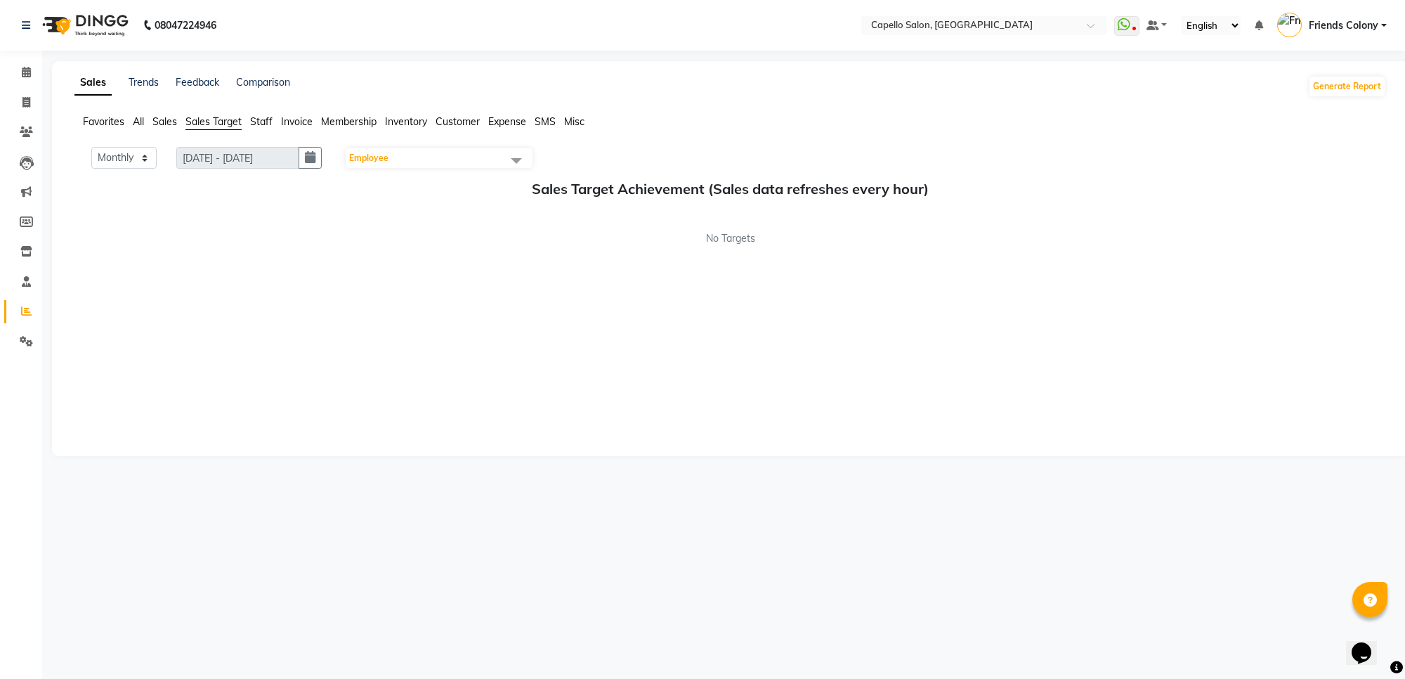
click at [264, 122] on span "Staff" at bounding box center [261, 121] width 22 height 13
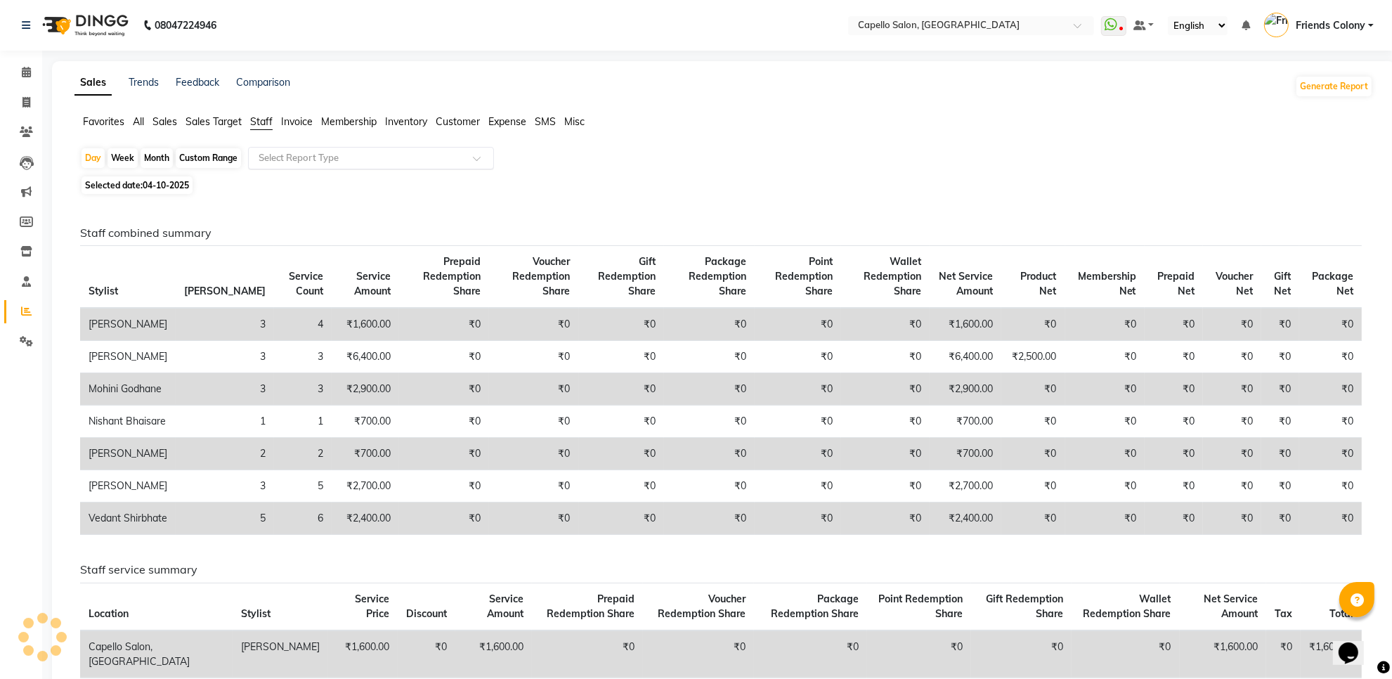
click at [309, 155] on input "text" at bounding box center [357, 158] width 202 height 14
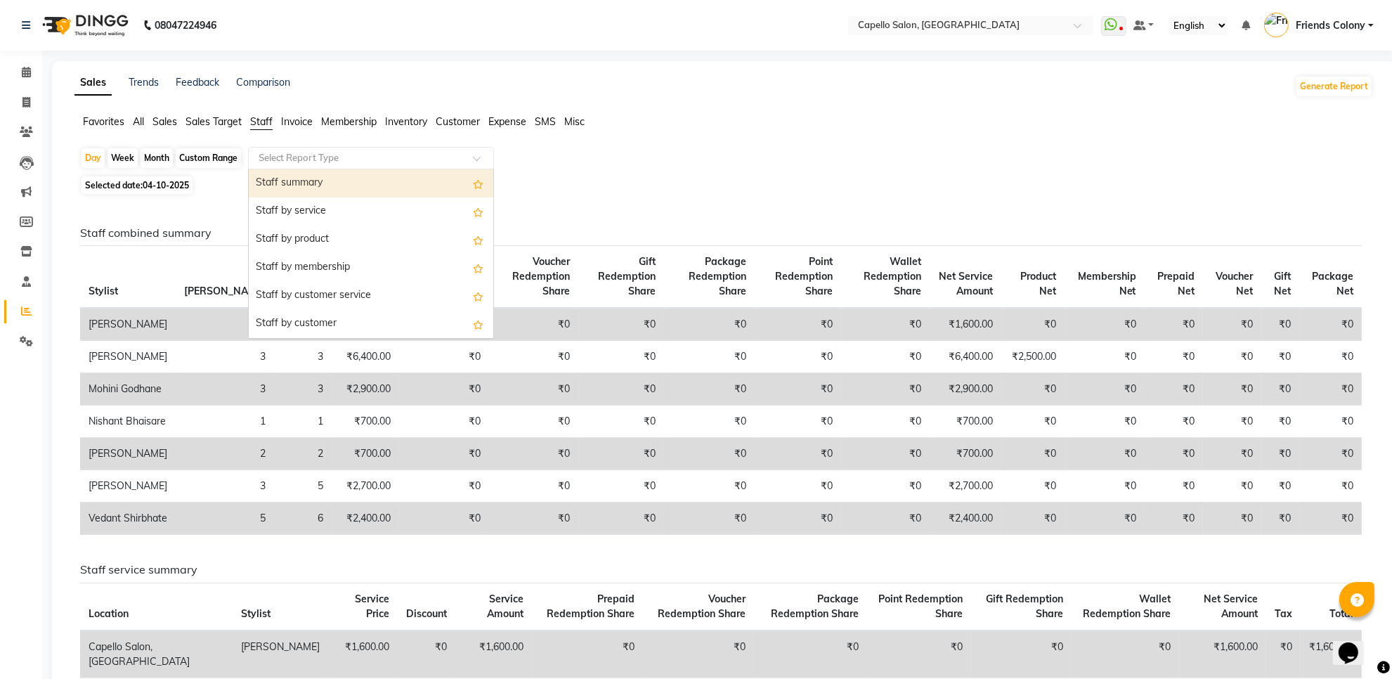
click at [317, 187] on div "Staff summary" at bounding box center [371, 183] width 245 height 28
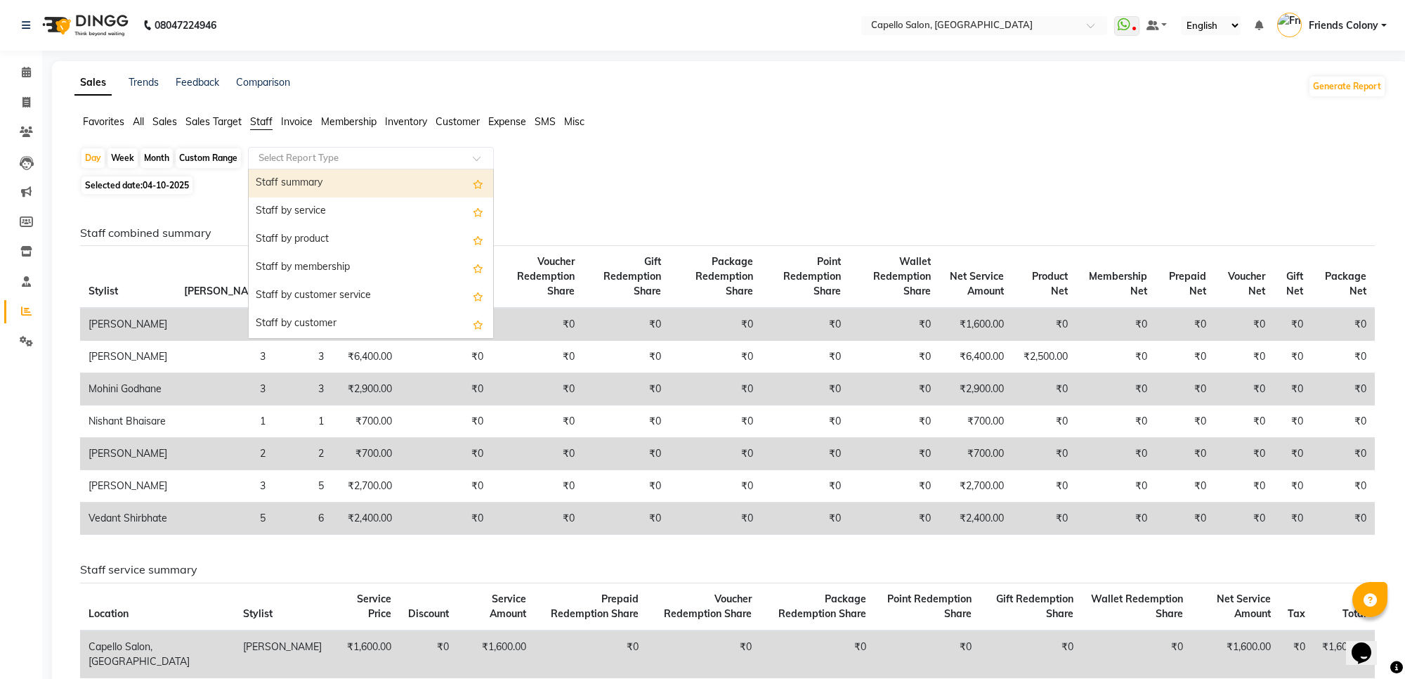
select select "full_report"
select select "csv"
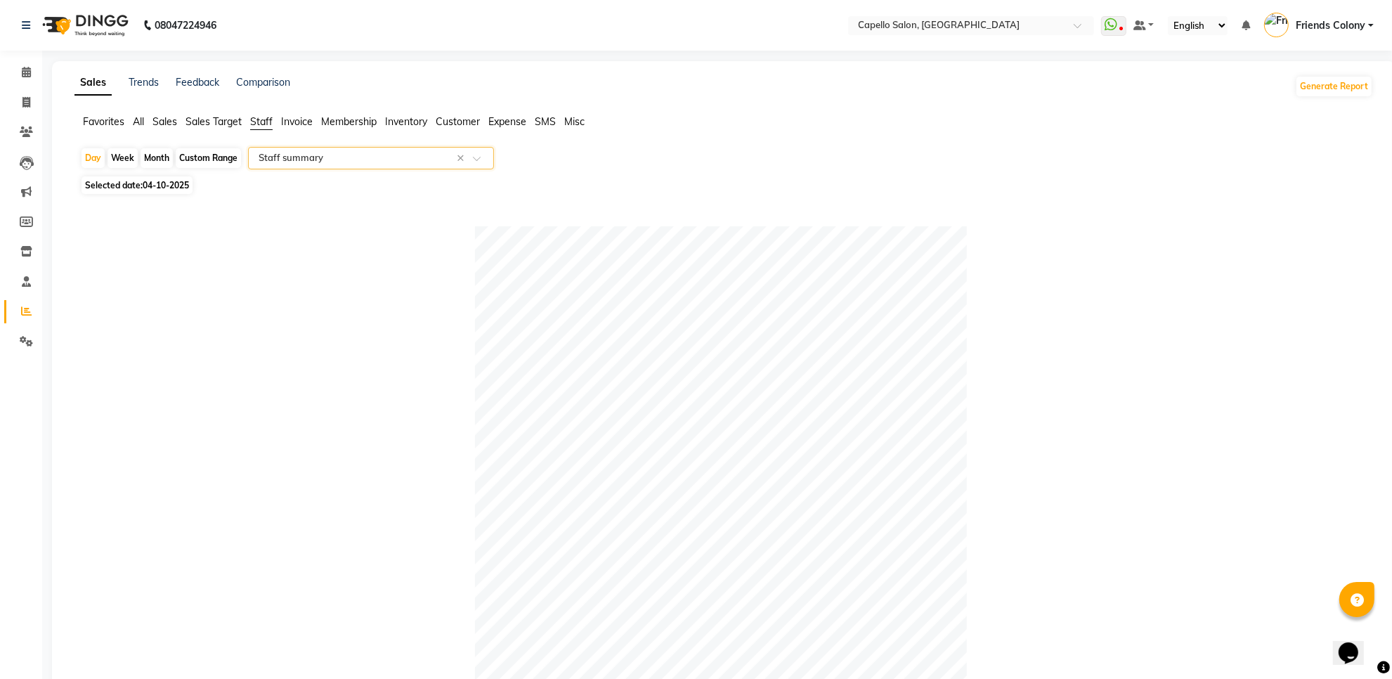
click at [160, 149] on div "Month" at bounding box center [157, 158] width 32 height 20
select select "10"
select select "2025"
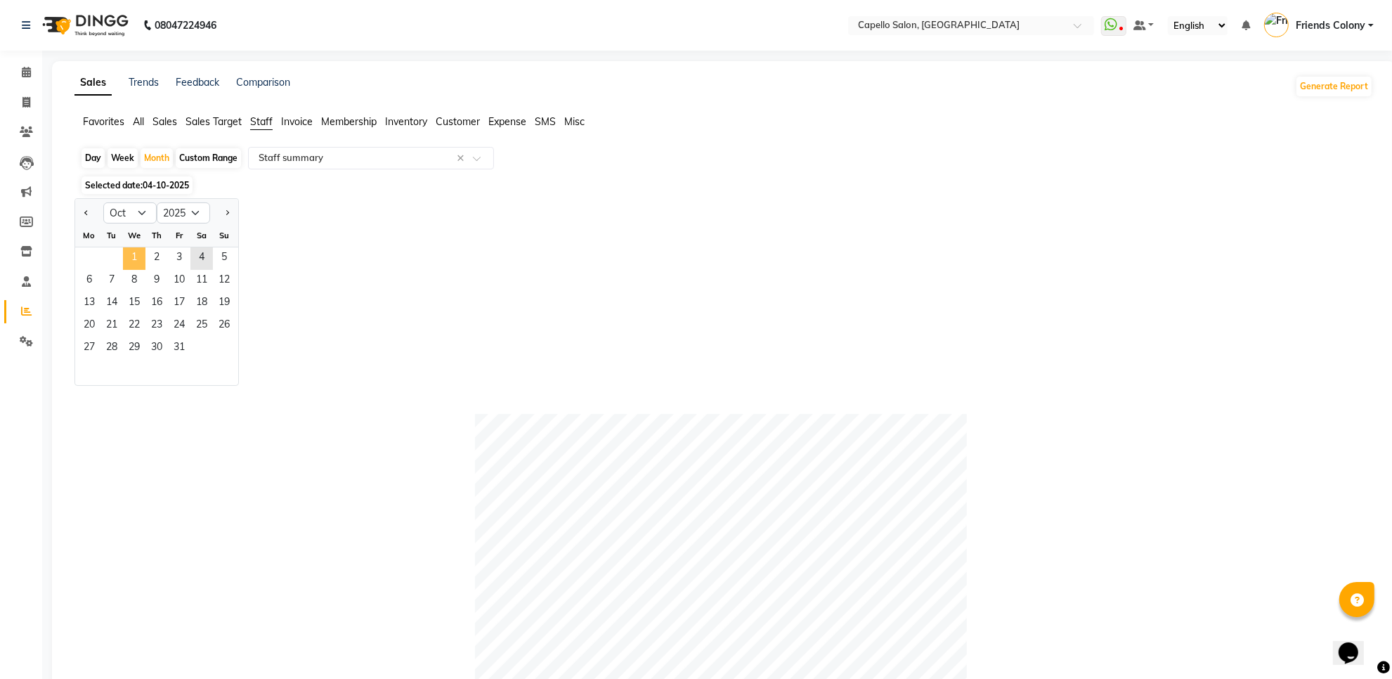
click at [138, 262] on span "1" at bounding box center [134, 258] width 22 height 22
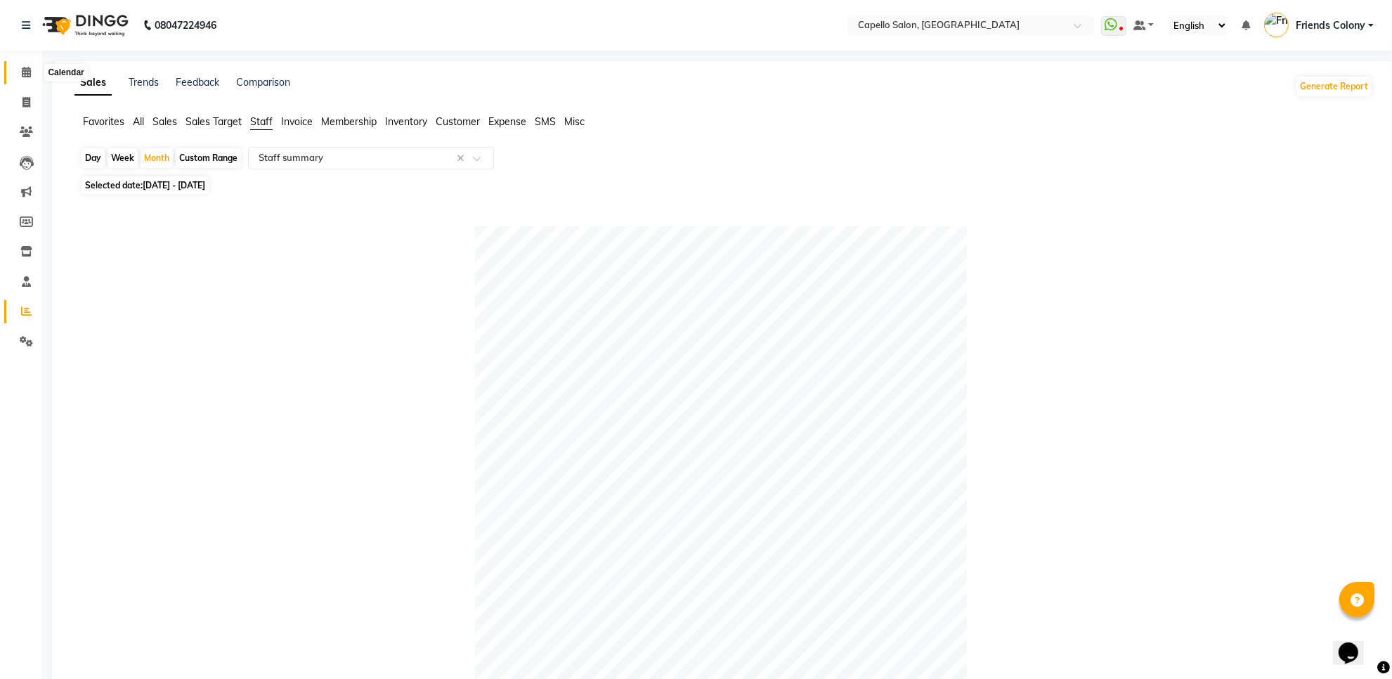
click at [22, 74] on icon at bounding box center [26, 72] width 9 height 11
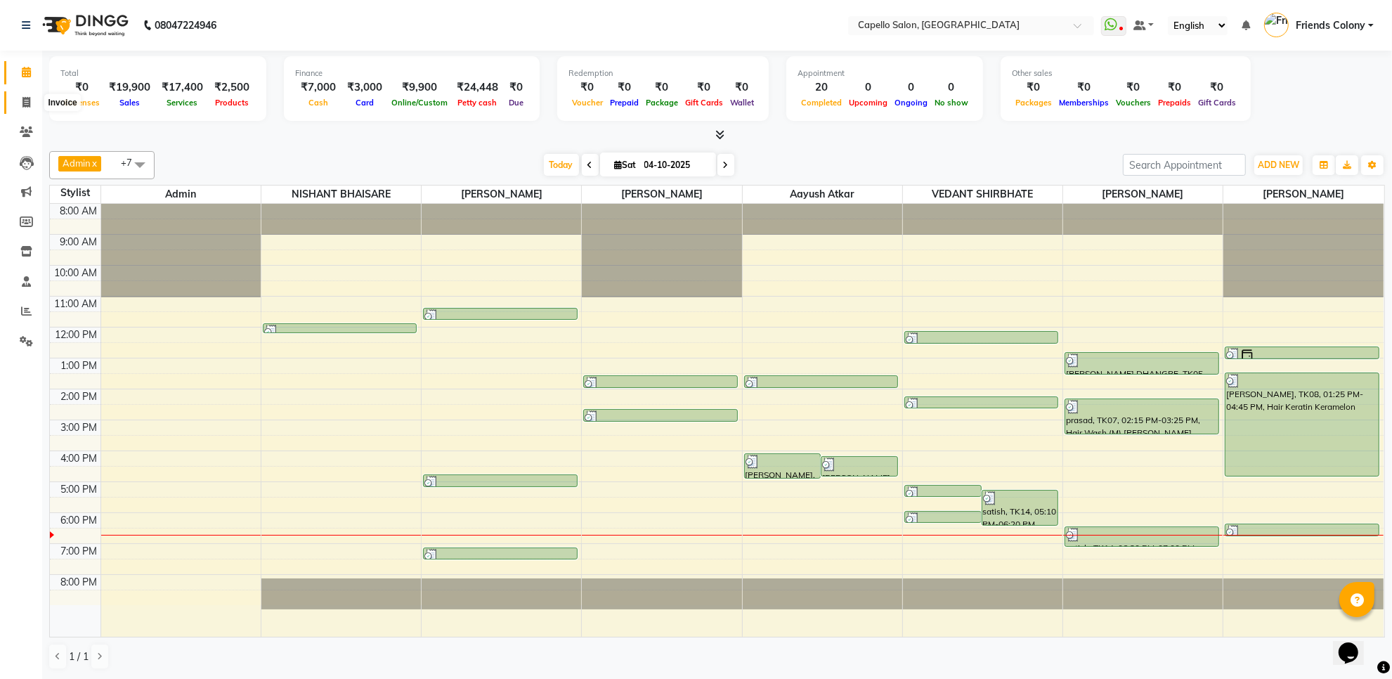
click at [25, 103] on icon at bounding box center [26, 102] width 8 height 11
select select "service"
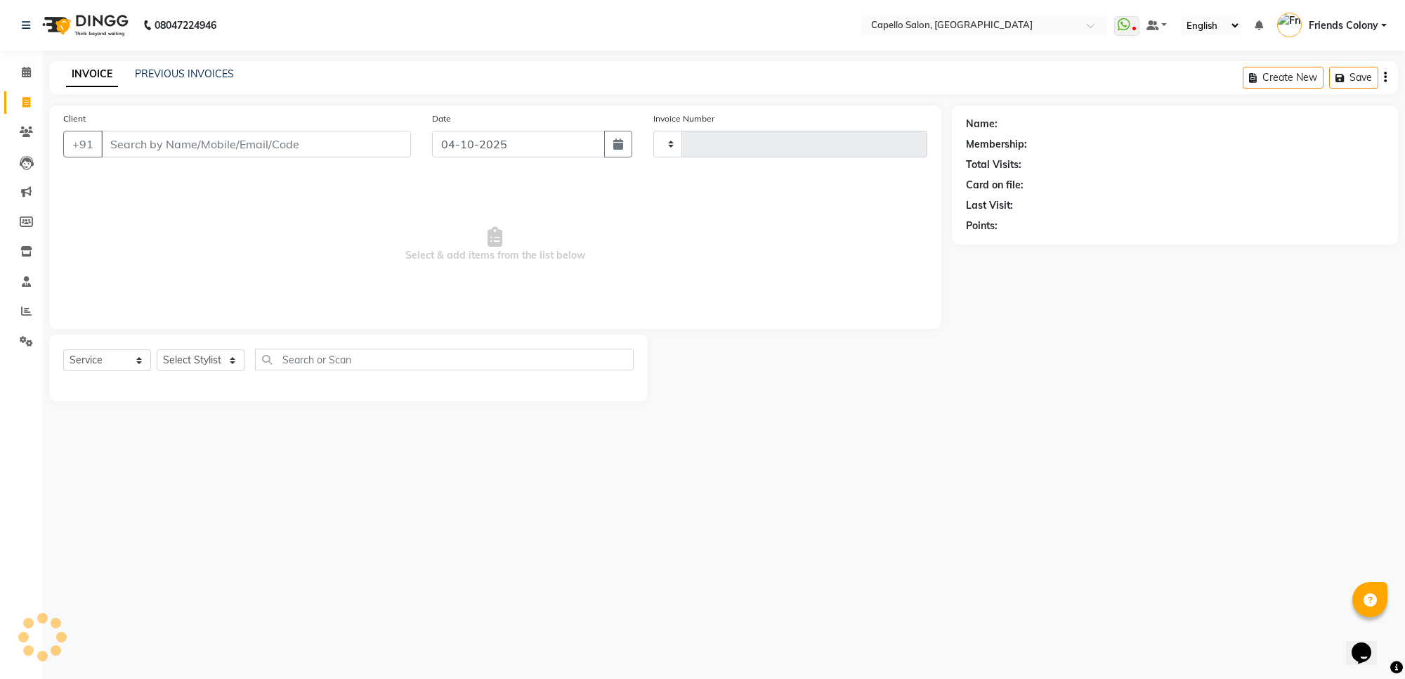
type input "3333"
select select "3583"
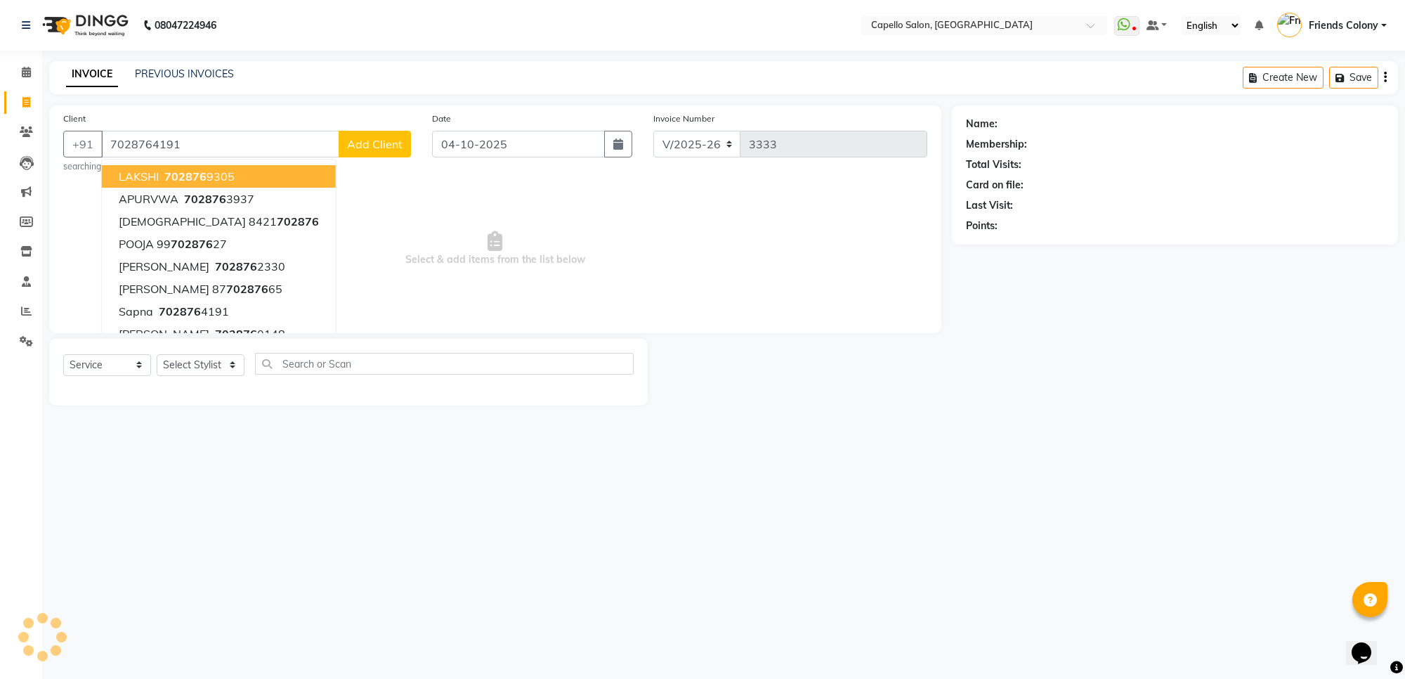
type input "7028764191"
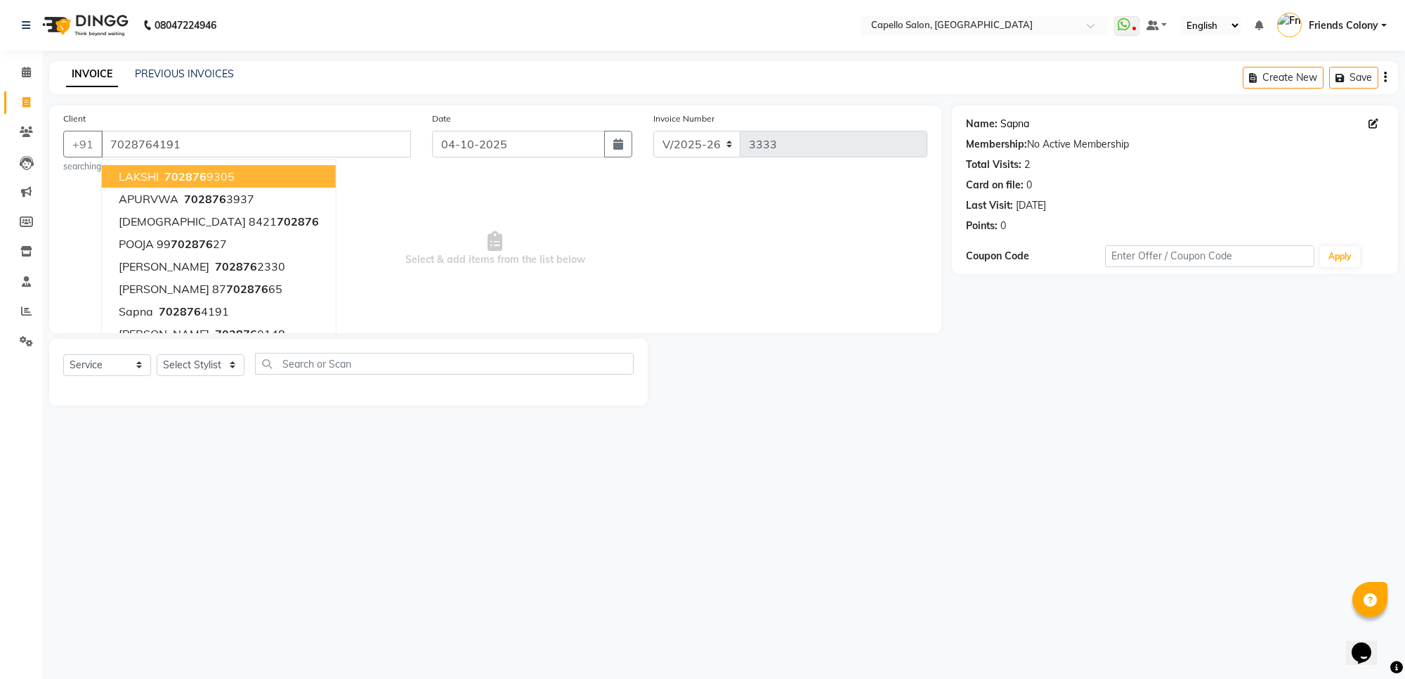
click at [1013, 124] on link "Sapna" at bounding box center [1015, 124] width 29 height 15
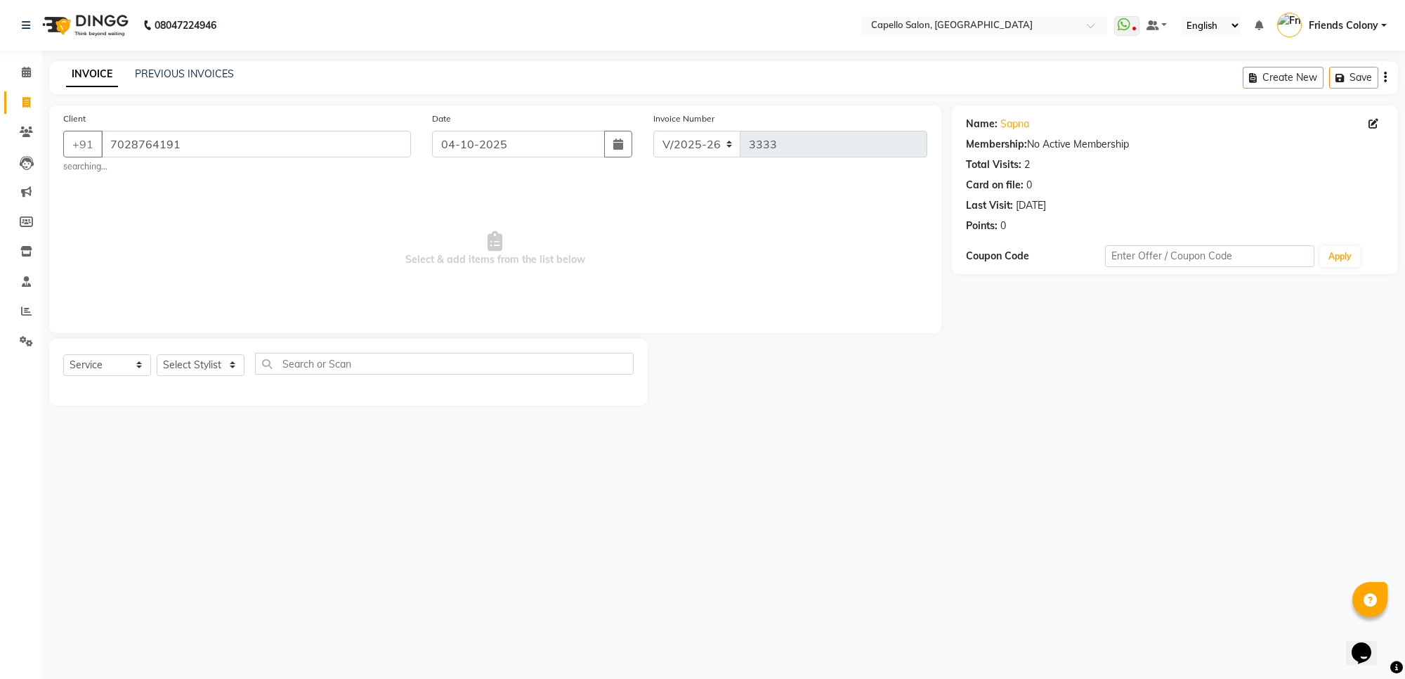
click at [233, 353] on div "Select Service Product Membership Package Voucher Prepaid Gift Card Select Styl…" at bounding box center [348, 369] width 571 height 33
click at [227, 363] on select "Select Stylist aayush atkar Admin ANKIT BANDEWAR Friends Colony Harsha Shiwanka…" at bounding box center [201, 365] width 88 height 22
select select "84459"
click at [157, 354] on select "Select Stylist aayush atkar Admin ANKIT BANDEWAR Friends Colony Harsha Shiwanka…" at bounding box center [201, 365] width 88 height 22
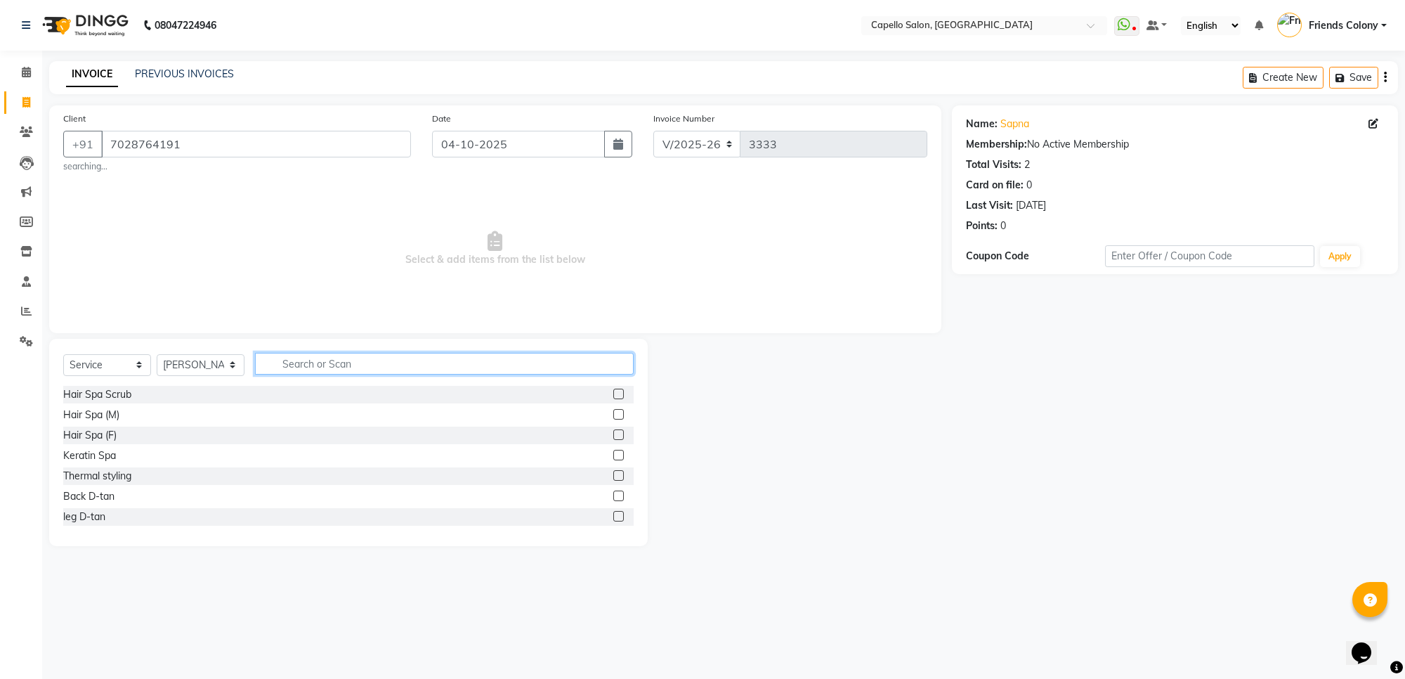
click at [440, 362] on input "text" at bounding box center [444, 364] width 379 height 22
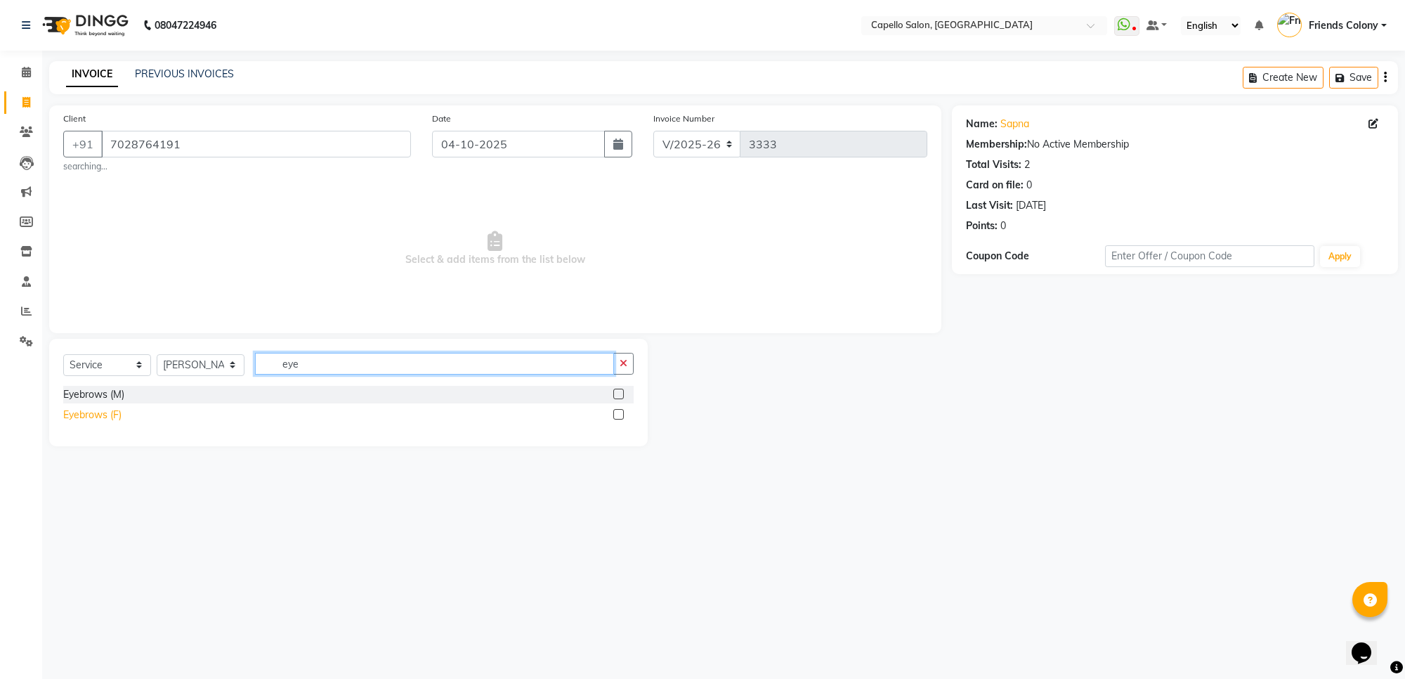
type input "eye"
drag, startPoint x: 99, startPoint y: 422, endPoint x: 119, endPoint y: 403, distance: 28.3
click at [99, 422] on div "Eyebrows (F)" at bounding box center [92, 415] width 58 height 15
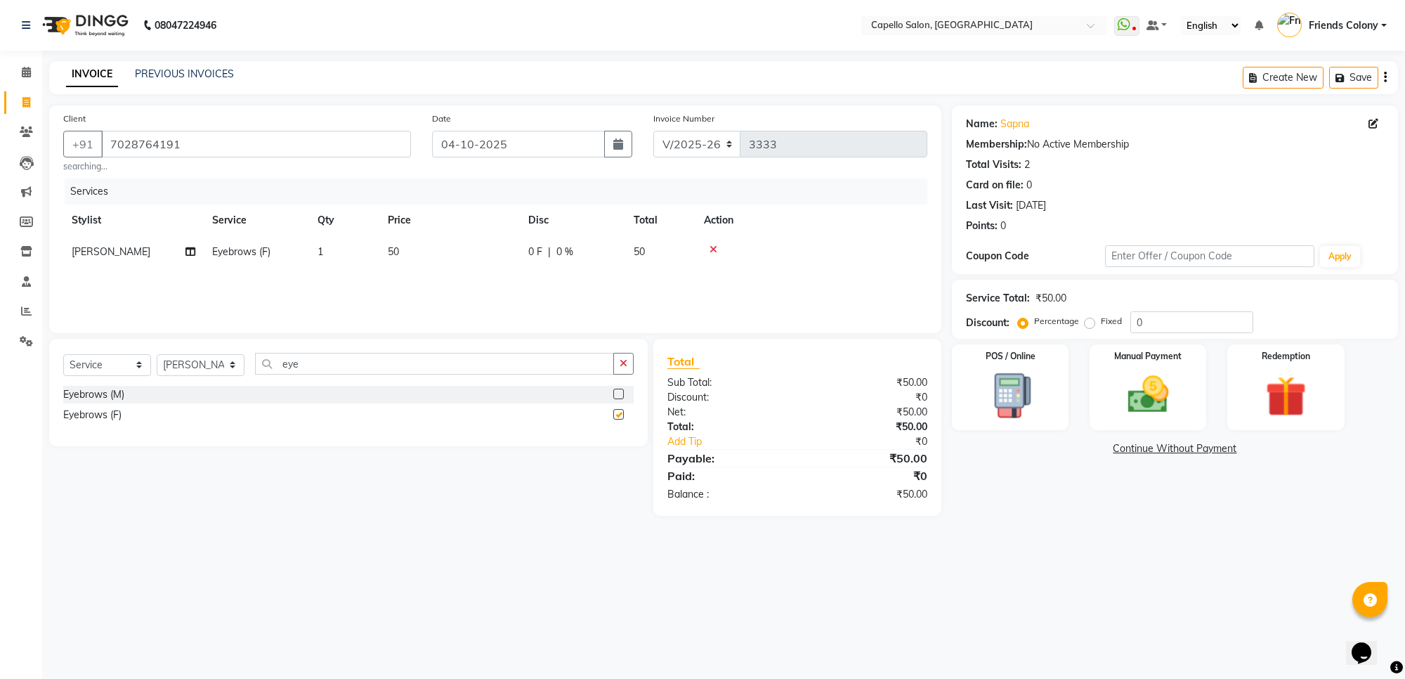
checkbox input "false"
drag, startPoint x: 322, startPoint y: 362, endPoint x: 195, endPoint y: 377, distance: 127.3
click at [199, 377] on div "Select Service Product Membership Package Voucher Prepaid Gift Card Select Styl…" at bounding box center [348, 369] width 571 height 33
type input "upp"
click at [96, 397] on div "Upper Lips" at bounding box center [87, 394] width 48 height 15
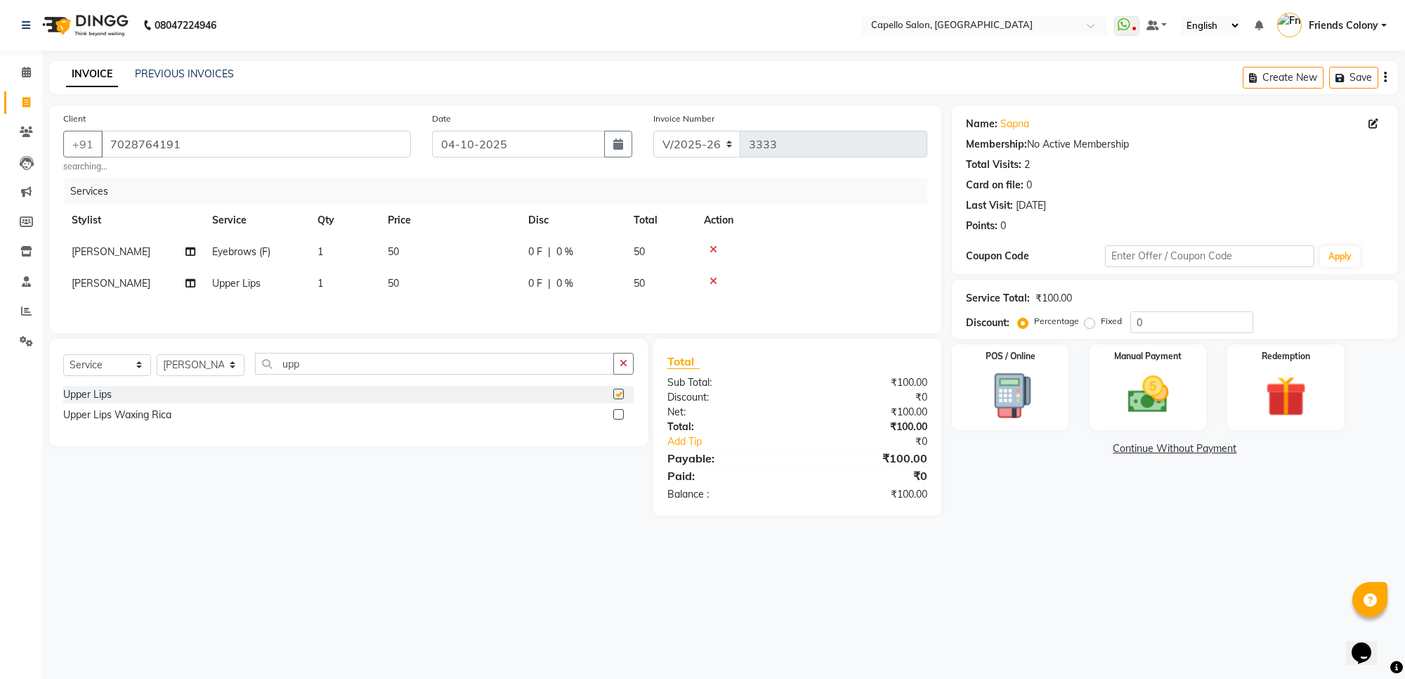
checkbox input "false"
drag, startPoint x: 247, startPoint y: 135, endPoint x: 0, endPoint y: 174, distance: 250.3
click at [0, 174] on app-home "08047224946 Select Location × Capello Salon, Friends Colony WhatsApp Status ✕ S…" at bounding box center [702, 268] width 1405 height 537
click at [1093, 610] on div "08047224946 Select Location × Capello Salon, Friends Colony WhatsApp Status ✕ S…" at bounding box center [702, 339] width 1405 height 679
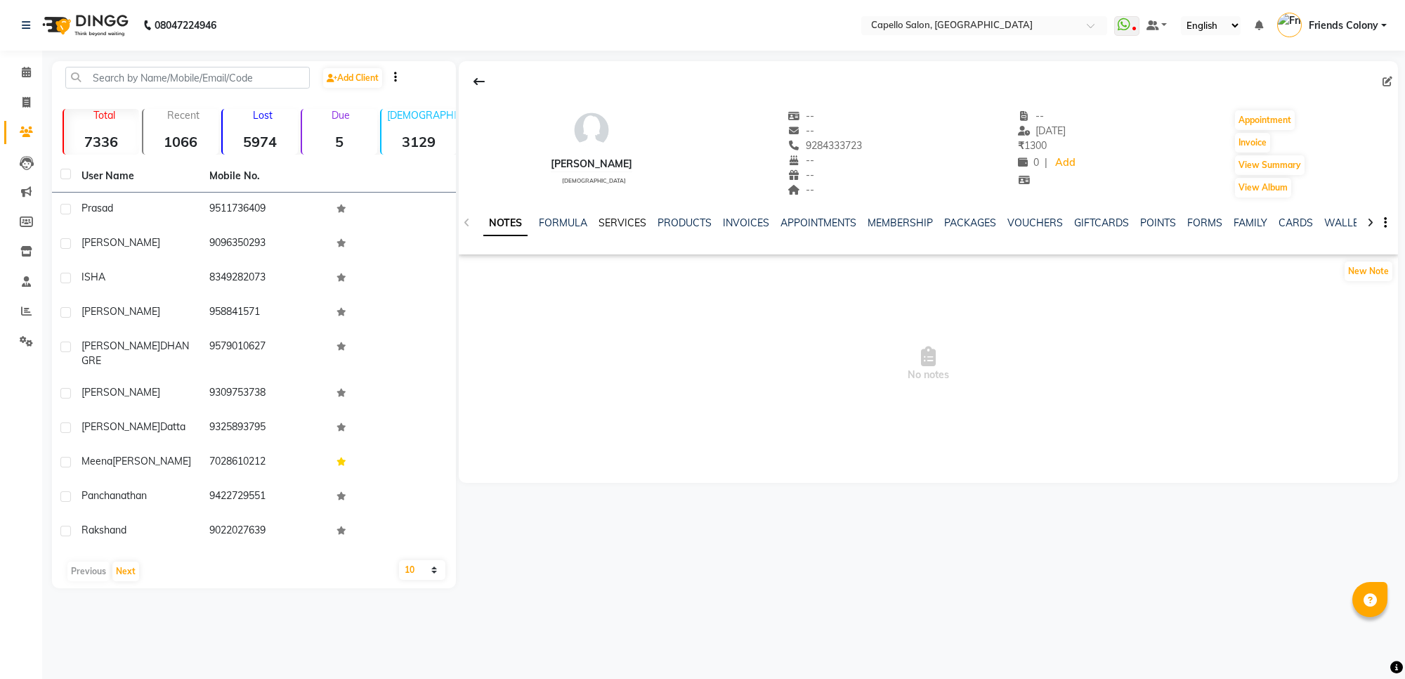
click at [623, 220] on link "SERVICES" at bounding box center [623, 222] width 48 height 13
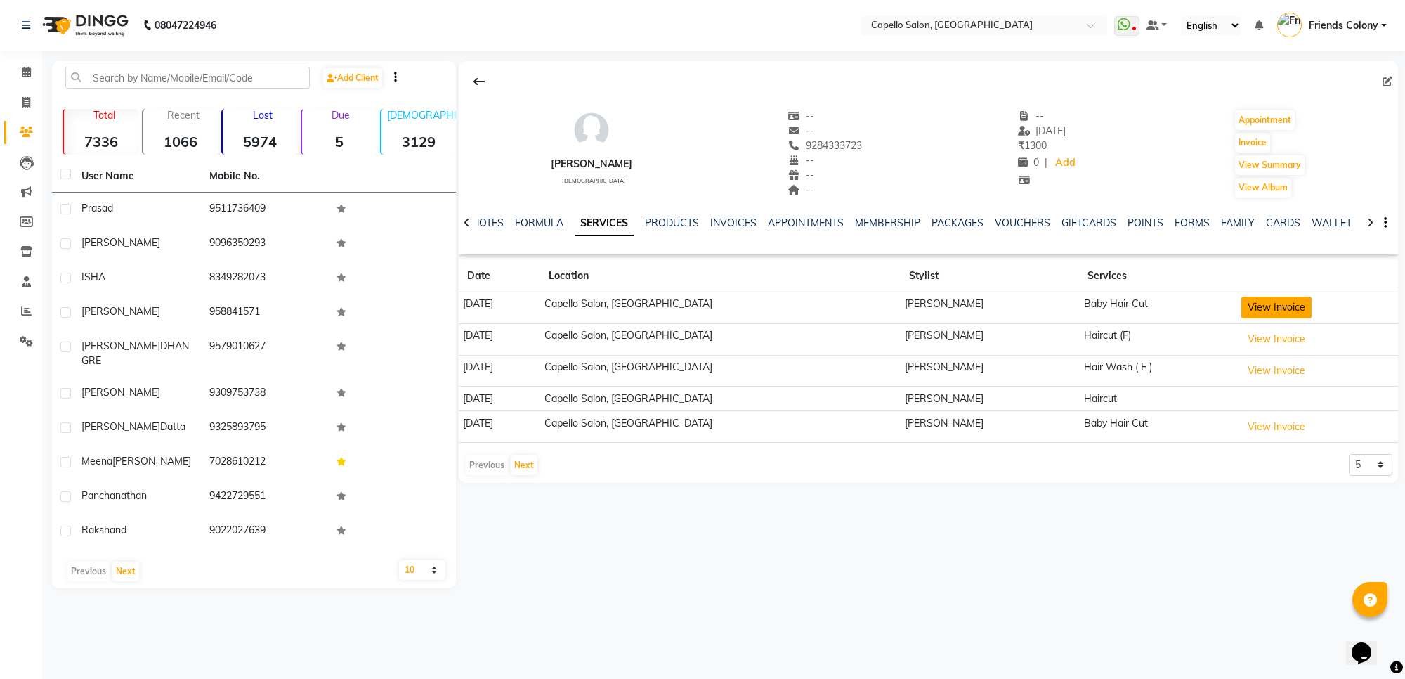
click at [1263, 306] on button "View Invoice" at bounding box center [1277, 308] width 70 height 22
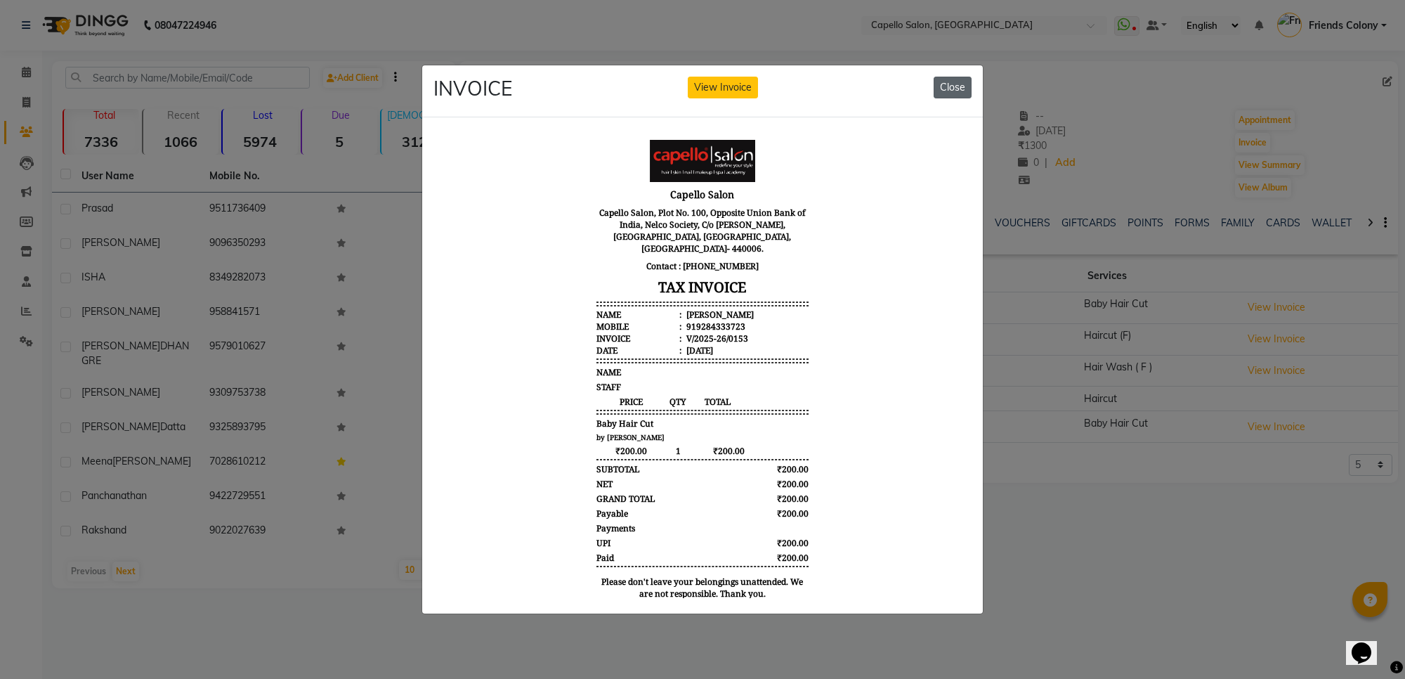
click at [943, 89] on button "Close" at bounding box center [953, 88] width 38 height 22
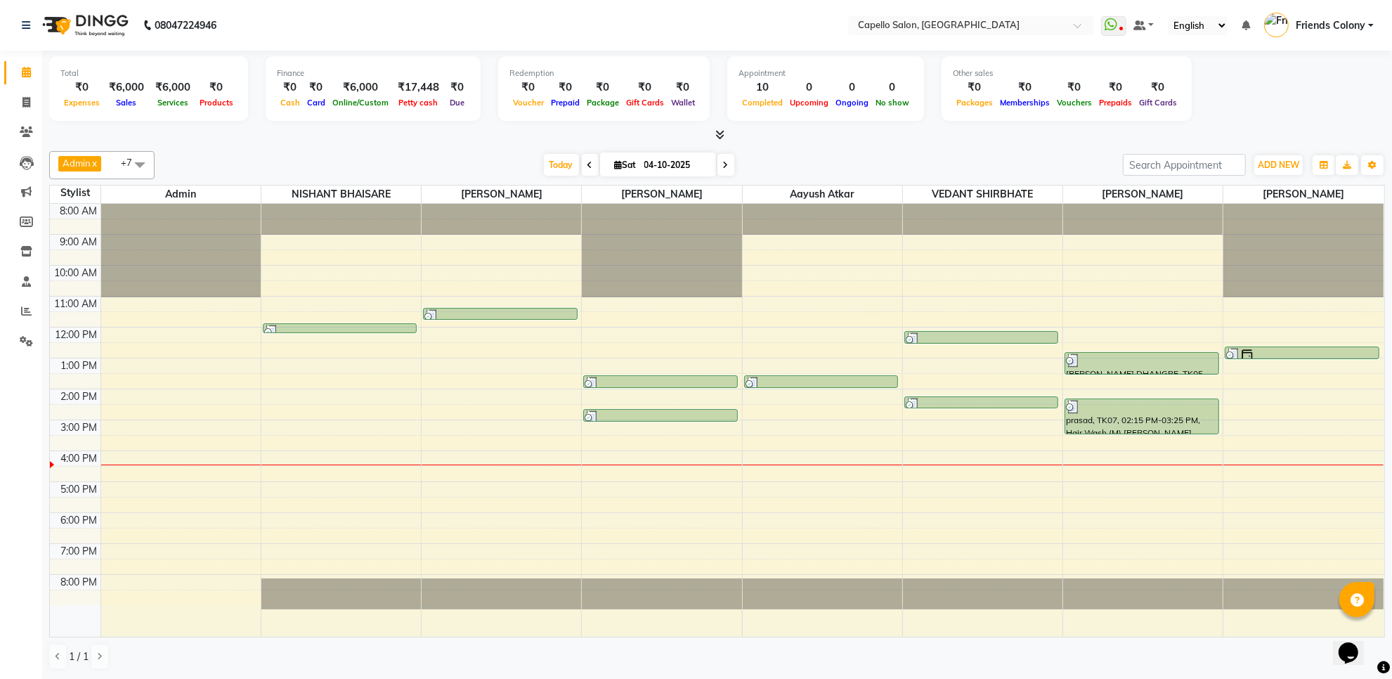
click at [715, 138] on icon at bounding box center [719, 134] width 9 height 11
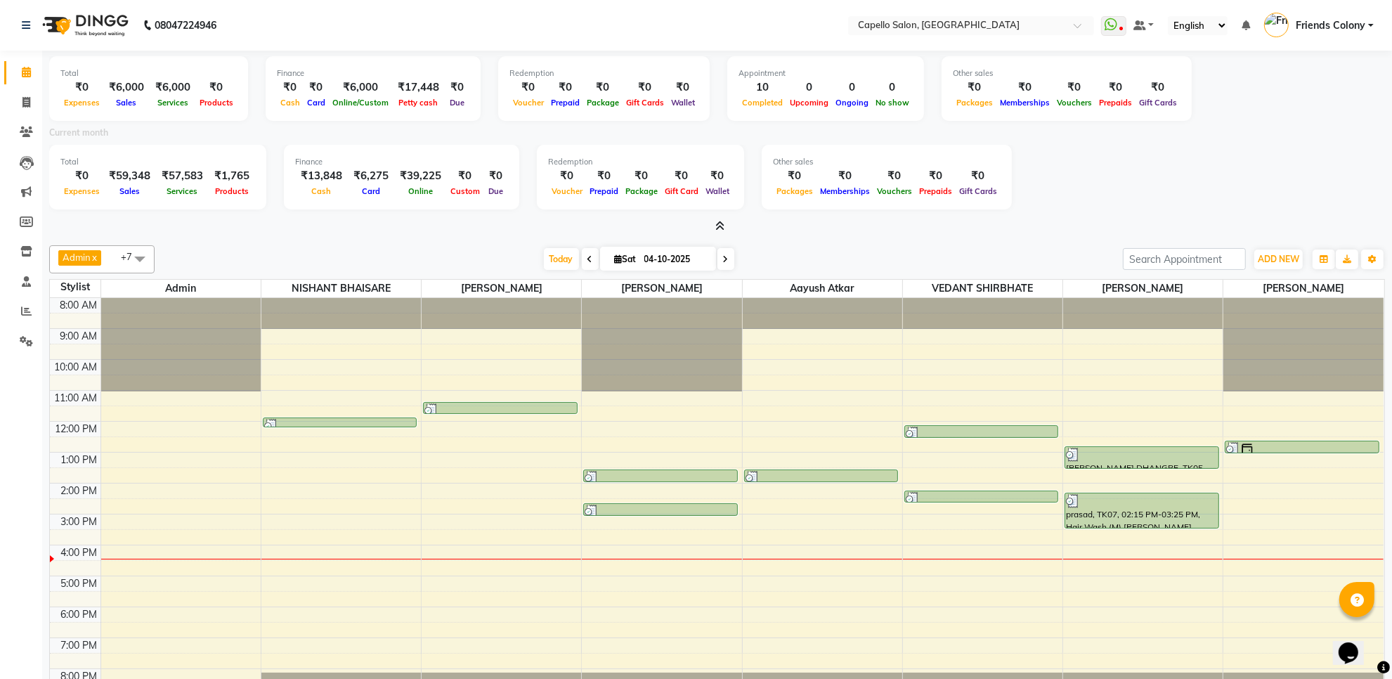
click at [722, 226] on icon at bounding box center [719, 226] width 9 height 11
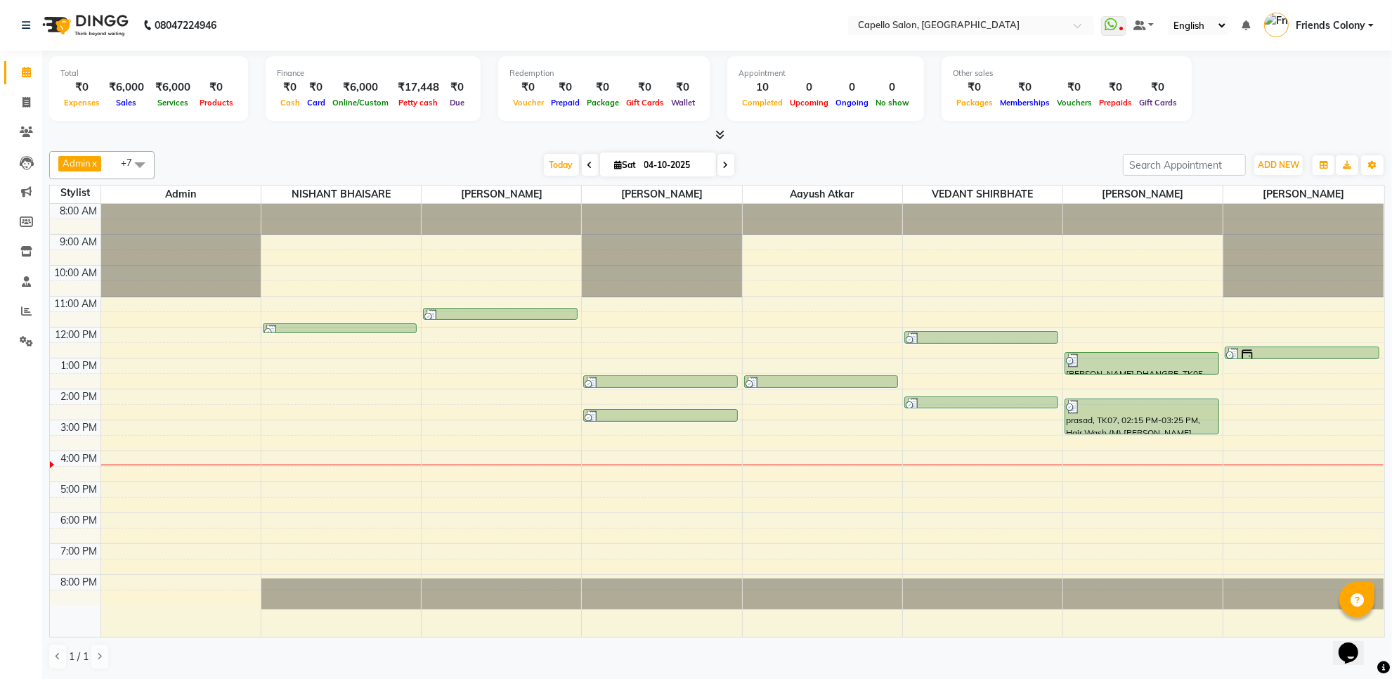
click at [500, 131] on div at bounding box center [717, 135] width 1336 height 15
click at [30, 103] on icon at bounding box center [26, 102] width 8 height 11
select select "service"
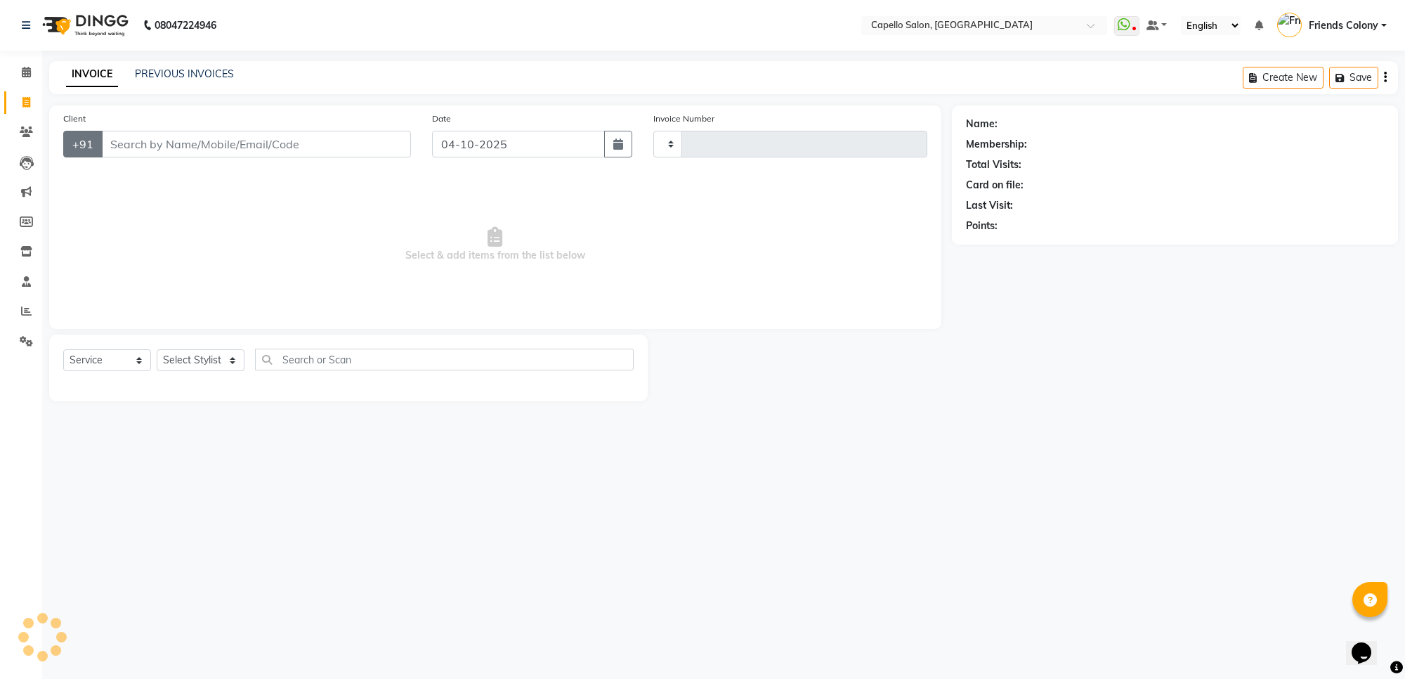
type input "3326"
select select "3583"
click at [198, 357] on select "Select Stylist" at bounding box center [201, 360] width 88 height 22
select select "16603"
click at [157, 349] on select "Select Stylist [PERSON_NAME] Admin [PERSON_NAME] Friends Colony [PERSON_NAME] […" at bounding box center [201, 360] width 88 height 22
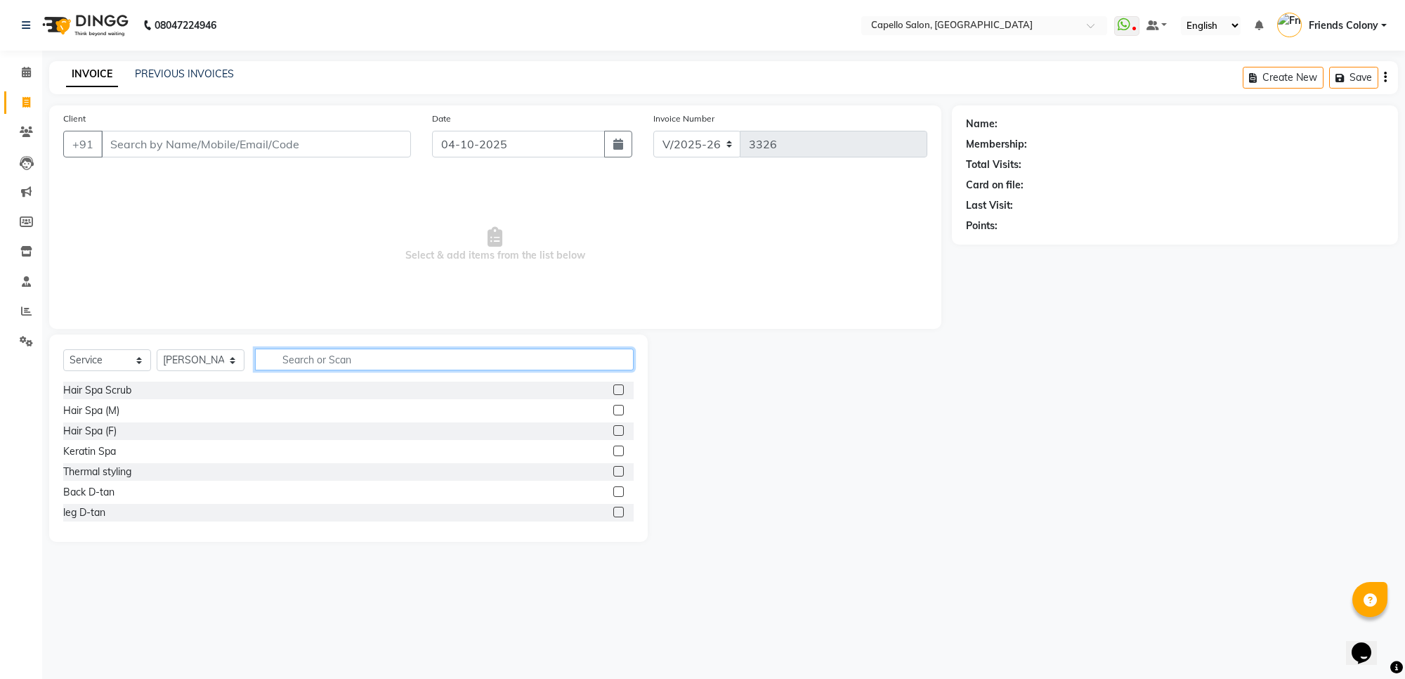
click at [318, 357] on input "text" at bounding box center [444, 360] width 379 height 22
type input "ker"
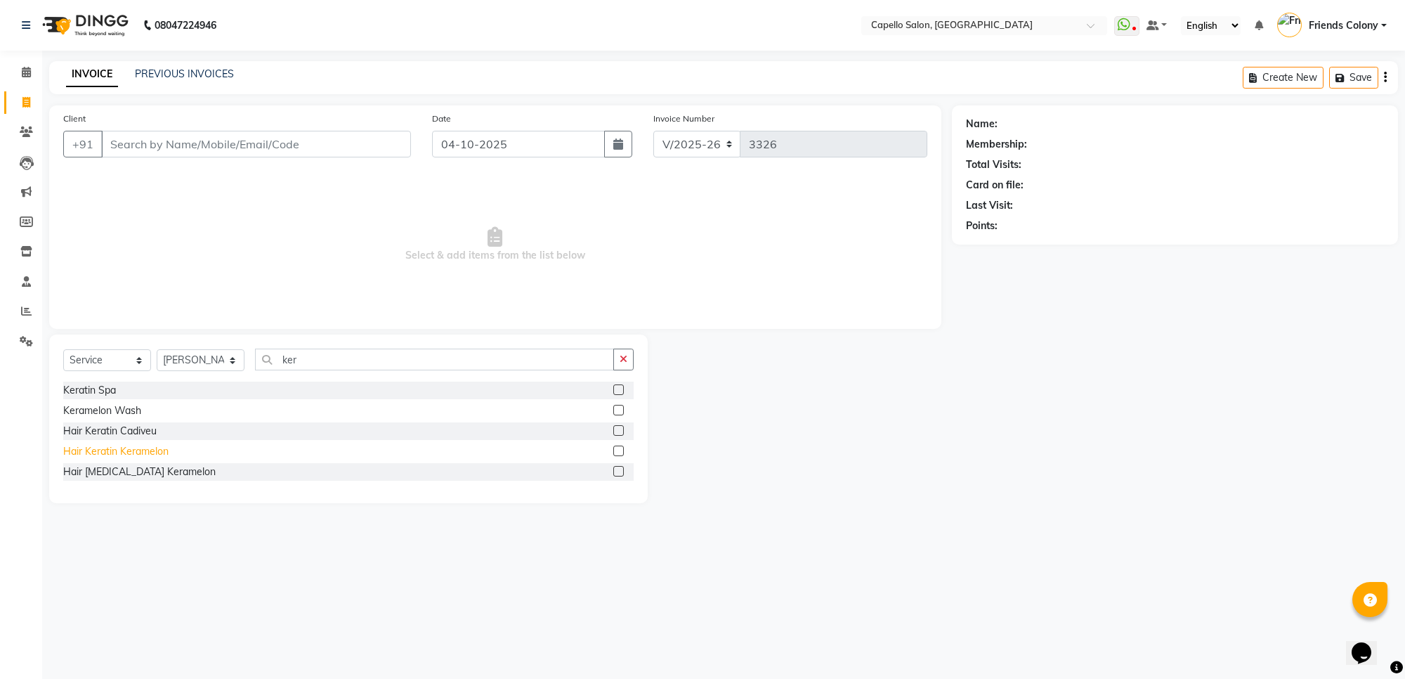
click at [148, 452] on div "Hair Keratin Keramelon" at bounding box center [115, 451] width 105 height 15
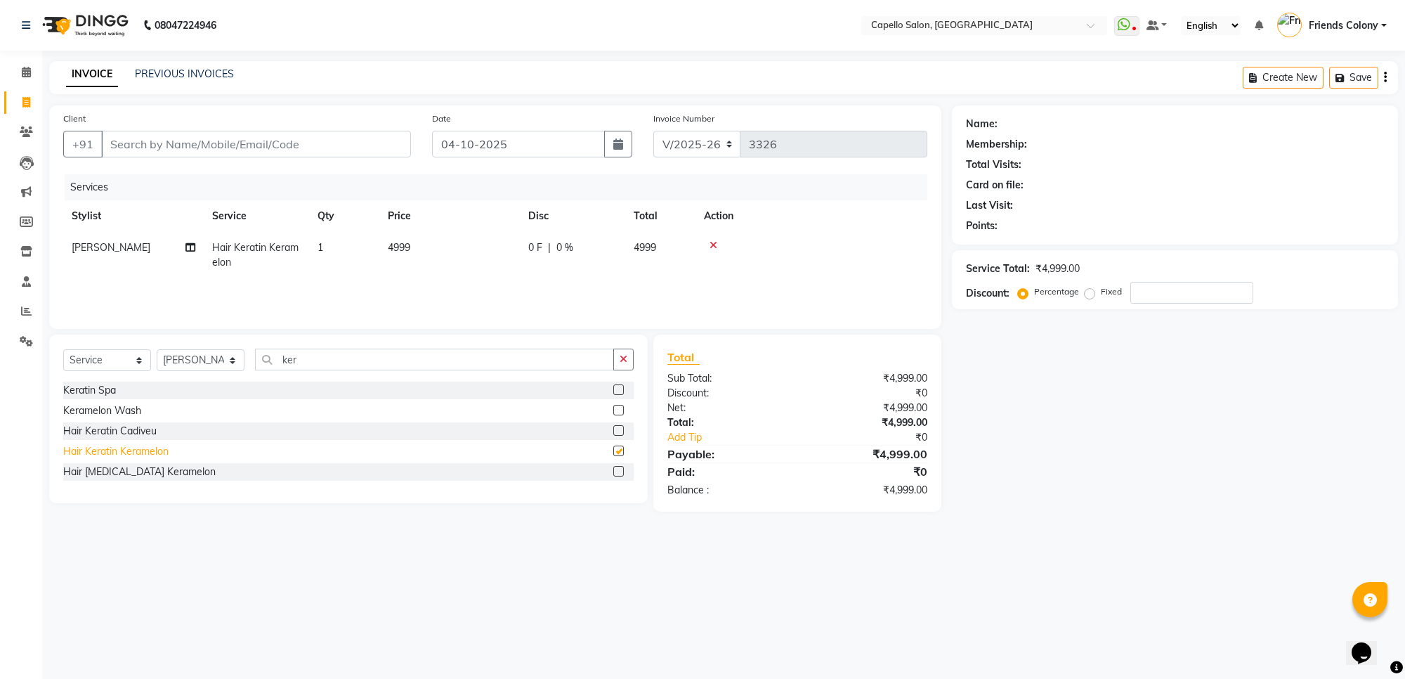
checkbox input "false"
click at [391, 240] on td "4999" at bounding box center [449, 255] width 141 height 46
select select "16603"
drag, startPoint x: 517, startPoint y: 252, endPoint x: 415, endPoint y: 244, distance: 102.9
click at [415, 244] on tr "[PERSON_NAME] Admin [PERSON_NAME] Friends Colony [PERSON_NAME] [PERSON_NAME] NE…" at bounding box center [495, 258] width 864 height 53
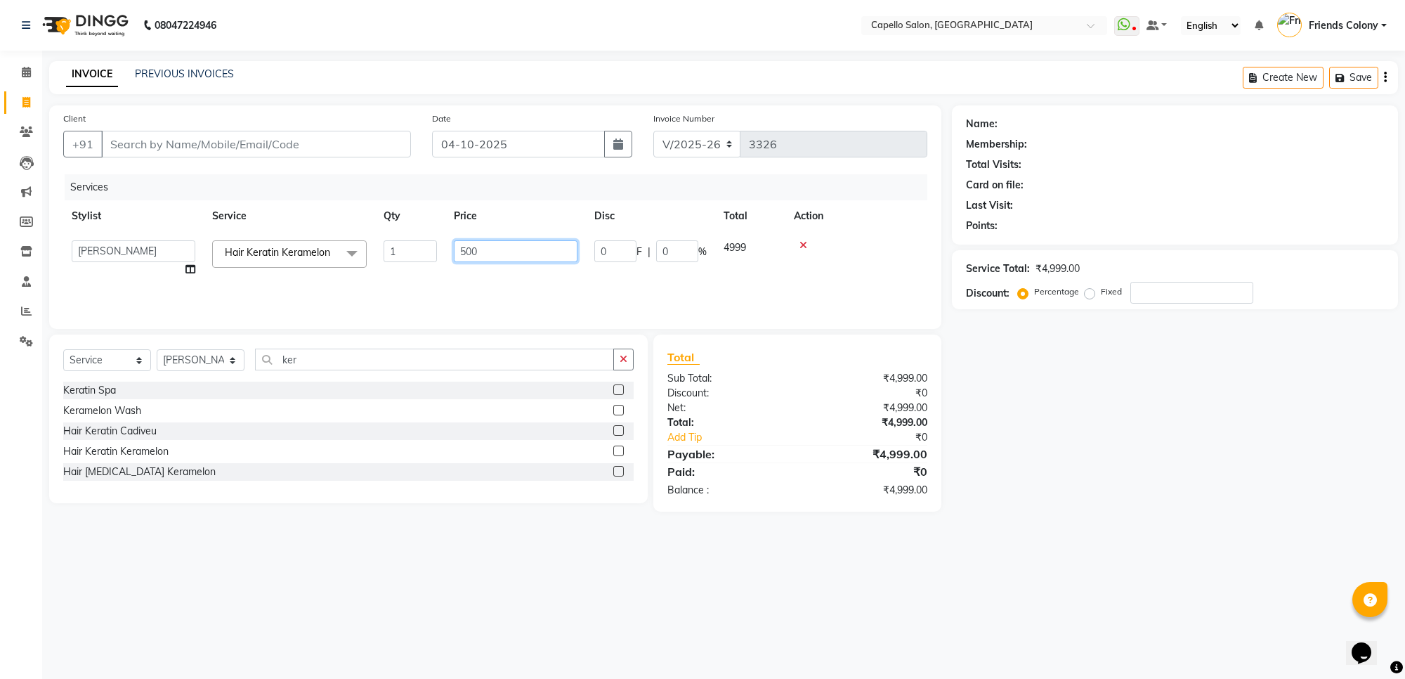
type input "5000"
click at [694, 564] on div "08047224946 Select Location × Capello Salon, Friends Colony WhatsApp Status ✕ S…" at bounding box center [702, 339] width 1405 height 679
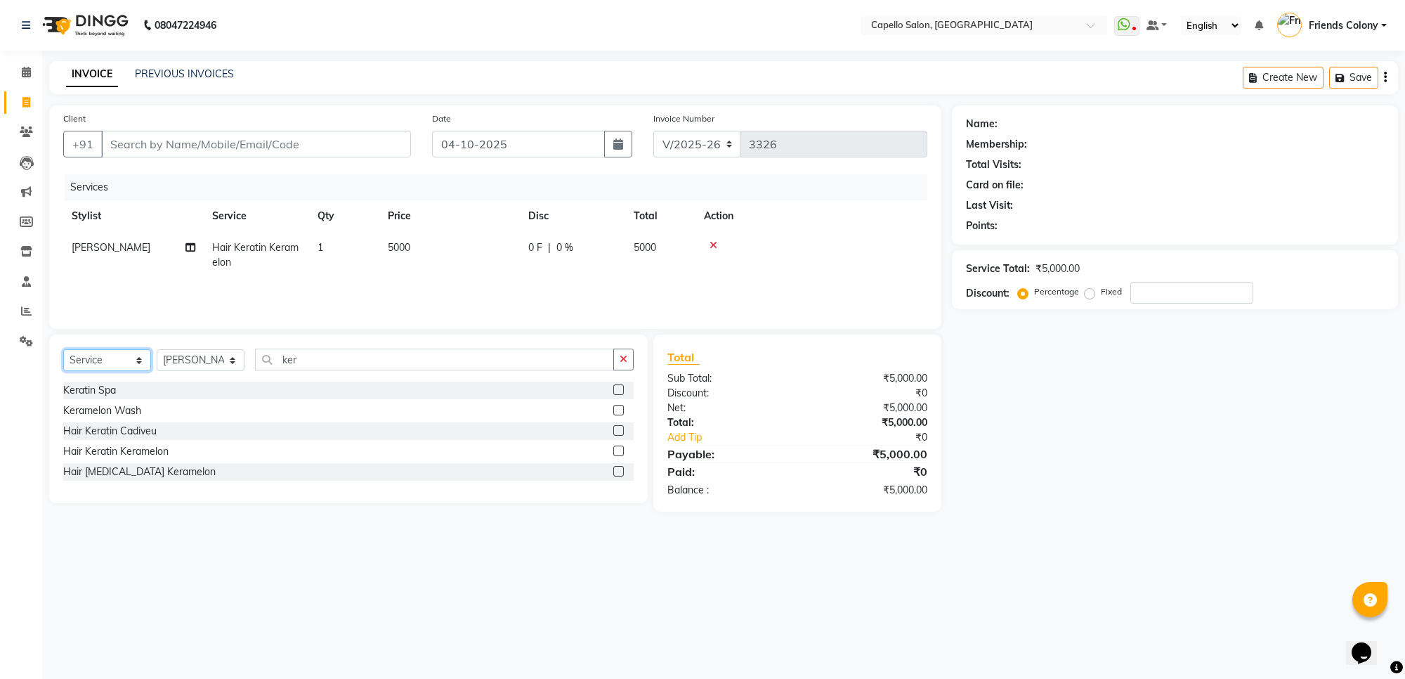
click at [107, 362] on select "Select Service Product Membership Package Voucher Prepaid Gift Card" at bounding box center [107, 360] width 88 height 22
select select "product"
click at [63, 349] on select "Select Service Product Membership Package Voucher Prepaid Gift Card" at bounding box center [107, 360] width 88 height 22
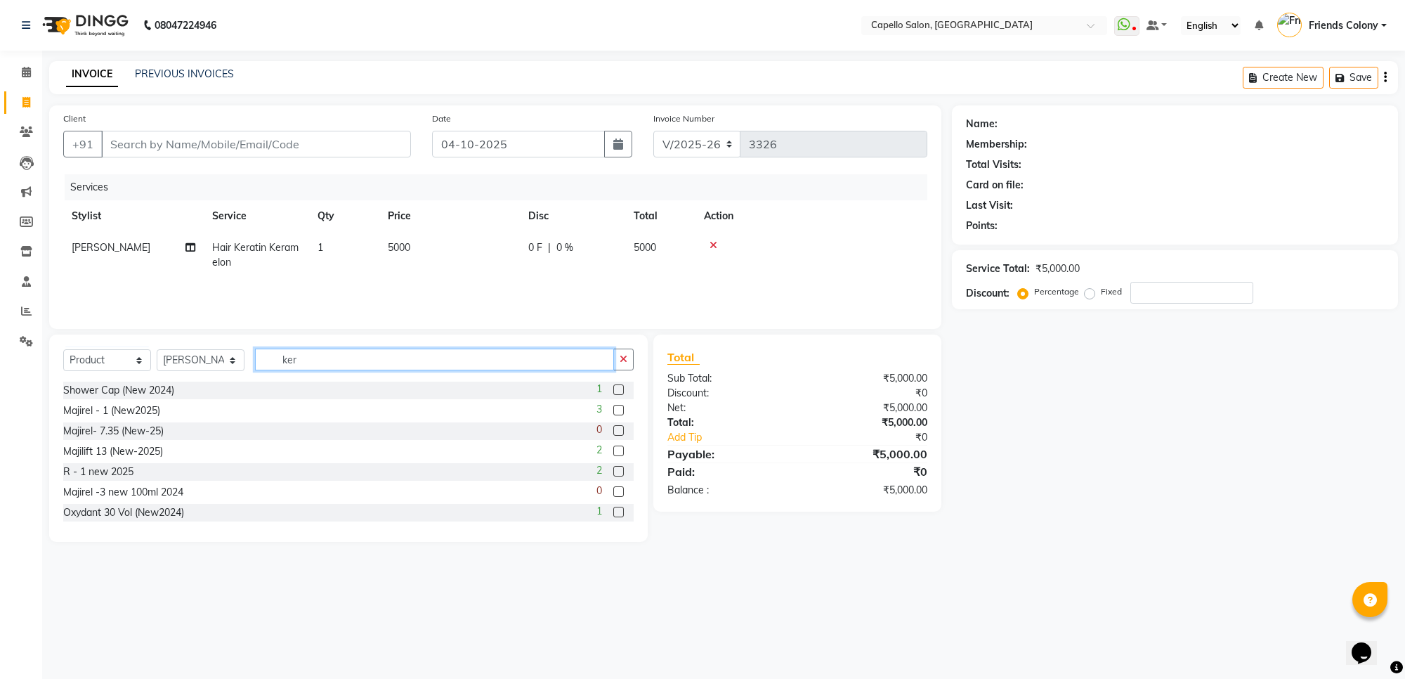
drag, startPoint x: 313, startPoint y: 364, endPoint x: 258, endPoint y: 348, distance: 57.8
click at [258, 349] on div "Select Service Product Membership Package Voucher Prepaid Gift Card Select Styl…" at bounding box center [348, 365] width 571 height 33
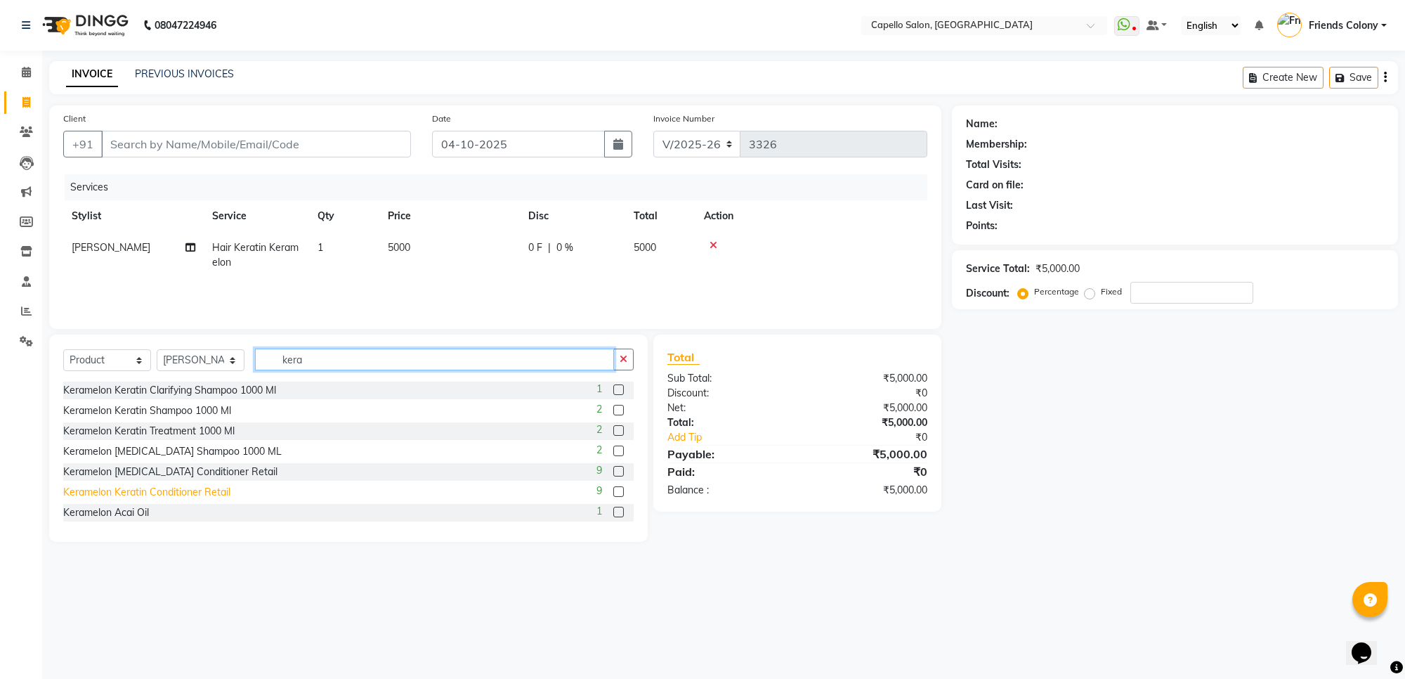
type input "kera"
click at [153, 492] on div "Keramelon Keratin Conditioner Retail" at bounding box center [146, 492] width 167 height 15
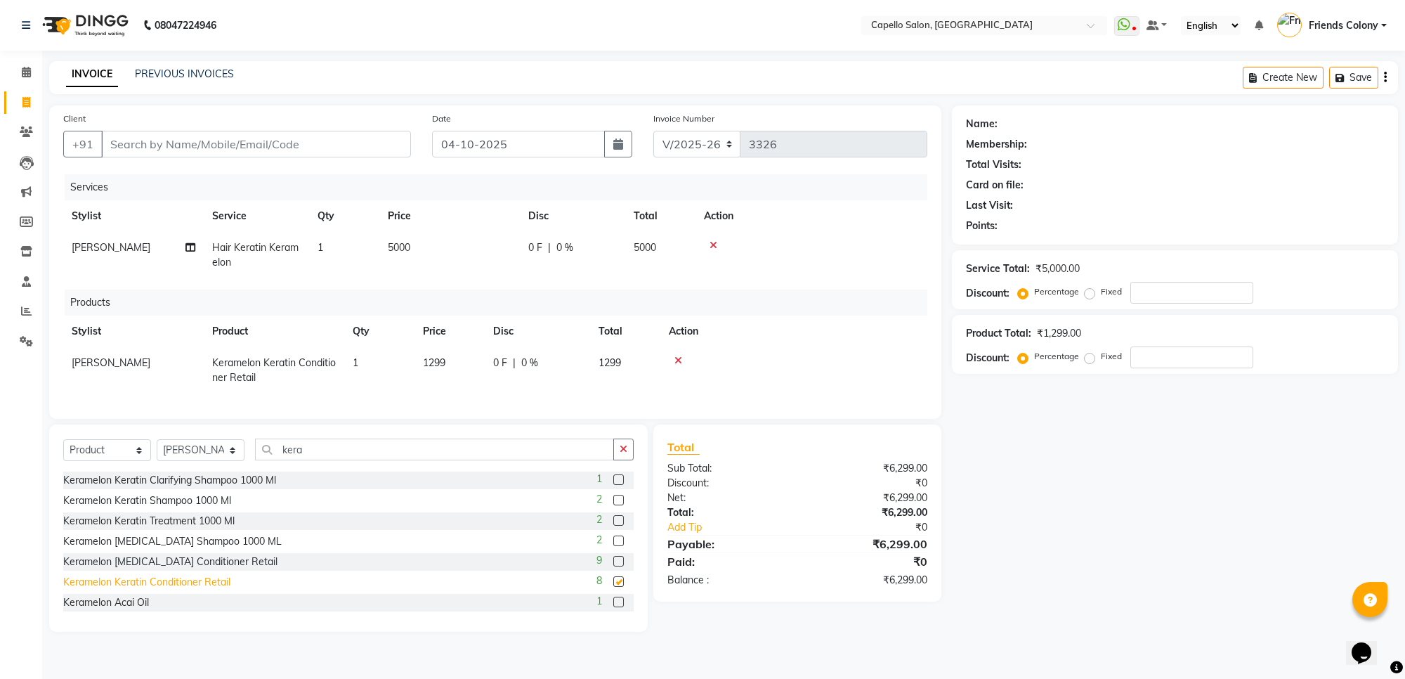
checkbox input "false"
click at [165, 508] on div "Keramelon Keratin Shampoo 1000 Ml" at bounding box center [147, 500] width 168 height 15
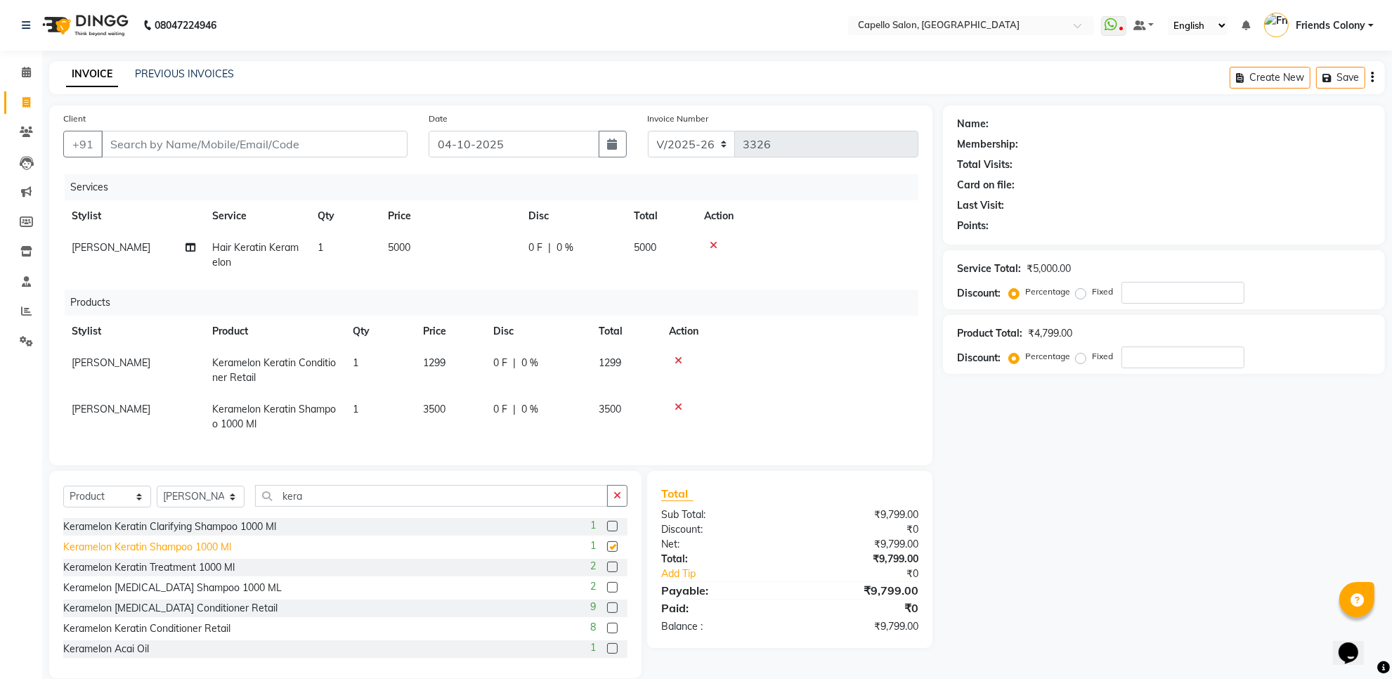
checkbox input "false"
click at [679, 405] on icon at bounding box center [679, 407] width 8 height 10
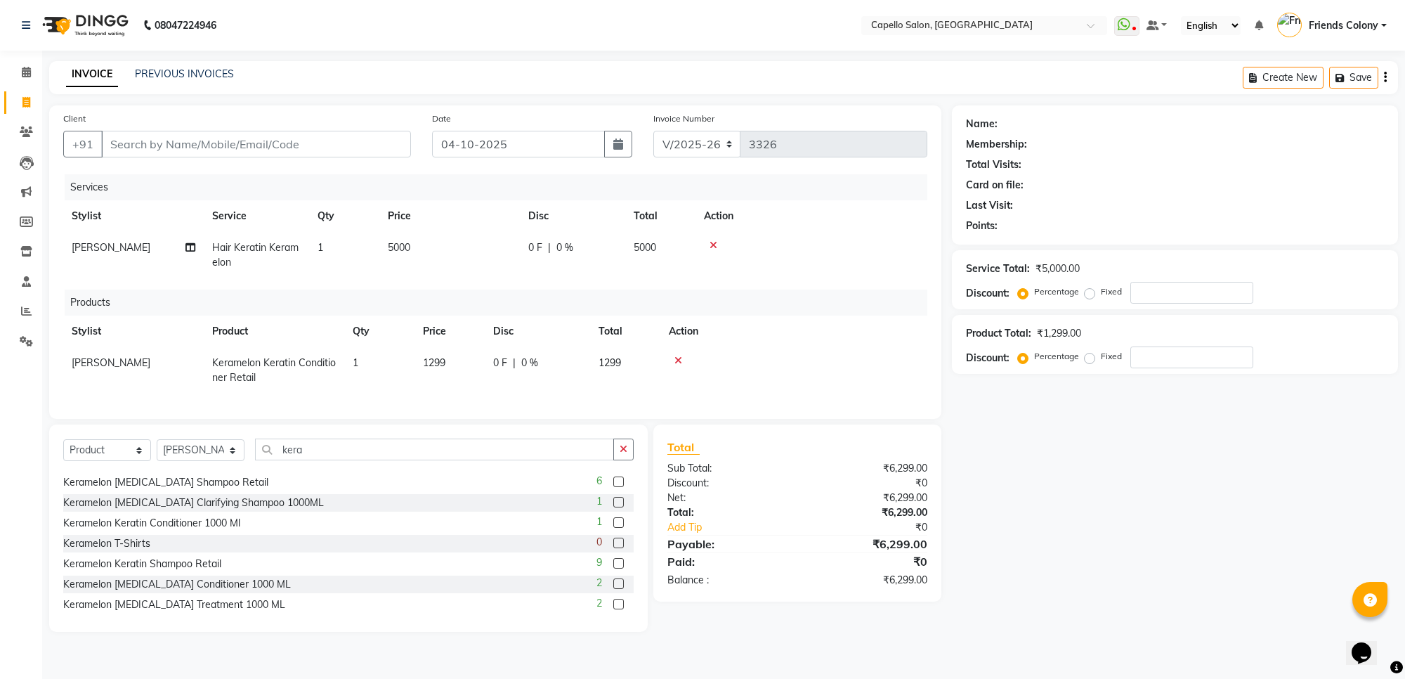
scroll to position [164, 0]
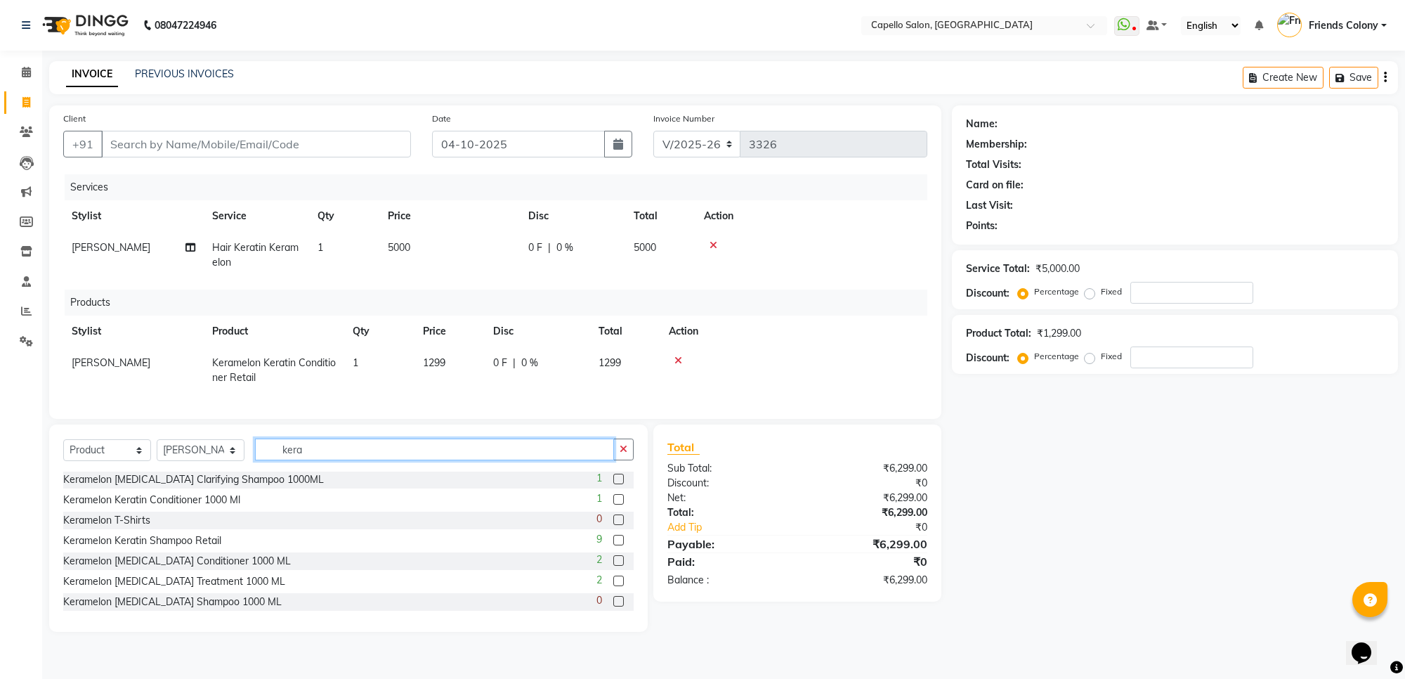
click at [369, 455] on input "kera" at bounding box center [434, 449] width 359 height 22
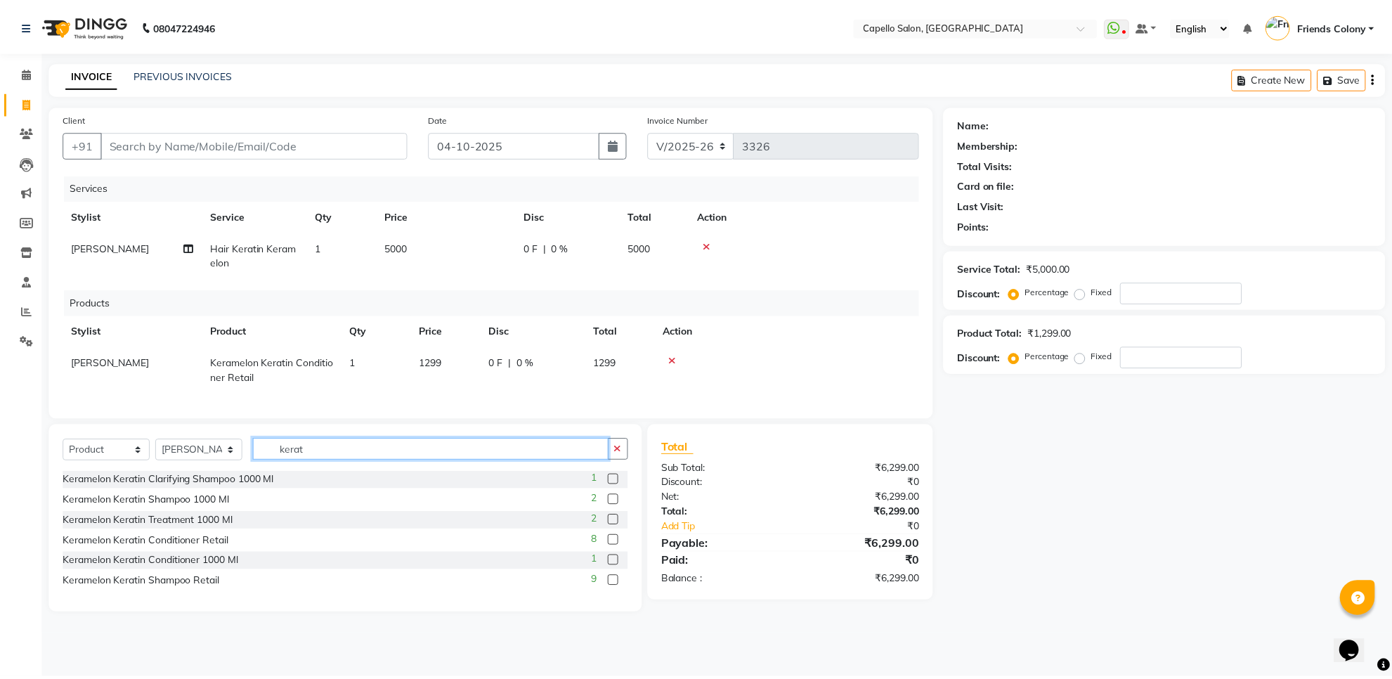
scroll to position [0, 0]
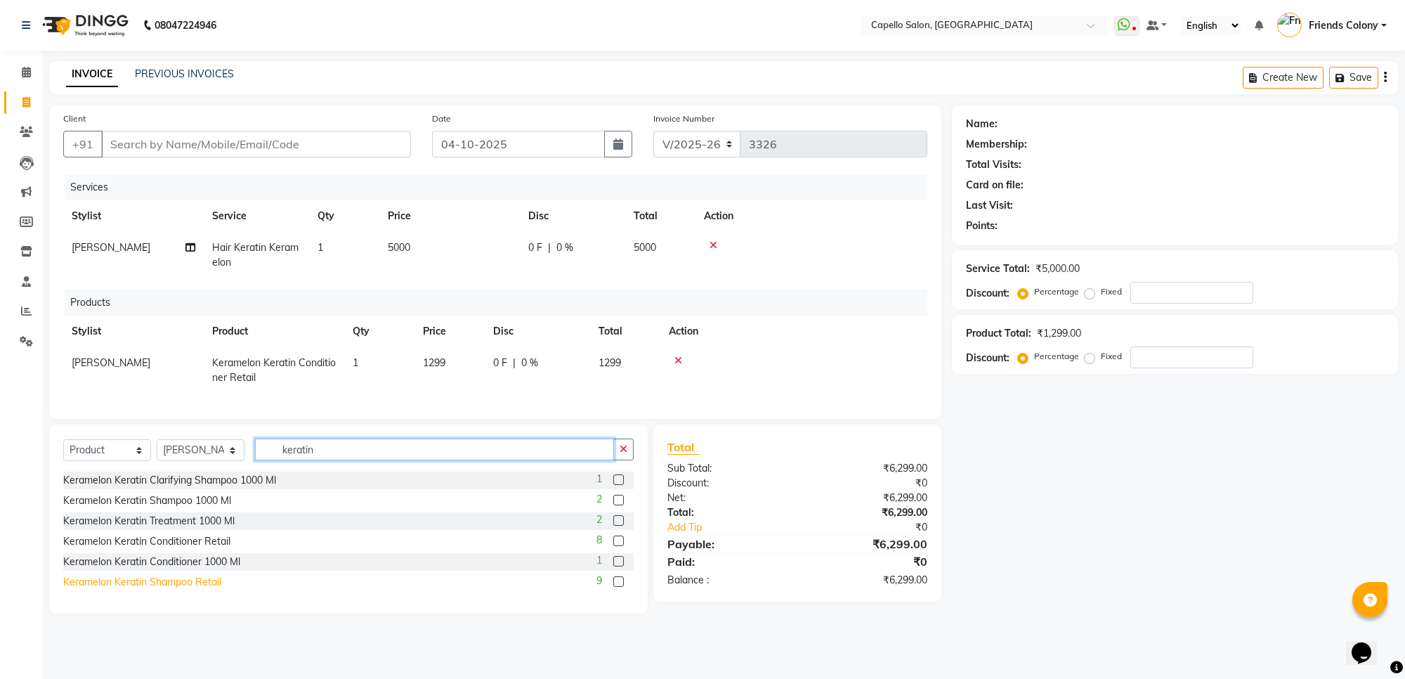
type input "keratin"
click at [201, 590] on div "Keramelon Keratin Shampoo Retail" at bounding box center [142, 582] width 158 height 15
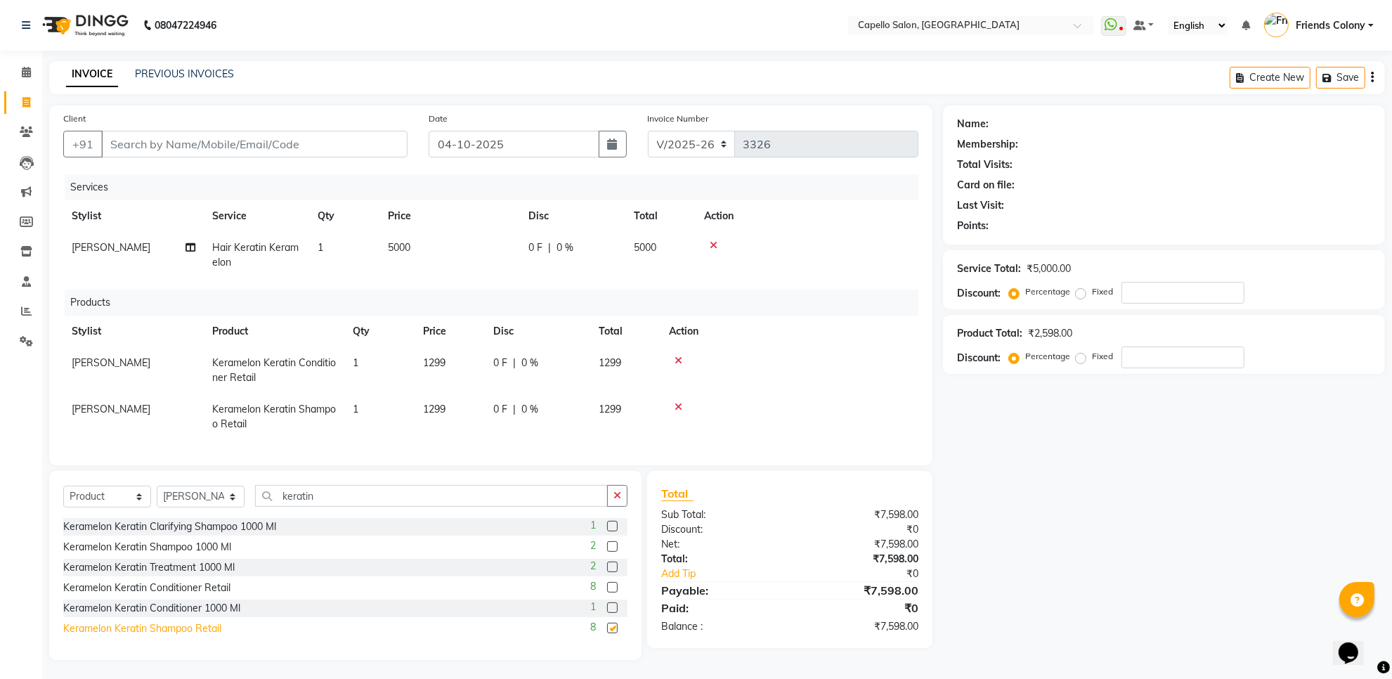
checkbox input "false"
click at [443, 360] on span "1299" at bounding box center [434, 362] width 22 height 13
select select "16603"
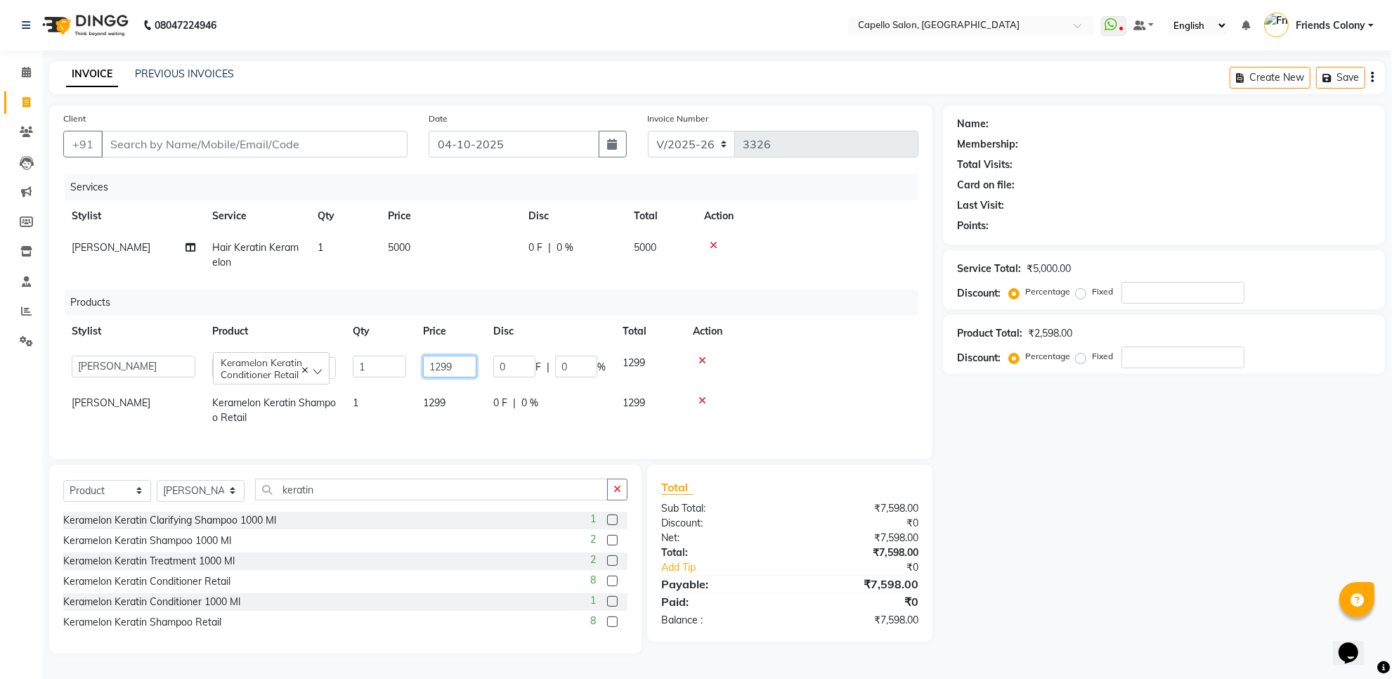
drag, startPoint x: 462, startPoint y: 363, endPoint x: 401, endPoint y: 364, distance: 61.8
click at [401, 364] on tr "aayush atkar Admin ANKIT BANDEWAR Friends Colony Harsha Shiwankar mohini godhan…" at bounding box center [490, 367] width 855 height 40
type input "1300"
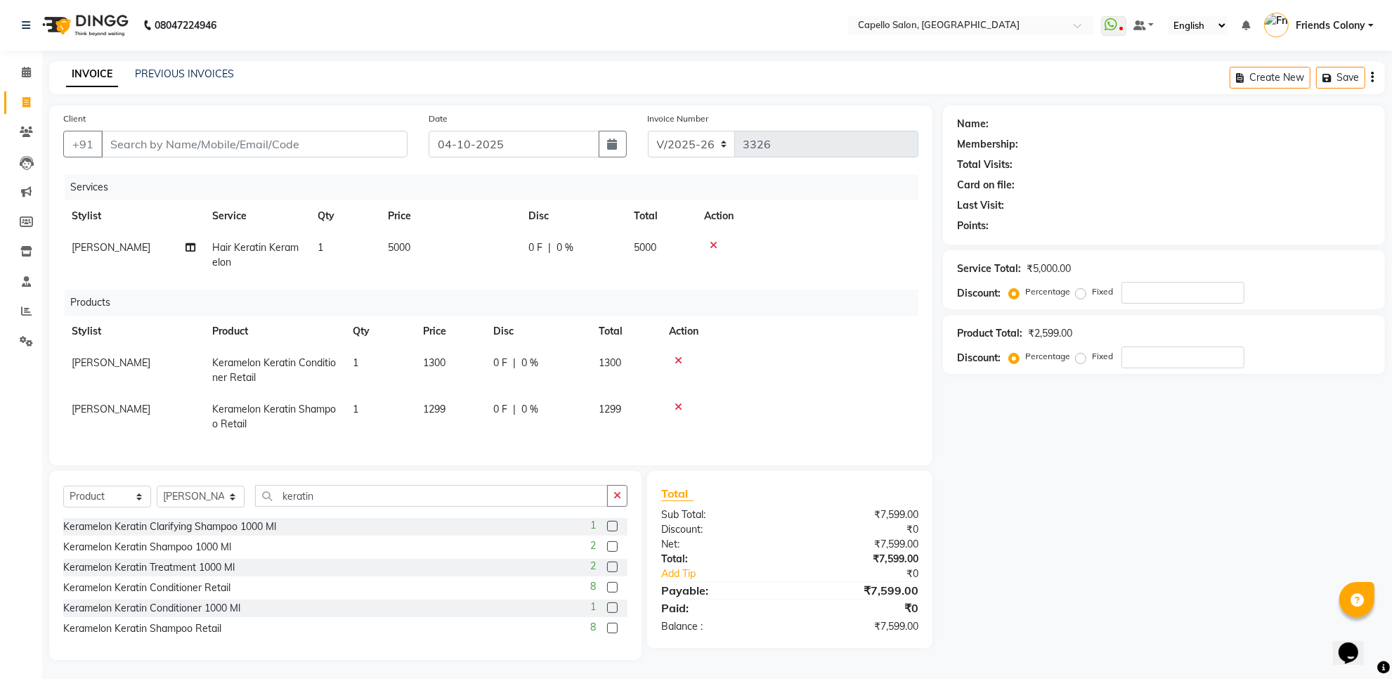
click at [440, 399] on td "1299" at bounding box center [450, 417] width 70 height 46
select select "16603"
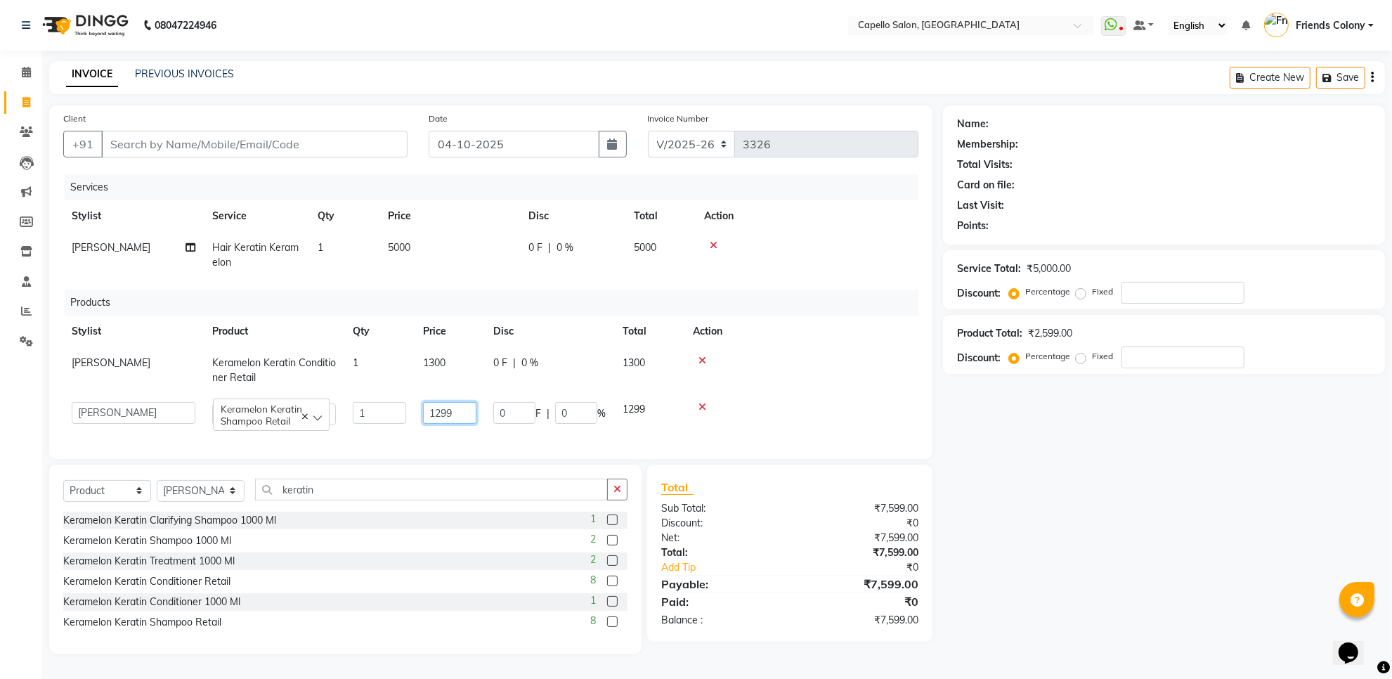
drag, startPoint x: 464, startPoint y: 408, endPoint x: 412, endPoint y: 408, distance: 52.0
click at [412, 408] on tr "aayush atkar Admin ANKIT BANDEWAR Friends Colony Harsha Shiwankar mohini godhan…" at bounding box center [490, 414] width 855 height 40
type input "1300"
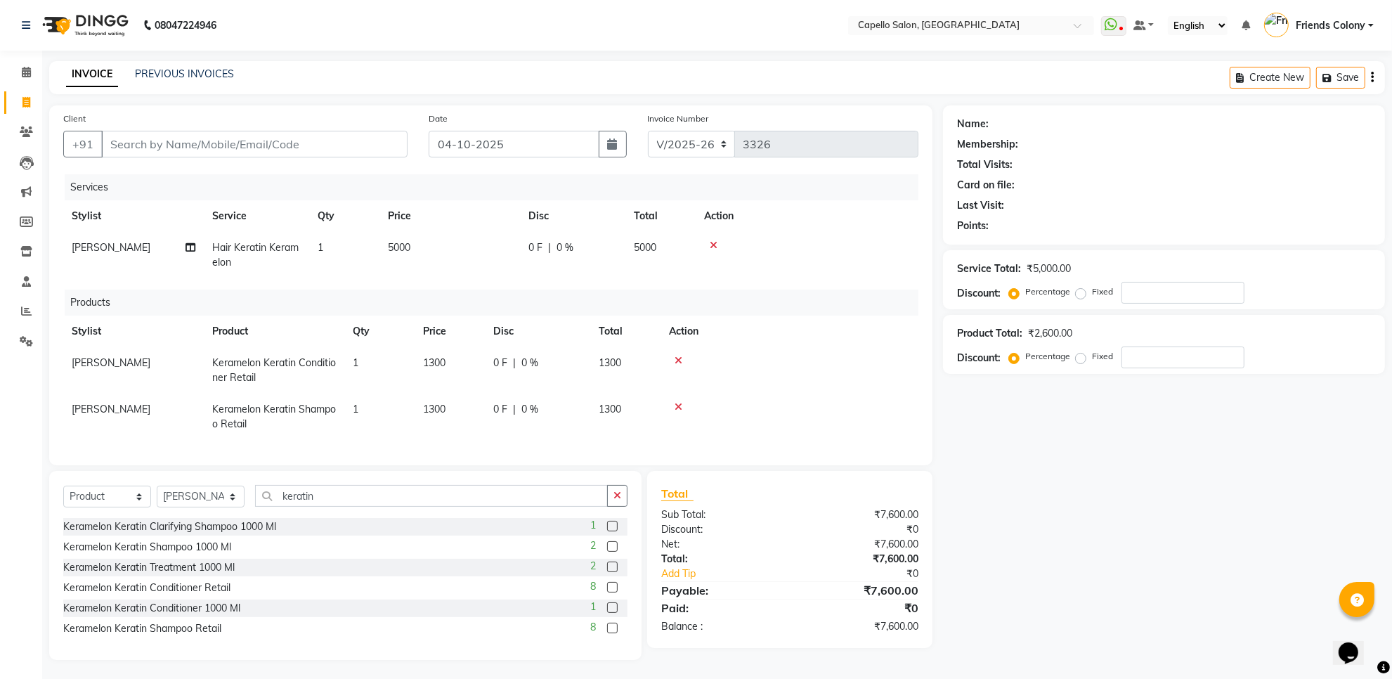
click at [1014, 467] on div "Name: Membership: Total Visits: Card on file: Last Visit: Points: Service Total…" at bounding box center [1169, 382] width 453 height 554
click at [427, 370] on td "1300" at bounding box center [450, 370] width 70 height 46
select select "16603"
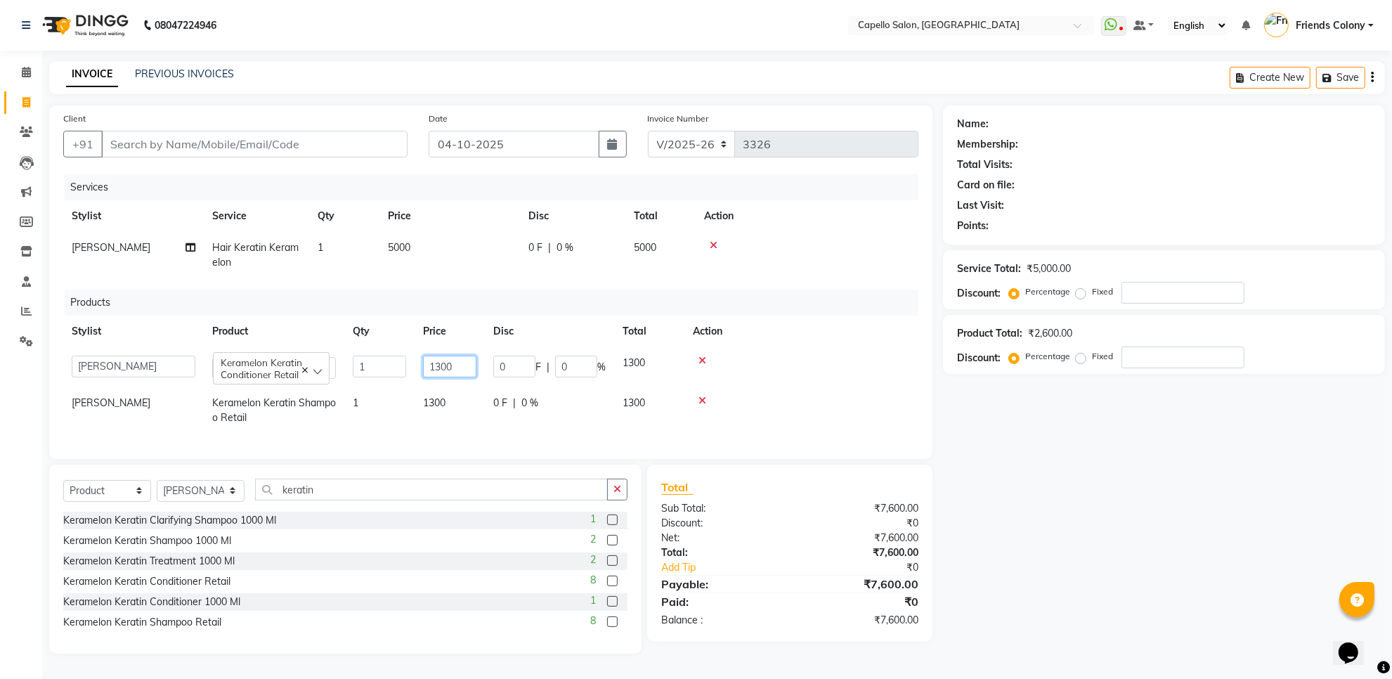
drag, startPoint x: 464, startPoint y: 367, endPoint x: 391, endPoint y: 365, distance: 73.8
click at [391, 365] on tr "aayush atkar Admin ANKIT BANDEWAR Friends Colony Harsha Shiwankar mohini godhan…" at bounding box center [490, 367] width 855 height 40
type input "1250"
click at [445, 405] on span "1300" at bounding box center [434, 402] width 22 height 13
select select "16603"
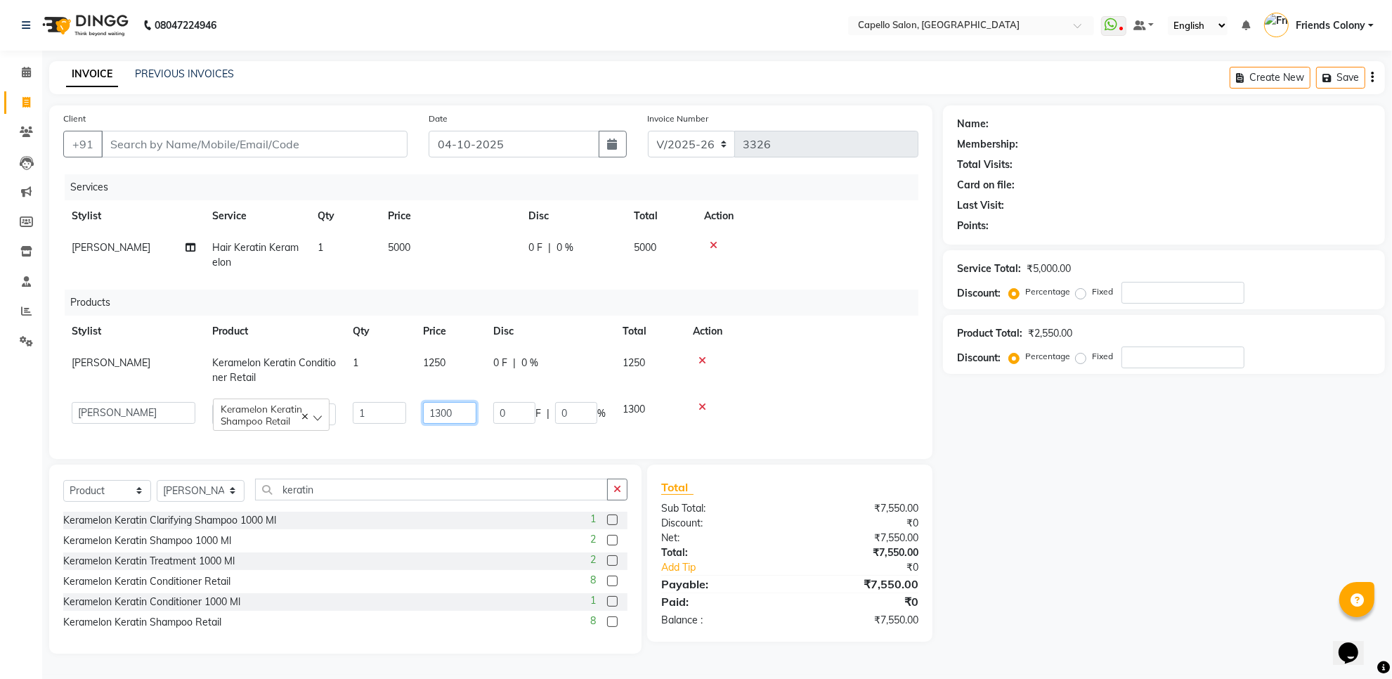
drag, startPoint x: 462, startPoint y: 404, endPoint x: 419, endPoint y: 416, distance: 45.2
click at [419, 416] on td "1300" at bounding box center [450, 414] width 70 height 40
type input "1250"
click at [1089, 447] on div "Name: Membership: Total Visits: Card on file: Last Visit: Points: Service Total…" at bounding box center [1169, 379] width 453 height 548
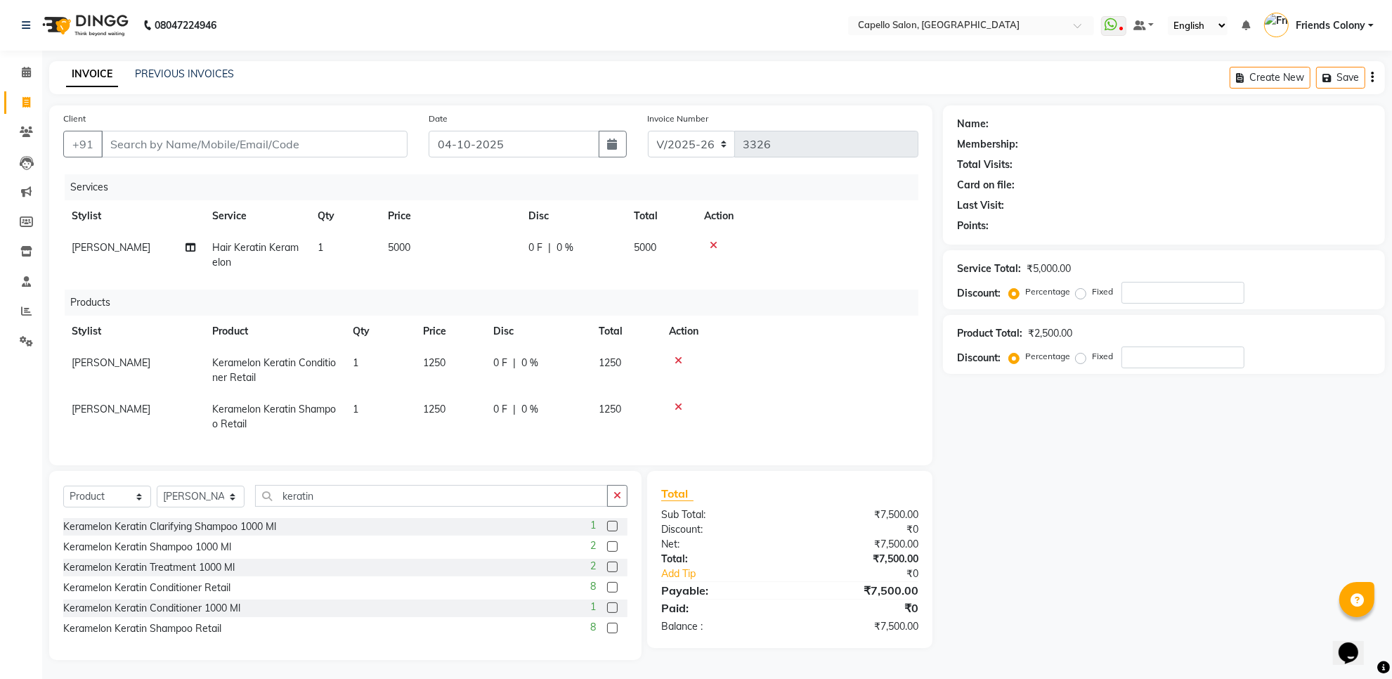
click at [437, 362] on span "1250" at bounding box center [434, 362] width 22 height 13
select select "16603"
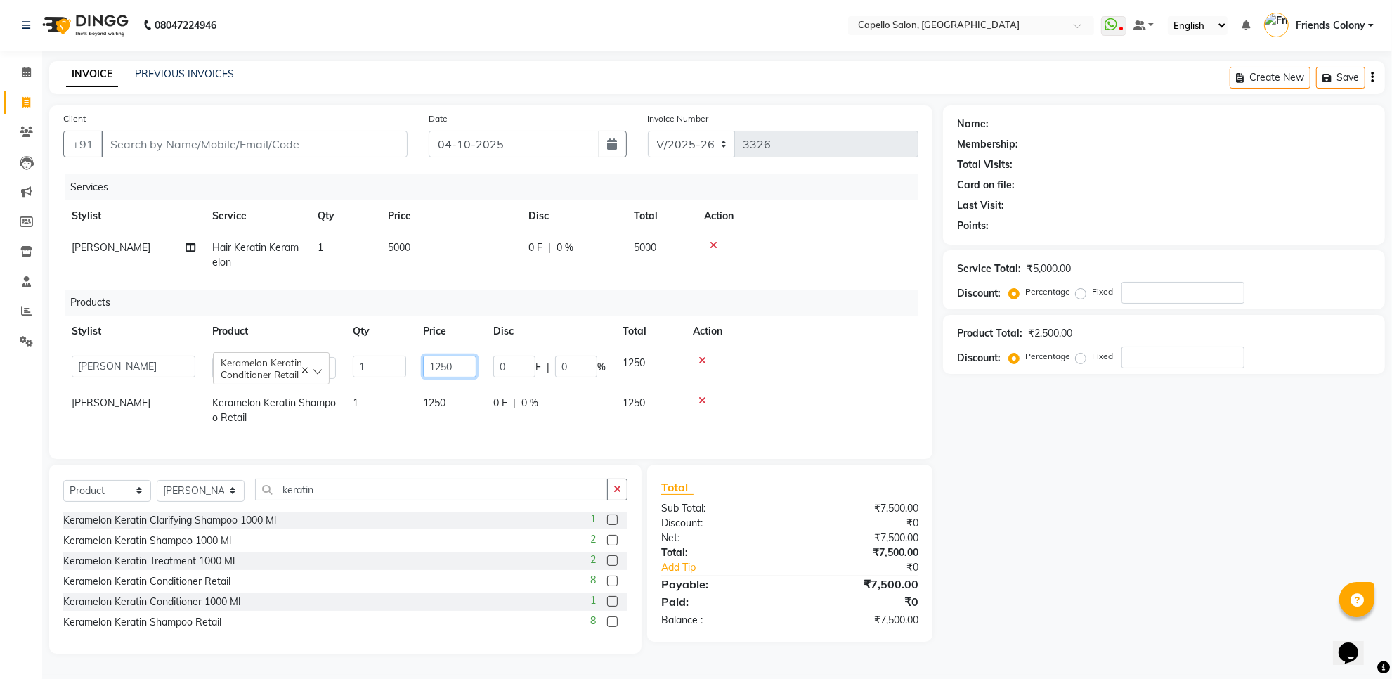
drag, startPoint x: 461, startPoint y: 371, endPoint x: 409, endPoint y: 365, distance: 52.3
click at [409, 365] on tr "aayush atkar Admin ANKIT BANDEWAR Friends Colony Harsha Shiwankar mohini godhan…" at bounding box center [490, 367] width 855 height 40
type input "1300"
click at [431, 405] on span "1250" at bounding box center [434, 402] width 22 height 13
select select "16603"
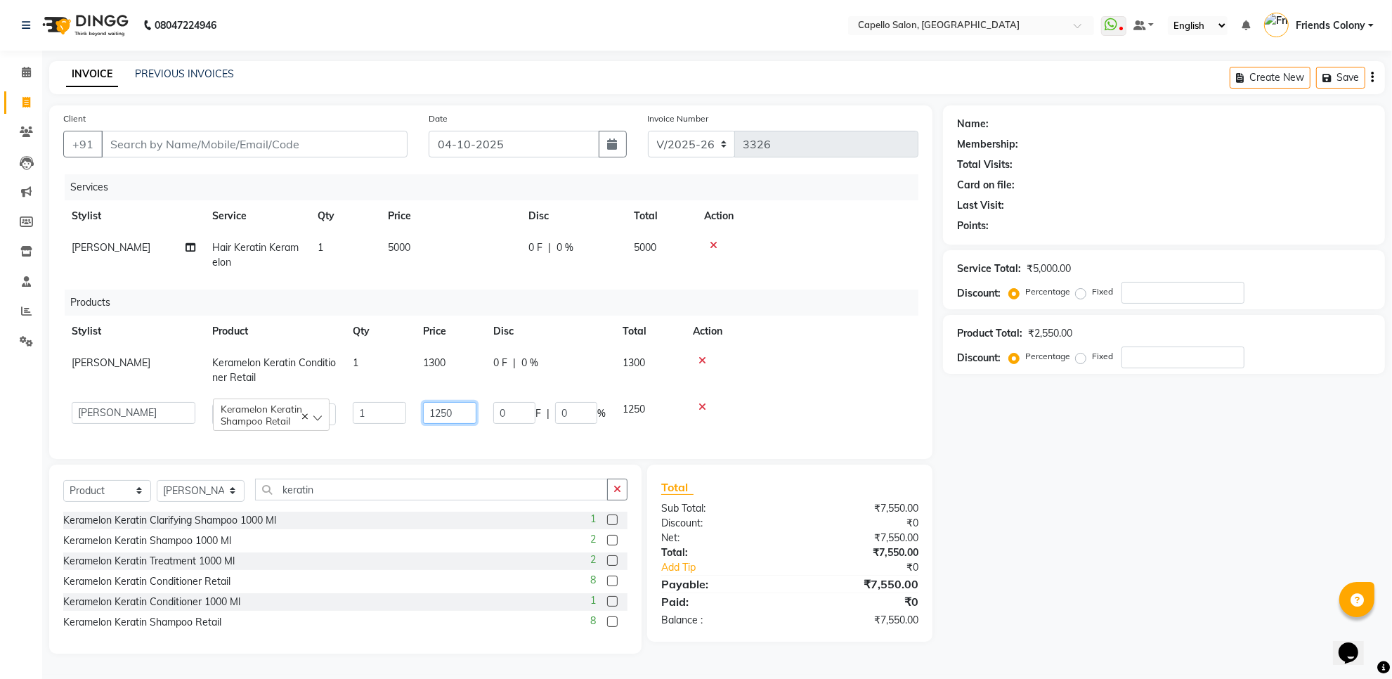
drag, startPoint x: 460, startPoint y: 409, endPoint x: 419, endPoint y: 409, distance: 41.5
click at [419, 409] on td "1250" at bounding box center [450, 414] width 70 height 40
type input "1300"
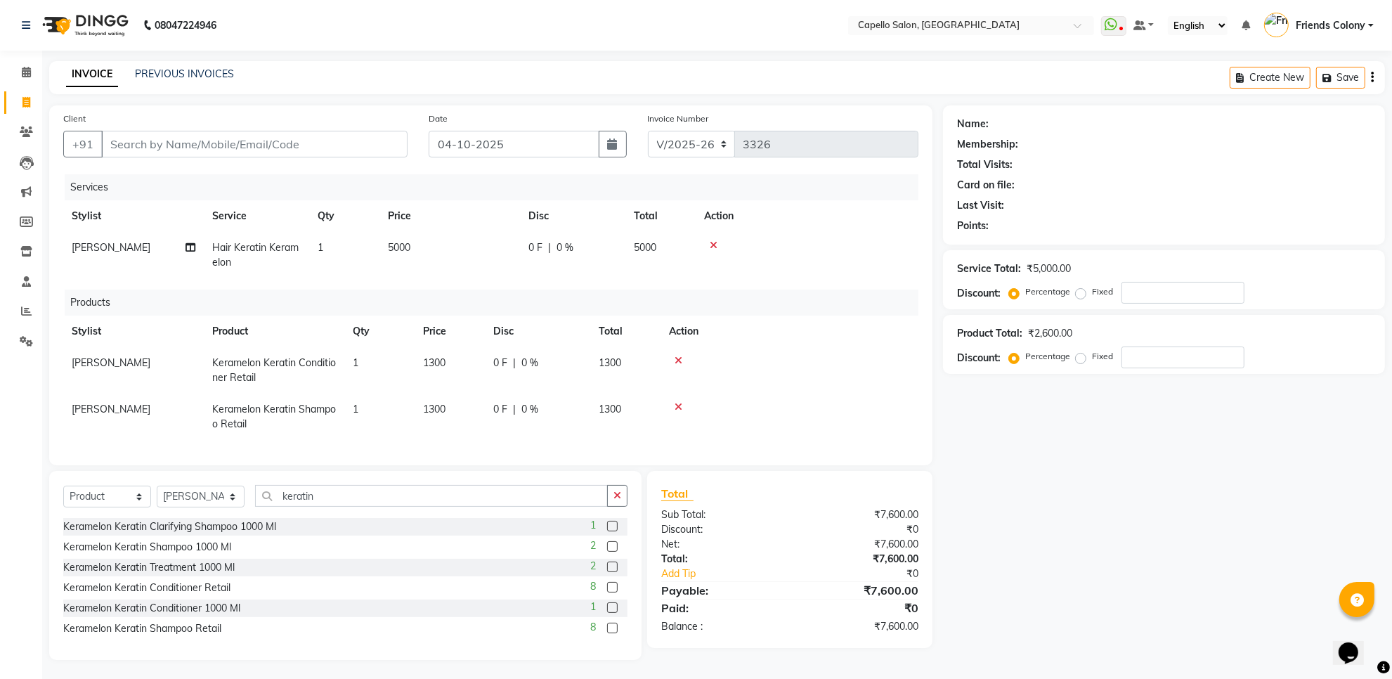
click at [521, 365] on span "0 %" at bounding box center [529, 363] width 17 height 15
select select "16603"
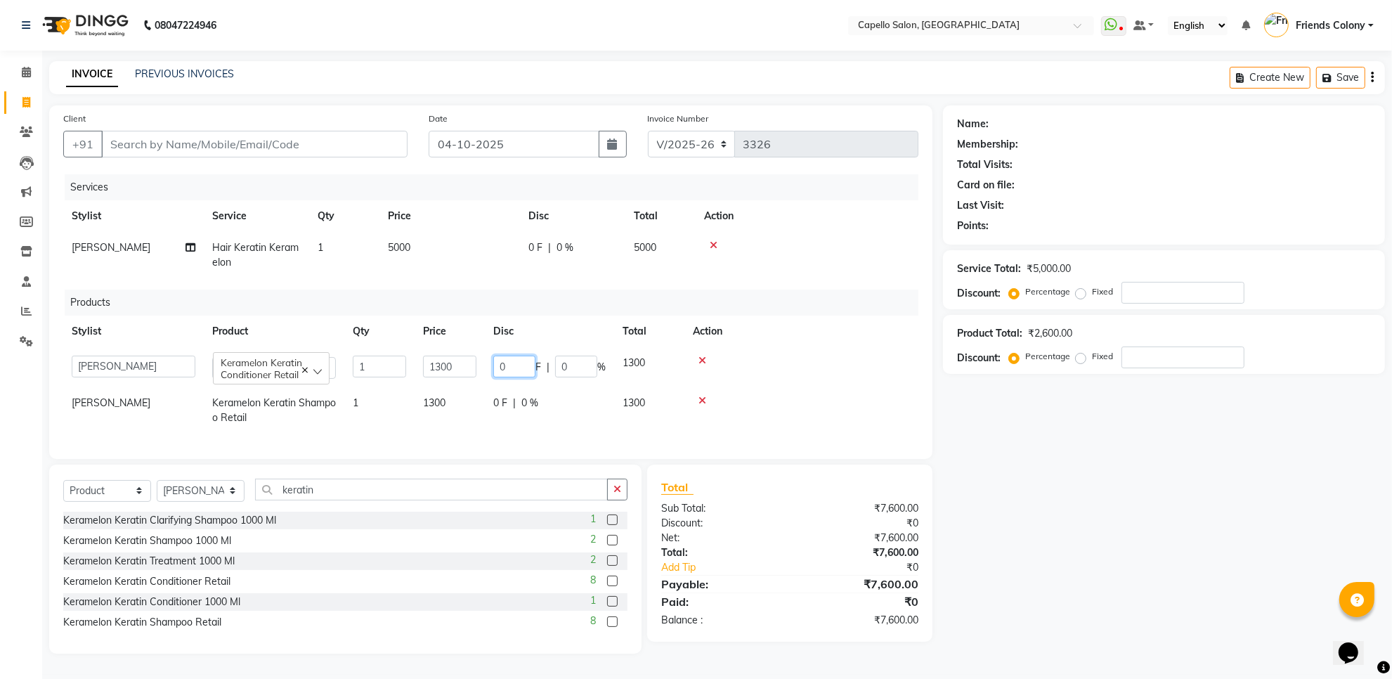
drag, startPoint x: 510, startPoint y: 363, endPoint x: 483, endPoint y: 363, distance: 27.4
click at [483, 363] on tr "aayush atkar Admin ANKIT BANDEWAR Friends Colony Harsha Shiwankar mohini godhan…" at bounding box center [490, 367] width 855 height 40
type input "5"
click at [526, 402] on span "0 %" at bounding box center [529, 403] width 17 height 15
select select "16603"
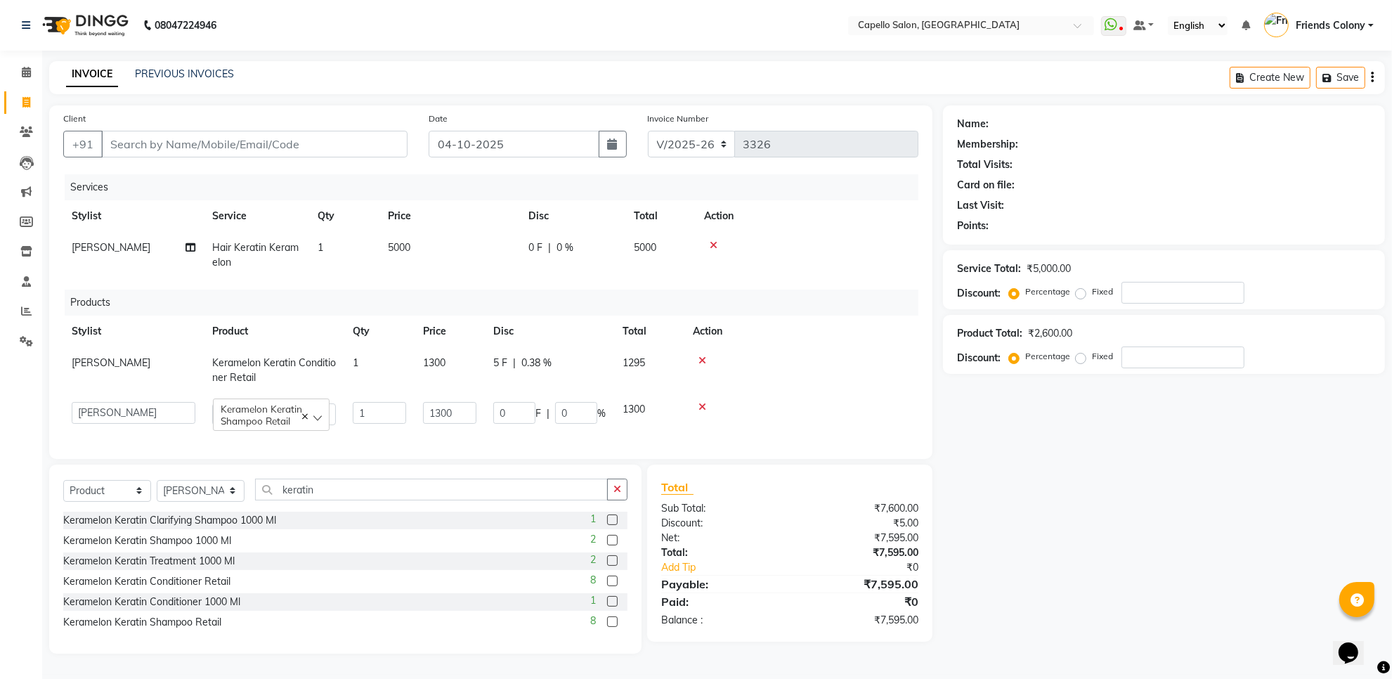
click at [503, 360] on span "5 F" at bounding box center [500, 363] width 14 height 15
select select "16603"
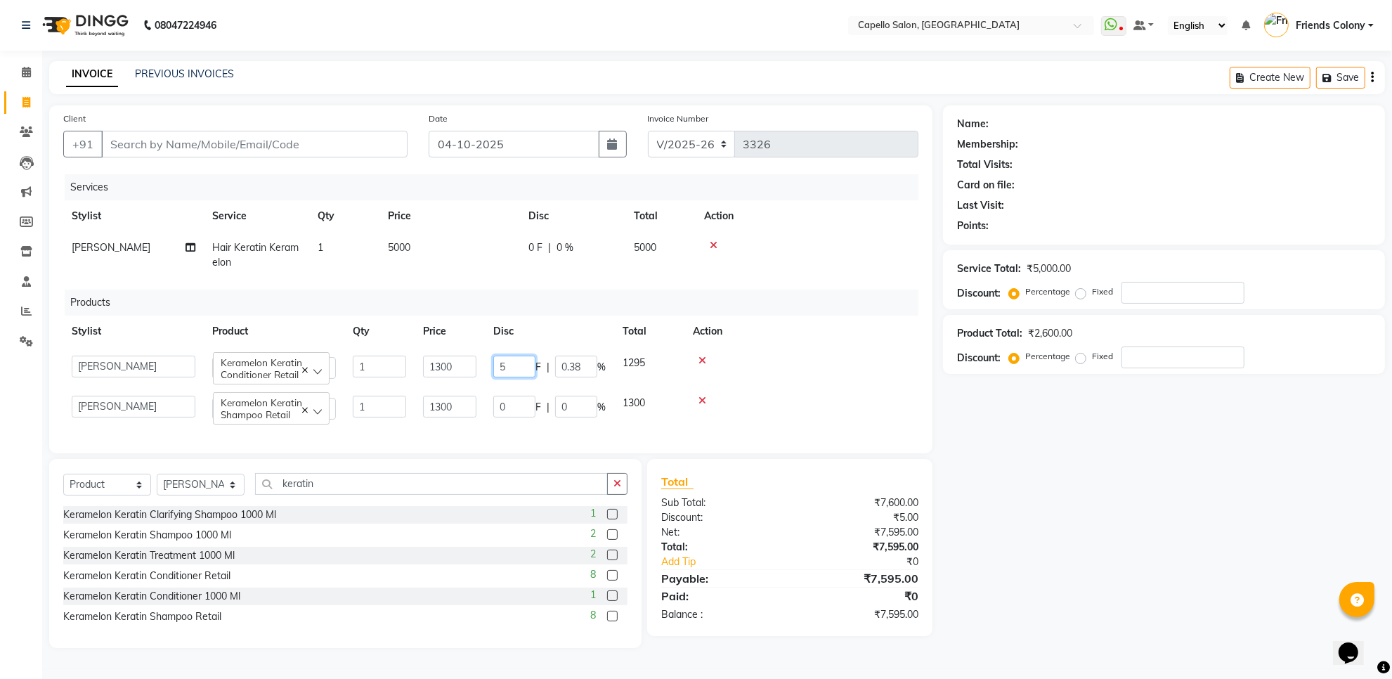
drag, startPoint x: 511, startPoint y: 366, endPoint x: 478, endPoint y: 363, distance: 33.2
click at [478, 363] on tr "aayush atkar Admin ANKIT BANDEWAR Friends Colony Harsha Shiwankar mohini godhan…" at bounding box center [490, 367] width 855 height 40
type input "10"
click at [1108, 434] on div "Name: Membership: Total Visits: Card on file: Last Visit: Points: Service Total…" at bounding box center [1169, 376] width 453 height 542
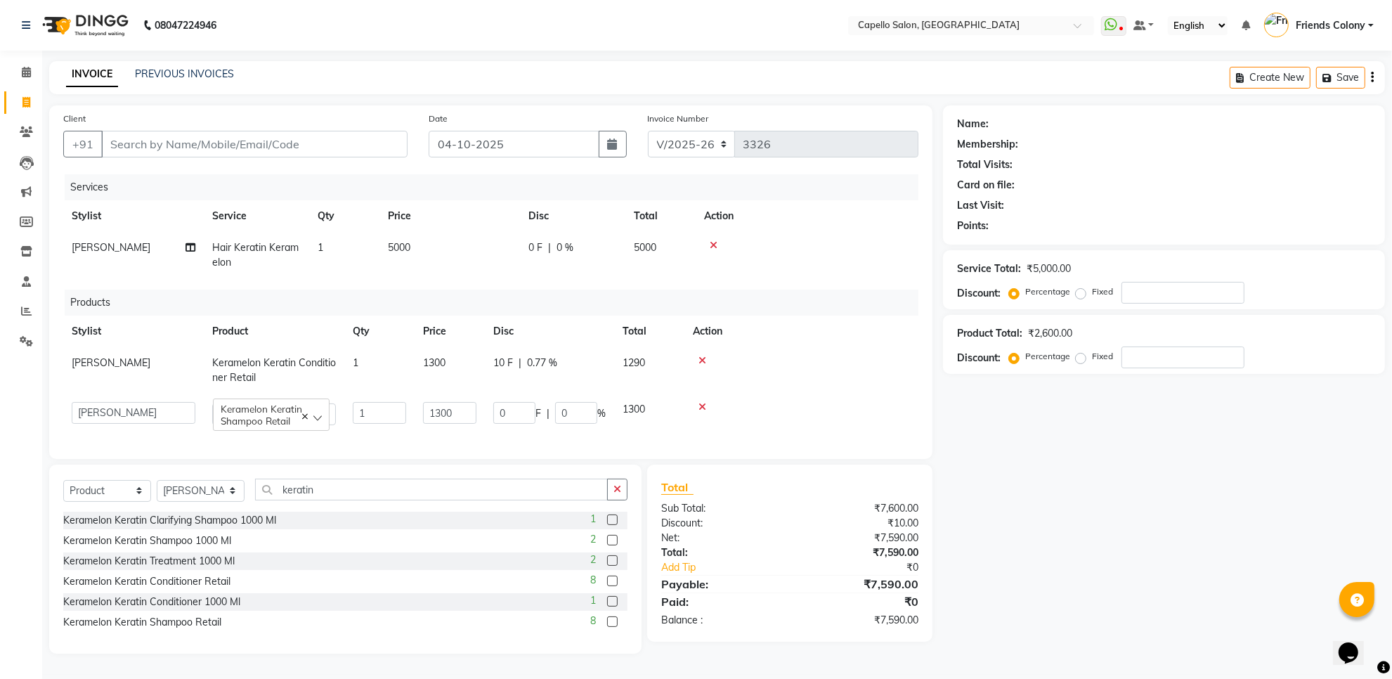
click at [502, 365] on span "10 F" at bounding box center [503, 363] width 20 height 15
select select "16603"
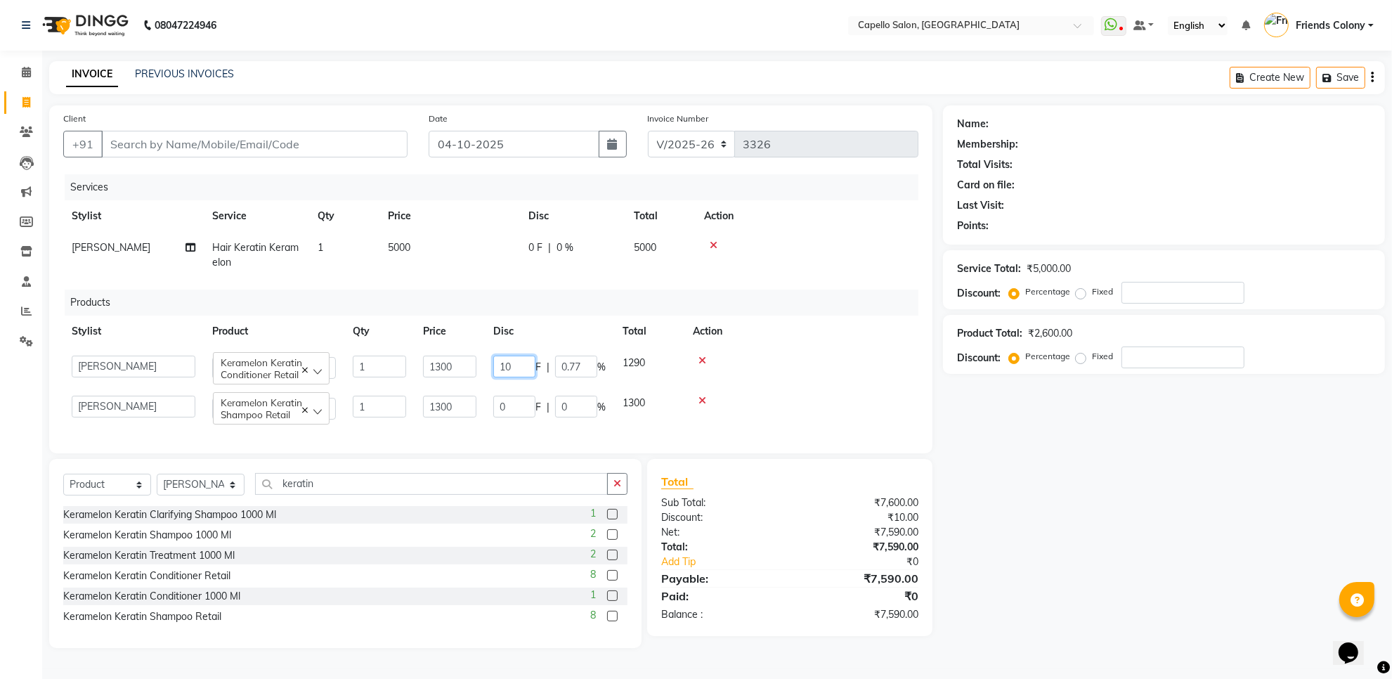
drag, startPoint x: 526, startPoint y: 362, endPoint x: 479, endPoint y: 363, distance: 46.4
click at [479, 363] on tr "aayush atkar Admin ANKIT BANDEWAR Friends Colony Harsha Shiwankar mohini godhan…" at bounding box center [490, 367] width 855 height 40
type input "0"
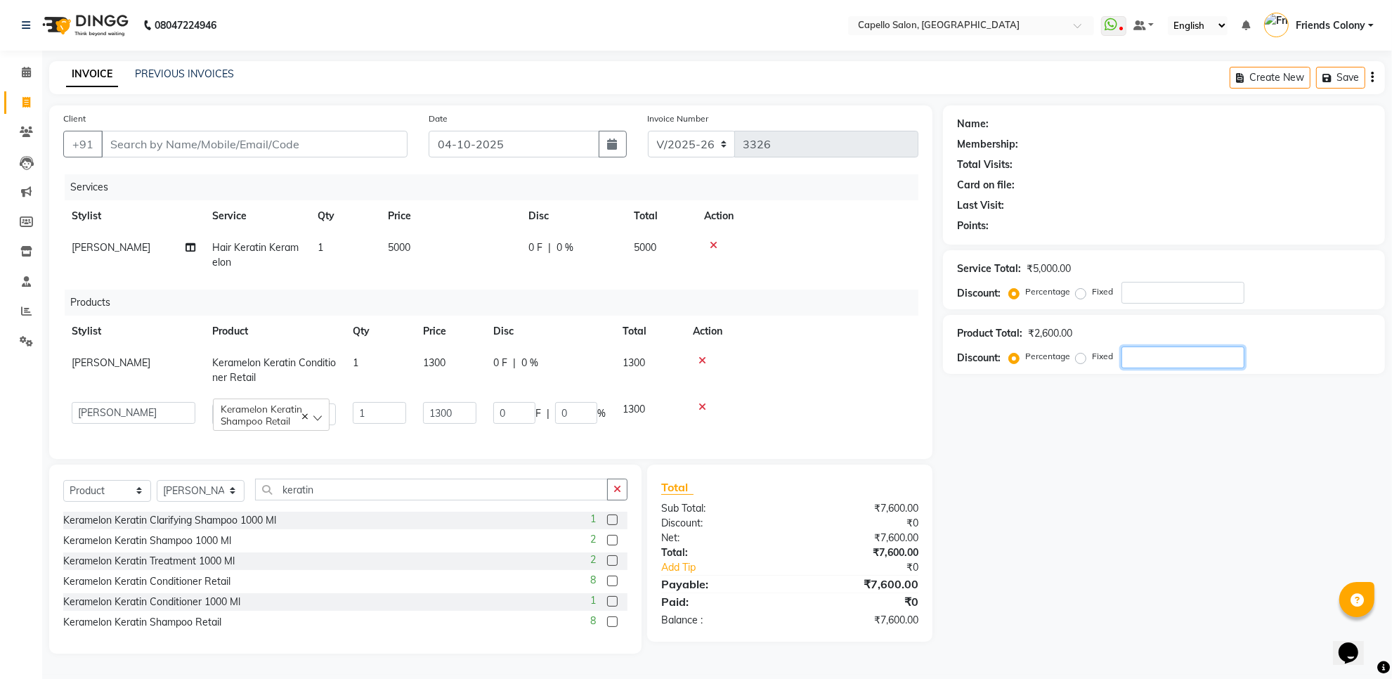
click at [1253, 599] on div "Name: Membership: Total Visits: Card on file: Last Visit: Points: Service Total…" at bounding box center [1169, 379] width 453 height 548
type input "1"
type input "13"
type input "1"
type input "10"
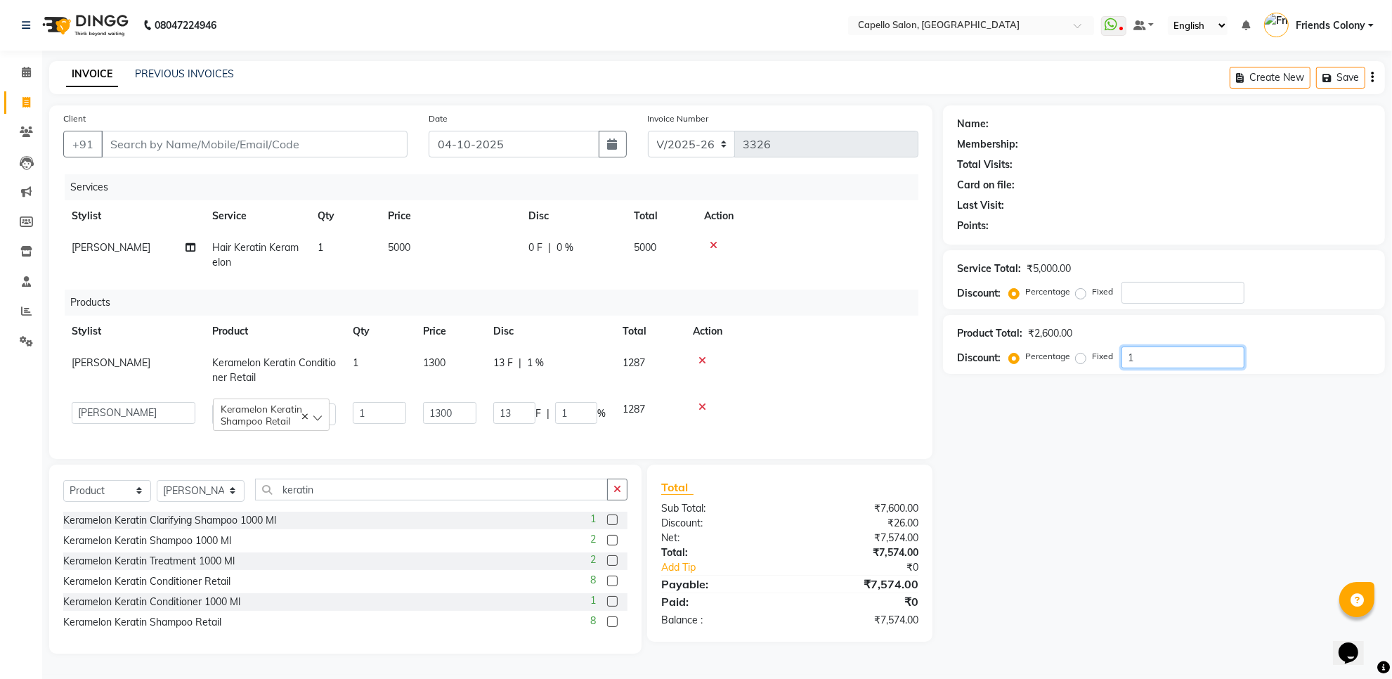
type input "130"
type input "10"
click at [1169, 545] on div "Name: Membership: Total Visits: Card on file: Last Visit: Points: Service Total…" at bounding box center [1169, 379] width 453 height 548
drag, startPoint x: 1167, startPoint y: 360, endPoint x: 987, endPoint y: 394, distance: 182.9
click at [1000, 392] on div "Name: Membership: Total Visits: Card on file: Last Visit: Points: Service Total…" at bounding box center [1169, 379] width 453 height 548
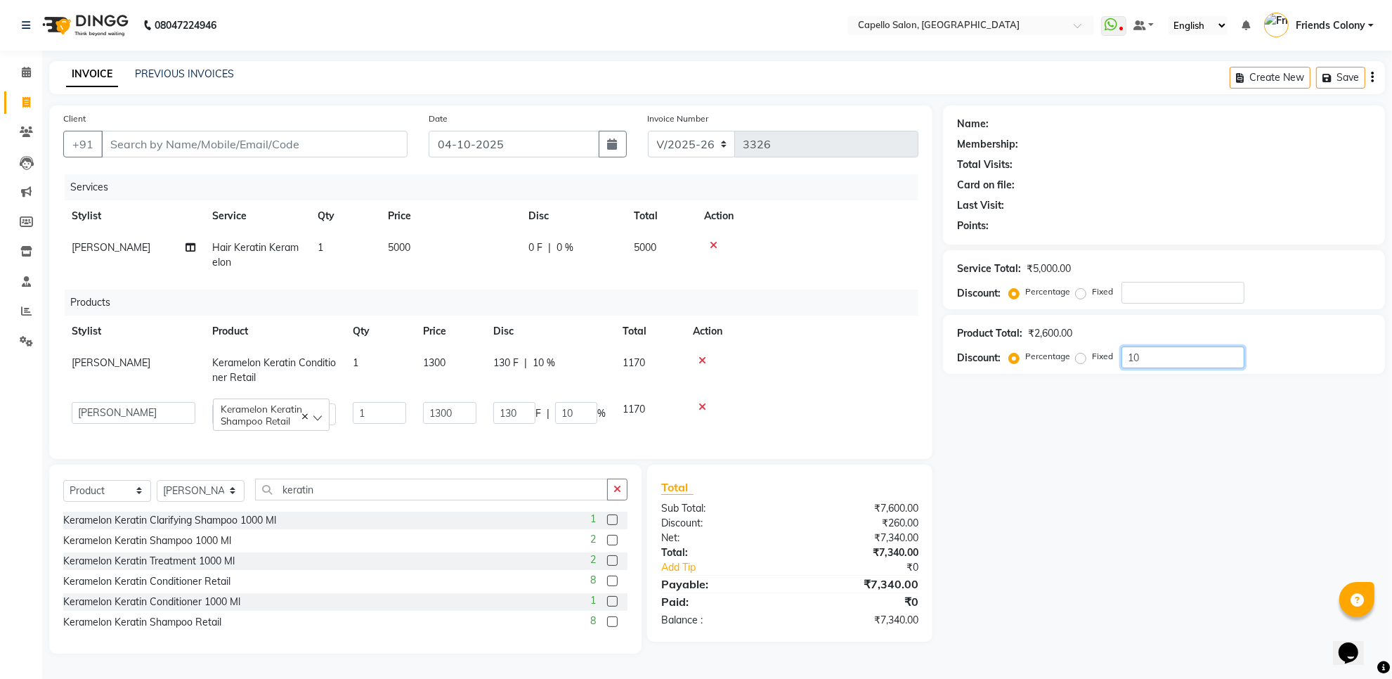
type input "5"
type input "65"
type input "5"
click at [1048, 585] on div "Name: Membership: Total Visits: Card on file: Last Visit: Points: Service Total…" at bounding box center [1169, 379] width 453 height 548
drag, startPoint x: 1163, startPoint y: 357, endPoint x: 1027, endPoint y: 379, distance: 137.5
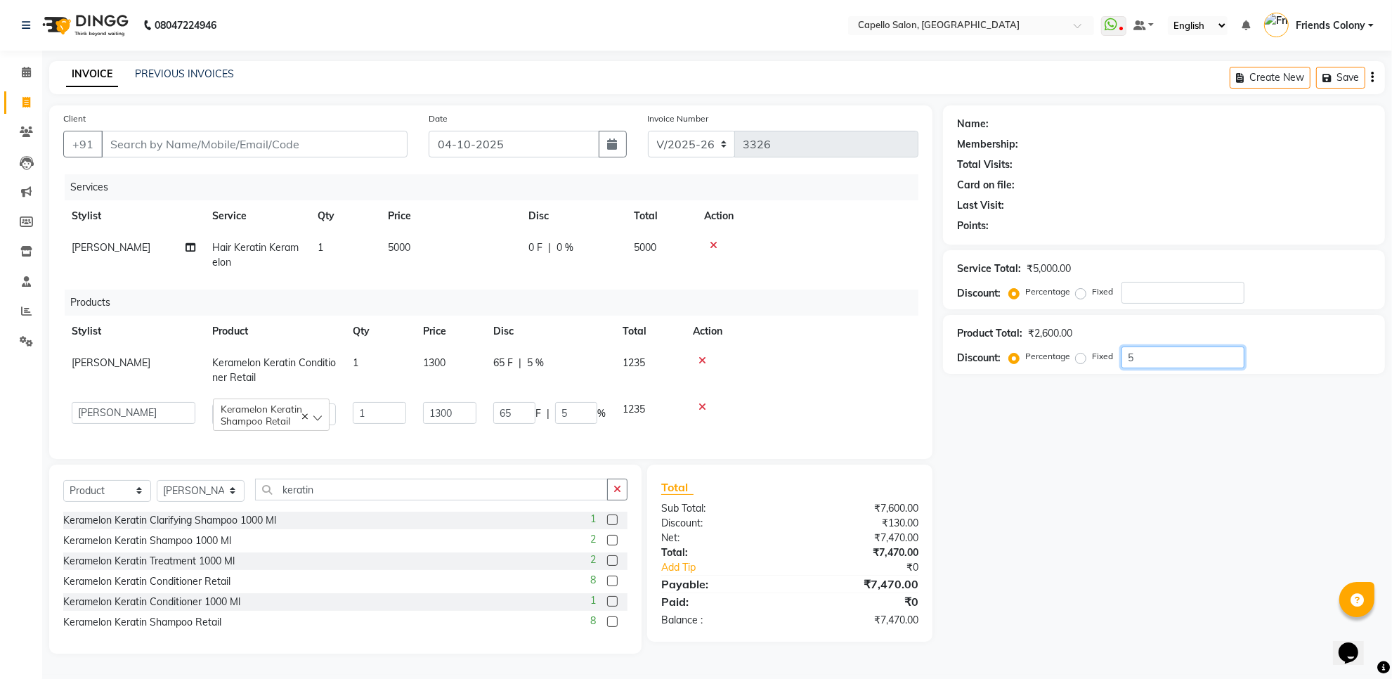
click at [1040, 376] on div "Name: Membership: Total Visits: Card on file: Last Visit: Points: Service Total…" at bounding box center [1169, 379] width 453 height 548
type input "4"
type input "52"
type input "4"
drag, startPoint x: 1154, startPoint y: 356, endPoint x: 988, endPoint y: 378, distance: 167.3
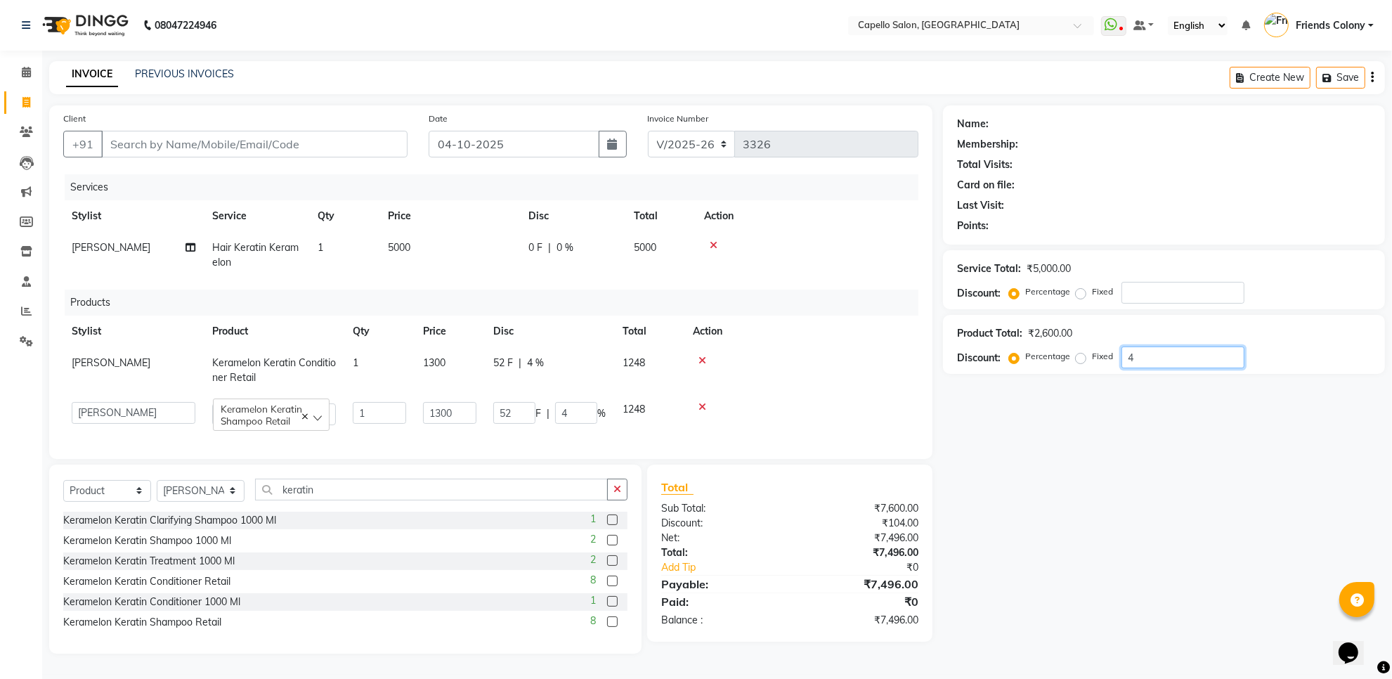
click at [989, 377] on div "Name: Membership: Total Visits: Card on file: Last Visit: Points: Service Total…" at bounding box center [1169, 379] width 453 height 548
type input "3"
type input "39"
type input "3"
drag, startPoint x: 1161, startPoint y: 358, endPoint x: 1086, endPoint y: 383, distance: 78.4
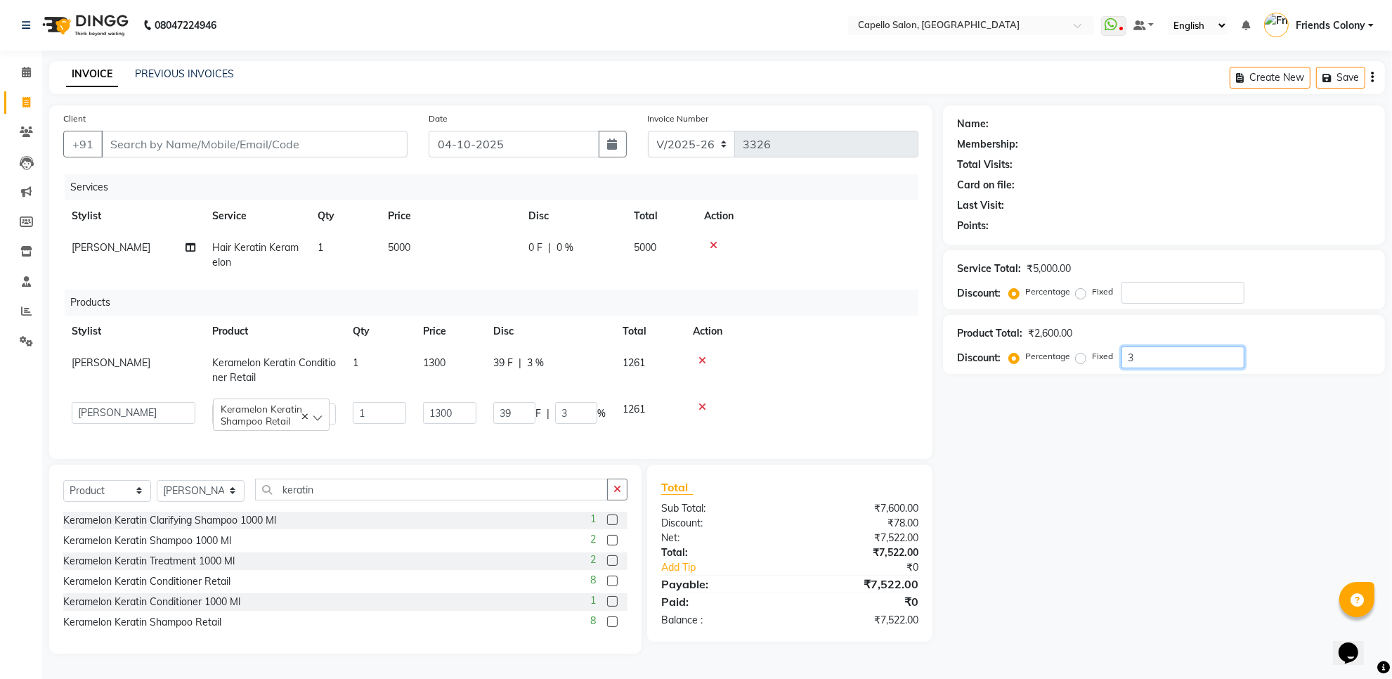
click at [1088, 380] on div "Name: Membership: Total Visits: Card on file: Last Visit: Points: Service Total…" at bounding box center [1169, 379] width 453 height 548
type input "3"
click at [1183, 638] on div "Name: Membership: Total Visits: Card on file: Last Visit: Points: Service Total…" at bounding box center [1169, 379] width 453 height 548
click at [1121, 566] on div "Name: Membership: Total Visits: Card on file: Last Visit: Points: Service Total…" at bounding box center [1169, 379] width 453 height 548
click at [450, 412] on input "1300" at bounding box center [449, 413] width 53 height 22
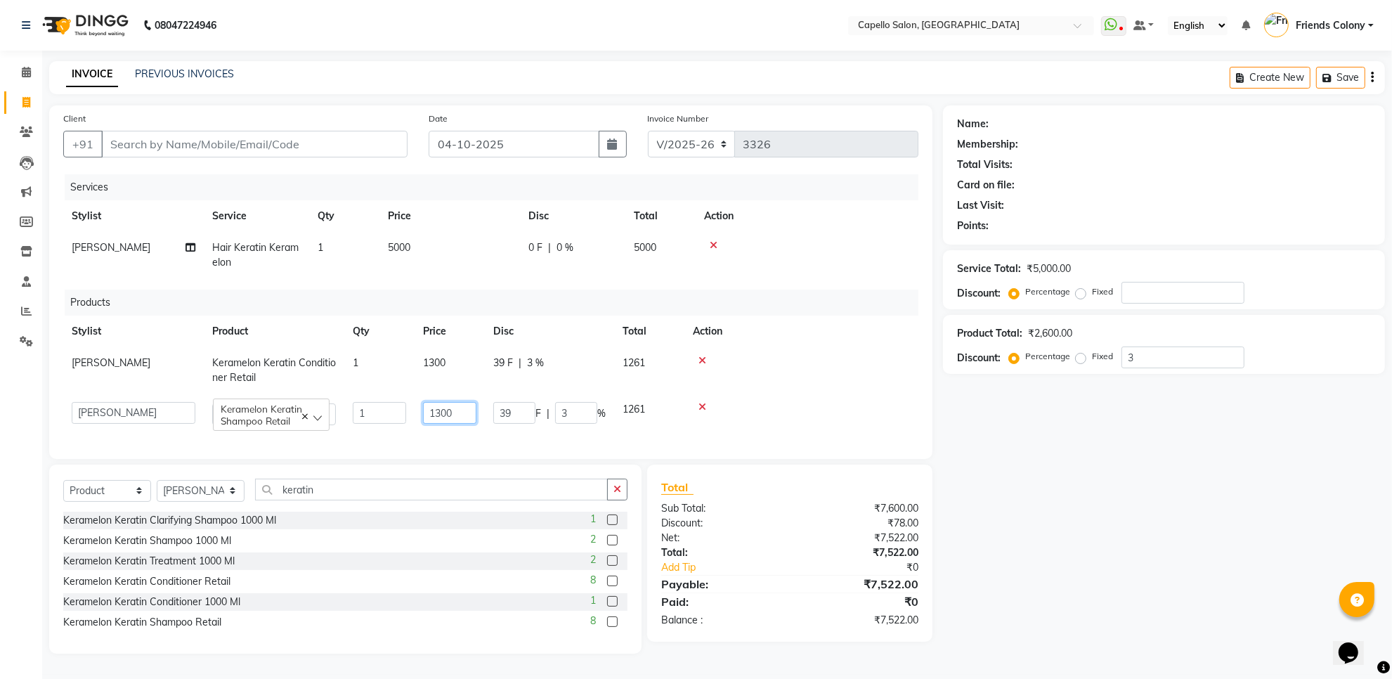
drag, startPoint x: 465, startPoint y: 412, endPoint x: 358, endPoint y: 408, distance: 106.9
click at [355, 405] on tr "aayush atkar Admin ANKIT BANDEWAR Friends Colony Harsha Shiwankar mohini godhan…" at bounding box center [490, 414] width 855 height 40
type input "1250"
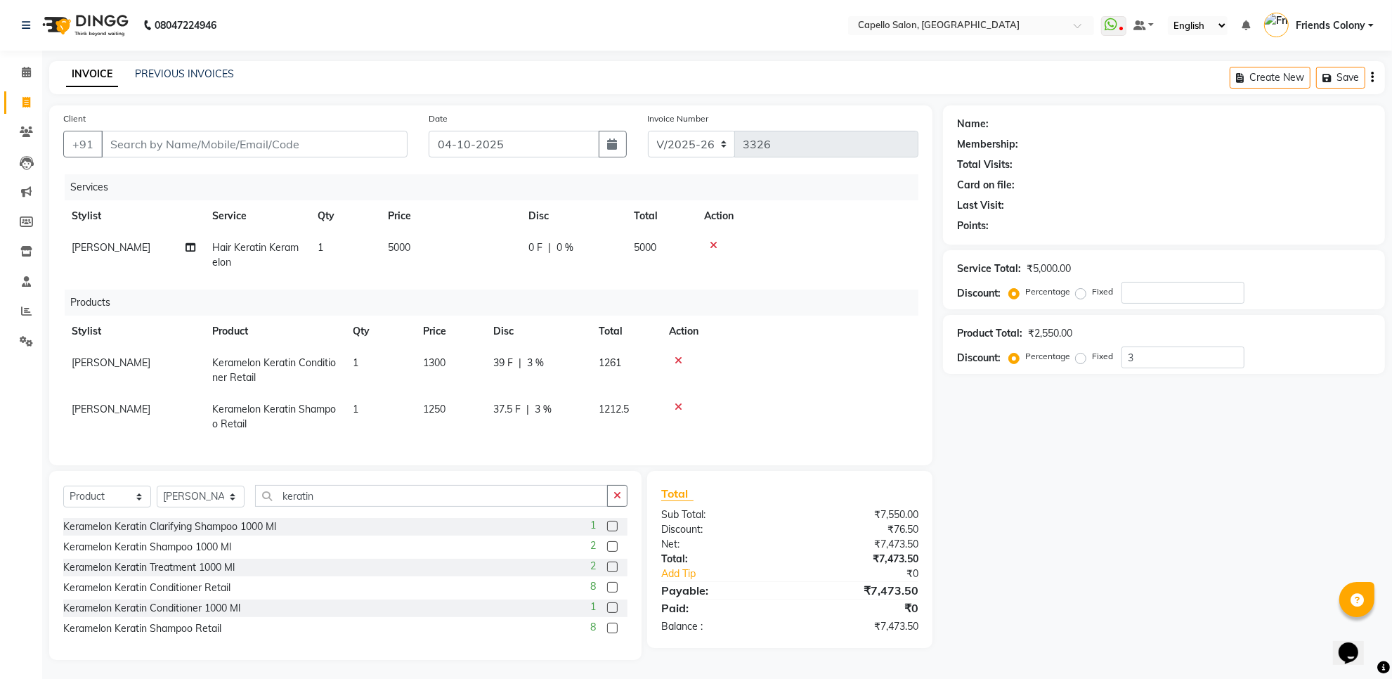
drag, startPoint x: 1164, startPoint y: 620, endPoint x: 750, endPoint y: 399, distance: 469.3
click at [1143, 603] on div "Name: Membership: Total Visits: Card on file: Last Visit: Points: Service Total…" at bounding box center [1169, 382] width 453 height 554
click at [433, 353] on td "1300" at bounding box center [450, 370] width 70 height 46
select select "16603"
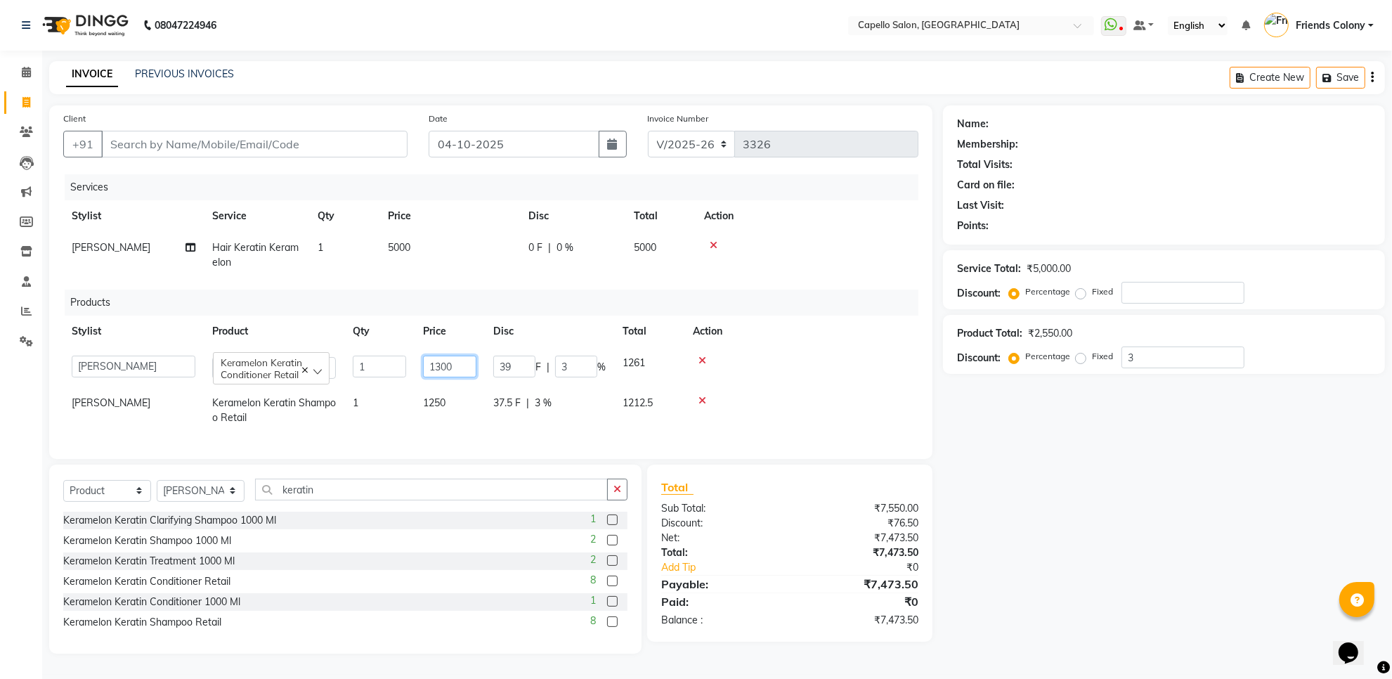
drag, startPoint x: 467, startPoint y: 363, endPoint x: 395, endPoint y: 394, distance: 79.0
click at [394, 392] on tbody "aayush atkar Admin ANKIT BANDEWAR Friends Colony Harsha Shiwankar mohini godhan…" at bounding box center [490, 390] width 855 height 86
type input "1250"
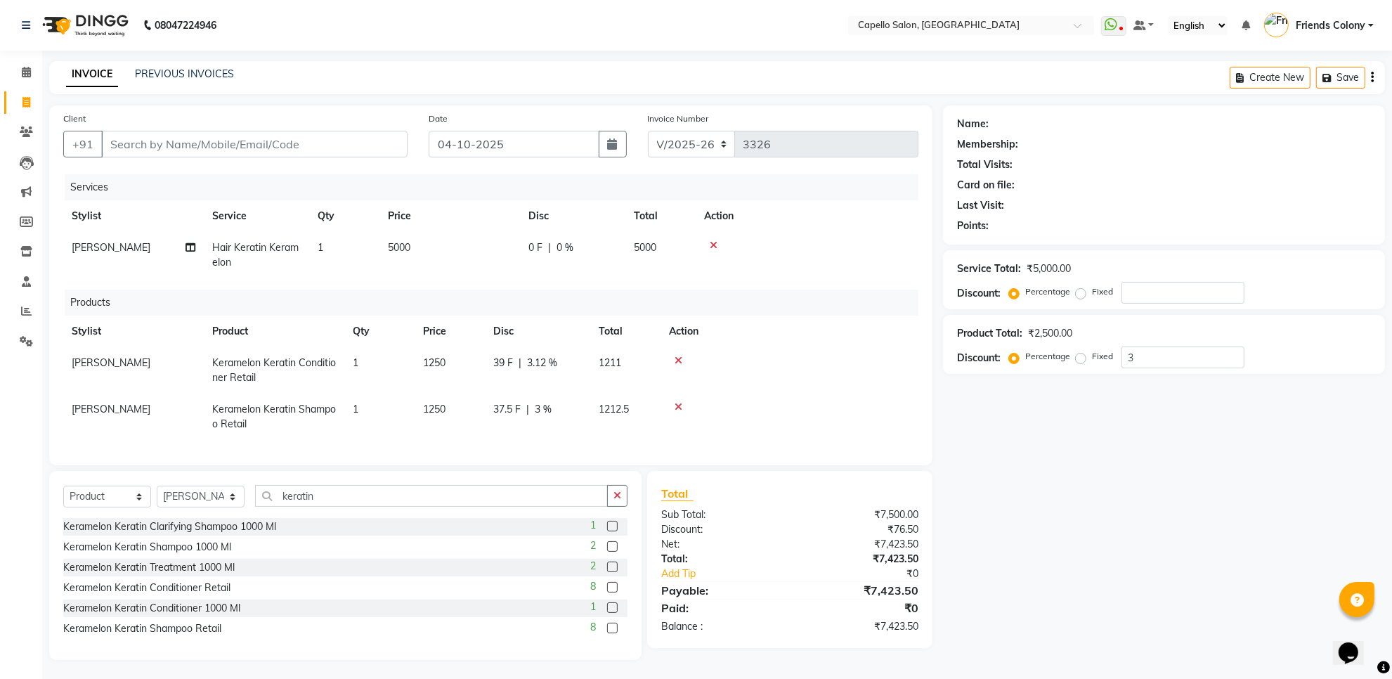
click at [1152, 592] on div "Name: Membership: Total Visits: Card on file: Last Visit: Points: Service Total…" at bounding box center [1169, 382] width 453 height 554
drag, startPoint x: 507, startPoint y: 362, endPoint x: 487, endPoint y: 363, distance: 20.4
click at [487, 363] on td "39 F | 3.12 %" at bounding box center [537, 370] width 105 height 46
select select "16603"
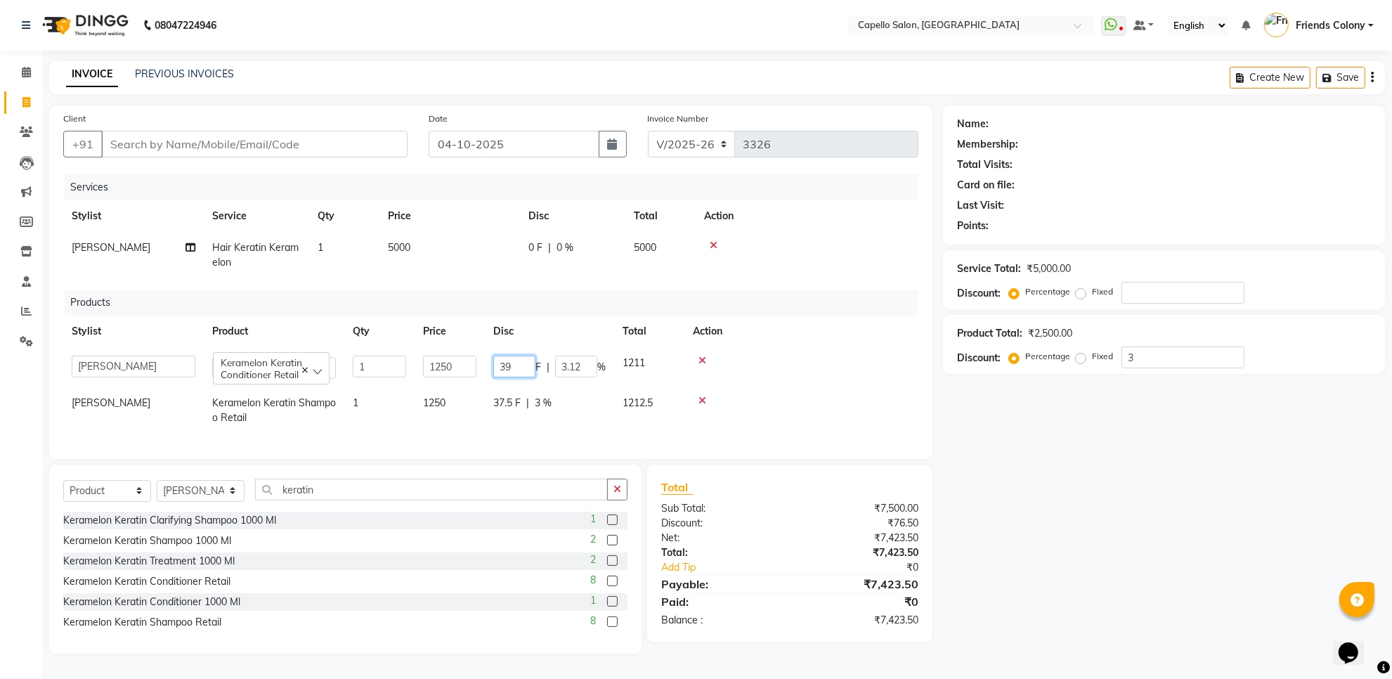
drag, startPoint x: 521, startPoint y: 360, endPoint x: 489, endPoint y: 371, distance: 33.6
click at [489, 371] on td "39 F | 3.12 %" at bounding box center [549, 367] width 129 height 40
type input "0"
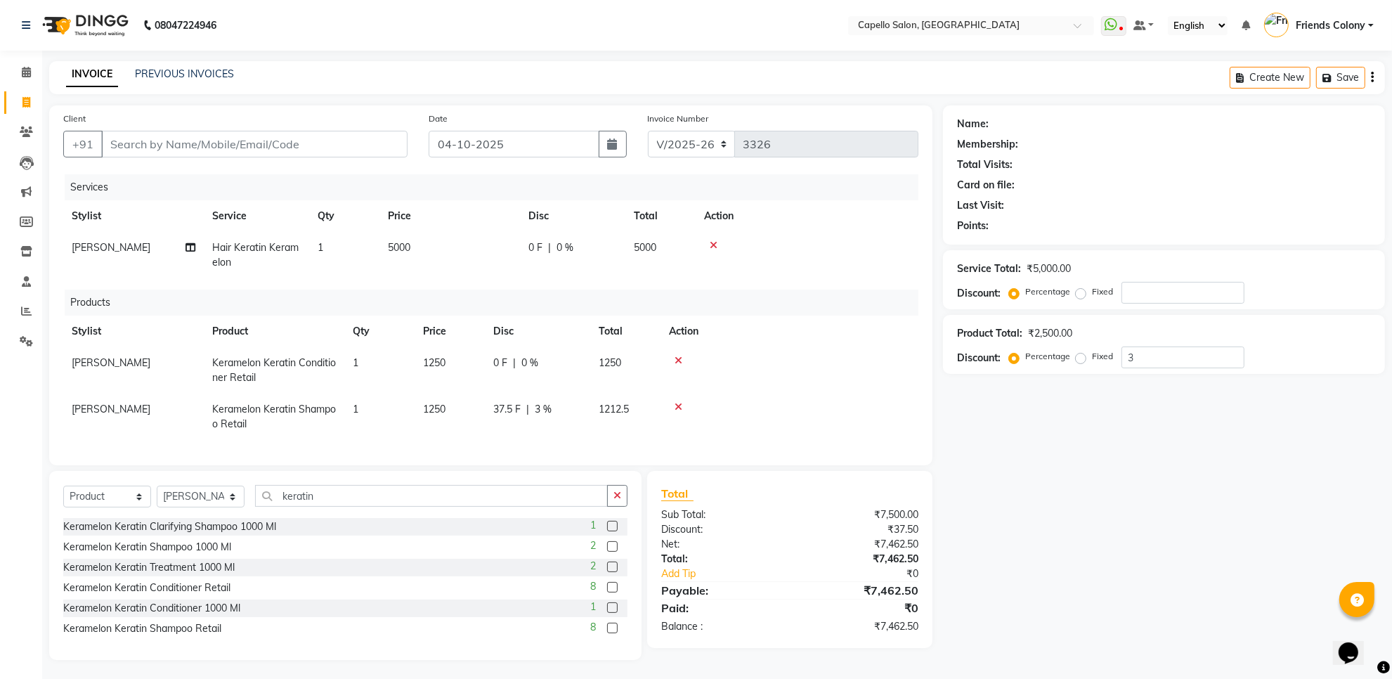
click at [1029, 384] on div "Name: Membership: Total Visits: Card on file: Last Visit: Points: Service Total…" at bounding box center [1169, 382] width 453 height 554
click at [503, 402] on span "37.5 F" at bounding box center [506, 409] width 27 height 15
select select "16603"
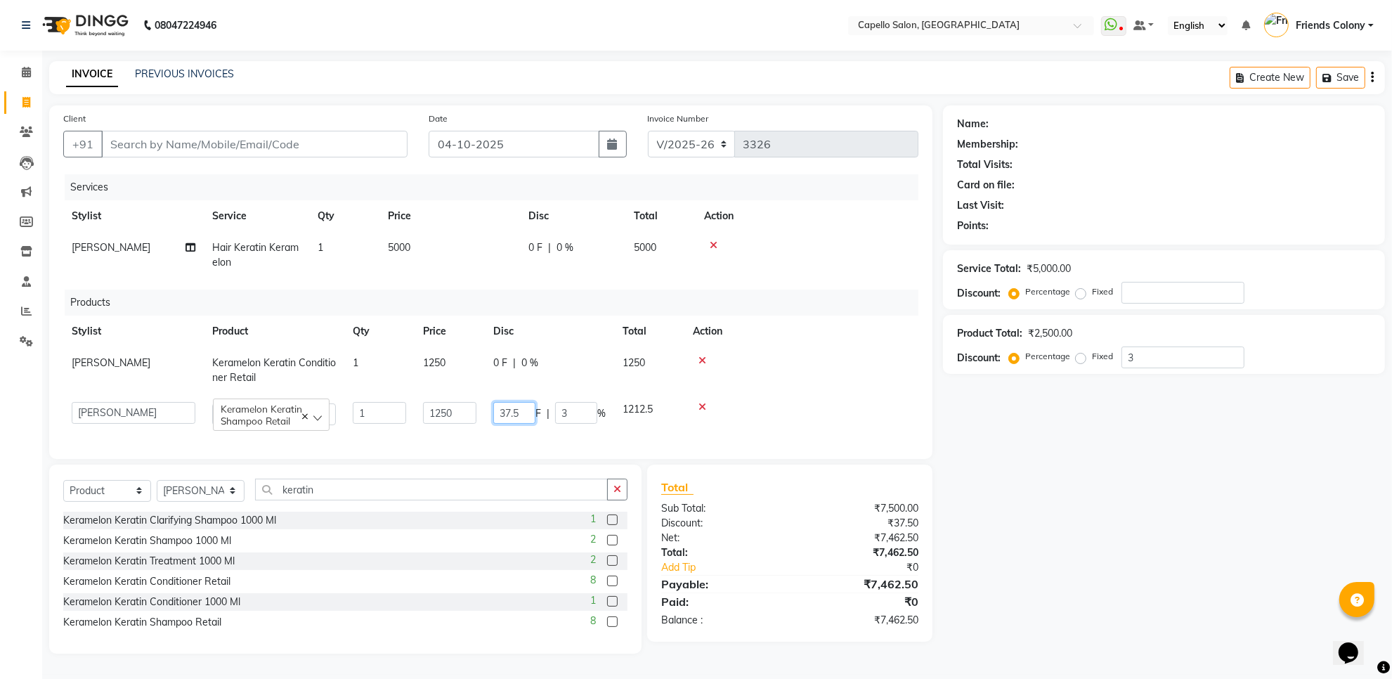
drag, startPoint x: 512, startPoint y: 413, endPoint x: 486, endPoint y: 420, distance: 26.9
click at [483, 419] on tr "aayush atkar Admin ANKIT BANDEWAR Friends Colony Harsha Shiwankar mohini godhan…" at bounding box center [490, 414] width 855 height 40
type input "0.5"
drag, startPoint x: 1025, startPoint y: 453, endPoint x: 1077, endPoint y: 426, distance: 58.8
click at [1030, 448] on div "Name: Membership: Total Visits: Card on file: Last Visit: Points: Service Total…" at bounding box center [1169, 379] width 453 height 548
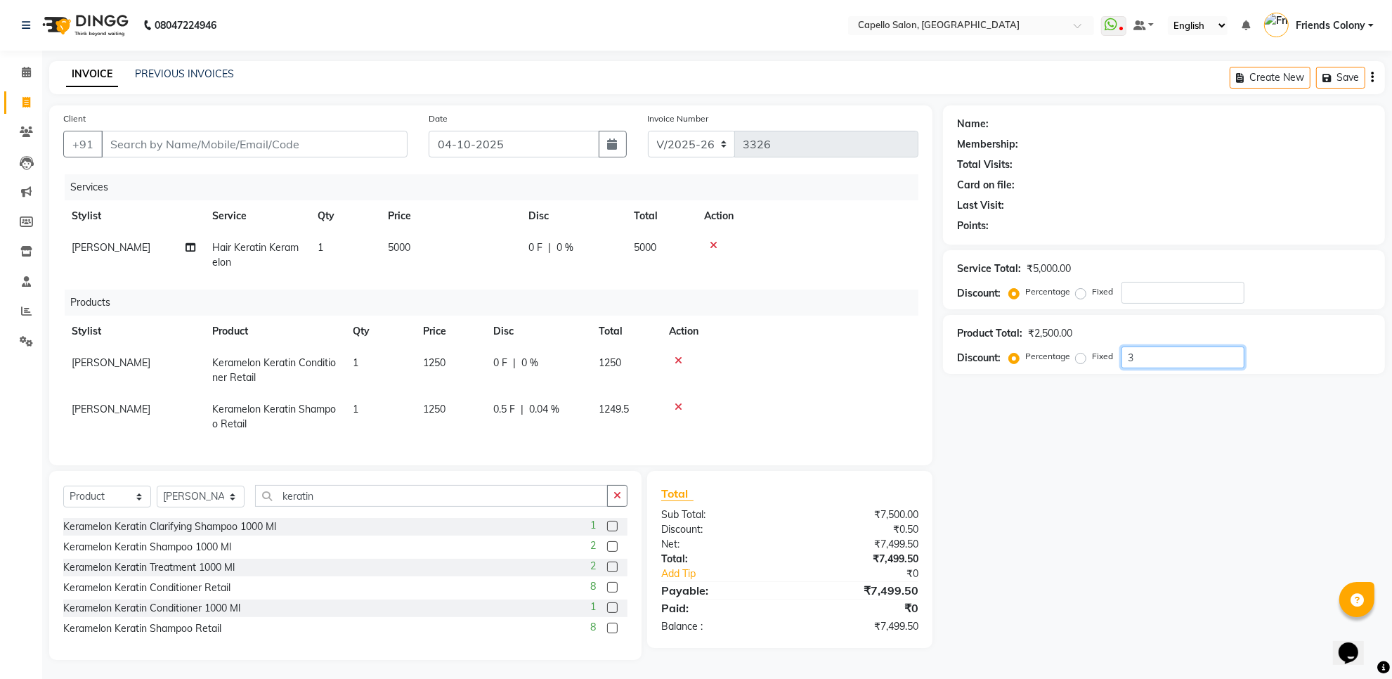
drag, startPoint x: 1165, startPoint y: 357, endPoint x: 1044, endPoint y: 377, distance: 122.6
click at [1044, 377] on div "Name: Membership: Total Visits: Card on file: Last Visit: Points: Service Total…" at bounding box center [1169, 382] width 453 height 554
type input "0"
click at [1268, 476] on div "Name: Membership: Total Visits: Card on file: Last Visit: Points: Service Total…" at bounding box center [1169, 382] width 453 height 554
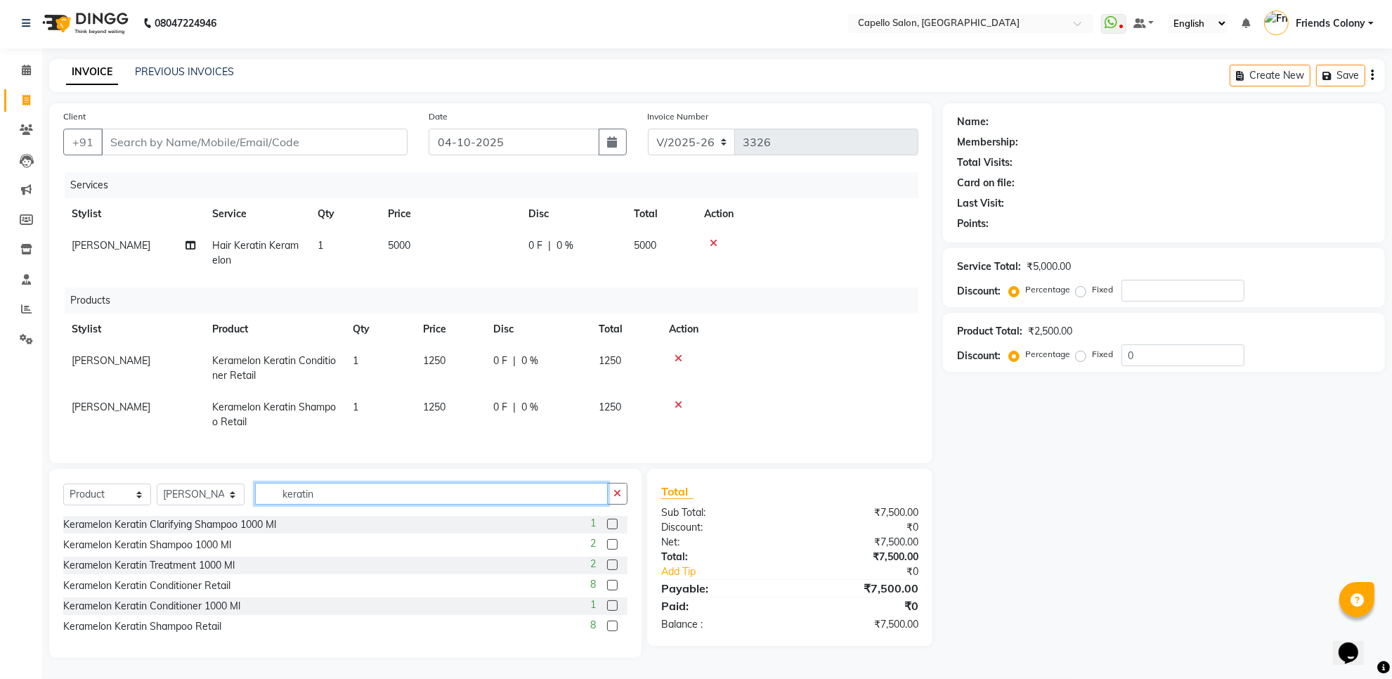
drag, startPoint x: 323, startPoint y: 494, endPoint x: 234, endPoint y: 488, distance: 89.4
click at [234, 488] on div "Select Service Product Membership Package Voucher Prepaid Gift Card Select Styl…" at bounding box center [345, 499] width 564 height 33
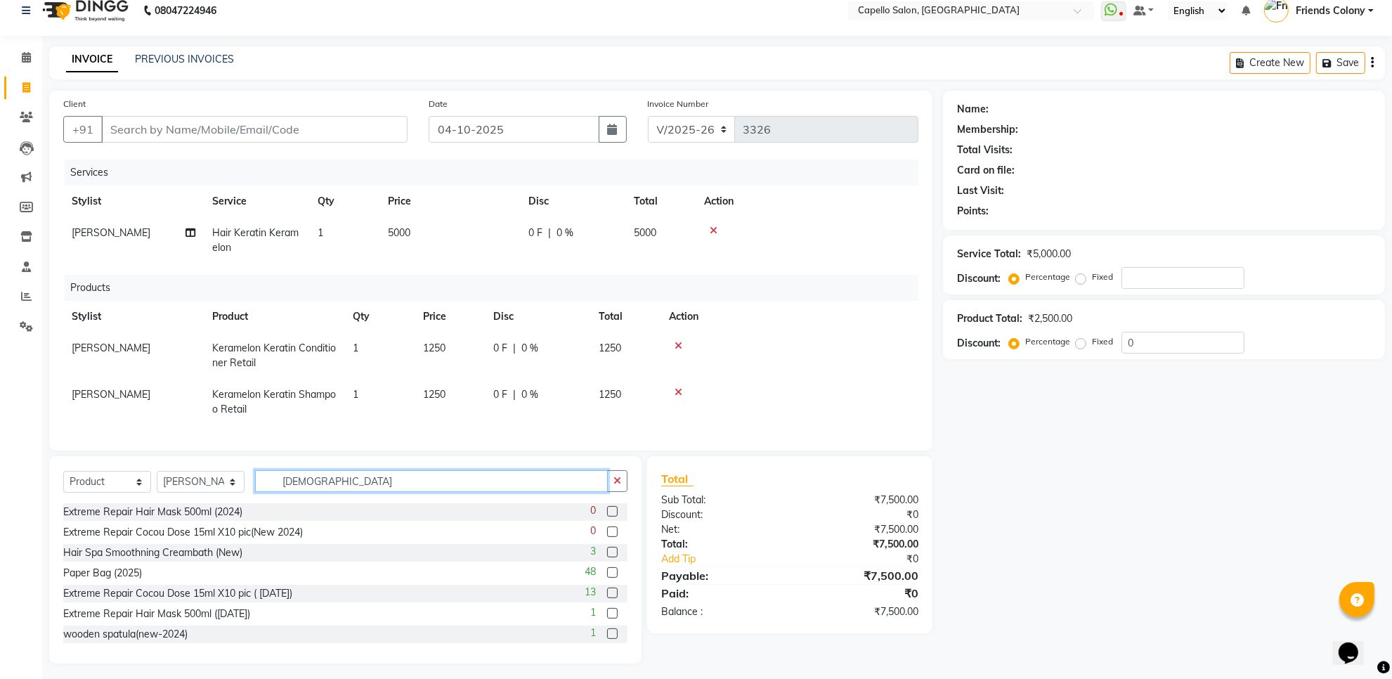
scroll to position [2, 0]
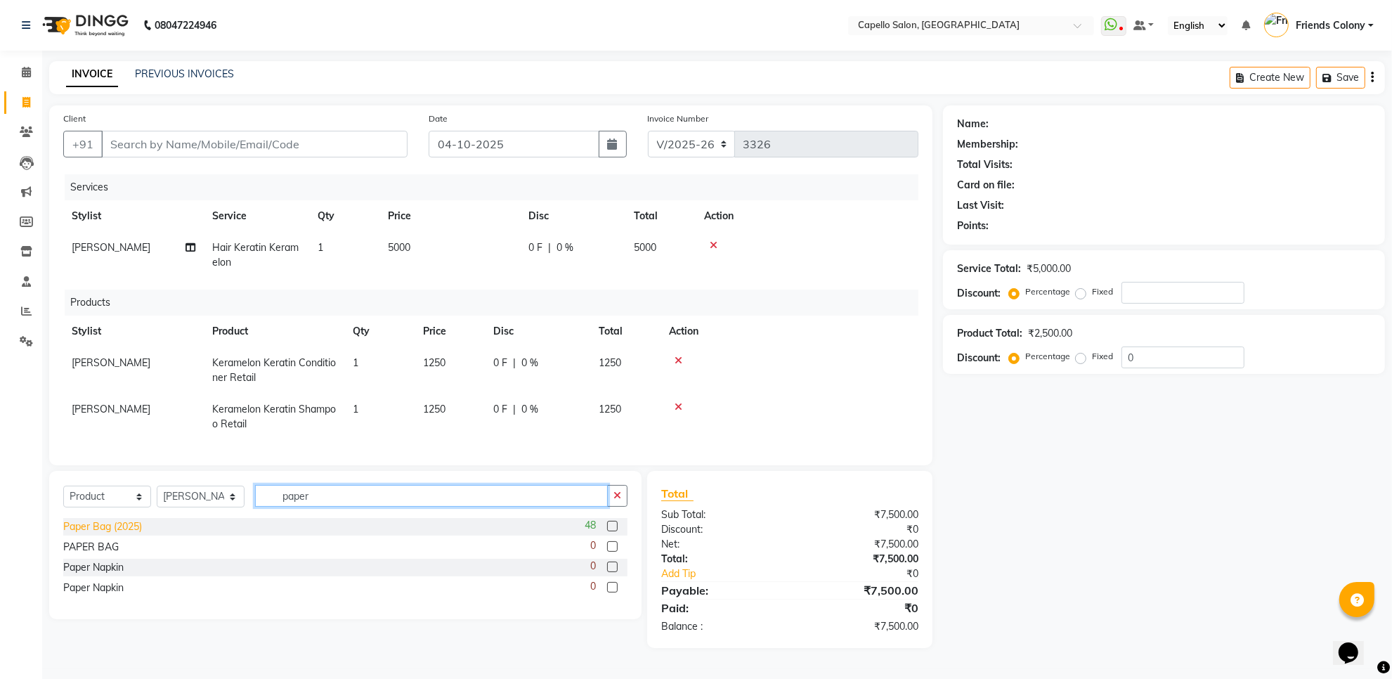
type input "paper"
click at [134, 534] on div "Paper Bag (2025)" at bounding box center [102, 526] width 79 height 15
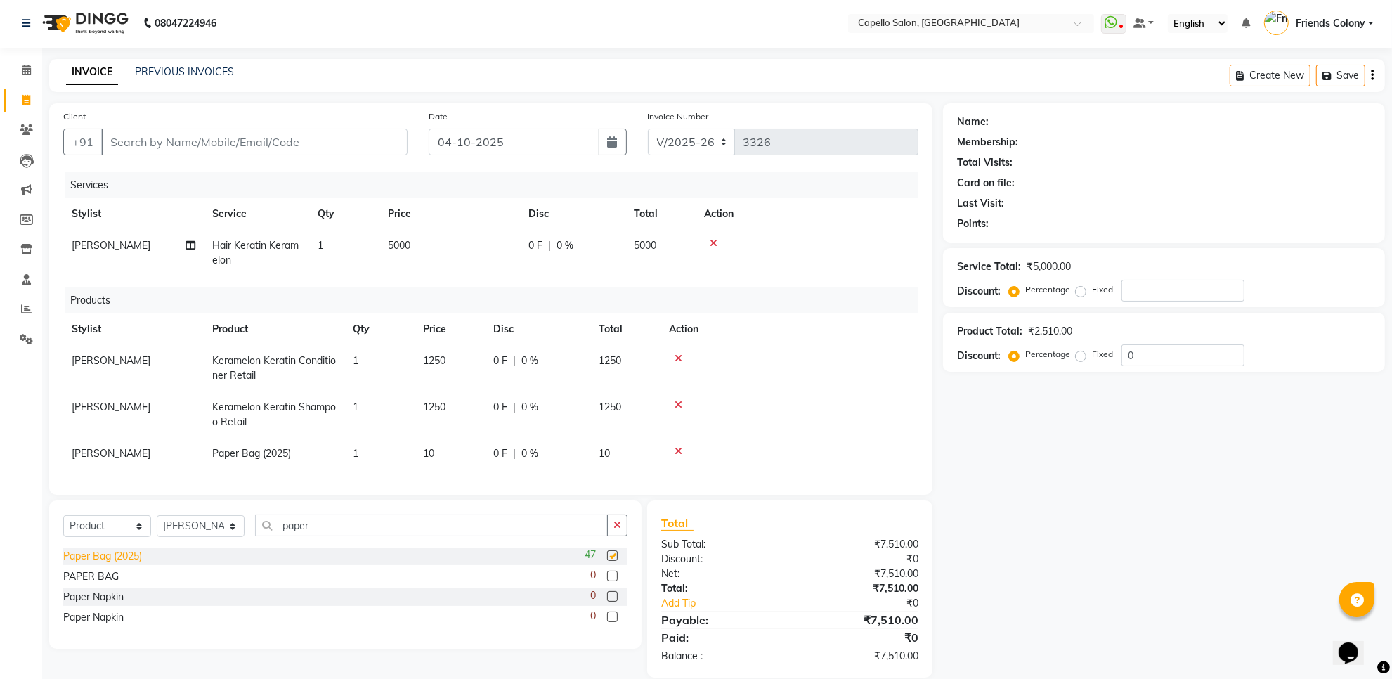
checkbox input "false"
click at [434, 455] on span "10" at bounding box center [428, 453] width 11 height 13
select select "16603"
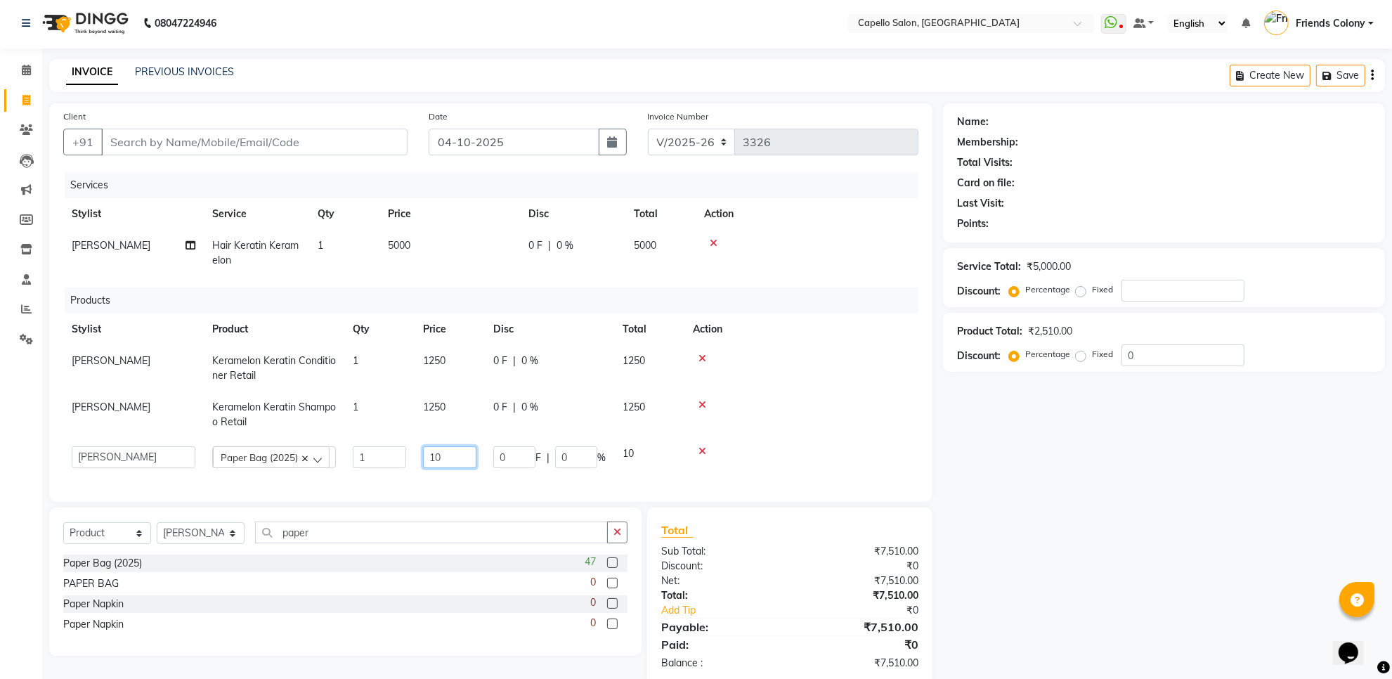
drag, startPoint x: 426, startPoint y: 457, endPoint x: 373, endPoint y: 424, distance: 62.2
click at [399, 452] on tr "aayush atkar Admin ANKIT BANDEWAR Friends Colony Harsha Shiwankar mohini godhan…" at bounding box center [490, 457] width 855 height 39
type input "0"
click at [1155, 512] on div "Name: Membership: Total Visits: Card on file: Last Visit: Points: Service Total…" at bounding box center [1169, 393] width 453 height 581
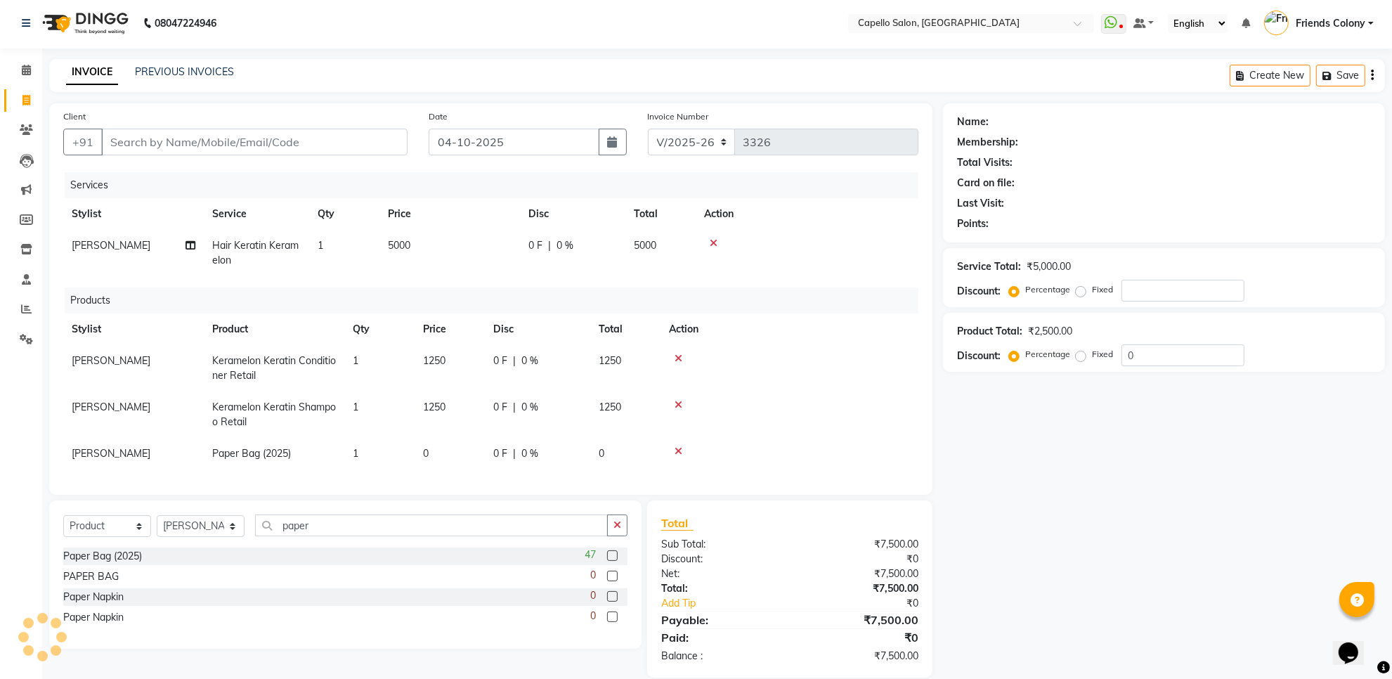
scroll to position [0, 0]
click at [206, 148] on input "Client" at bounding box center [254, 144] width 306 height 27
type input "9"
type input "0"
click at [130, 144] on input "950355178" at bounding box center [218, 144] width 235 height 27
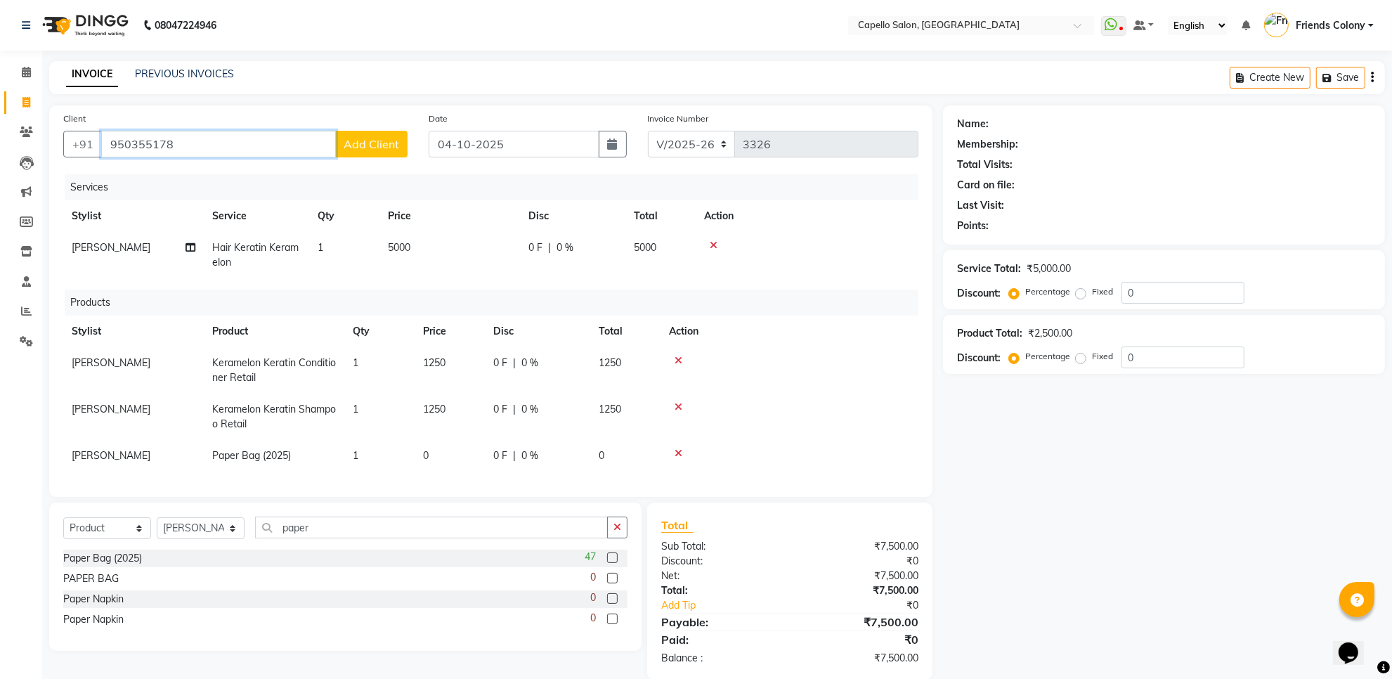
click at [148, 145] on input "950355178" at bounding box center [218, 144] width 235 height 27
click at [176, 142] on input "950355178" at bounding box center [218, 144] width 235 height 27
drag, startPoint x: 233, startPoint y: 138, endPoint x: 0, endPoint y: 219, distance: 246.0
click at [0, 215] on app-home "08047224946 Select Location × Capello Salon, Friends Colony WhatsApp Status ✕ S…" at bounding box center [696, 350] width 1392 height 701
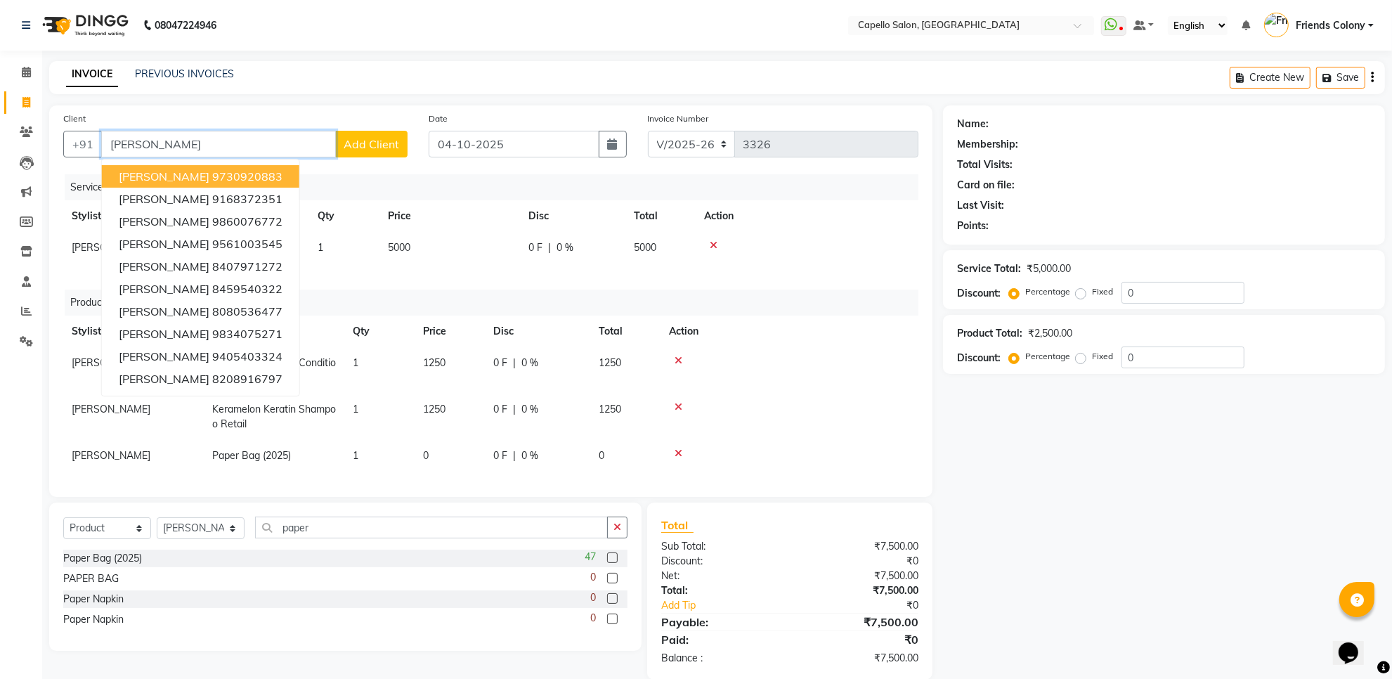
drag, startPoint x: 180, startPoint y: 152, endPoint x: 54, endPoint y: 173, distance: 127.4
click at [54, 173] on div "Client +91 krutika KRUTIKA 9730920883 krutika 9168372351 krutika 9860076772 KRU…" at bounding box center [490, 300] width 883 height 391
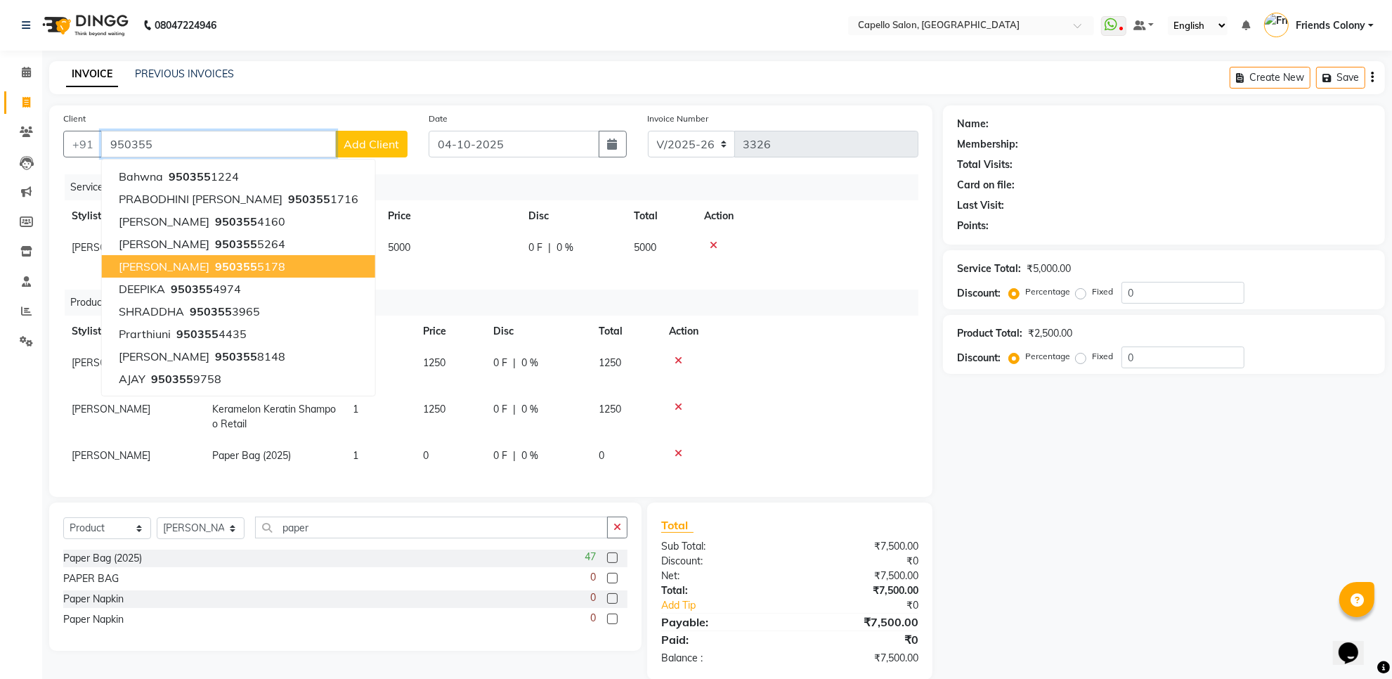
click at [215, 266] on span "950355" at bounding box center [236, 266] width 42 height 14
type input "9503555178"
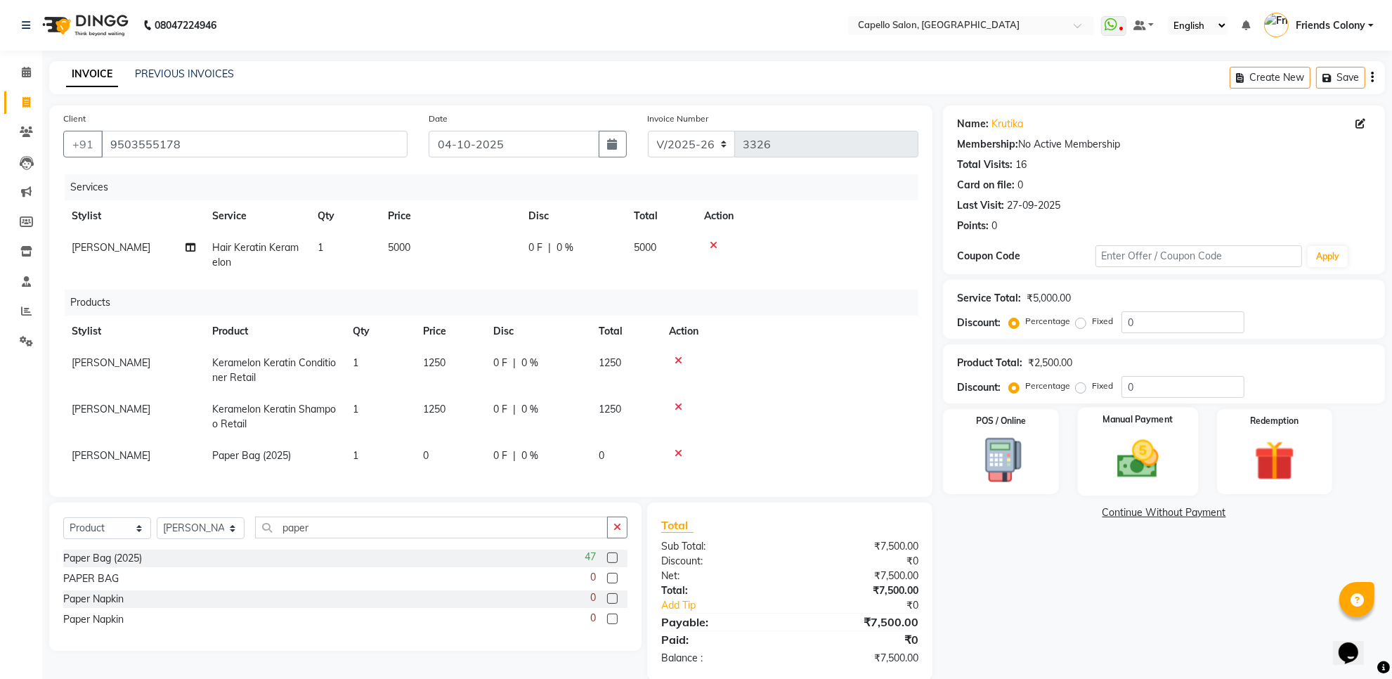
click at [1140, 455] on img at bounding box center [1138, 459] width 68 height 48
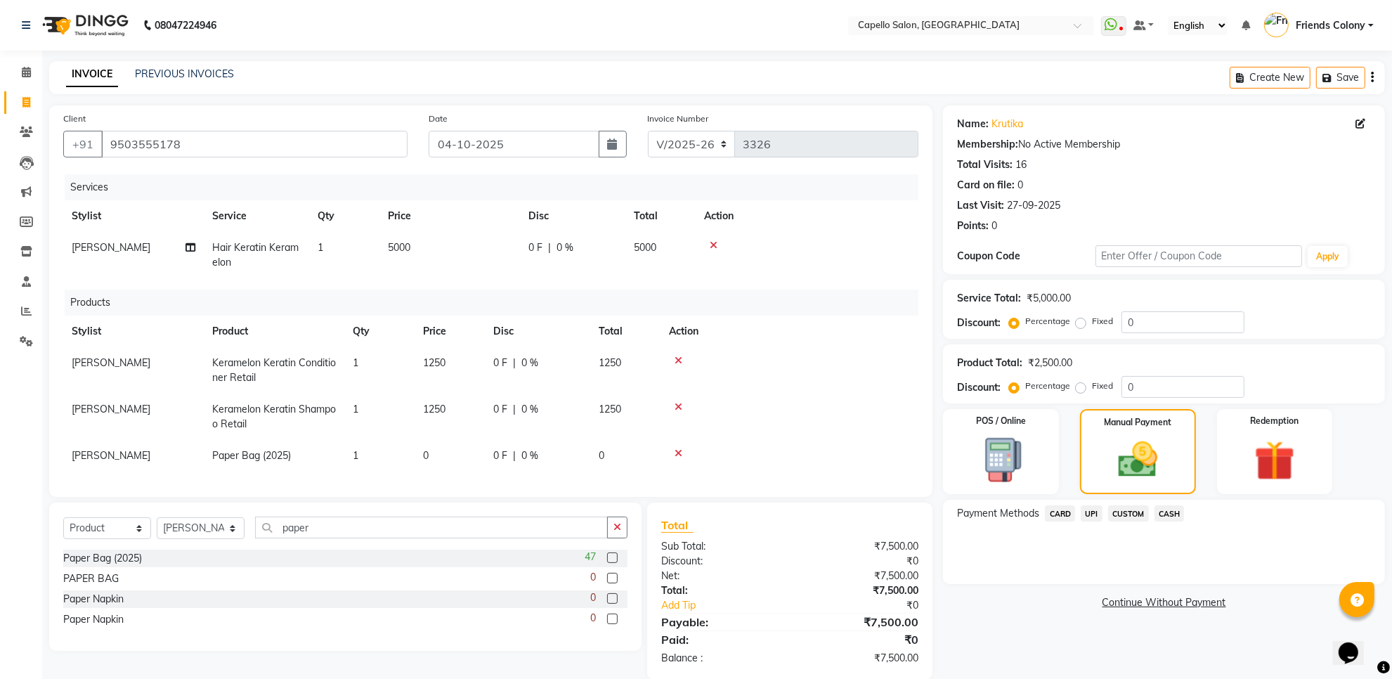
click at [1169, 517] on span "CASH" at bounding box center [1170, 513] width 30 height 16
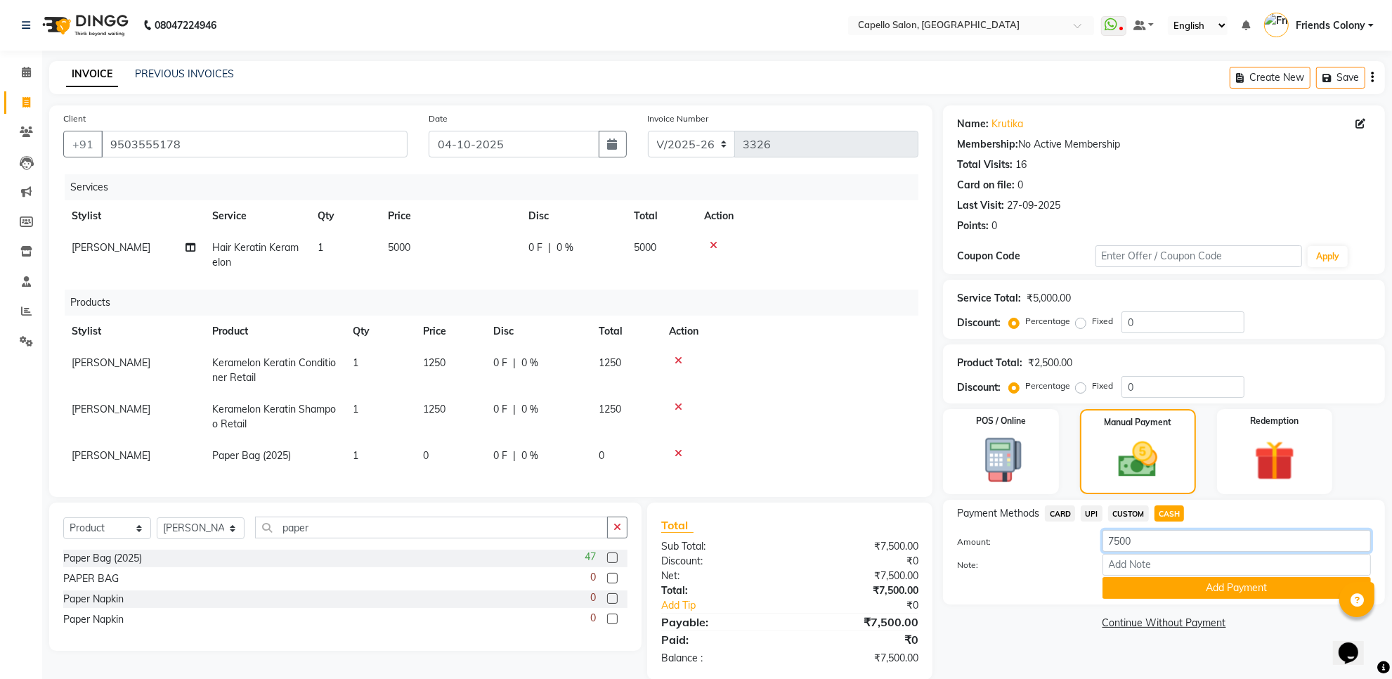
drag, startPoint x: 1165, startPoint y: 535, endPoint x: 1063, endPoint y: 563, distance: 105.7
click at [1063, 563] on div "Amount: 7500 Note: Add Payment" at bounding box center [1164, 564] width 414 height 69
click at [1076, 639] on div "Name: Krutika Membership: No Active Membership Total Visits: 16 Card on file: 0…" at bounding box center [1169, 392] width 453 height 574
click at [1098, 512] on span "UPI" at bounding box center [1092, 513] width 22 height 16
click at [1169, 516] on span "CASH" at bounding box center [1170, 513] width 30 height 16
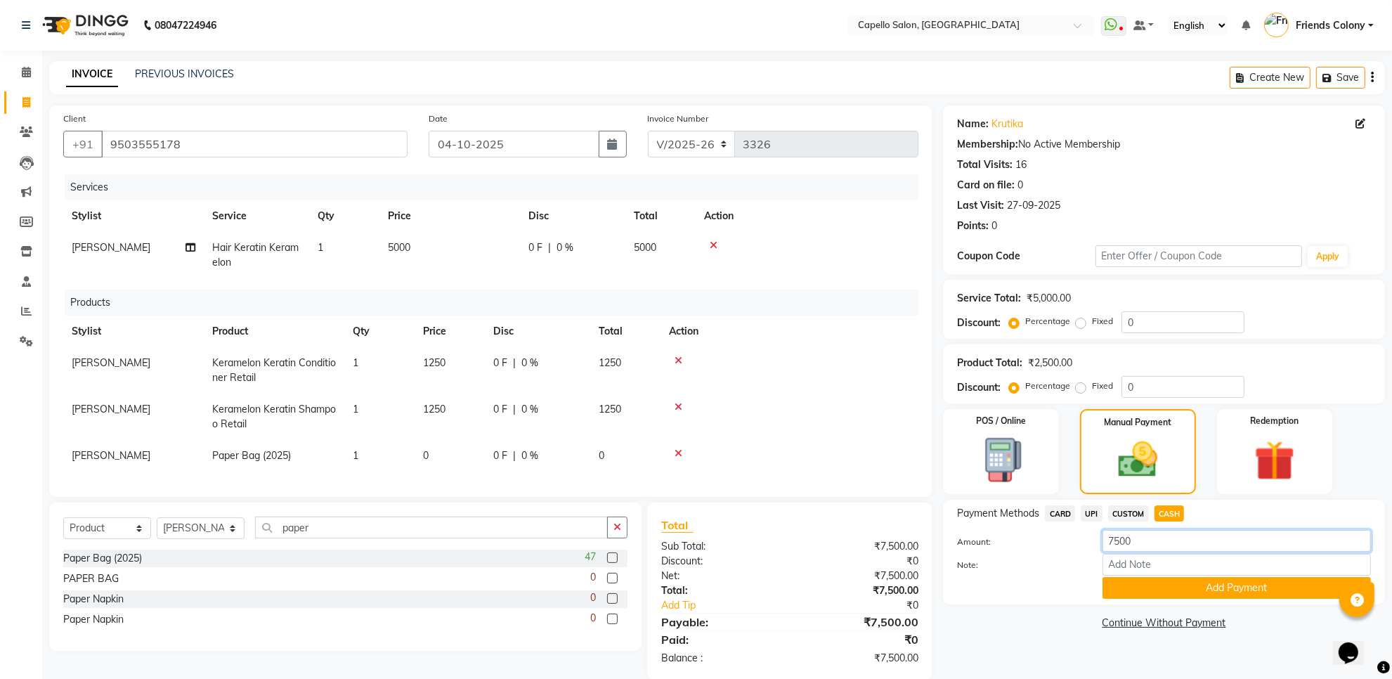
drag, startPoint x: 1163, startPoint y: 536, endPoint x: 1066, endPoint y: 557, distance: 99.1
click at [1066, 557] on div "Amount: 7500 Note: Add Payment" at bounding box center [1164, 564] width 414 height 69
type input "5000"
click at [1228, 585] on button "Add Payment" at bounding box center [1237, 588] width 268 height 22
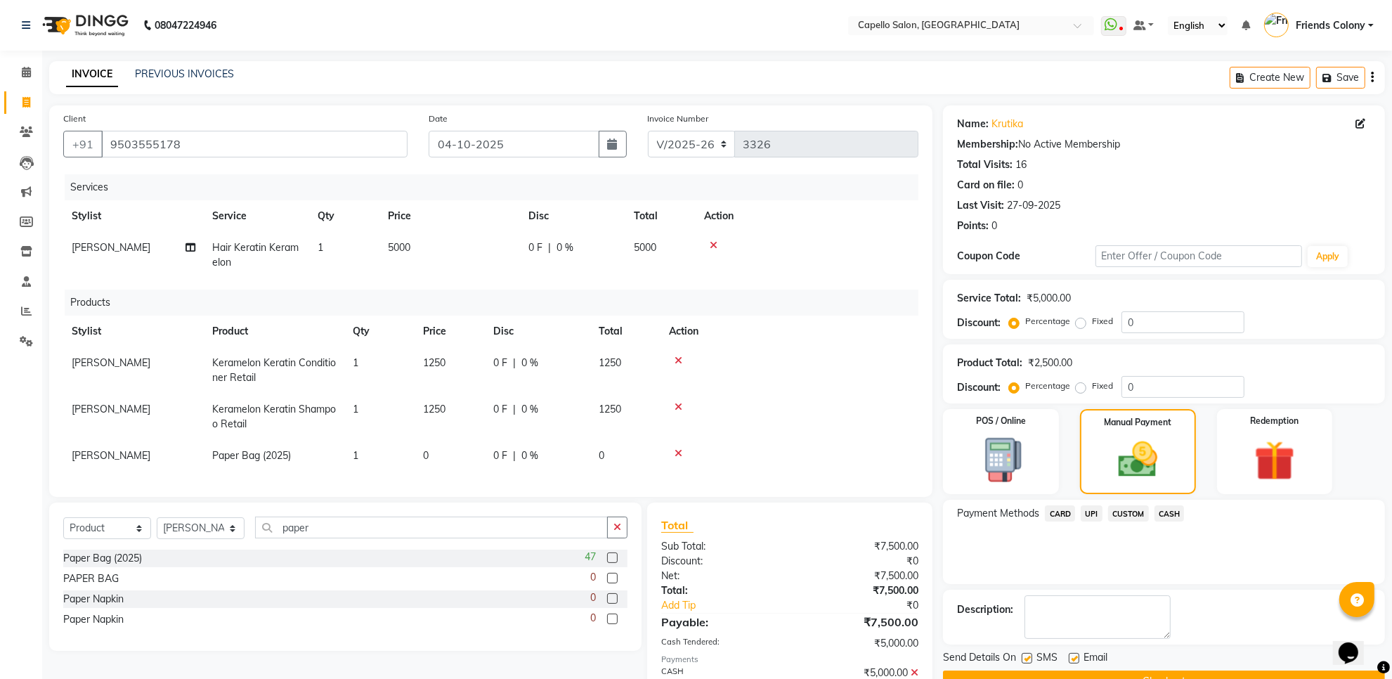
click at [1095, 509] on span "UPI" at bounding box center [1092, 513] width 22 height 16
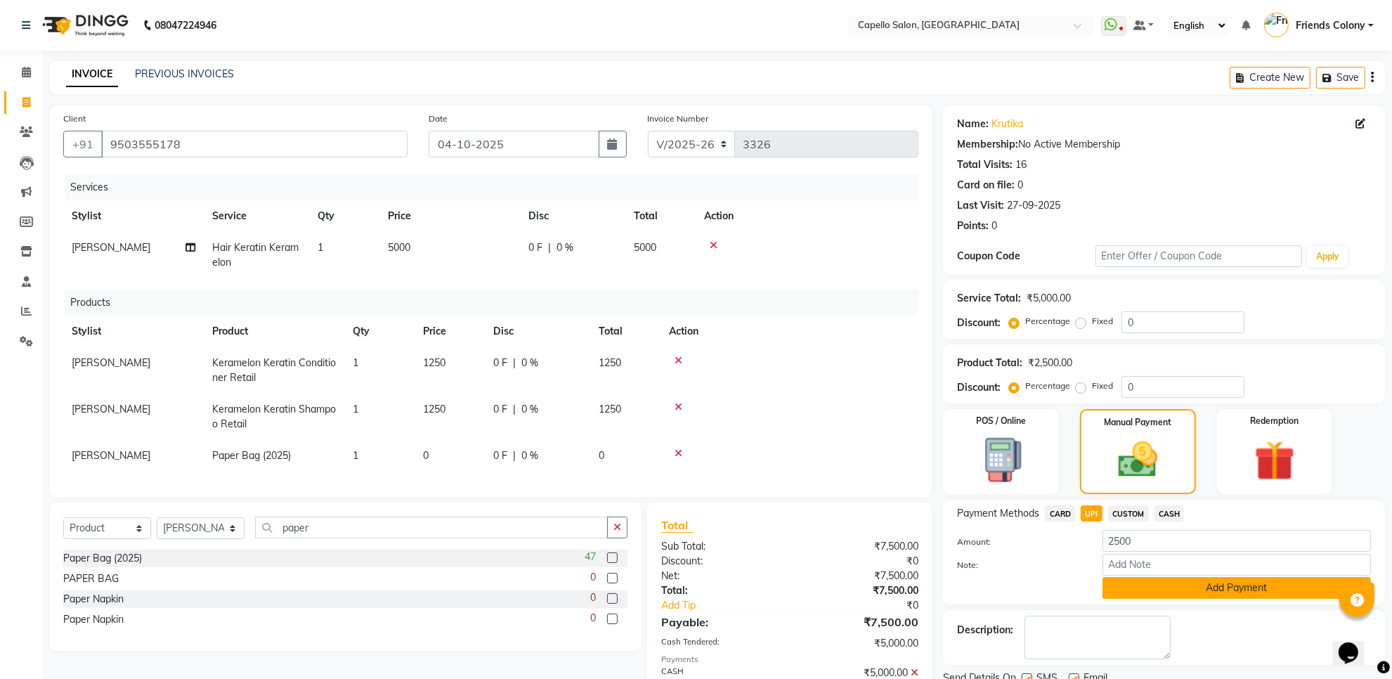
click at [1235, 588] on button "Add Payment" at bounding box center [1237, 588] width 268 height 22
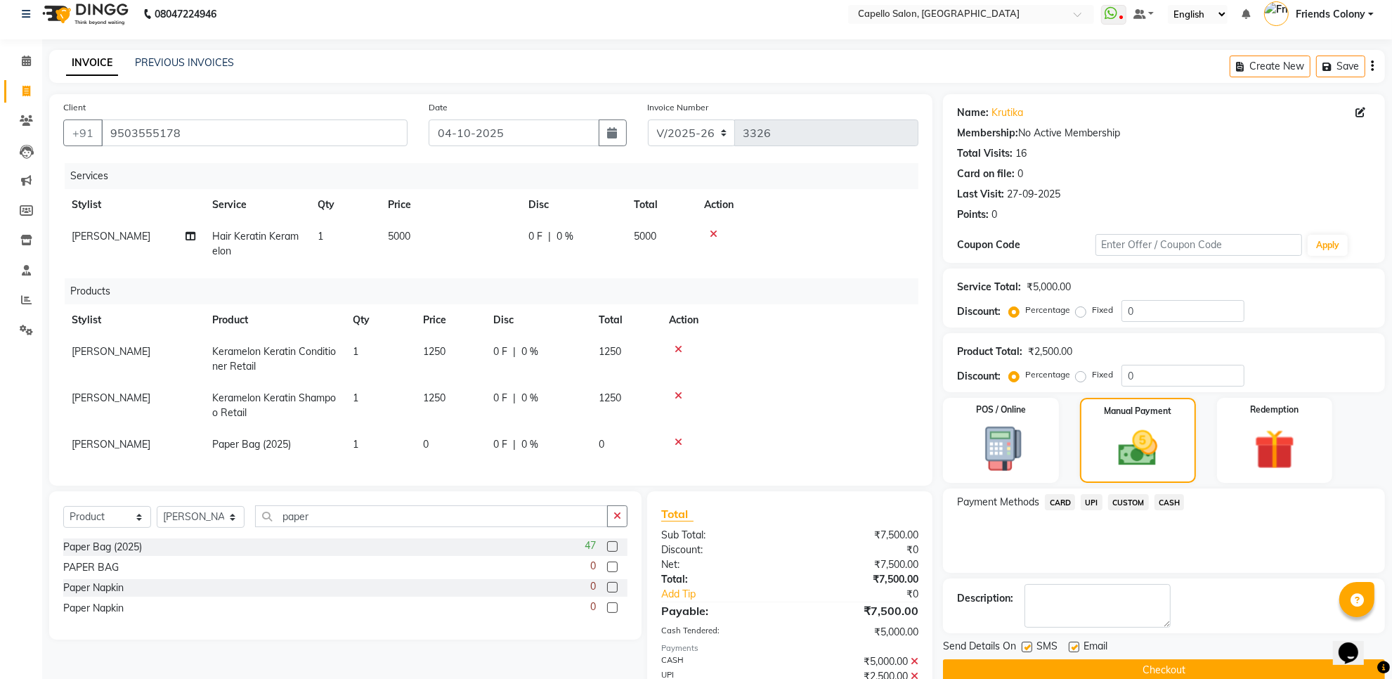
scroll to position [99, 0]
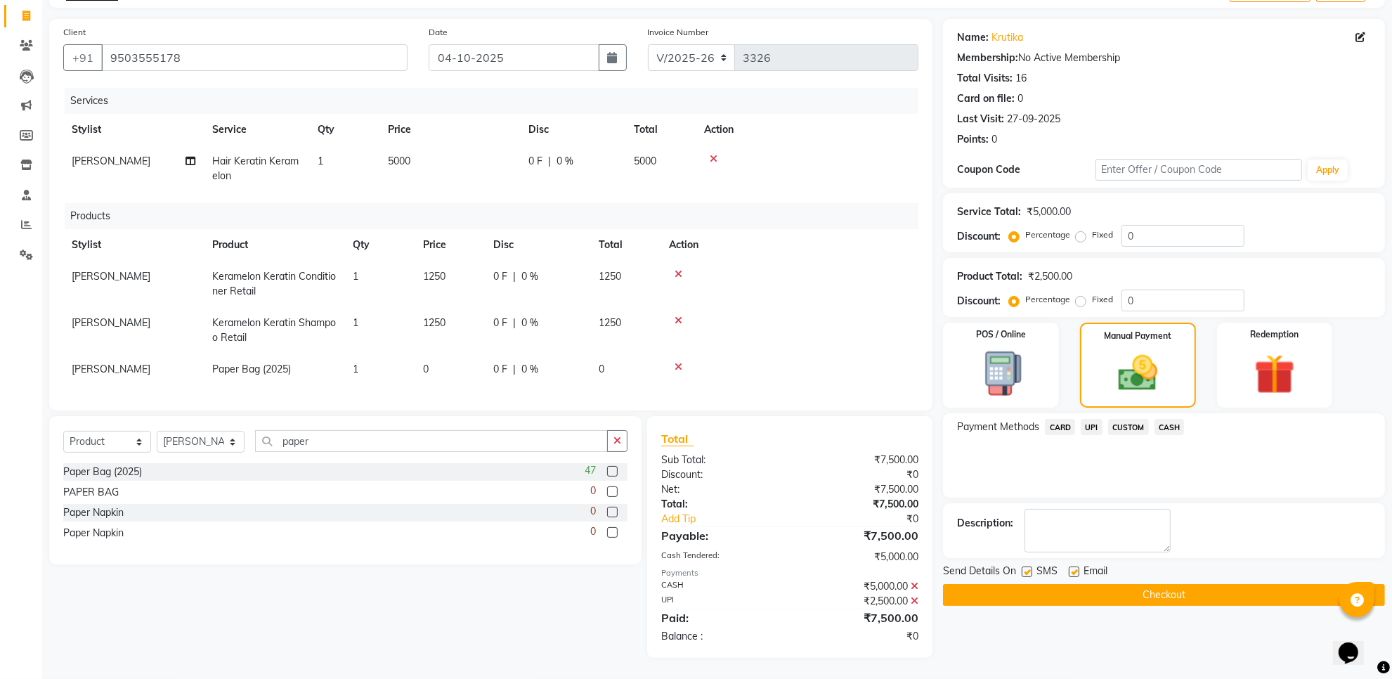
click at [1090, 584] on button "Checkout" at bounding box center [1164, 595] width 442 height 22
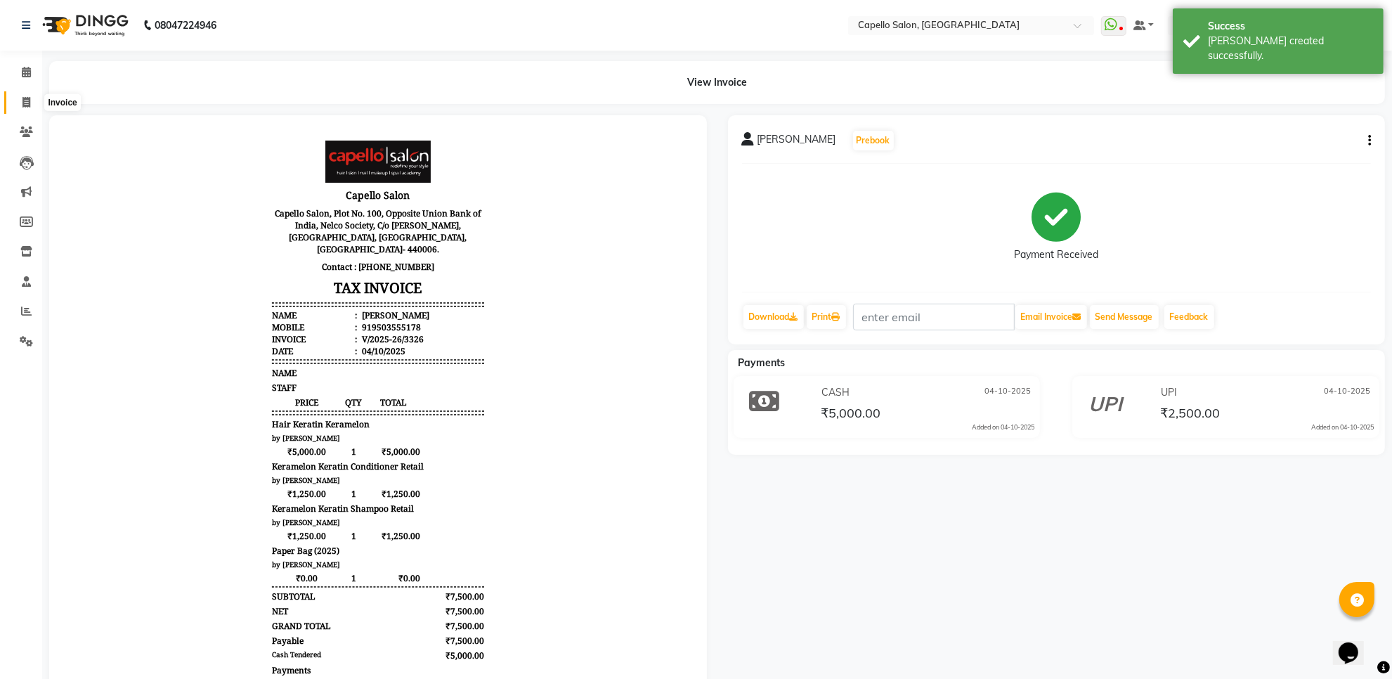
click at [21, 97] on span at bounding box center [26, 103] width 25 height 16
select select "service"
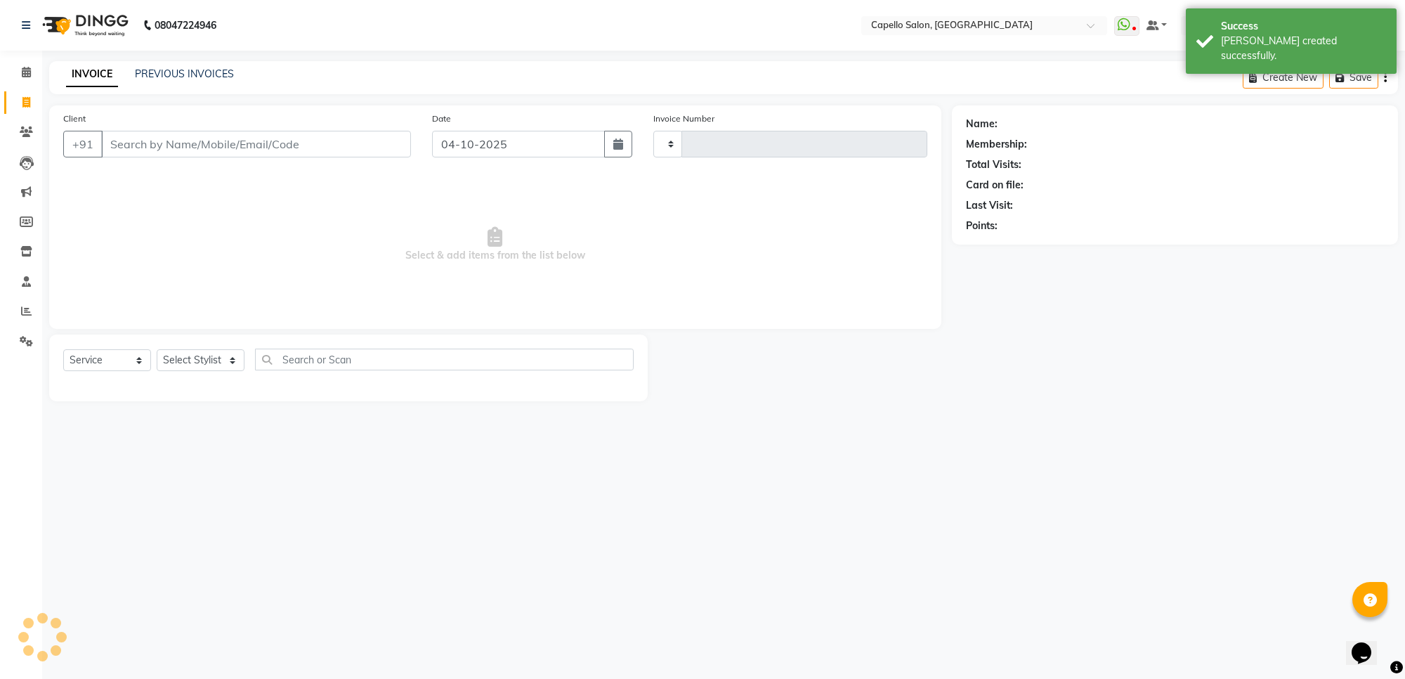
type input "3327"
select select "3583"
click at [25, 81] on link "Calendar" at bounding box center [21, 72] width 34 height 23
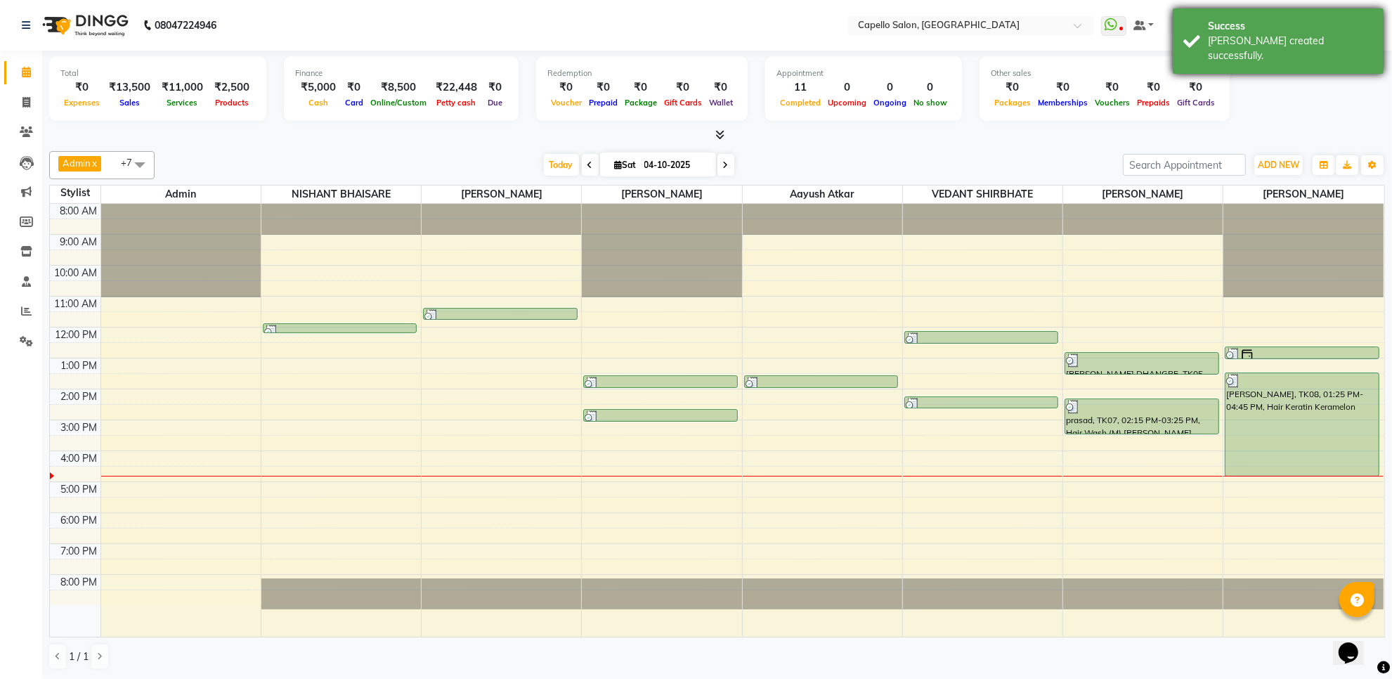
click at [1272, 48] on div "Bill created successfully." at bounding box center [1290, 49] width 165 height 30
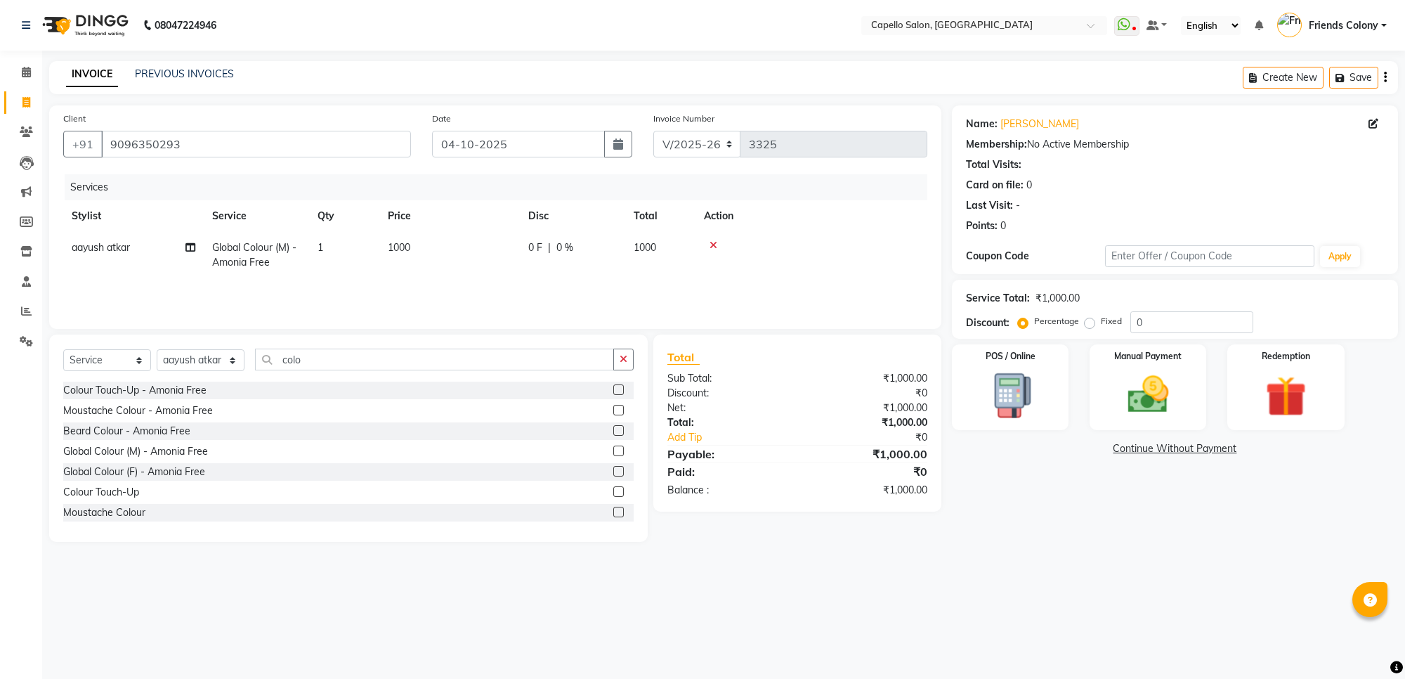
select select "3583"
select select "service"
select select "90898"
click at [1159, 390] on img at bounding box center [1148, 394] width 69 height 49
click at [1020, 560] on main "INVOICE PREVIOUS INVOICES Create New Save Client [PHONE_NUMBER] Date [DATE] Inv…" at bounding box center [723, 315] width 1363 height 509
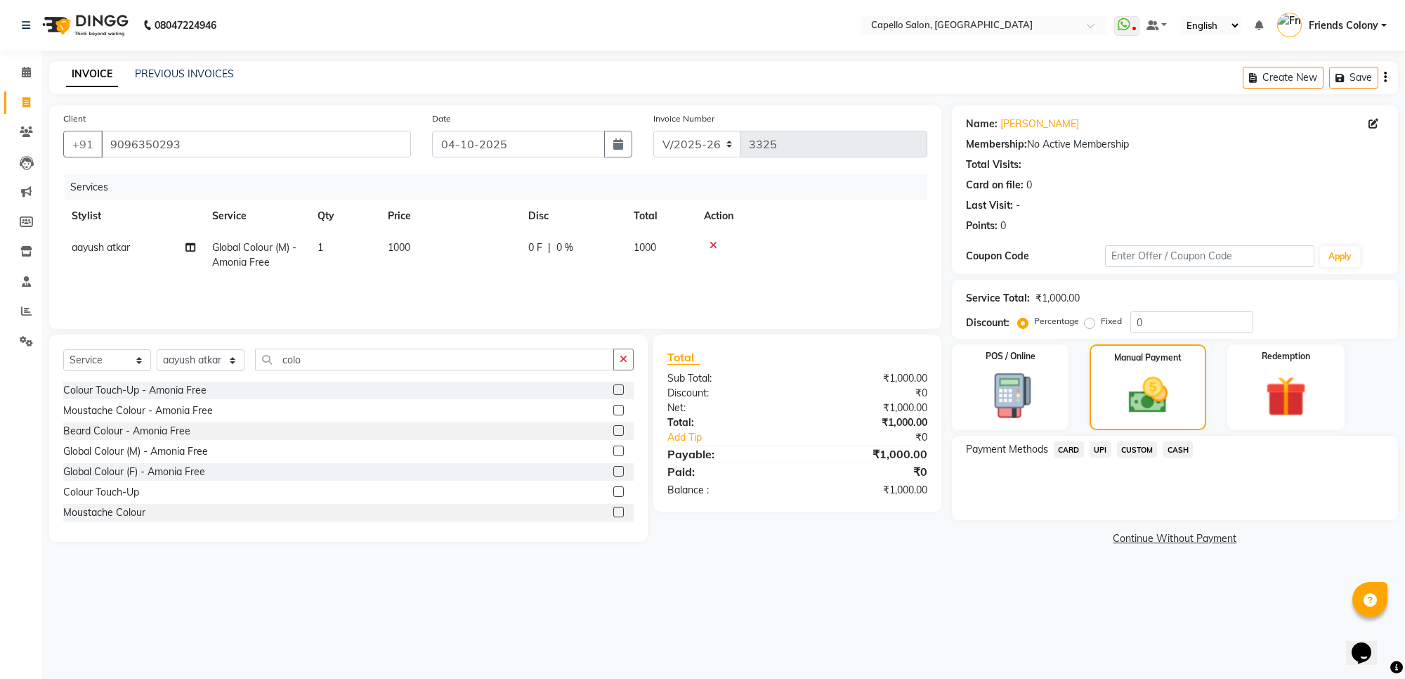
click at [1179, 454] on span "CASH" at bounding box center [1178, 449] width 30 height 16
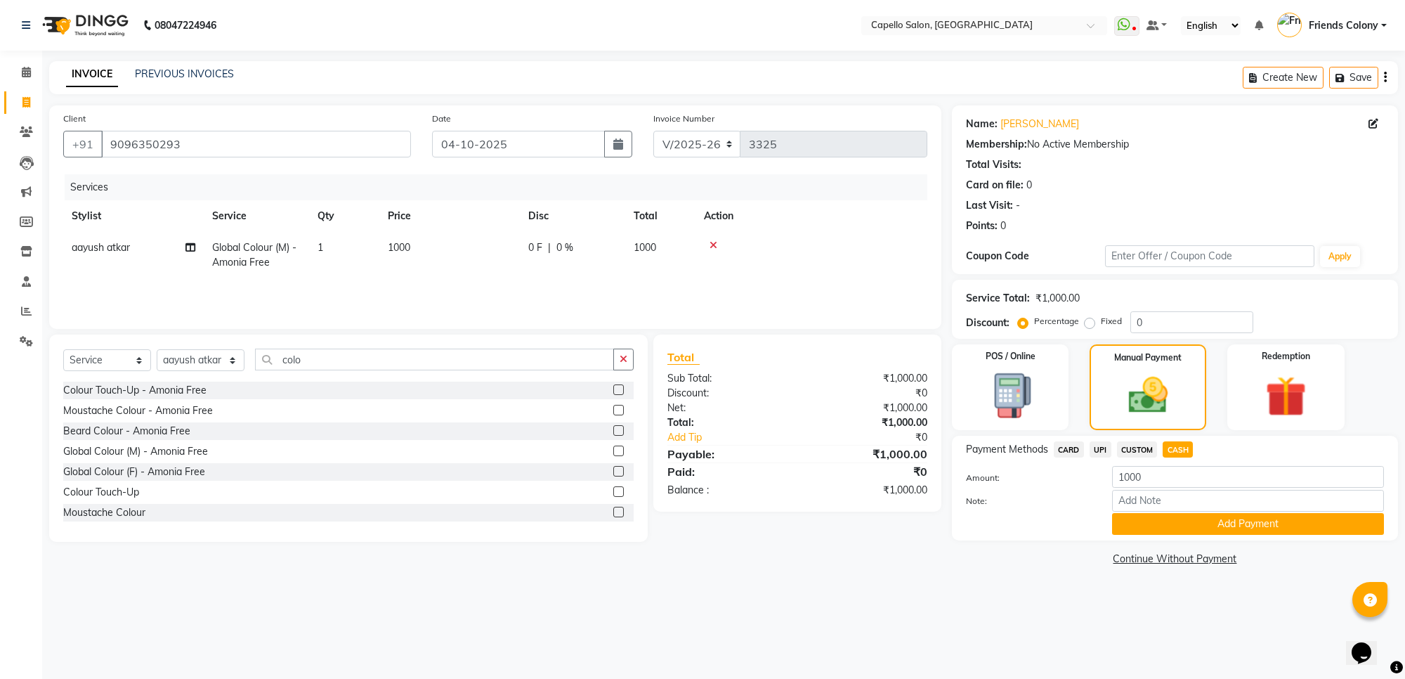
click at [1190, 515] on button "Add Payment" at bounding box center [1248, 524] width 272 height 22
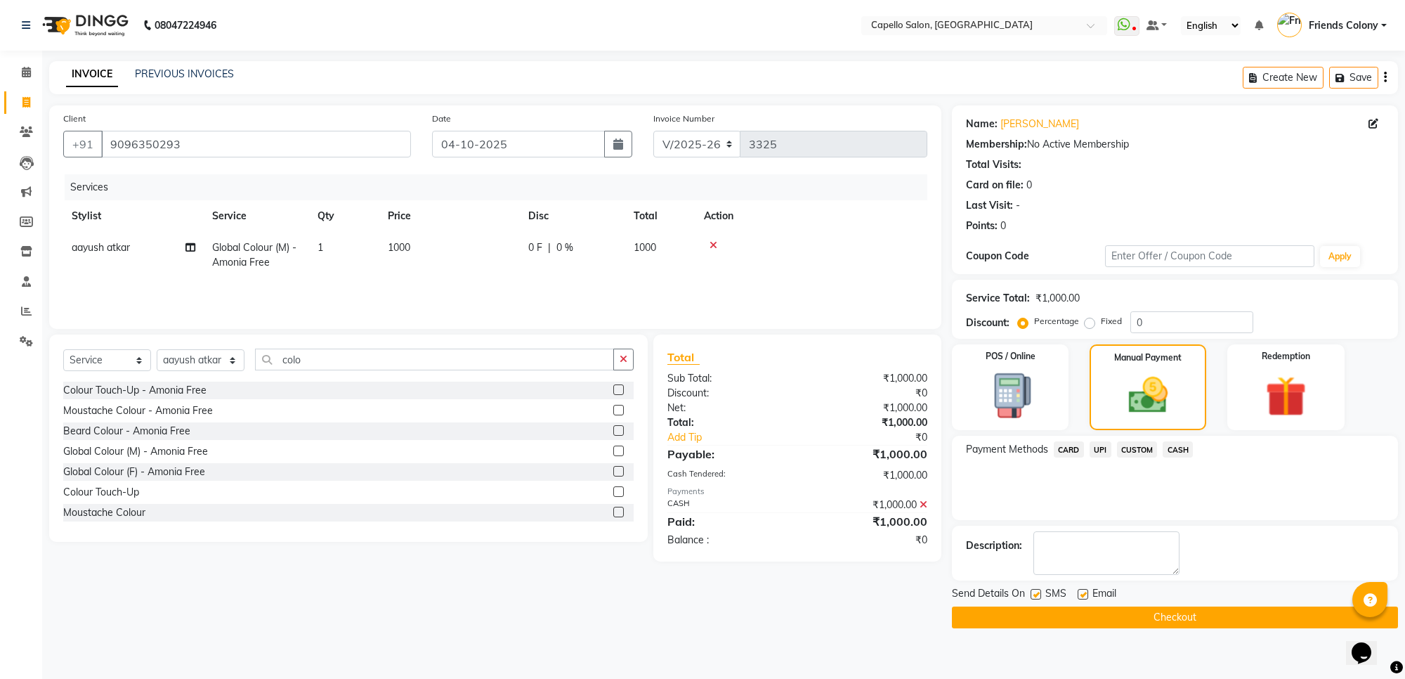
click at [1034, 592] on label at bounding box center [1036, 594] width 11 height 11
click at [1034, 592] on input "checkbox" at bounding box center [1035, 594] width 9 height 9
checkbox input "false"
click at [1084, 595] on label at bounding box center [1083, 594] width 11 height 11
click at [1084, 595] on input "checkbox" at bounding box center [1082, 594] width 9 height 9
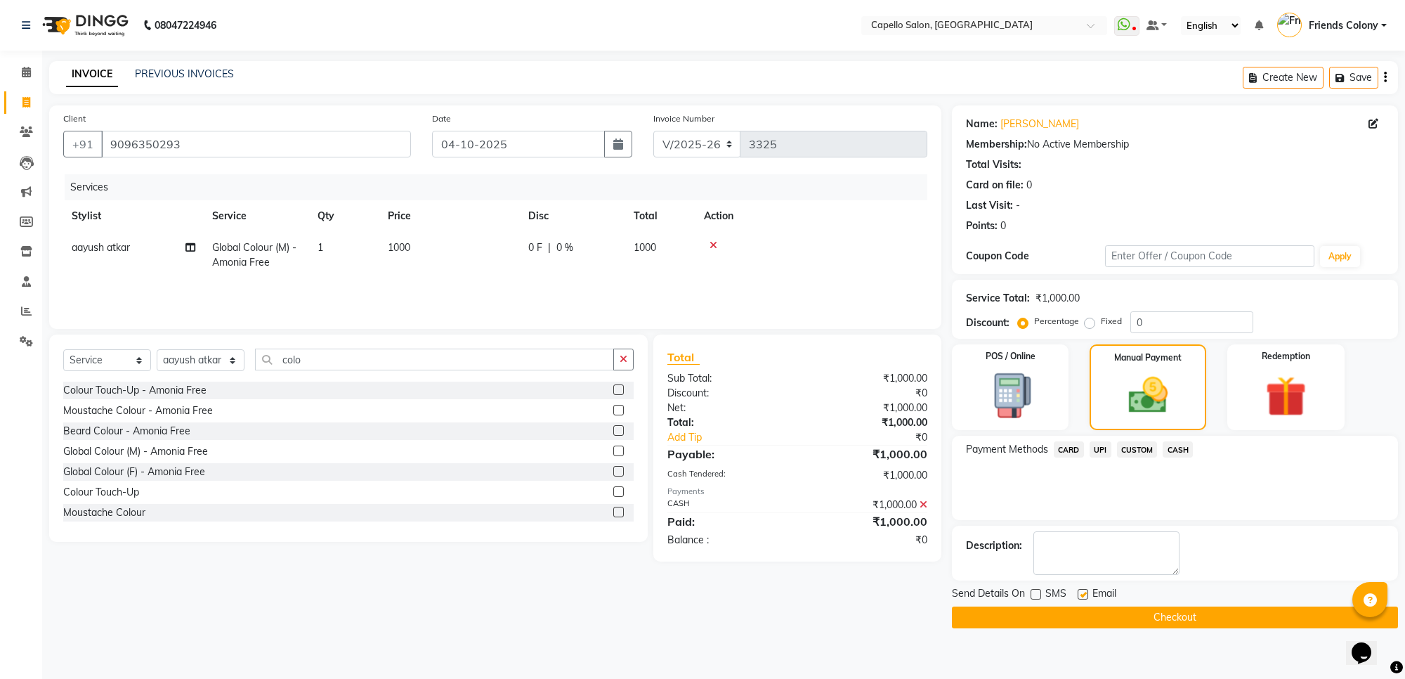
checkbox input "false"
click at [1087, 623] on button "Checkout" at bounding box center [1175, 617] width 446 height 22
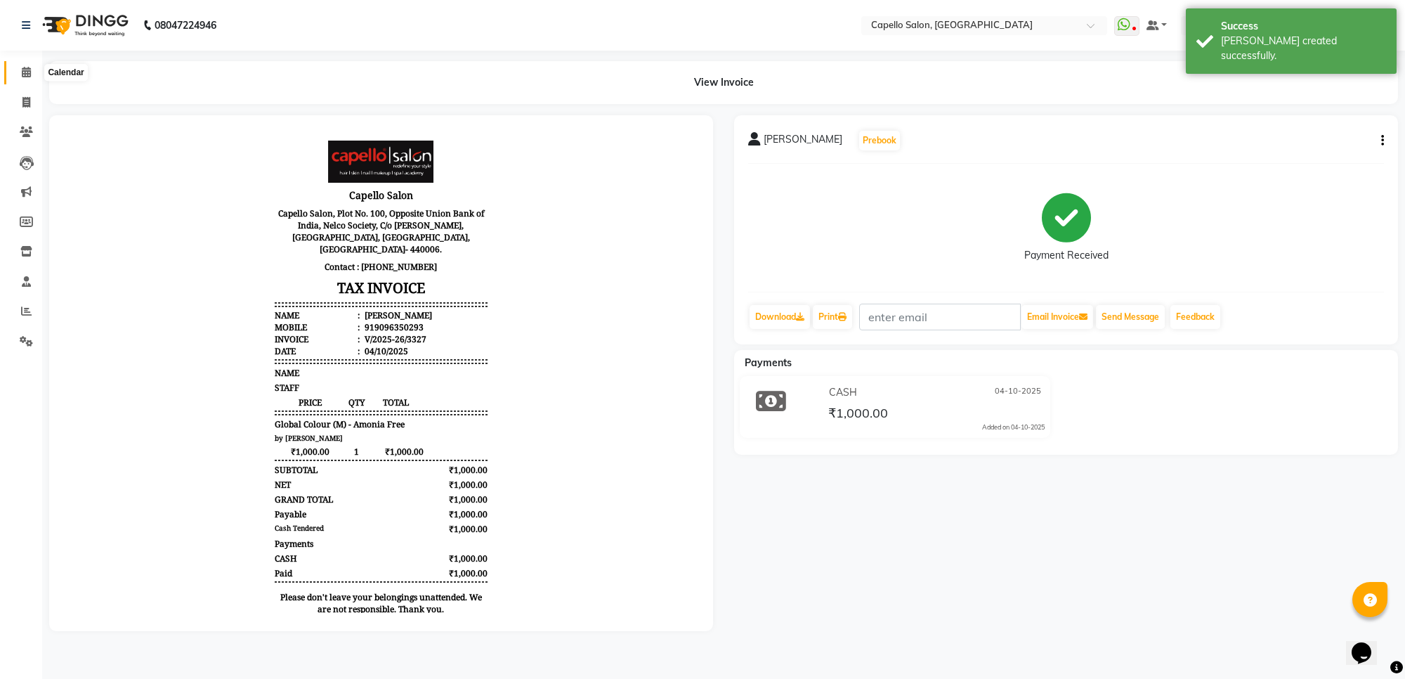
click at [14, 74] on span at bounding box center [26, 73] width 25 height 16
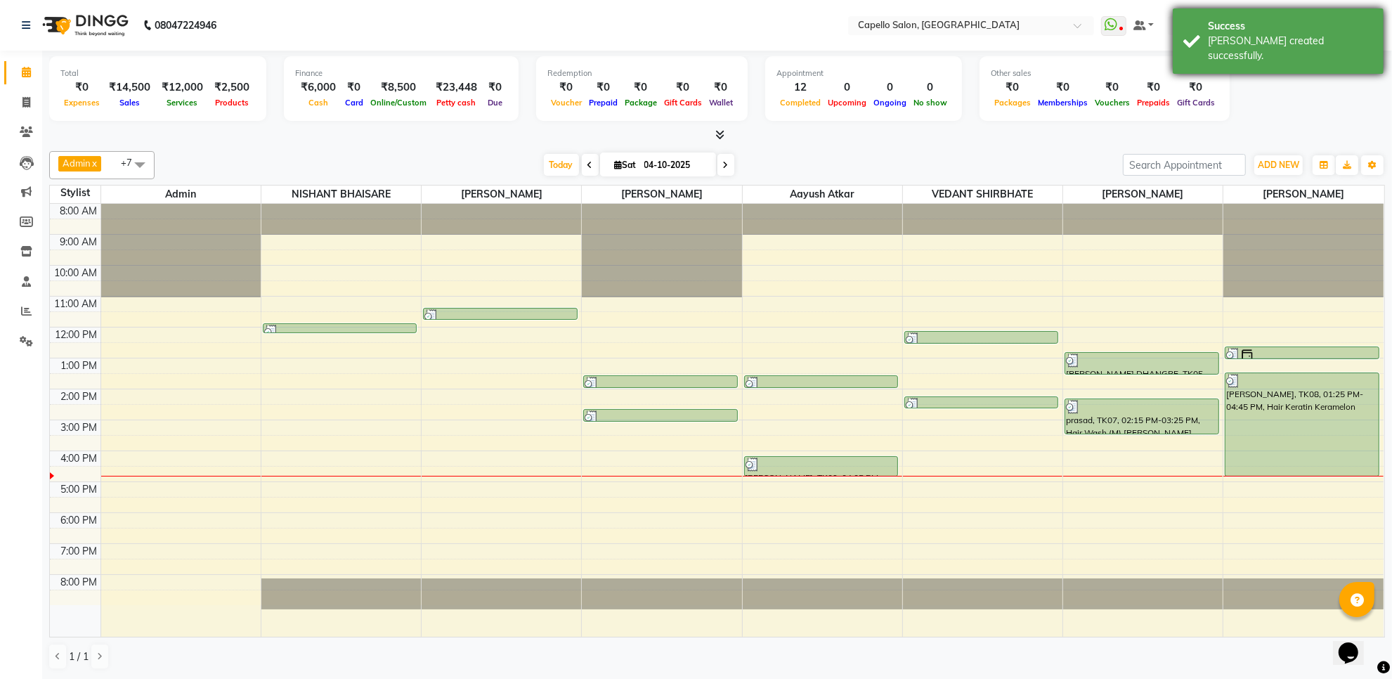
click at [1228, 39] on div "[PERSON_NAME] created successfully." at bounding box center [1290, 49] width 165 height 30
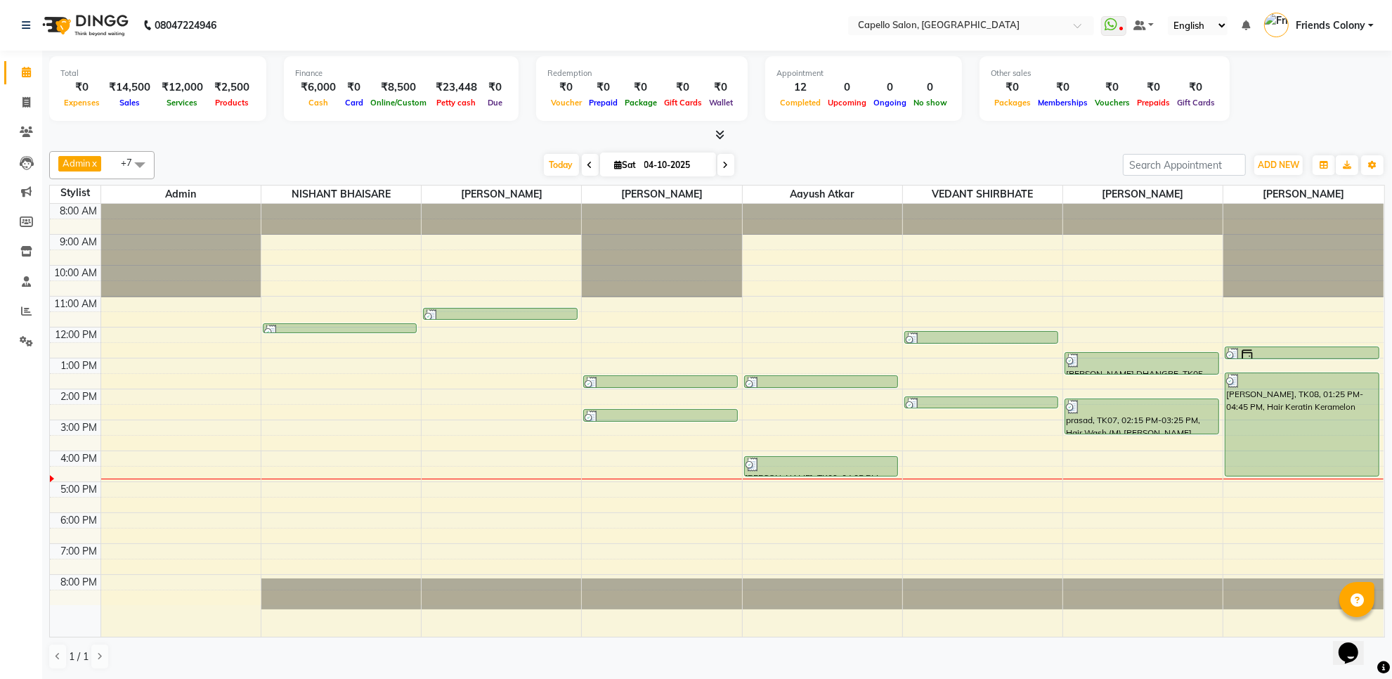
click at [587, 162] on icon at bounding box center [590, 165] width 6 height 8
type input "03-10-2025"
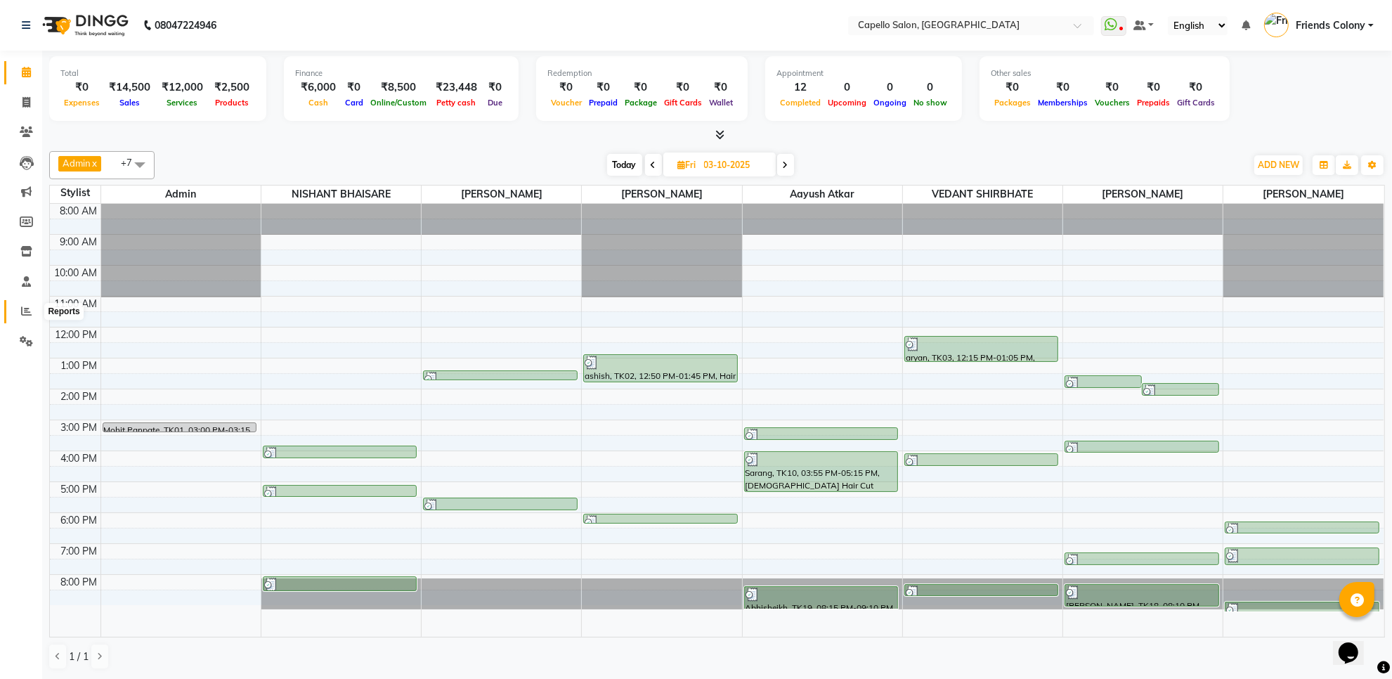
click at [18, 313] on span at bounding box center [26, 312] width 25 height 16
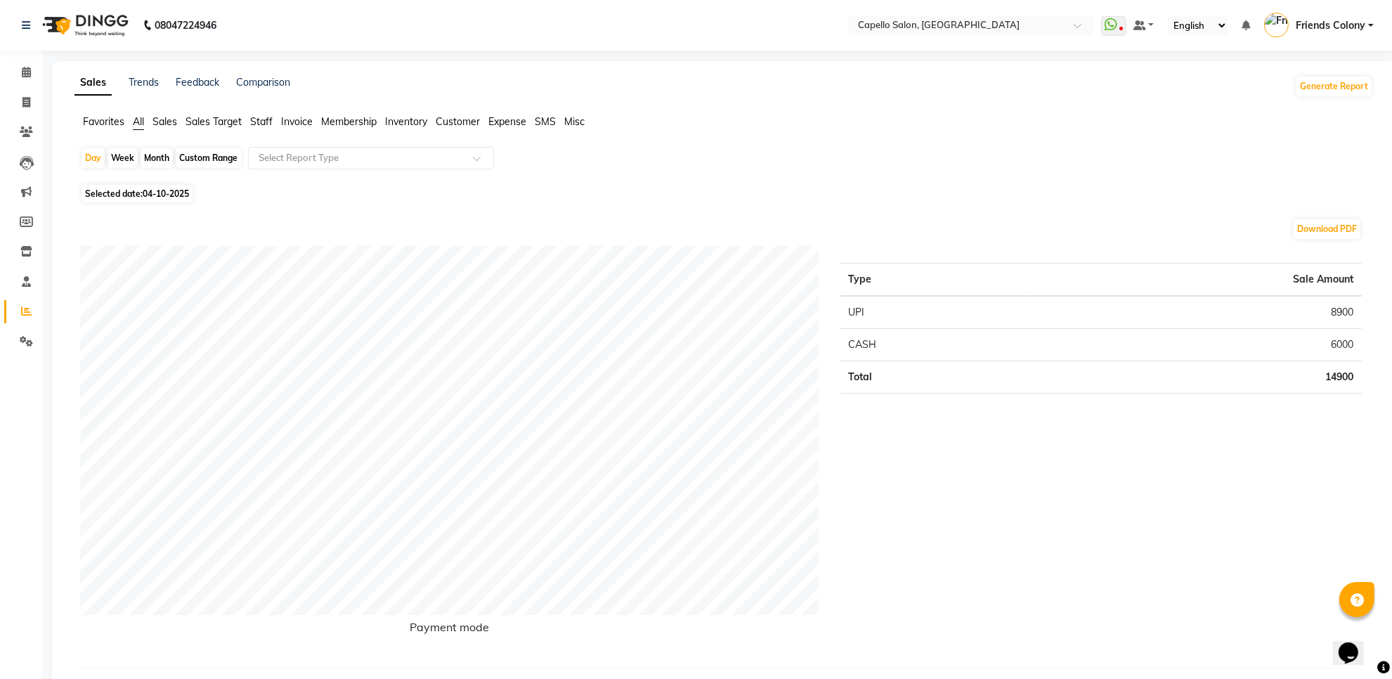
click at [253, 120] on span "Staff" at bounding box center [261, 121] width 22 height 13
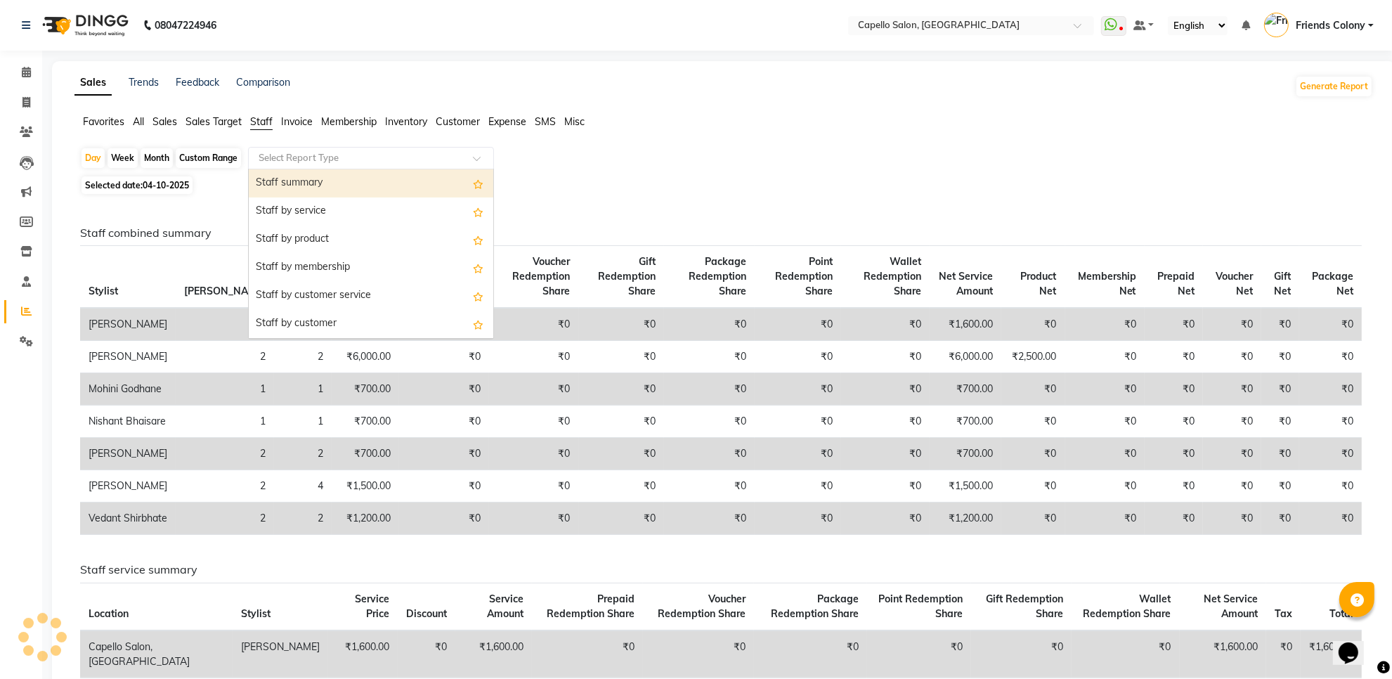
click at [271, 155] on input "text" at bounding box center [357, 158] width 202 height 14
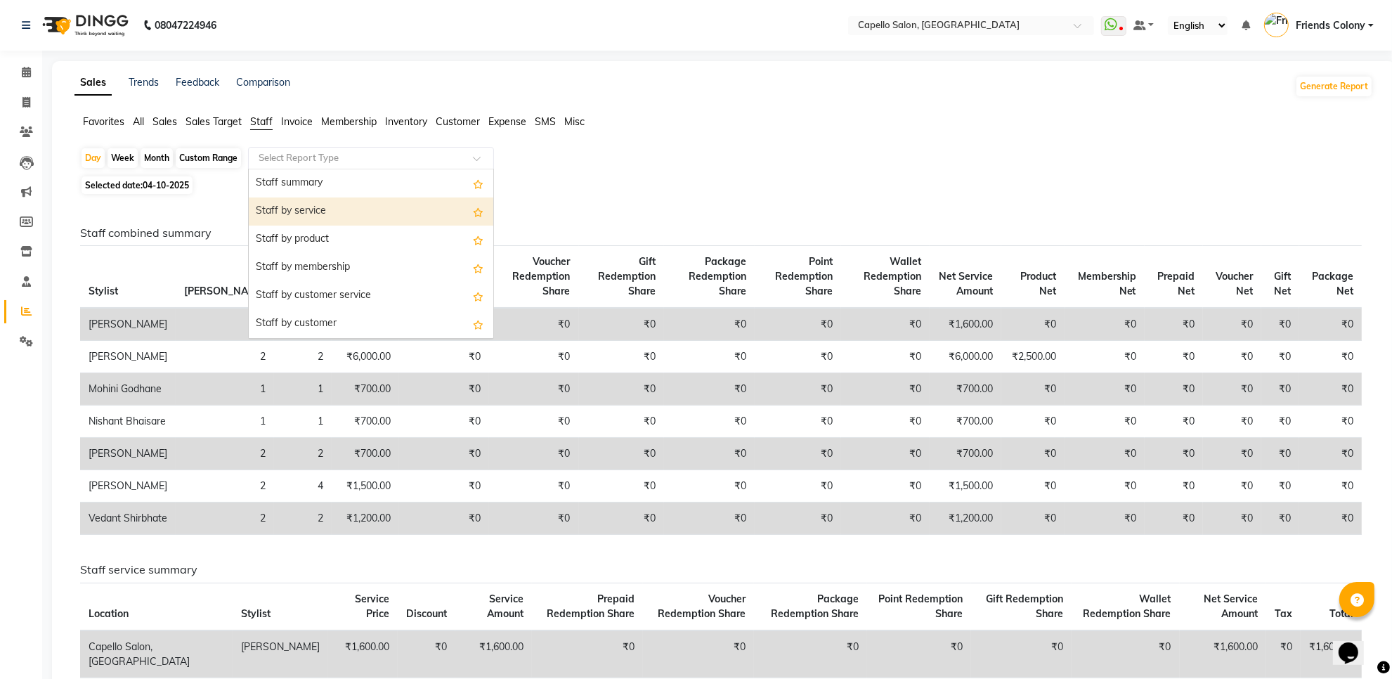
click at [278, 202] on div "Staff by service" at bounding box center [371, 211] width 245 height 28
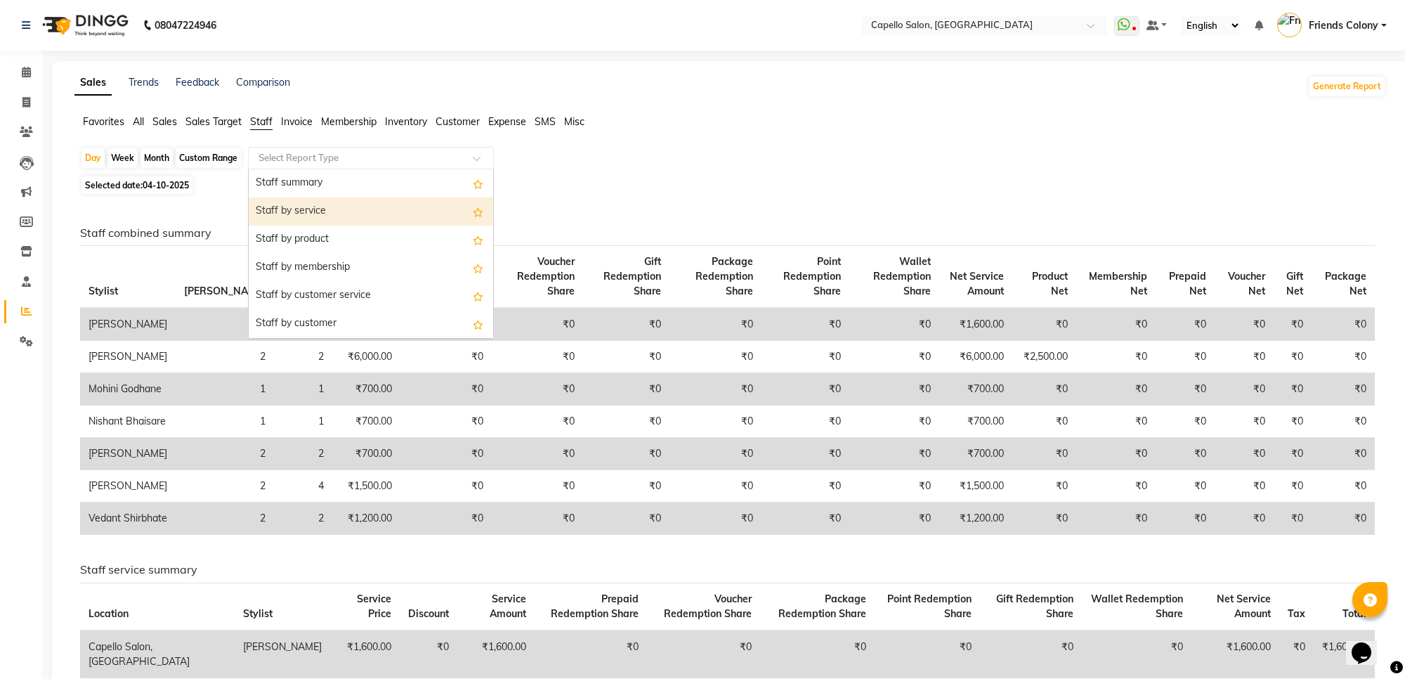
select select "full_report"
select select "csv"
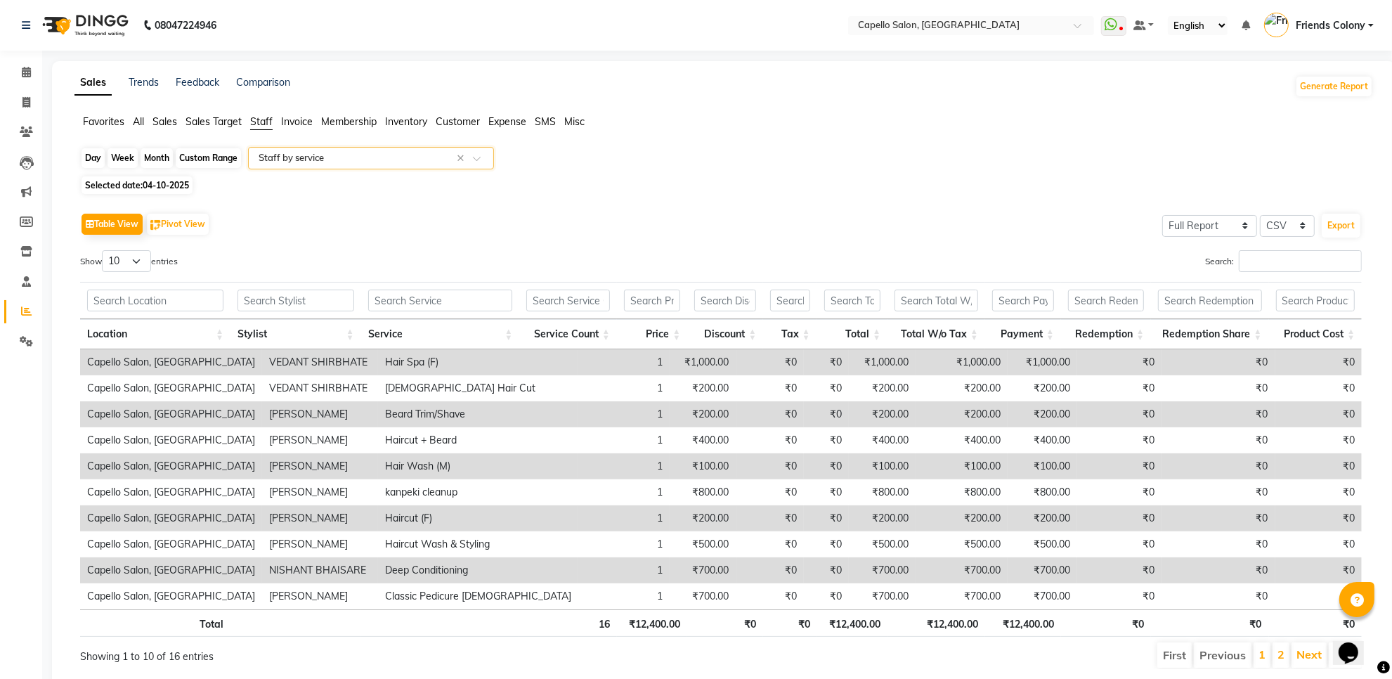
click at [92, 155] on div "Day" at bounding box center [93, 158] width 23 height 20
select select "10"
select select "2025"
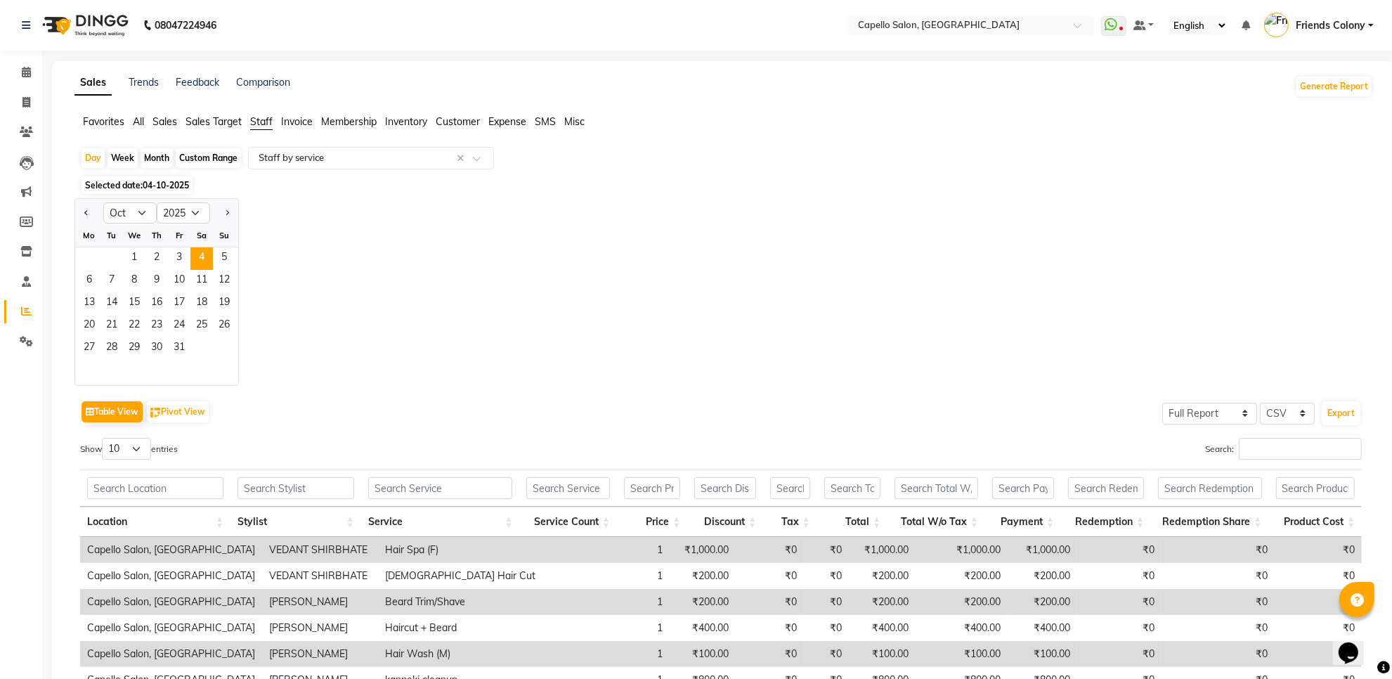
click at [145, 160] on div "Month" at bounding box center [157, 158] width 32 height 20
select select "10"
select select "2025"
click at [137, 256] on span "1" at bounding box center [134, 258] width 22 height 22
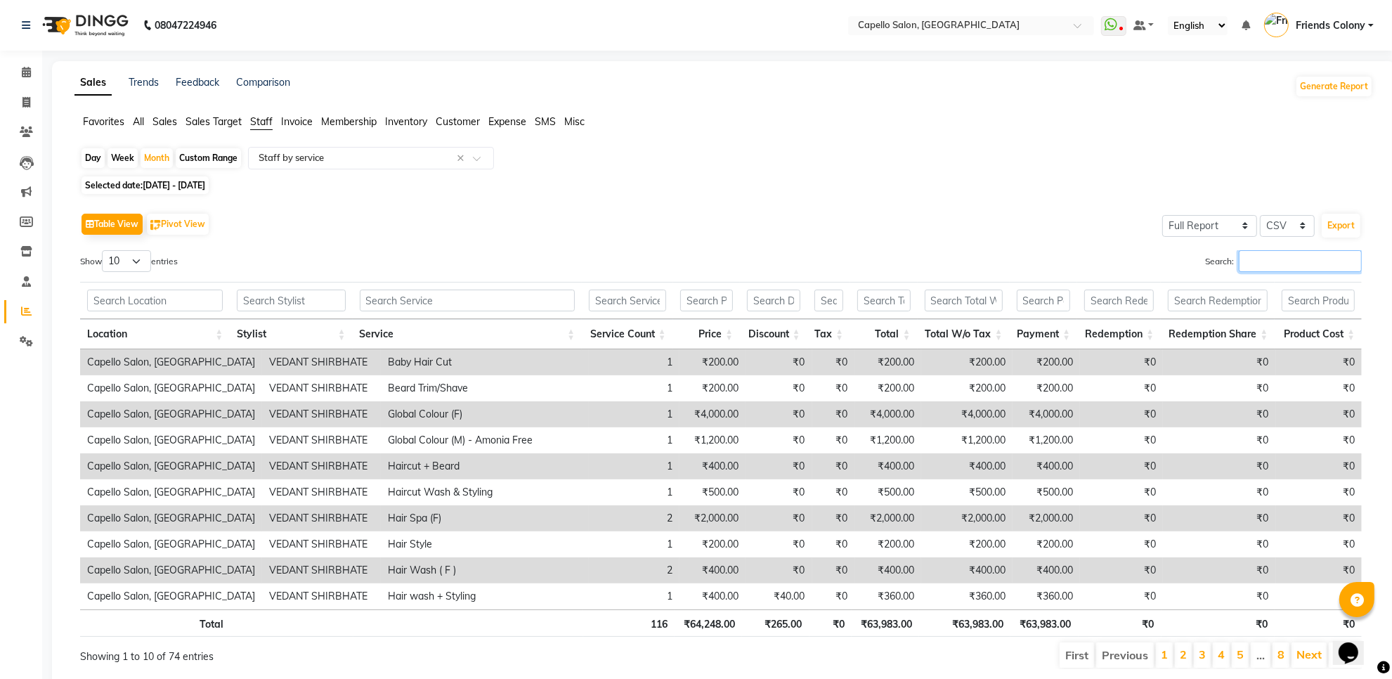
click at [1266, 264] on input "Search:" at bounding box center [1300, 261] width 123 height 22
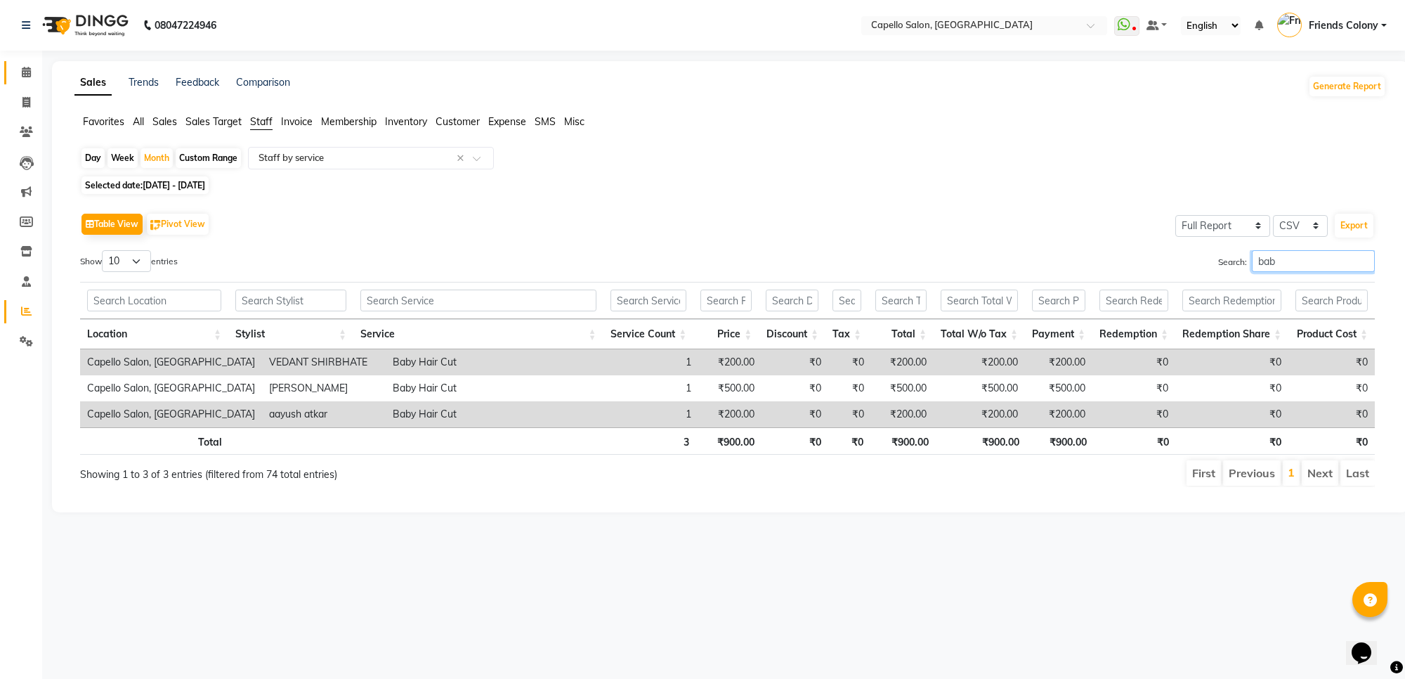
type input "bab"
click at [22, 82] on link "Calendar" at bounding box center [21, 72] width 34 height 23
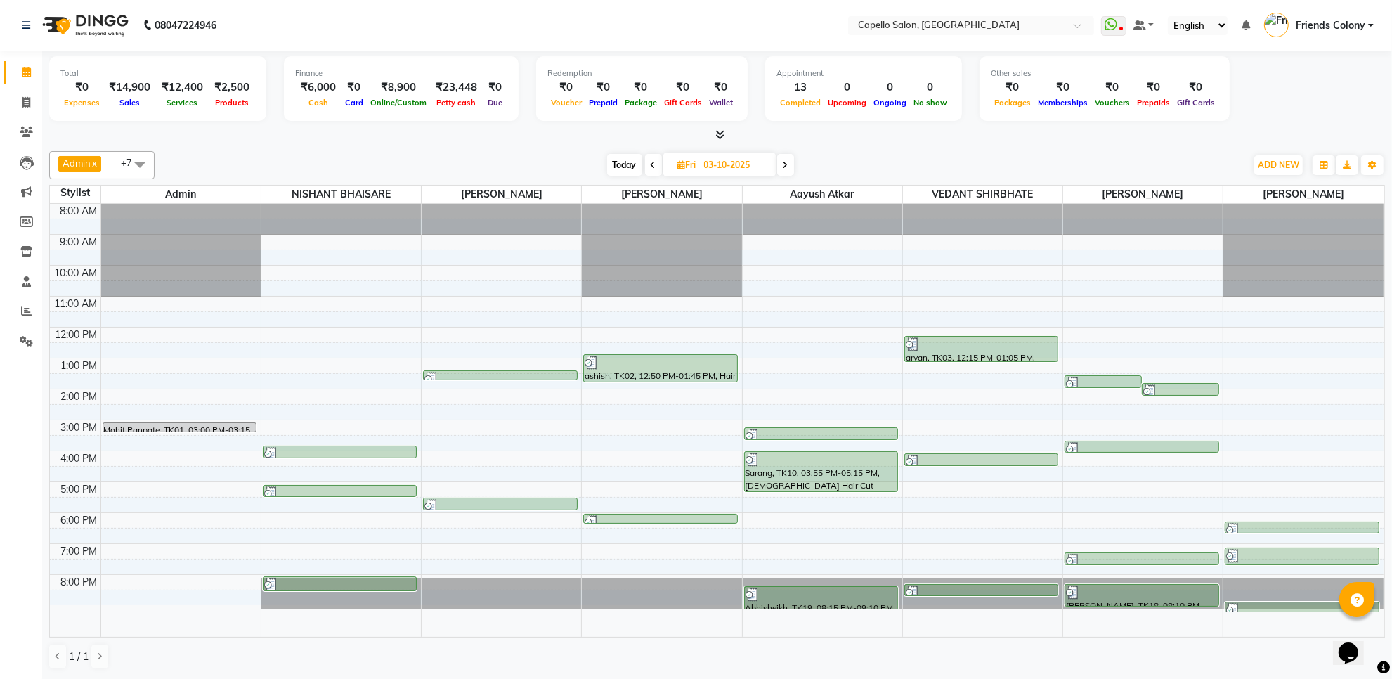
click at [610, 162] on span "Today" at bounding box center [624, 165] width 35 height 22
type input "04-10-2025"
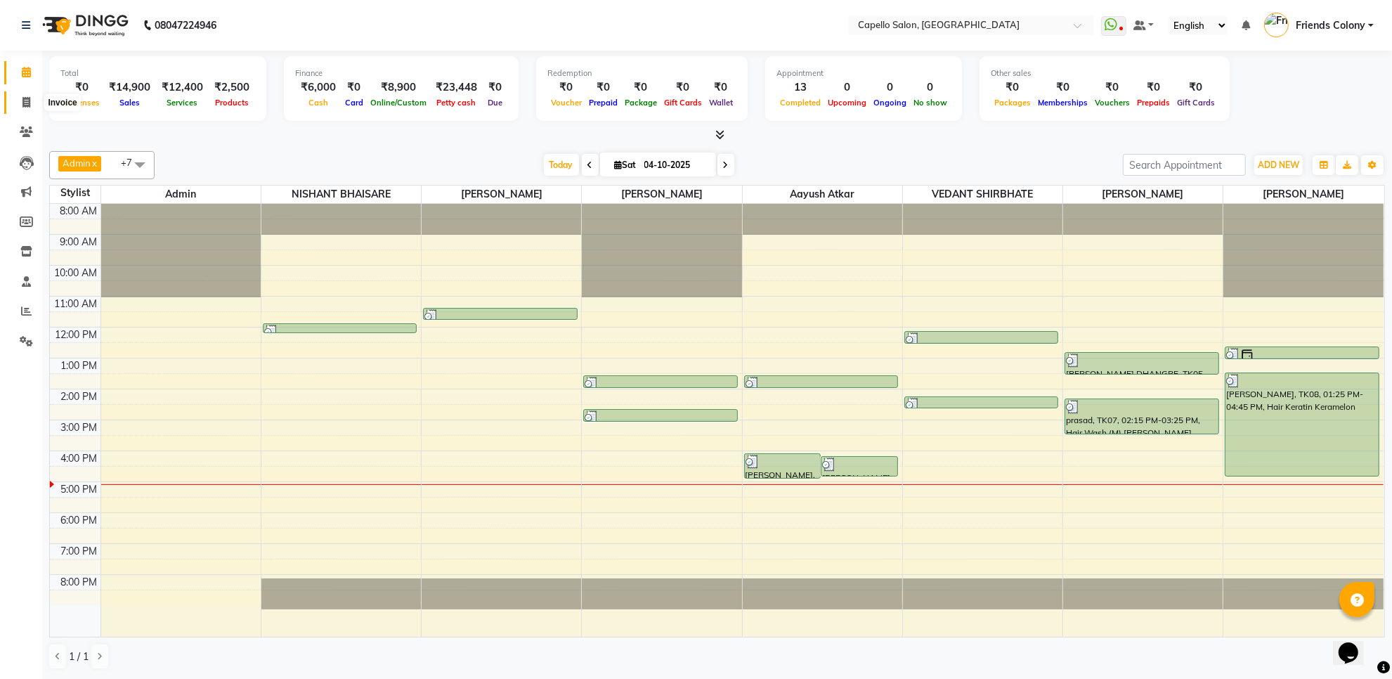
click at [22, 103] on span at bounding box center [26, 103] width 25 height 16
select select "service"
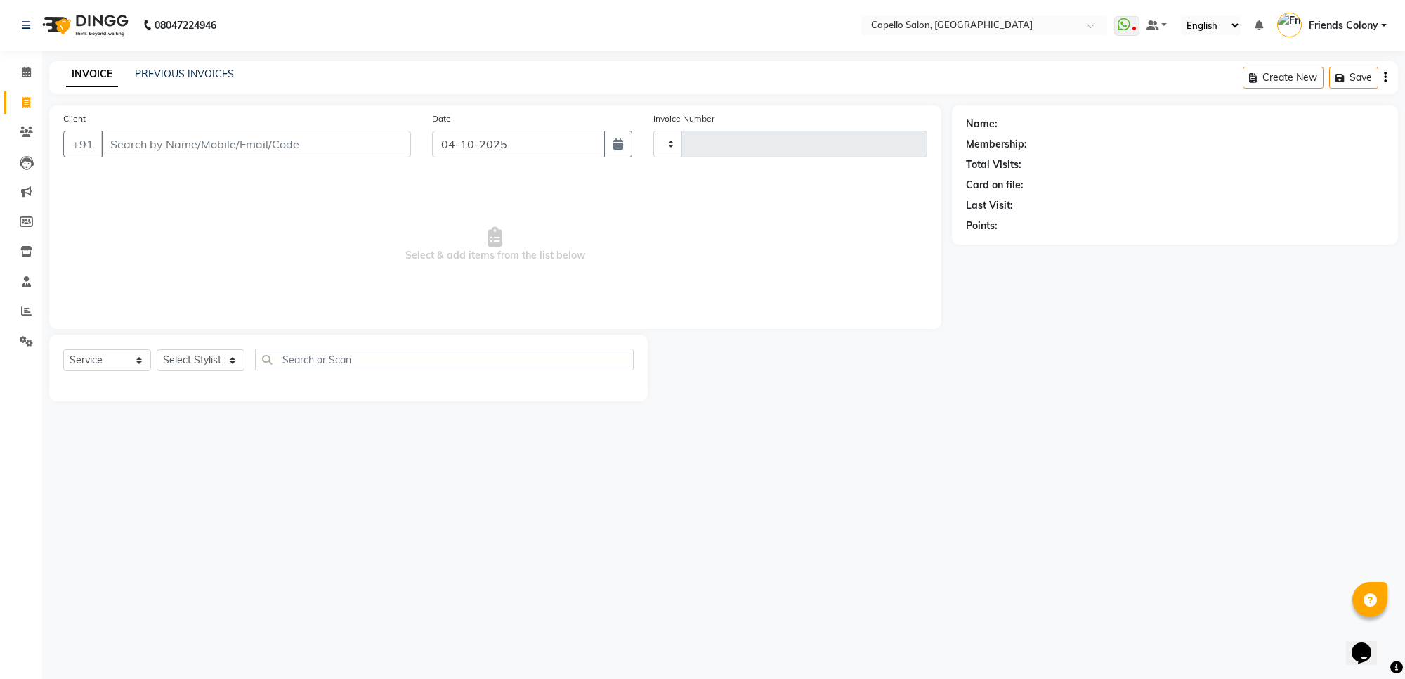
type input "3329"
select select "3583"
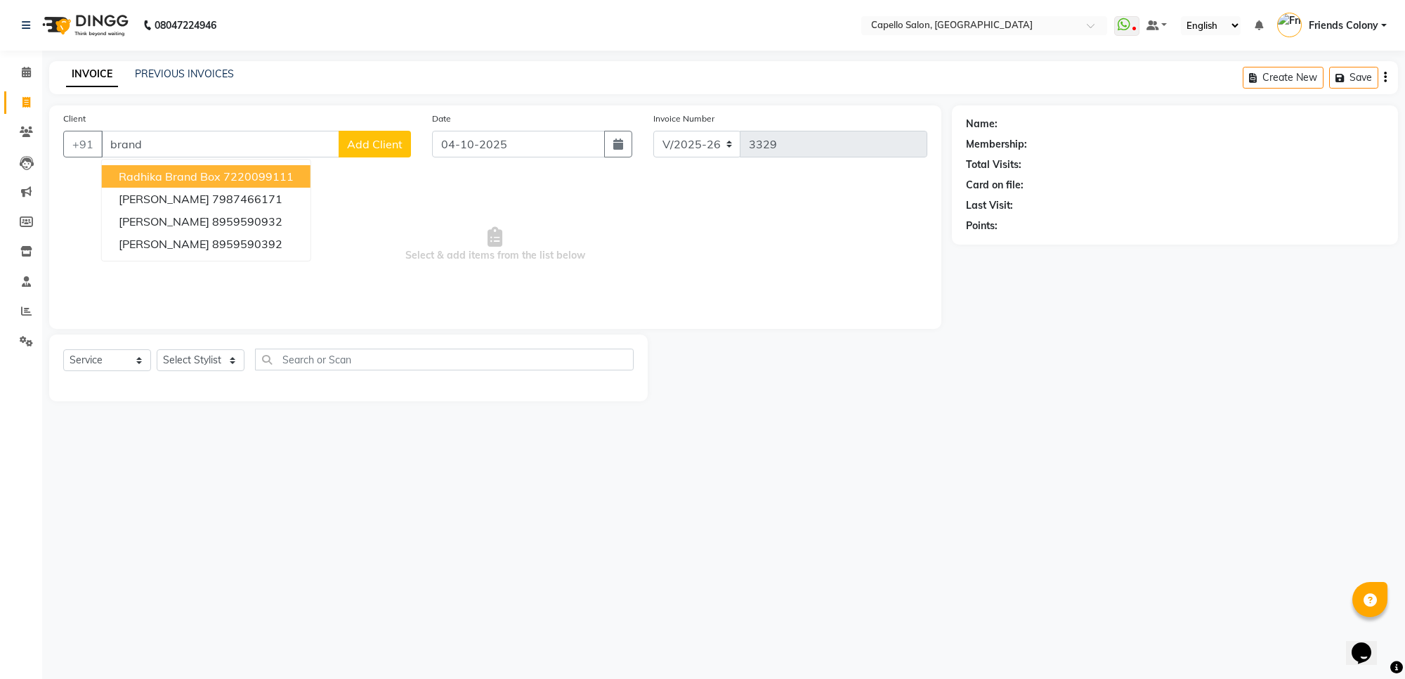
click at [275, 177] on ngb-highlight "7220099111" at bounding box center [258, 176] width 70 height 14
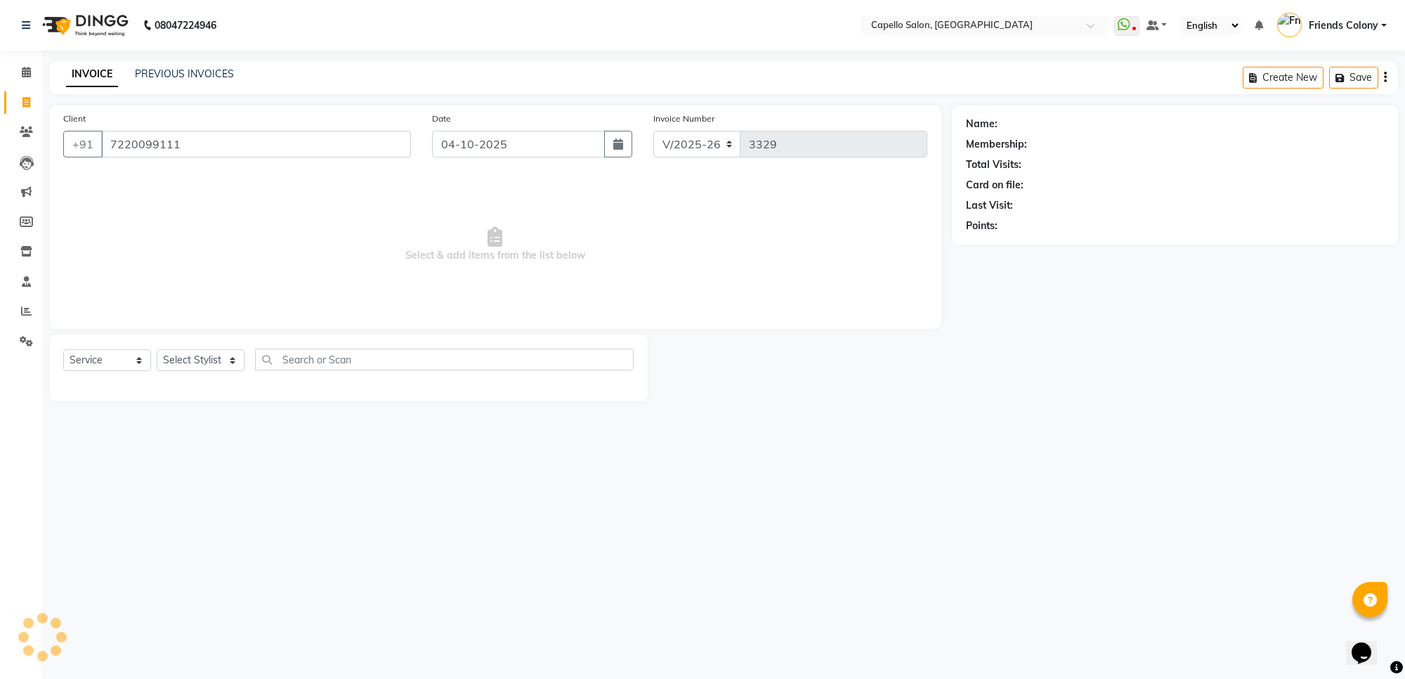
type input "7220099111"
click at [197, 366] on select "Select Stylist [PERSON_NAME] Admin [PERSON_NAME] Friends Colony [PERSON_NAME] […" at bounding box center [201, 360] width 88 height 22
click at [215, 668] on div "08047224946 Select Location × Capello Salon, Friends Colony WhatsApp Status ✕ S…" at bounding box center [702, 339] width 1405 height 679
click at [190, 352] on select "Select Stylist [PERSON_NAME] Admin [PERSON_NAME] Friends Colony [PERSON_NAME] […" at bounding box center [201, 360] width 88 height 22
select select "74625"
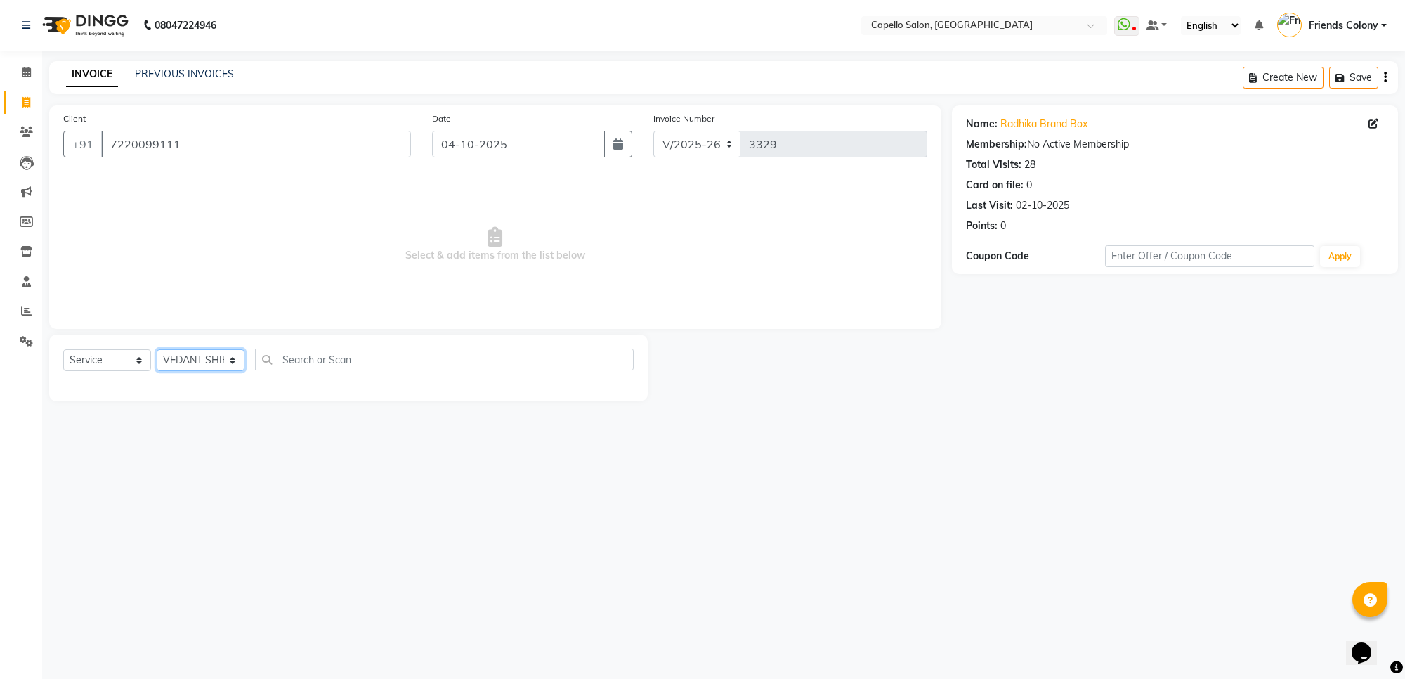
click at [157, 349] on select "Select Stylist [PERSON_NAME] Admin [PERSON_NAME] Friends Colony [PERSON_NAME] […" at bounding box center [201, 360] width 88 height 22
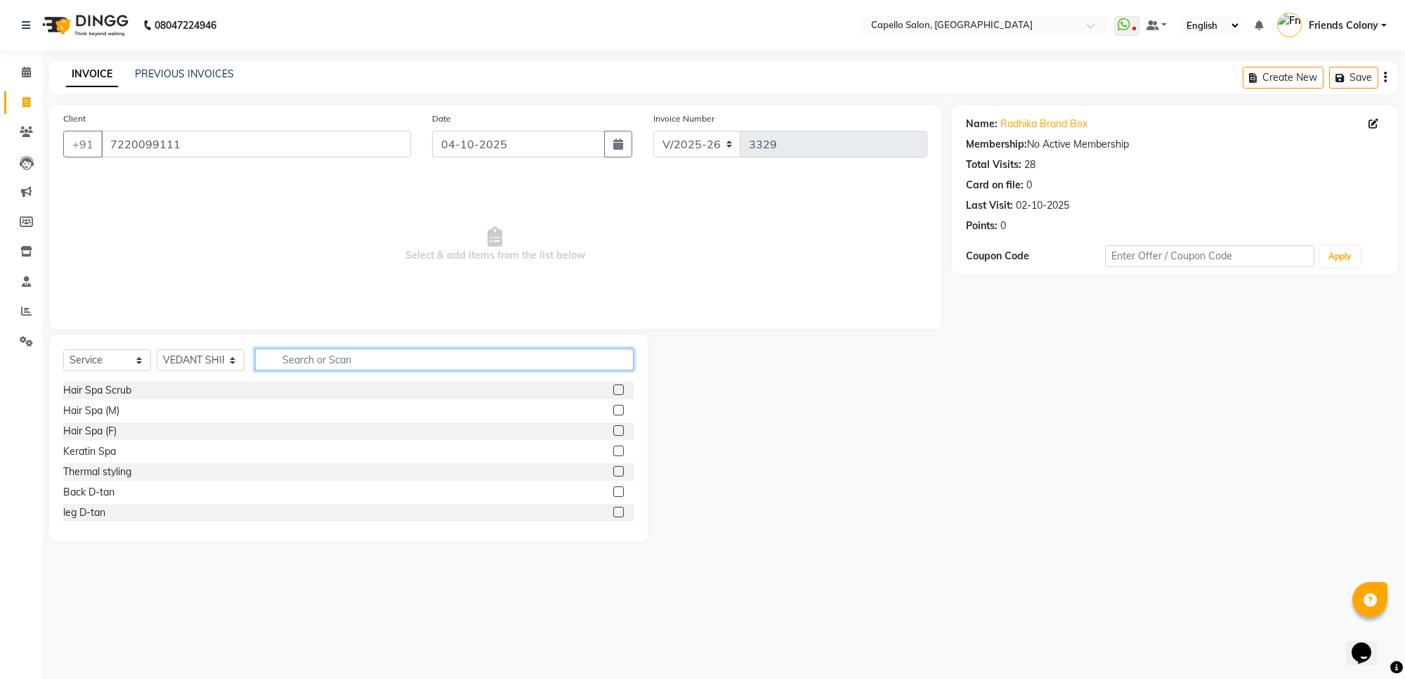
click at [329, 363] on input "text" at bounding box center [444, 360] width 379 height 22
type input "wash"
click at [115, 434] on div "Hair Wash ( F )" at bounding box center [97, 431] width 68 height 15
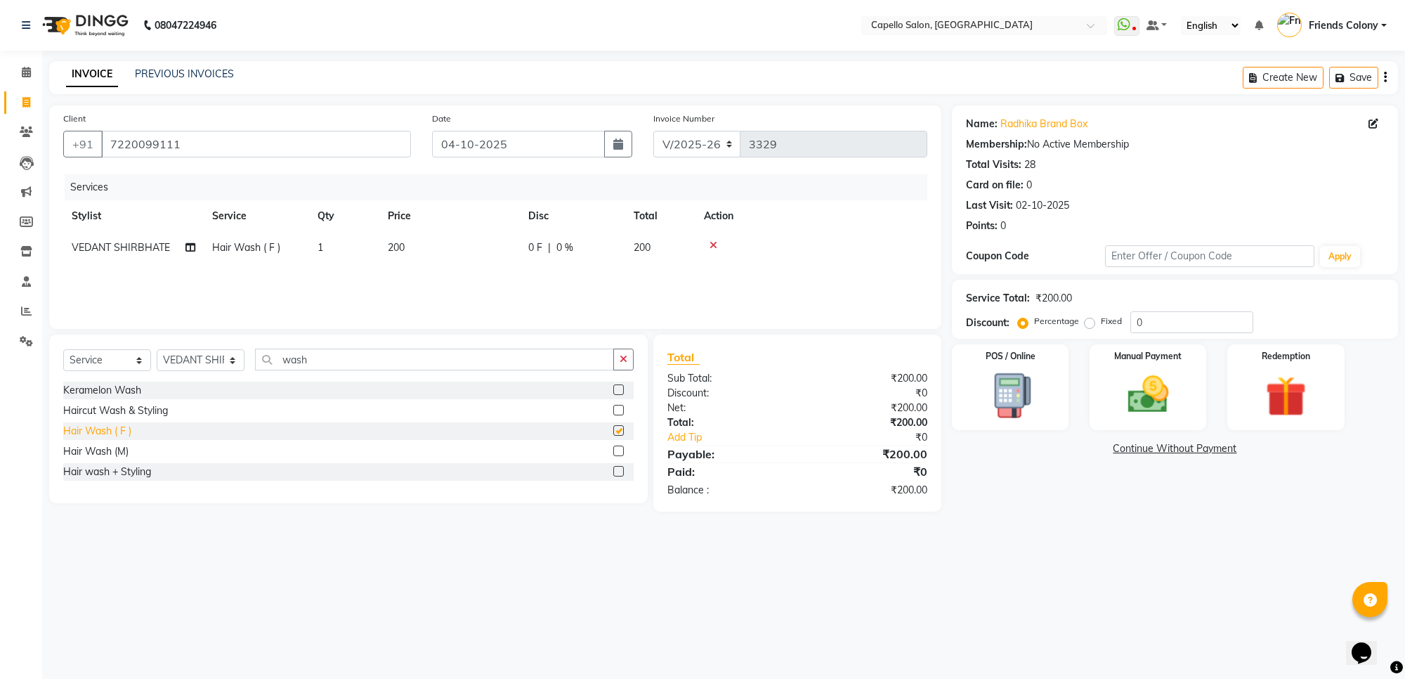
checkbox input "false"
click at [1158, 396] on img at bounding box center [1148, 394] width 69 height 49
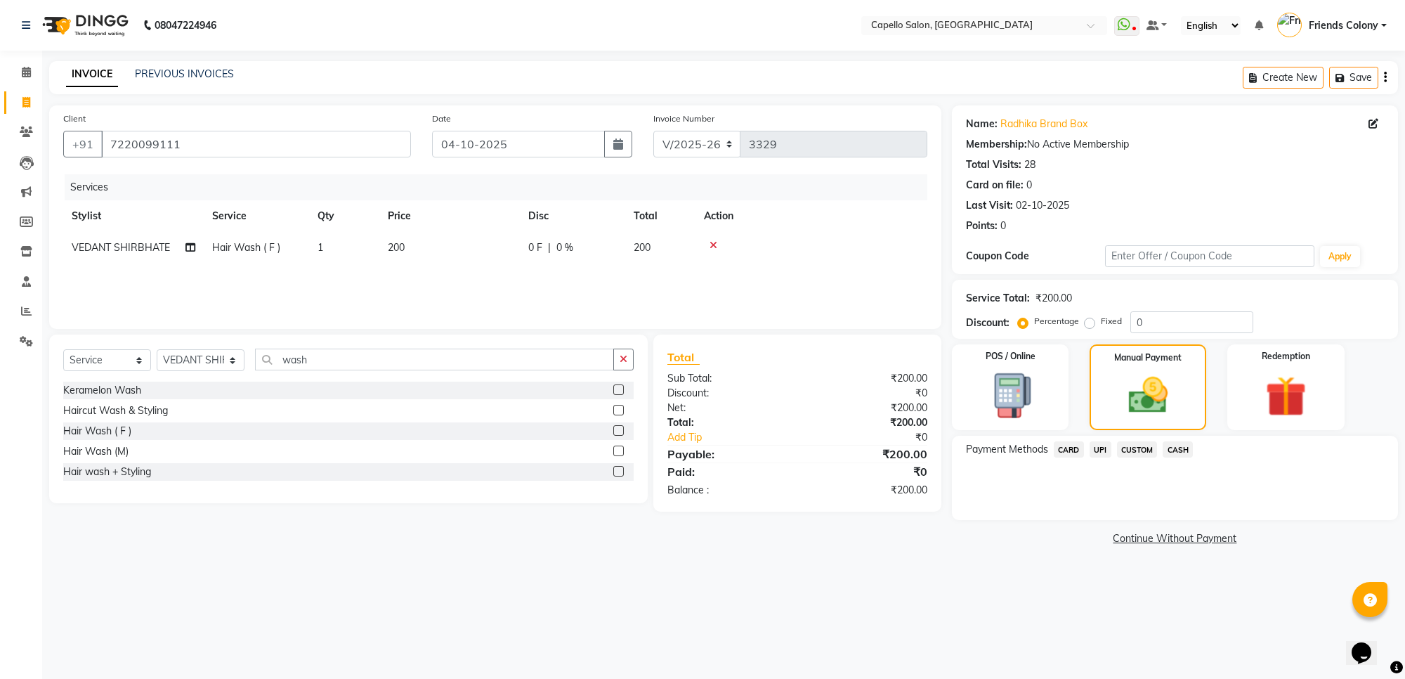
click at [1102, 447] on span "UPI" at bounding box center [1101, 449] width 22 height 16
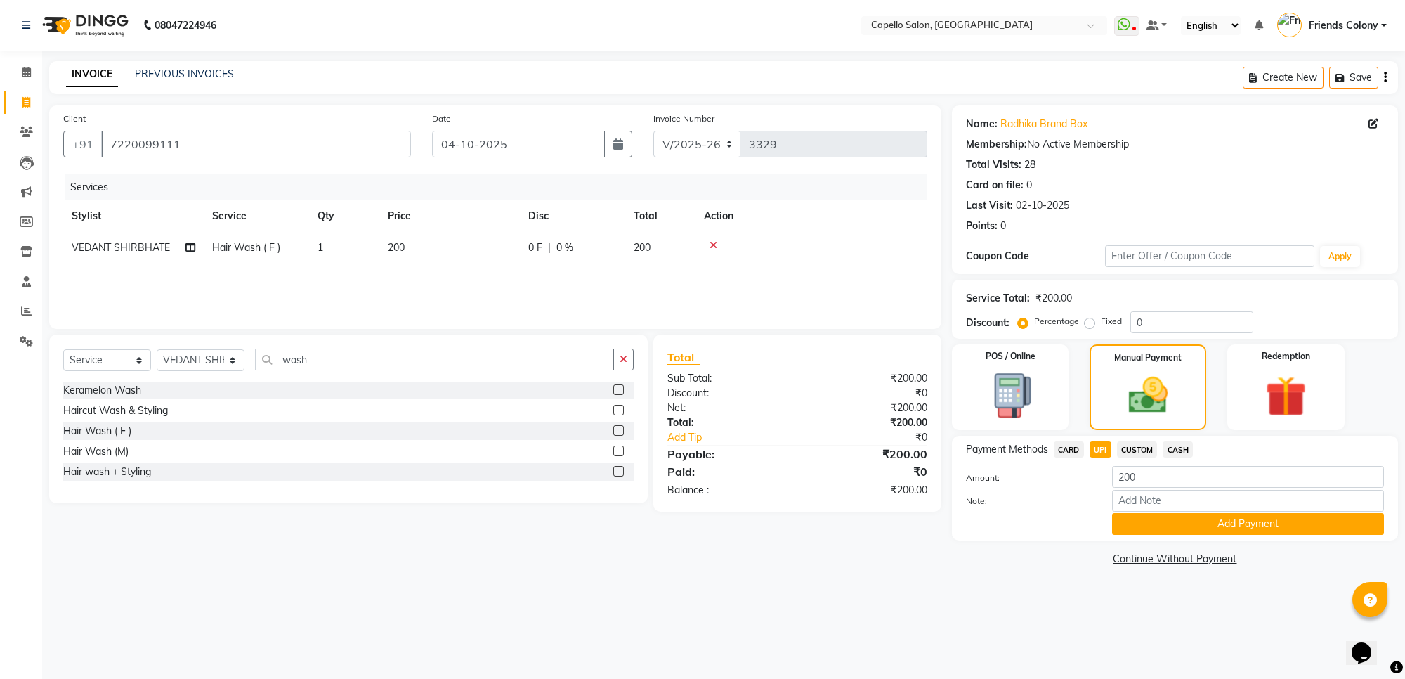
click at [965, 587] on main "INVOICE PREVIOUS INVOICES Create New Save Client [PHONE_NUMBER] Date [DATE] Inv…" at bounding box center [723, 325] width 1363 height 529
click at [478, 553] on div "Client [PHONE_NUMBER] Date [DATE] Invoice Number V/2025 V/[PHONE_NUMBER] Servic…" at bounding box center [495, 337] width 913 height 464
click at [360, 582] on main "INVOICE PREVIOUS INVOICES Create New Save Client [PHONE_NUMBER] Date [DATE] Inv…" at bounding box center [723, 325] width 1363 height 529
click at [1207, 525] on button "Add Payment" at bounding box center [1248, 524] width 272 height 22
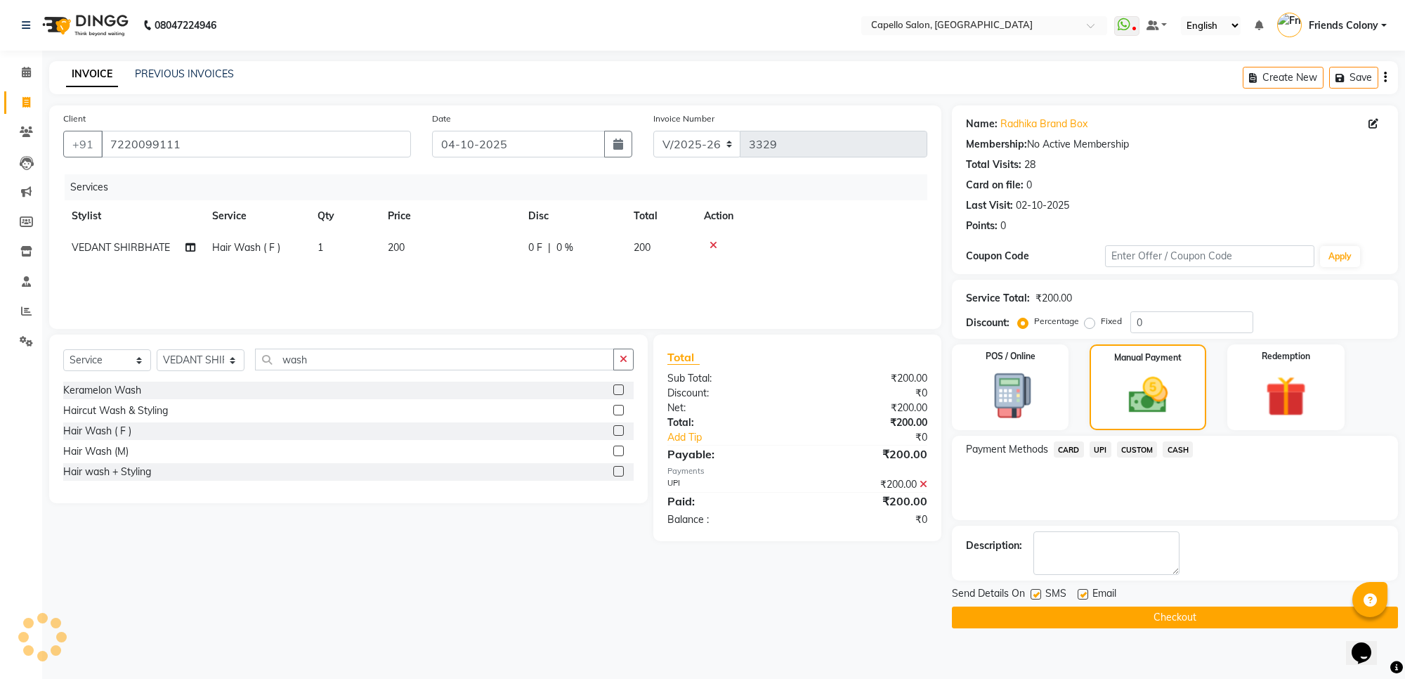
click at [1070, 622] on button "Checkout" at bounding box center [1175, 617] width 446 height 22
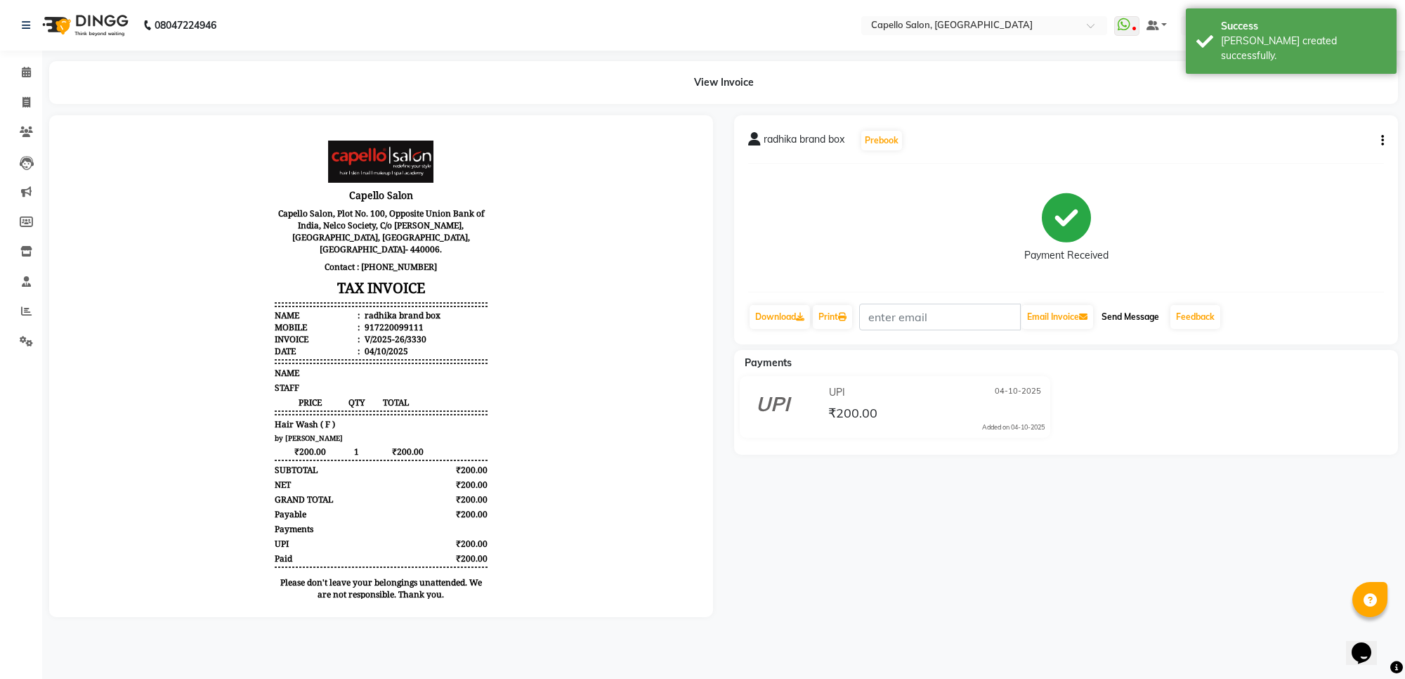
click at [1135, 320] on button "Send Message" at bounding box center [1130, 317] width 69 height 24
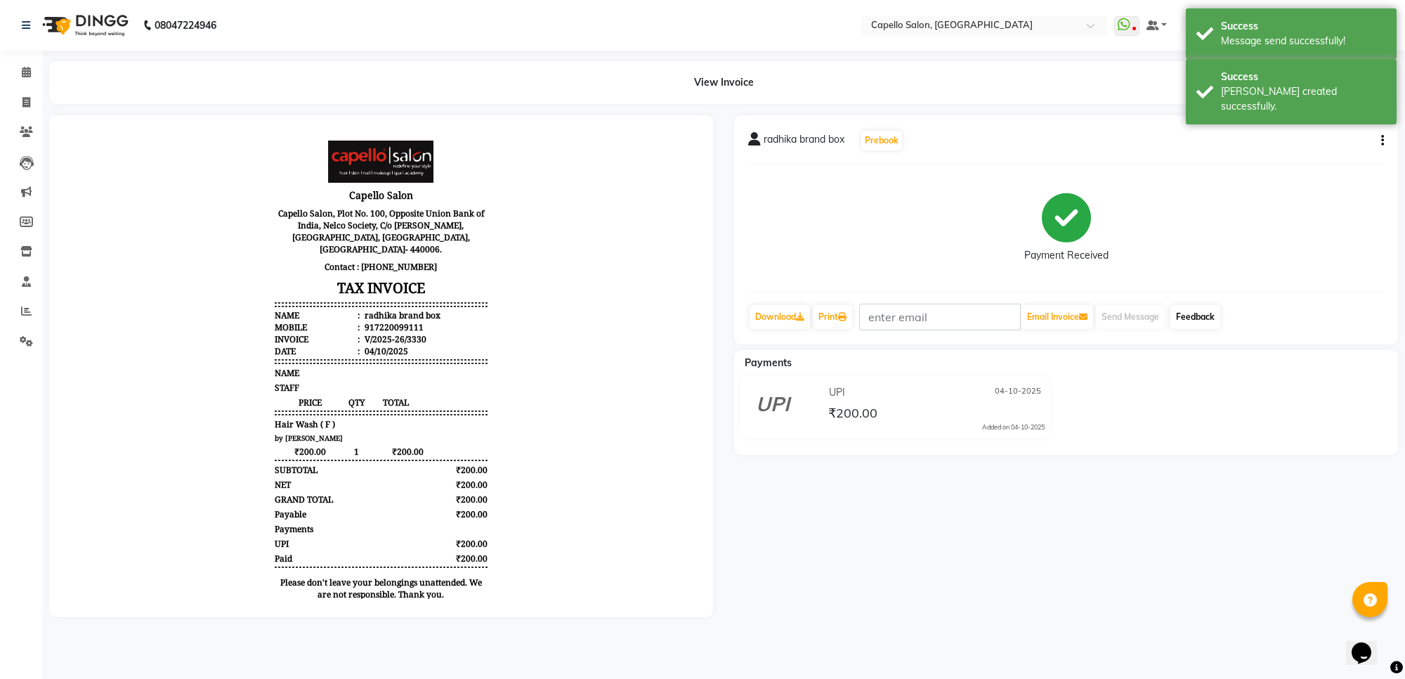
click at [1199, 318] on link "Feedback" at bounding box center [1196, 317] width 50 height 24
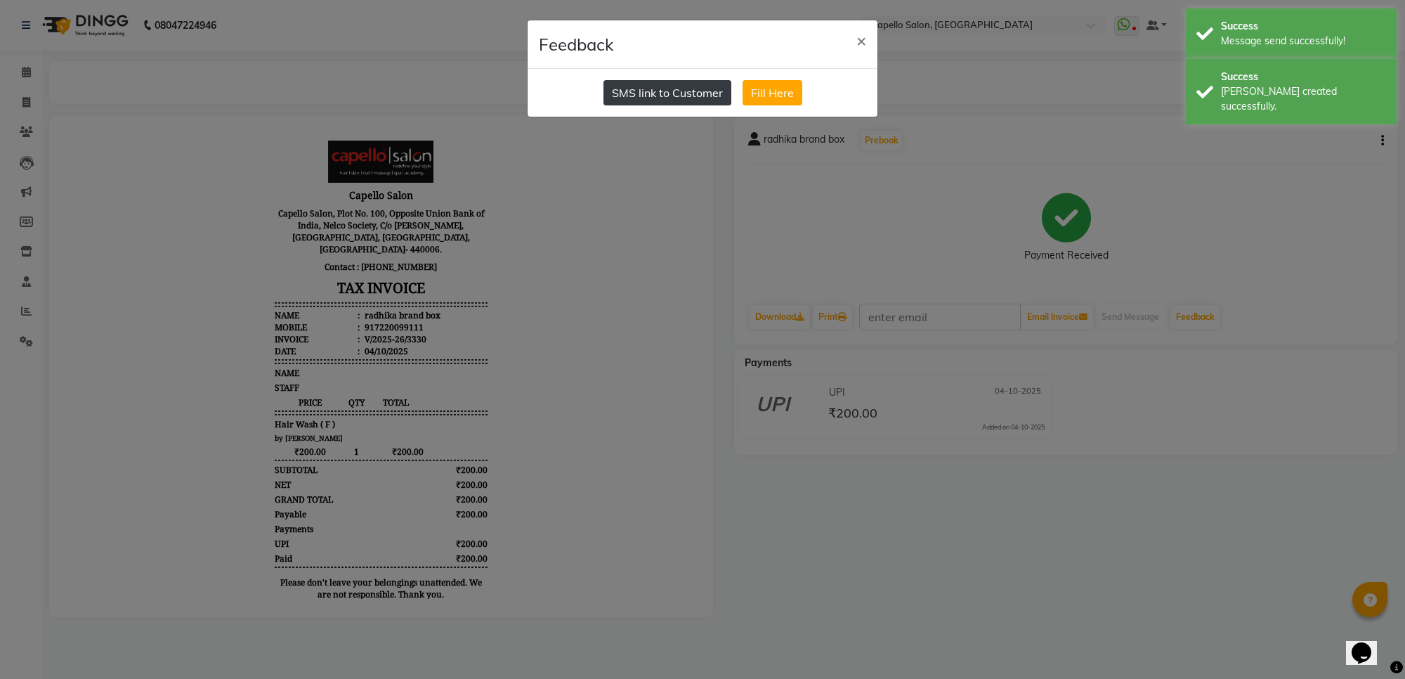
click at [662, 93] on button "SMS link to Customer" at bounding box center [668, 92] width 128 height 25
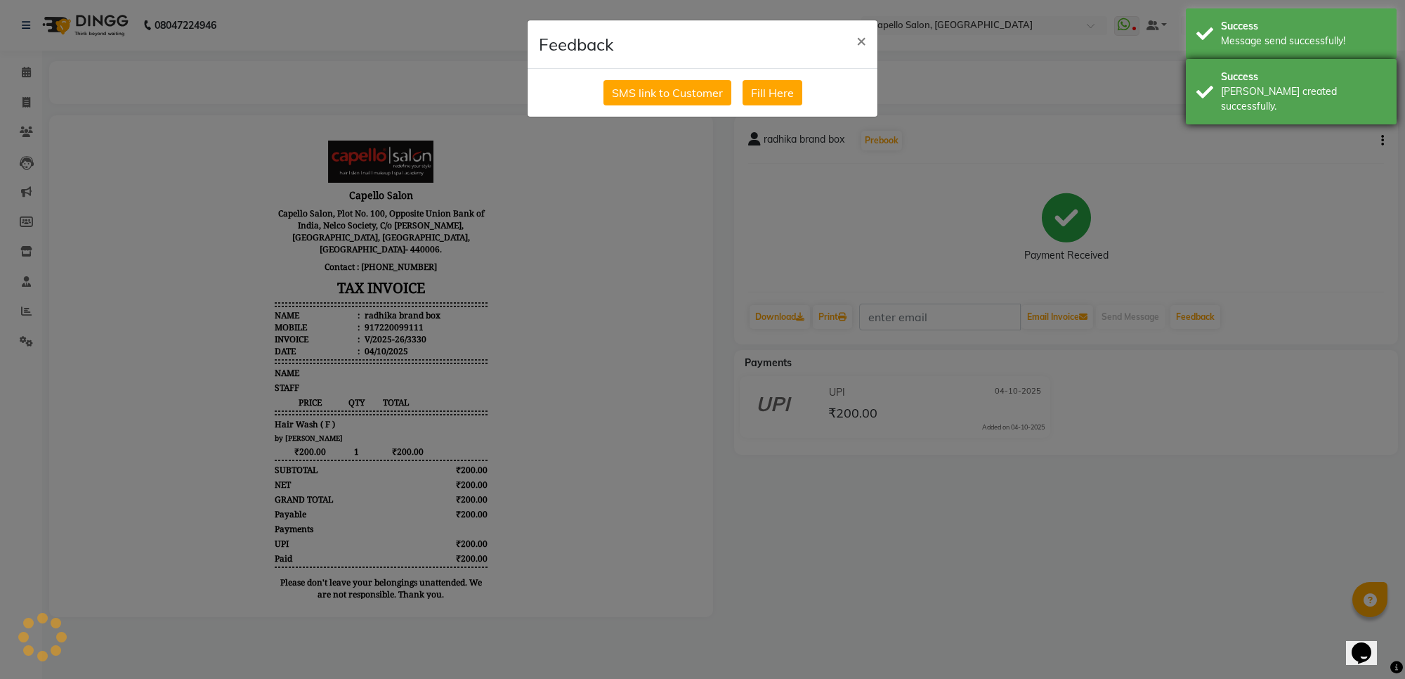
click at [1230, 79] on div "Success" at bounding box center [1303, 77] width 165 height 15
click at [1214, 18] on div "Success Message send successfully! Success [PERSON_NAME] created successfully." at bounding box center [1291, 68] width 211 height 120
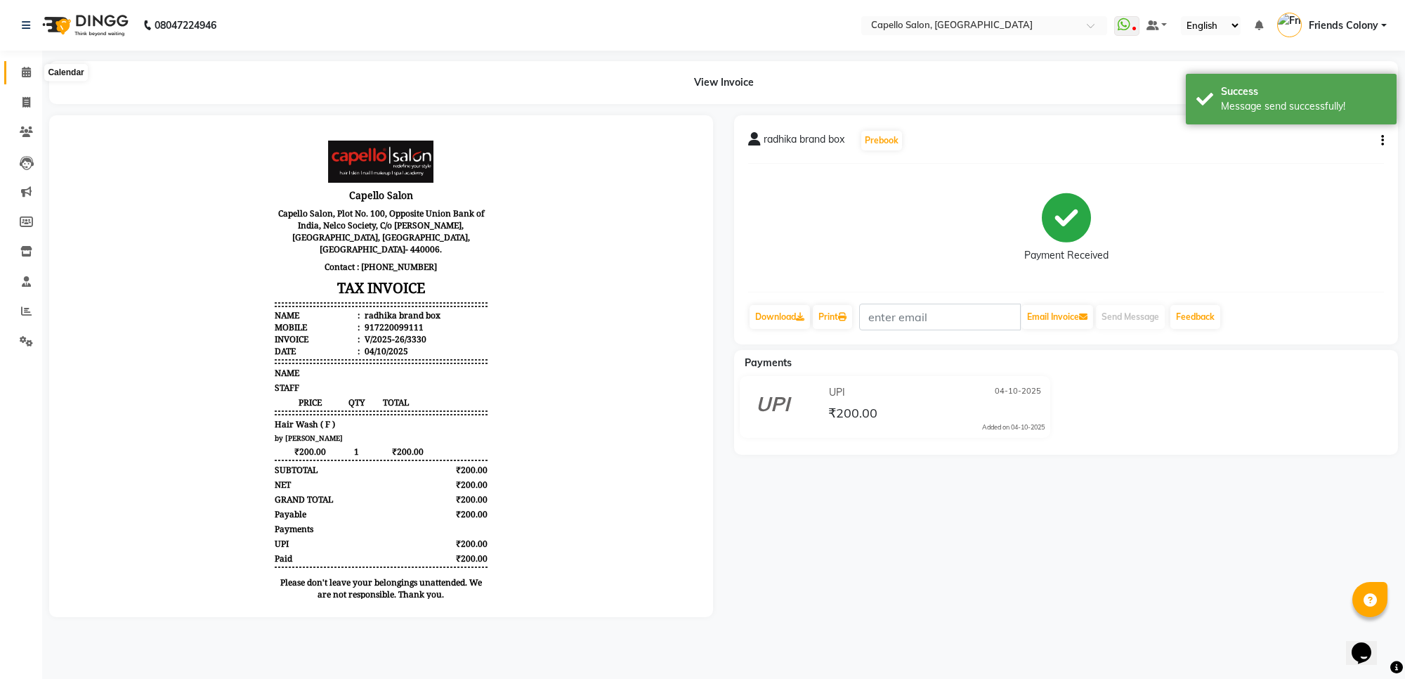
click at [22, 68] on icon at bounding box center [26, 72] width 9 height 11
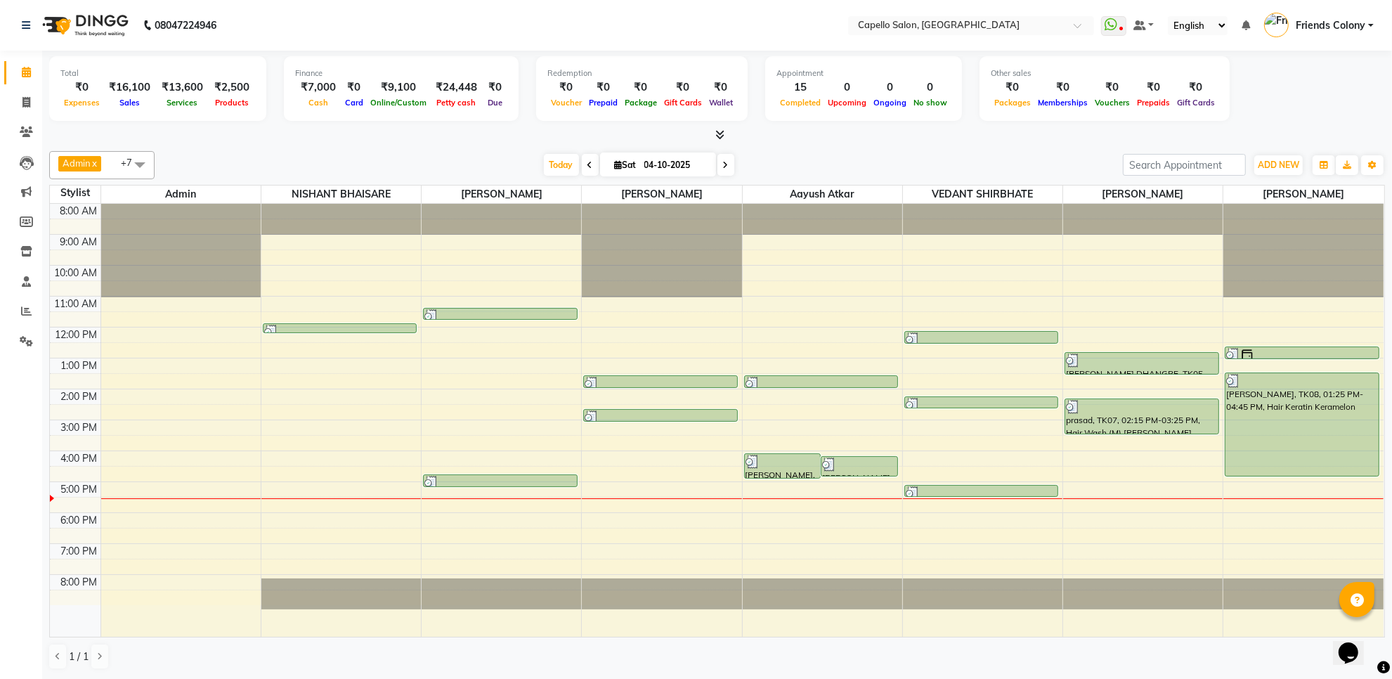
scroll to position [1, 0]
click at [897, 135] on div at bounding box center [717, 135] width 1336 height 15
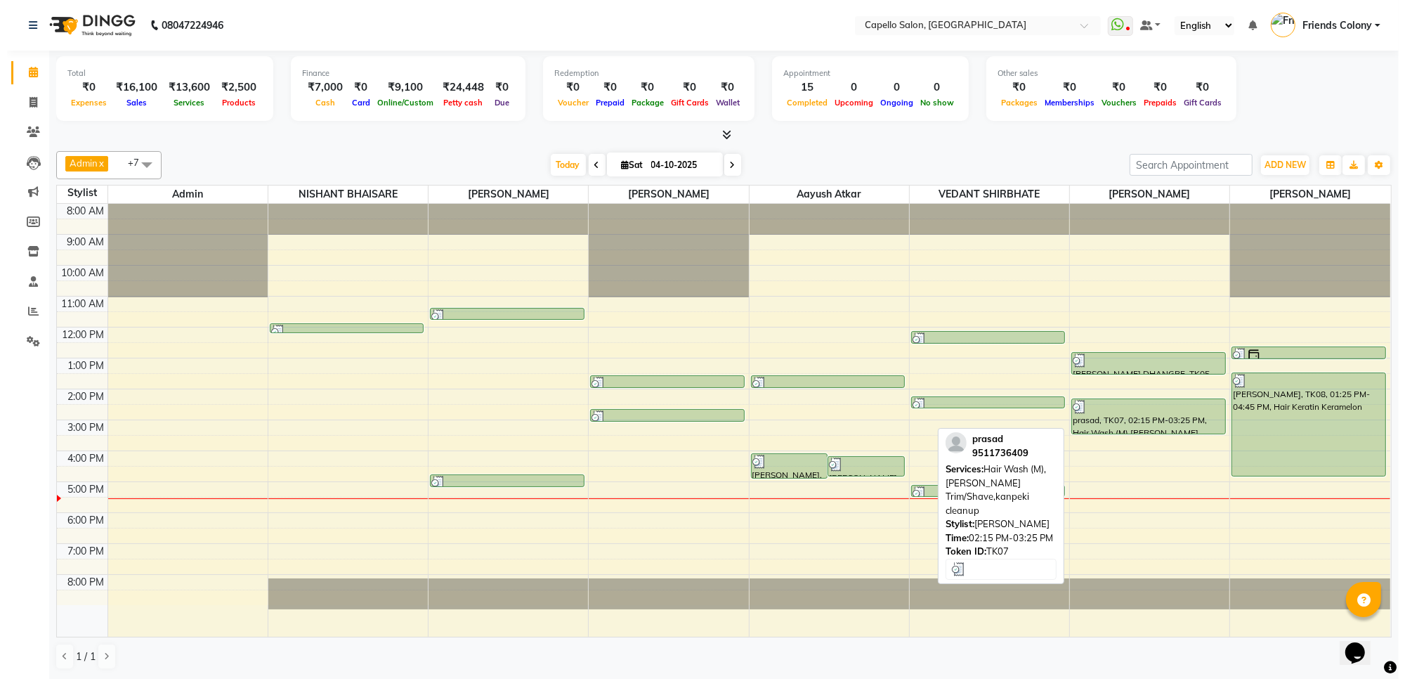
scroll to position [0, 0]
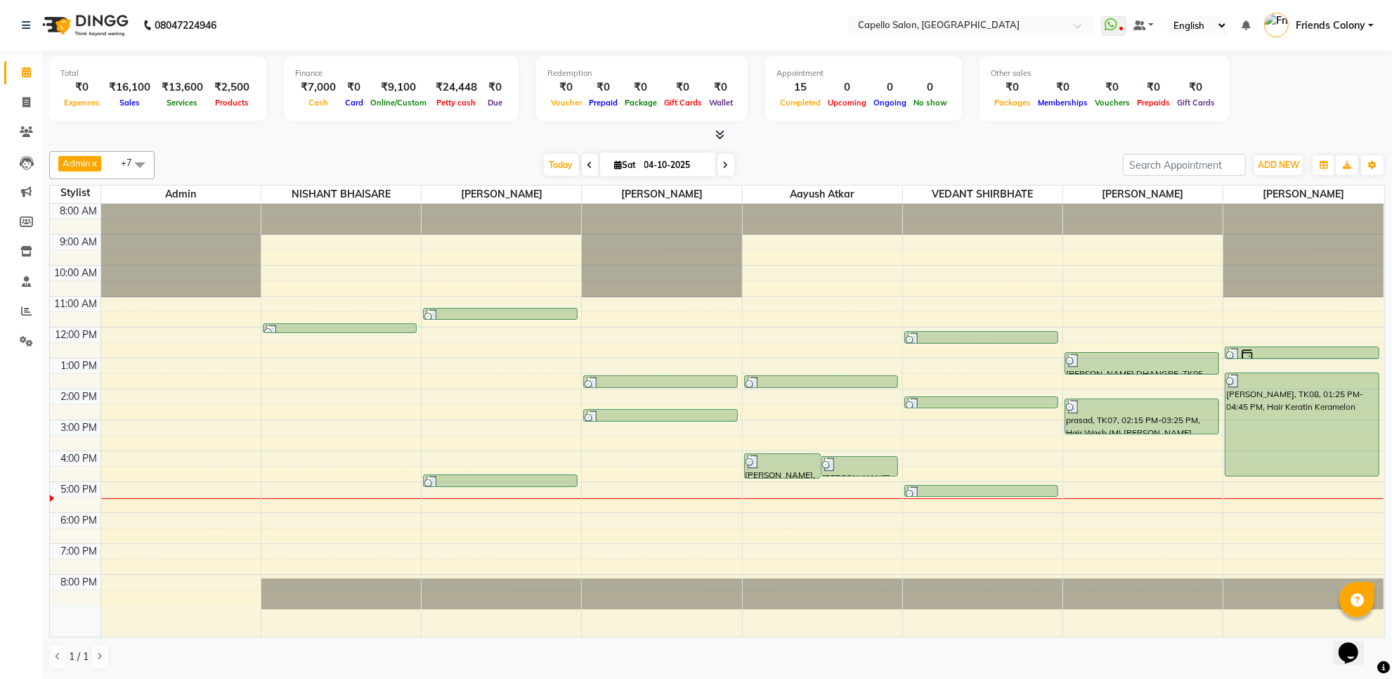
click at [278, 148] on div "Admin x [PERSON_NAME] x [PERSON_NAME] x [PERSON_NAME] x [PERSON_NAME] x [PERSON…" at bounding box center [717, 410] width 1336 height 530
click at [26, 107] on icon at bounding box center [26, 102] width 8 height 11
select select "service"
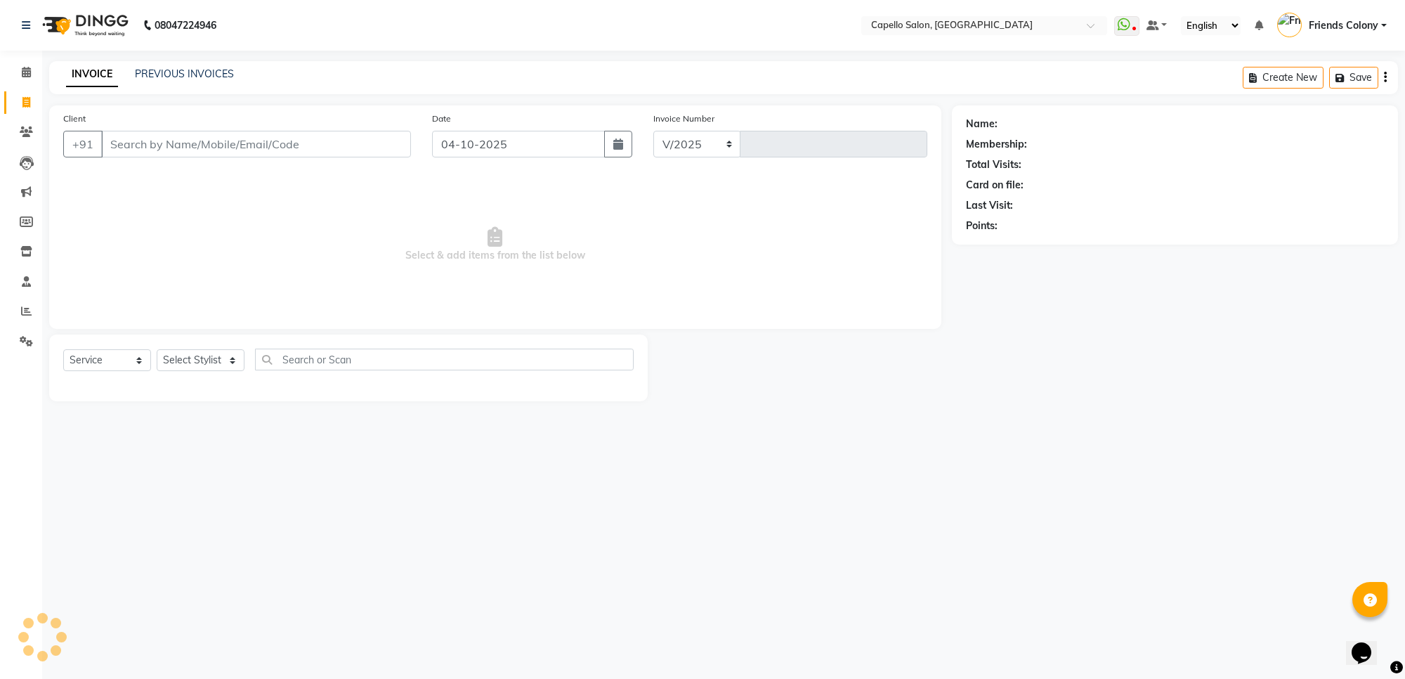
select select "3583"
type input "3331"
type input "9423544000"
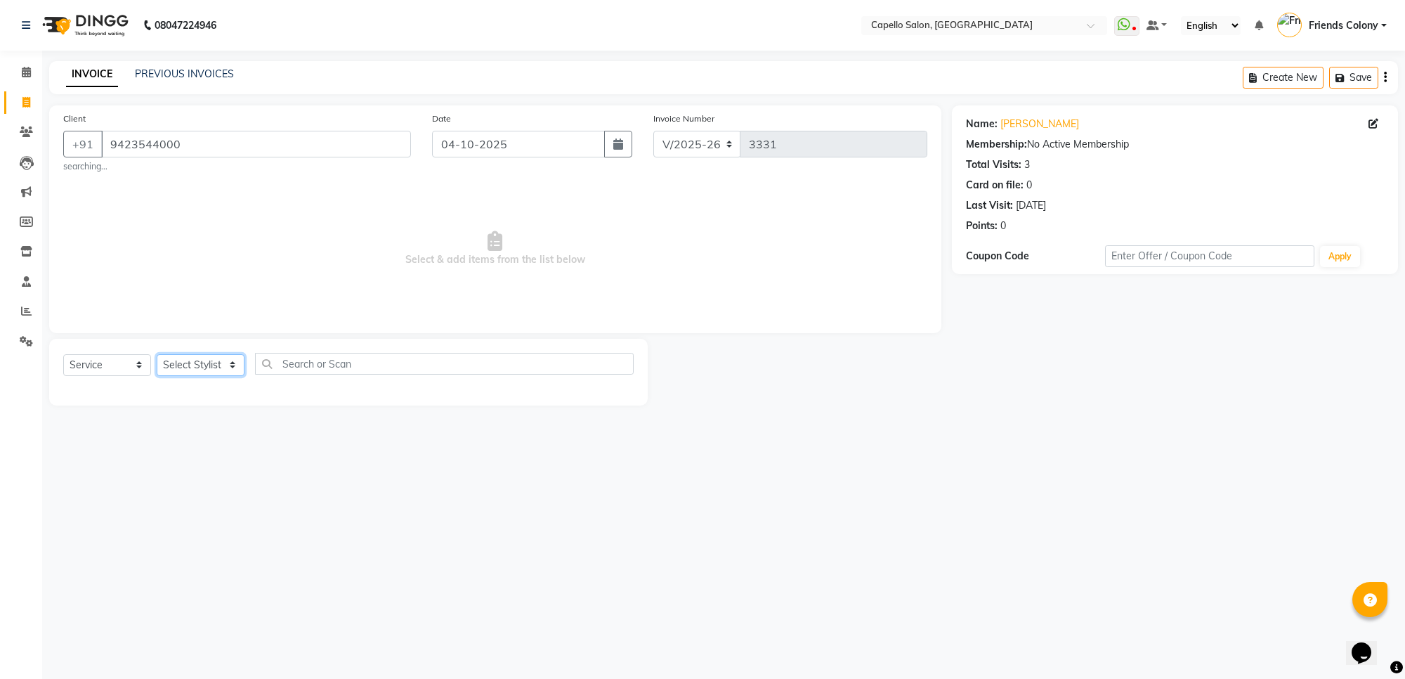
click at [188, 363] on select "Select Stylist [PERSON_NAME] Admin [PERSON_NAME] Friends Colony [PERSON_NAME] […" at bounding box center [201, 365] width 88 height 22
select select "16603"
click at [157, 354] on select "Select Stylist [PERSON_NAME] Admin [PERSON_NAME] Friends Colony [PERSON_NAME] […" at bounding box center [201, 365] width 88 height 22
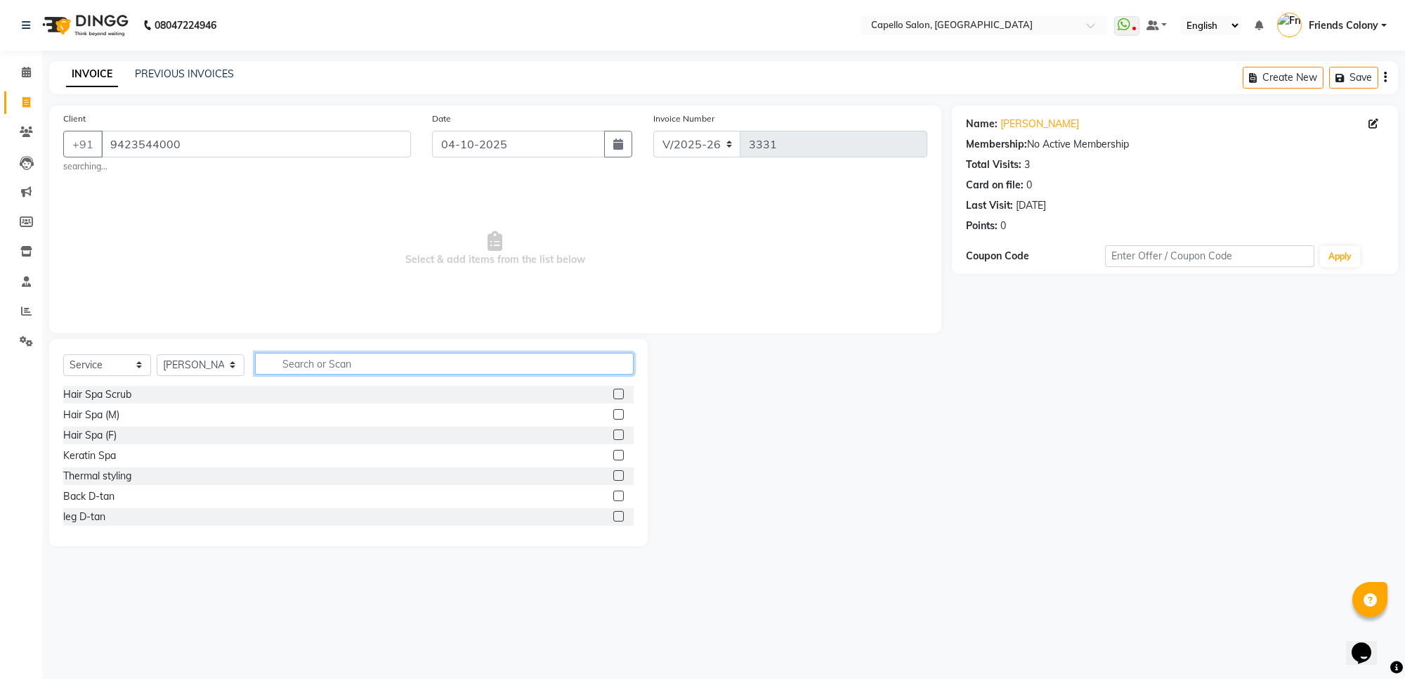
click at [307, 363] on input "text" at bounding box center [444, 364] width 379 height 22
type input "wash"
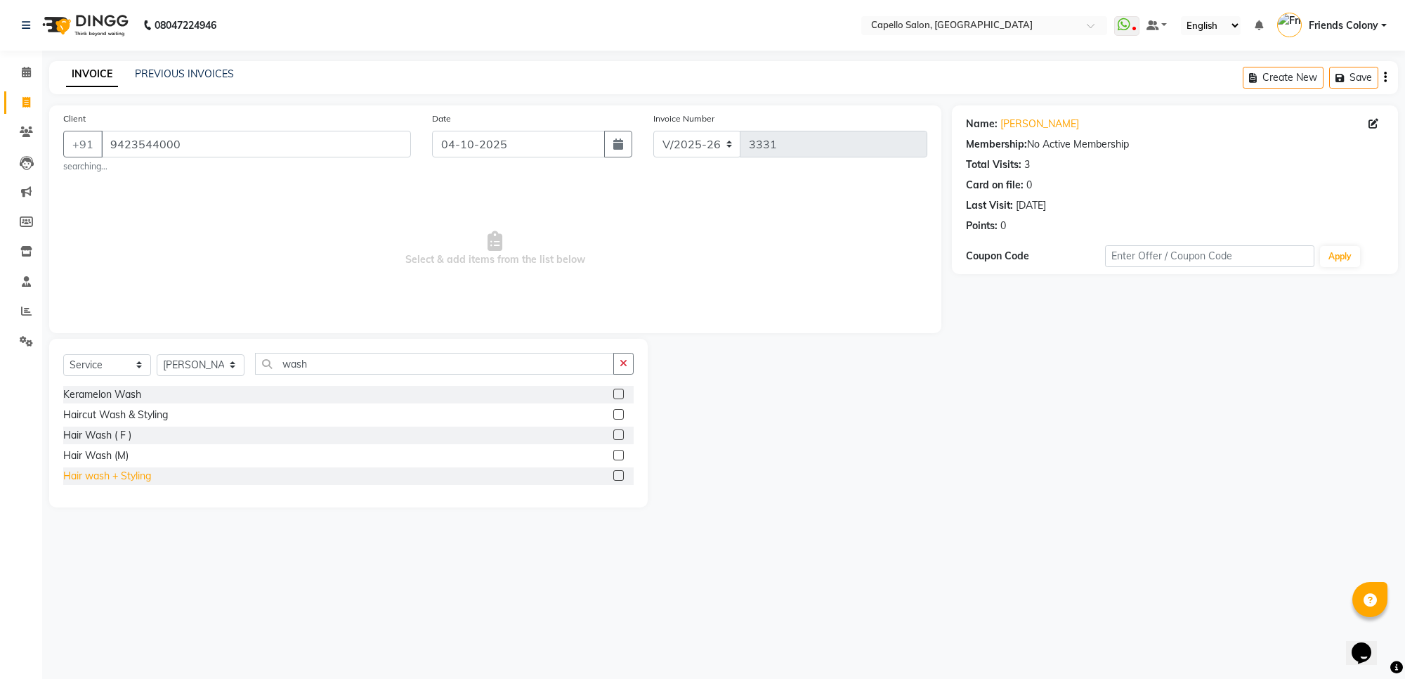
click at [95, 473] on div "Hair wash + Styling" at bounding box center [107, 476] width 88 height 15
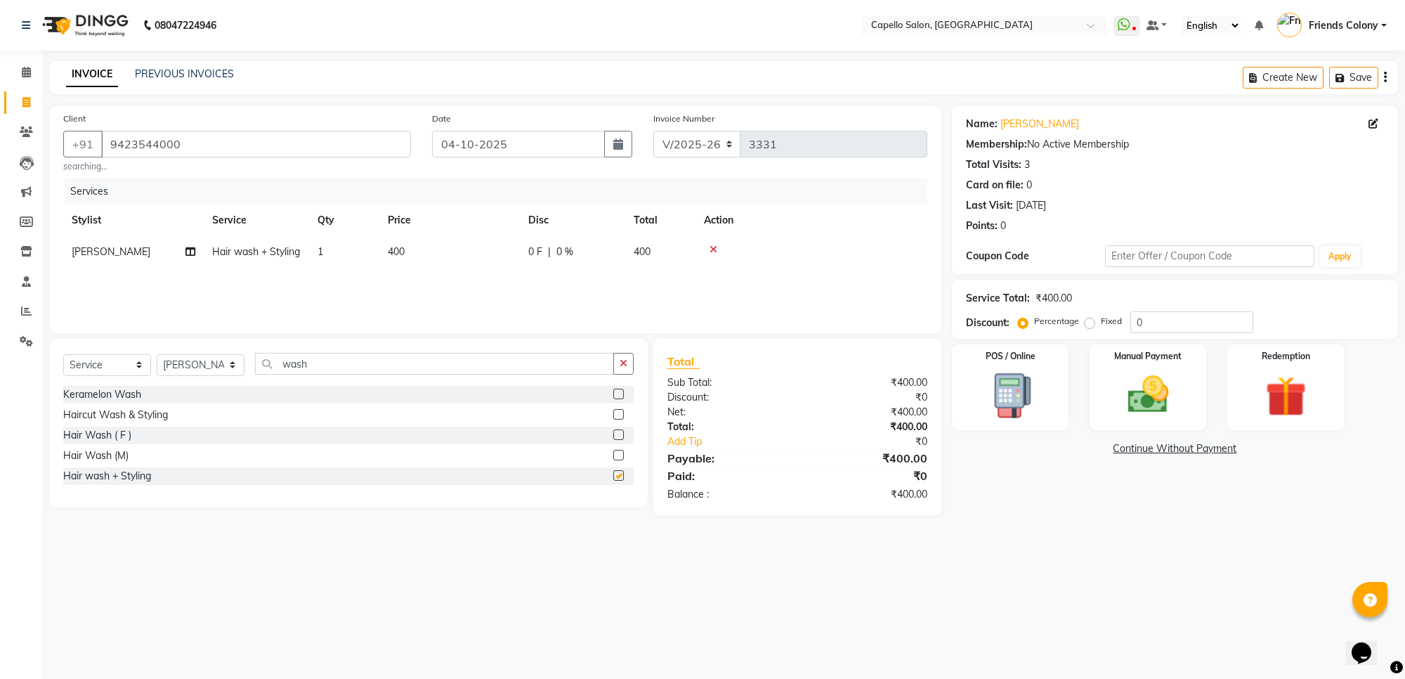
checkbox input "false"
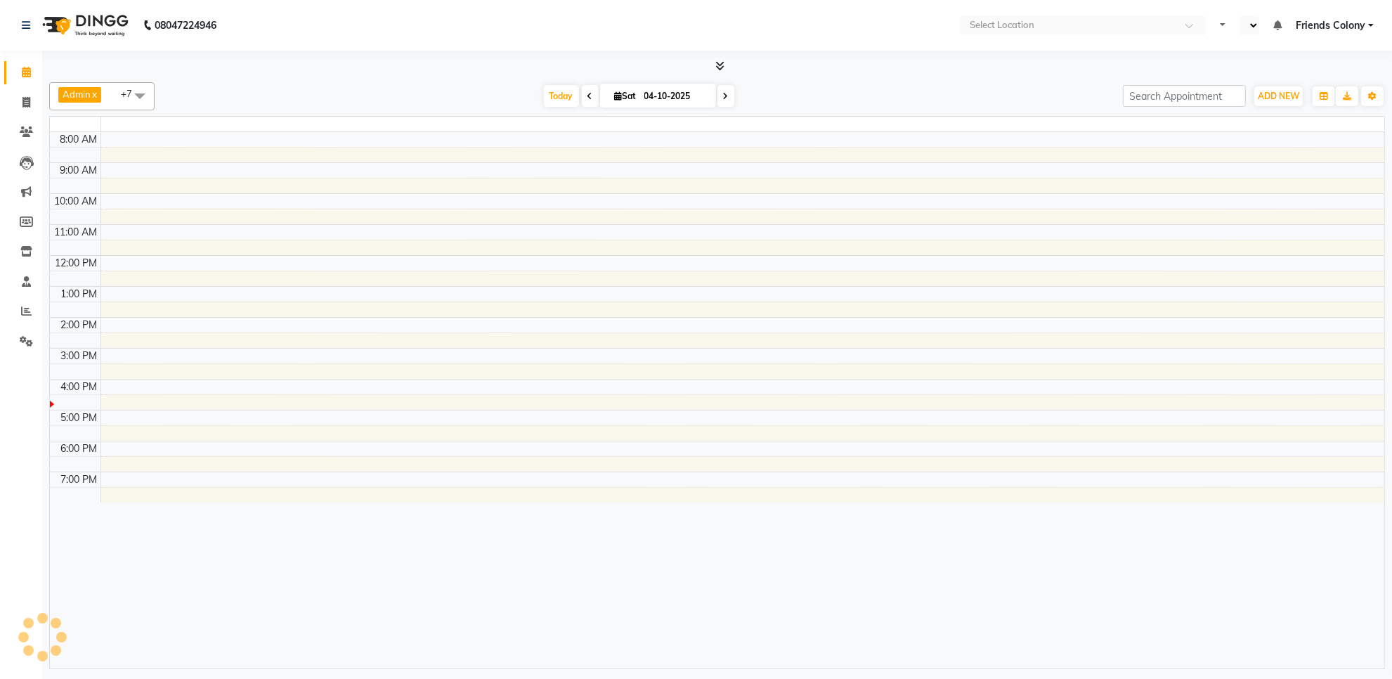
select select "en"
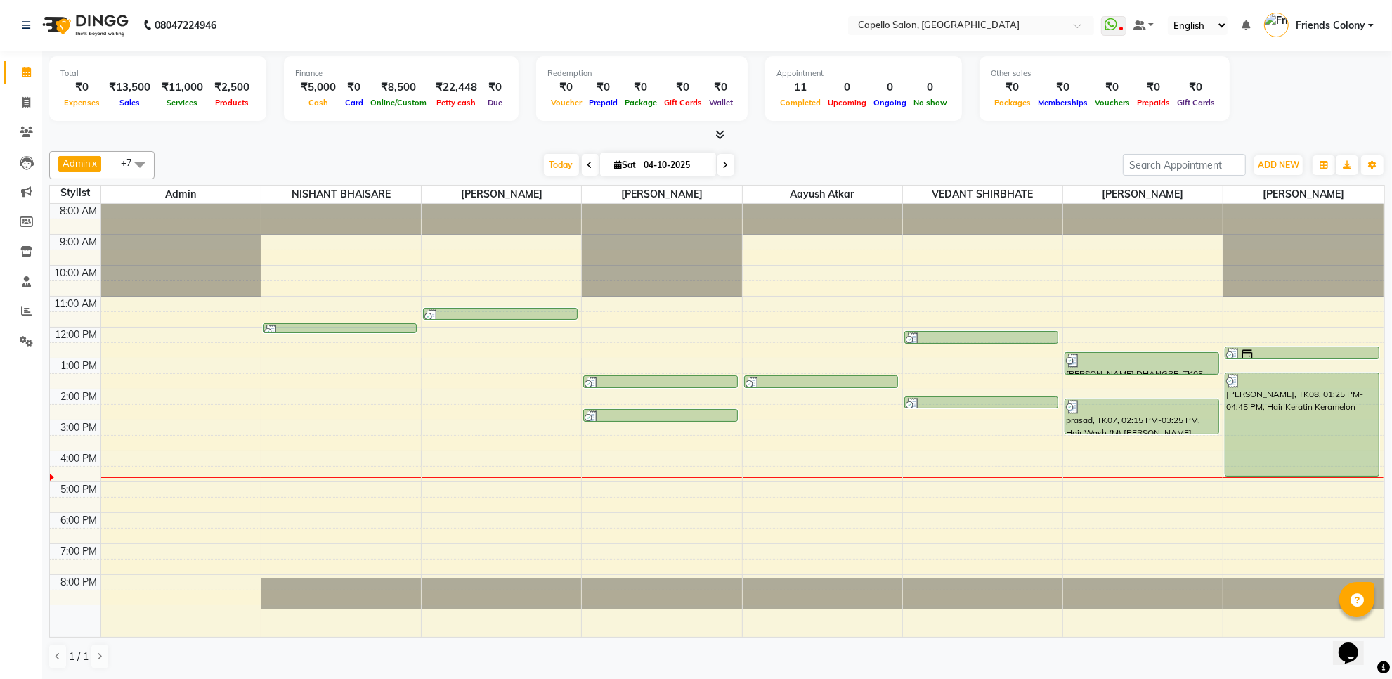
click at [242, 145] on div "Admin x [PERSON_NAME] x [PERSON_NAME] x [PERSON_NAME] x [PERSON_NAME] x [PERSON…" at bounding box center [717, 410] width 1336 height 530
click at [28, 95] on span at bounding box center [26, 103] width 25 height 16
select select "service"
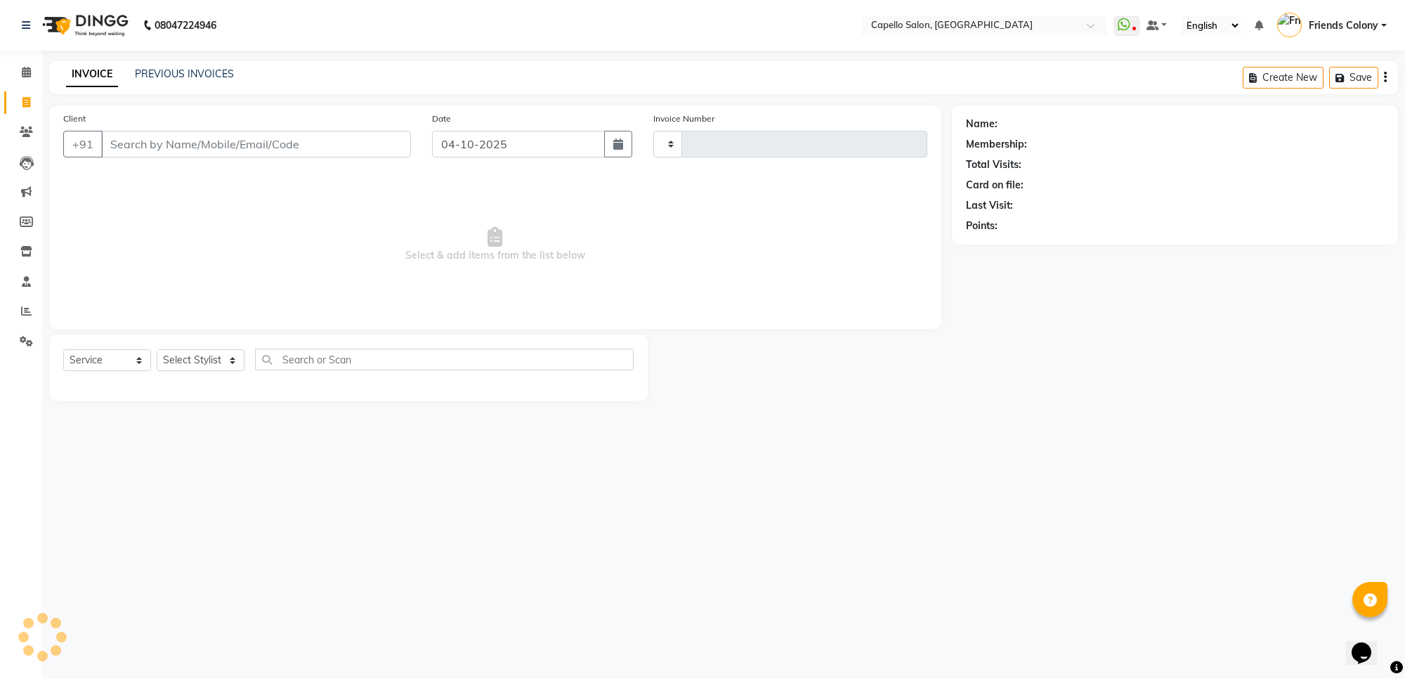
type input "3328"
select select "3583"
click at [190, 145] on input "Client" at bounding box center [256, 144] width 310 height 27
click at [25, 74] on icon at bounding box center [26, 72] width 9 height 11
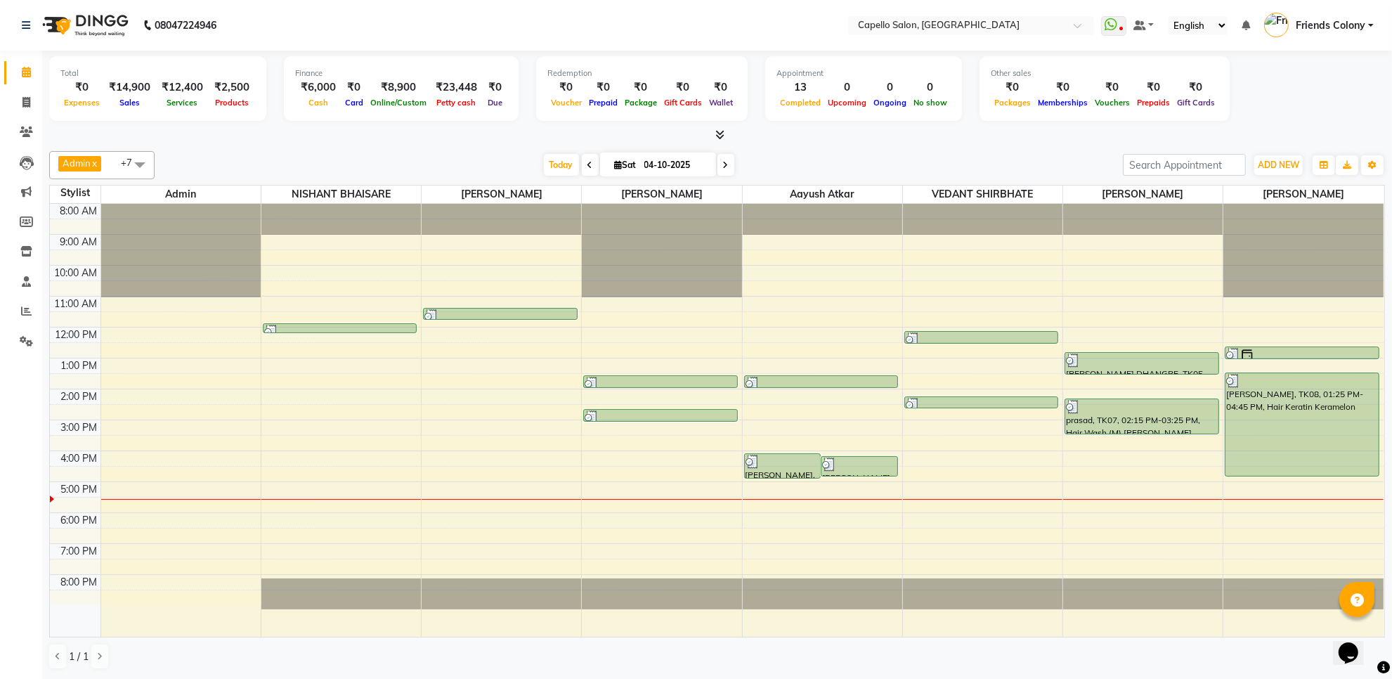
scroll to position [1, 0]
click at [36, 318] on link "Reports" at bounding box center [21, 311] width 34 height 23
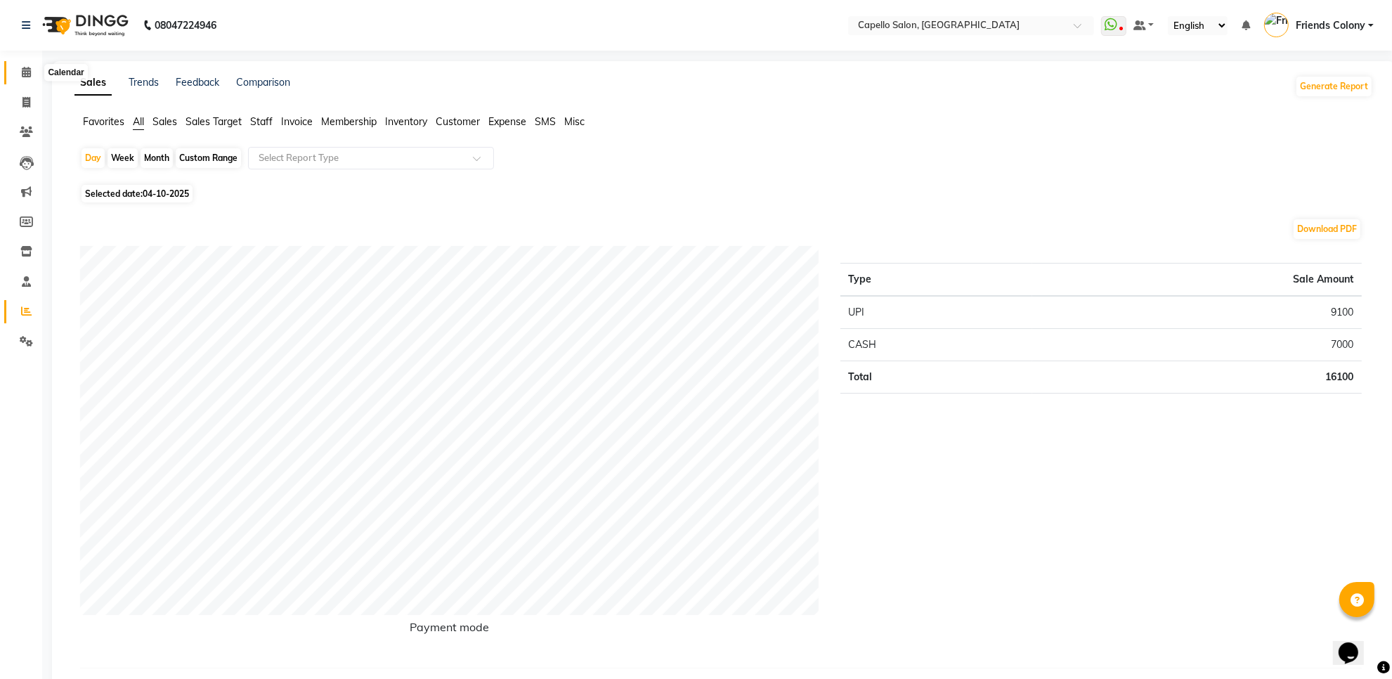
click at [14, 71] on span at bounding box center [26, 73] width 25 height 16
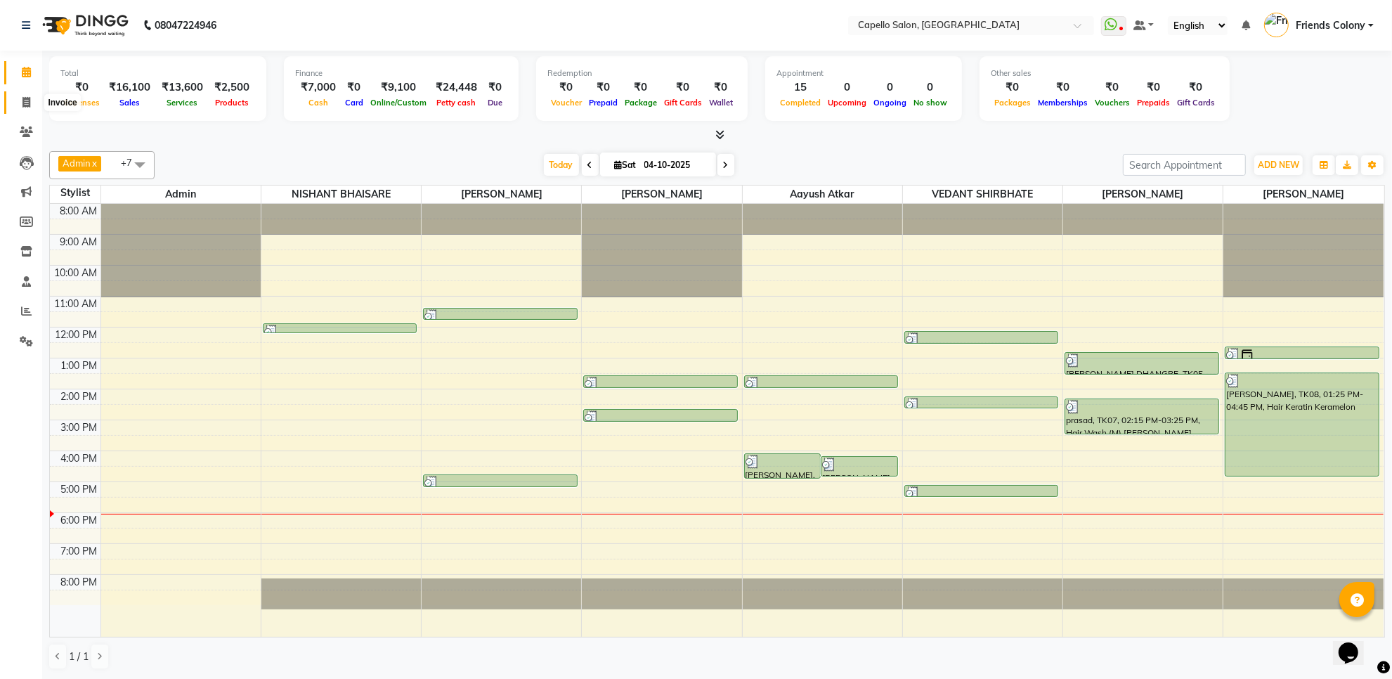
click at [20, 100] on span at bounding box center [26, 103] width 25 height 16
select select "service"
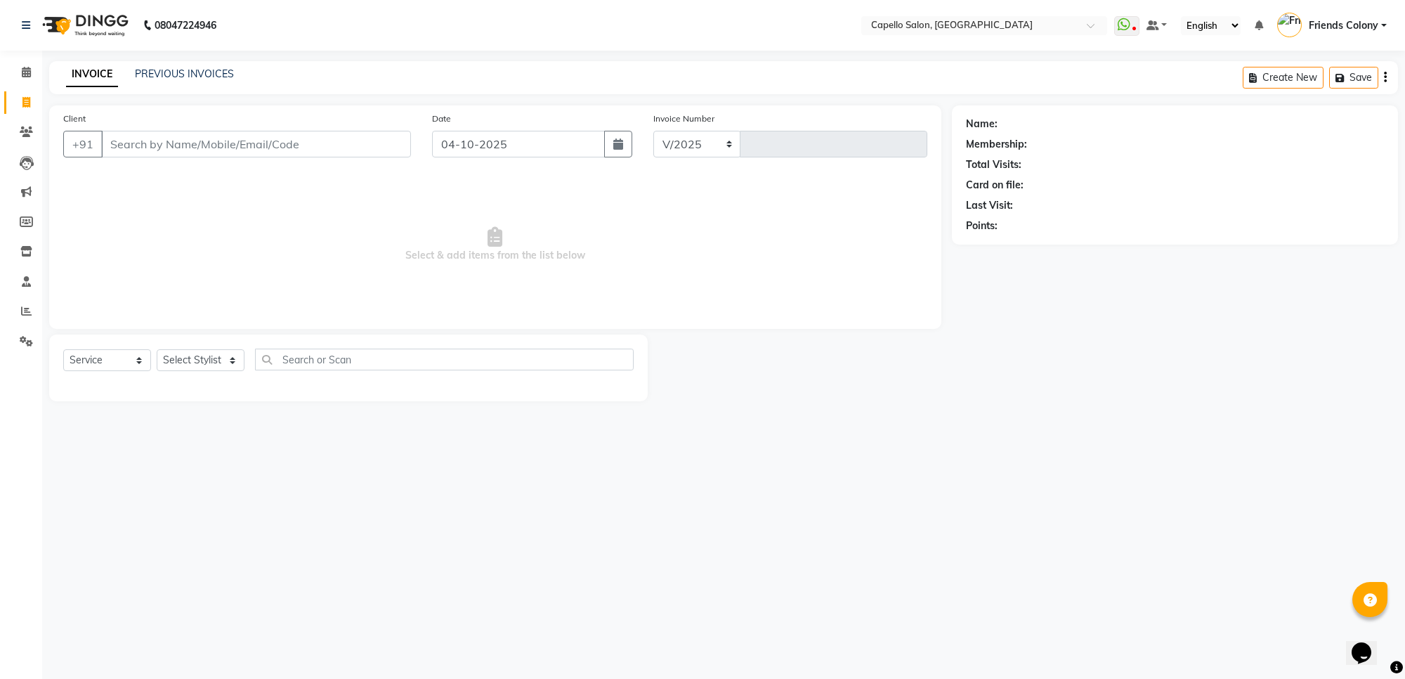
select select "3583"
type input "3331"
click at [177, 359] on select "Select Stylist" at bounding box center [201, 360] width 88 height 22
click at [183, 357] on select "Select Stylist aayush atkar Admin ANKIT BANDEWAR Friends Colony Harsha Shiwanka…" at bounding box center [201, 360] width 88 height 22
drag, startPoint x: 183, startPoint y: 357, endPoint x: 183, endPoint y: 367, distance: 9.8
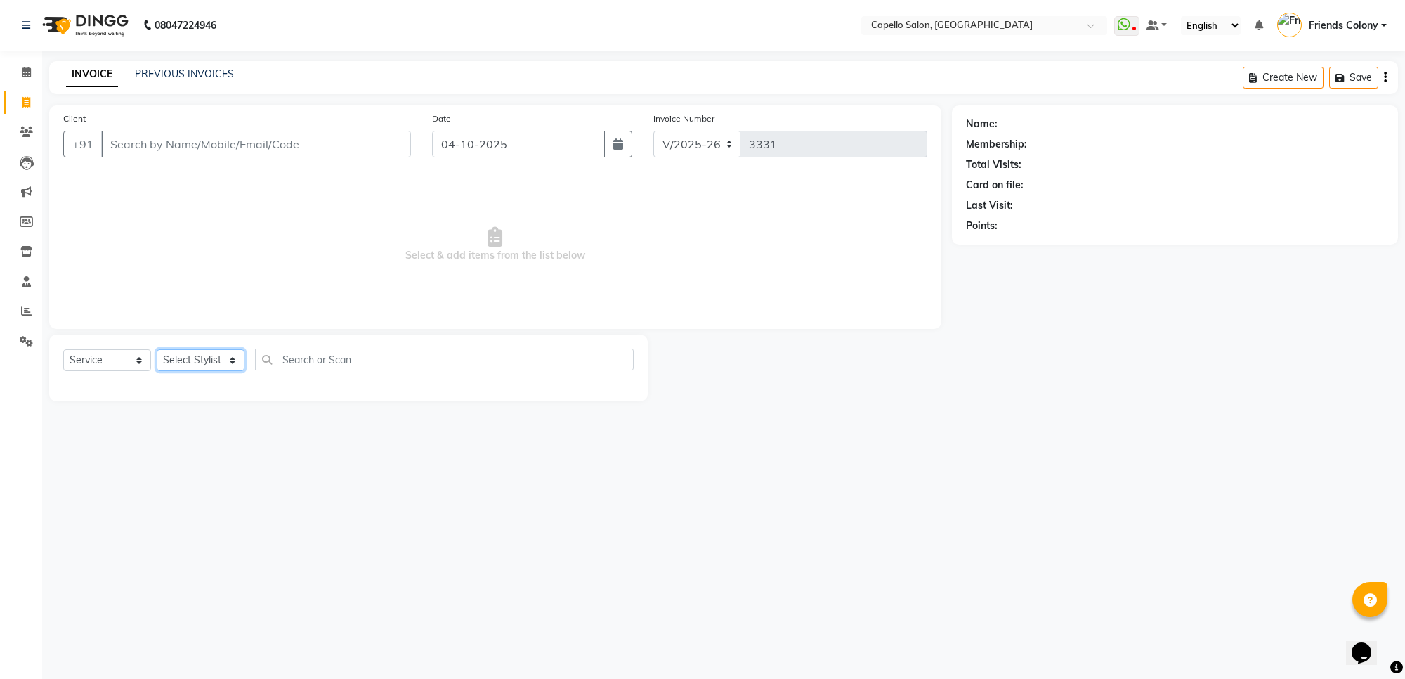
click at [183, 357] on select "Select Stylist aayush atkar Admin ANKIT BANDEWAR Friends Colony Harsha Shiwanka…" at bounding box center [201, 360] width 88 height 22
select select "74625"
click at [157, 349] on select "Select Stylist aayush atkar Admin ANKIT BANDEWAR Friends Colony Harsha Shiwanka…" at bounding box center [201, 360] width 88 height 22
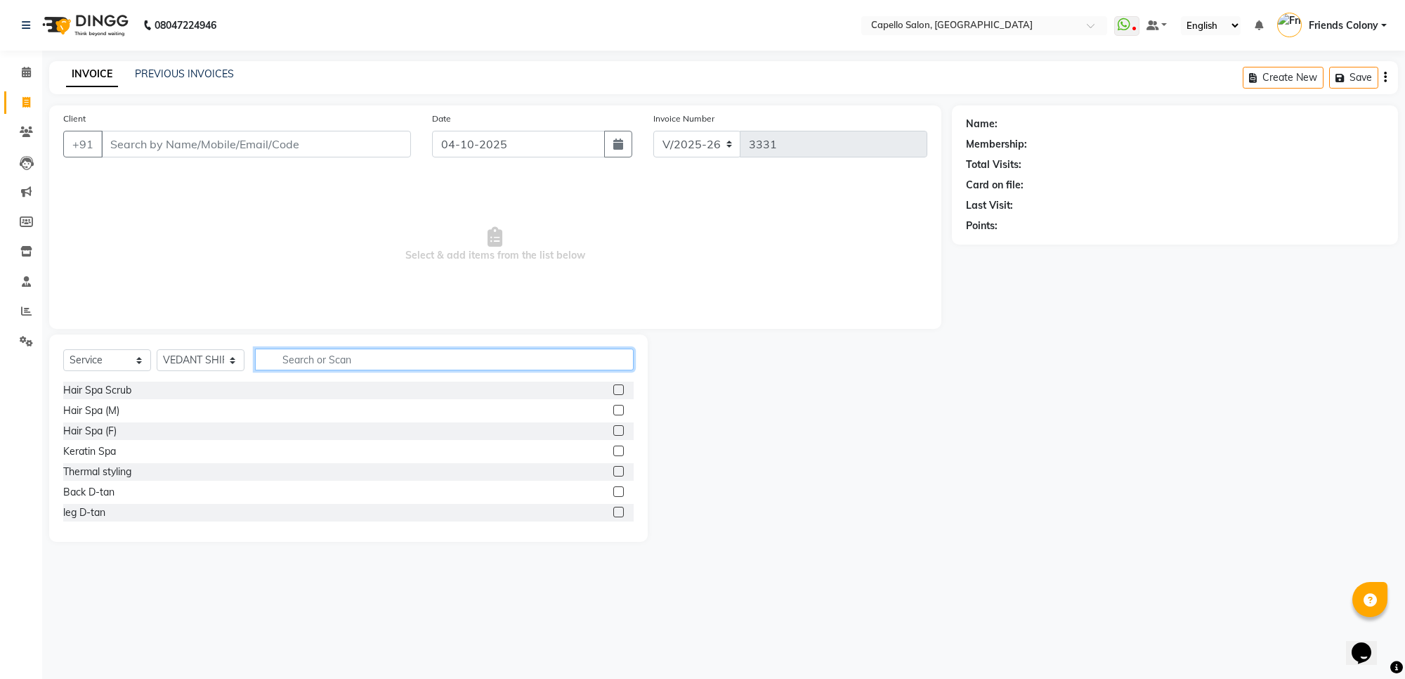
click at [310, 367] on input "text" at bounding box center [444, 360] width 379 height 22
type input "wash"
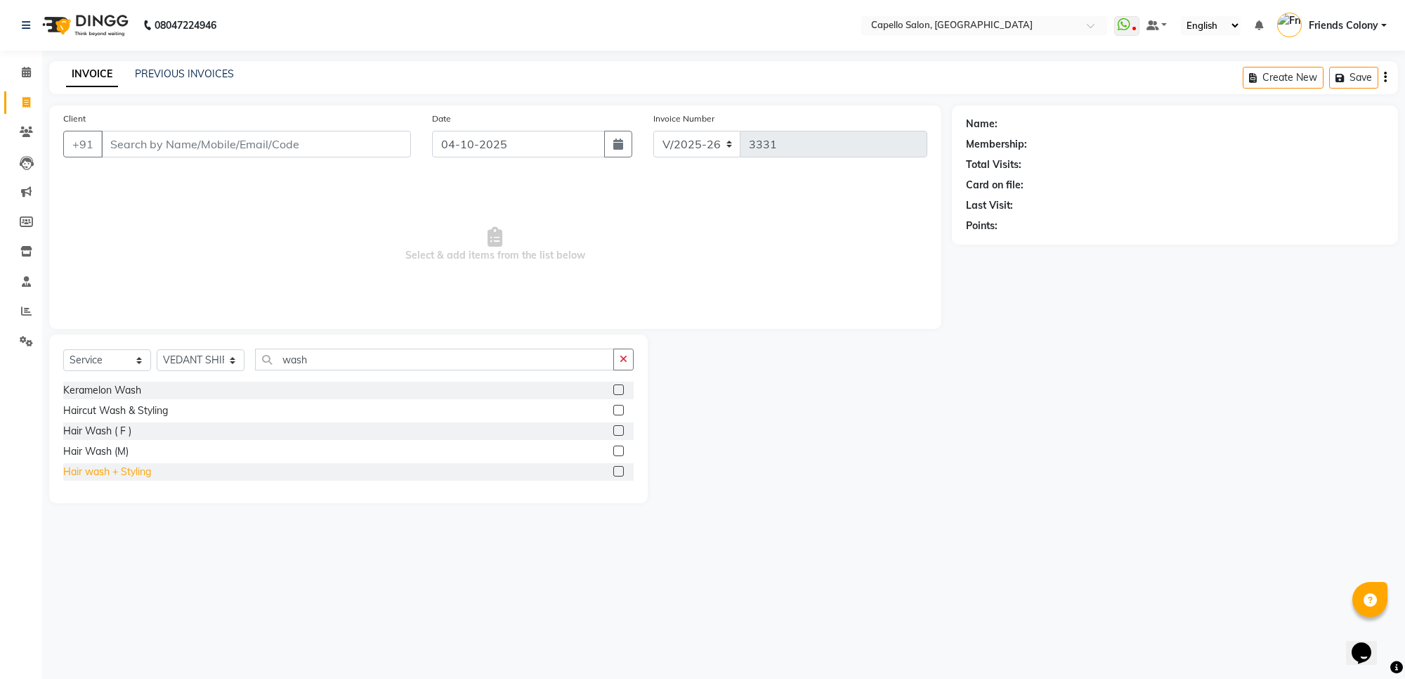
click at [110, 474] on div "Hair wash + Styling" at bounding box center [107, 471] width 88 height 15
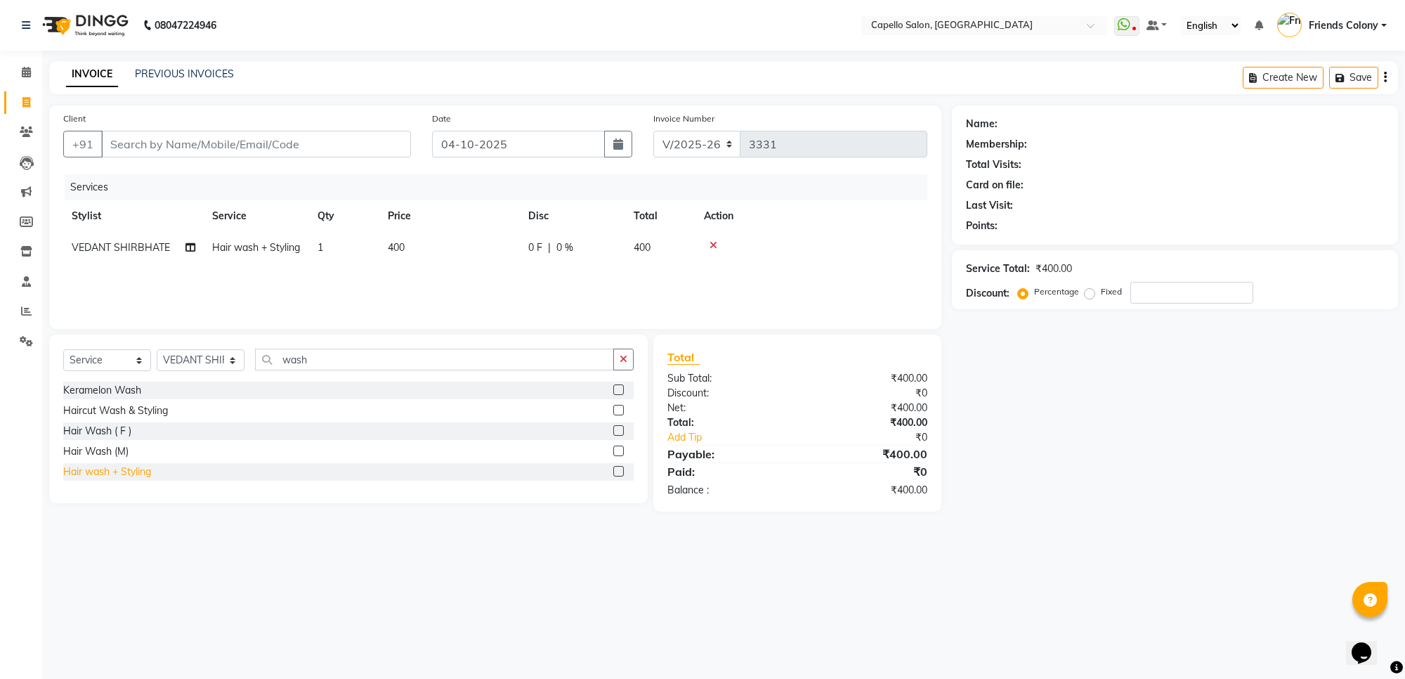
click at [93, 476] on div "Hair wash + Styling" at bounding box center [107, 471] width 88 height 15
checkbox input "false"
click at [112, 285] on span "VEDANT SHIRBHATE" at bounding box center [121, 279] width 98 height 13
select select "74625"
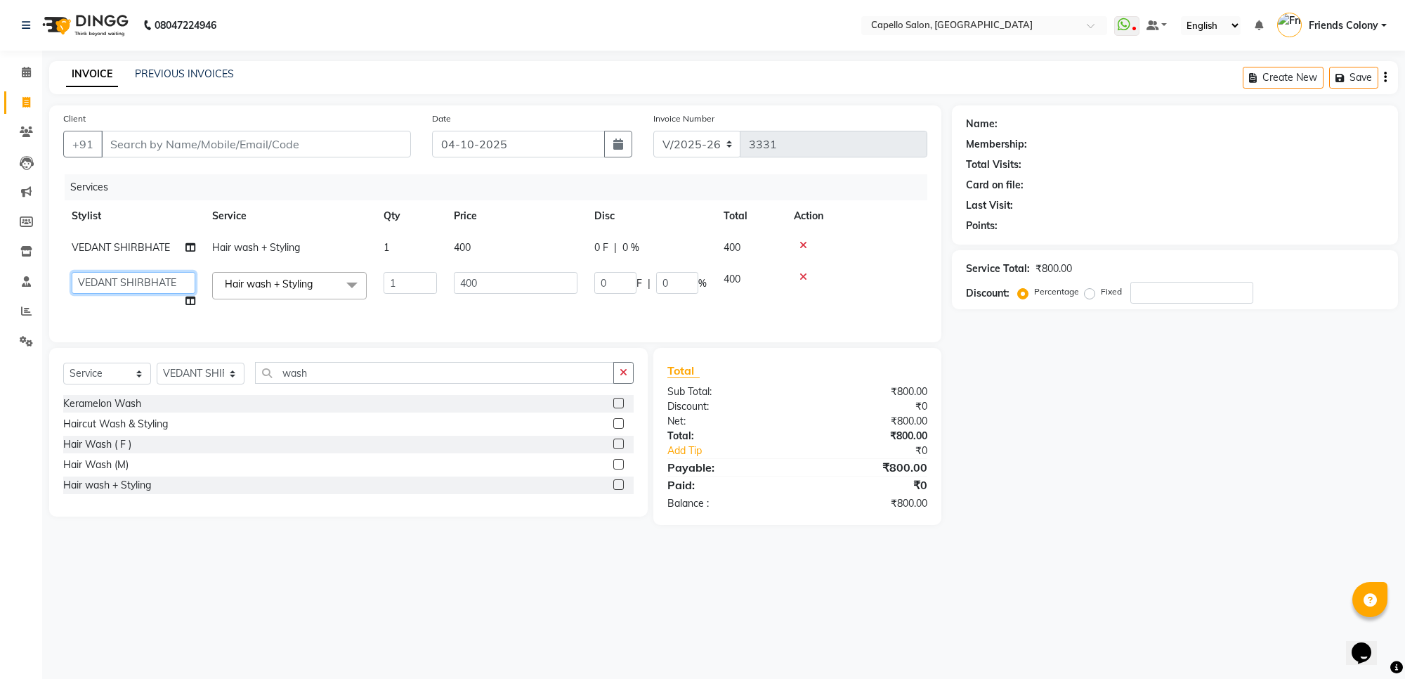
click at [128, 276] on select "aayush atkar Admin ANKIT BANDEWAR Friends Colony Harsha Shiwankar mohini godhan…" at bounding box center [134, 283] width 124 height 22
select select "16603"
click at [557, 609] on div "08047224946 Select Location × Capello Salon, Friends Colony WhatsApp Status ✕ S…" at bounding box center [702, 339] width 1405 height 679
drag, startPoint x: 1048, startPoint y: 496, endPoint x: 831, endPoint y: 353, distance: 259.8
click at [1039, 483] on div "Name: Membership: Total Visits: Card on file: Last Visit: Points: Service Total…" at bounding box center [1180, 314] width 457 height 419
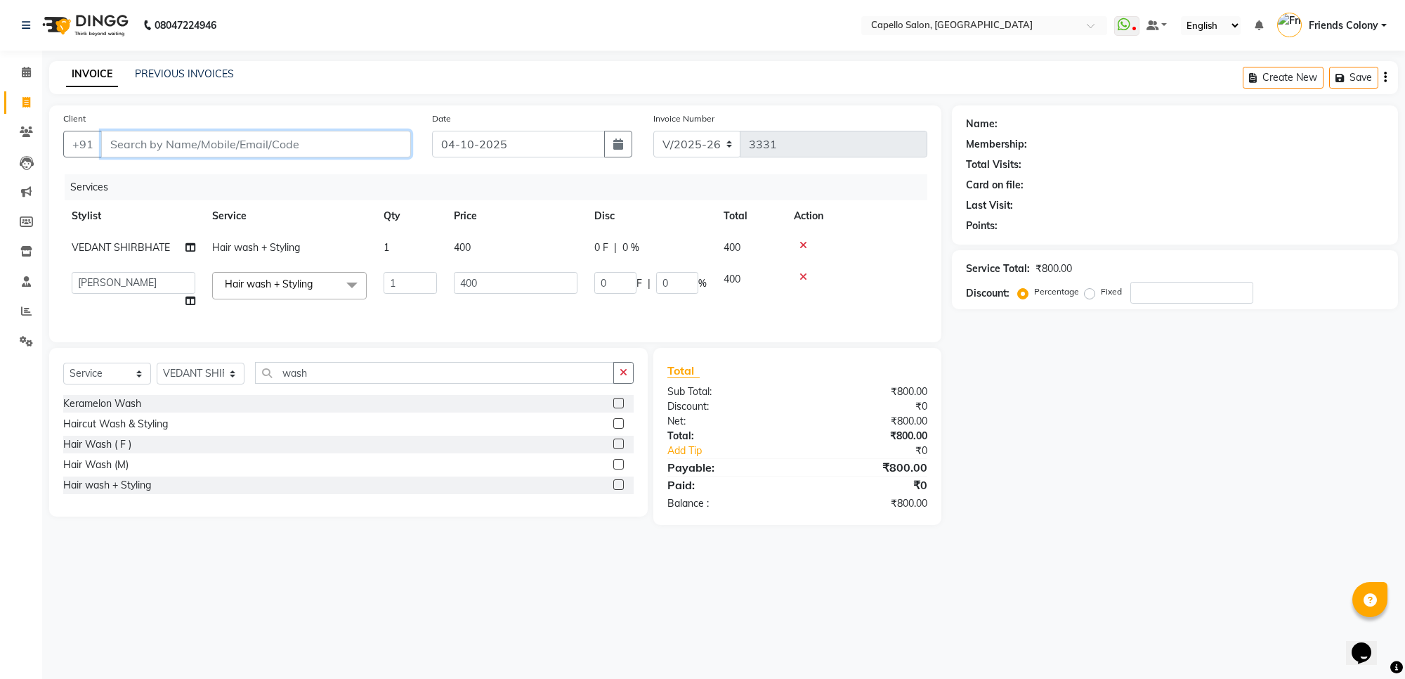
click at [285, 139] on input "Client" at bounding box center [256, 144] width 310 height 27
type input "7"
type input "0"
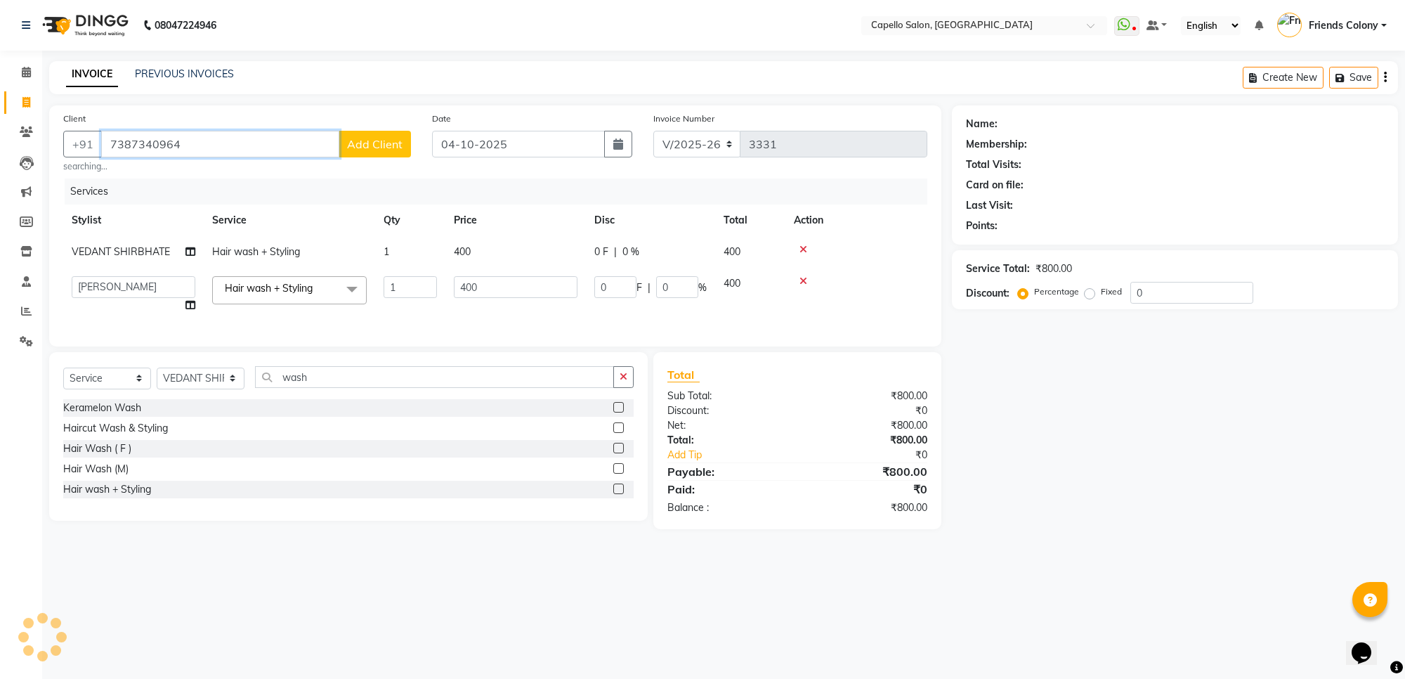
type input "7387340964"
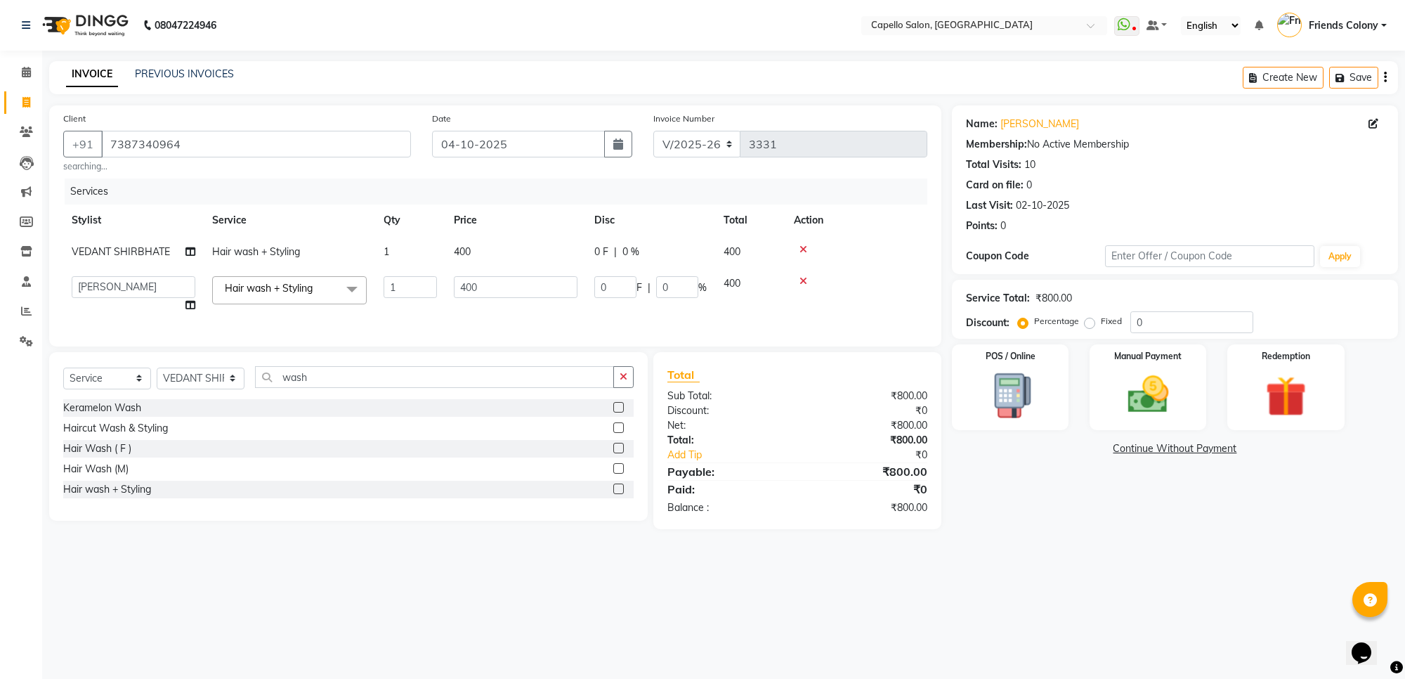
drag, startPoint x: 1133, startPoint y: 535, endPoint x: 1128, endPoint y: 499, distance: 36.9
click at [1128, 529] on div "Name: Gloria Membership: No Active Membership Total Visits: 10 Card on file: 0 …" at bounding box center [1180, 317] width 457 height 424
click at [1128, 405] on img at bounding box center [1148, 394] width 69 height 49
click at [1102, 450] on span "UPI" at bounding box center [1101, 449] width 22 height 16
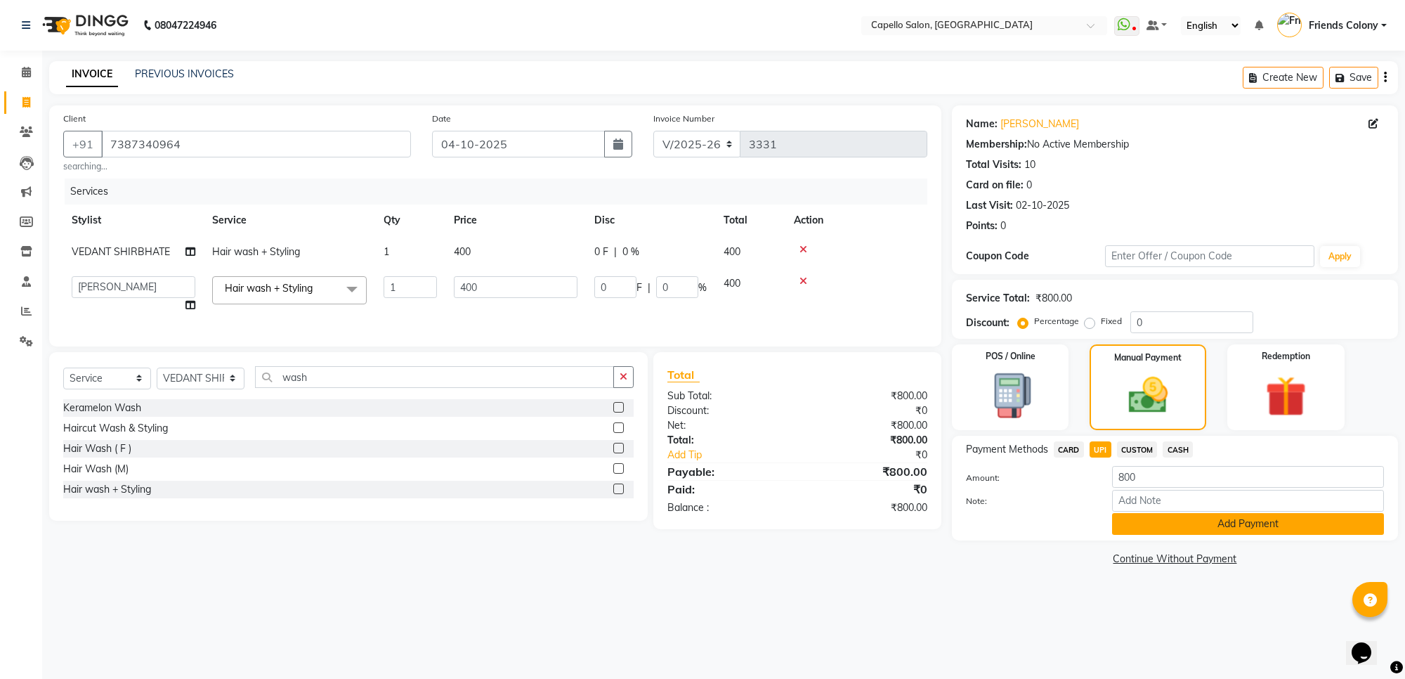
click at [1138, 526] on button "Add Payment" at bounding box center [1248, 524] width 272 height 22
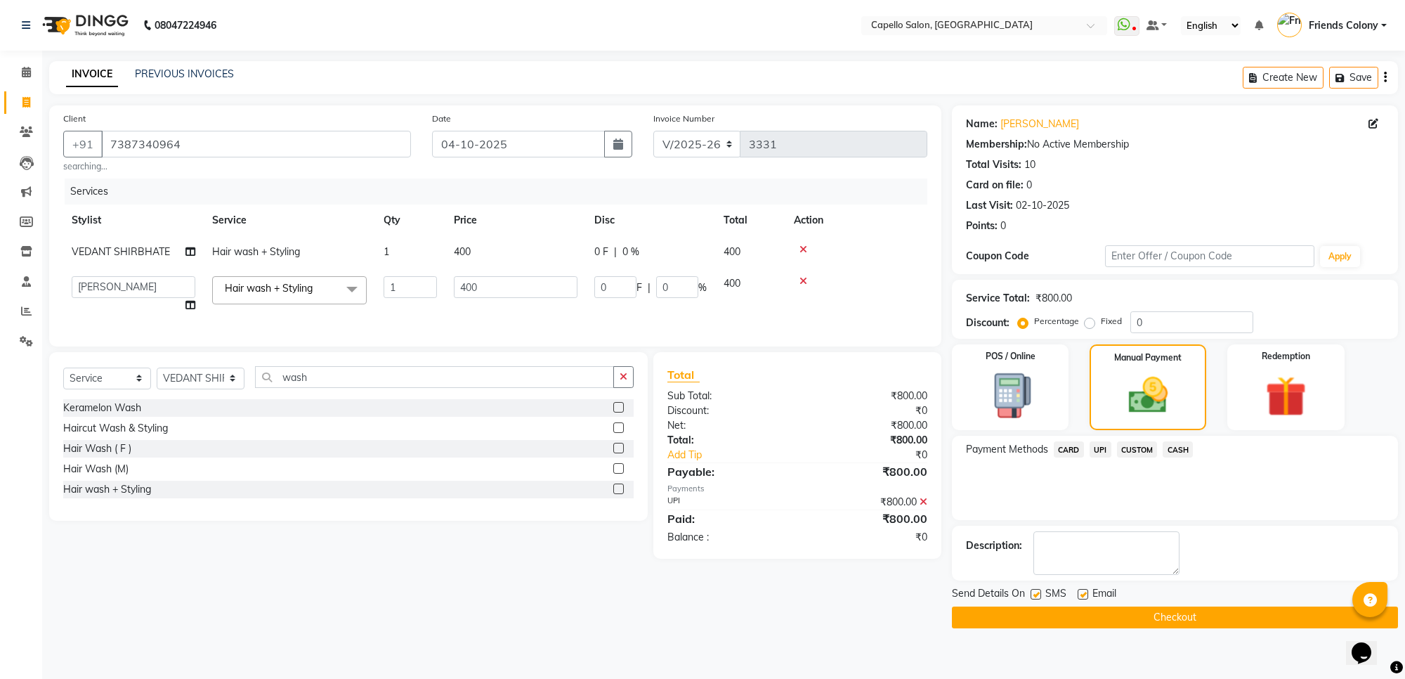
click at [1162, 619] on button "Checkout" at bounding box center [1175, 617] width 446 height 22
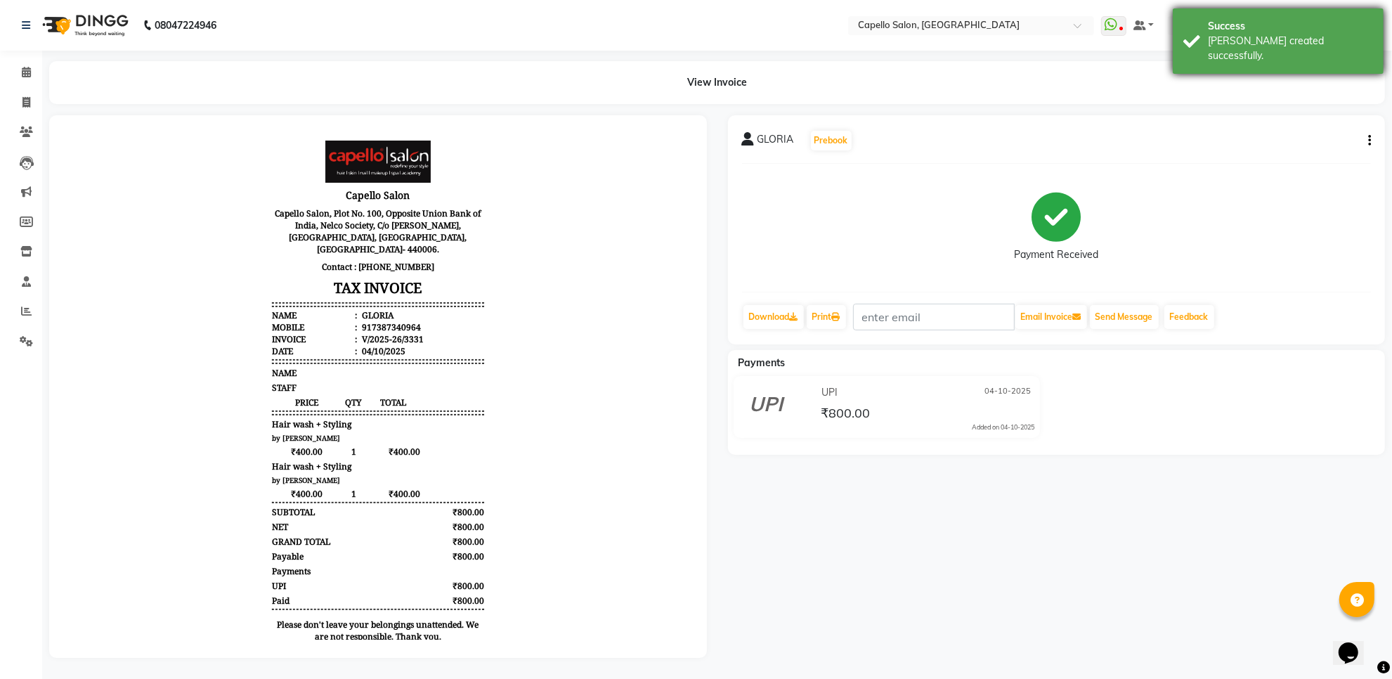
click at [1295, 29] on div "Success" at bounding box center [1290, 26] width 165 height 15
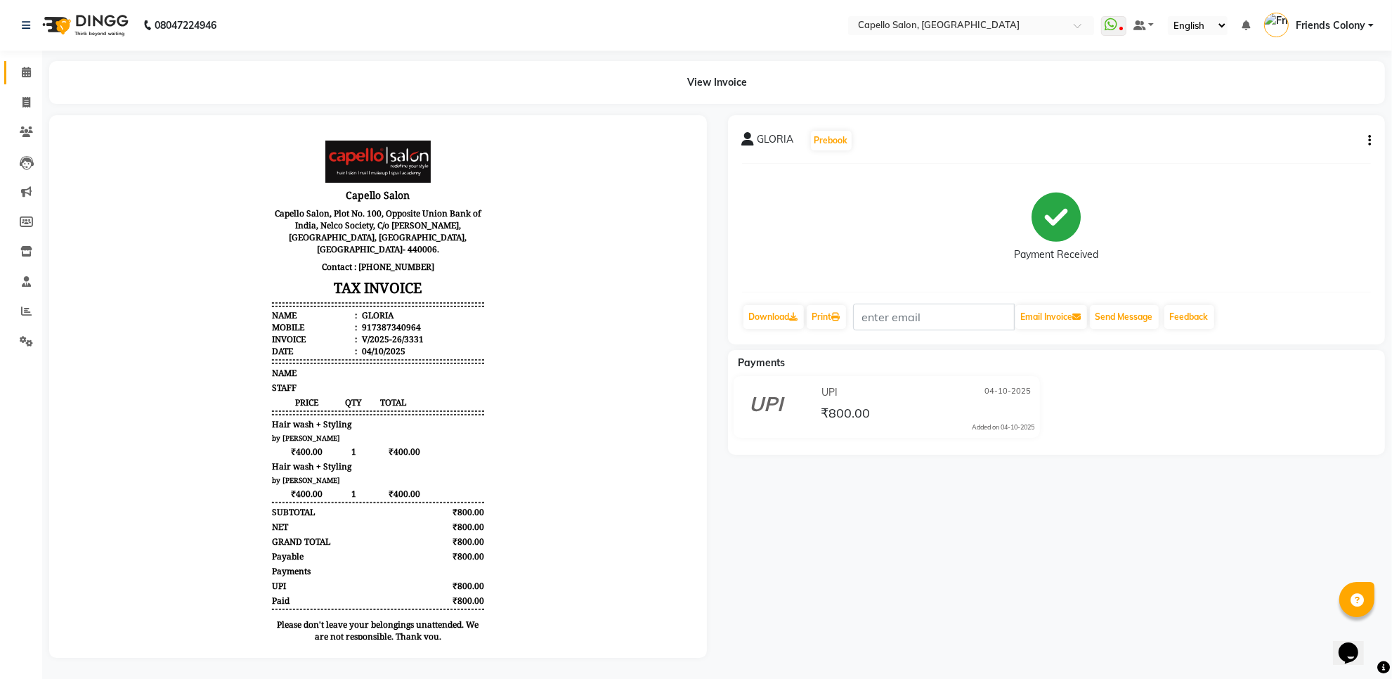
click at [23, 81] on link "Calendar" at bounding box center [21, 72] width 34 height 23
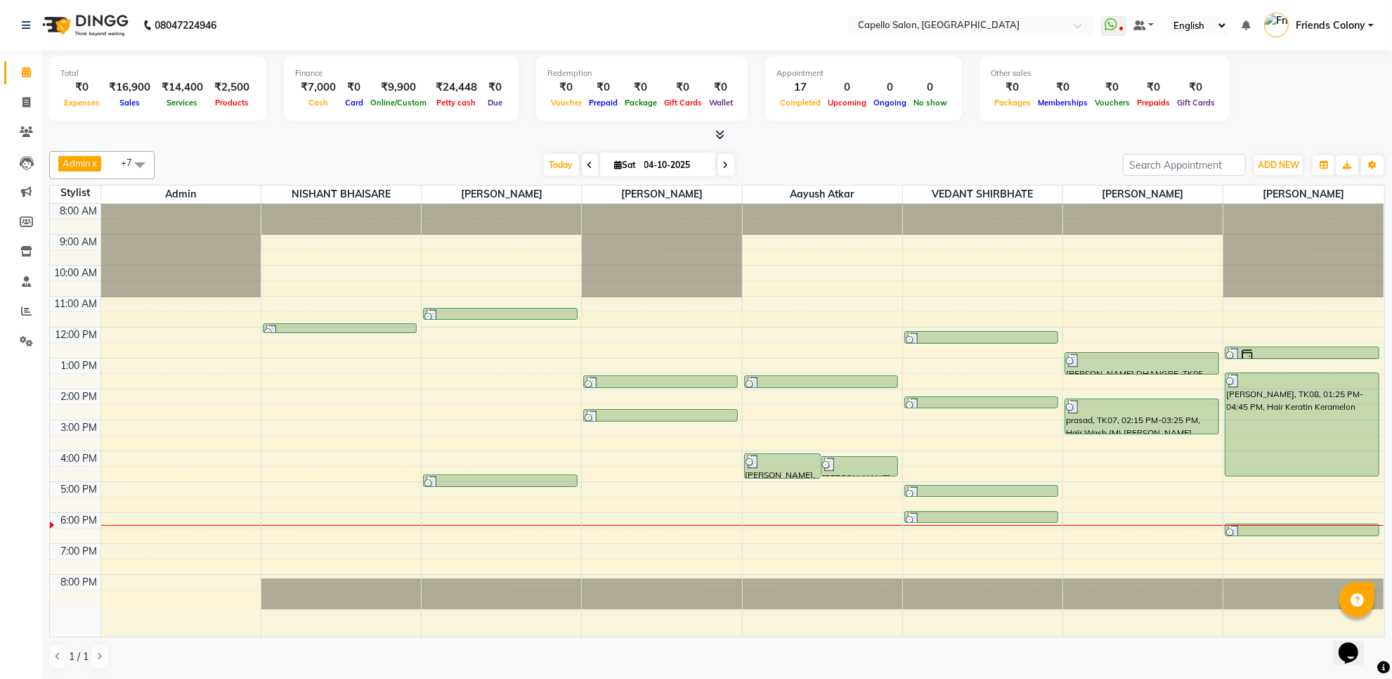
click at [436, 141] on div at bounding box center [717, 135] width 1336 height 15
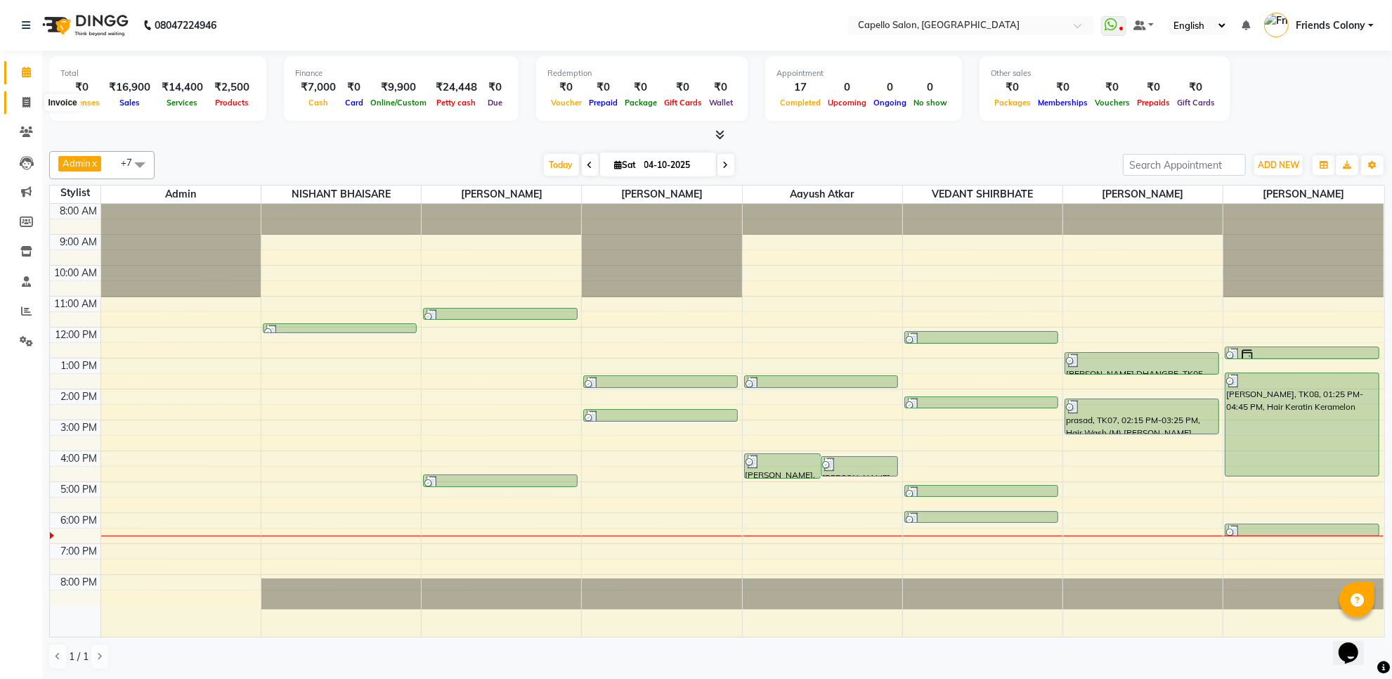
click at [25, 98] on icon at bounding box center [26, 102] width 8 height 11
select select "service"
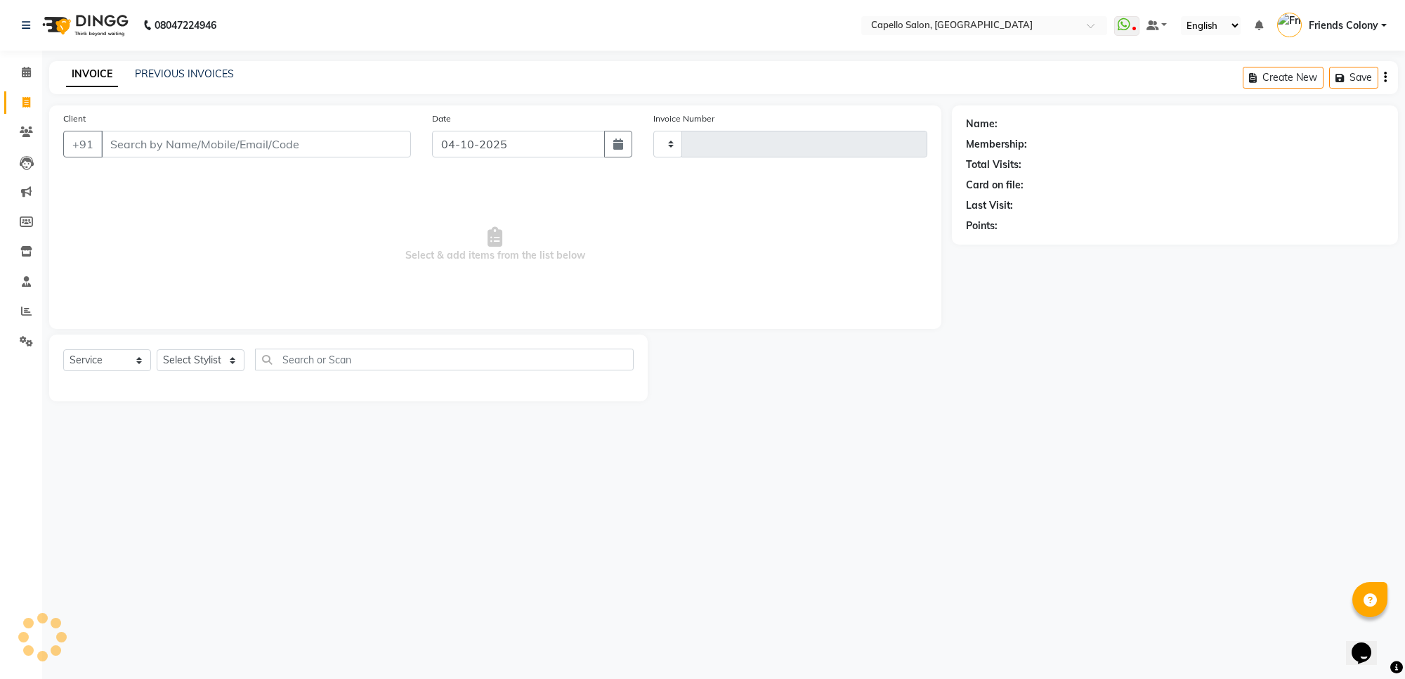
type input "3333"
select select "3583"
click at [206, 360] on select "Select Stylist" at bounding box center [201, 360] width 88 height 22
select select "29604"
click at [157, 349] on select "Select Stylist aayush atkar Admin ANKIT BANDEWAR Friends Colony Harsha Shiwanka…" at bounding box center [201, 360] width 88 height 22
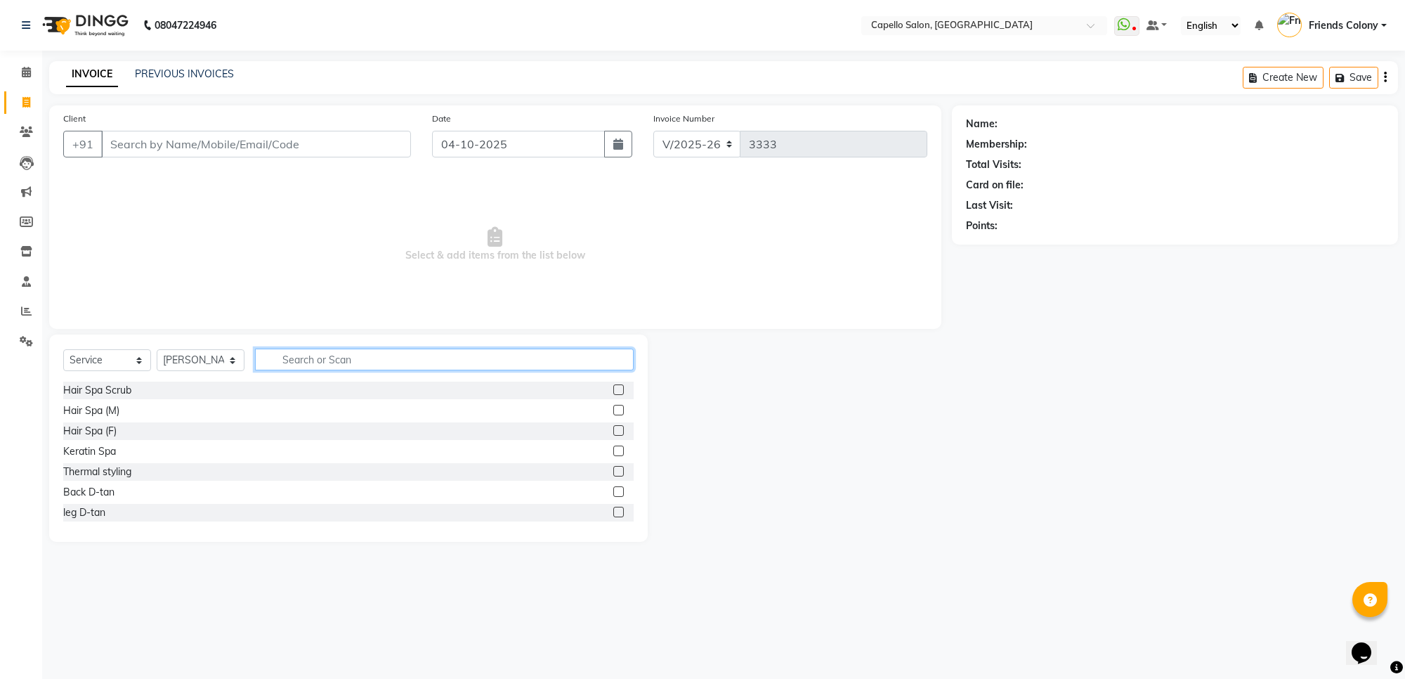
click at [377, 359] on input "text" at bounding box center [444, 360] width 379 height 22
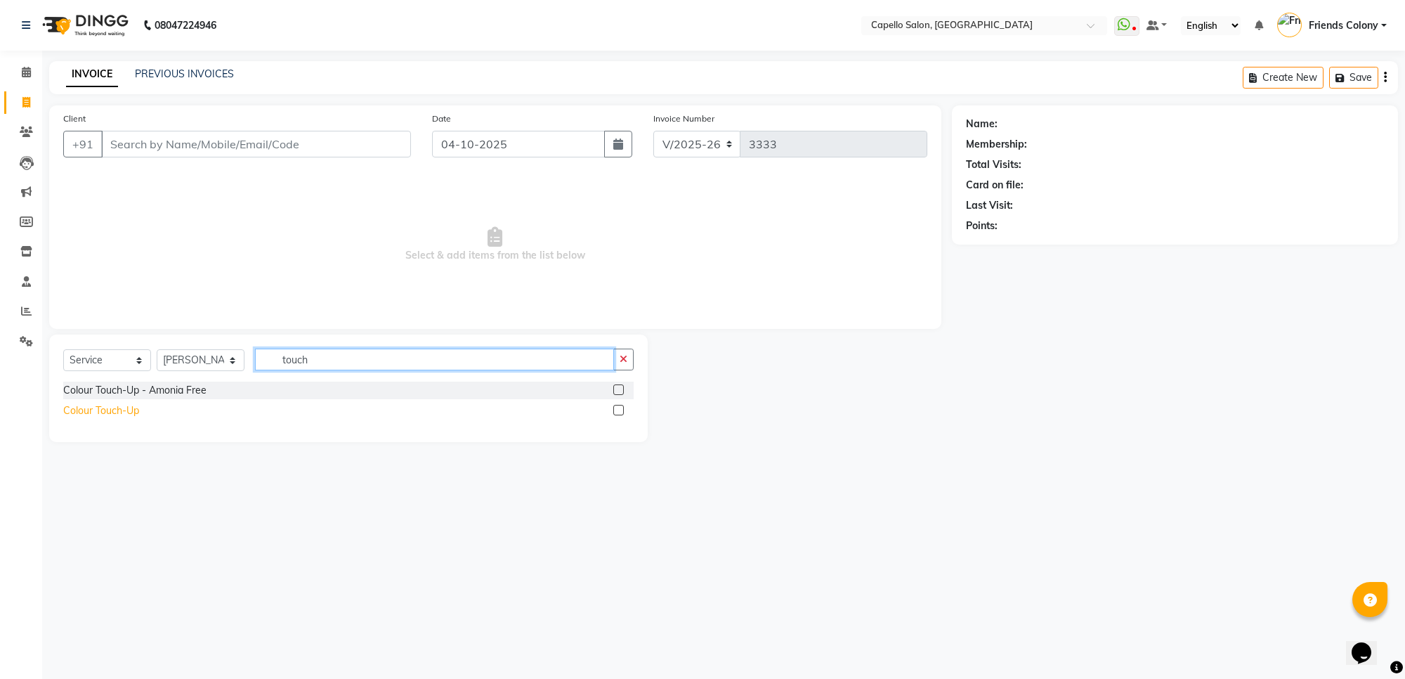
type input "touch"
click at [112, 412] on div "Colour Touch-Up" at bounding box center [101, 410] width 76 height 15
checkbox input "false"
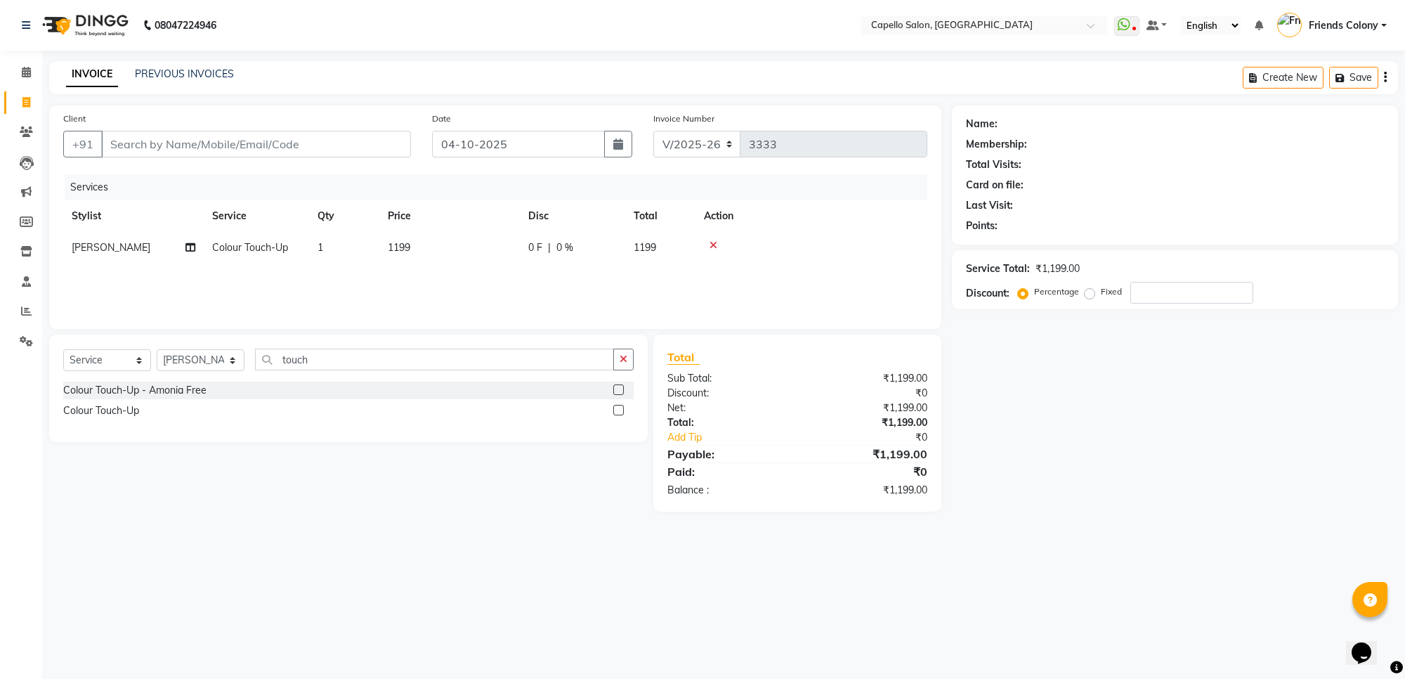
click at [412, 244] on td "1199" at bounding box center [449, 248] width 141 height 32
select select "29604"
drag, startPoint x: 507, startPoint y: 248, endPoint x: 373, endPoint y: 236, distance: 134.7
click at [373, 236] on tr "aayush atkar Admin ANKIT BANDEWAR Friends Colony Harsha Shiwankar mohini godhan…" at bounding box center [495, 258] width 864 height 53
type input "1500"
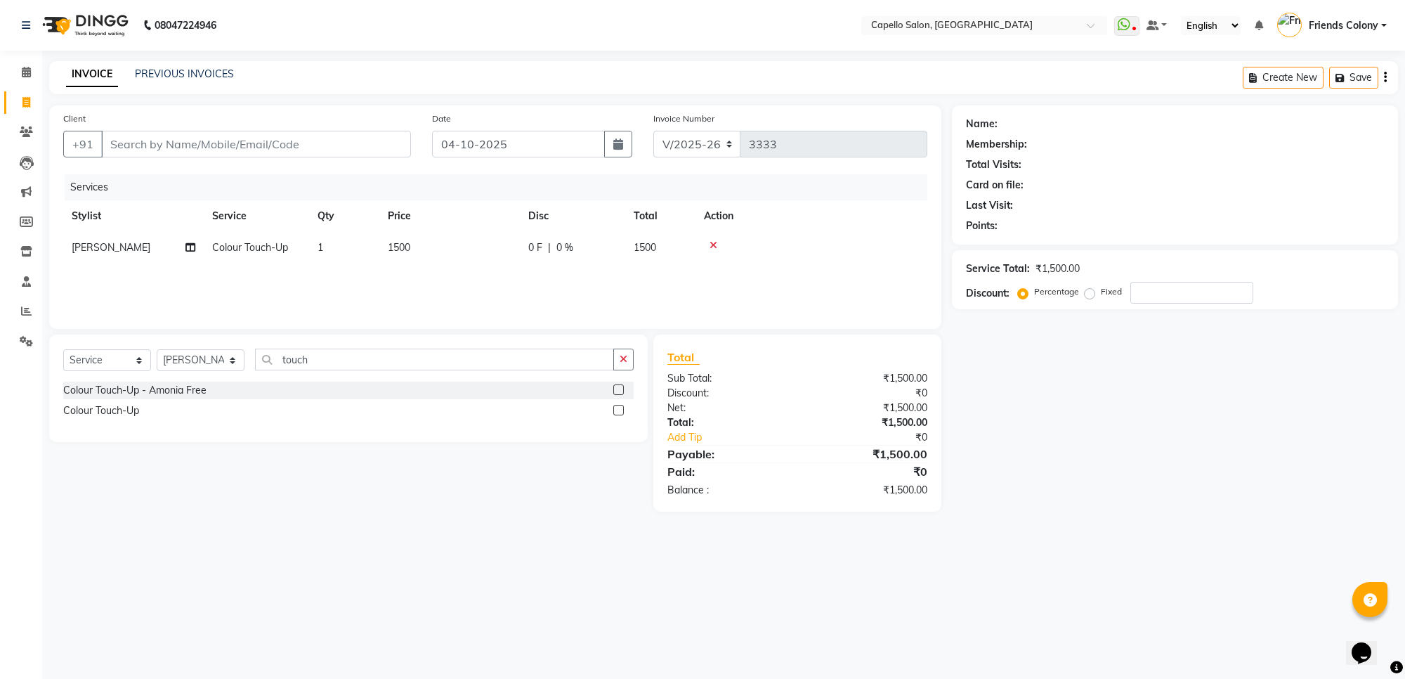
drag, startPoint x: 1076, startPoint y: 366, endPoint x: 1069, endPoint y: 362, distance: 7.6
click at [1075, 365] on div "Name: Membership: Total Visits: Card on file: Last Visit: Points: Service Total…" at bounding box center [1180, 308] width 457 height 406
drag, startPoint x: 331, startPoint y: 362, endPoint x: 199, endPoint y: 363, distance: 132.1
click at [200, 363] on div "Select Service Product Membership Package Voucher Prepaid Gift Card Select Styl…" at bounding box center [348, 365] width 571 height 33
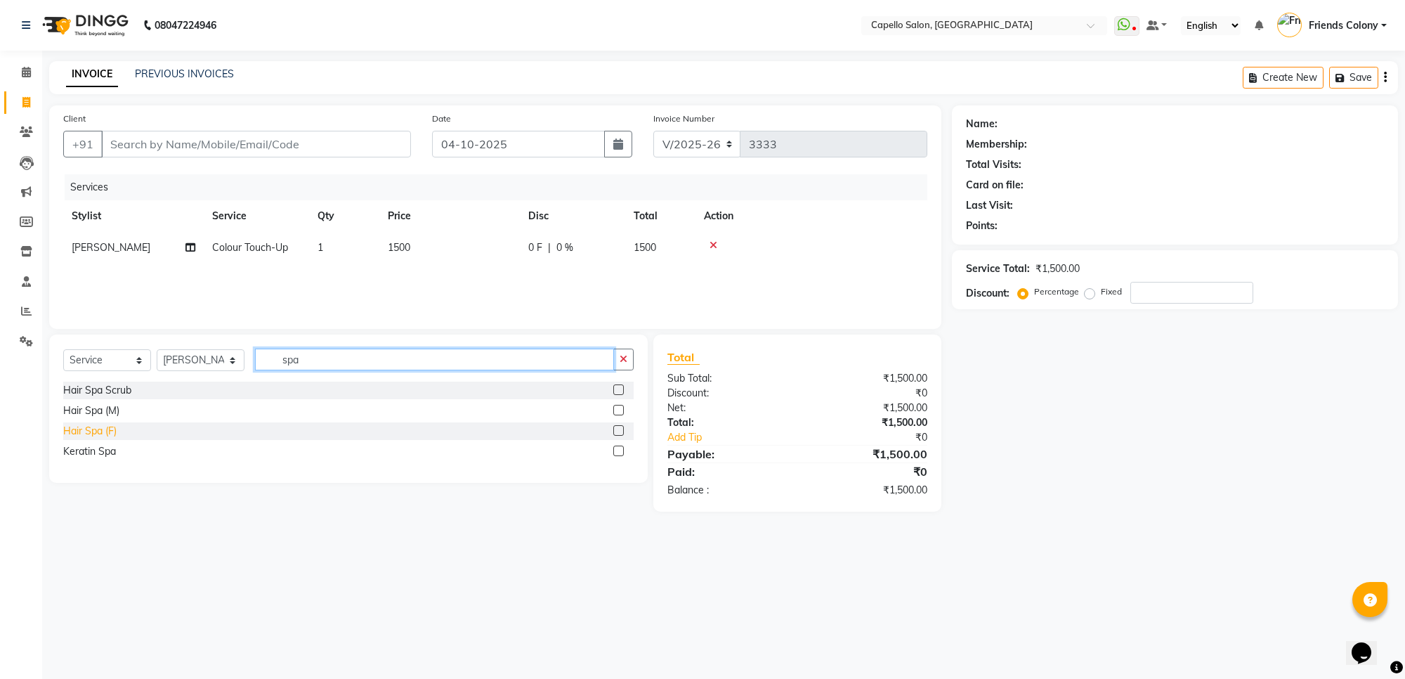
type input "spa"
click at [97, 437] on div "Hair Spa (F)" at bounding box center [89, 431] width 53 height 15
checkbox input "false"
click at [394, 268] on td "1500" at bounding box center [449, 280] width 141 height 32
select select "29604"
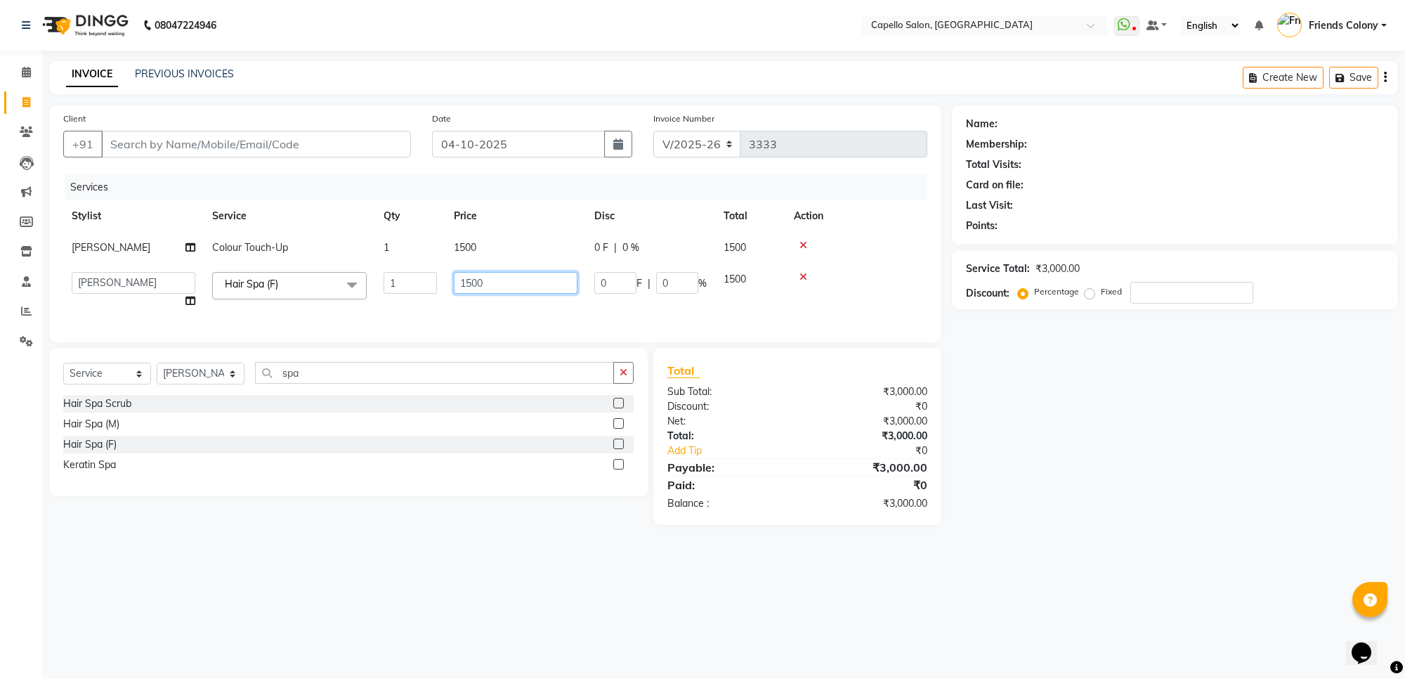
drag, startPoint x: 490, startPoint y: 282, endPoint x: 397, endPoint y: 297, distance: 94.5
click at [401, 297] on tr "aayush atkar Admin ANKIT BANDEWAR Friends Colony Harsha Shiwankar mohini godhan…" at bounding box center [495, 290] width 864 height 53
type input "1000"
click at [1124, 406] on div "Name: Membership: Total Visits: Card on file: Last Visit: Points: Service Total…" at bounding box center [1180, 314] width 457 height 419
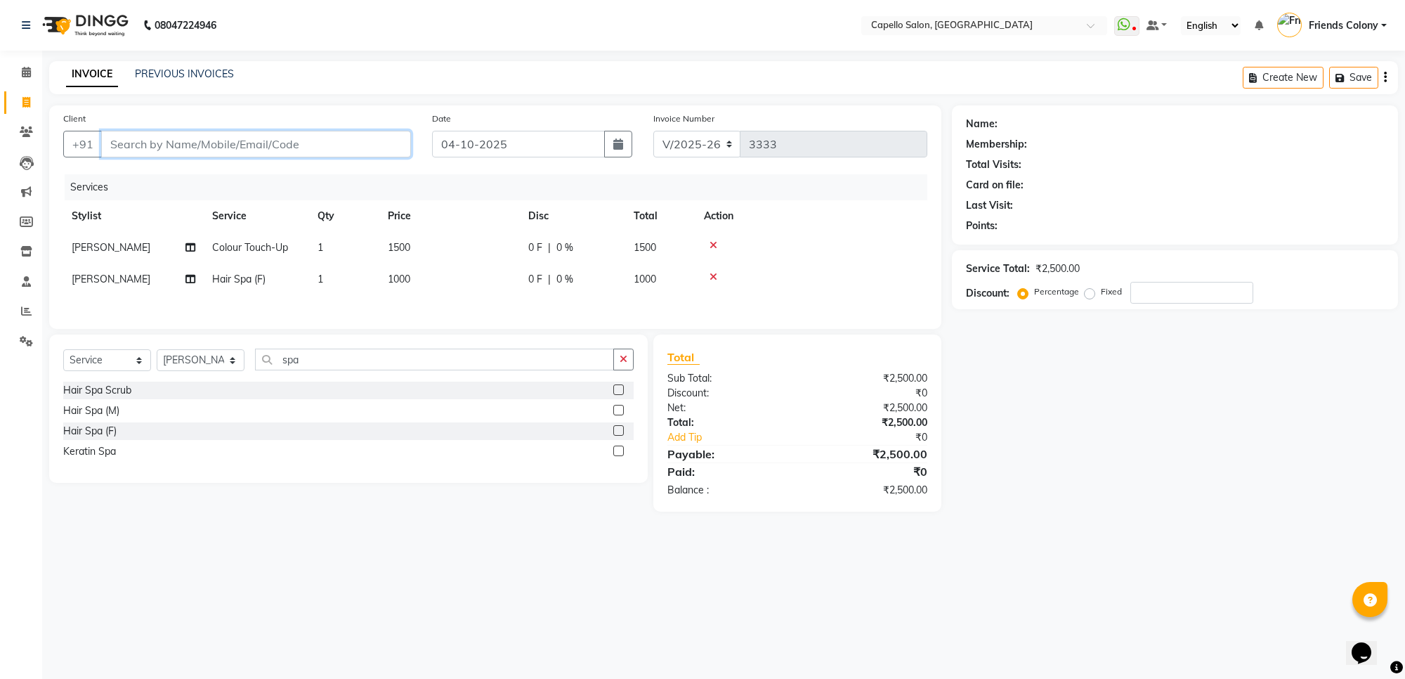
click at [275, 138] on input "Client" at bounding box center [256, 144] width 310 height 27
type input "9"
type input "0"
type input "9109727779"
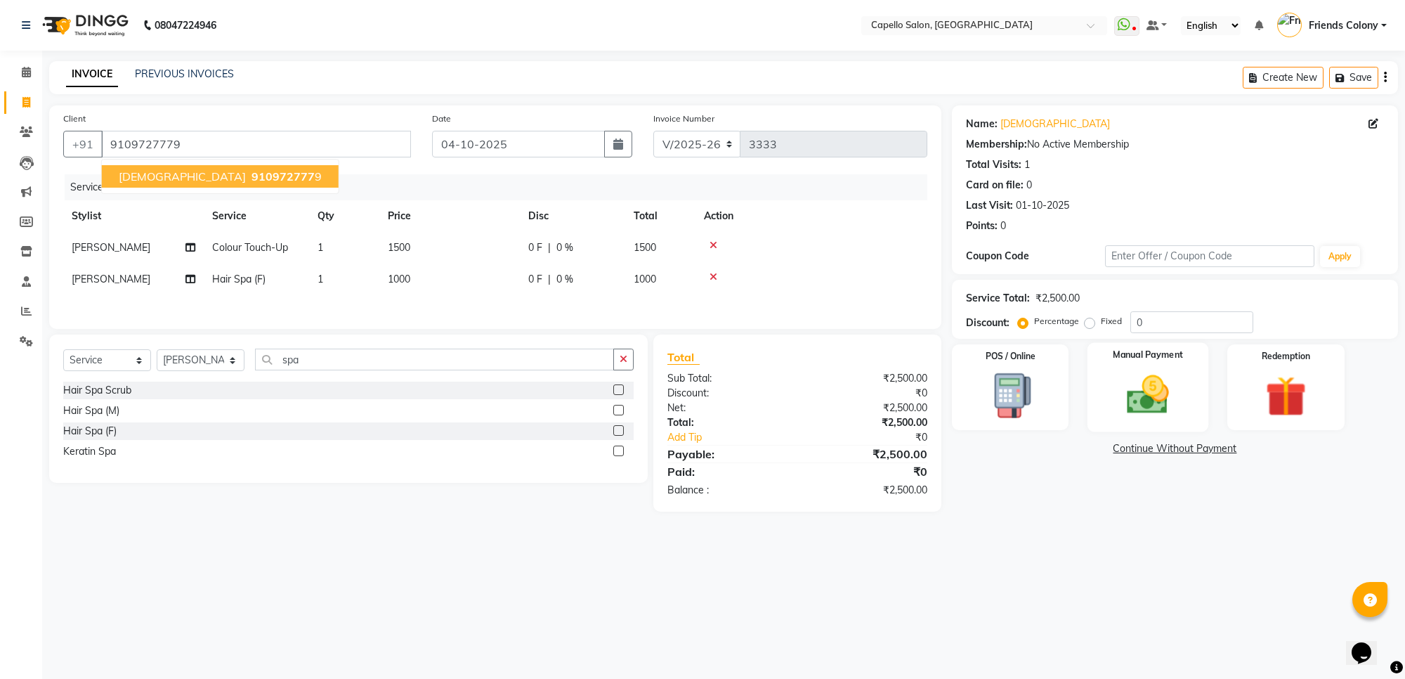
click at [1168, 388] on img at bounding box center [1148, 394] width 69 height 49
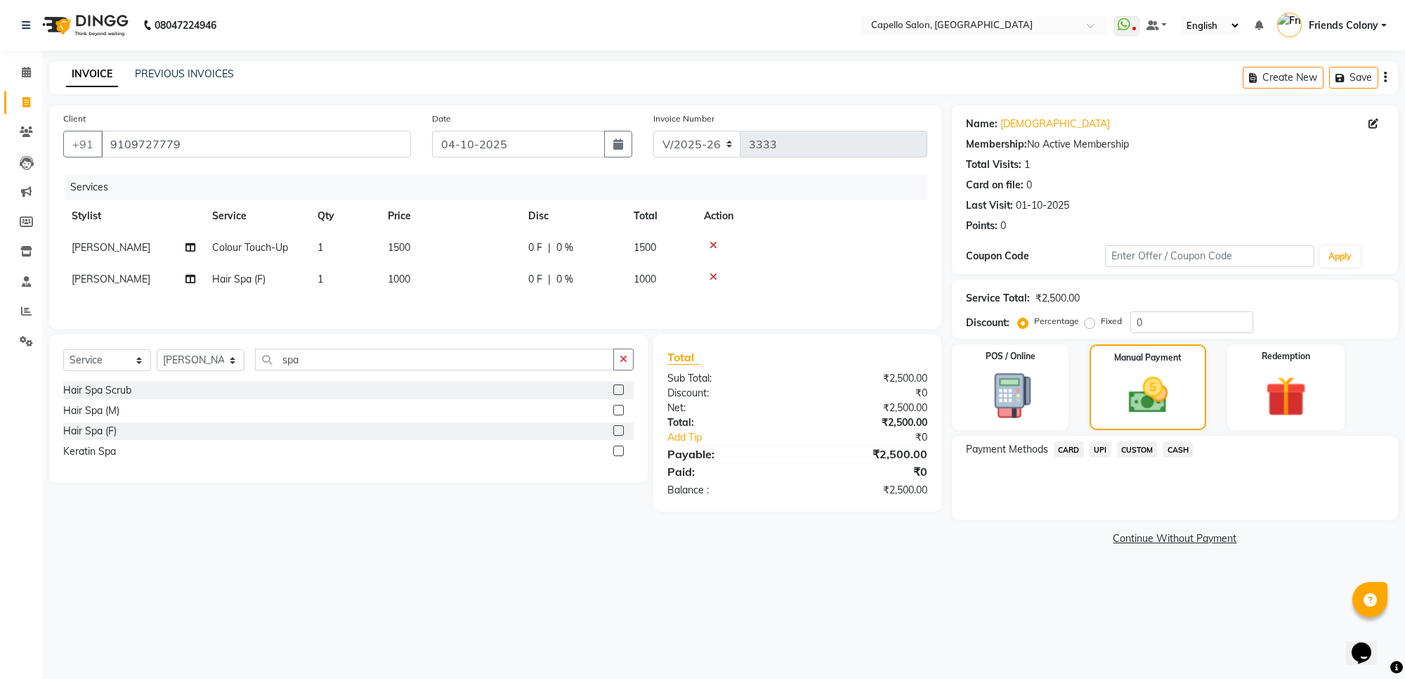
click at [1104, 450] on span "UPI" at bounding box center [1101, 449] width 22 height 16
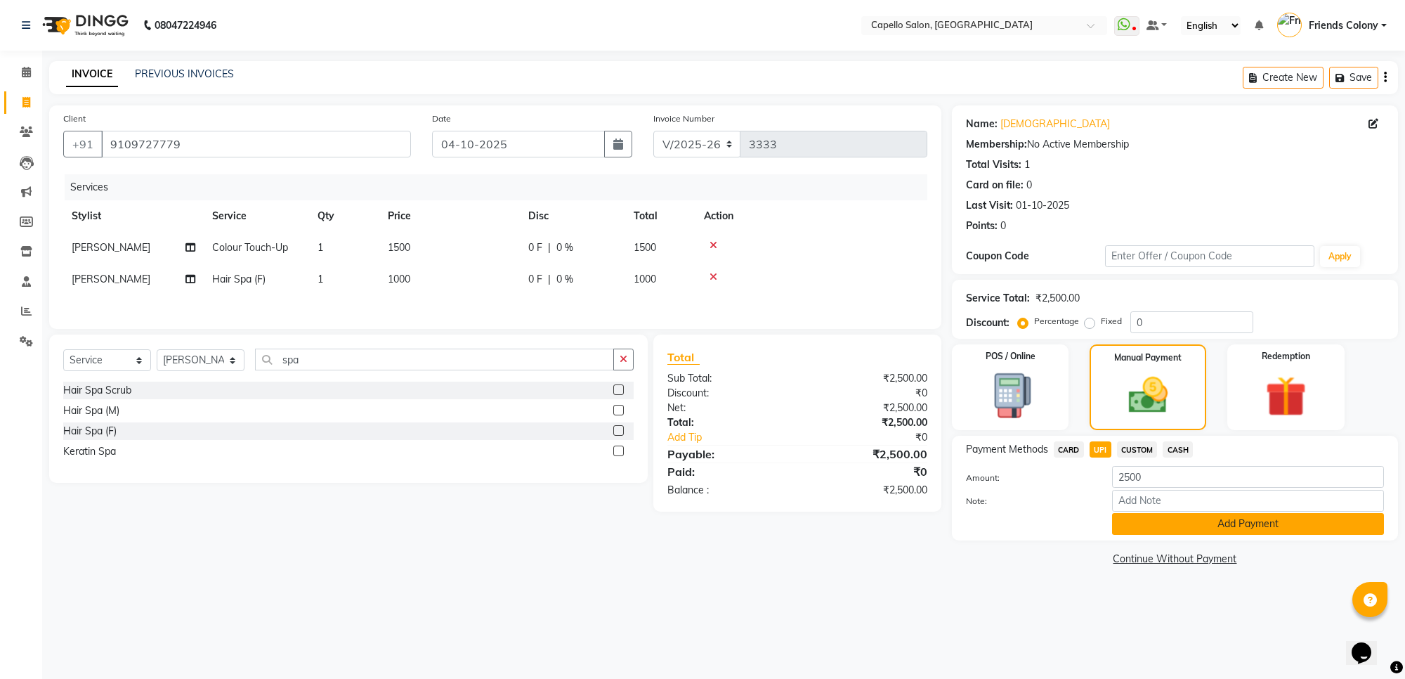
click at [1195, 531] on button "Add Payment" at bounding box center [1248, 524] width 272 height 22
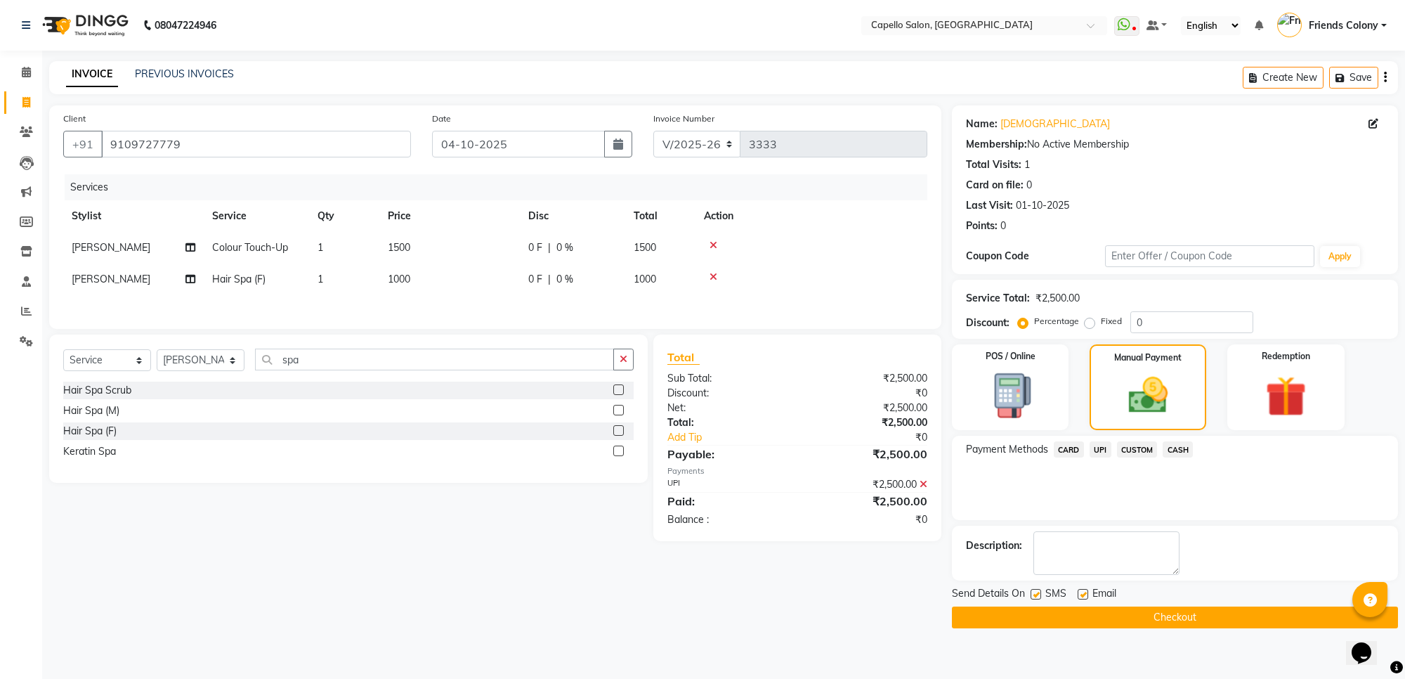
click at [1155, 616] on button "Checkout" at bounding box center [1175, 617] width 446 height 22
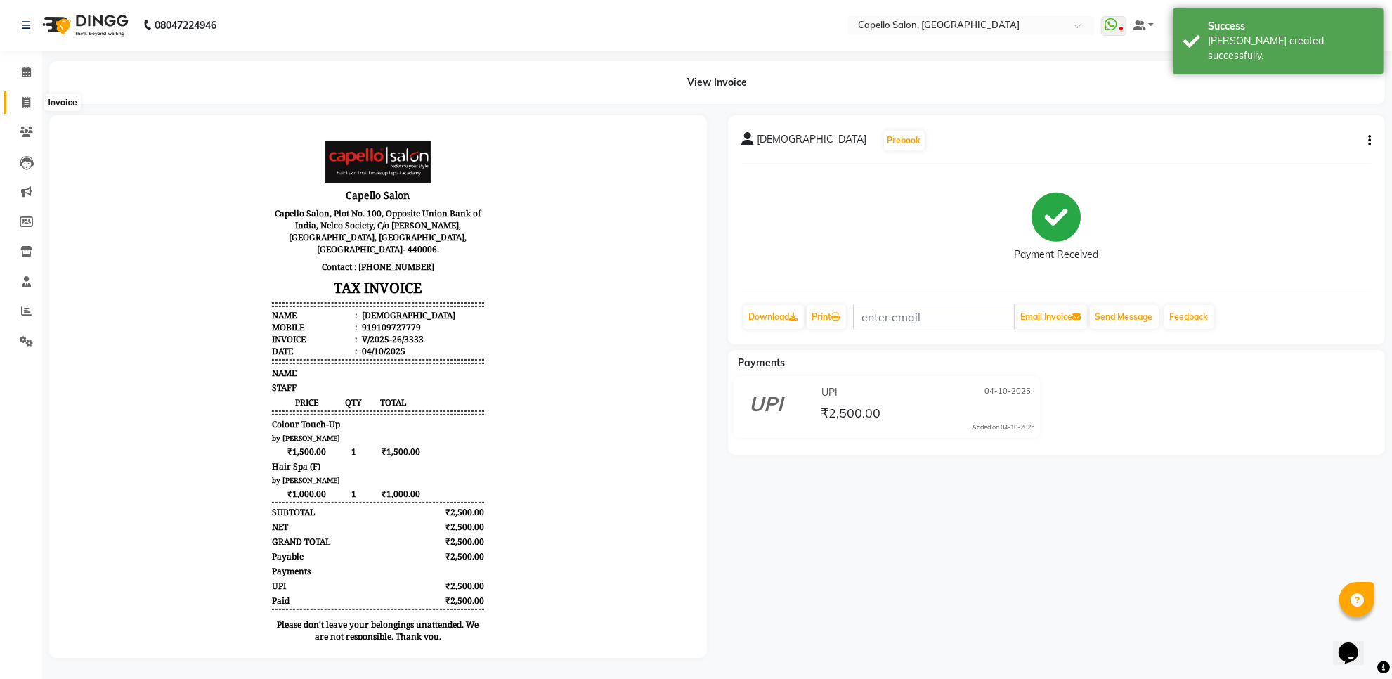
click at [21, 103] on span at bounding box center [26, 103] width 25 height 16
select select "service"
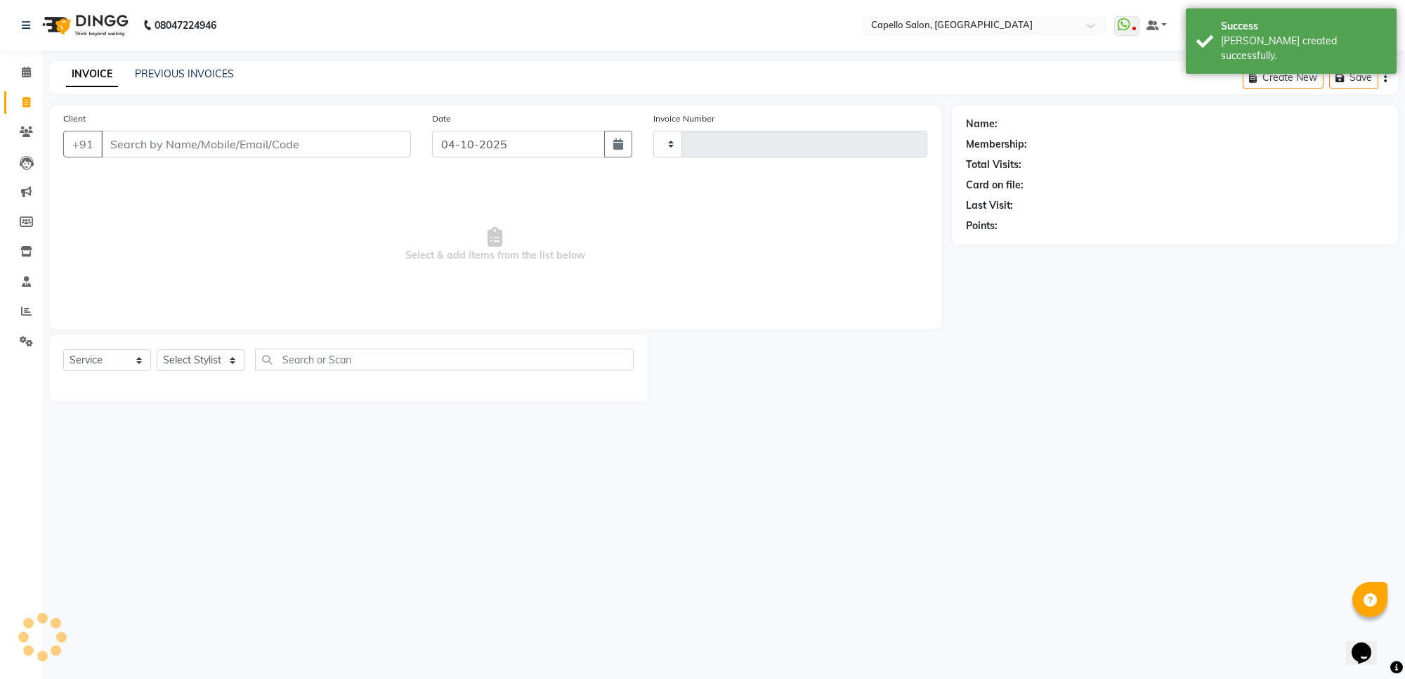
type input "3334"
select select "3583"
click at [171, 76] on link "PREVIOUS INVOICES" at bounding box center [184, 73] width 99 height 13
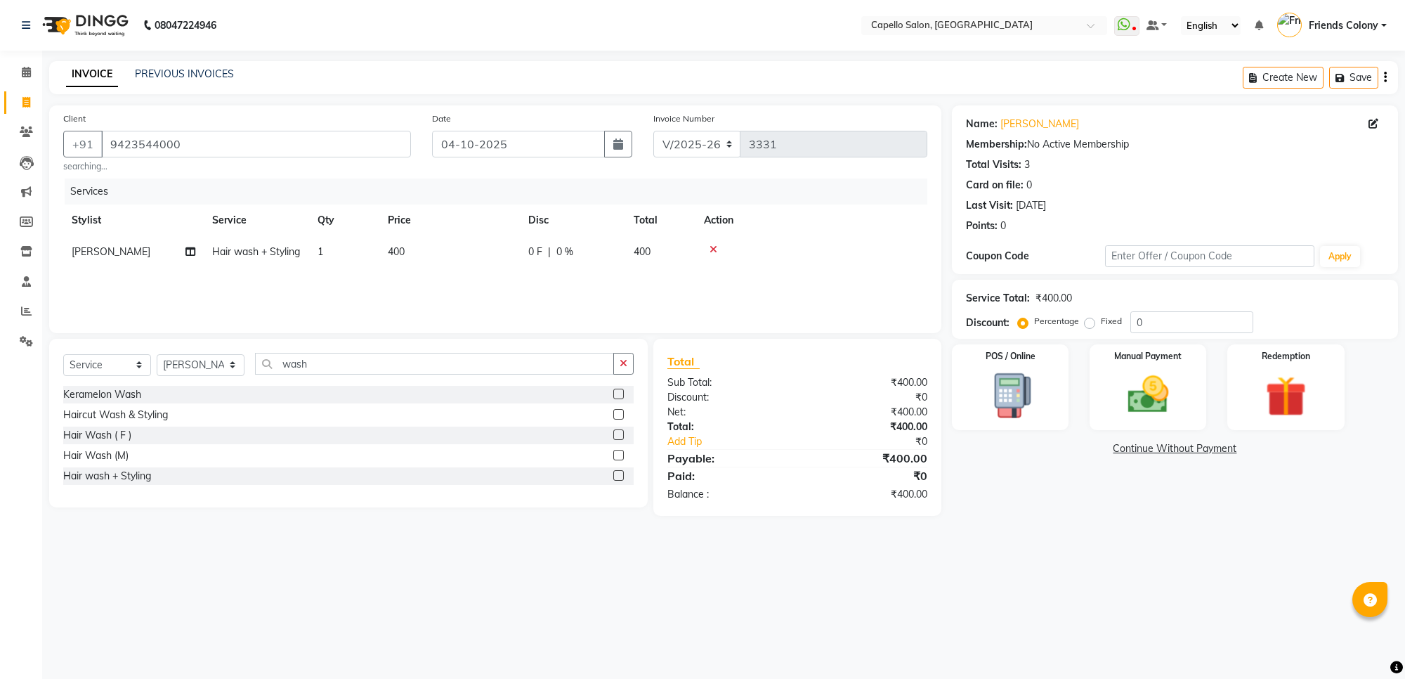
select select "3583"
select select "service"
click at [169, 362] on select "Select Stylist [PERSON_NAME] Admin [PERSON_NAME] Friends Colony [PERSON_NAME] […" at bounding box center [201, 365] width 88 height 22
select select "90898"
click at [157, 354] on select "Select Stylist [PERSON_NAME] Admin [PERSON_NAME] Friends Colony [PERSON_NAME] […" at bounding box center [201, 365] width 88 height 22
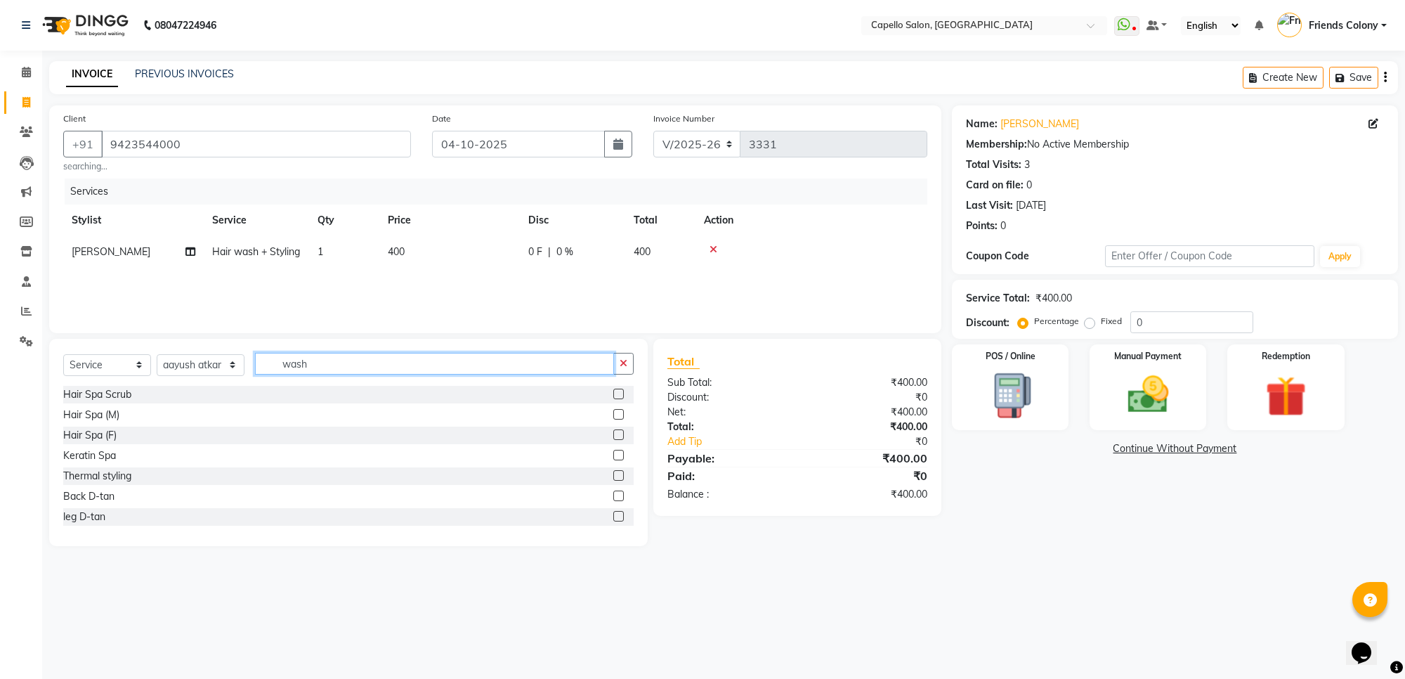
drag, startPoint x: 321, startPoint y: 360, endPoint x: 198, endPoint y: 367, distance: 123.1
click at [204, 367] on div "Select Service Product Membership Package Voucher Prepaid Gift Card Select Styl…" at bounding box center [348, 369] width 571 height 33
type input "cut"
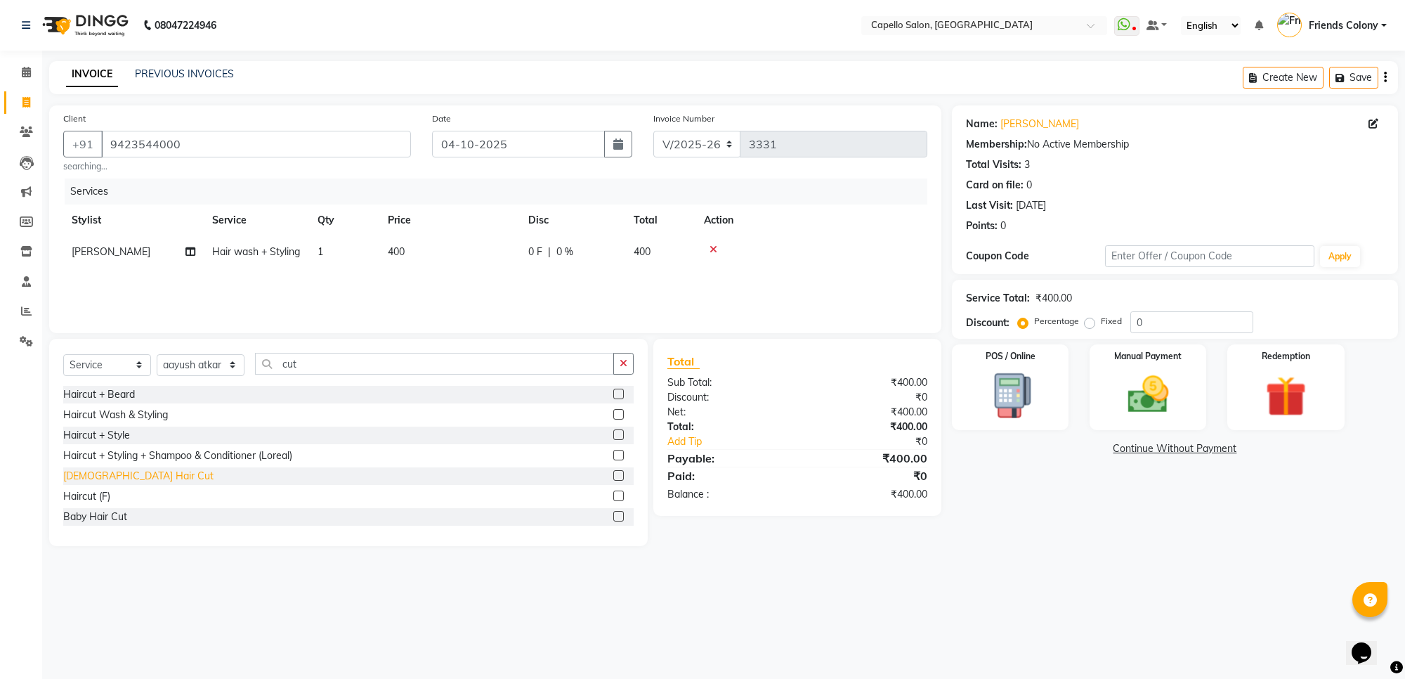
click at [96, 476] on div "[DEMOGRAPHIC_DATA] Hair Cut" at bounding box center [138, 476] width 150 height 15
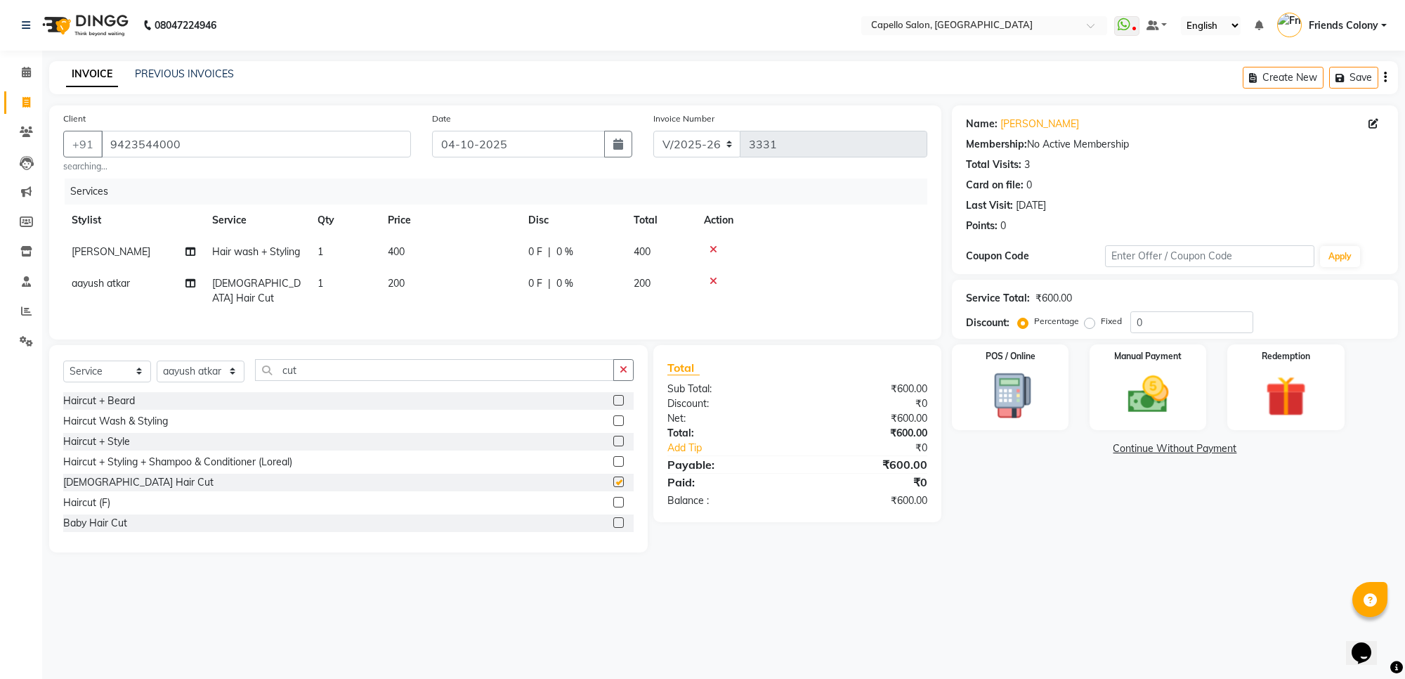
checkbox input "false"
click at [14, 76] on span at bounding box center [26, 73] width 25 height 16
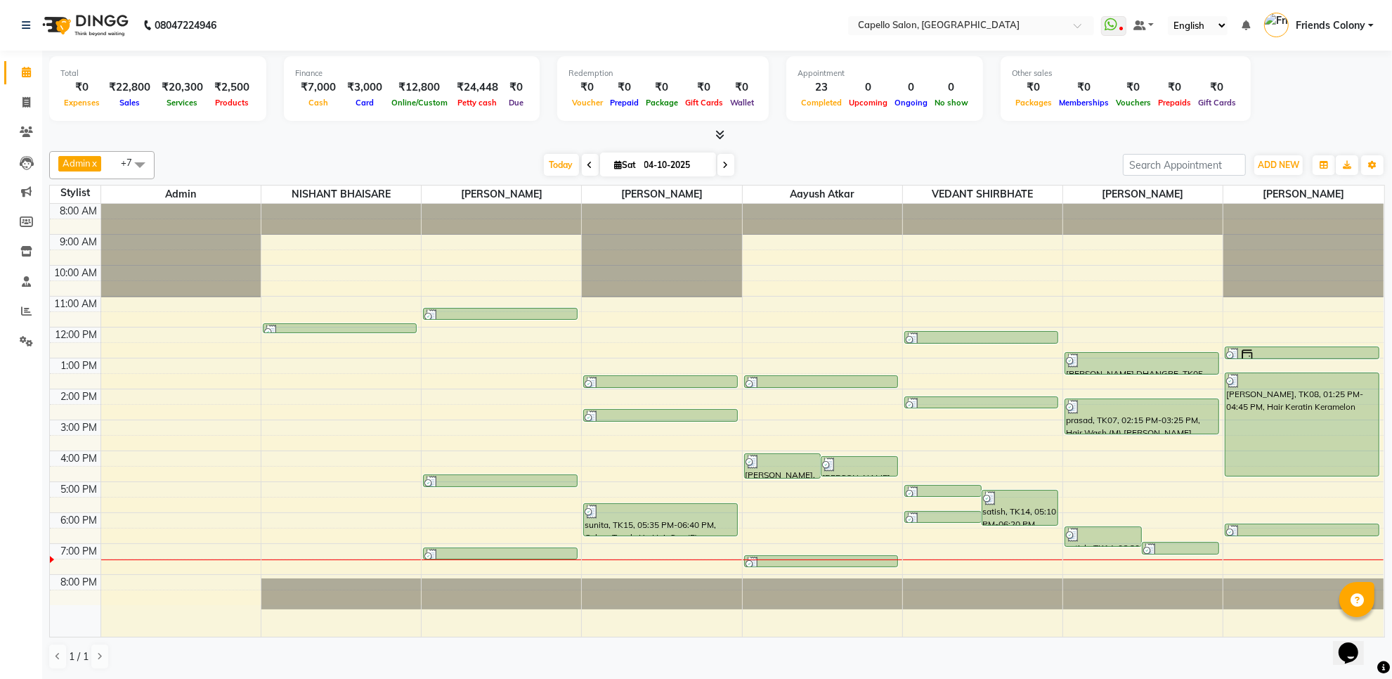
scroll to position [1, 0]
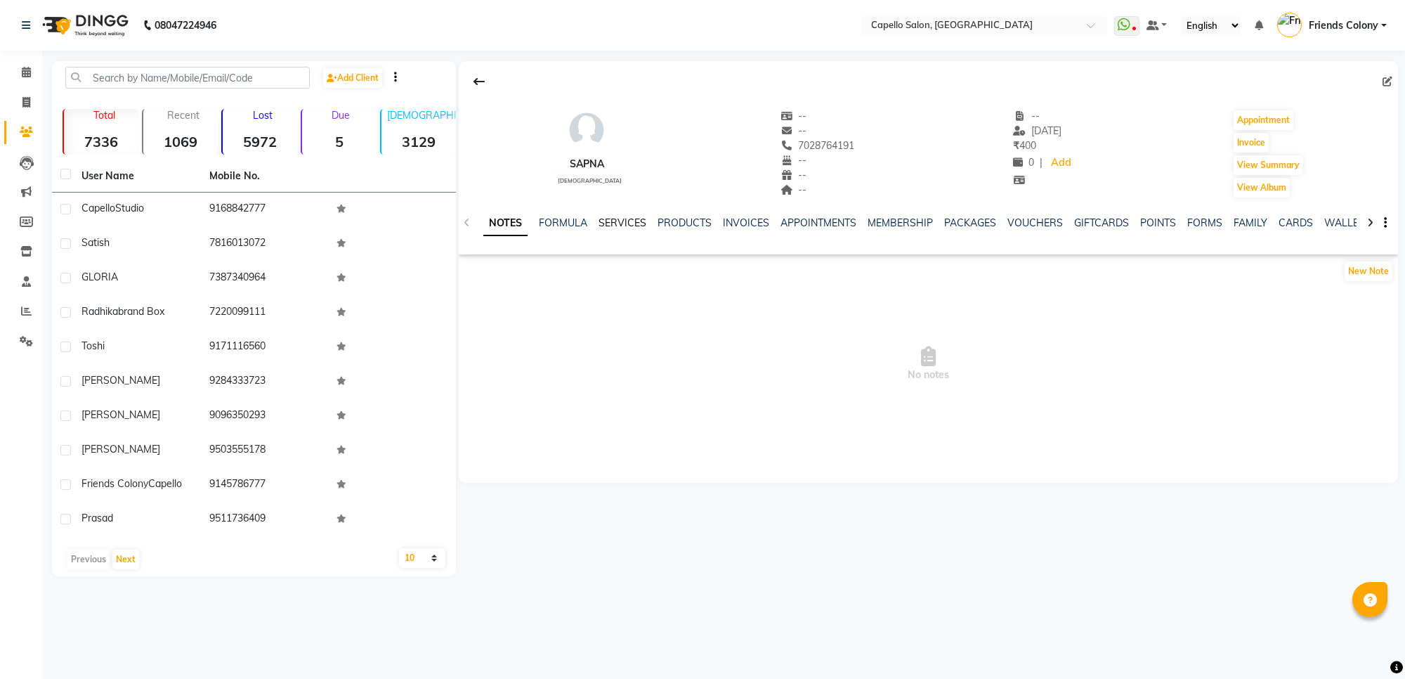
click at [629, 223] on link "SERVICES" at bounding box center [623, 222] width 48 height 13
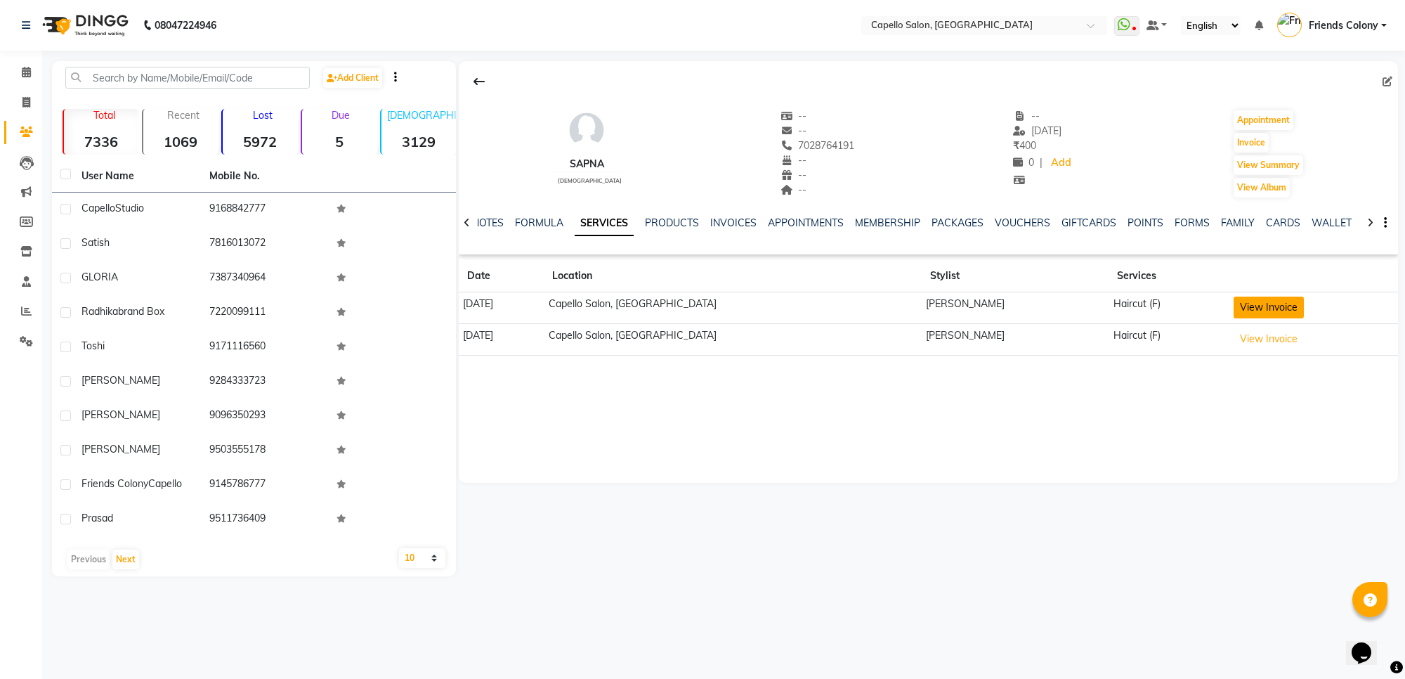
click at [1266, 309] on button "View Invoice" at bounding box center [1269, 308] width 70 height 22
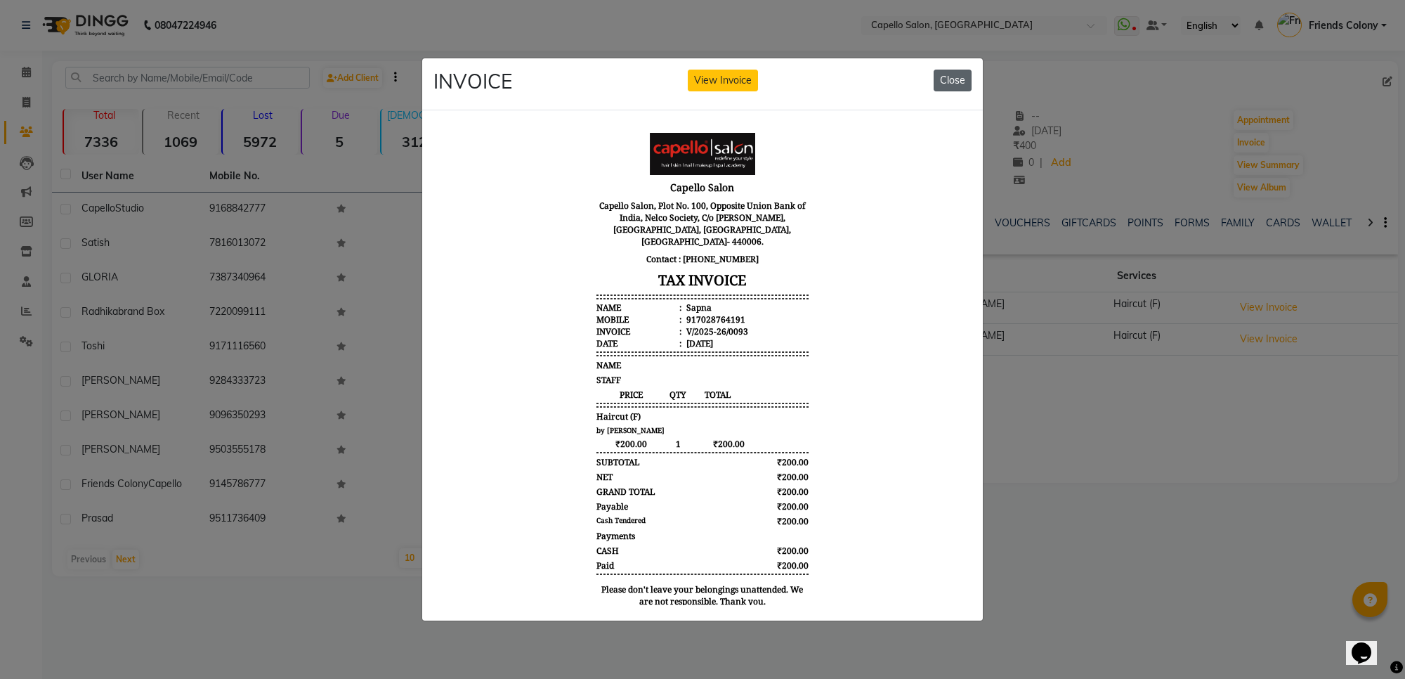
click at [961, 76] on button "Close" at bounding box center [953, 81] width 38 height 22
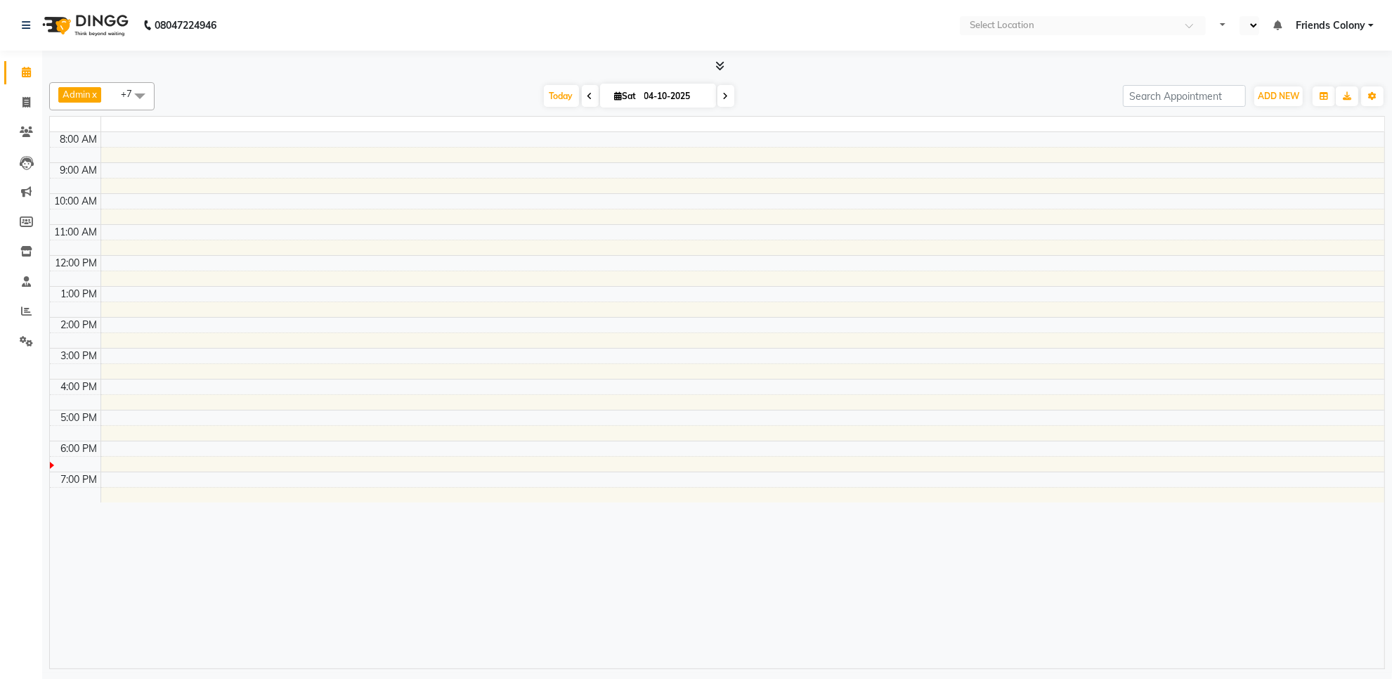
select select "en"
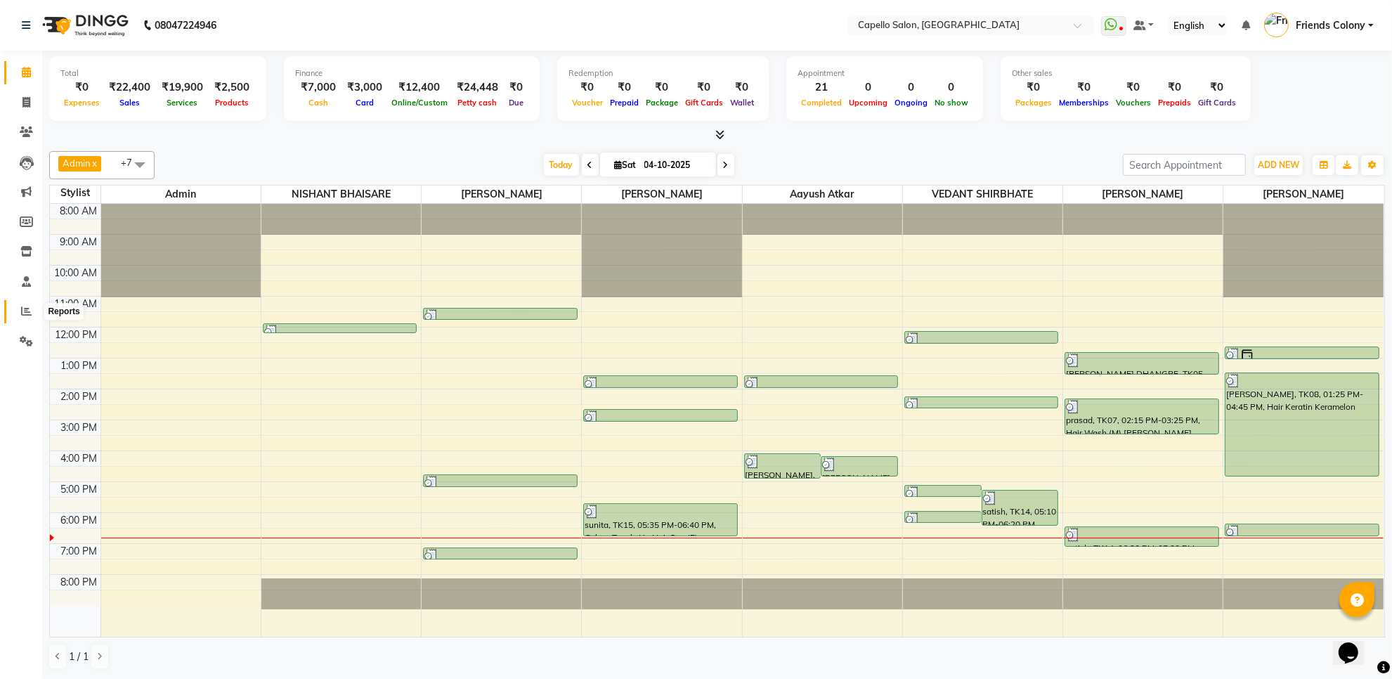
click at [36, 304] on span at bounding box center [26, 312] width 25 height 16
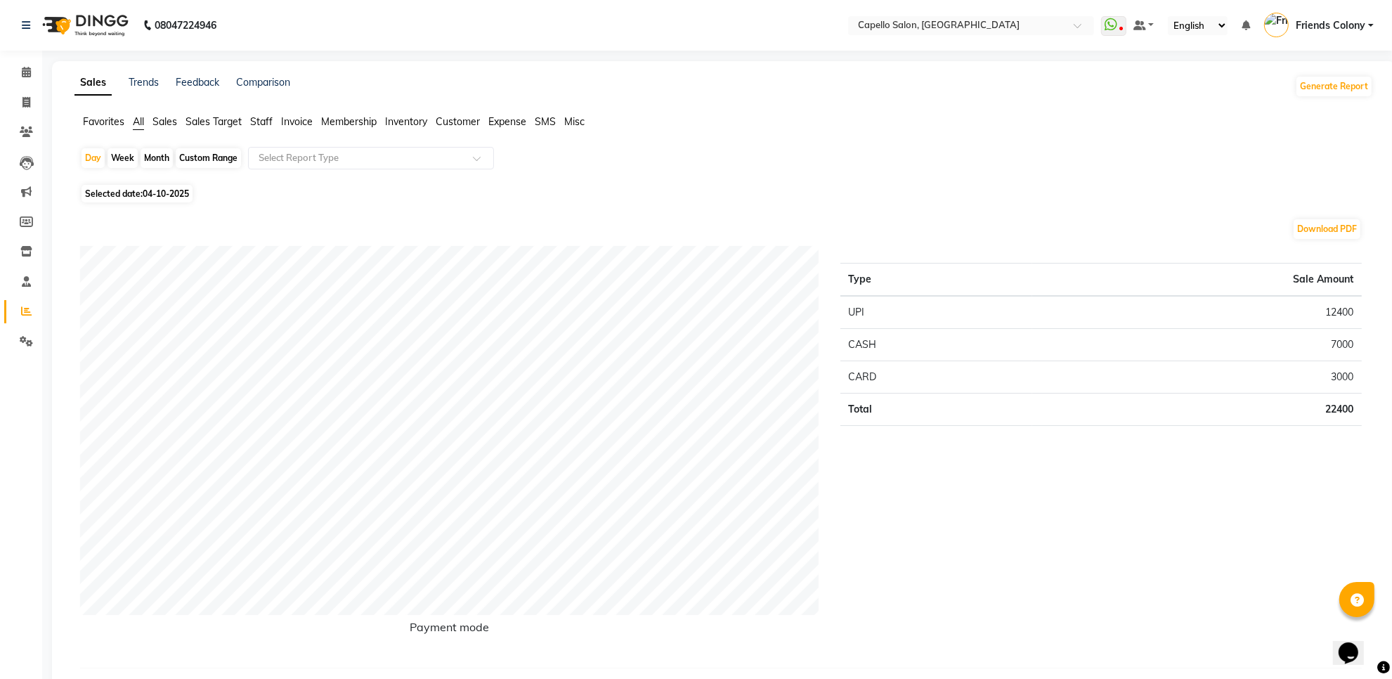
click at [145, 152] on div "Month" at bounding box center [157, 158] width 32 height 20
select select "10"
select select "2025"
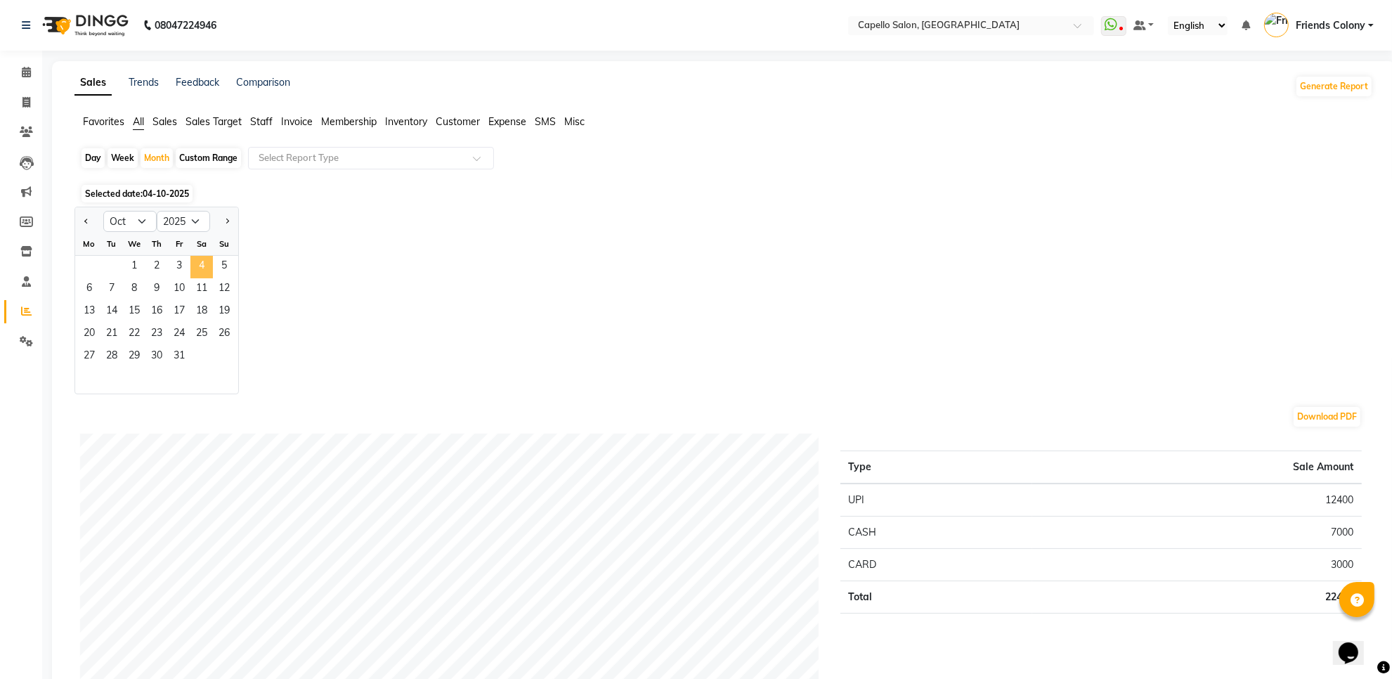
click at [209, 273] on span "4" at bounding box center [201, 267] width 22 height 22
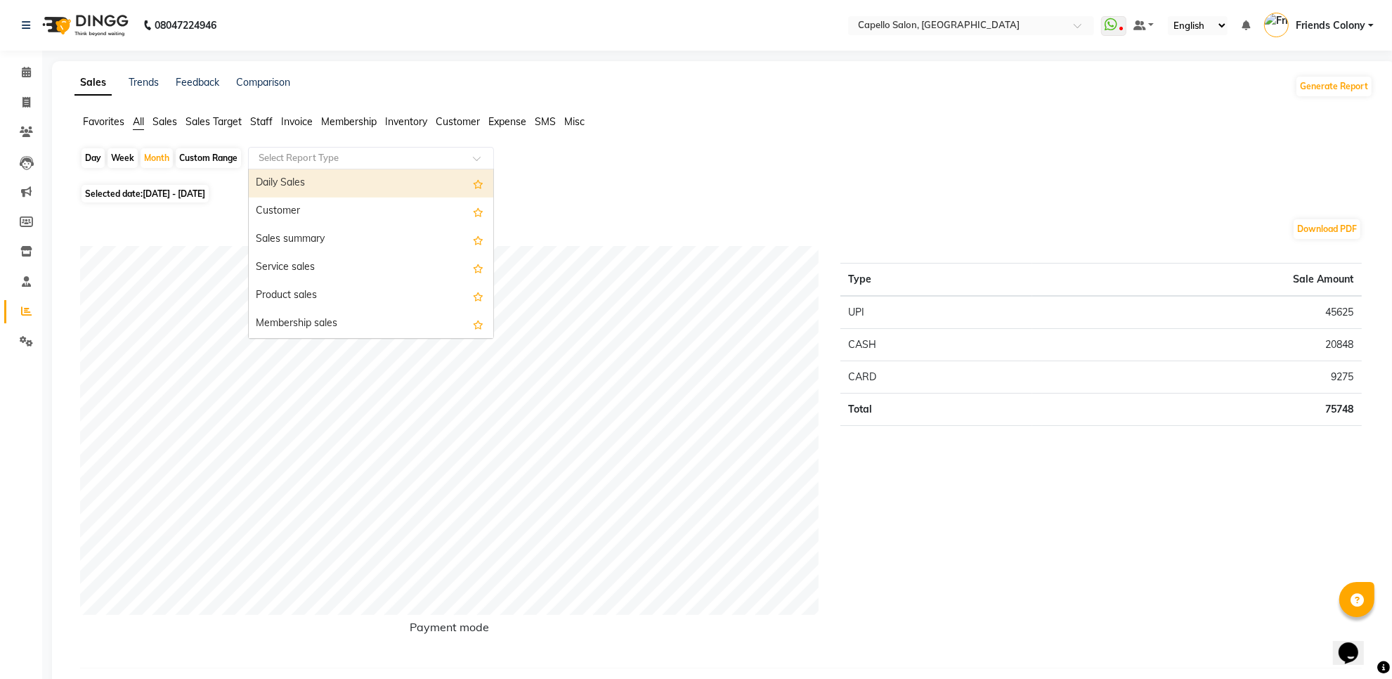
click at [334, 158] on input "text" at bounding box center [357, 158] width 202 height 14
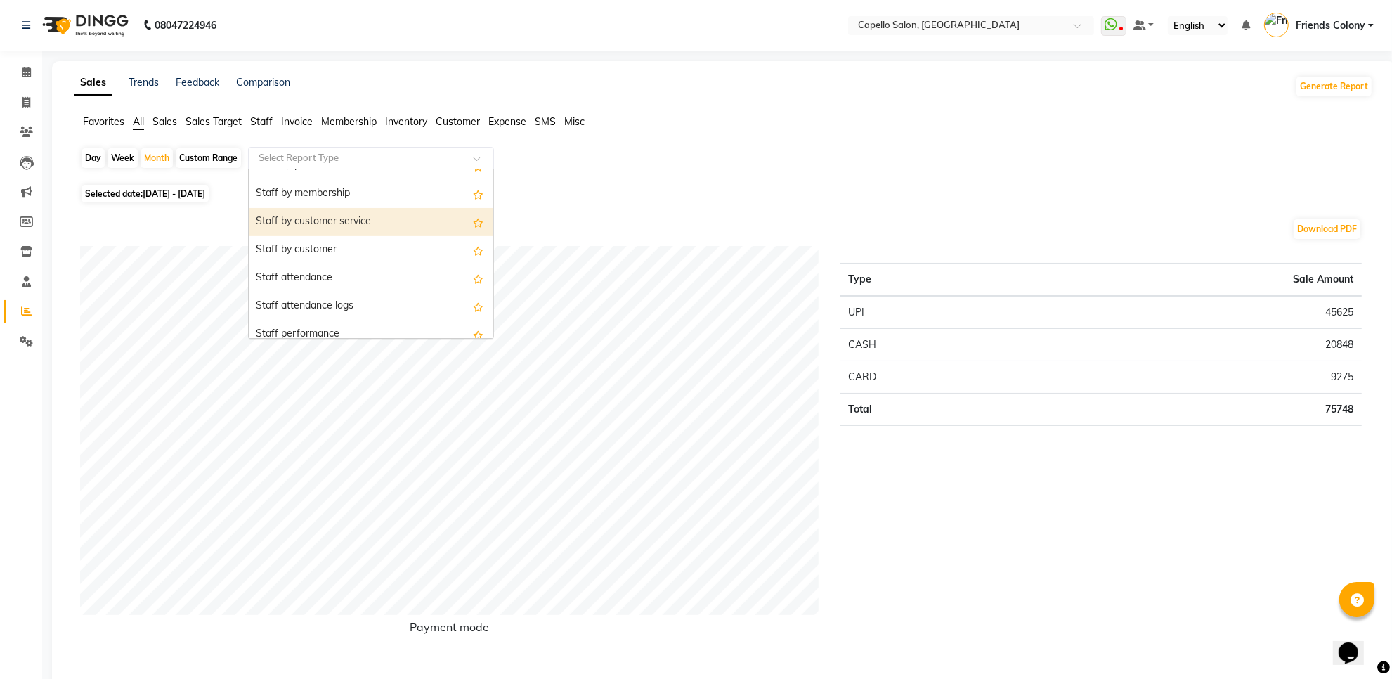
scroll to position [351, 0]
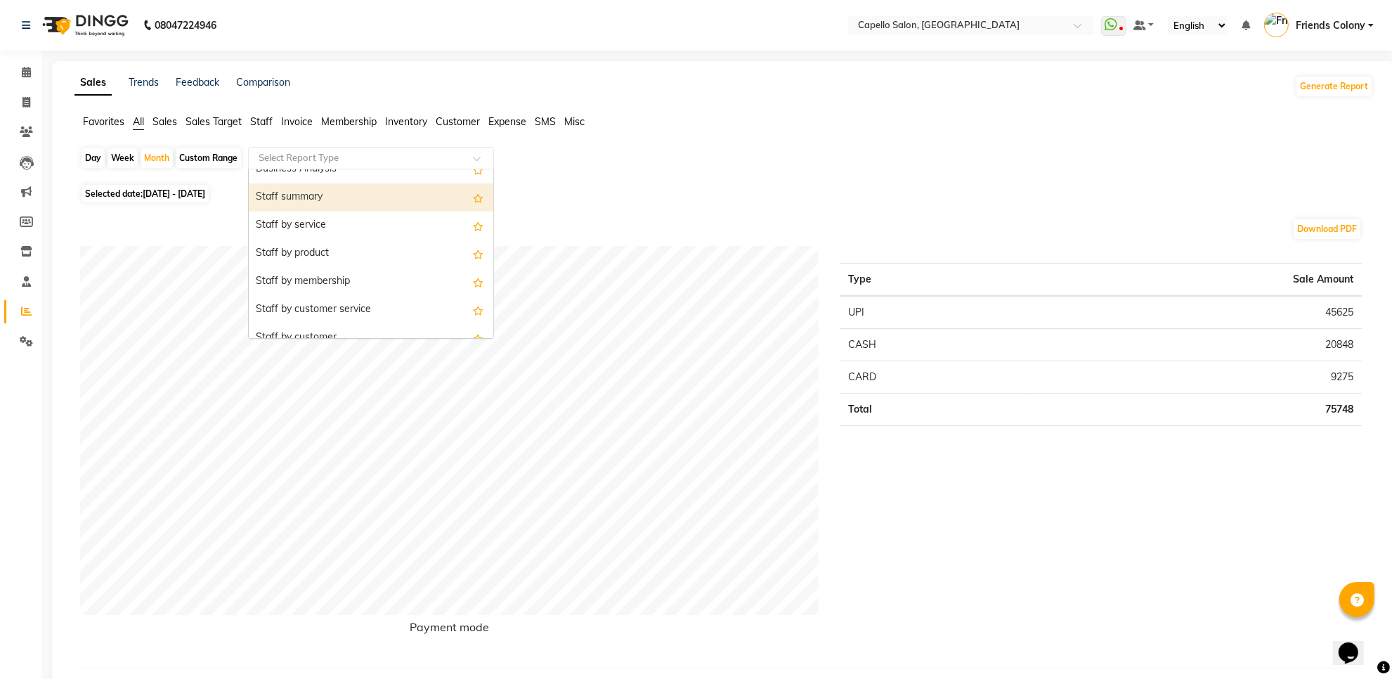
click at [369, 202] on div "Staff summary" at bounding box center [371, 197] width 245 height 28
select select "full_report"
select select "csv"
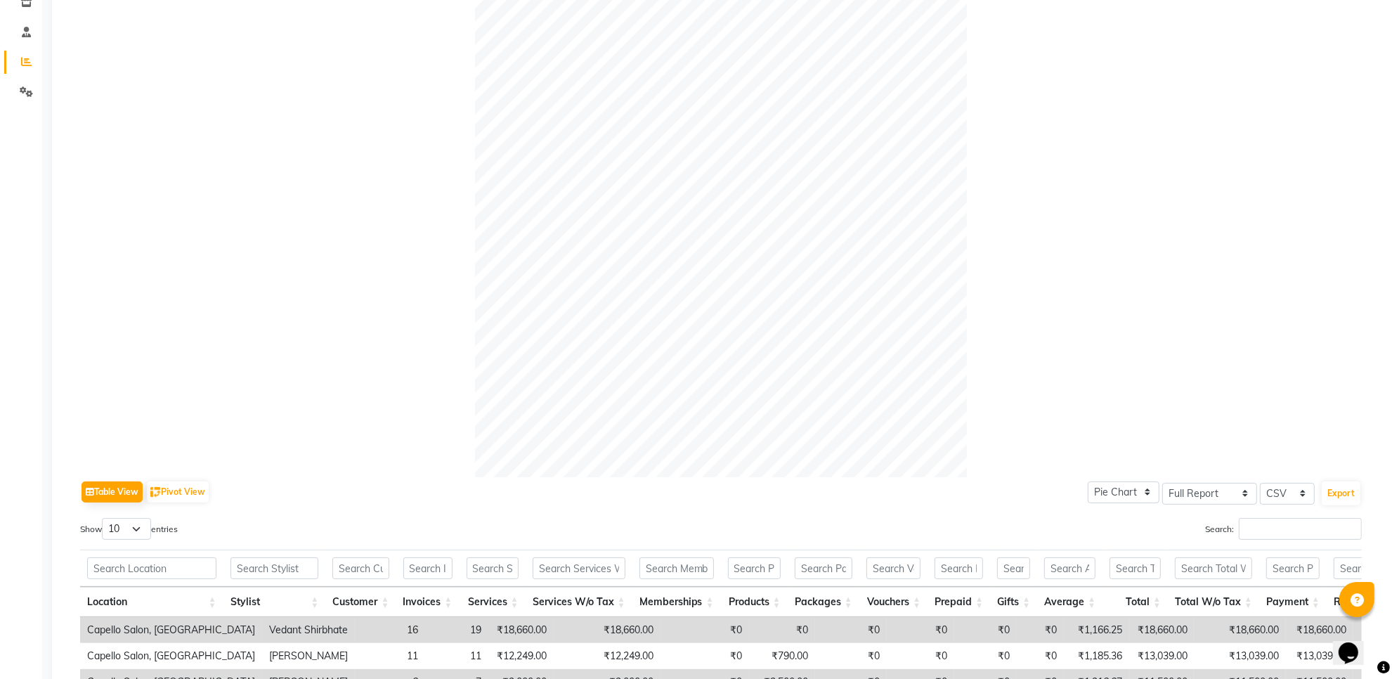
scroll to position [117, 0]
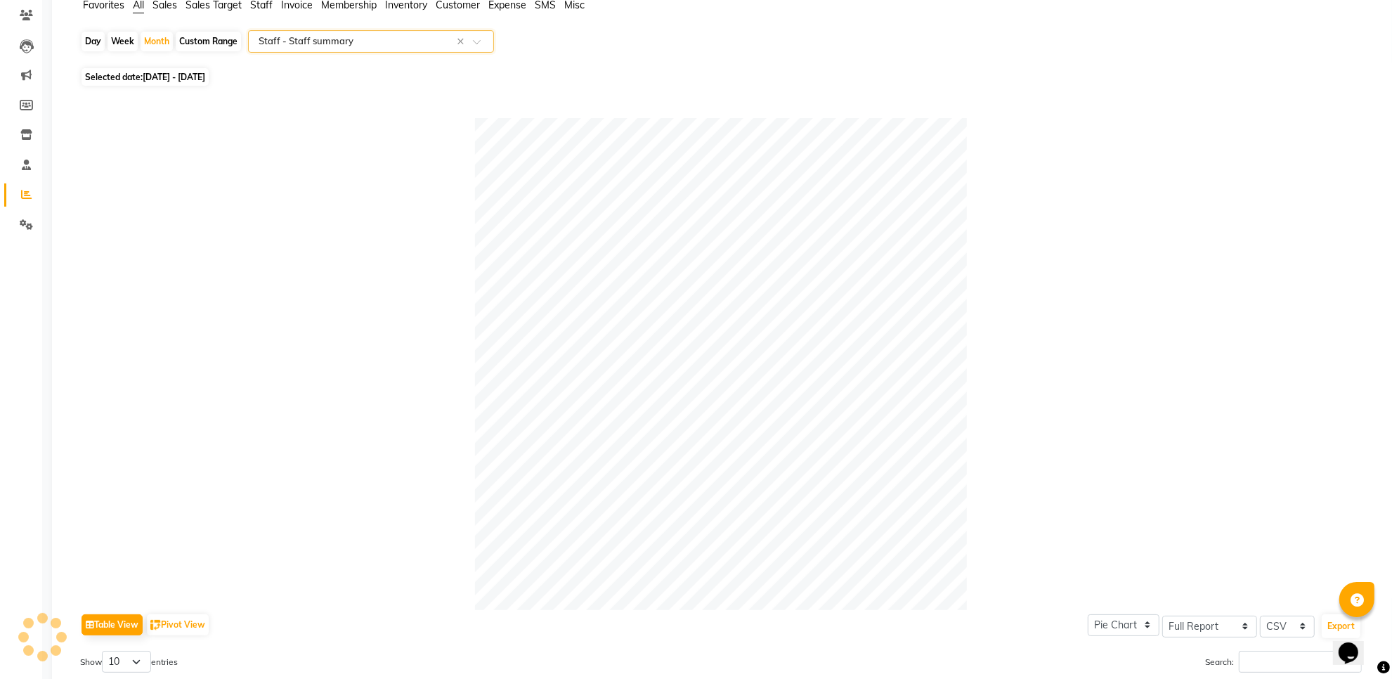
click at [159, 30] on div "Day Week Month Custom Range Select Report Type × Staff - Staff summary ×" at bounding box center [723, 47] width 1287 height 34
click at [158, 41] on div "Month" at bounding box center [157, 42] width 32 height 20
select select "10"
select select "2025"
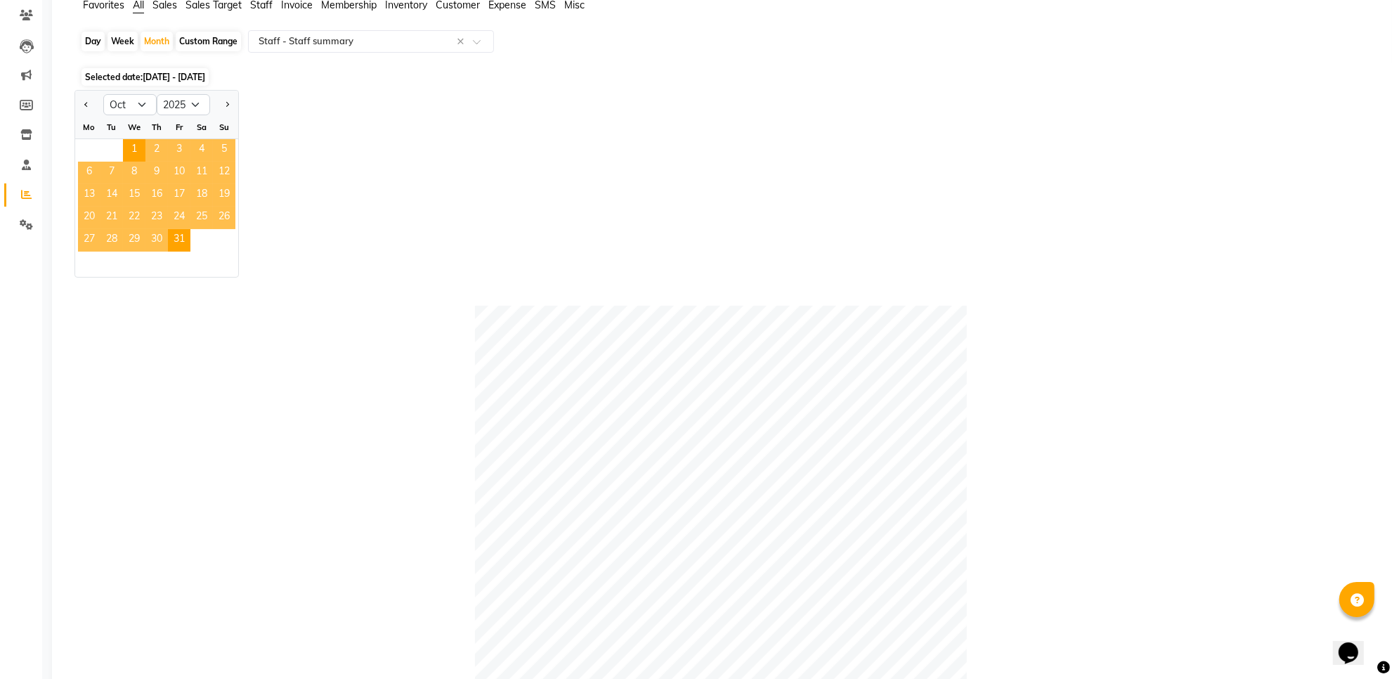
click at [173, 180] on span "10" at bounding box center [179, 173] width 22 height 22
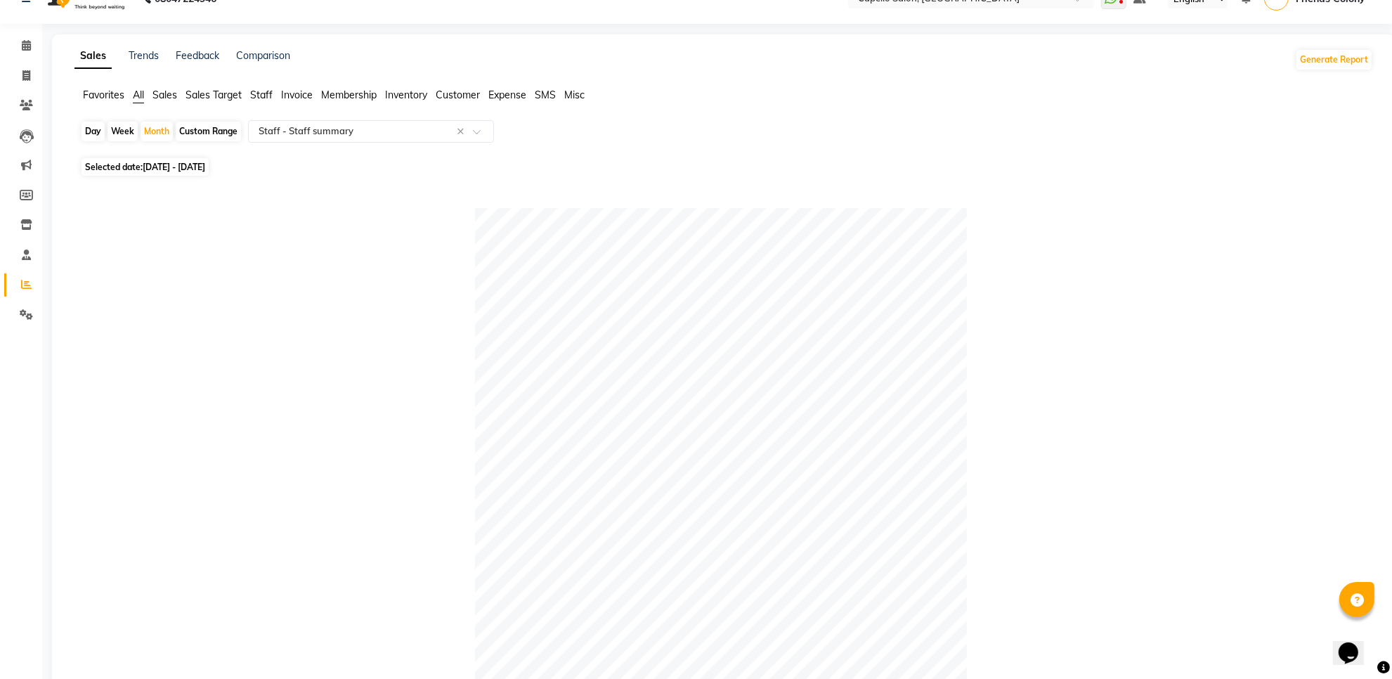
scroll to position [0, 0]
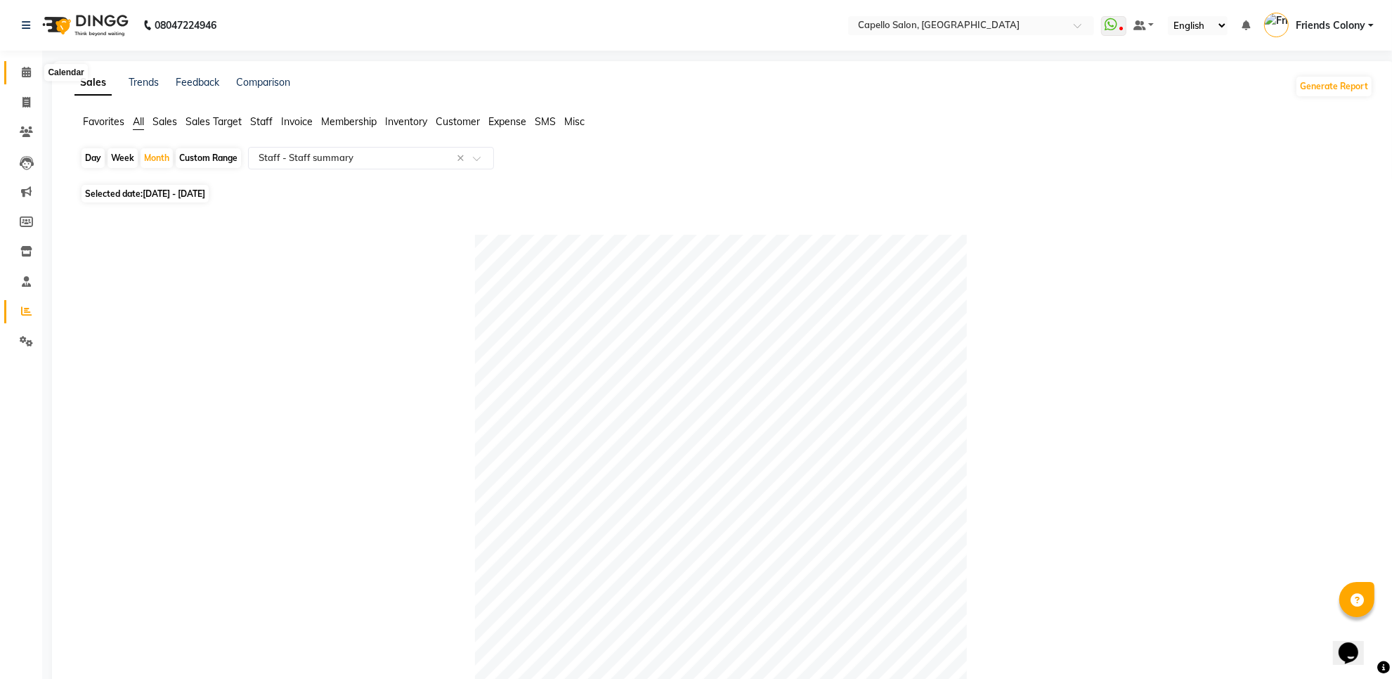
click at [20, 79] on span at bounding box center [26, 73] width 25 height 16
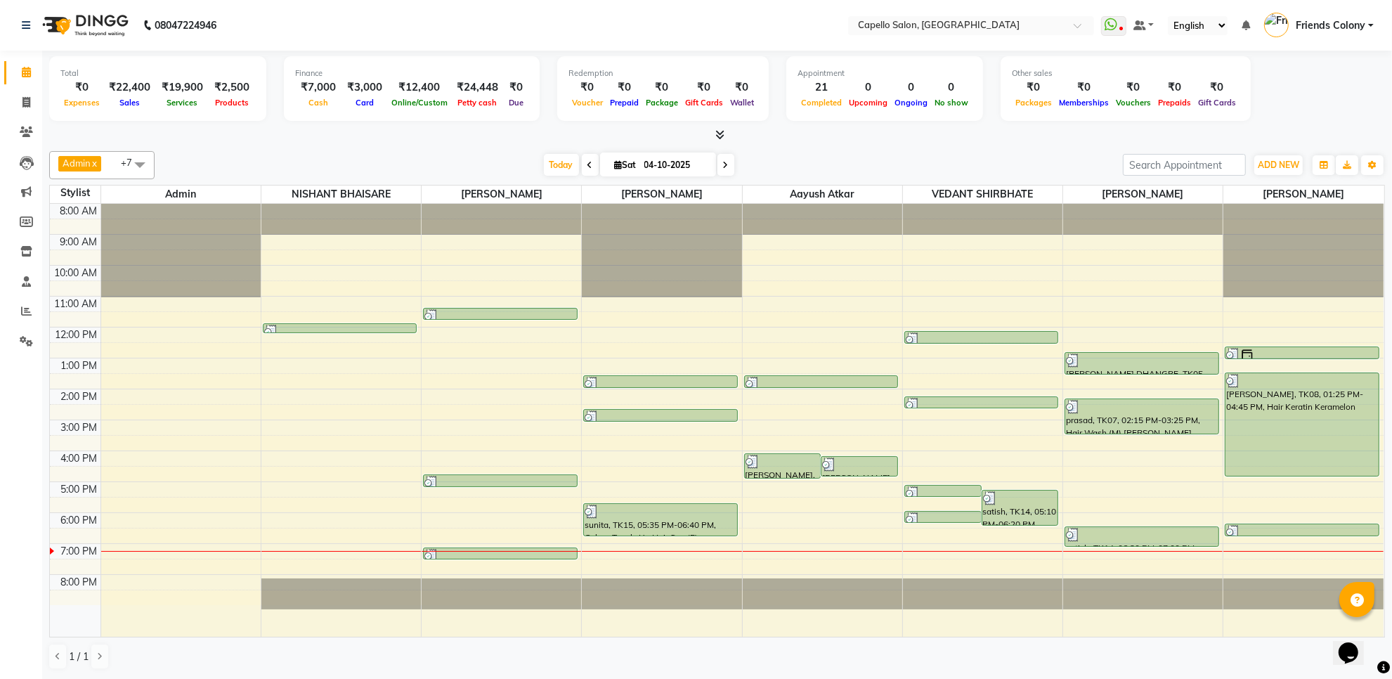
scroll to position [1, 0]
